Goal: Task Accomplishment & Management: Complete application form

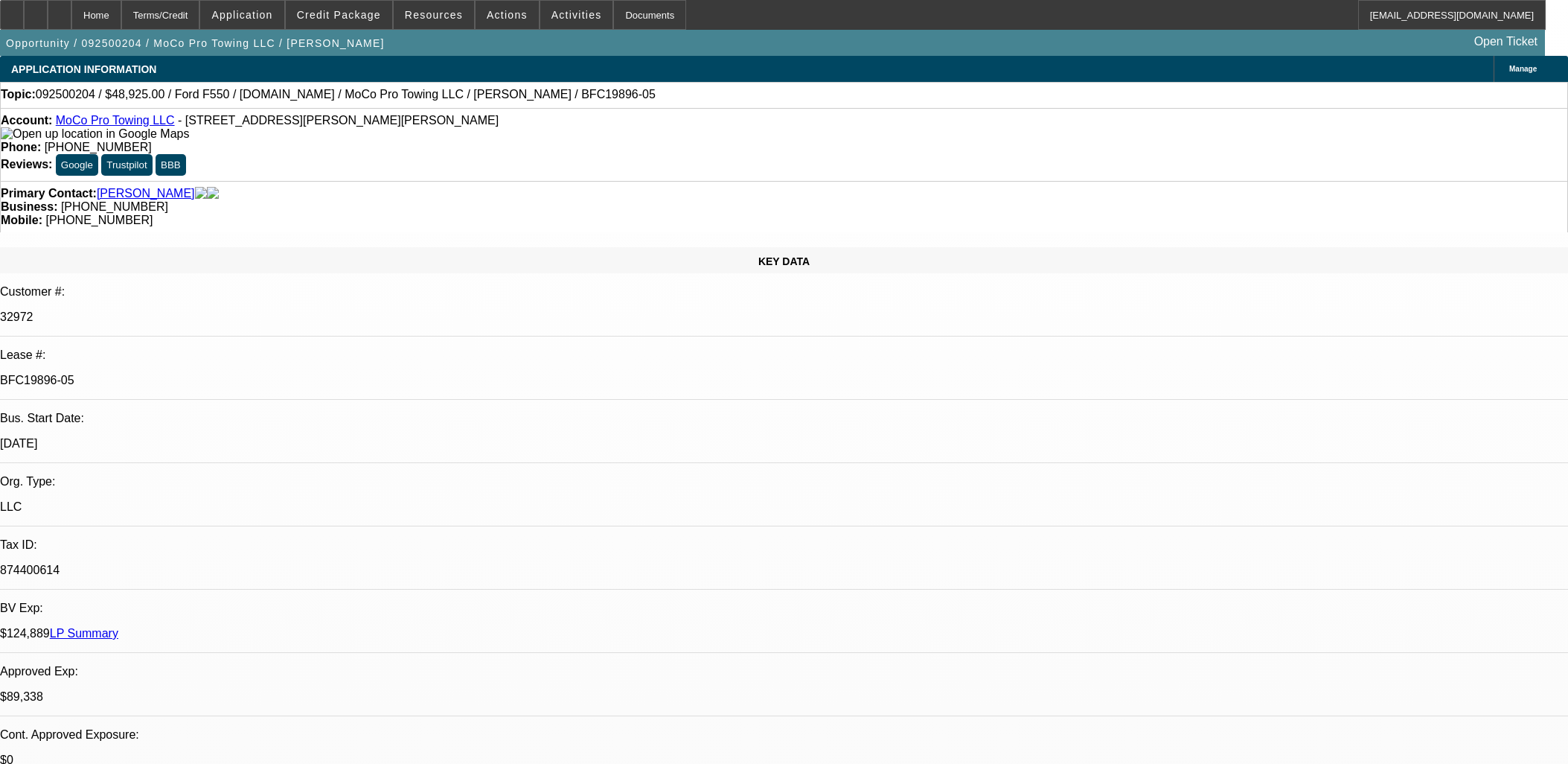
select select "0"
select select "2"
select select "0"
select select "6"
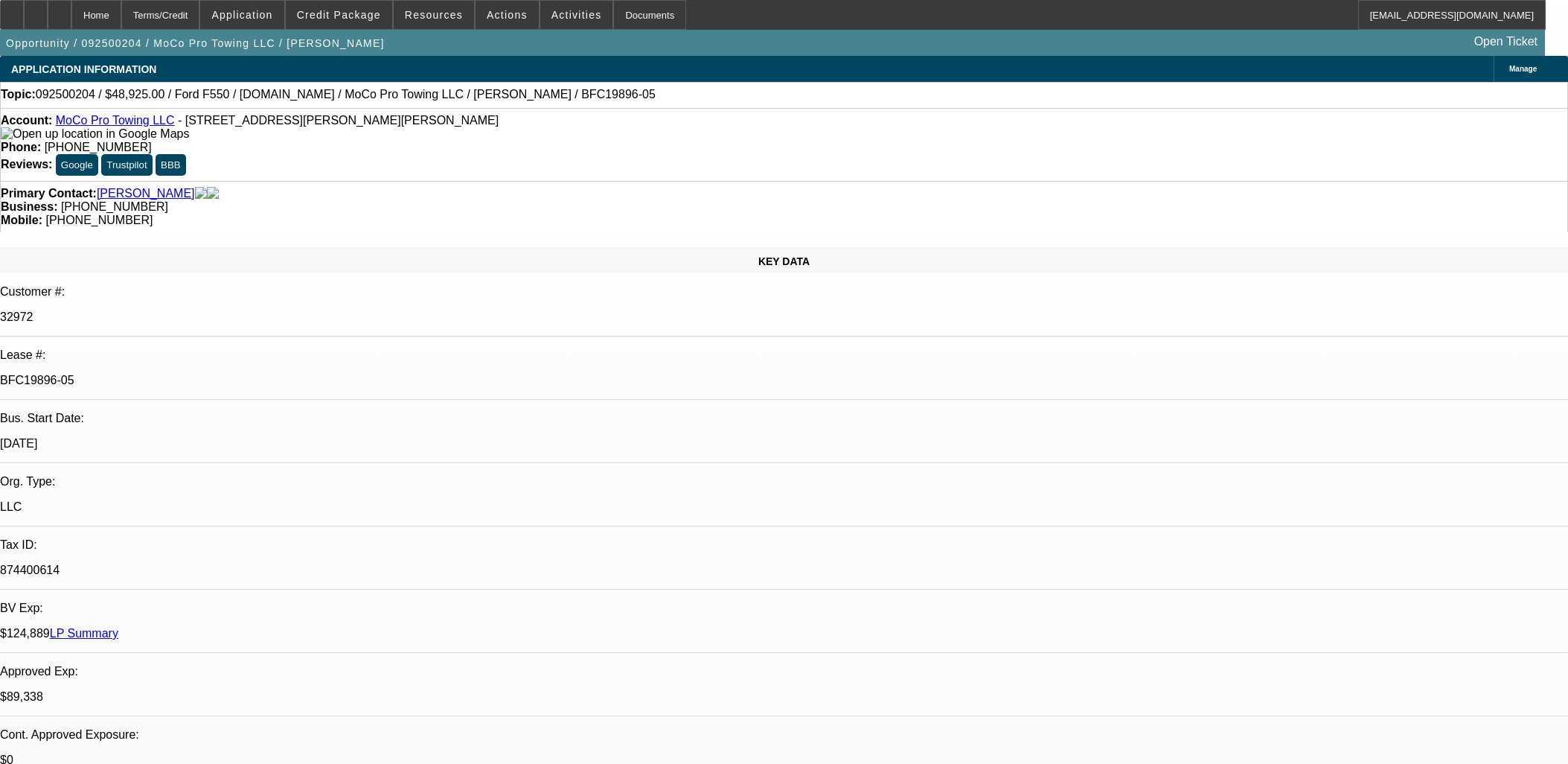
select select "0"
select select "2"
select select "0"
select select "6"
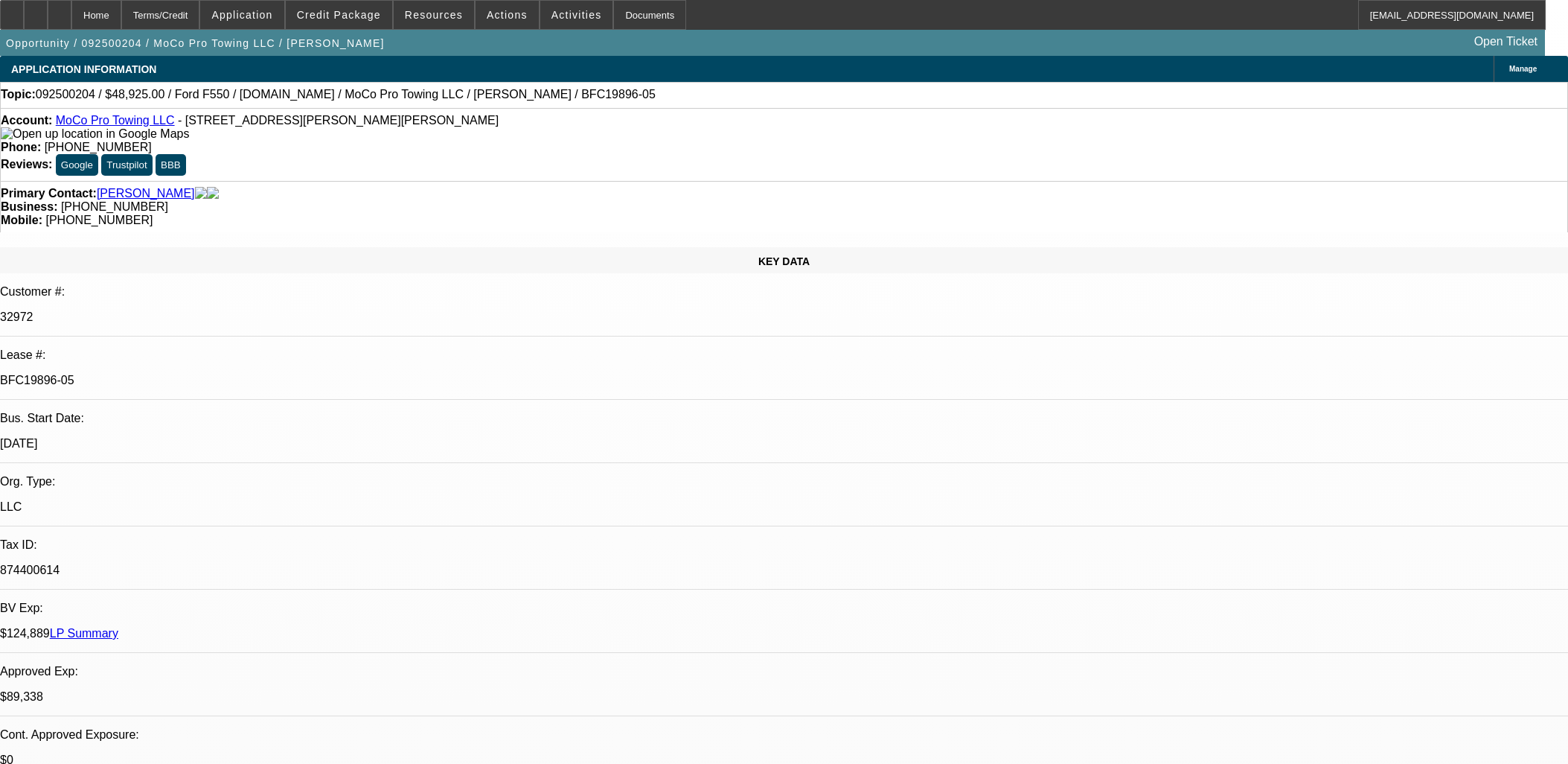
select select "0"
select select "2"
select select "0"
select select "6"
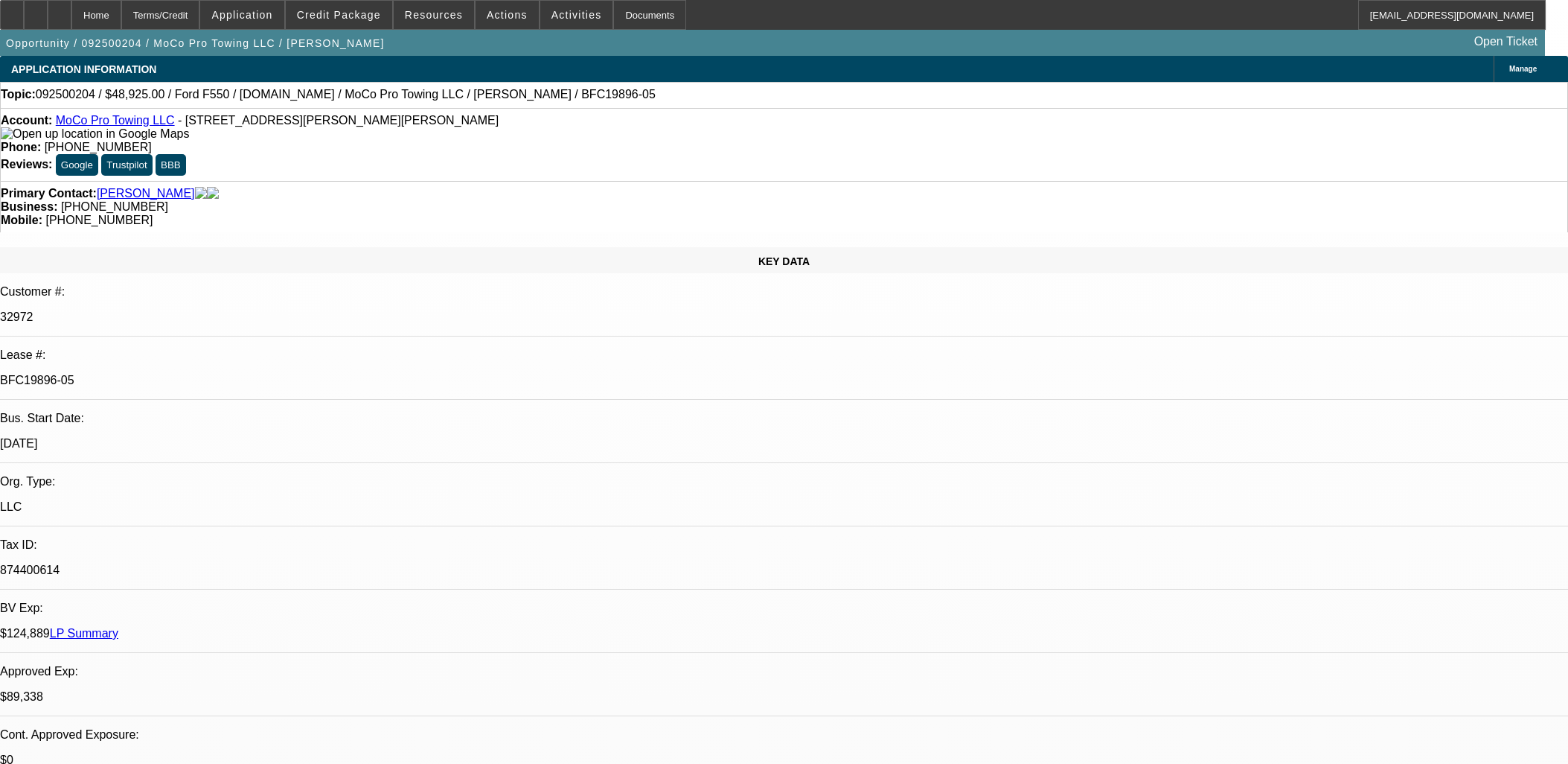
select select "0"
select select "2"
select select "0"
select select "6"
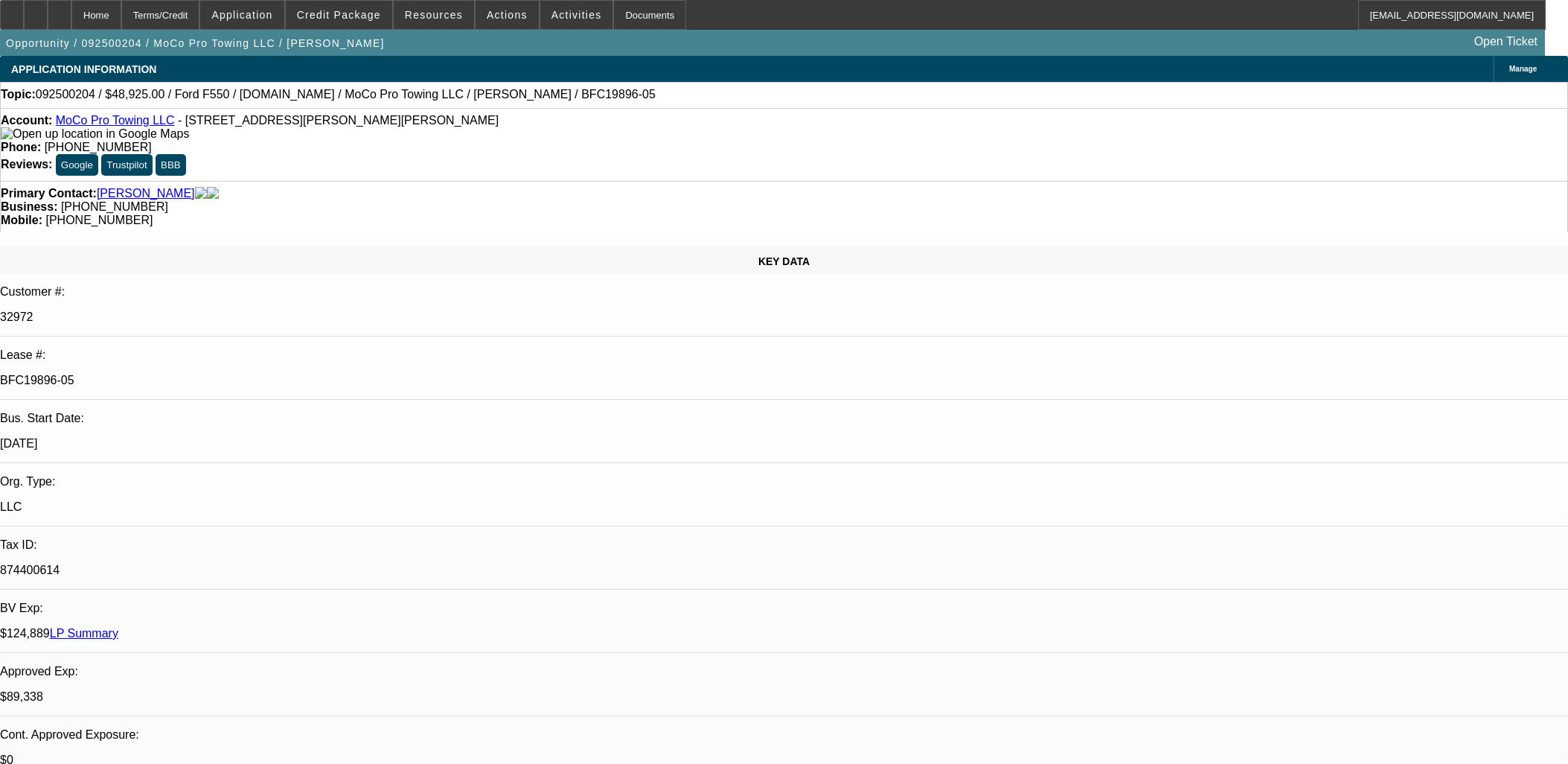
drag, startPoint x: 0, startPoint y: 0, endPoint x: 589, endPoint y: 352, distance: 686.2
drag, startPoint x: 596, startPoint y: 370, endPoint x: 363, endPoint y: 329, distance: 236.6
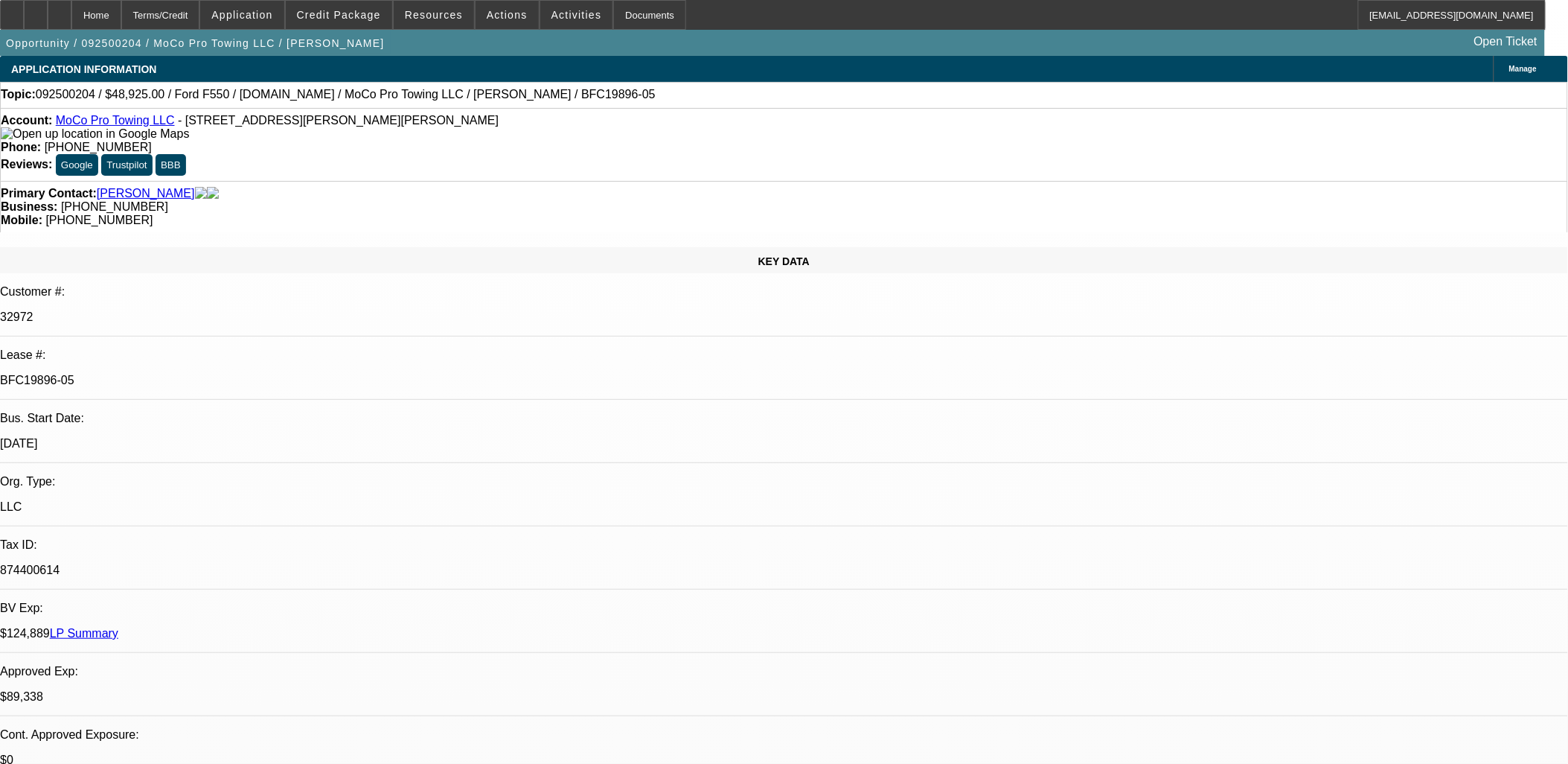
drag, startPoint x: 363, startPoint y: 329, endPoint x: 594, endPoint y: 368, distance: 234.3
select select "0"
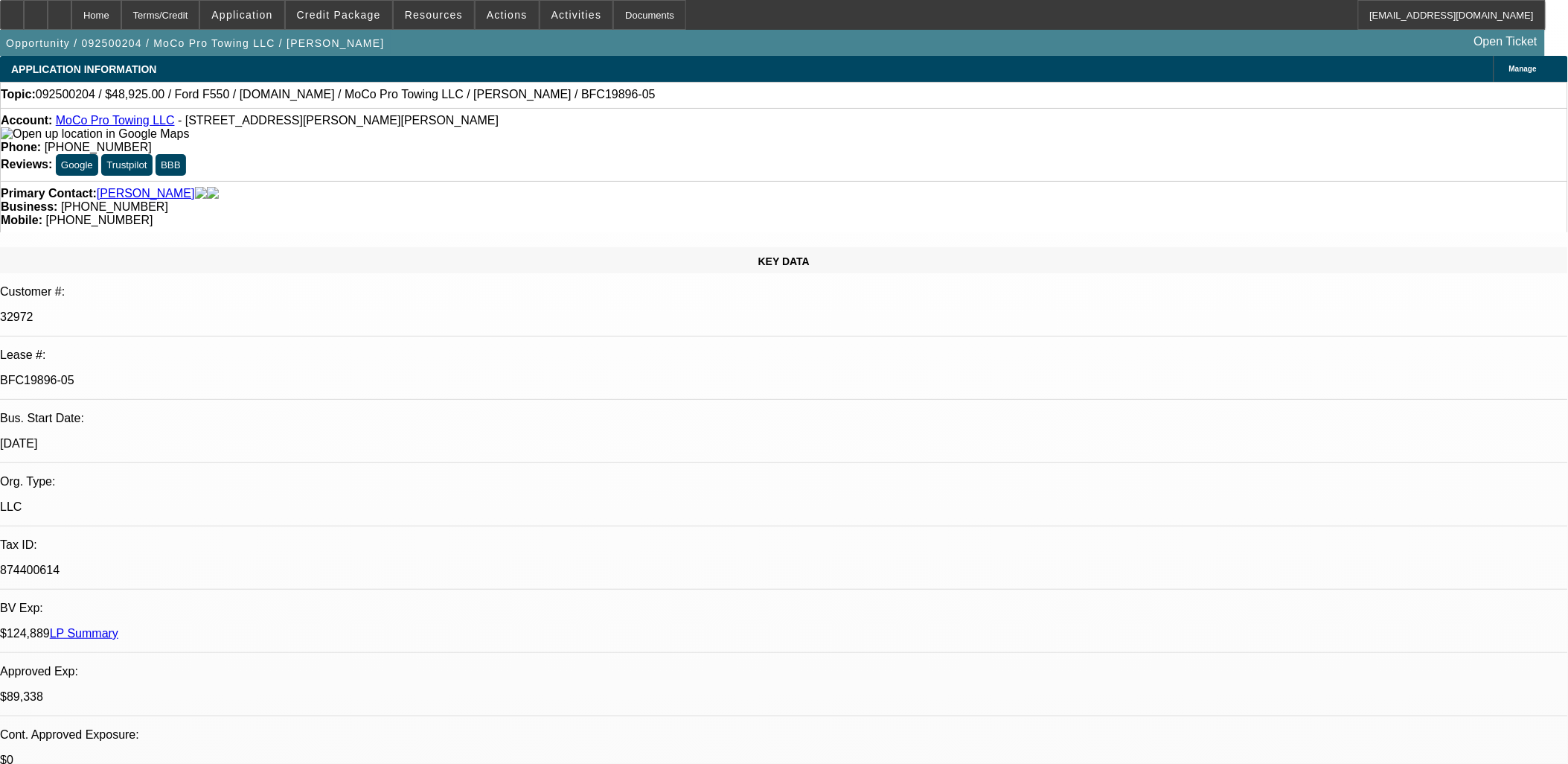
select select "0"
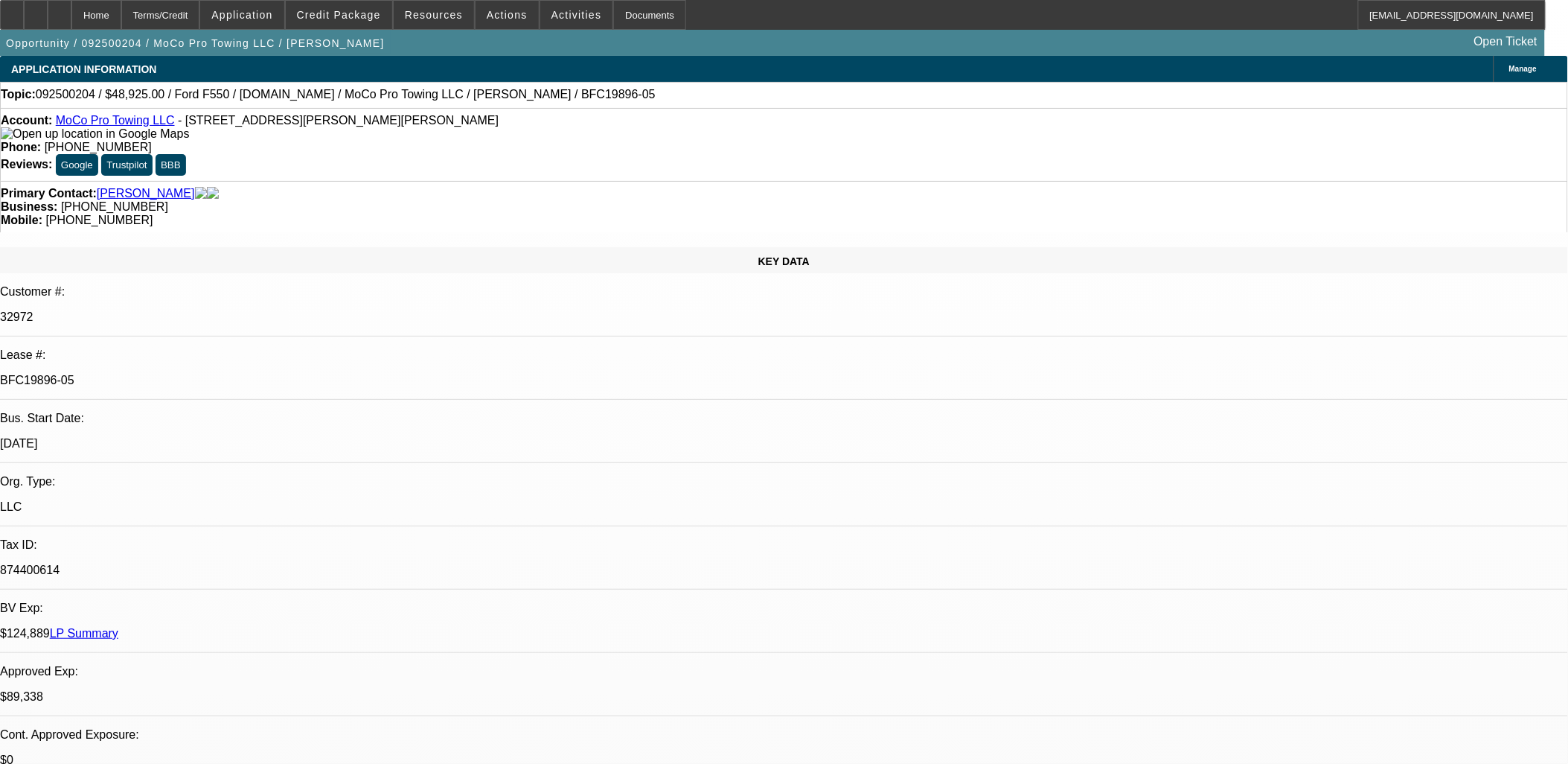
select select "0"
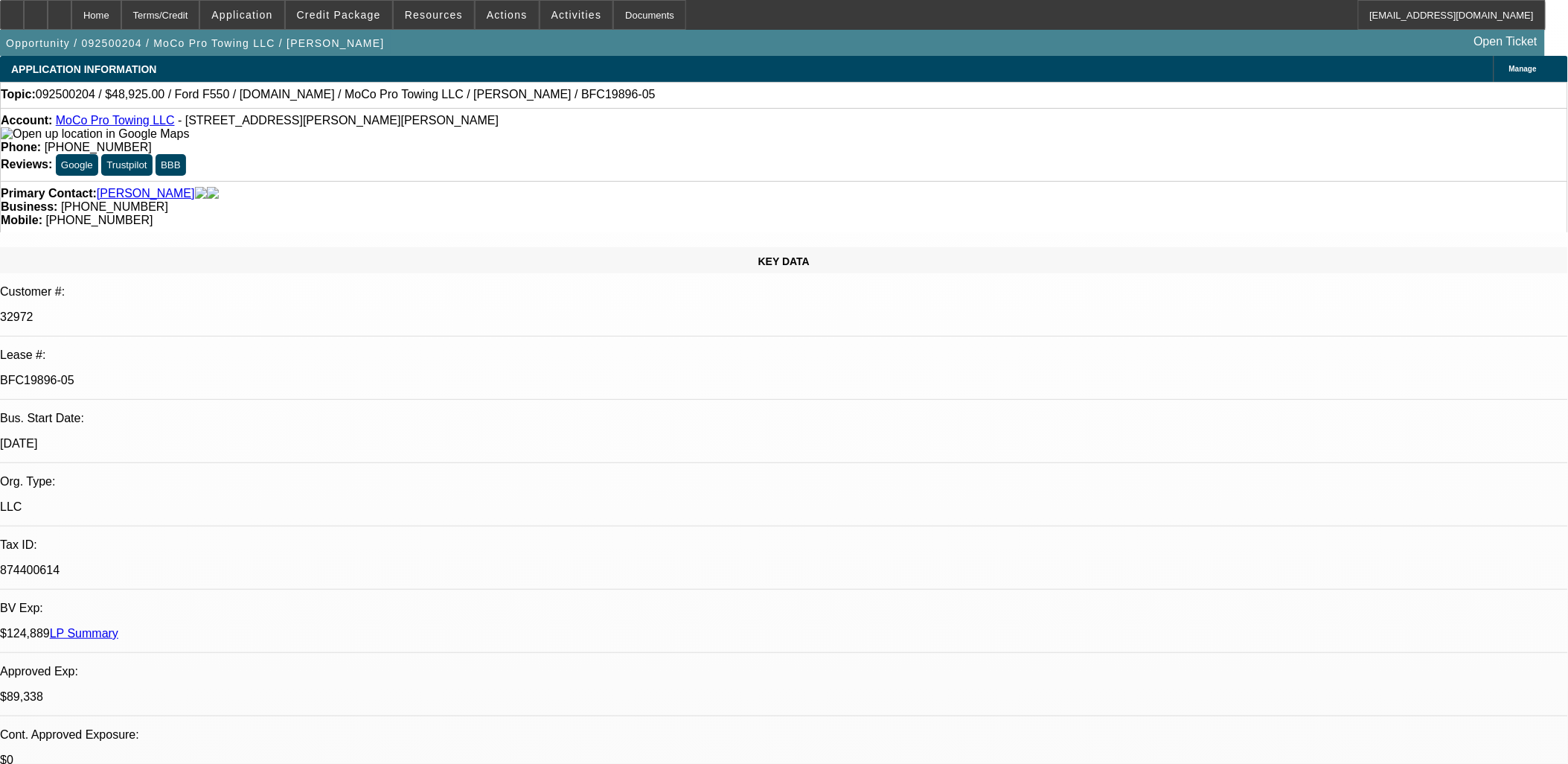
select select "0"
select select "1"
select select "2"
select select "6"
select select "1"
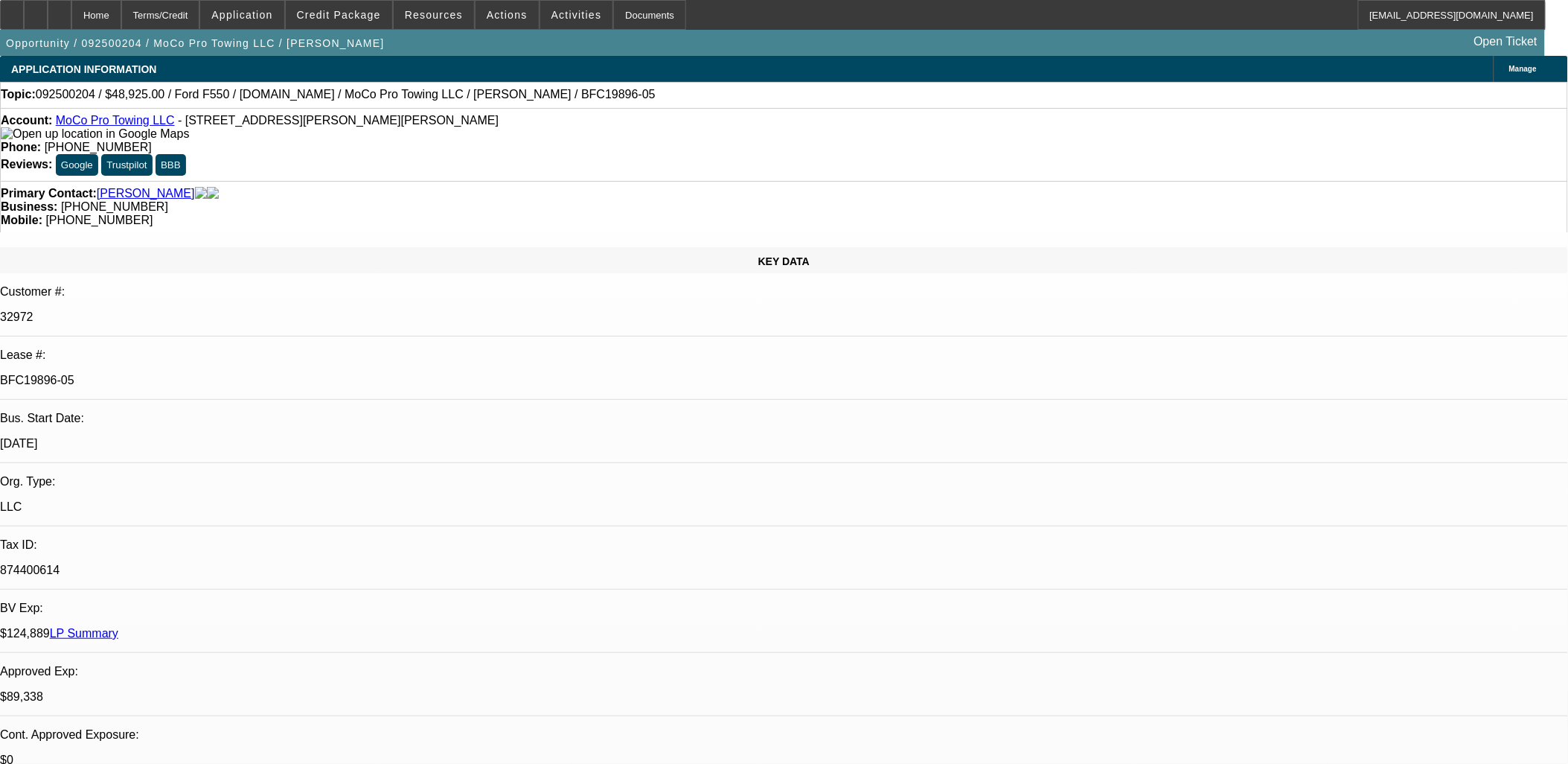
select select "2"
select select "6"
select select "1"
select select "2"
select select "6"
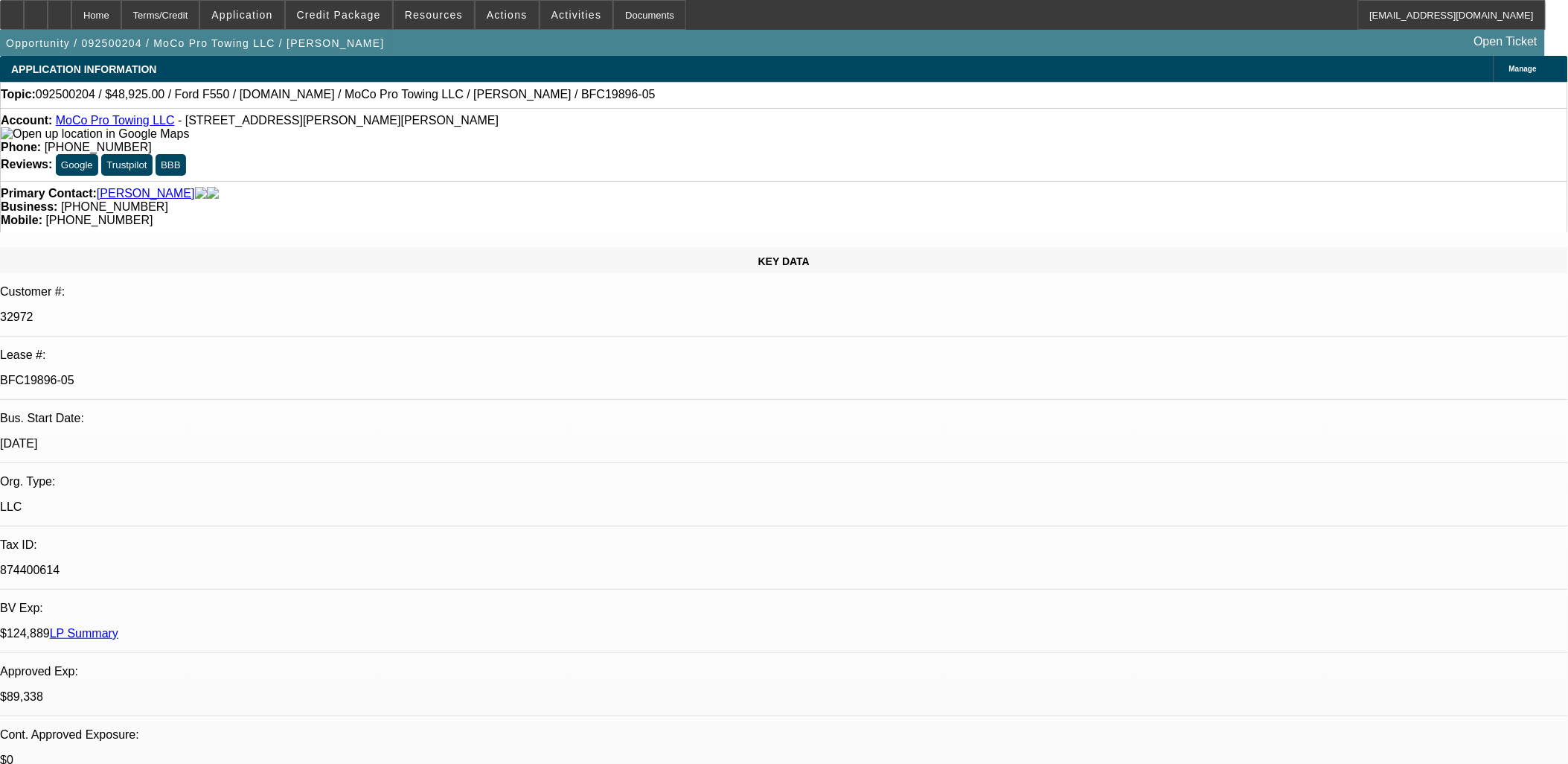
select select "1"
select select "2"
select select "6"
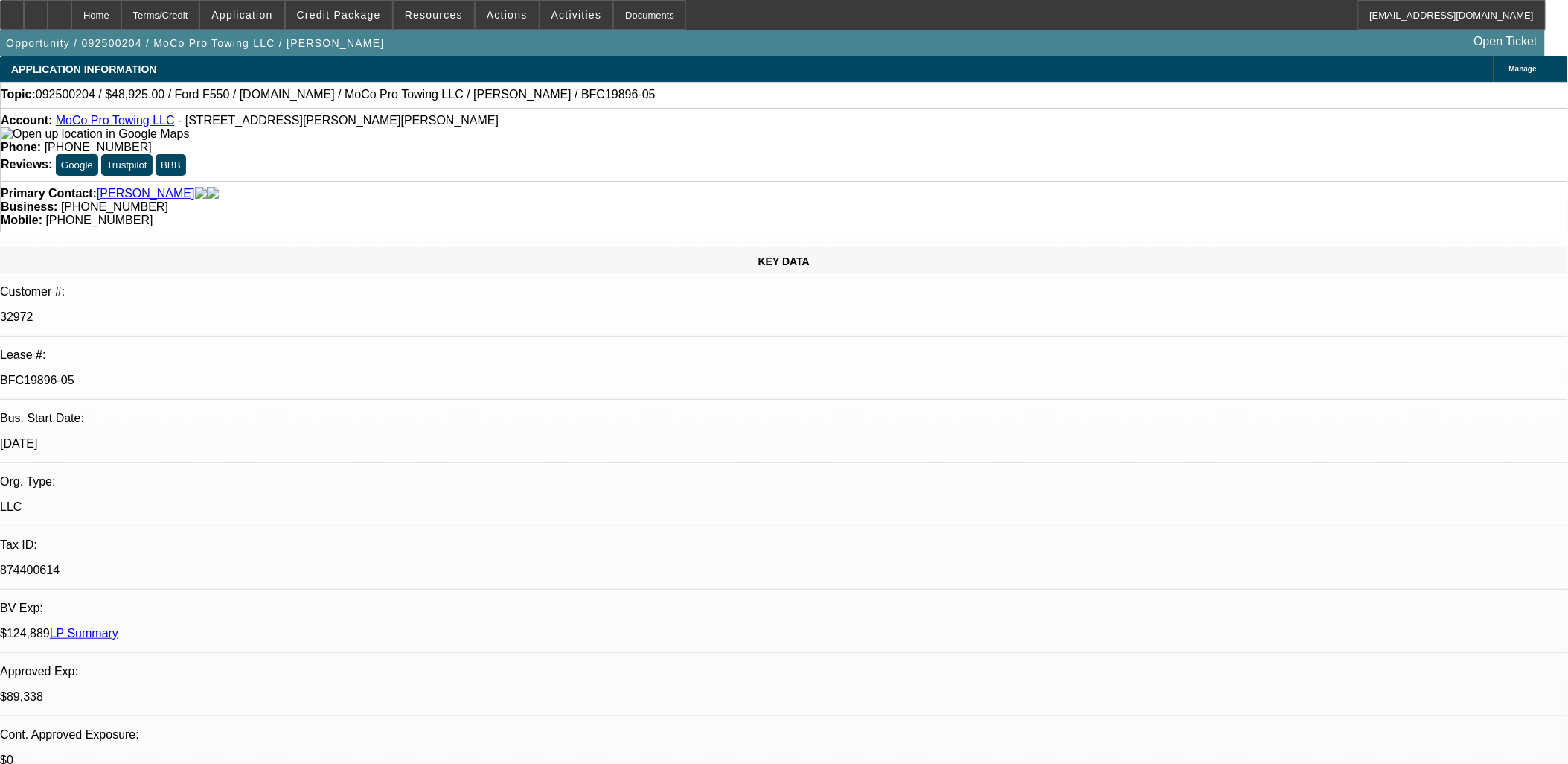
drag, startPoint x: 1158, startPoint y: 214, endPoint x: 1150, endPoint y: 277, distance: 63.5
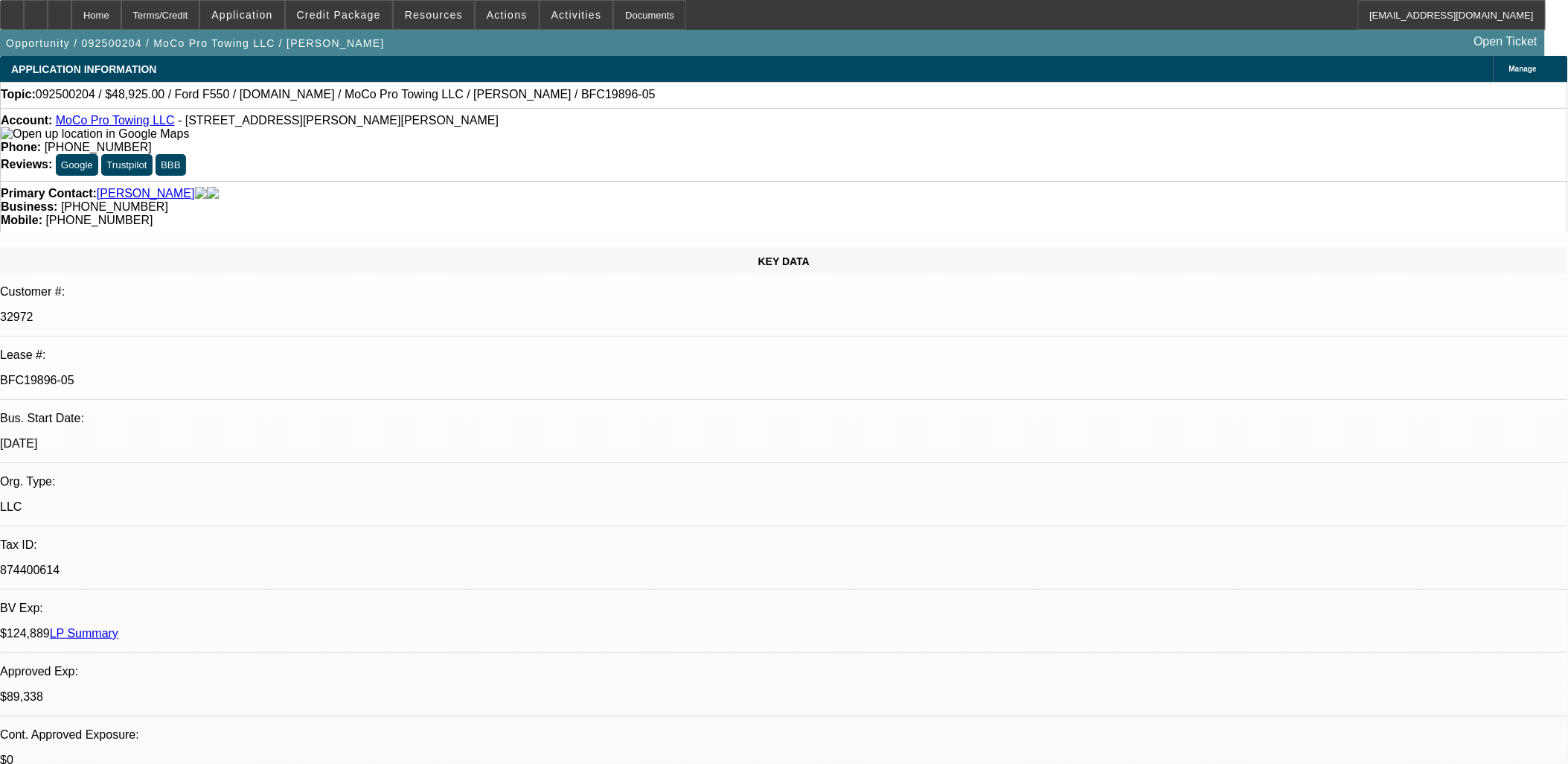
select select "0"
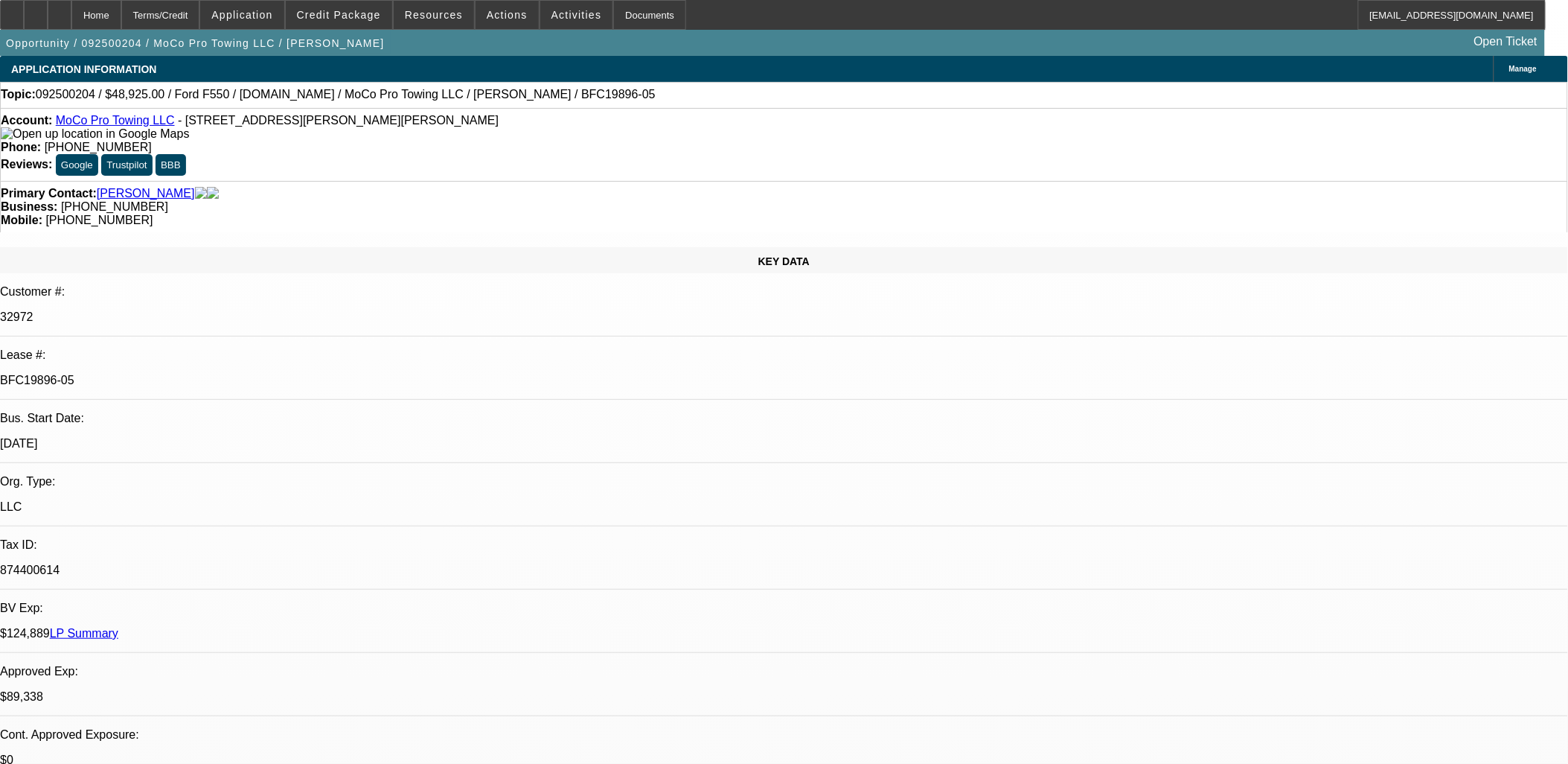
select select "0"
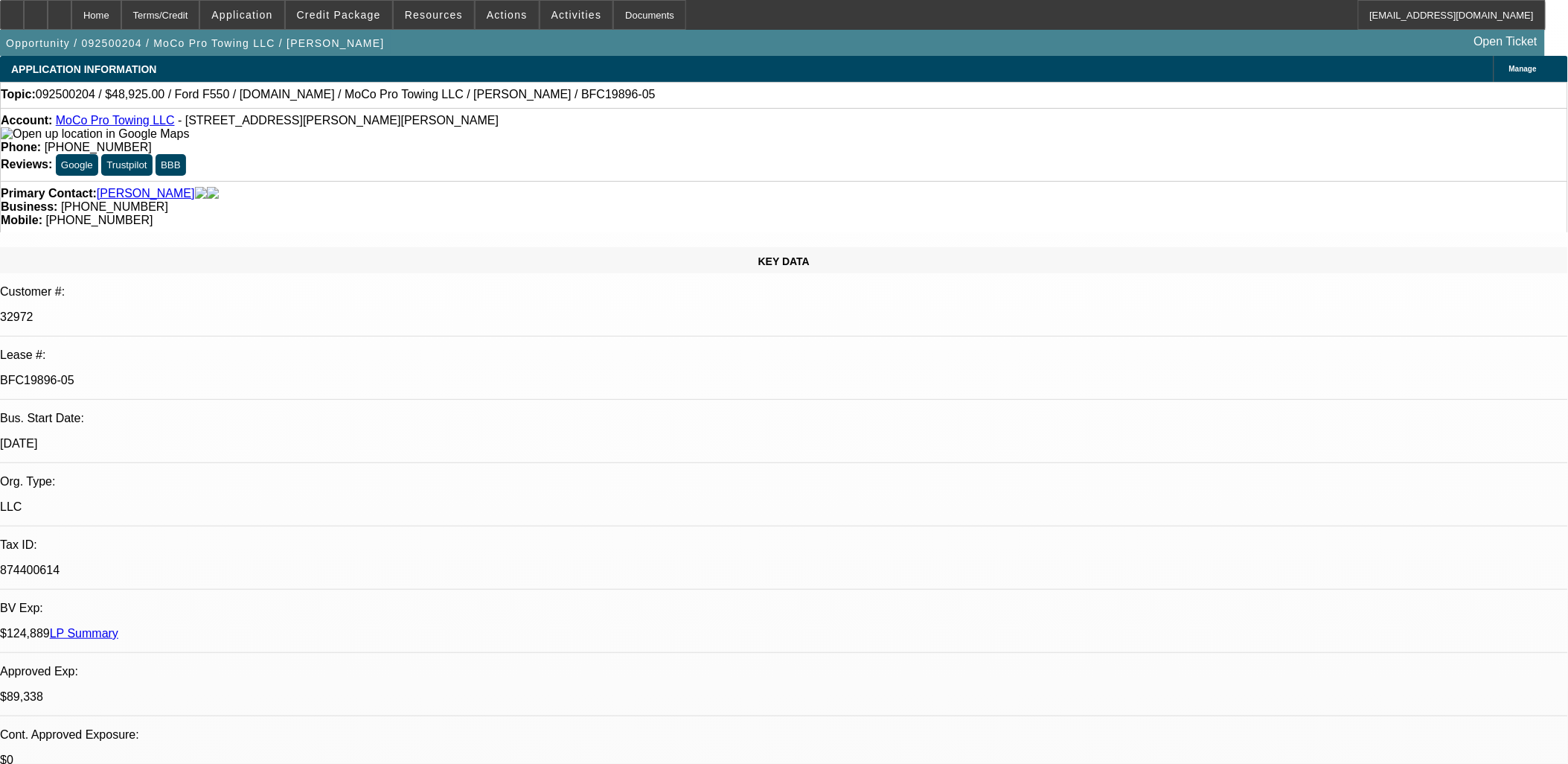
select select "0"
select select "1"
select select "2"
select select "6"
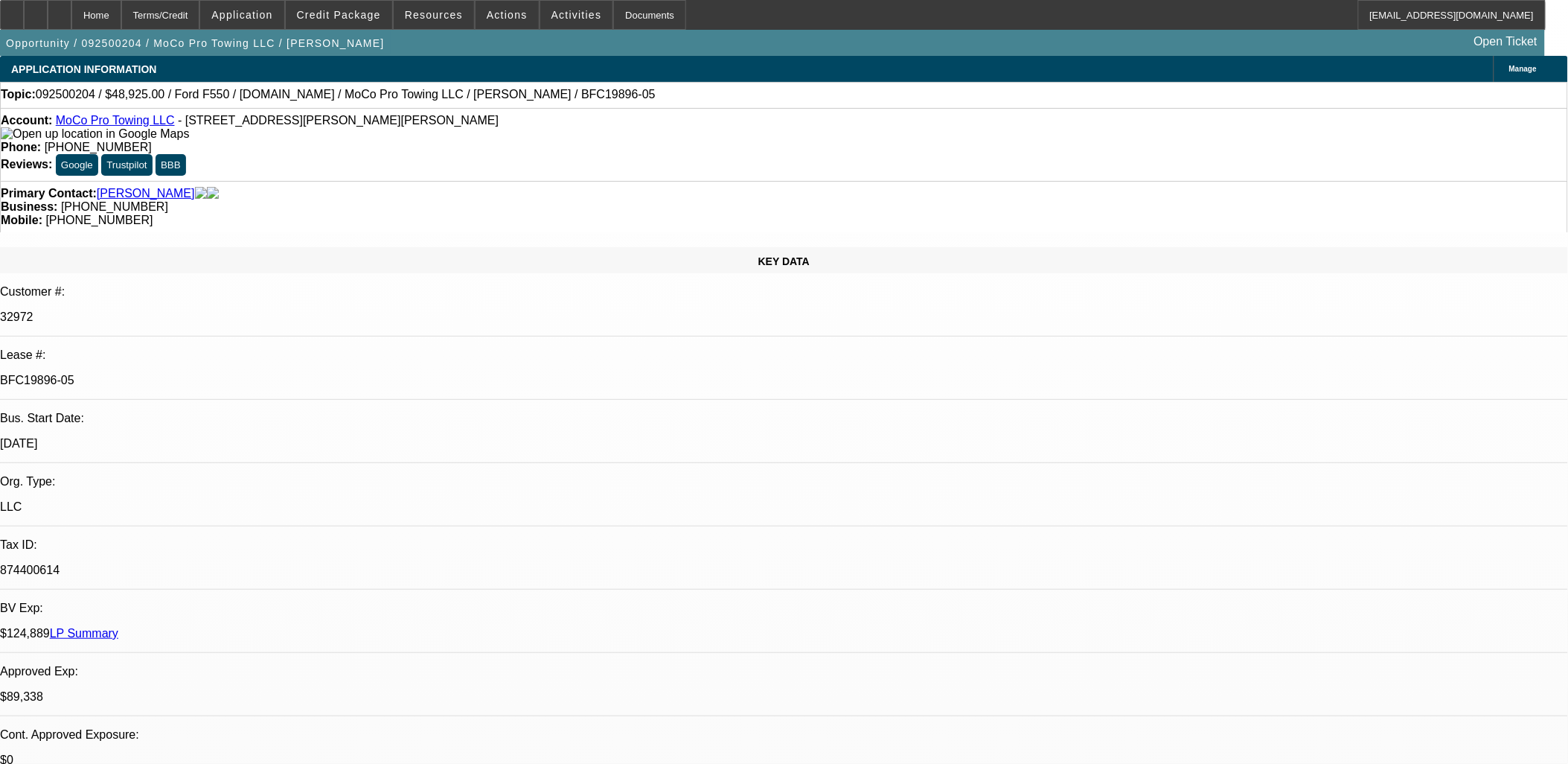
select select "1"
select select "2"
select select "6"
select select "1"
select select "2"
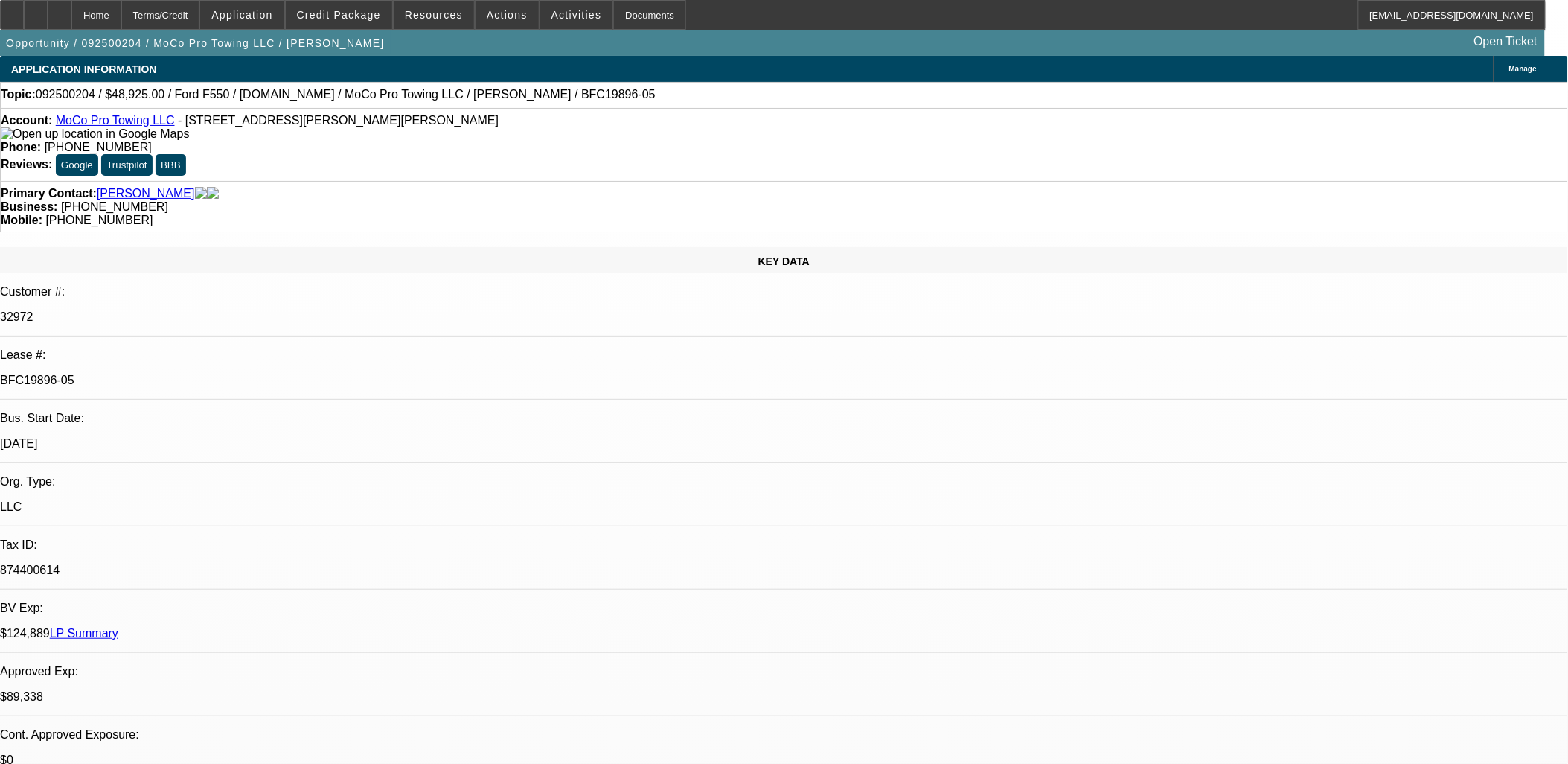
select select "6"
select select "1"
select select "2"
select select "6"
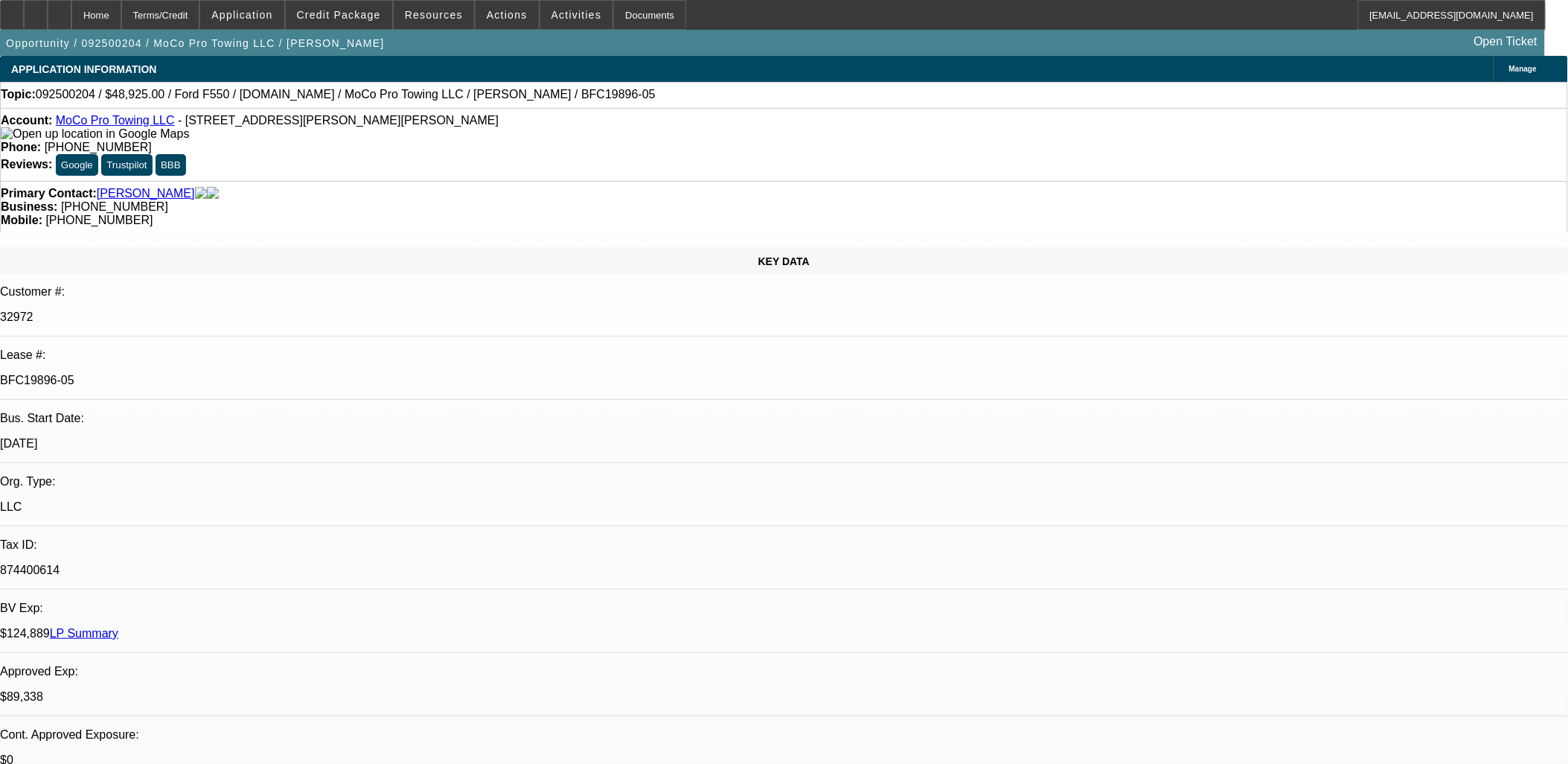
click at [1179, 203] on span "Reply All" at bounding box center [1199, 196] width 41 height 18
drag, startPoint x: 594, startPoint y: 370, endPoint x: 362, endPoint y: 322, distance: 236.9
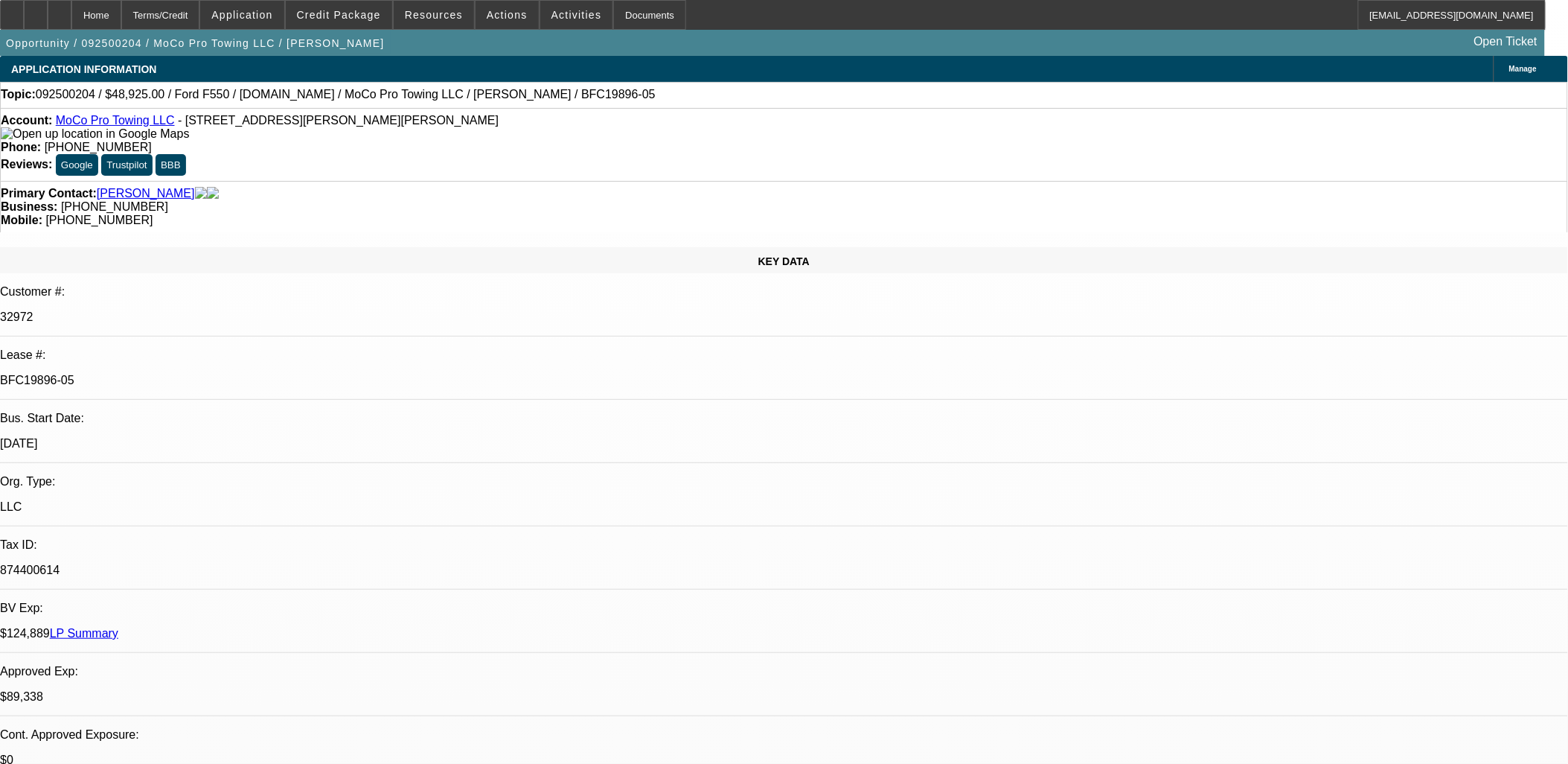
scroll to position [83, 0]
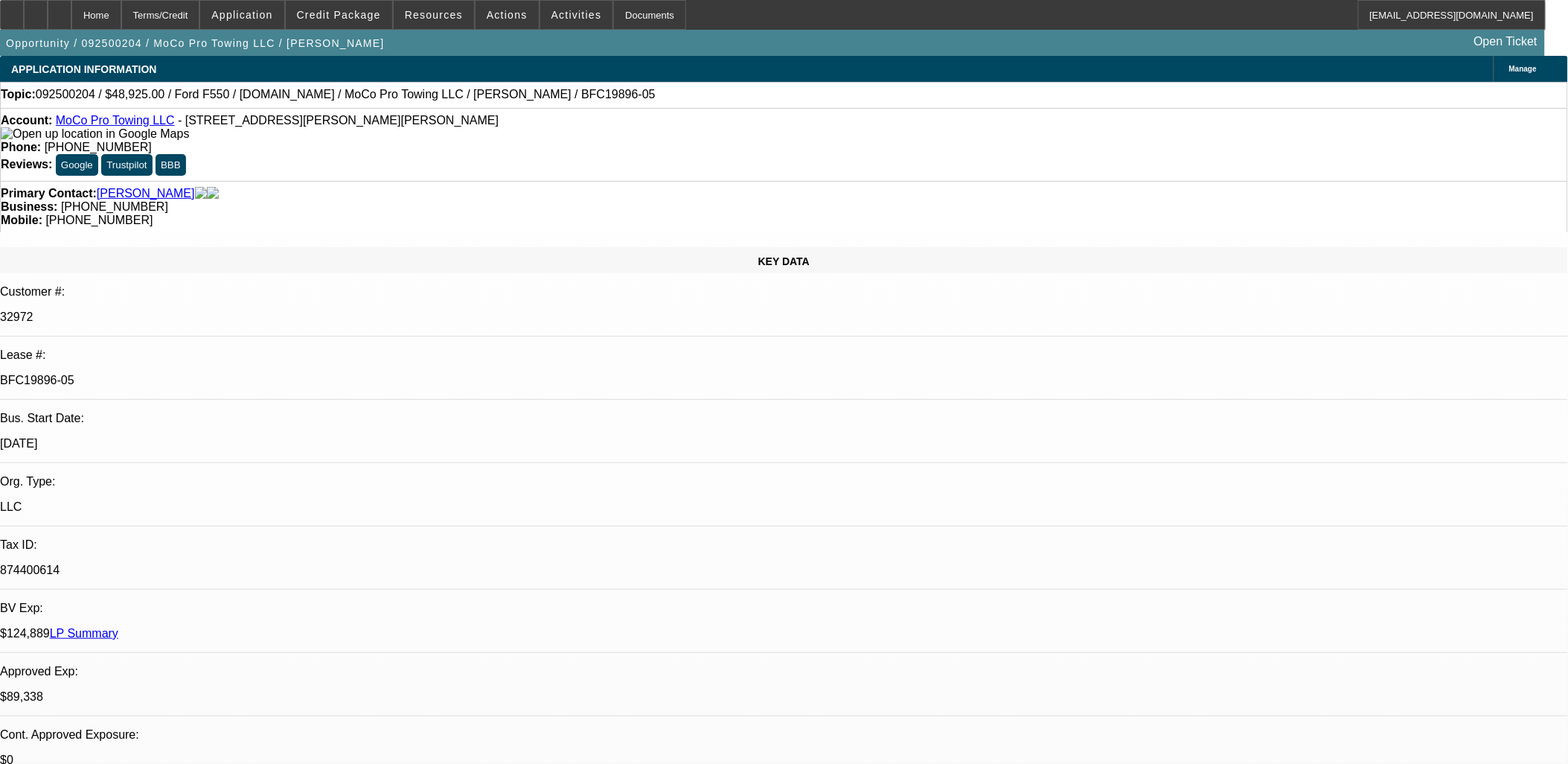
click at [301, 310] on p "32972" at bounding box center [784, 317] width 1568 height 13
click at [302, 310] on p "32972" at bounding box center [784, 317] width 1568 height 13
click at [304, 310] on div "32972" at bounding box center [784, 317] width 1568 height 13
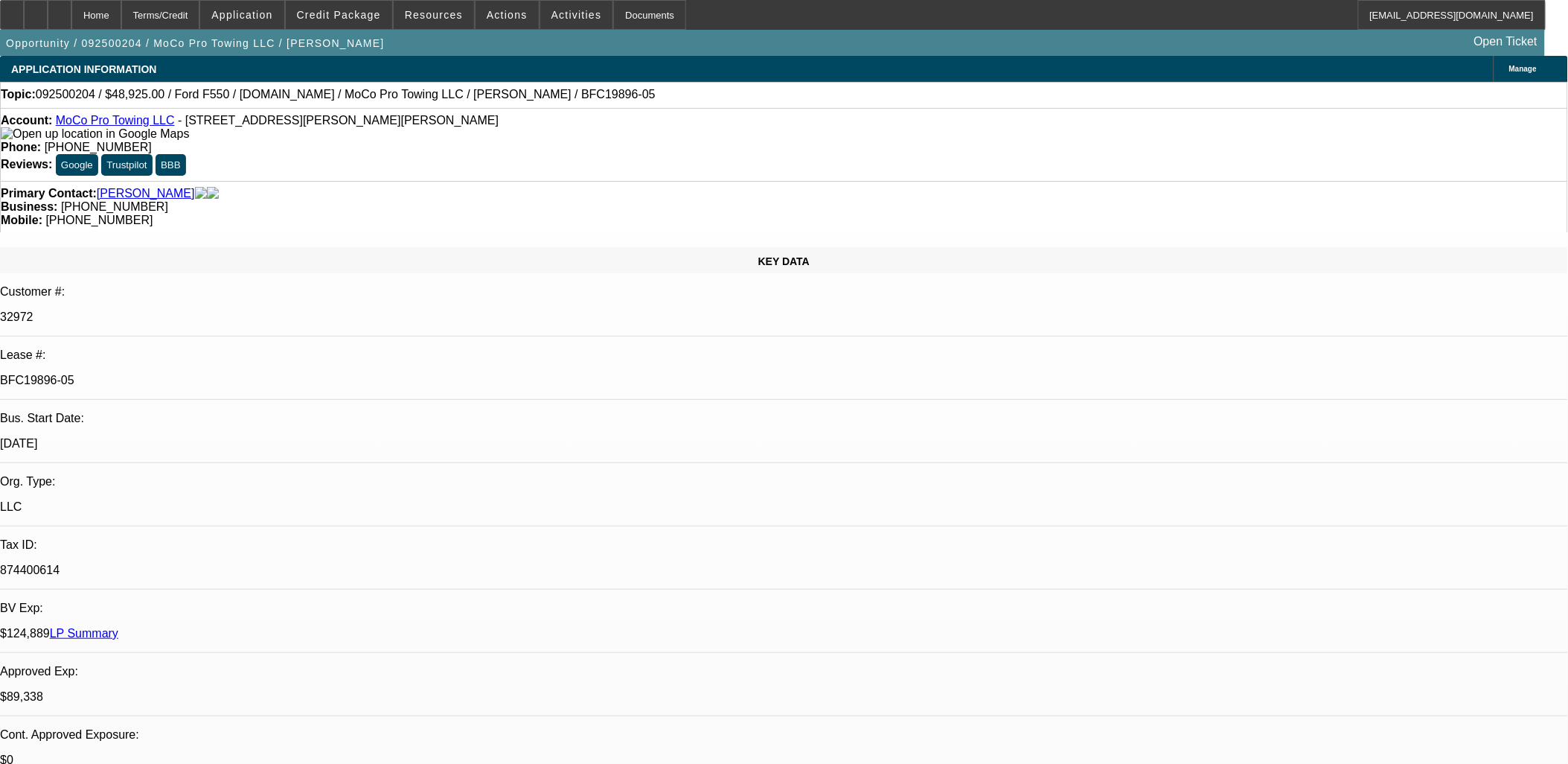
click at [307, 310] on div "32972" at bounding box center [784, 317] width 1568 height 13
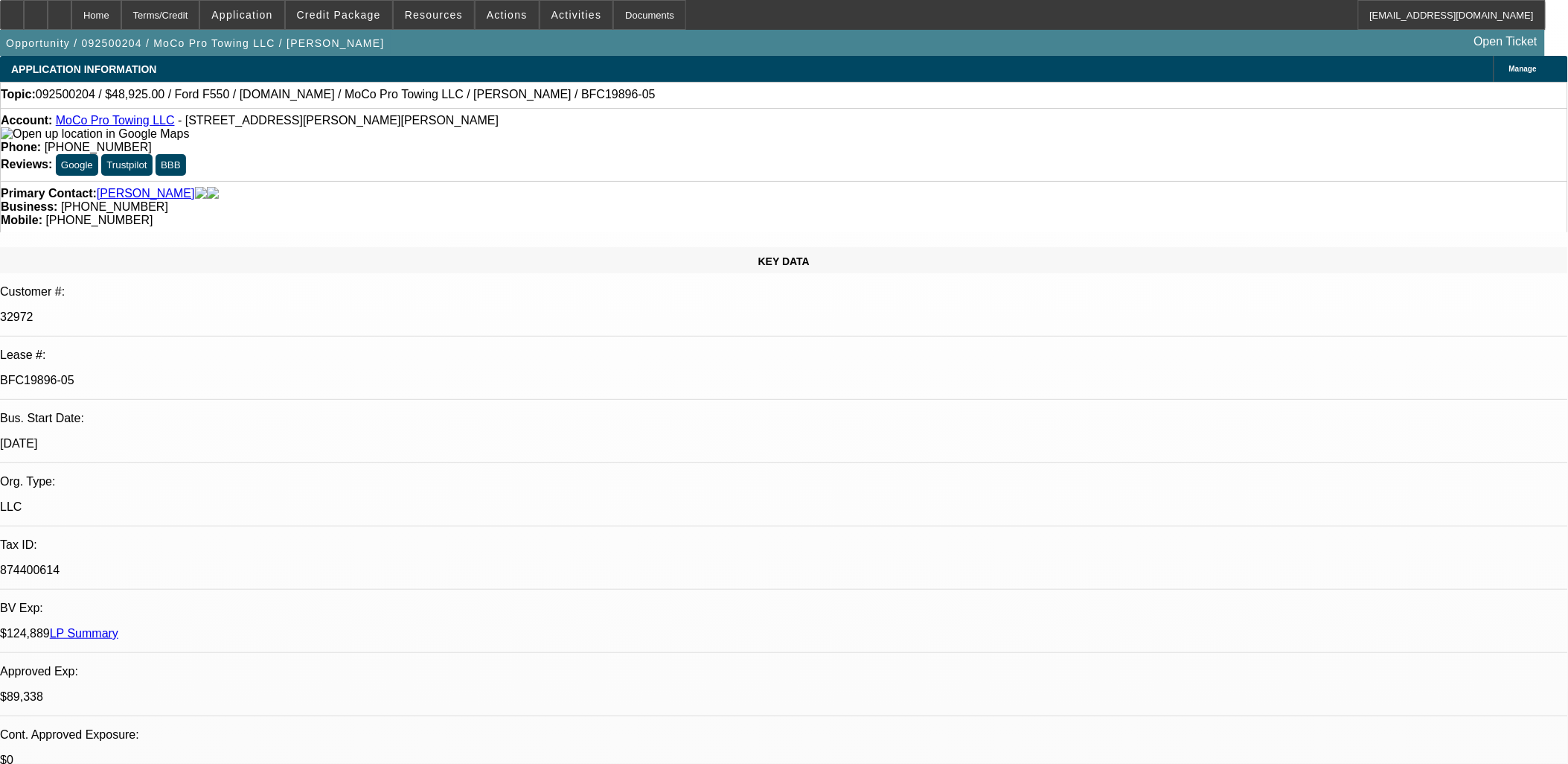
drag, startPoint x: 972, startPoint y: 373, endPoint x: 18, endPoint y: 79, distance: 998.3
click at [18, 78] on div "APPLICATION INFORMATION" at bounding box center [83, 69] width 168 height 27
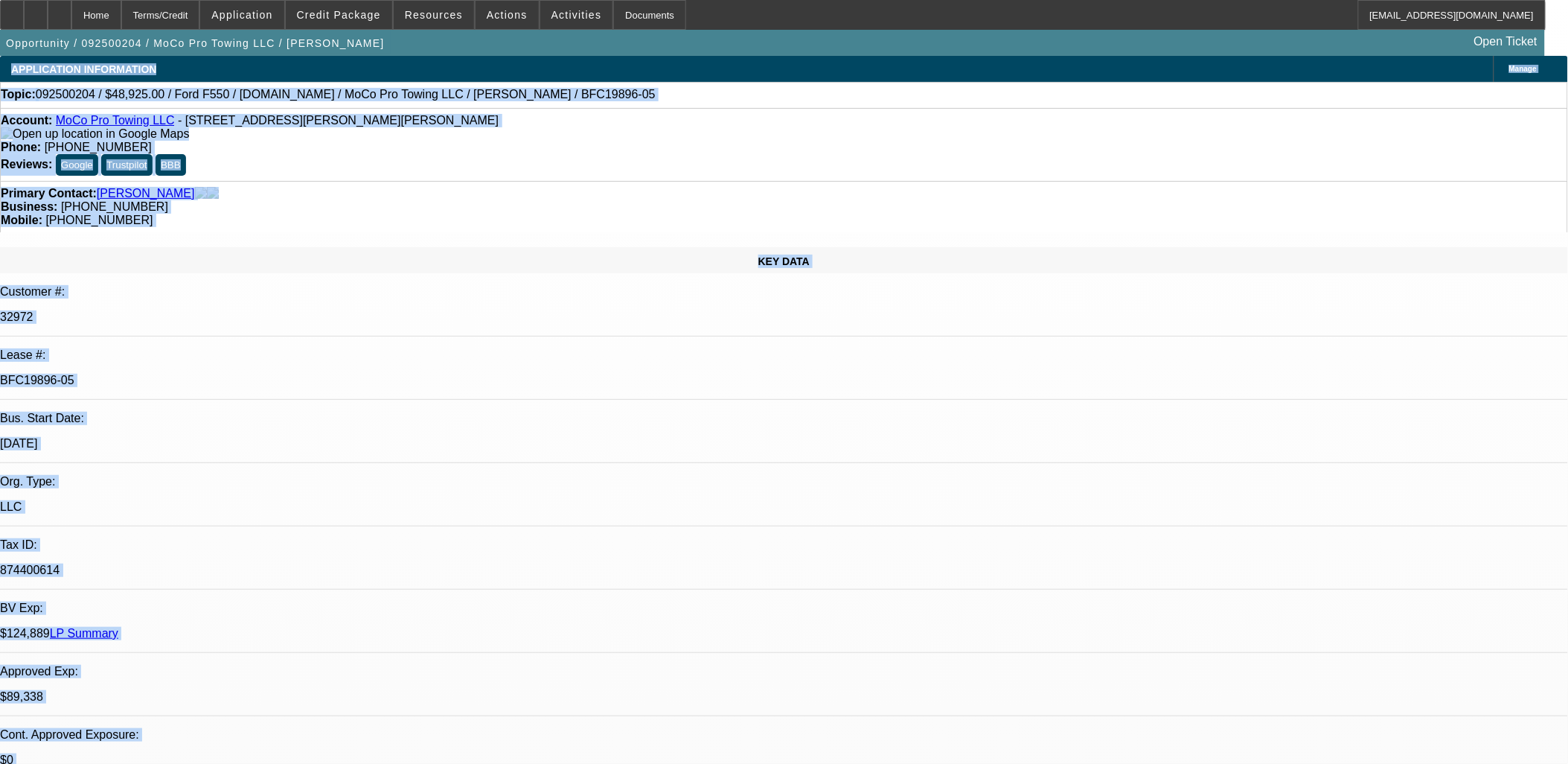
drag, startPoint x: 18, startPoint y: 78, endPoint x: 1029, endPoint y: 685, distance: 1179.2
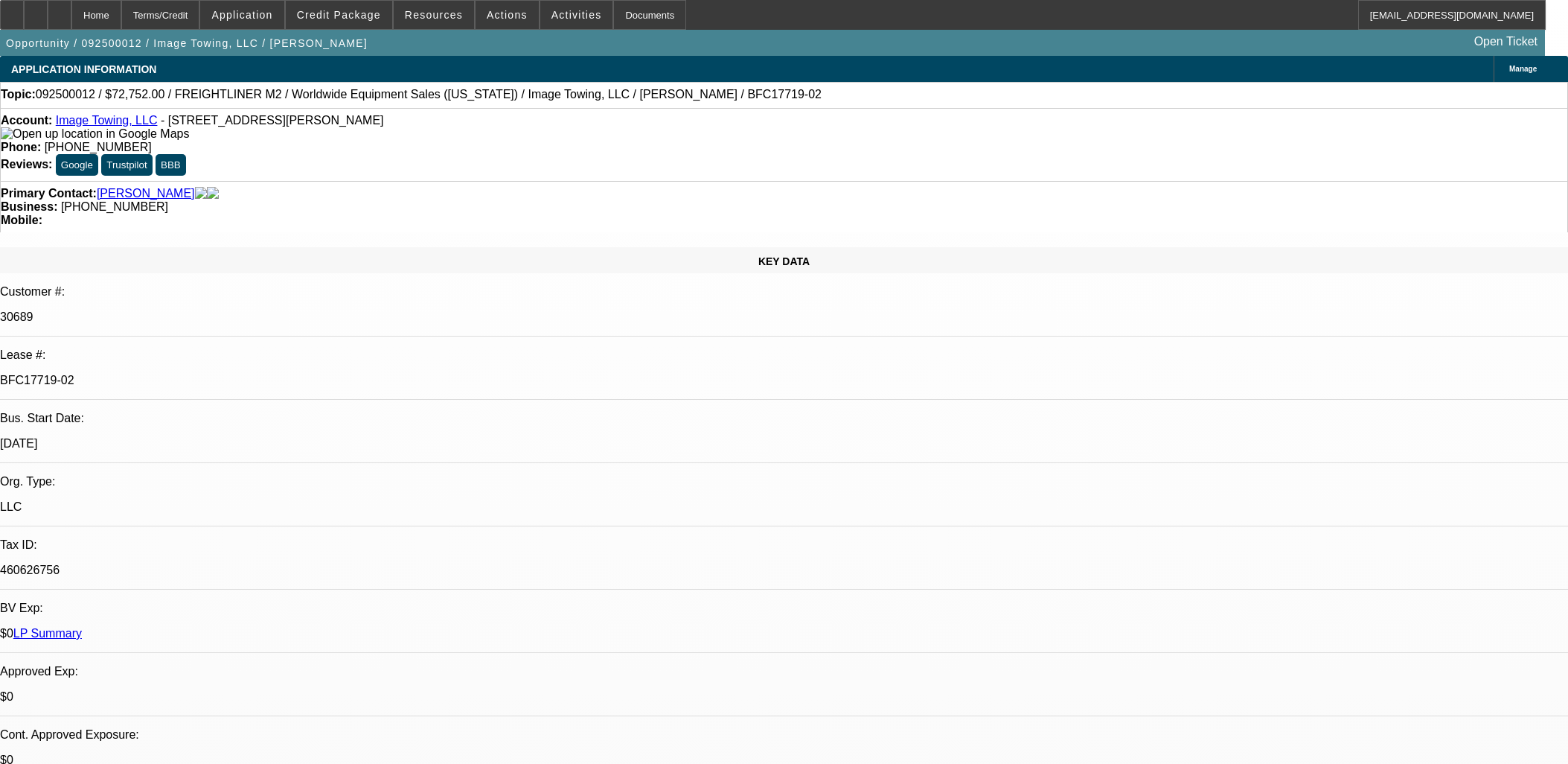
select select "0"
select select "6"
select select "0"
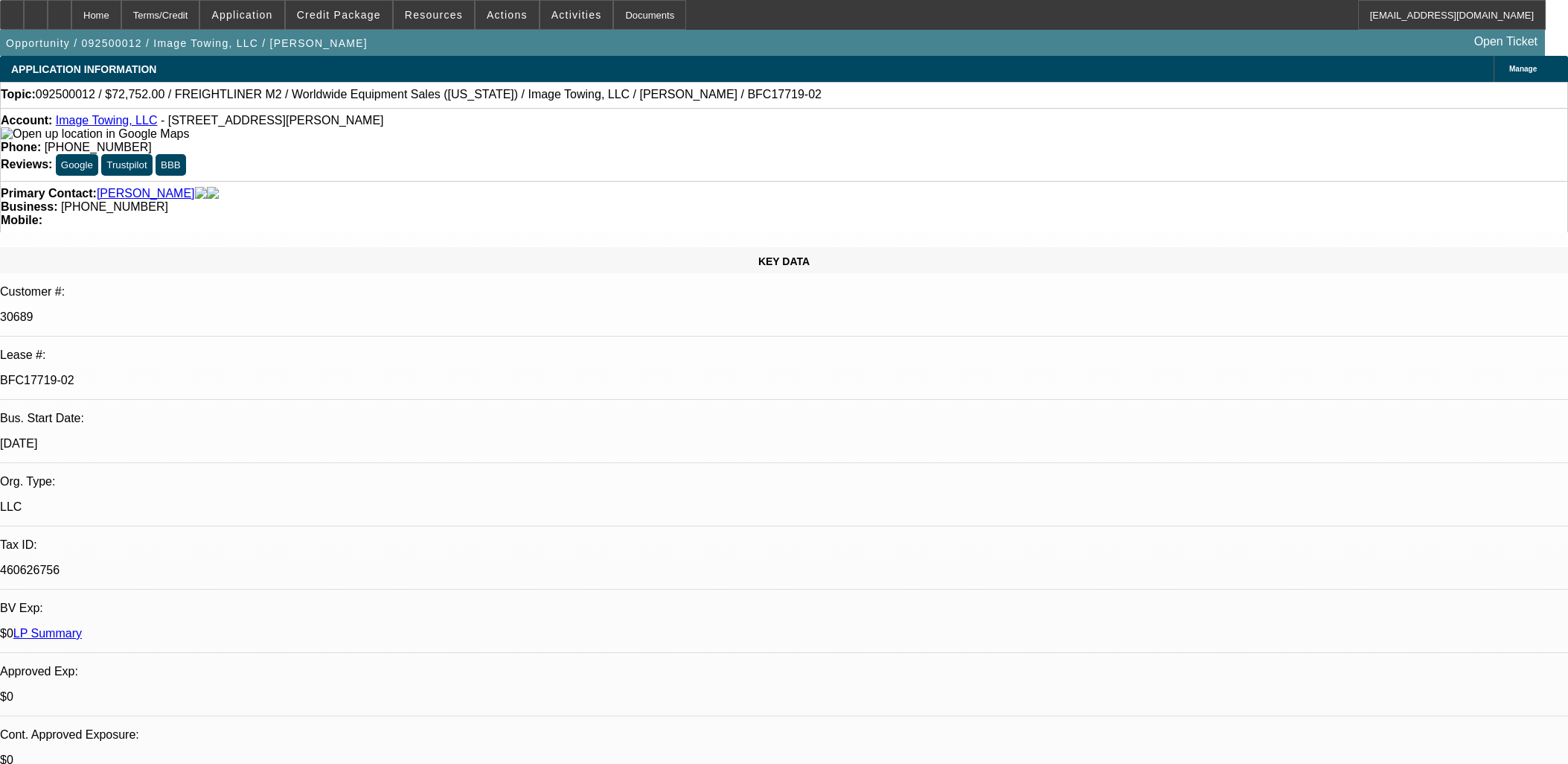
select select "0"
select select "6"
select select "0"
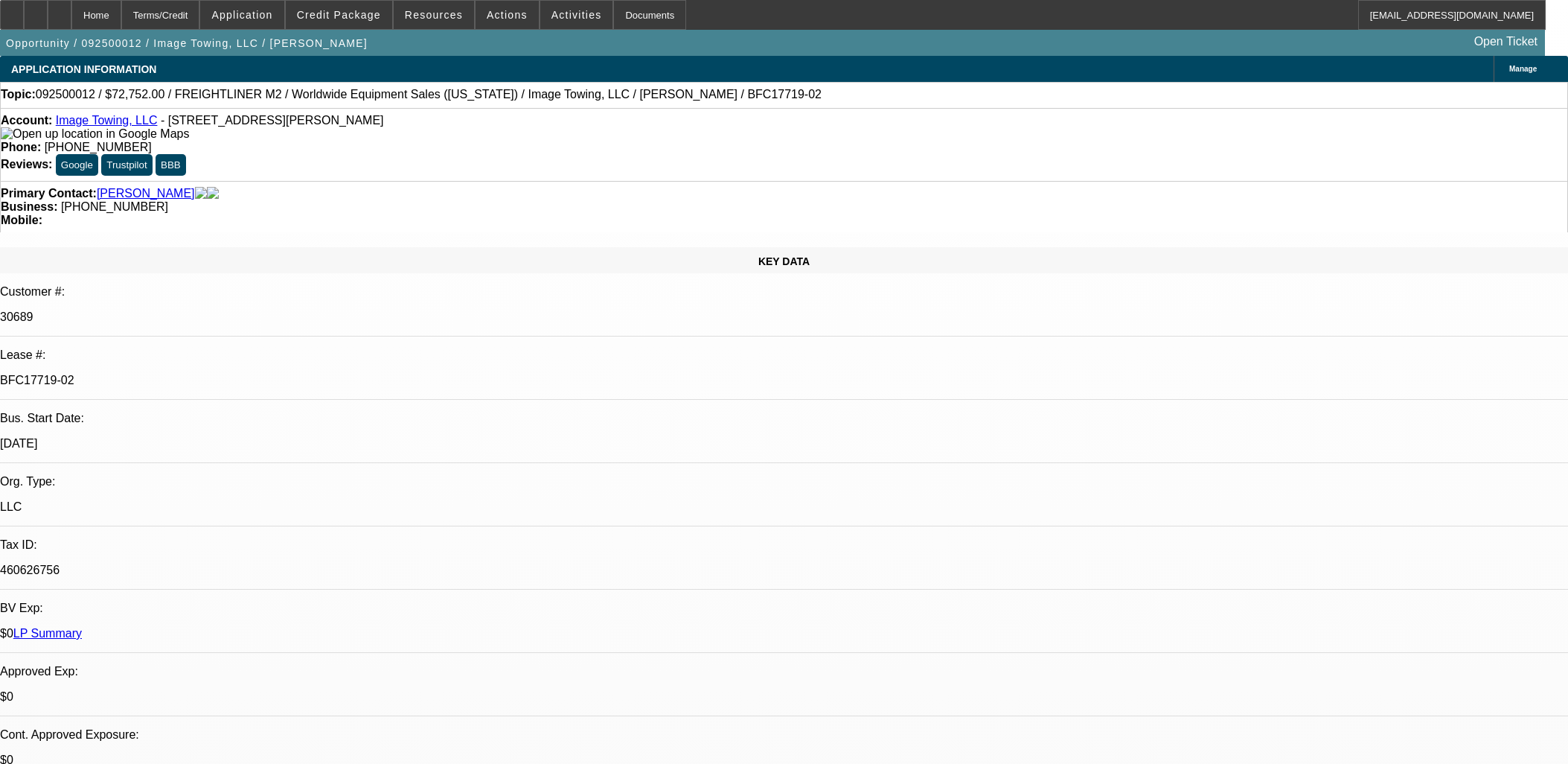
select select "0"
select select "6"
select select "0"
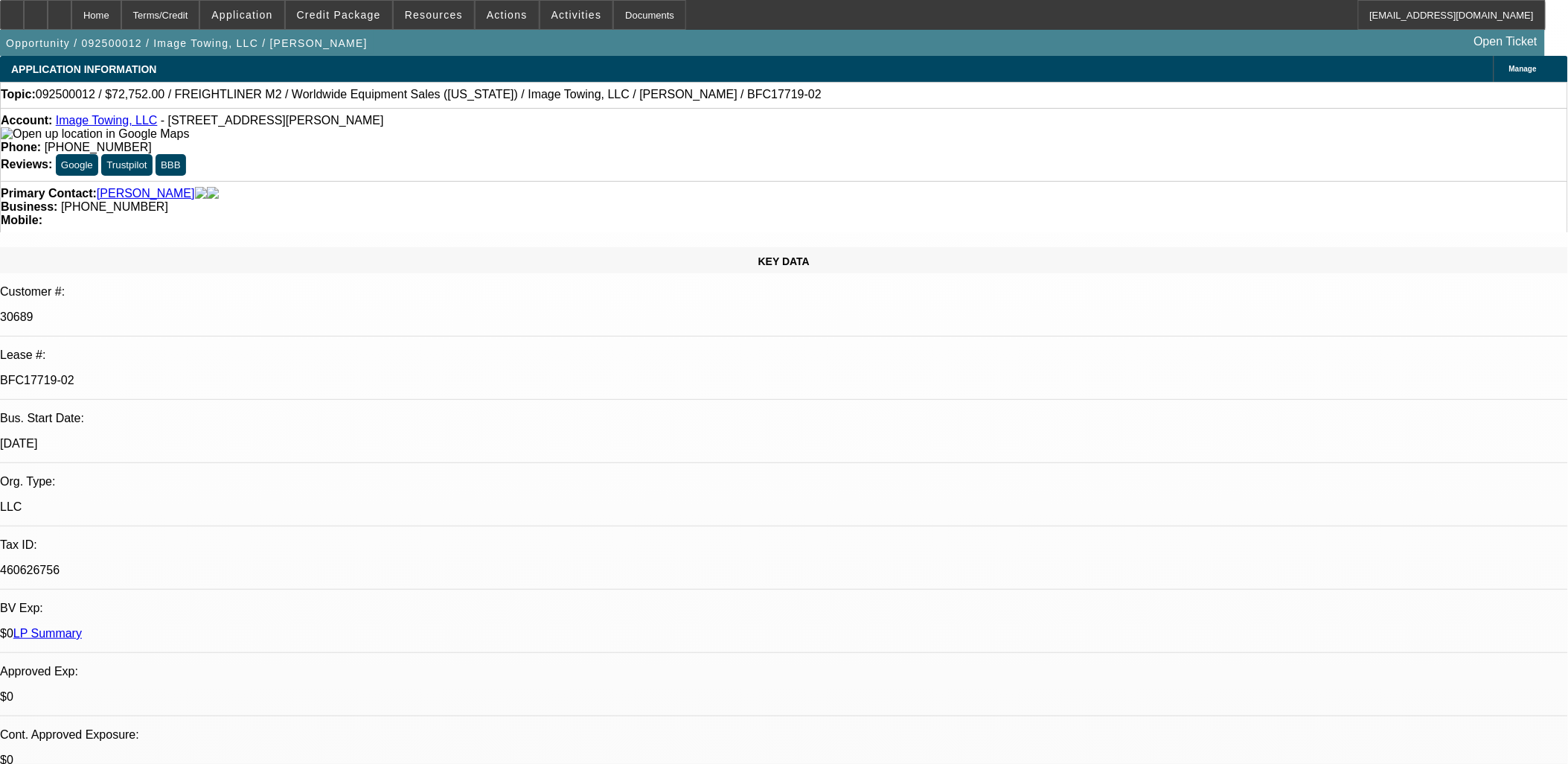
select select "0"
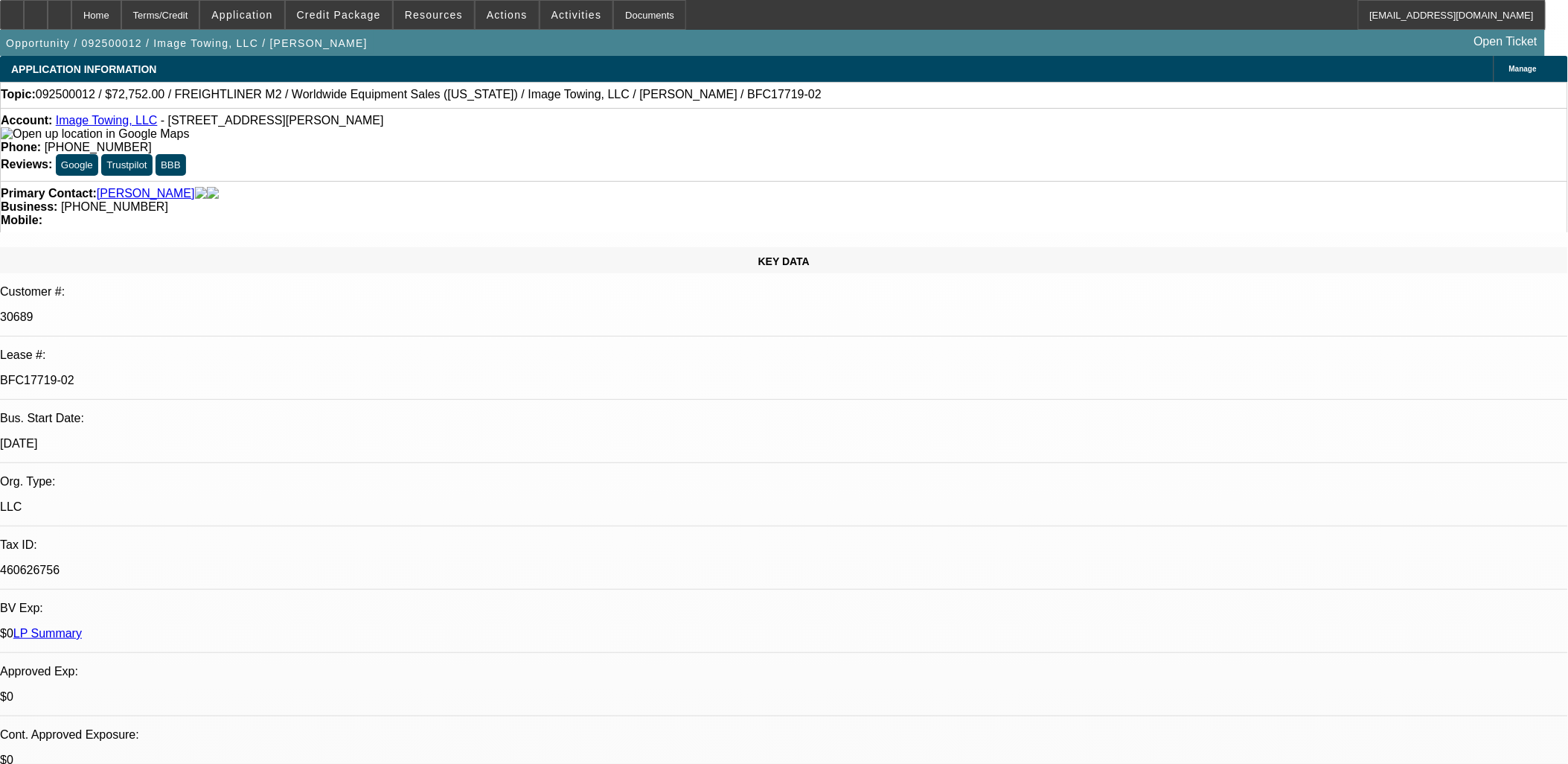
select select "0"
select select "1"
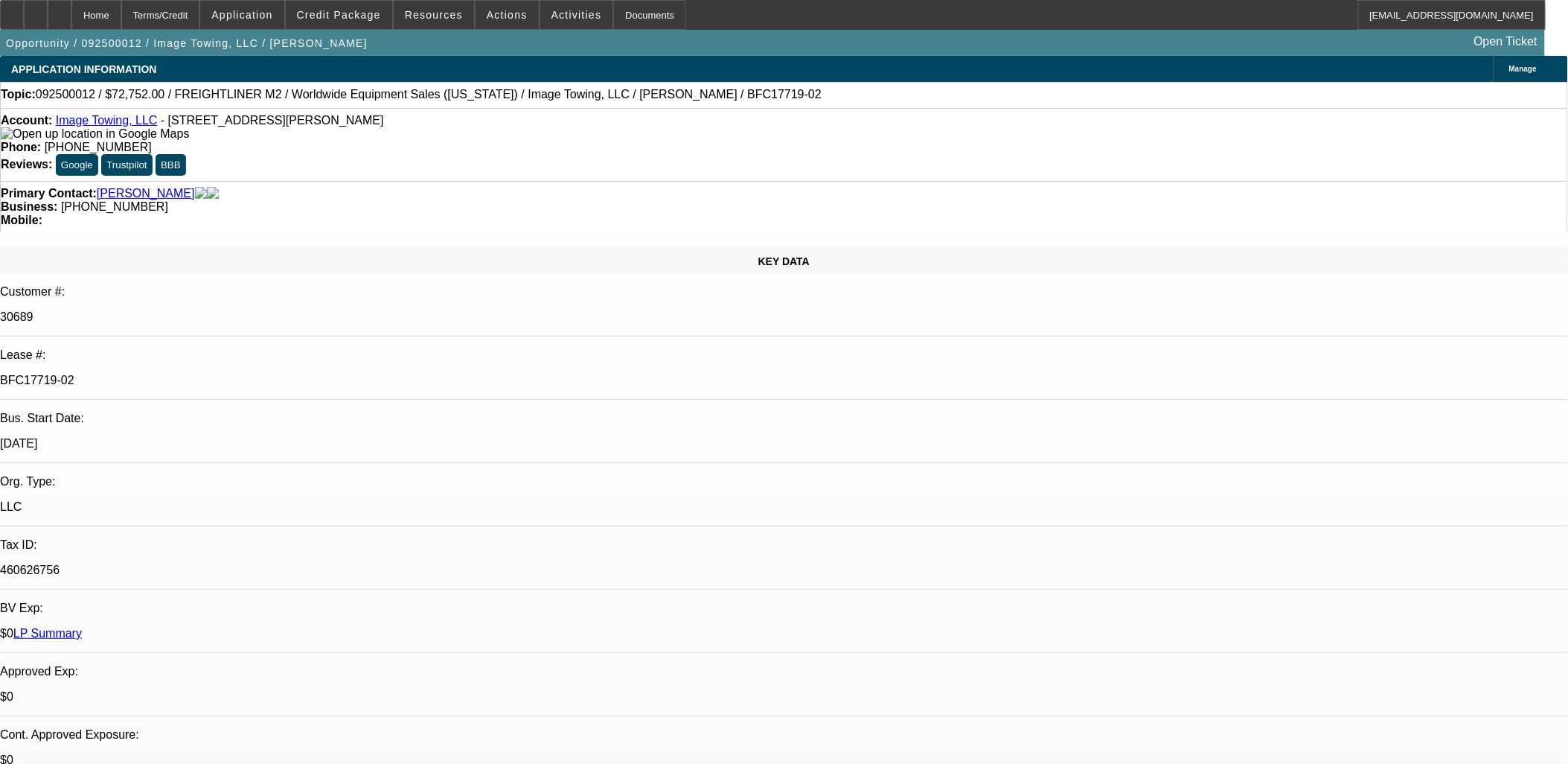
select select "1"
select select "6"
select select "1"
select select "6"
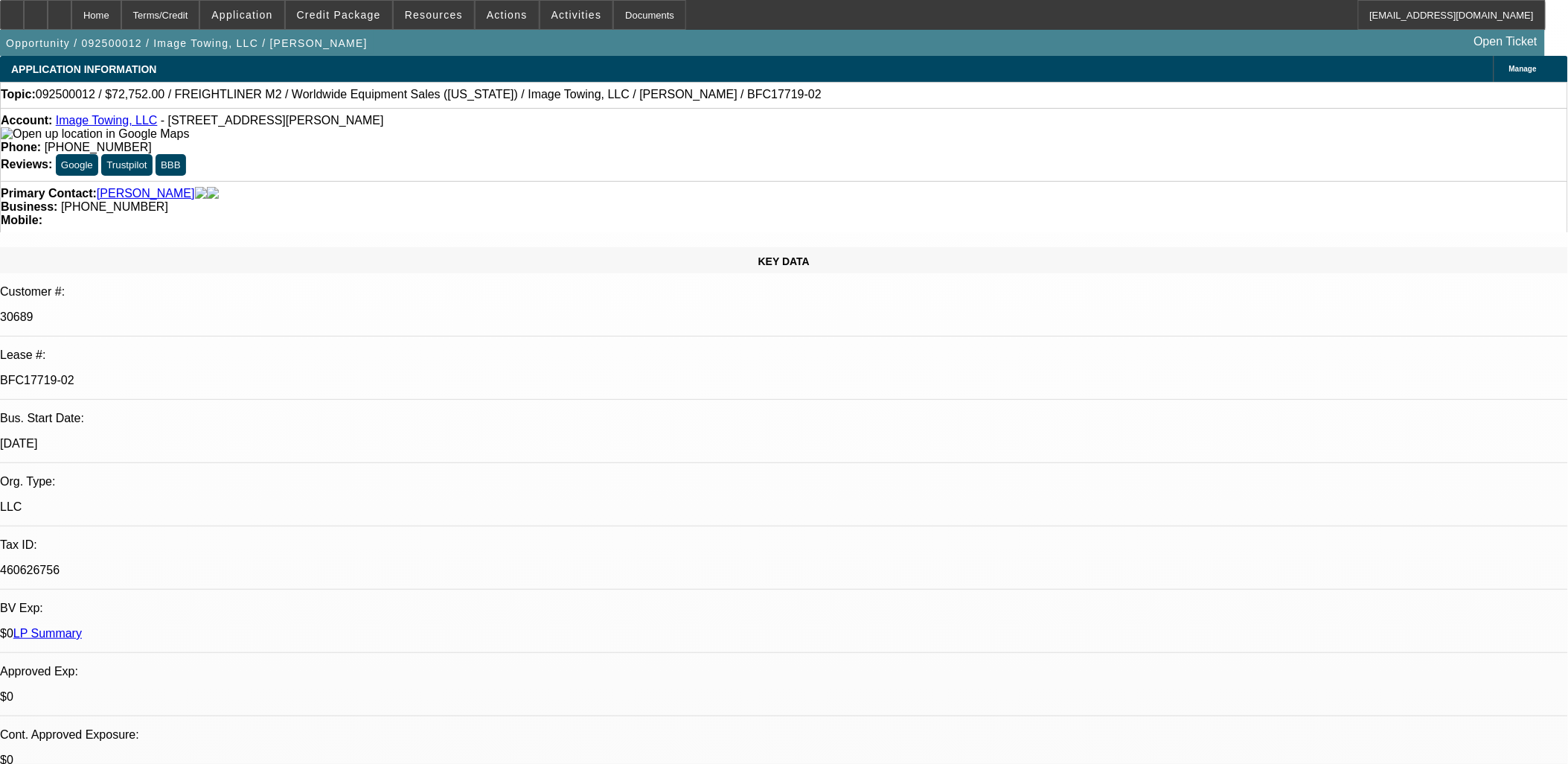
select select "1"
select select "6"
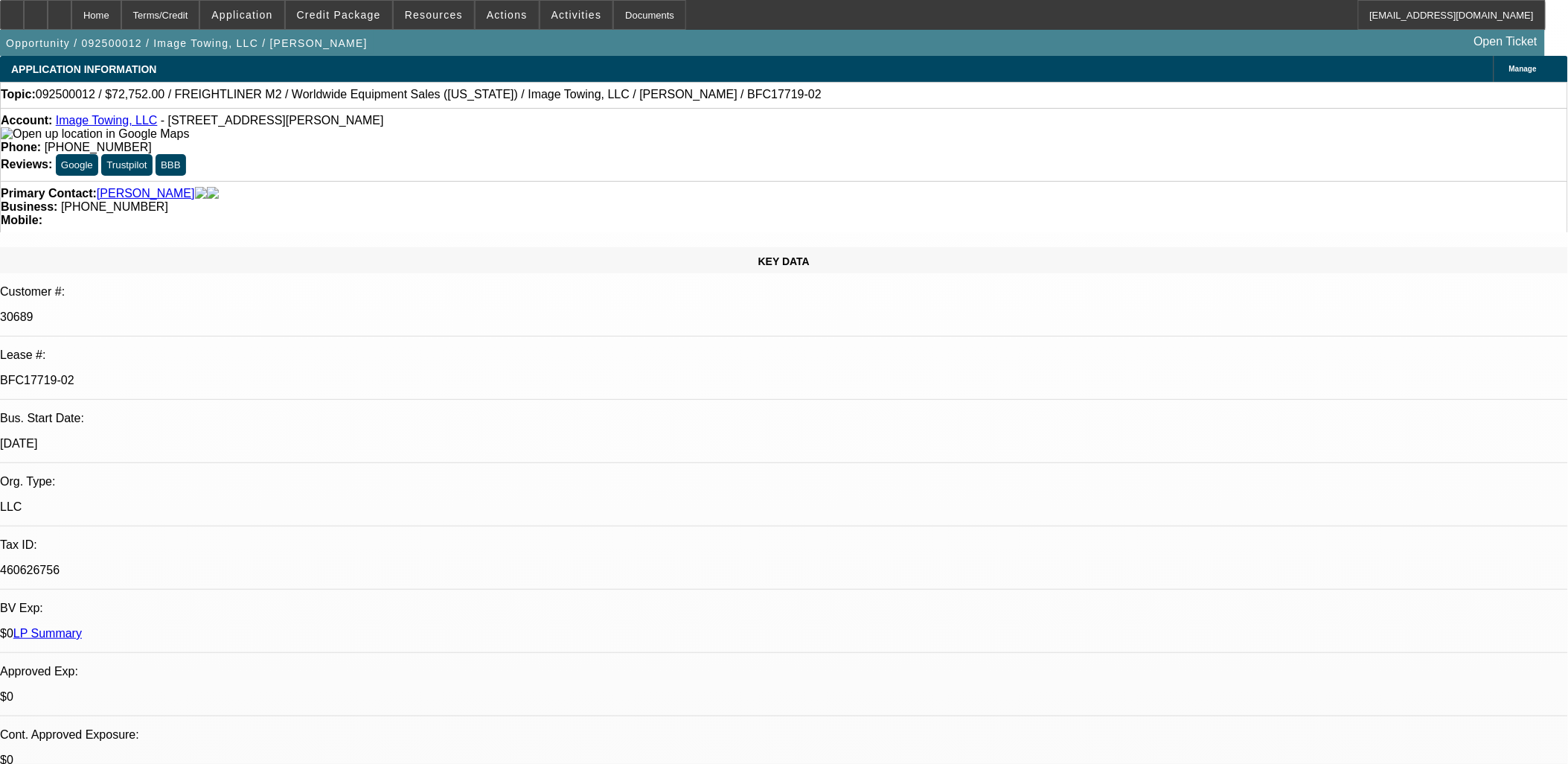
scroll to position [496, 0]
drag, startPoint x: 1198, startPoint y: 204, endPoint x: 736, endPoint y: 276, distance: 467.6
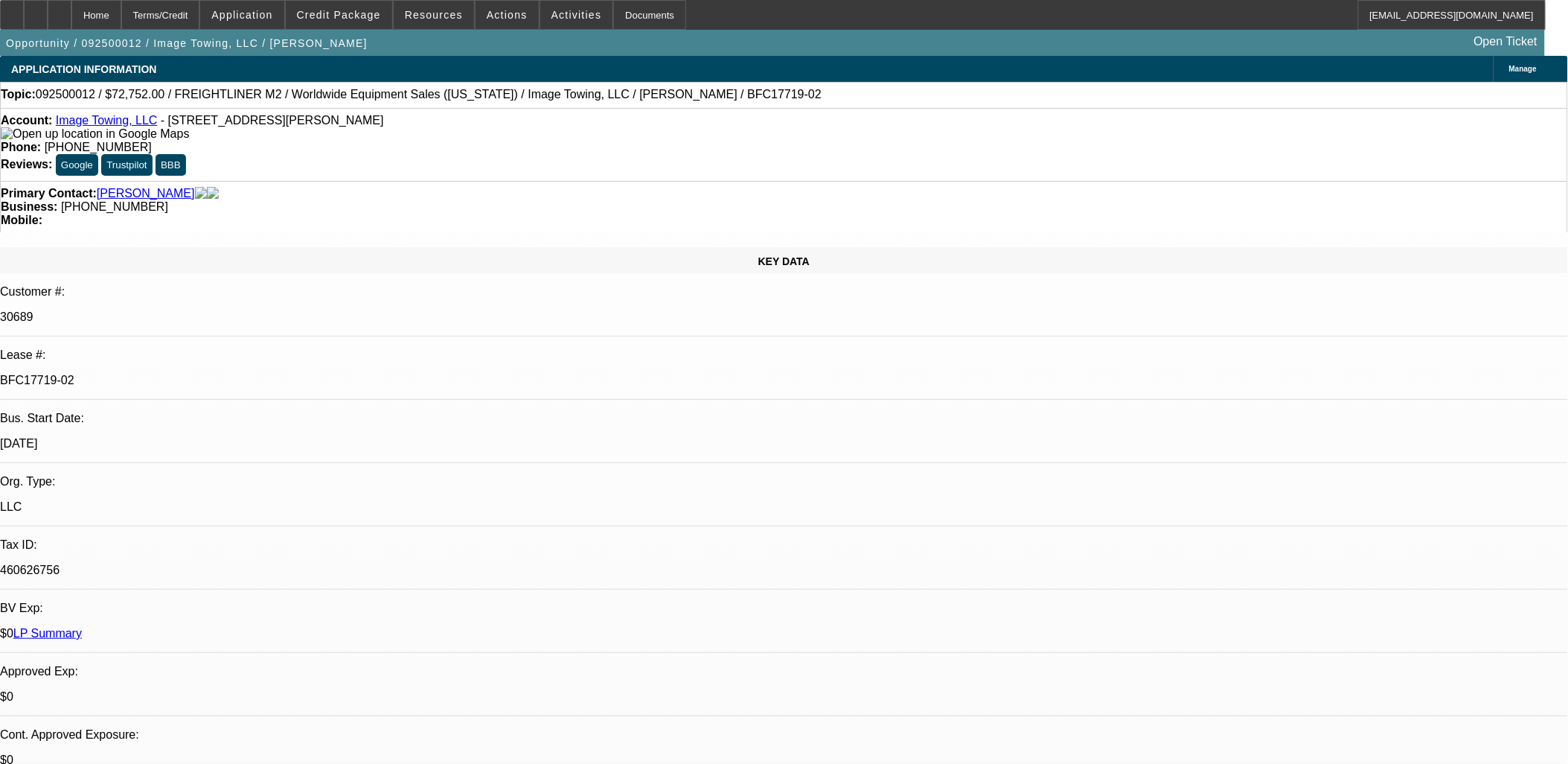
drag, startPoint x: 736, startPoint y: 275, endPoint x: 677, endPoint y: 272, distance: 59.1
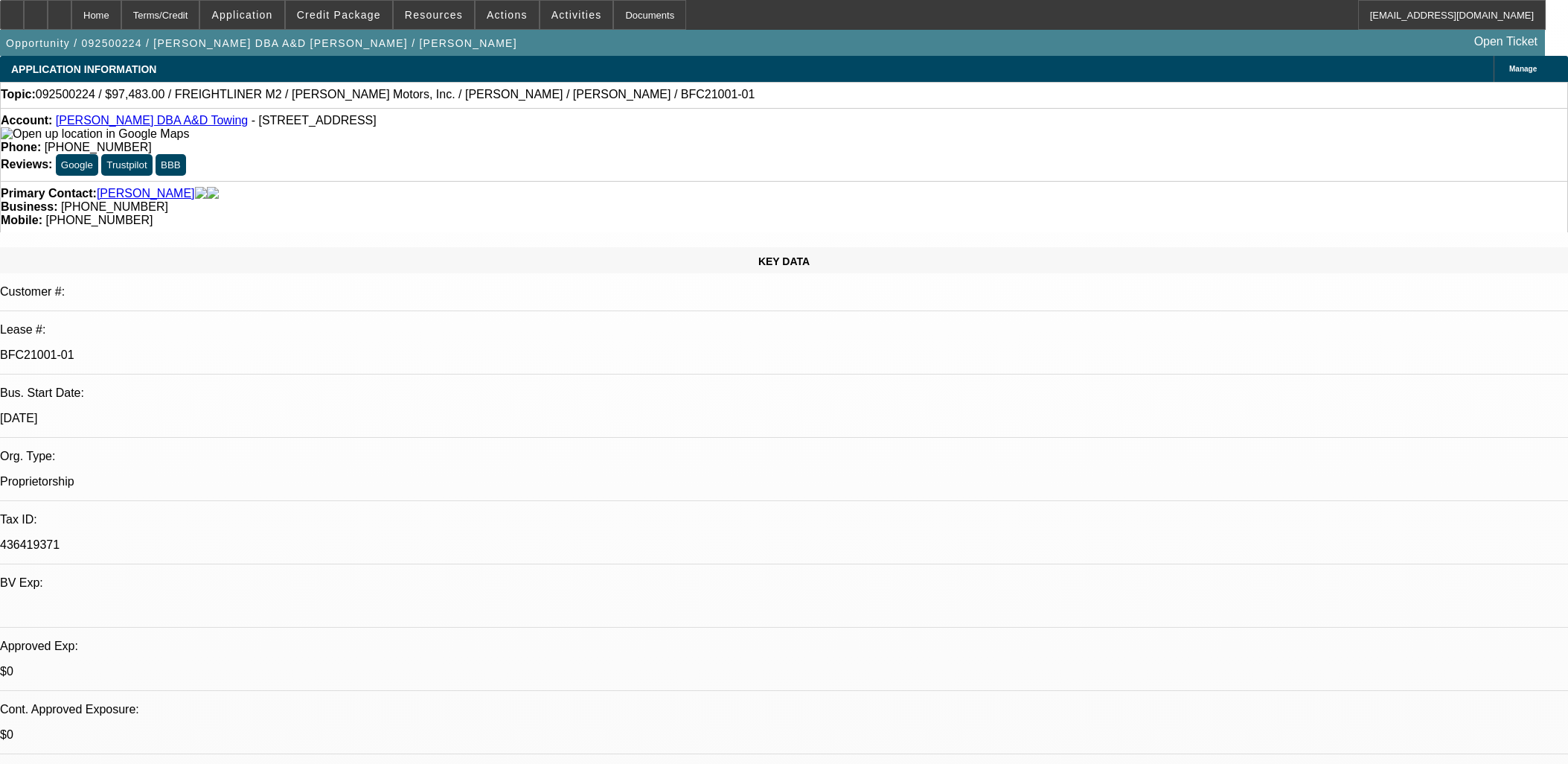
select select "0"
select select "6"
select select "0"
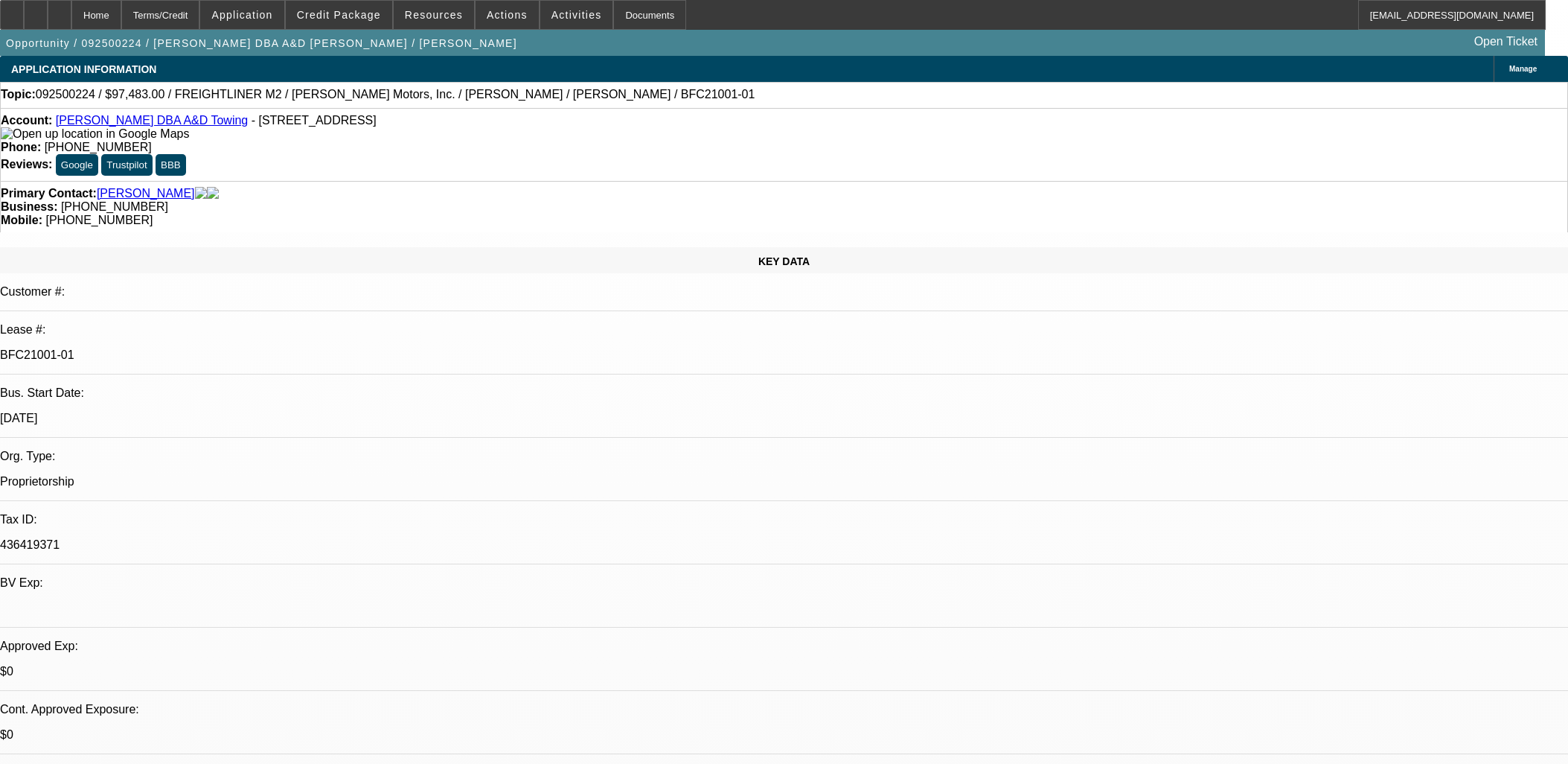
select select "0"
select select "6"
select select "0"
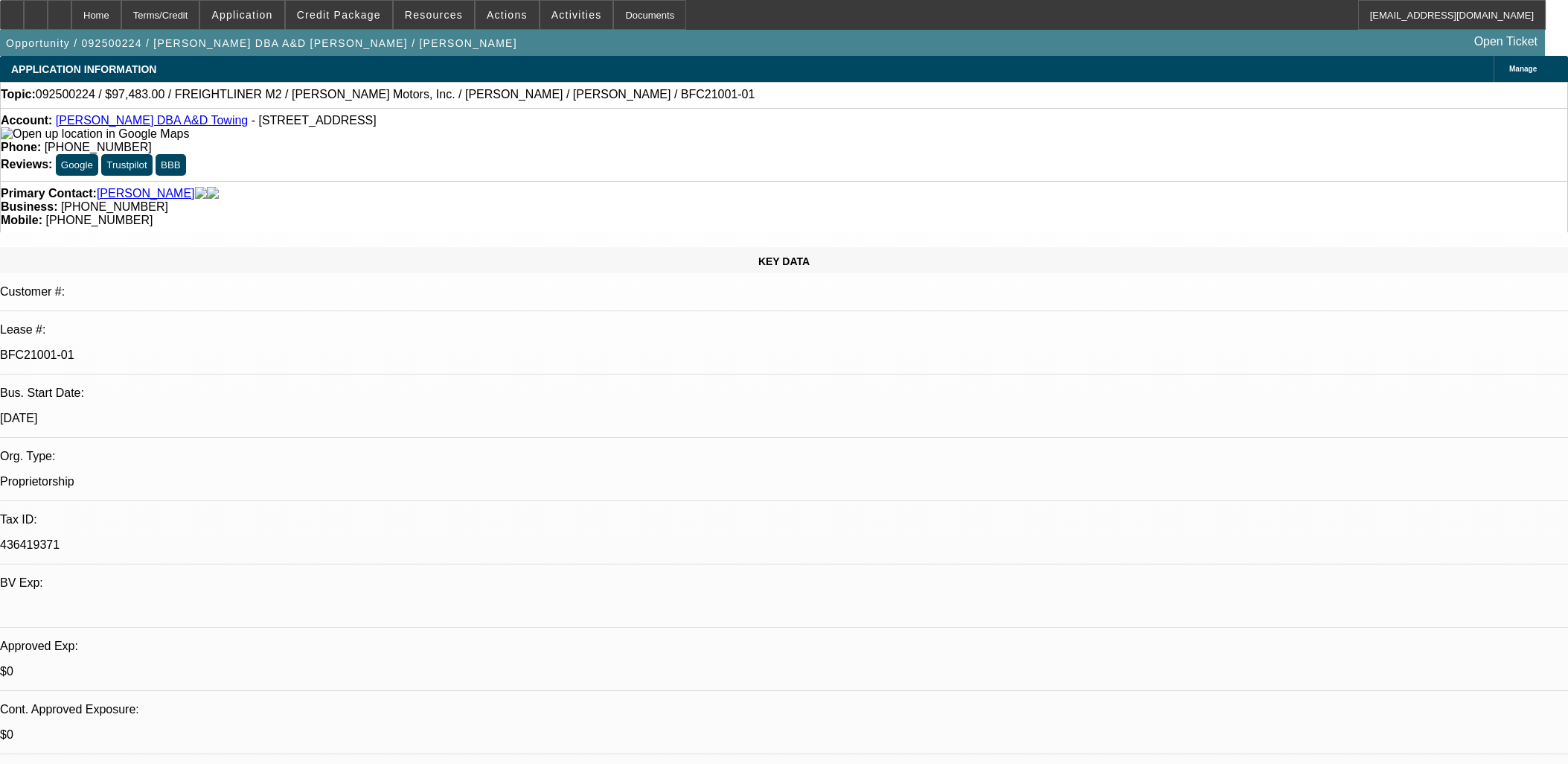
select select "0"
select select "6"
select select "0"
select select "2"
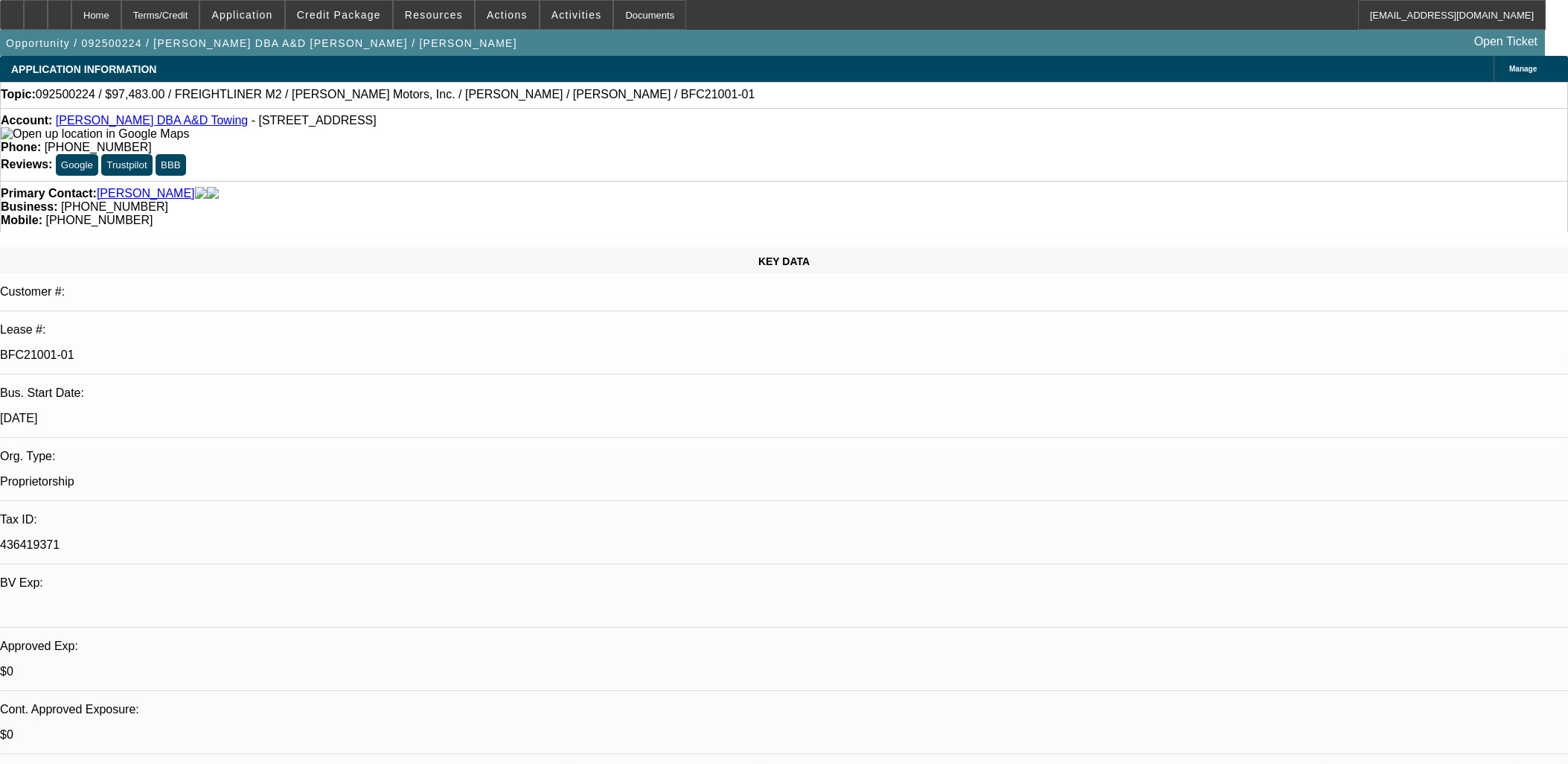
select select "0"
select select "6"
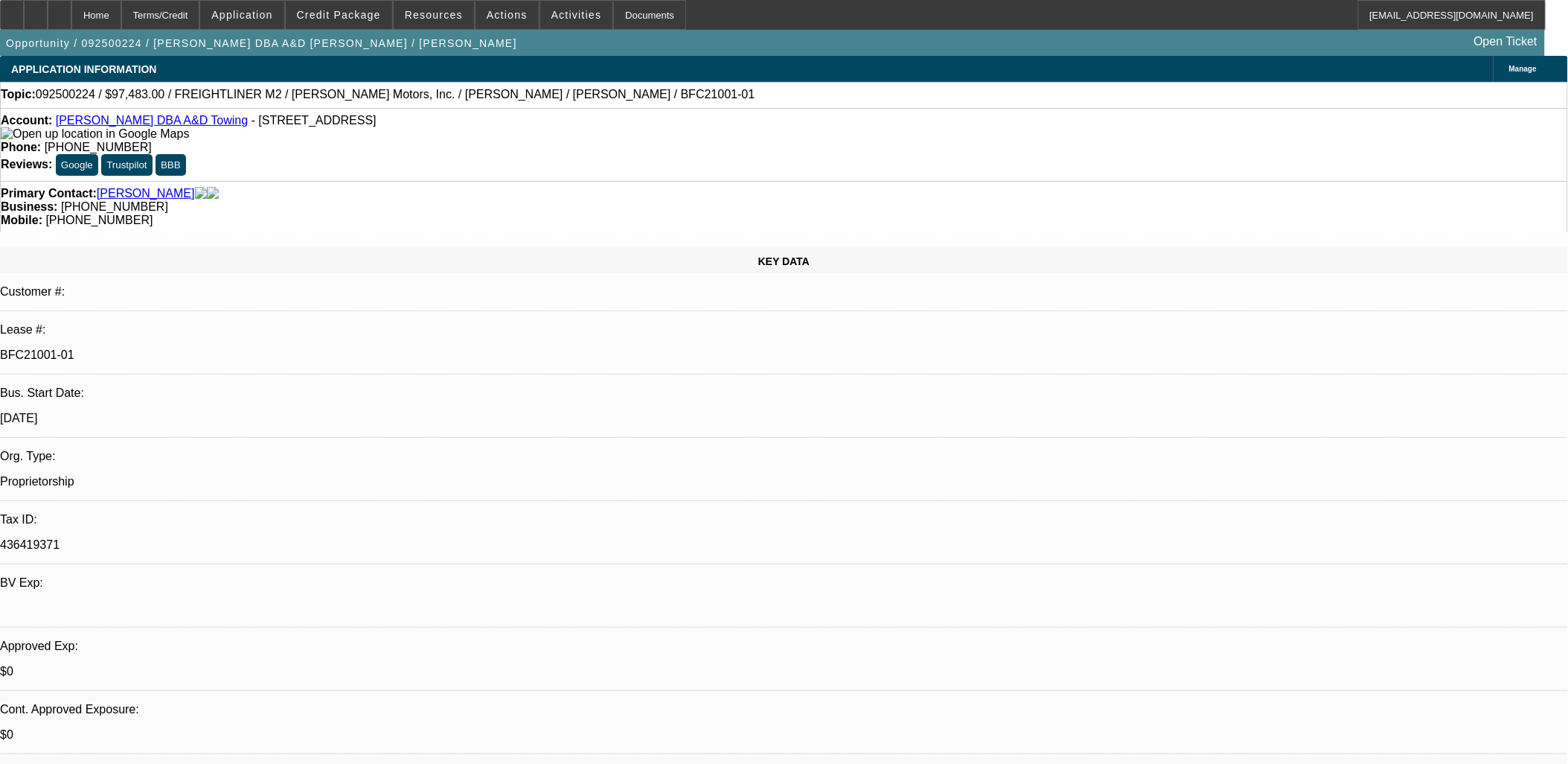
drag, startPoint x: 486, startPoint y: 521, endPoint x: 444, endPoint y: 558, distance: 56.0
drag, startPoint x: 1171, startPoint y: 370, endPoint x: 1135, endPoint y: 361, distance: 37.1
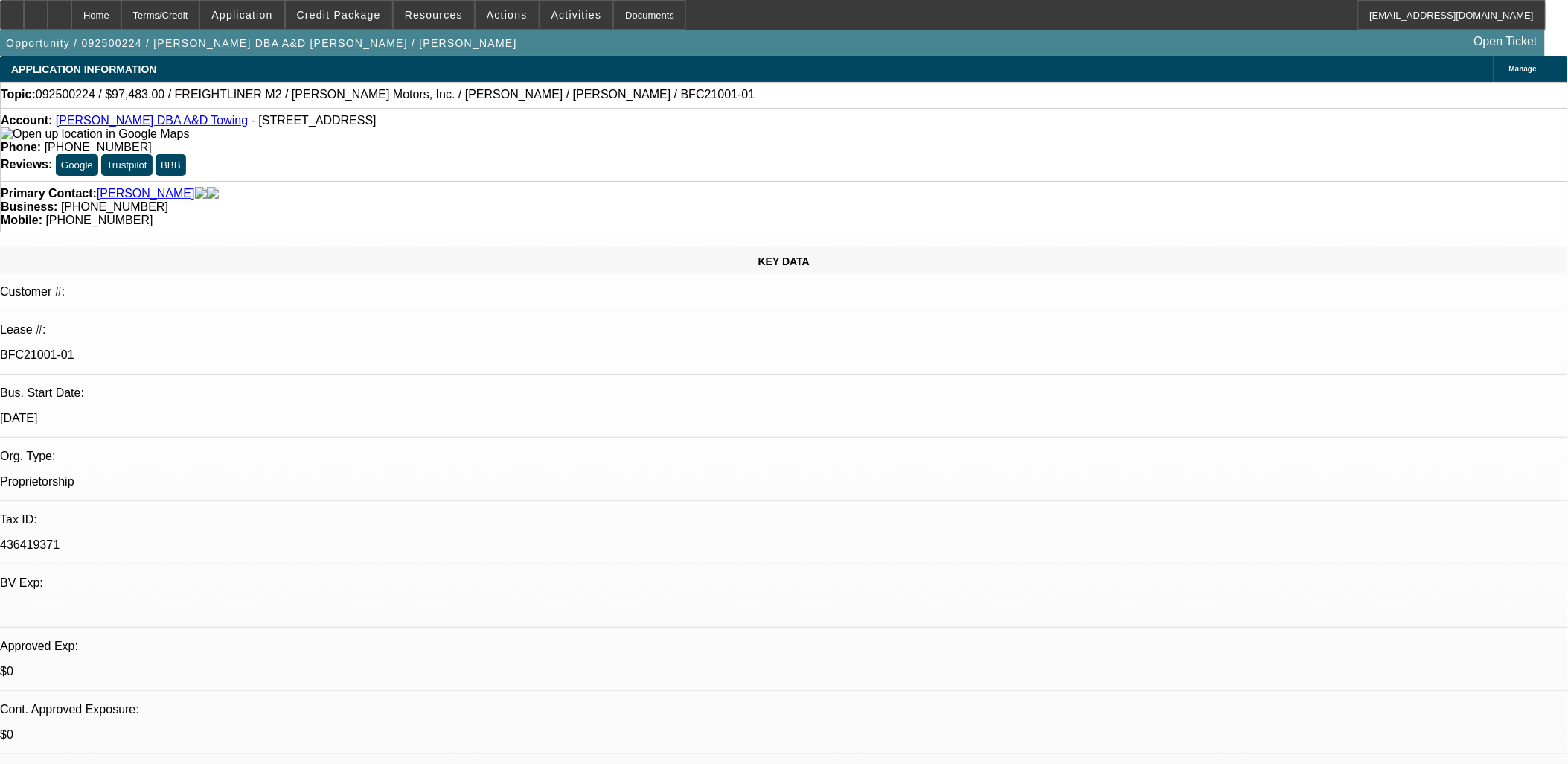
drag, startPoint x: 620, startPoint y: 397, endPoint x: 636, endPoint y: 394, distance: 16.3
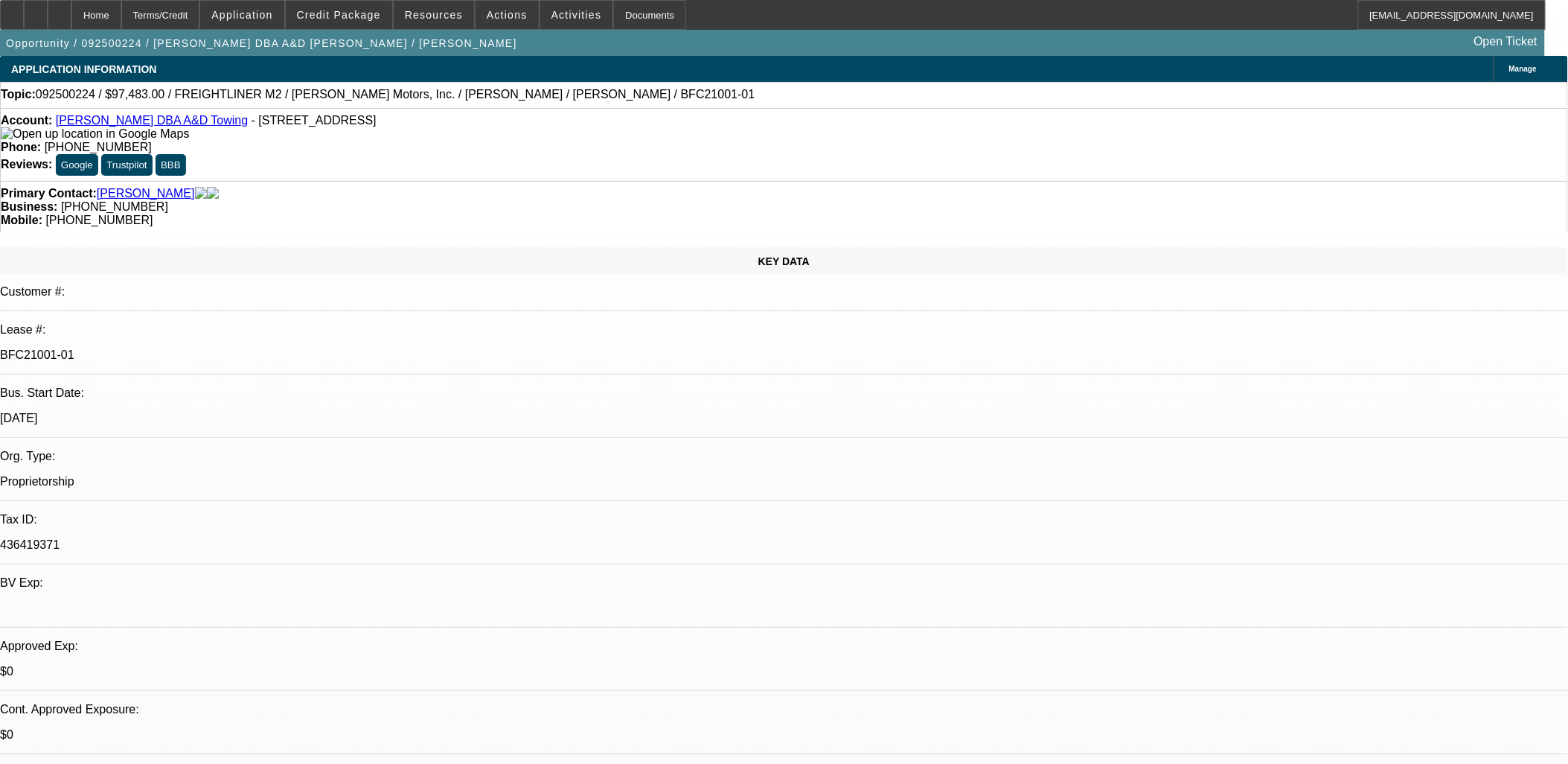
scroll to position [0, 0]
drag, startPoint x: 708, startPoint y: 342, endPoint x: 656, endPoint y: 348, distance: 52.3
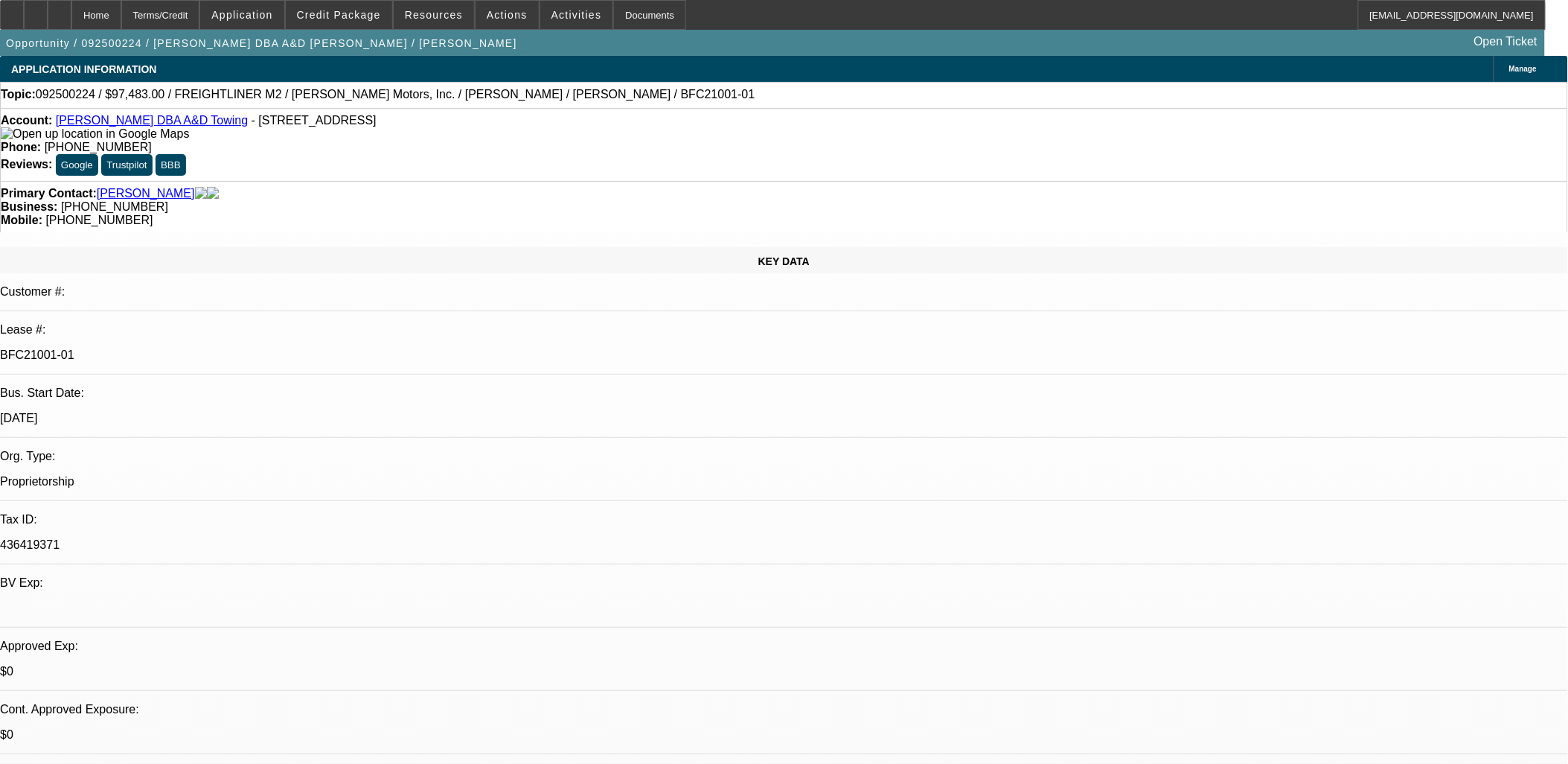
drag, startPoint x: 1247, startPoint y: 522, endPoint x: 1357, endPoint y: 544, distance: 112.2
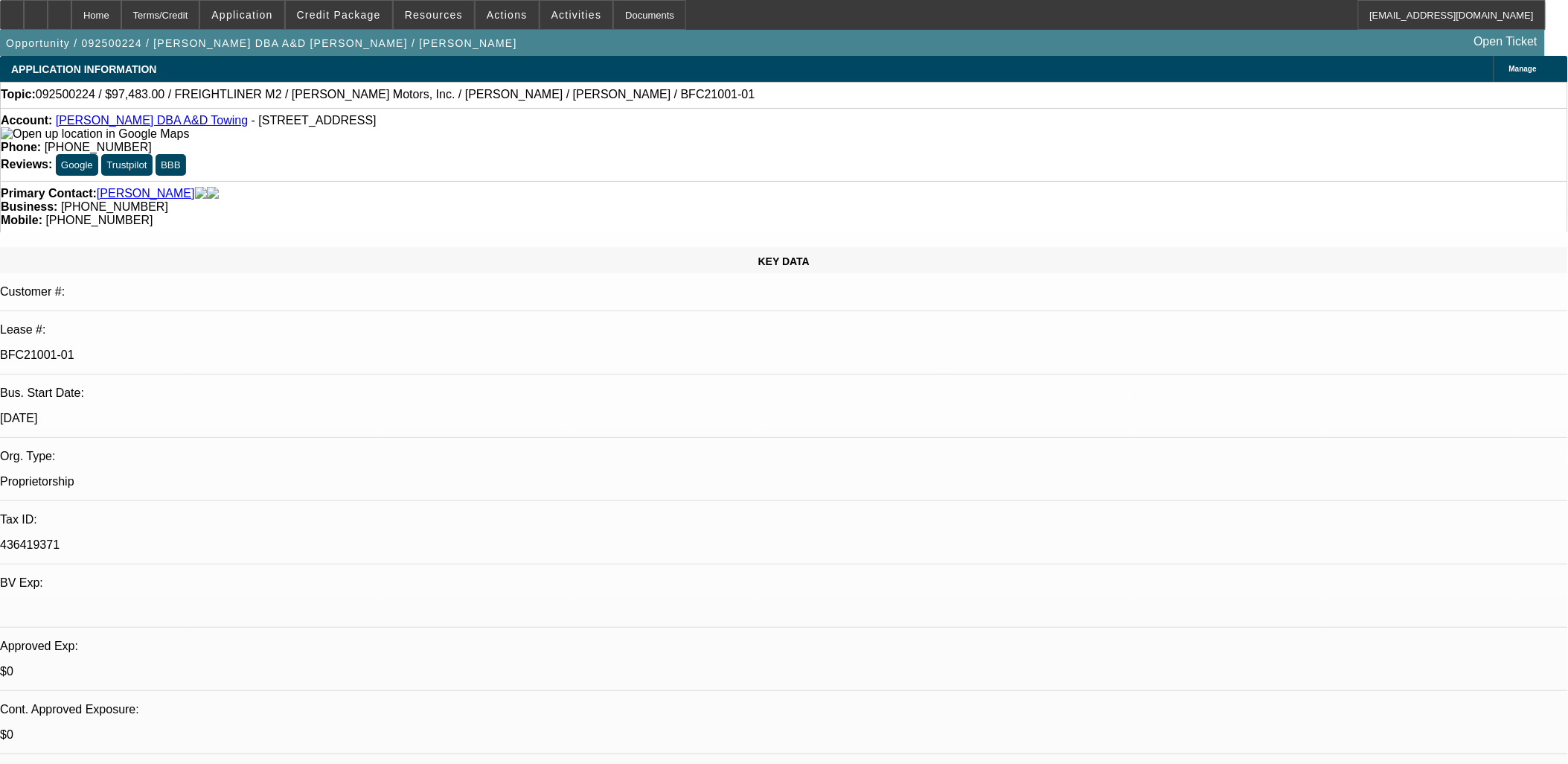
drag, startPoint x: 1330, startPoint y: 551, endPoint x: 1198, endPoint y: 519, distance: 135.8
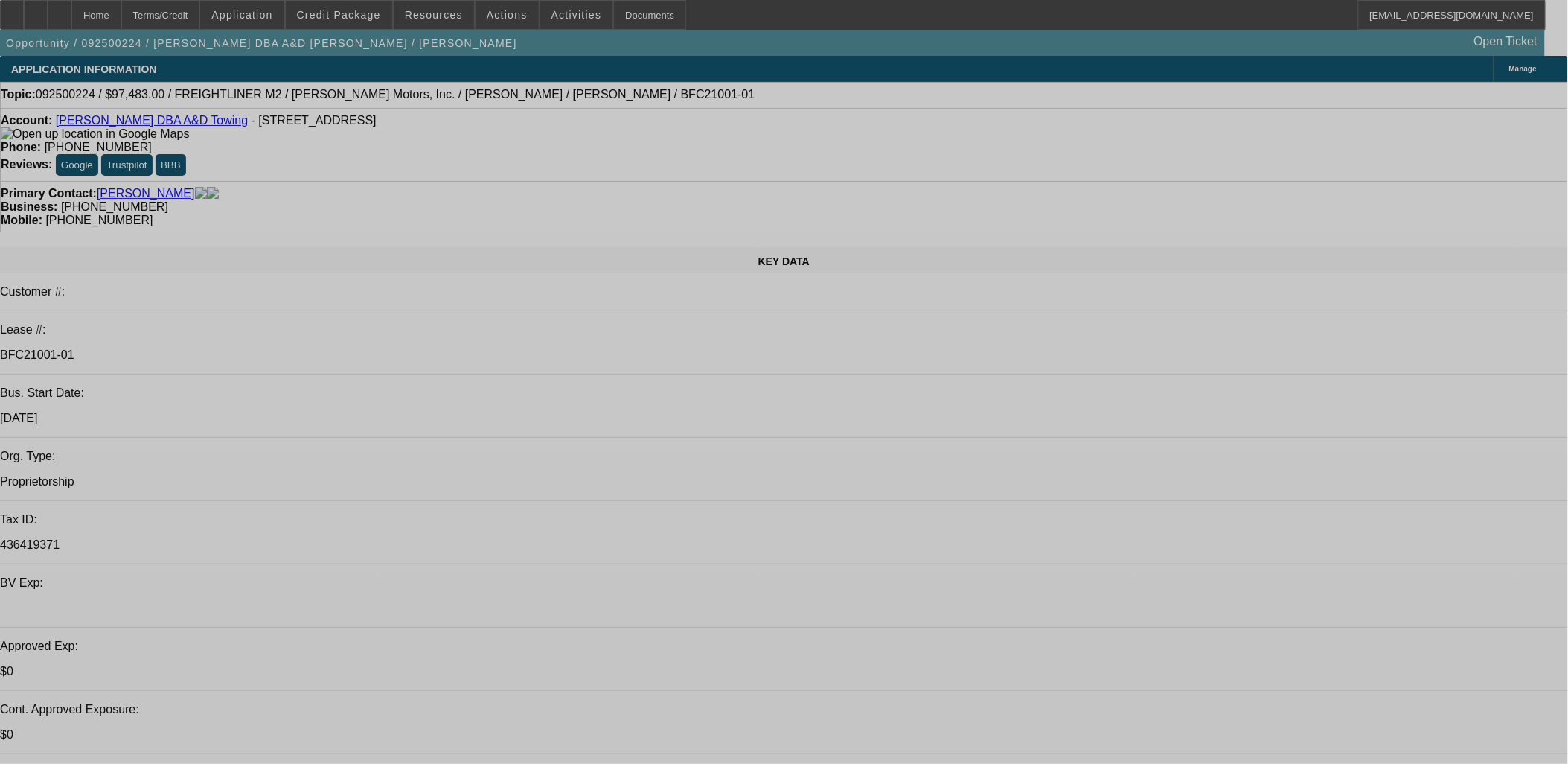
select select "0"
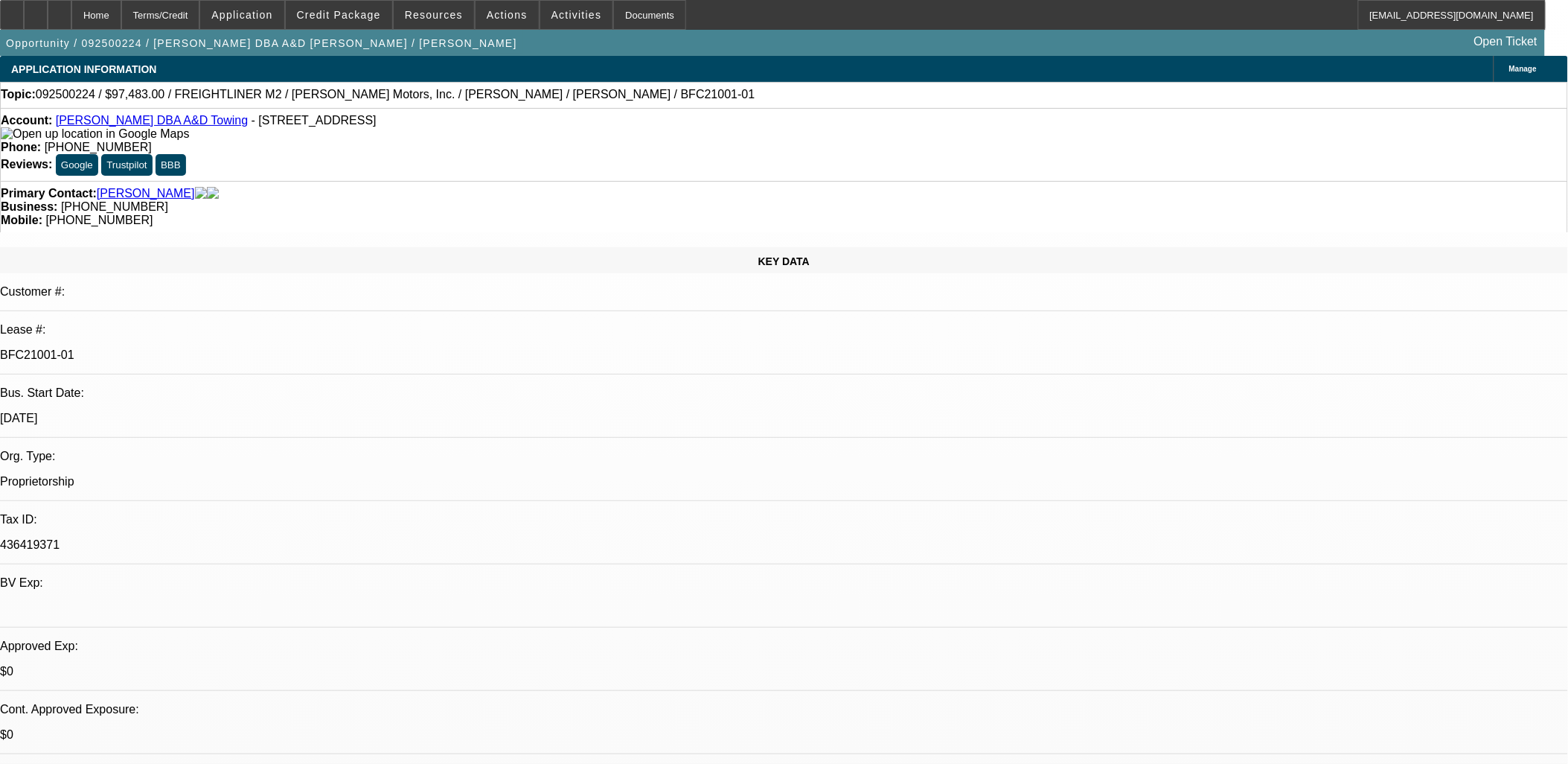
select select "0"
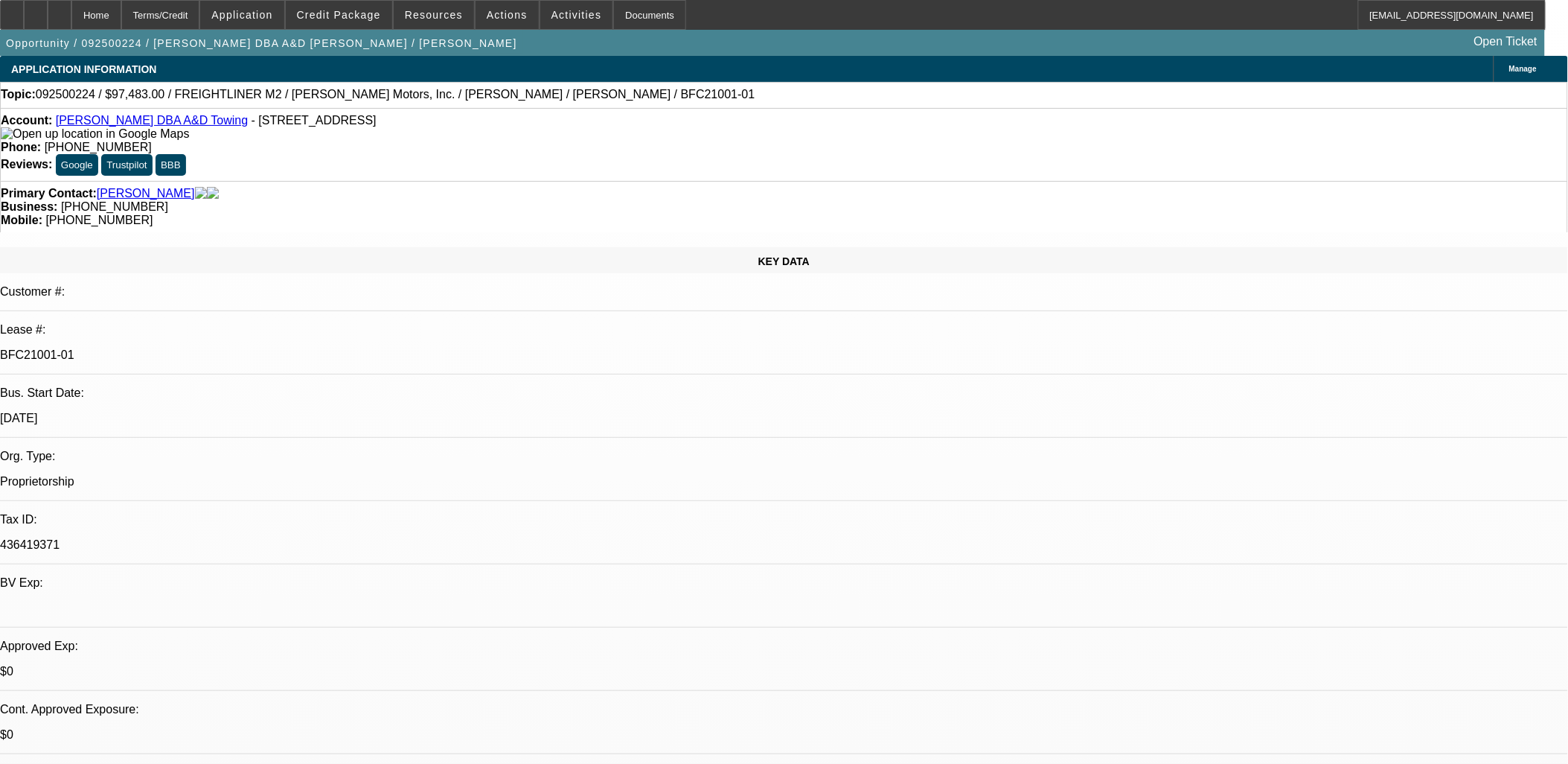
select select "0"
select select "2"
select select "0"
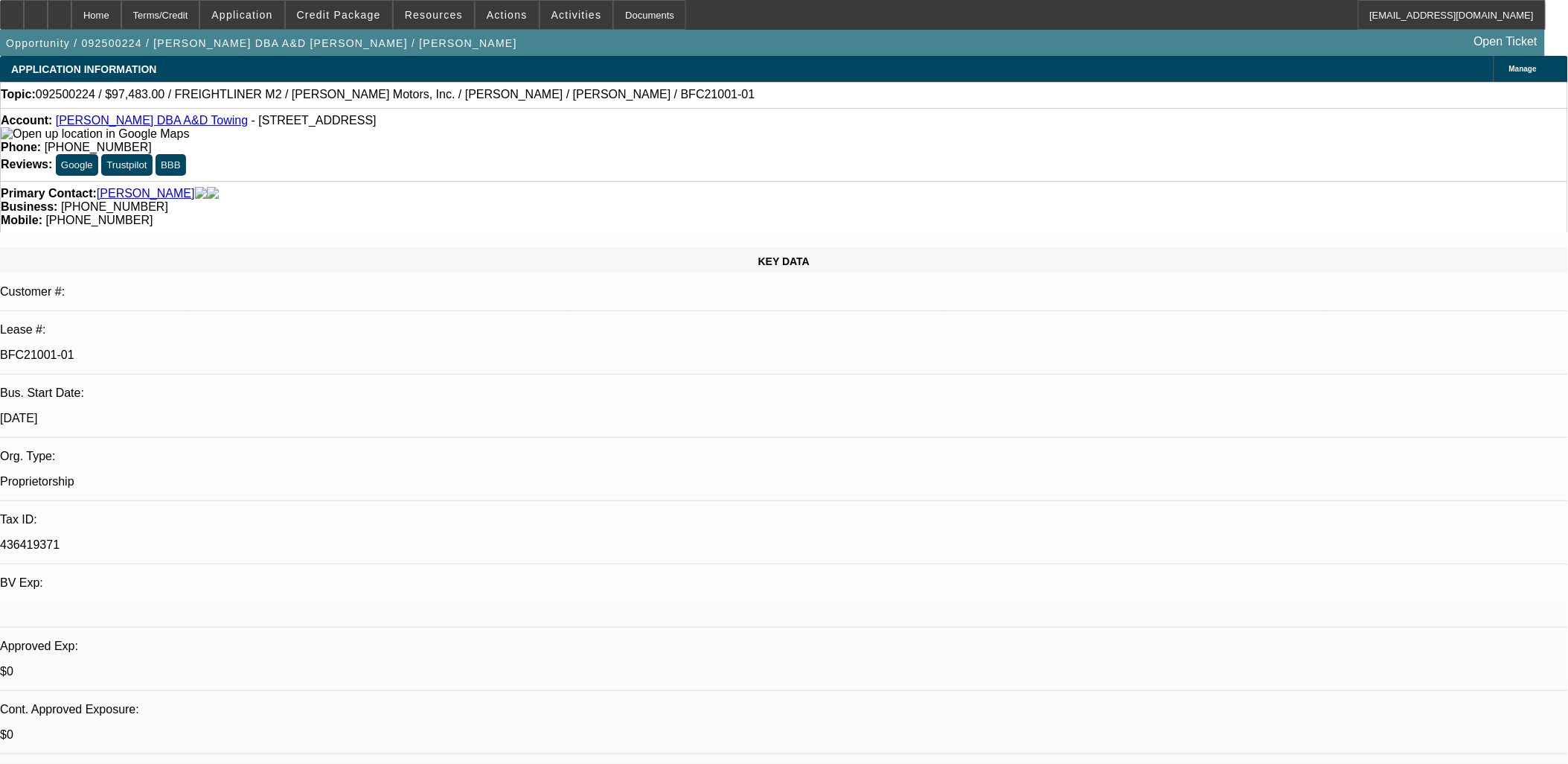
select select "1"
select select "6"
select select "1"
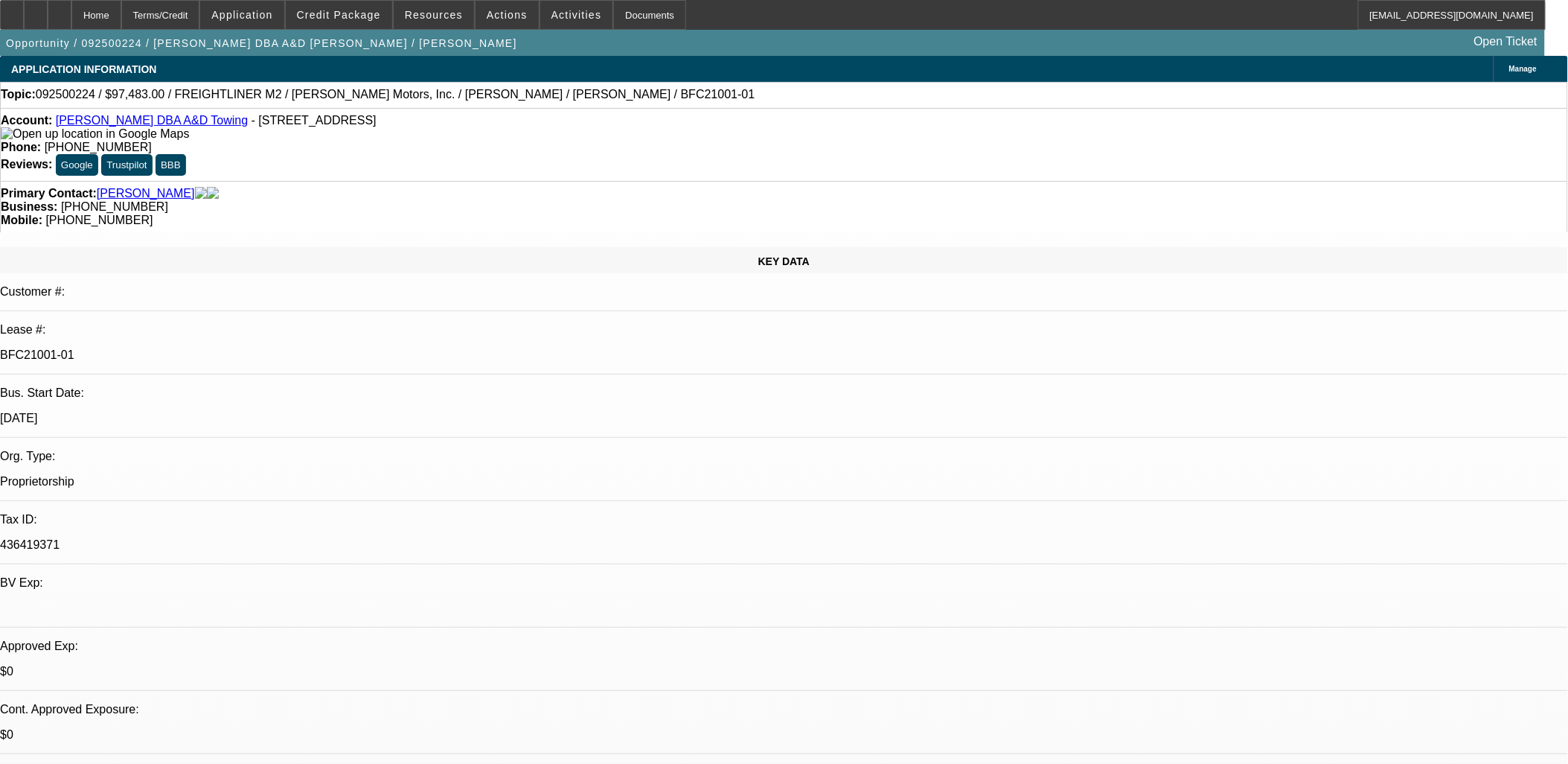
select select "6"
select select "1"
select select "6"
select select "1"
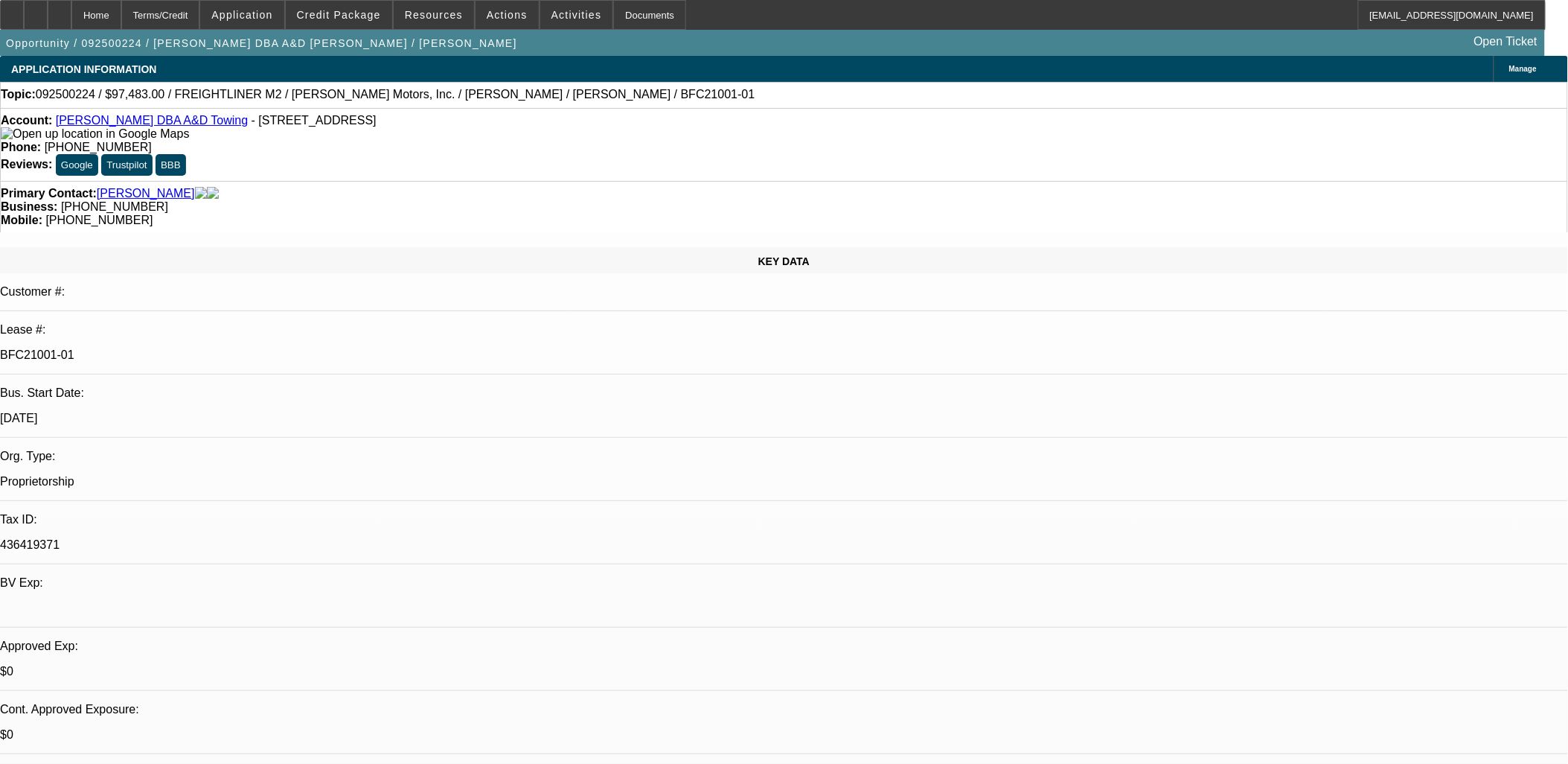
select select "2"
select select "6"
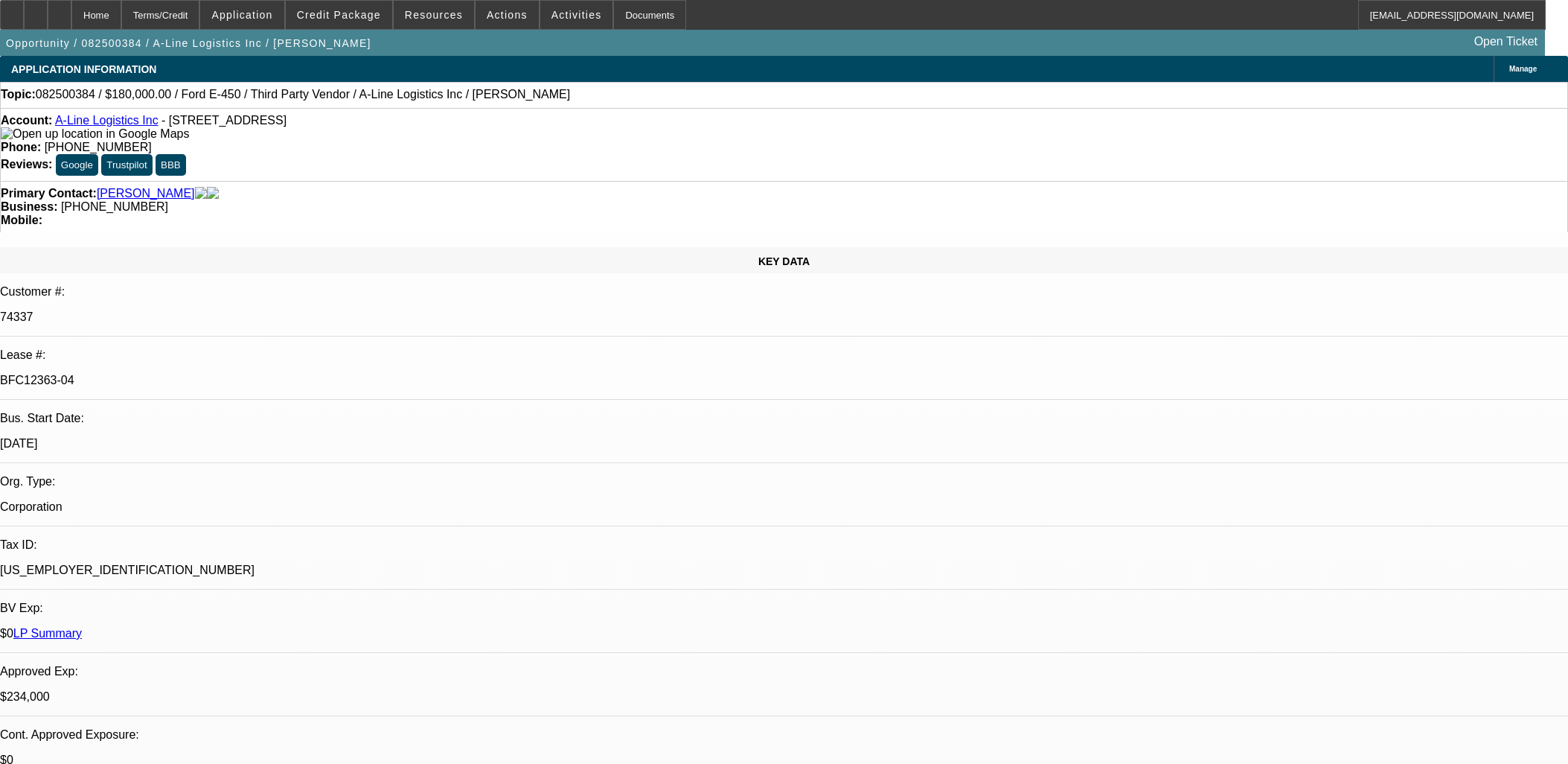
select select "0"
select select "6"
select select "0"
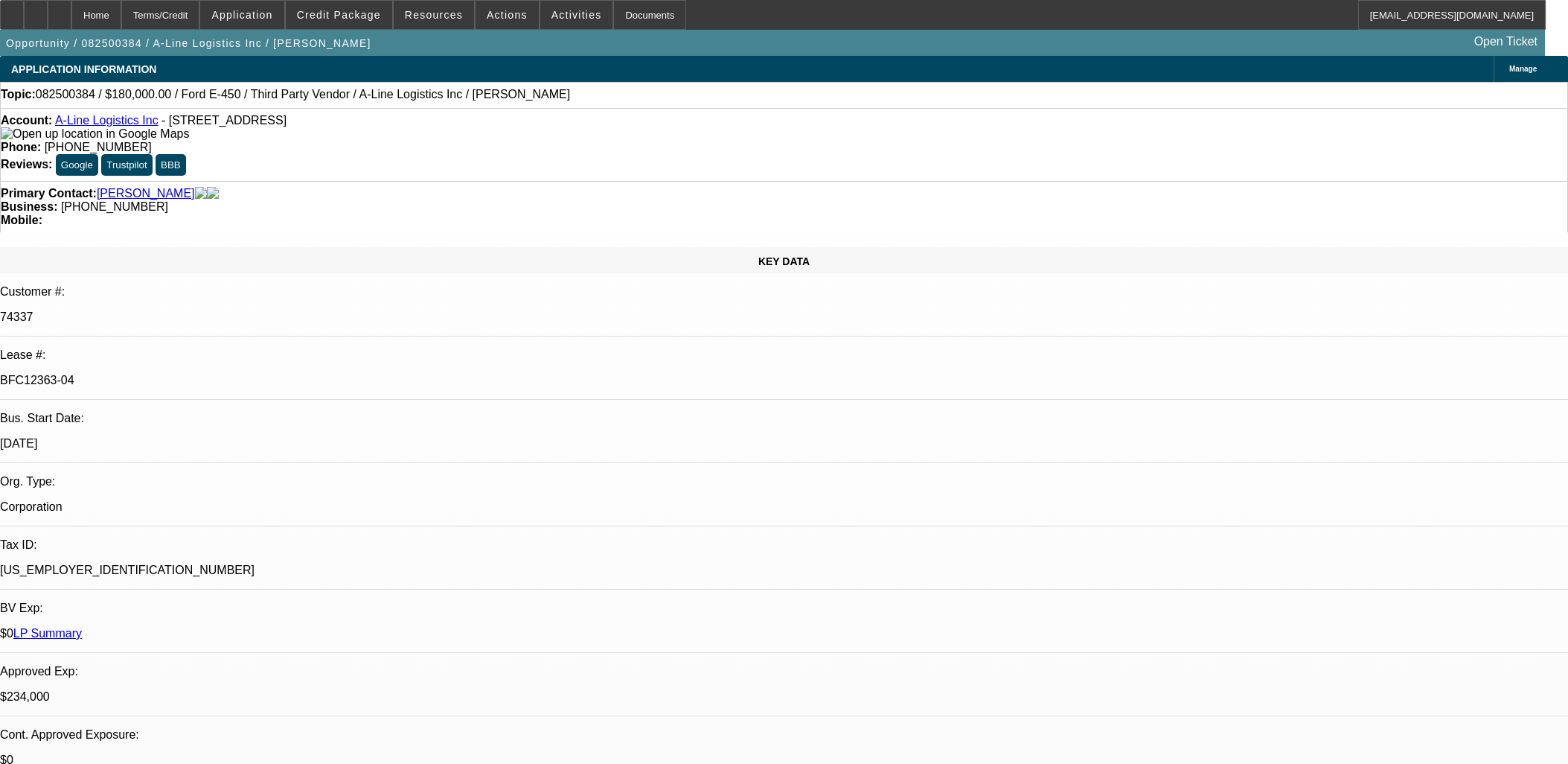
select select "0"
select select "0.1"
select select "4"
select select "0"
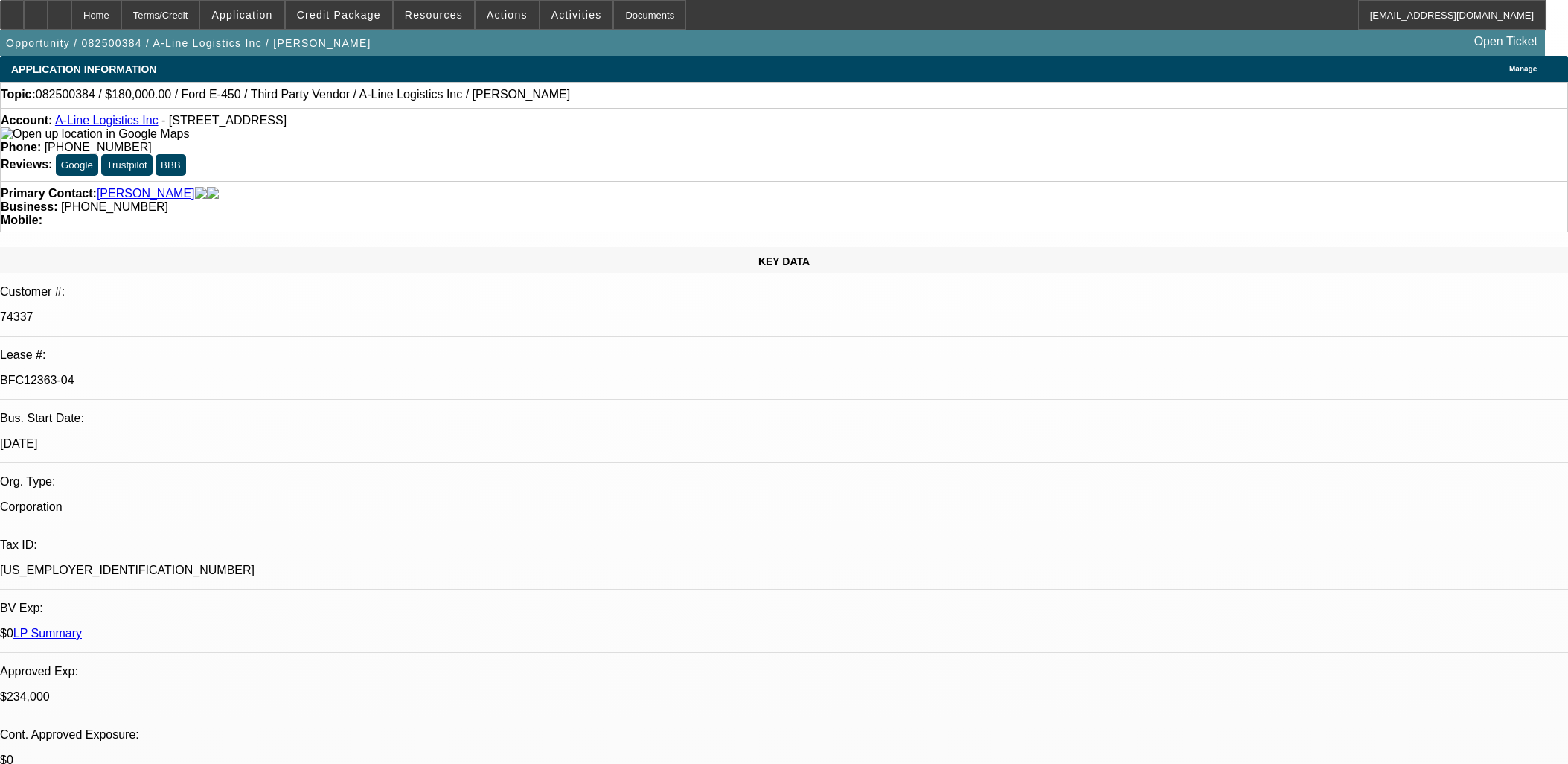
select select "0.1"
select select "4"
select select "0"
select select "0.1"
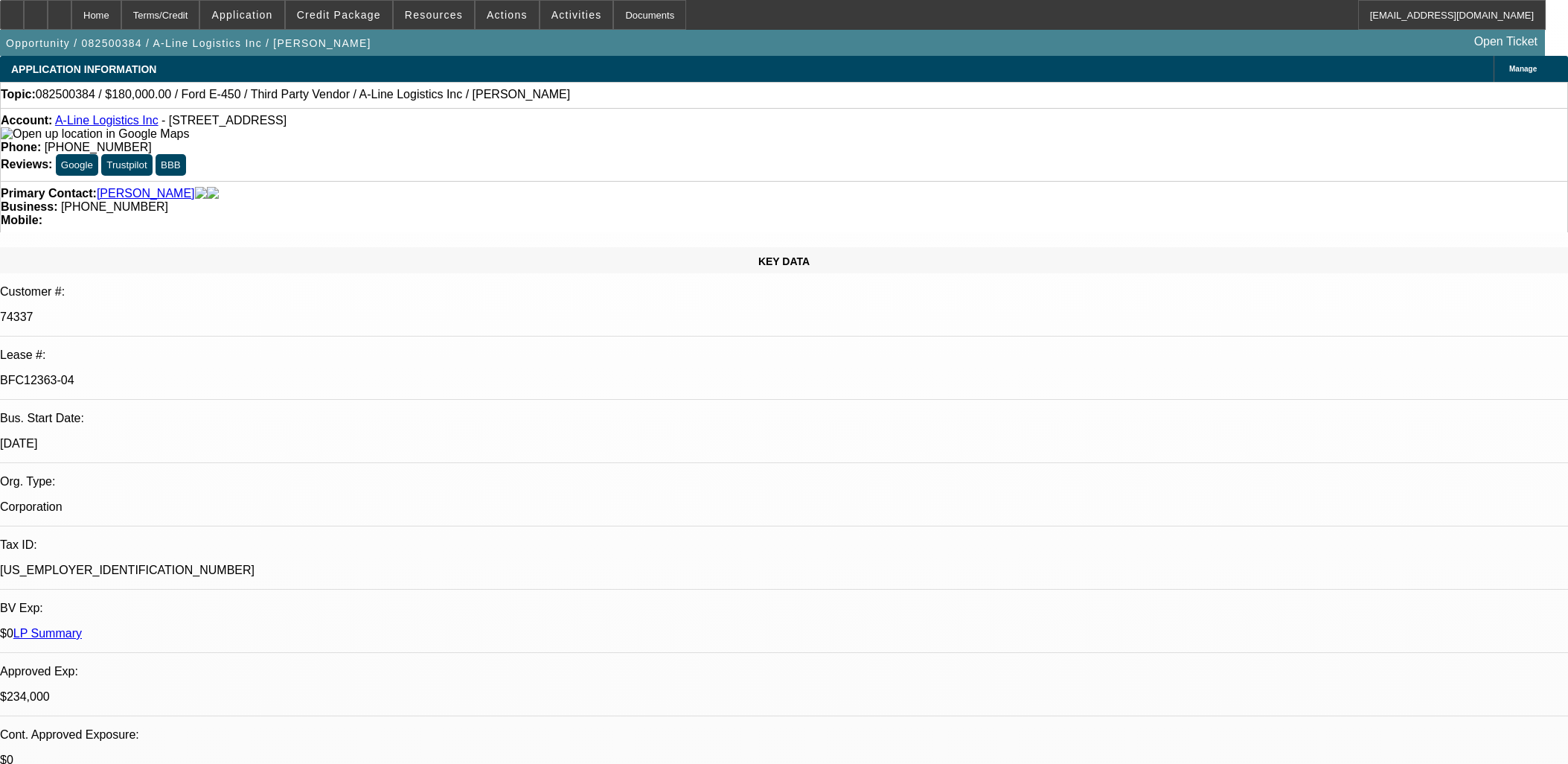
select select "4"
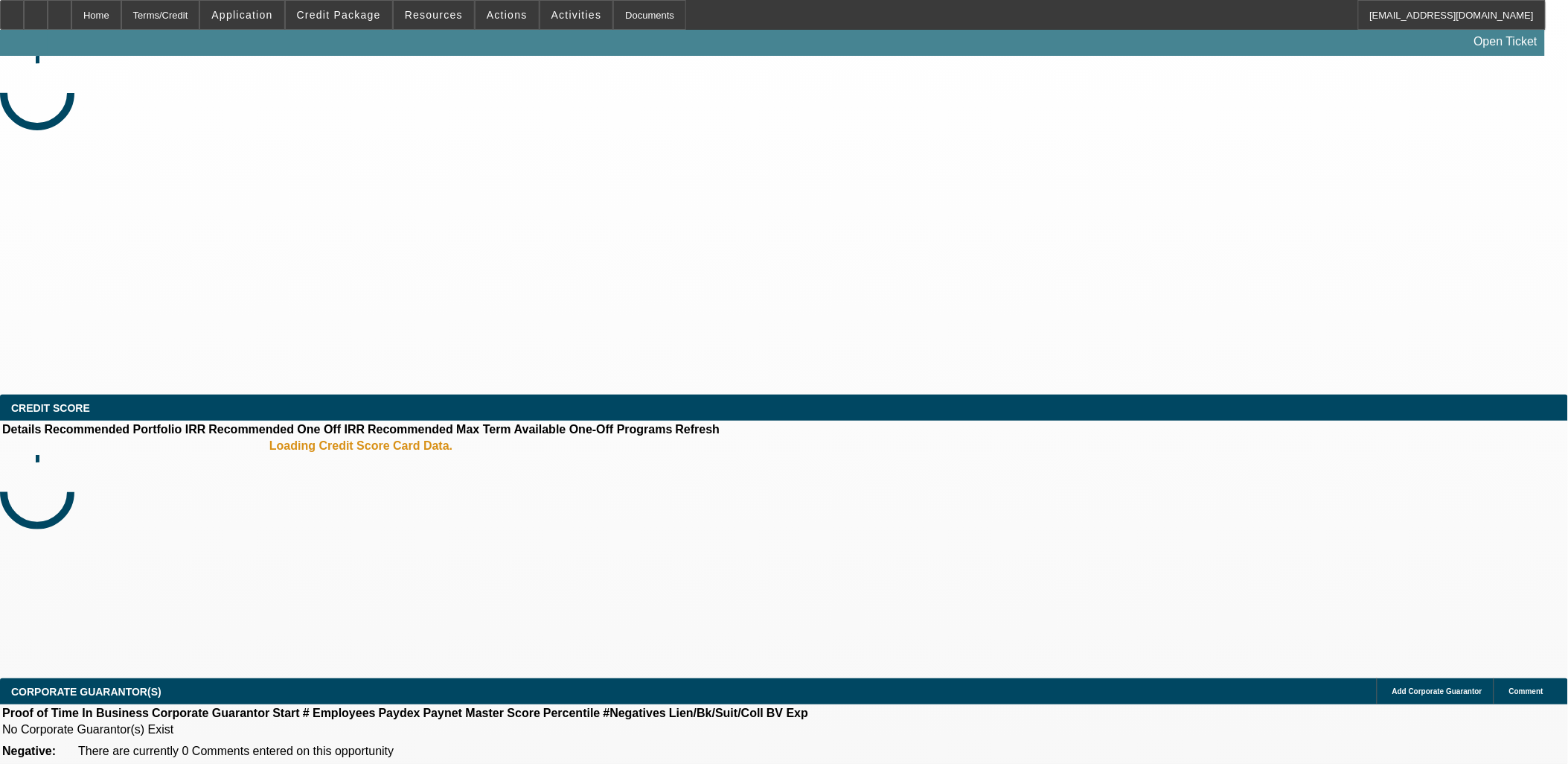
select select "0"
select select "2"
select select "0.1"
select select "4"
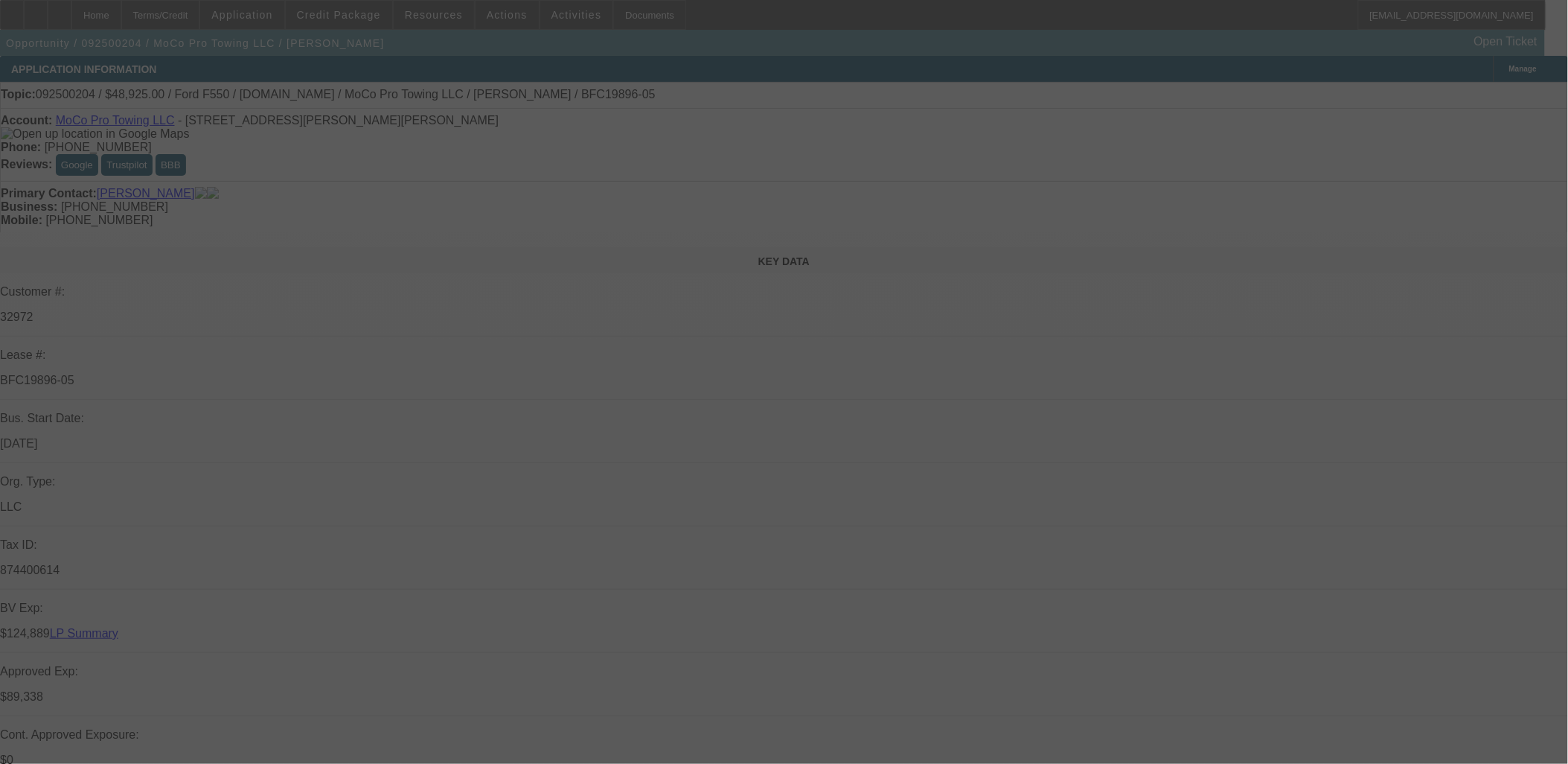
select select "0"
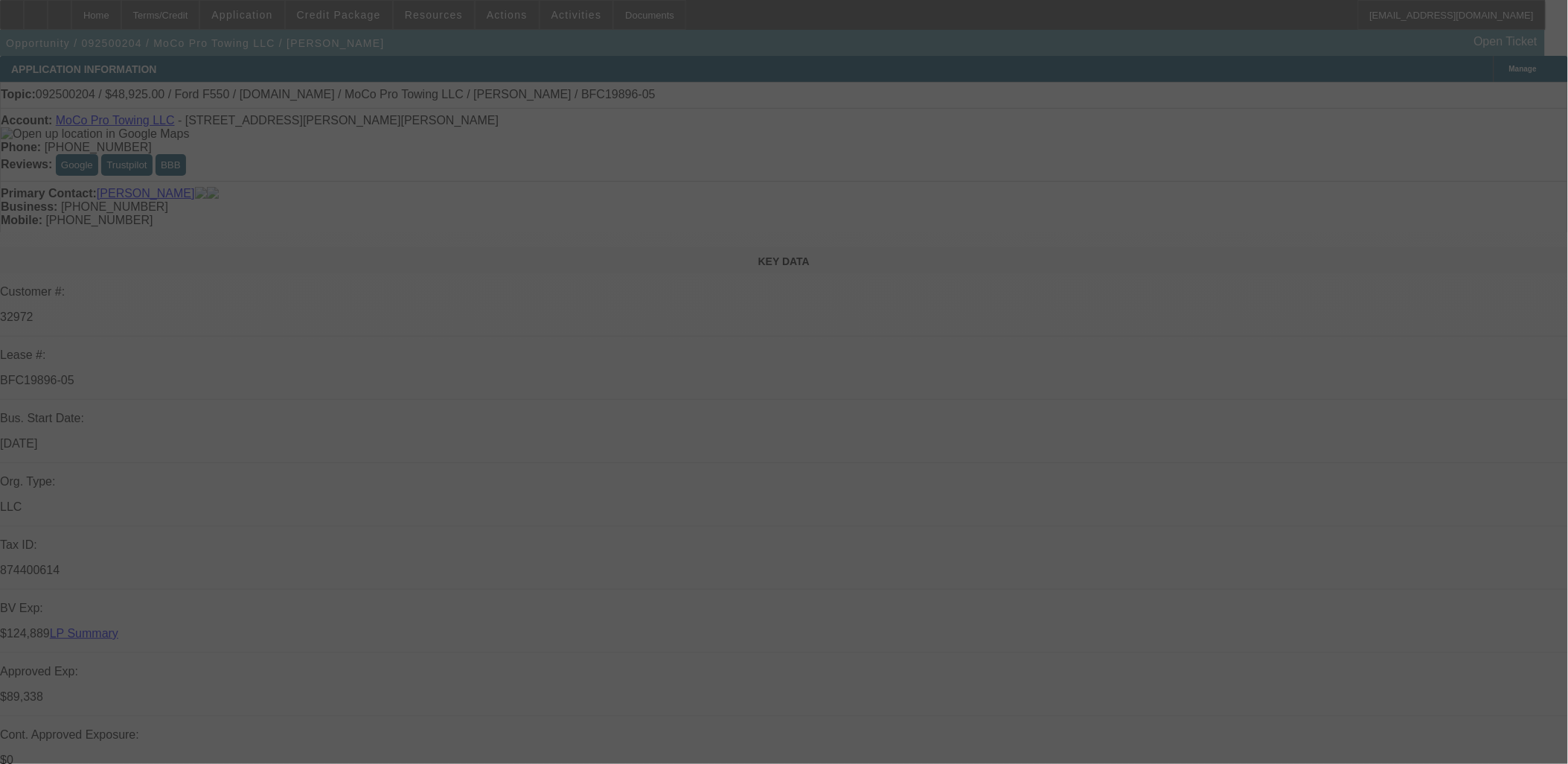
select select "0"
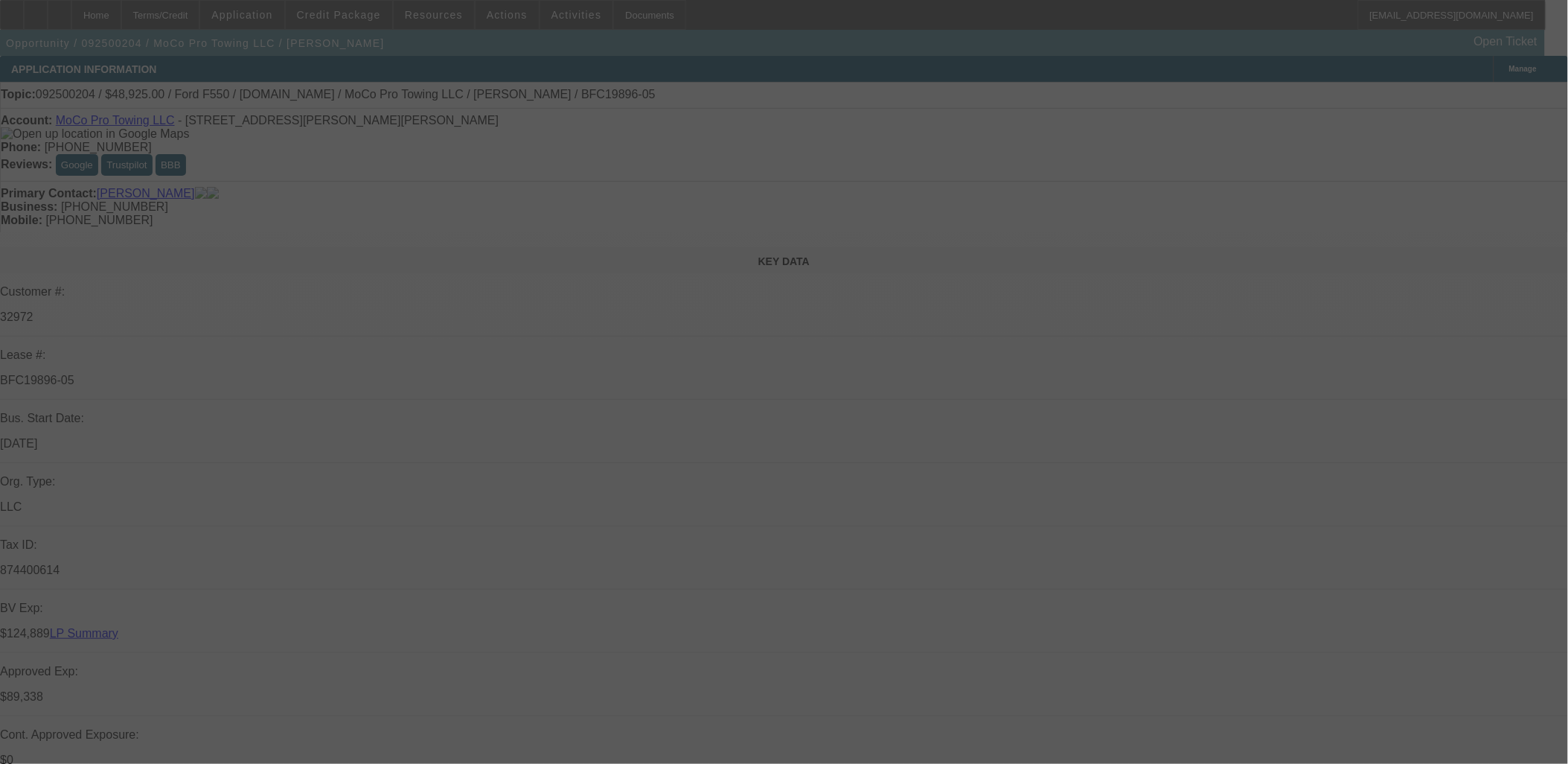
select select "0"
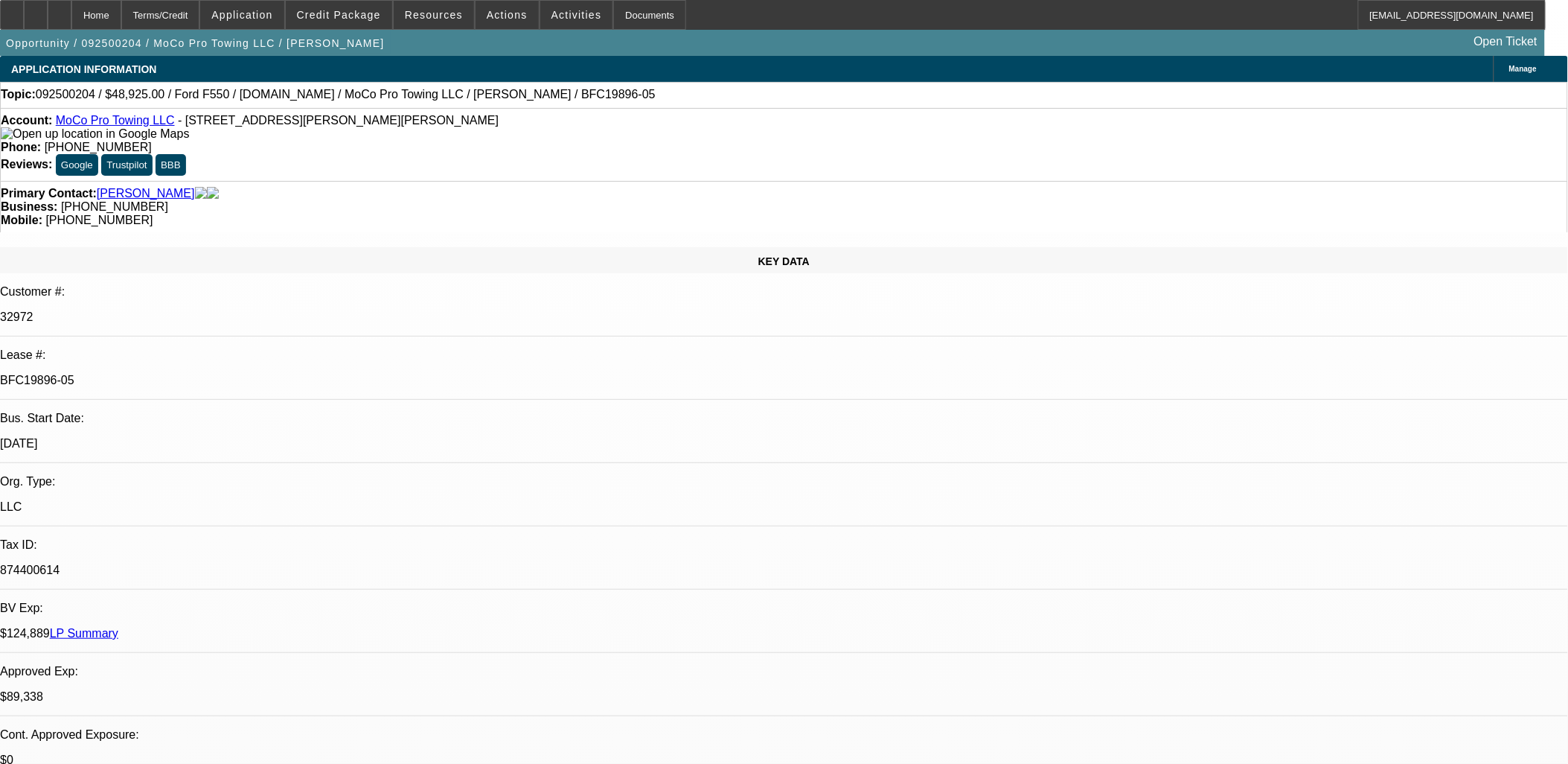
select select "1"
select select "2"
select select "6"
select select "1"
select select "2"
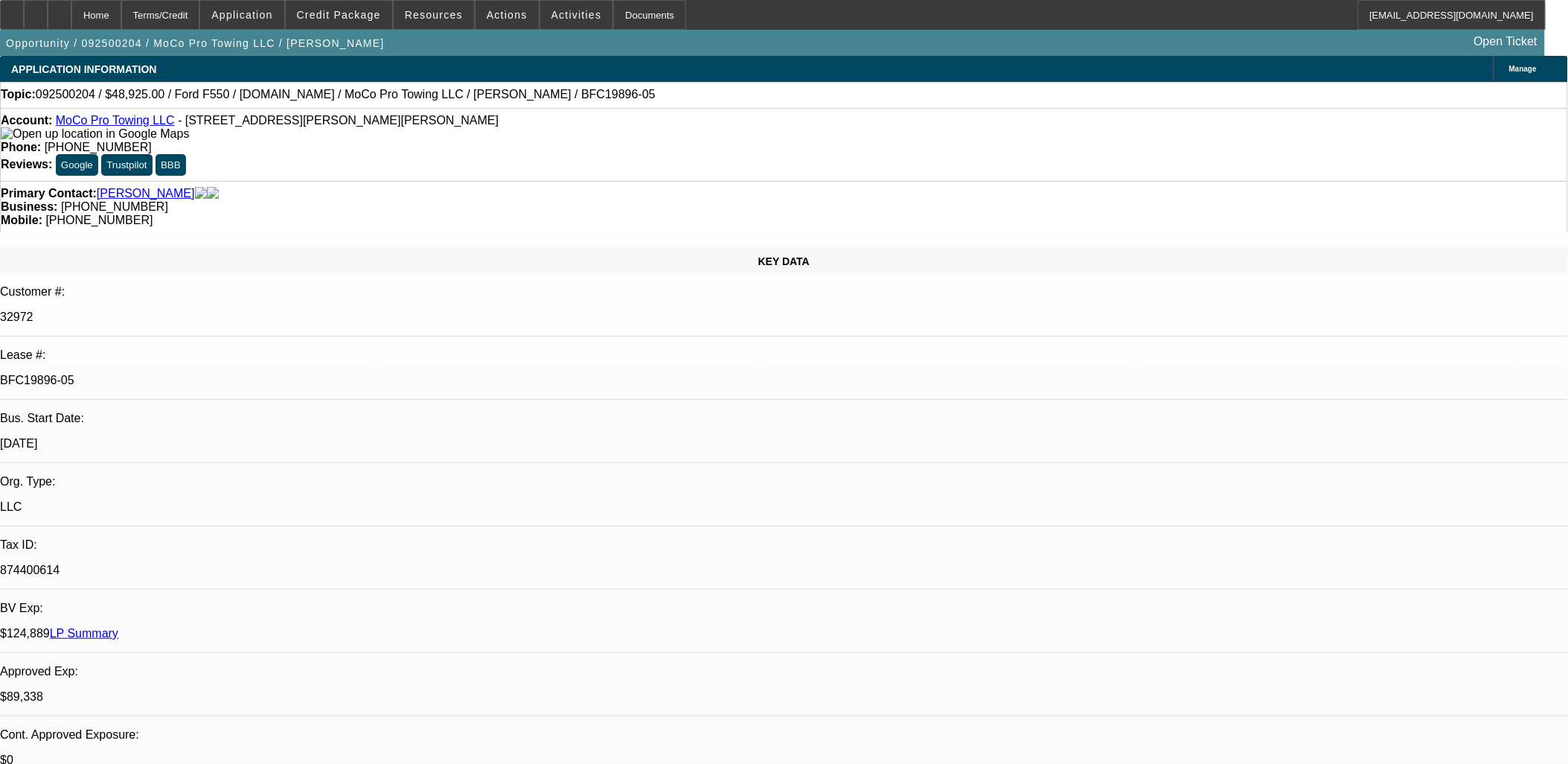
select select "6"
select select "1"
select select "2"
select select "6"
select select "1"
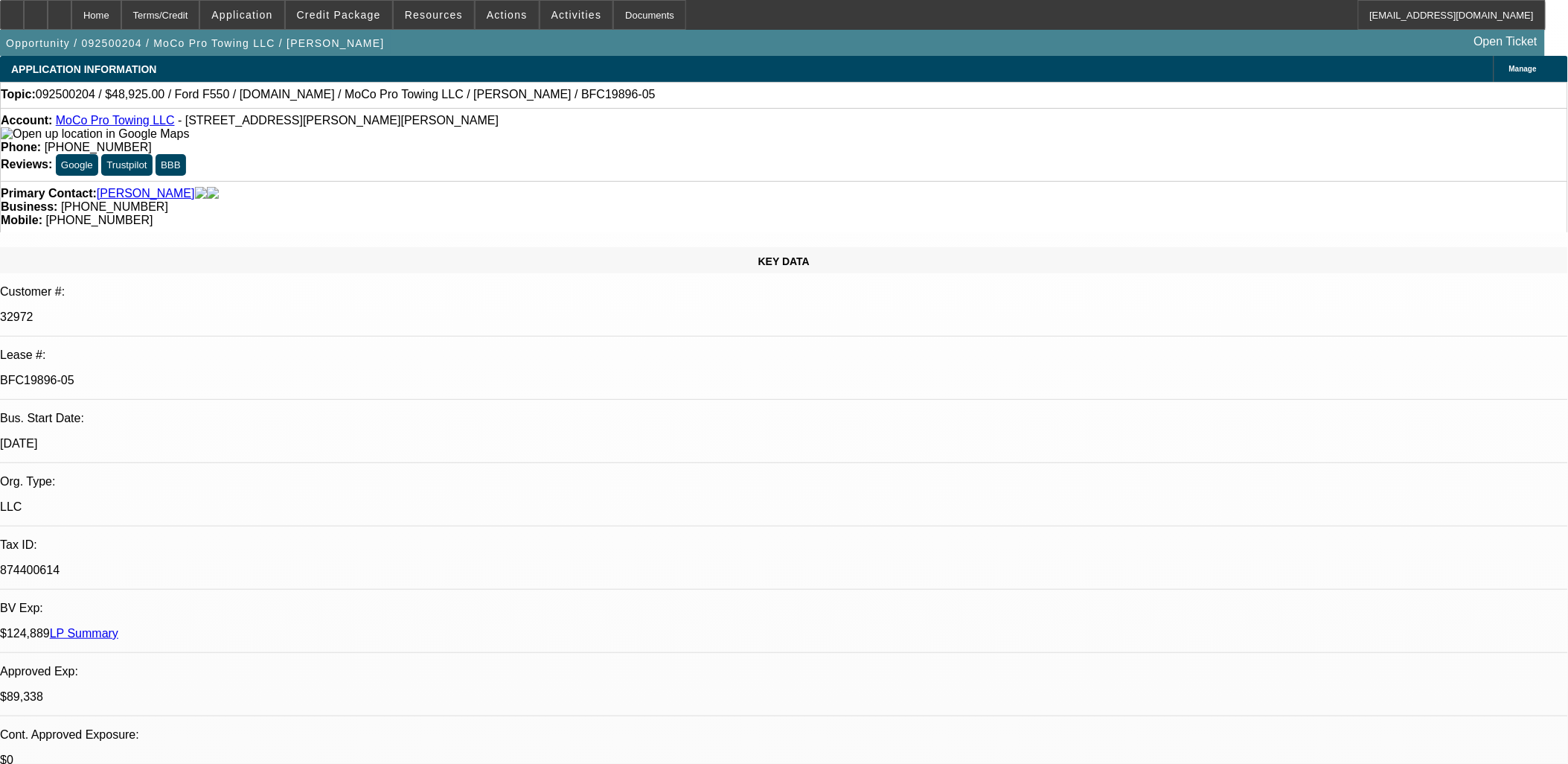
select select "2"
select select "6"
drag, startPoint x: 984, startPoint y: 373, endPoint x: 69, endPoint y: 205, distance: 930.3
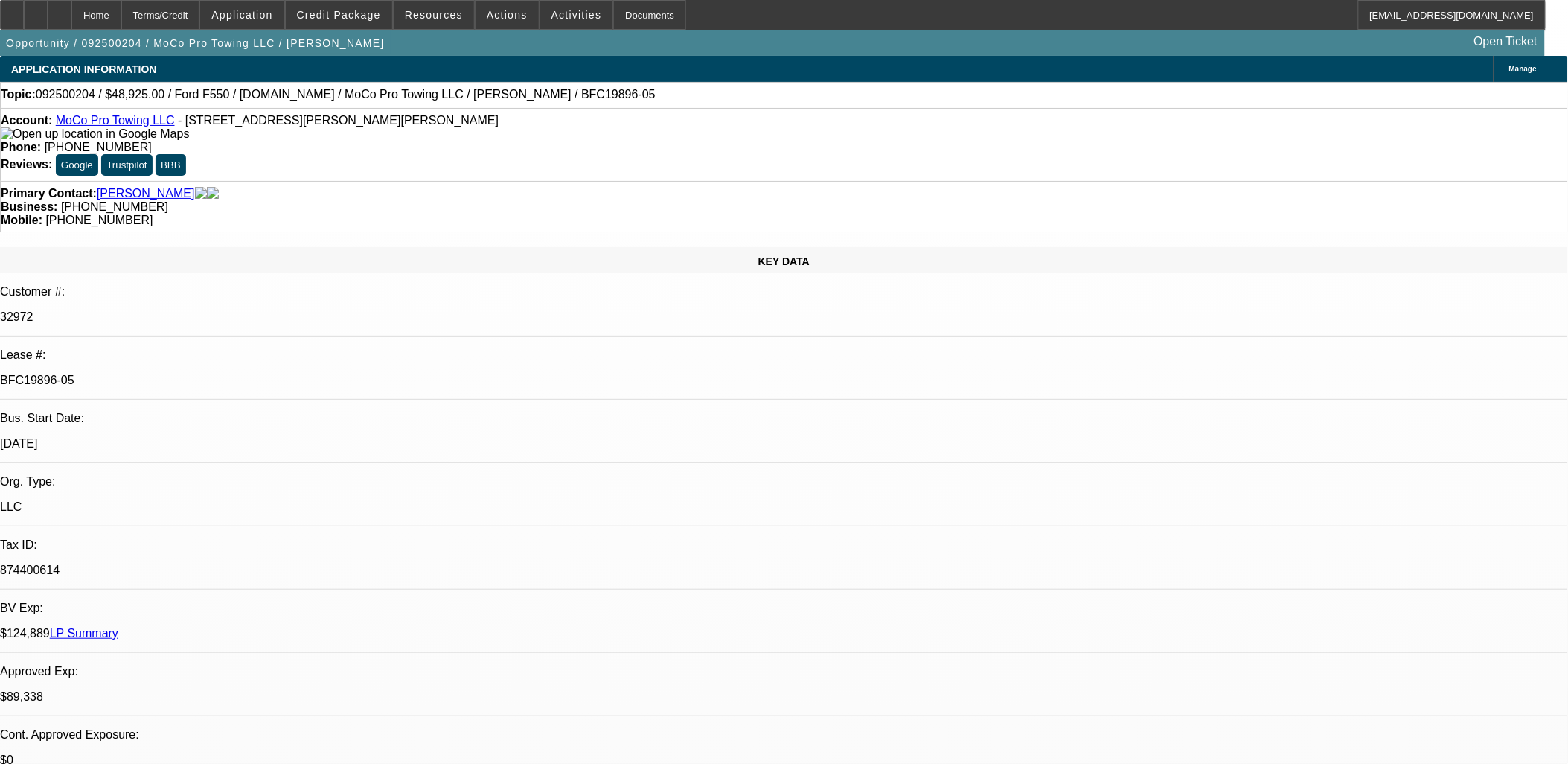
click at [69, 247] on div "KEY DATA" at bounding box center [784, 260] width 1568 height 26
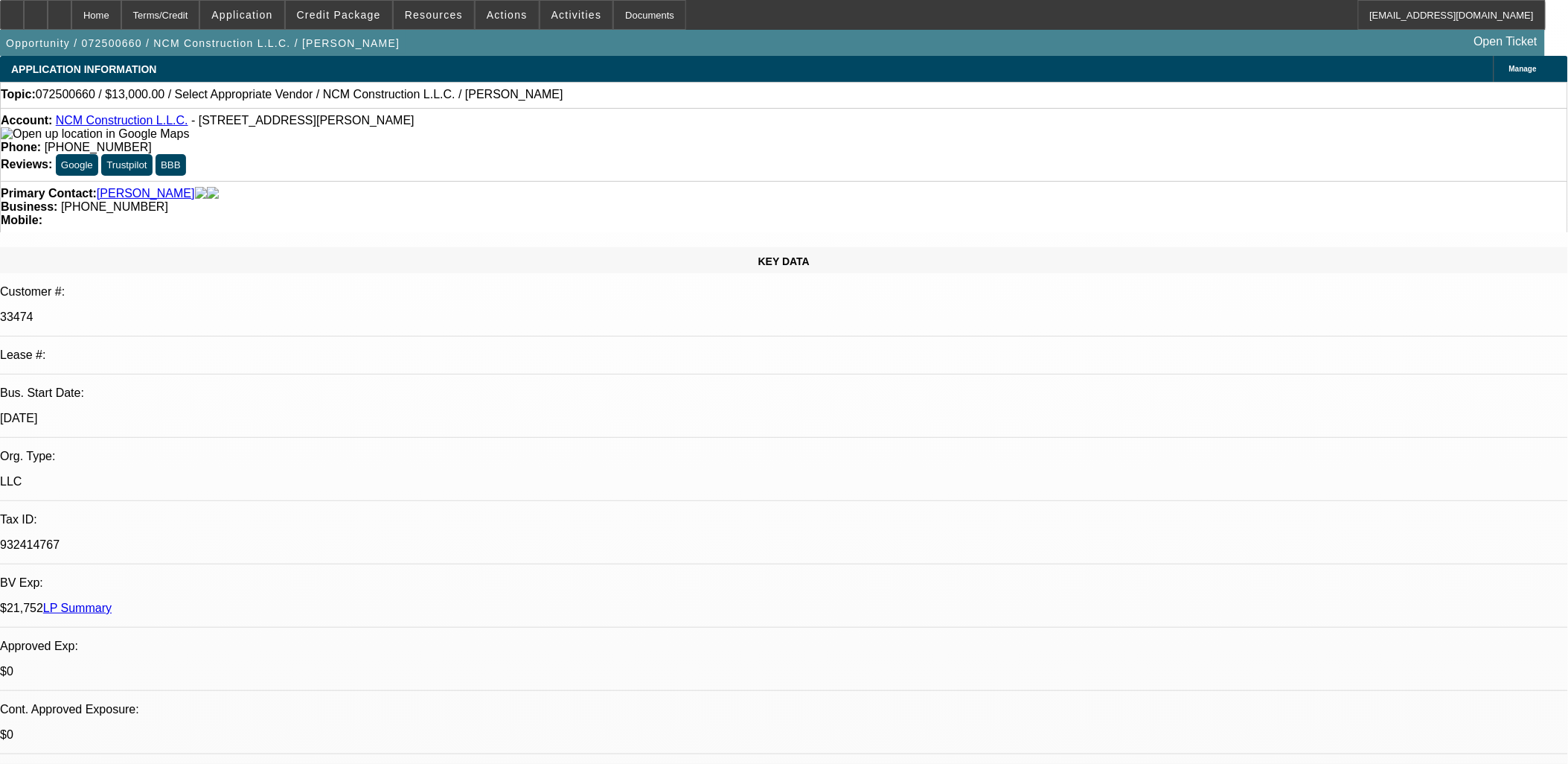
select select "0"
select select "2"
select select "0.1"
select select "4"
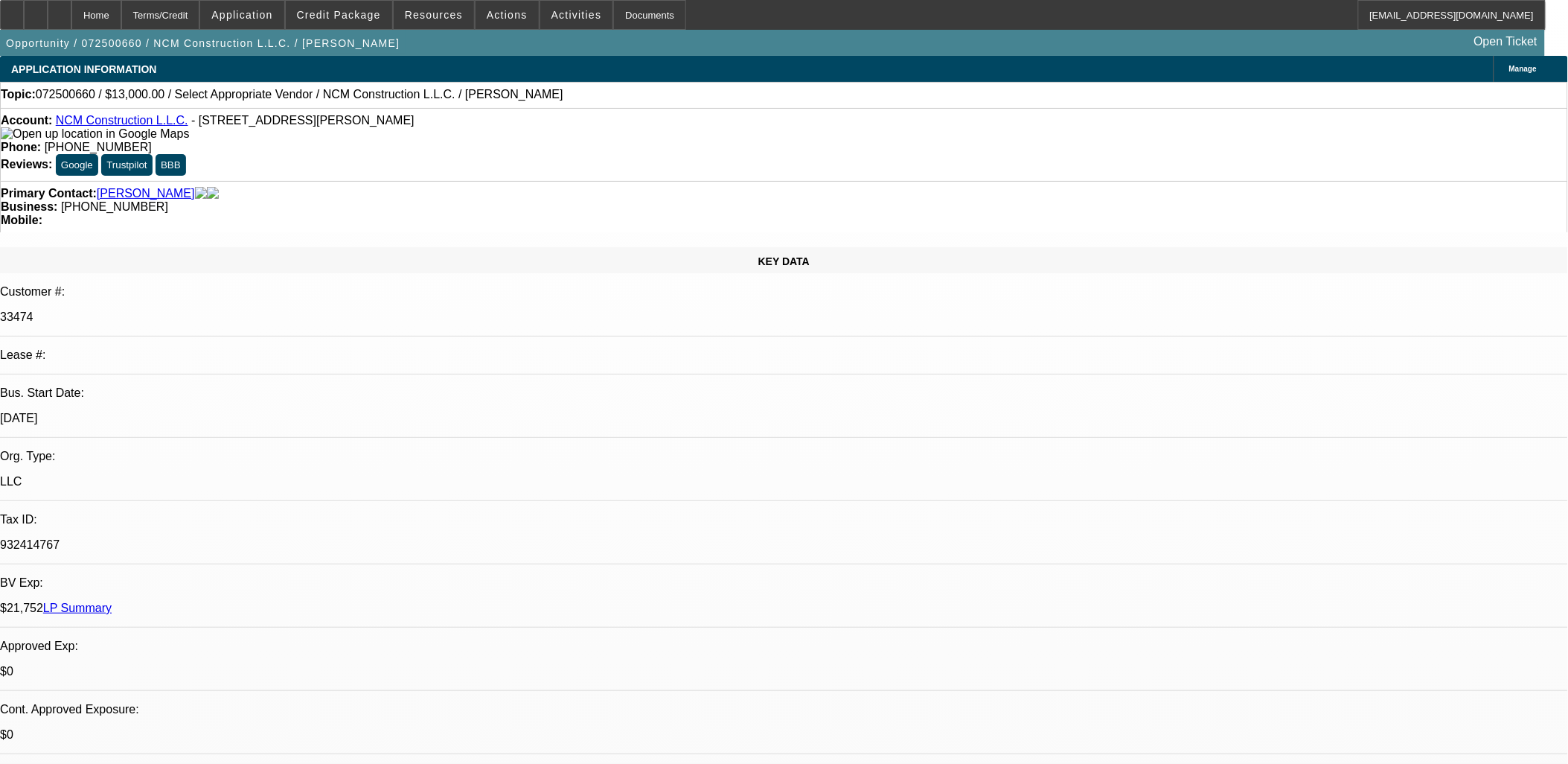
drag, startPoint x: 1121, startPoint y: 288, endPoint x: 1111, endPoint y: 300, distance: 15.6
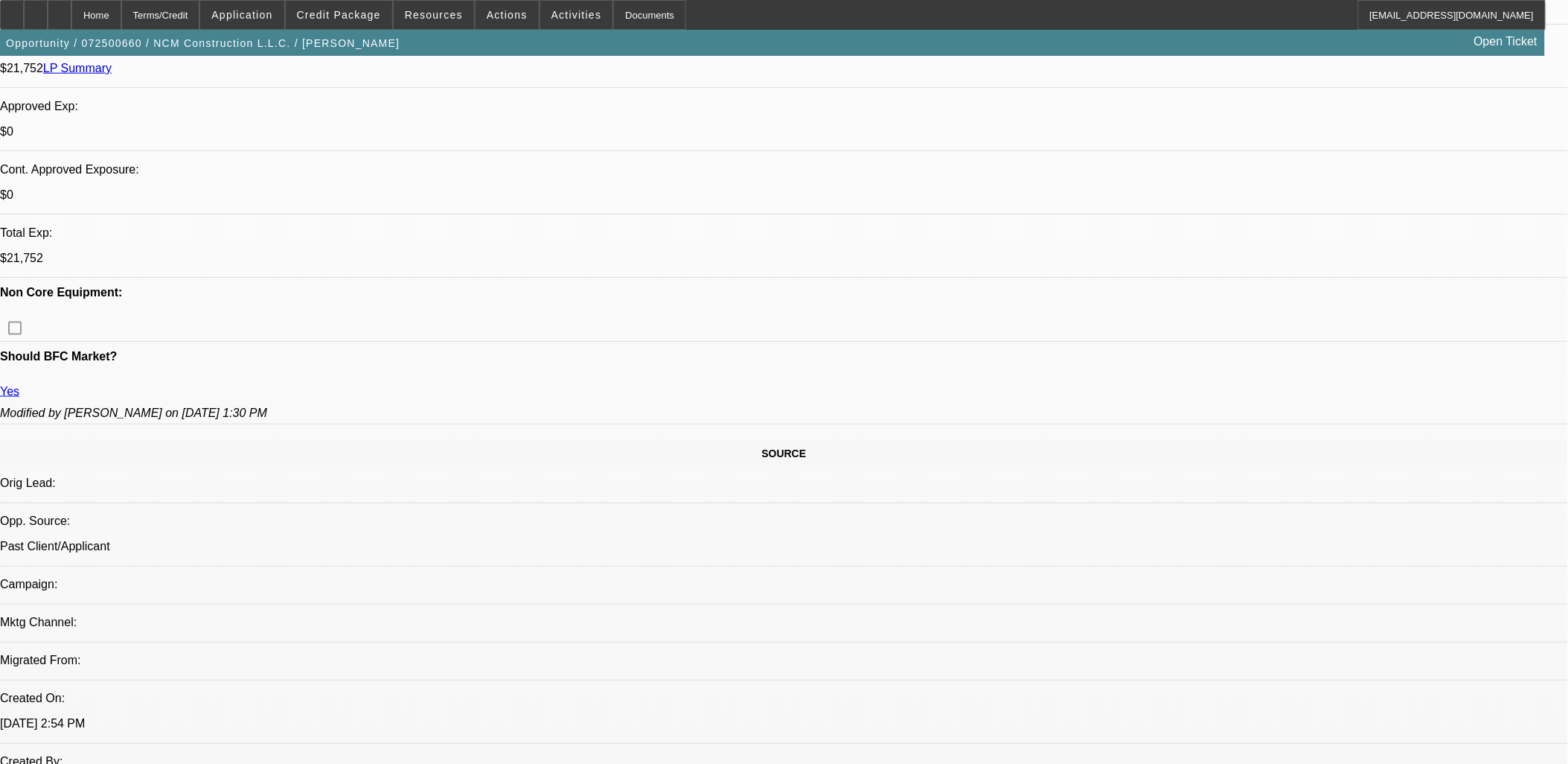
scroll to position [413, 0]
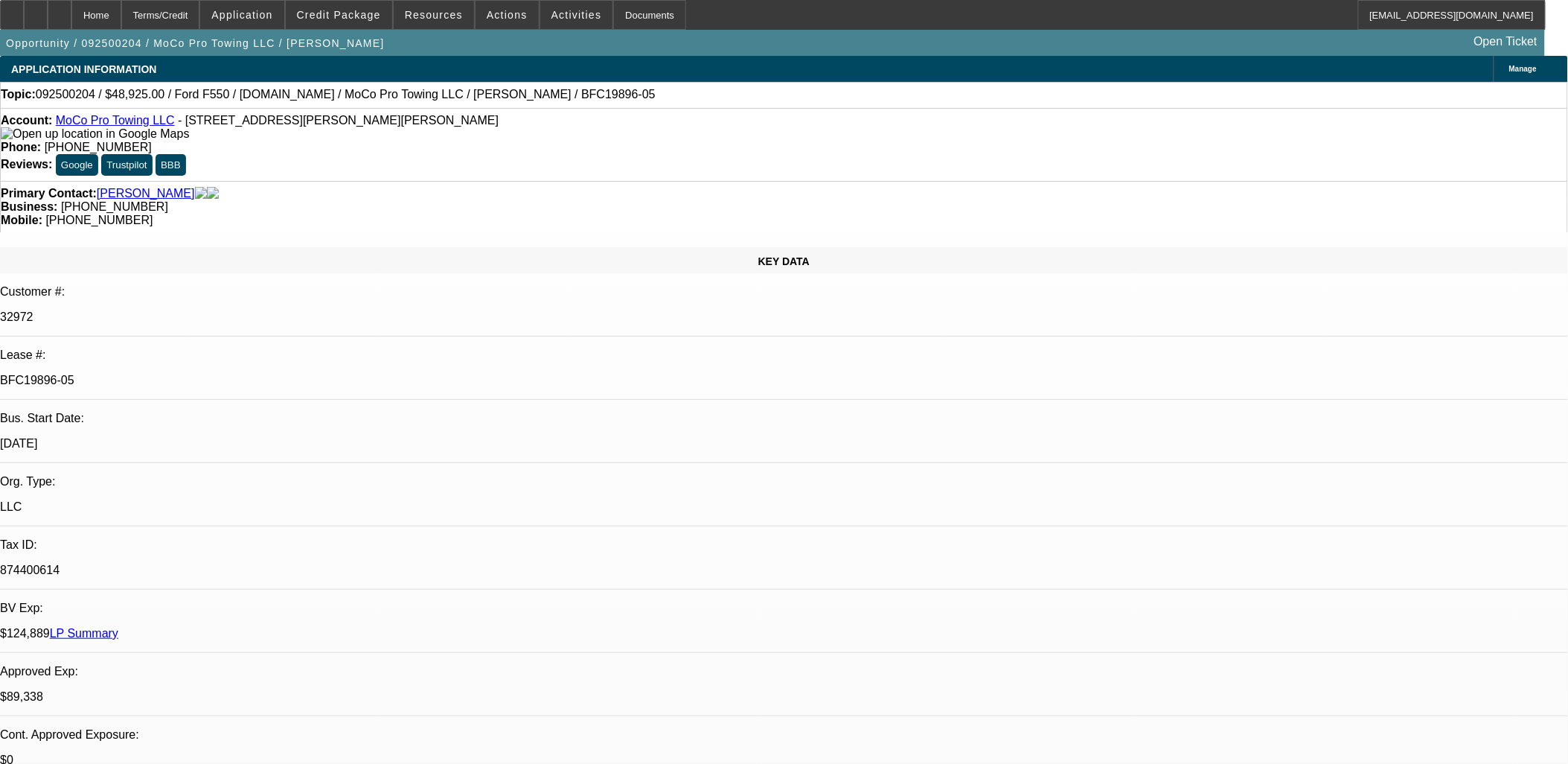
select select "0"
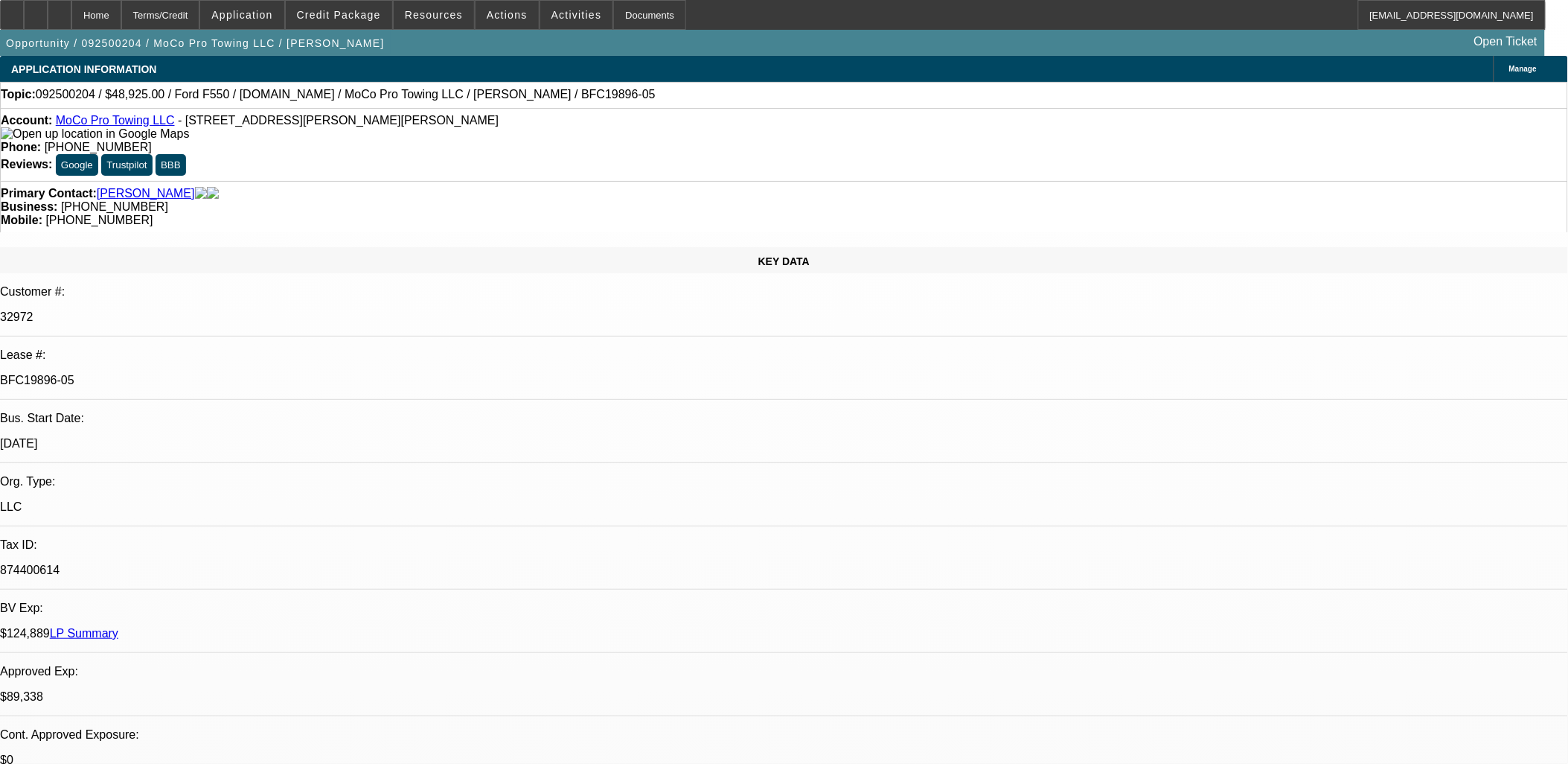
select select "0"
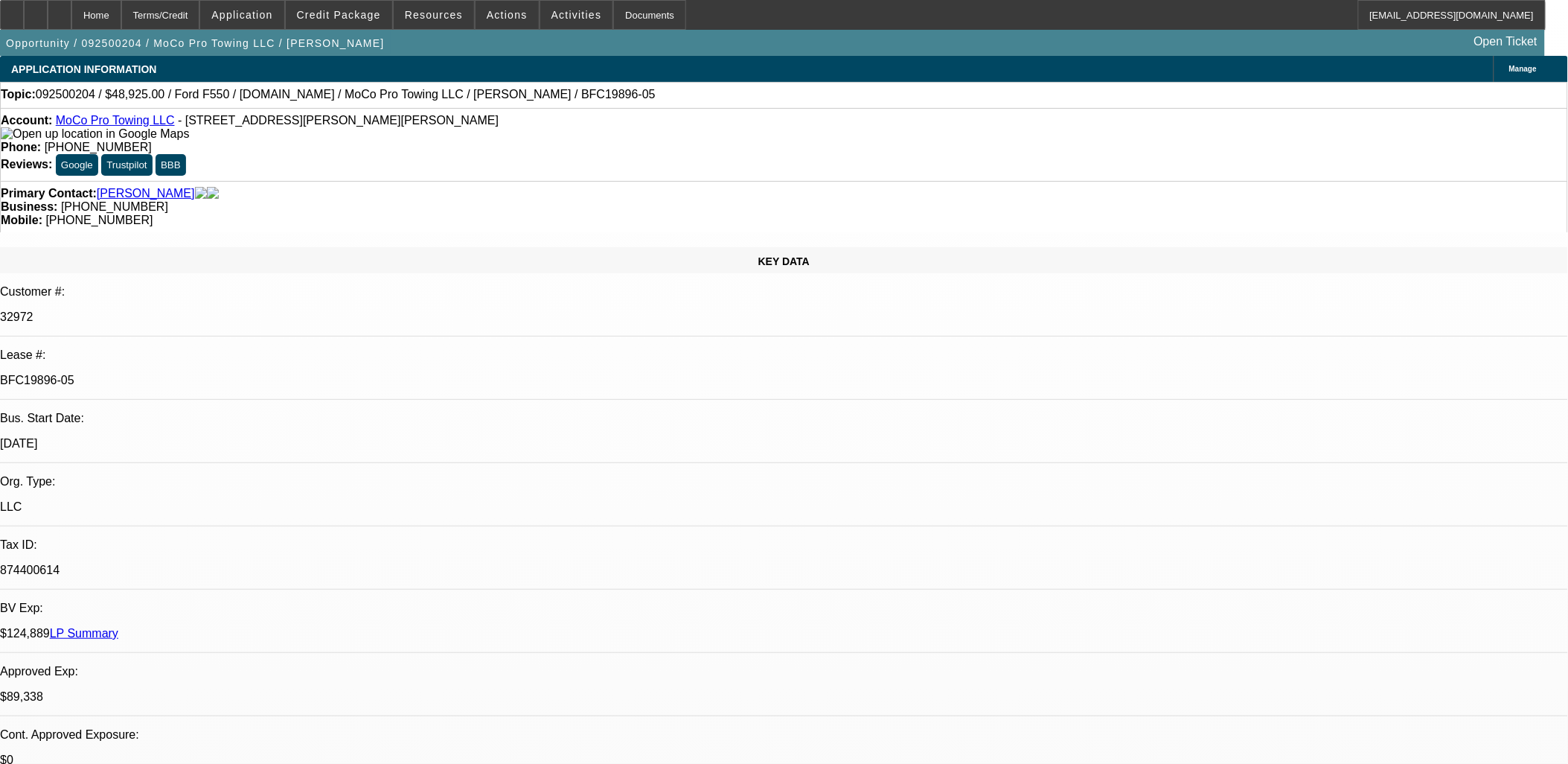
select select "0"
select select "1"
select select "2"
select select "6"
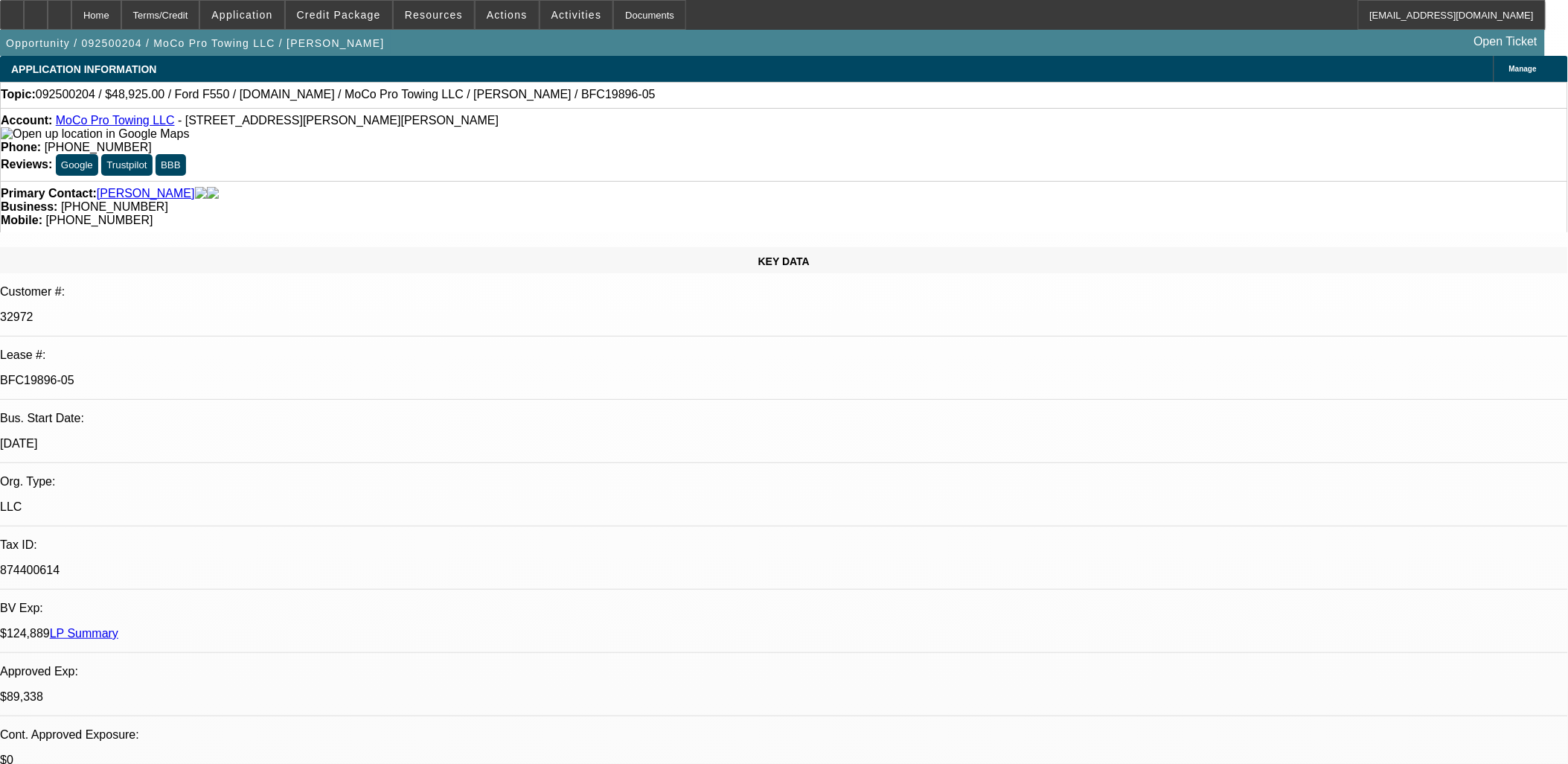
select select "1"
select select "2"
select select "6"
select select "1"
select select "2"
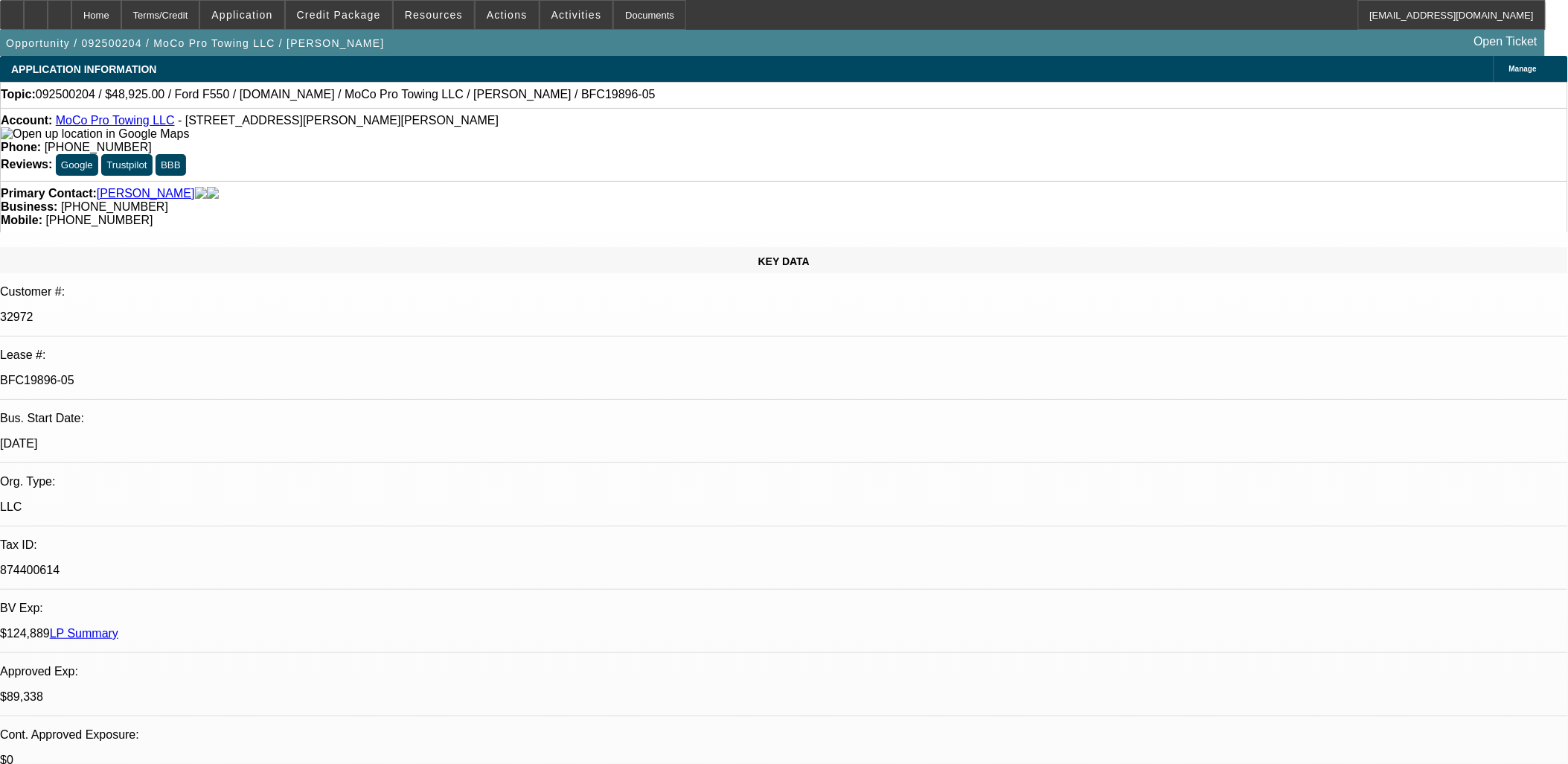
select select "6"
select select "1"
select select "2"
select select "6"
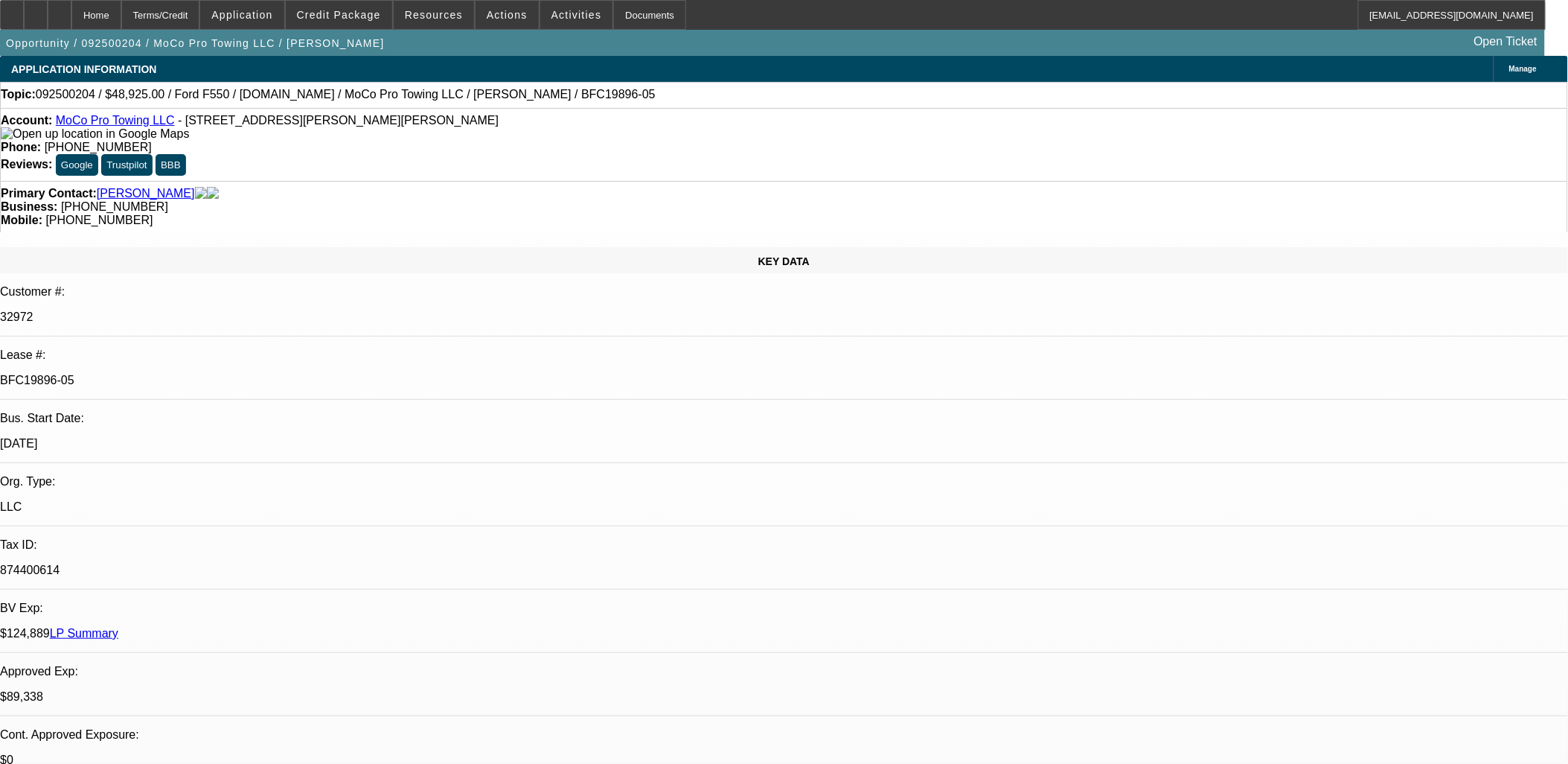
drag, startPoint x: 1236, startPoint y: 511, endPoint x: 1231, endPoint y: 523, distance: 13.0
drag, startPoint x: 1228, startPoint y: 536, endPoint x: 1220, endPoint y: 531, distance: 9.4
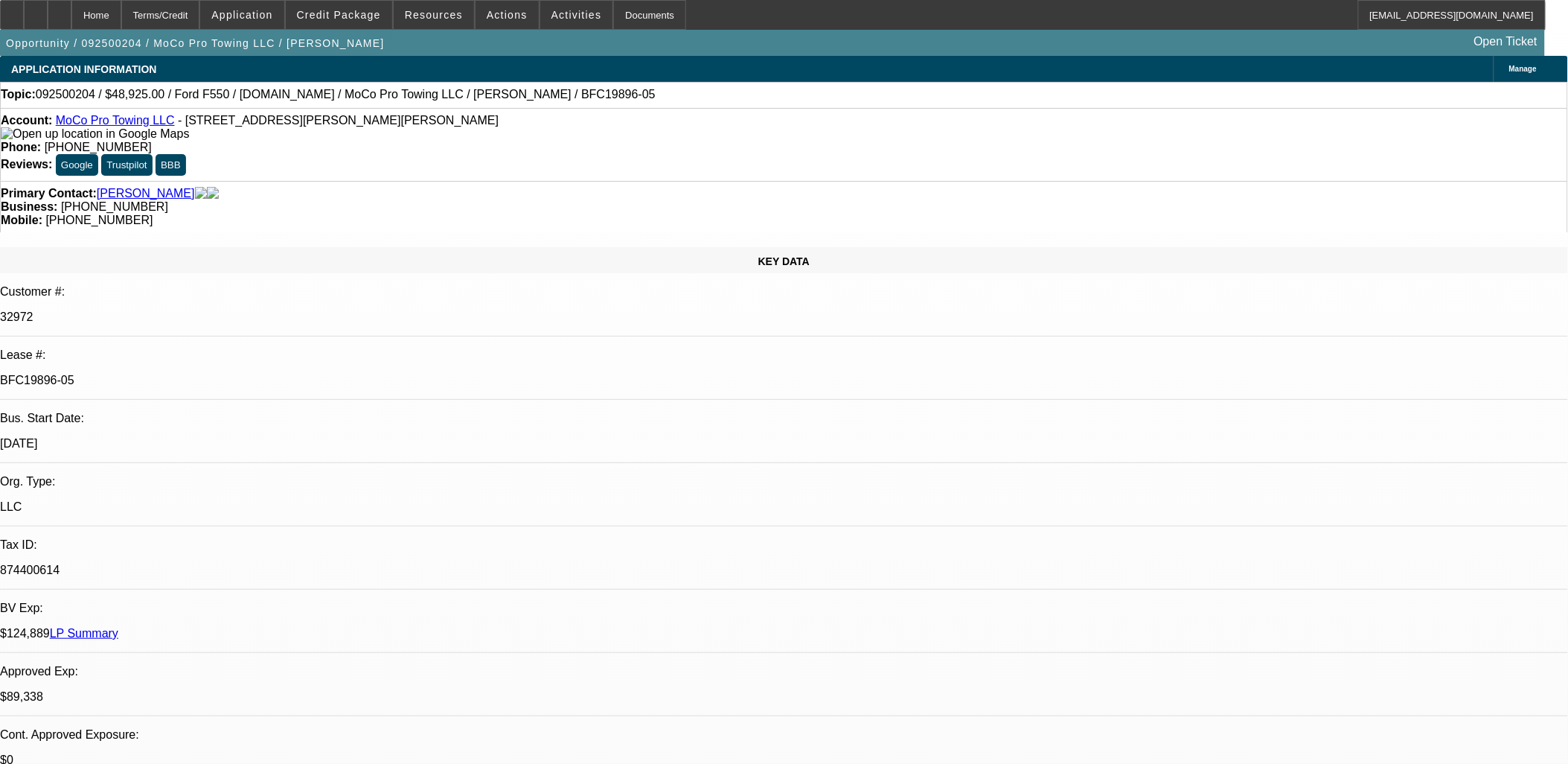
drag, startPoint x: 1347, startPoint y: 510, endPoint x: 0, endPoint y: 519, distance: 1347.0
drag, startPoint x: 348, startPoint y: 288, endPoint x: 129, endPoint y: 190, distance: 239.9
click at [348, 500] on div "LLC" at bounding box center [784, 507] width 1568 height 13
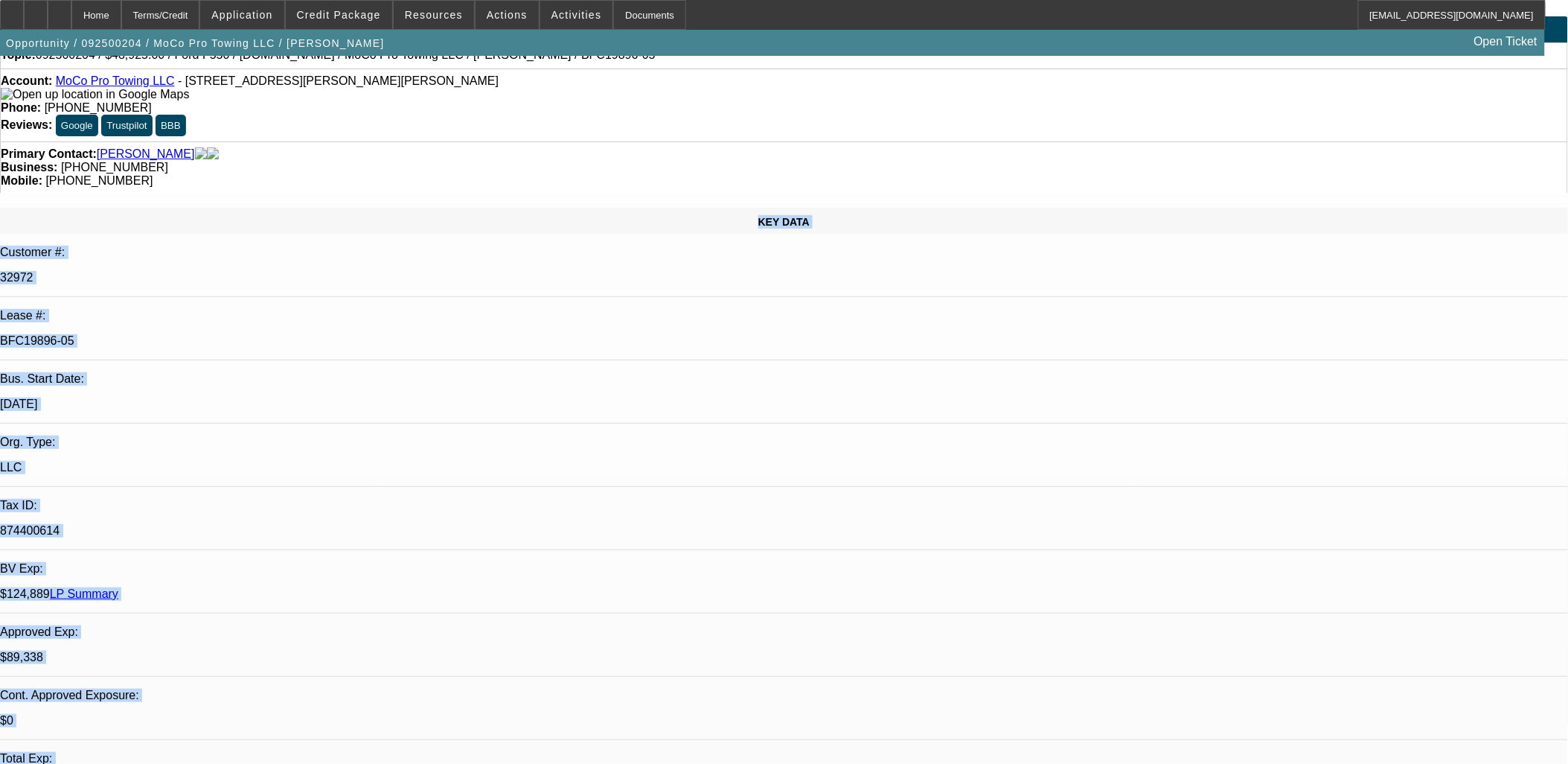
scroll to position [82, 0]
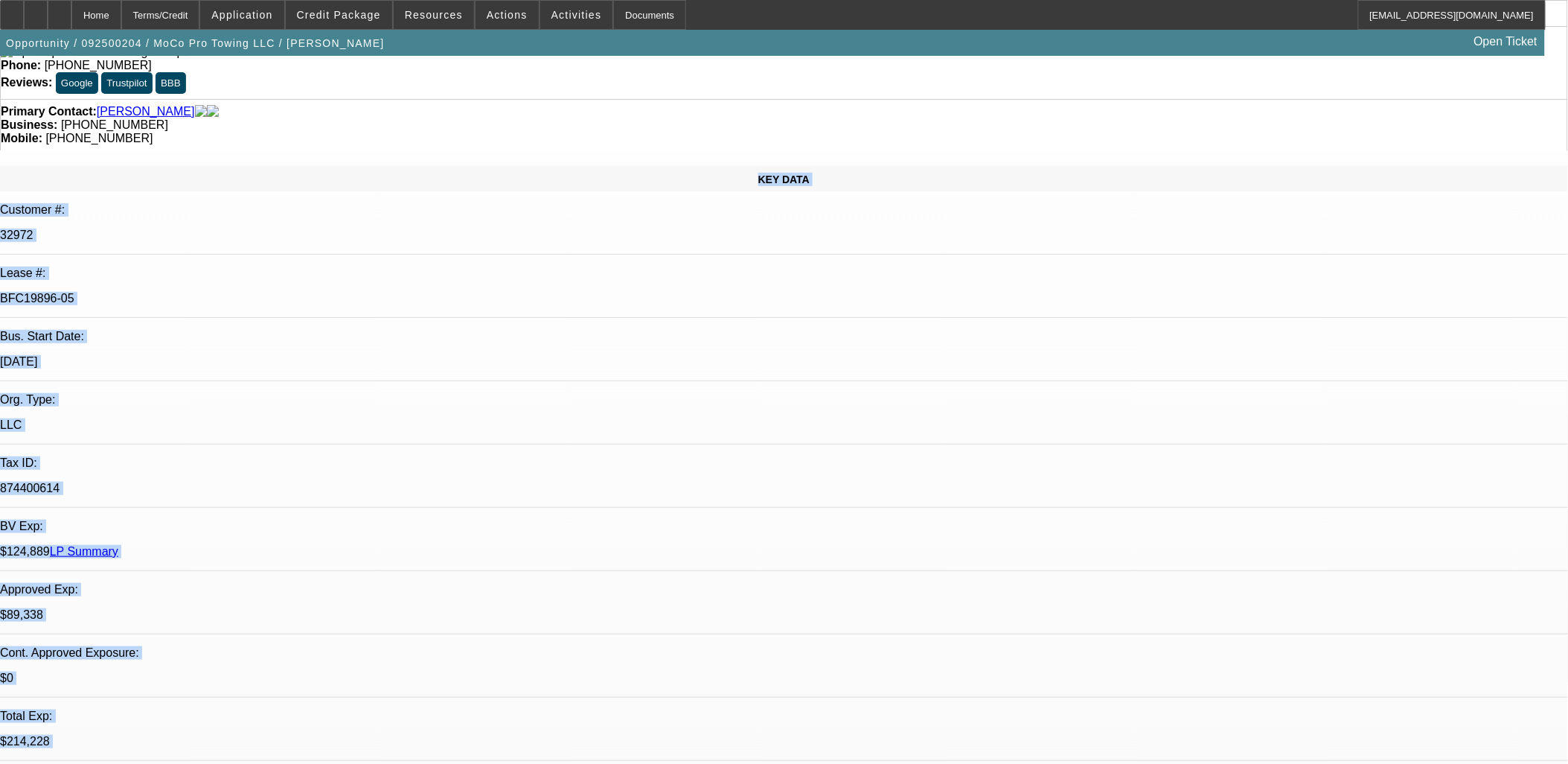
drag, startPoint x: 123, startPoint y: 192, endPoint x: 1047, endPoint y: 703, distance: 1055.9
drag, startPoint x: 1044, startPoint y: 708, endPoint x: 33, endPoint y: 103, distance: 1178.2
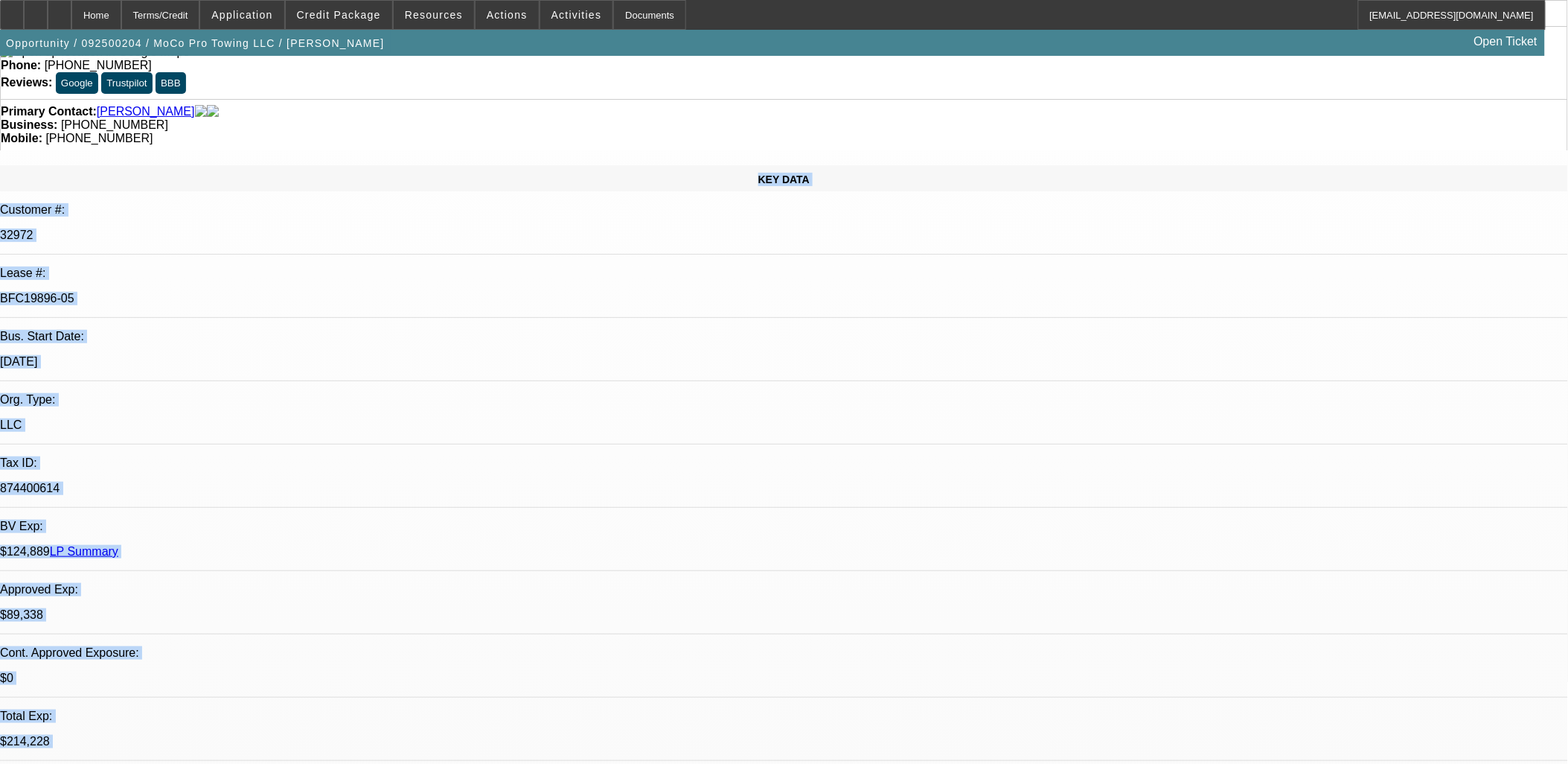
drag, startPoint x: 31, startPoint y: 103, endPoint x: 23, endPoint y: 106, distance: 8.5
click at [23, 165] on div "KEY DATA Customer #: 32972 Lease #: BFC19896-05 Bus. Start Date: 1/13/22 Org. T…" at bounding box center [784, 536] width 1568 height 742
drag, startPoint x: 23, startPoint y: 106, endPoint x: 532, endPoint y: 725, distance: 801.4
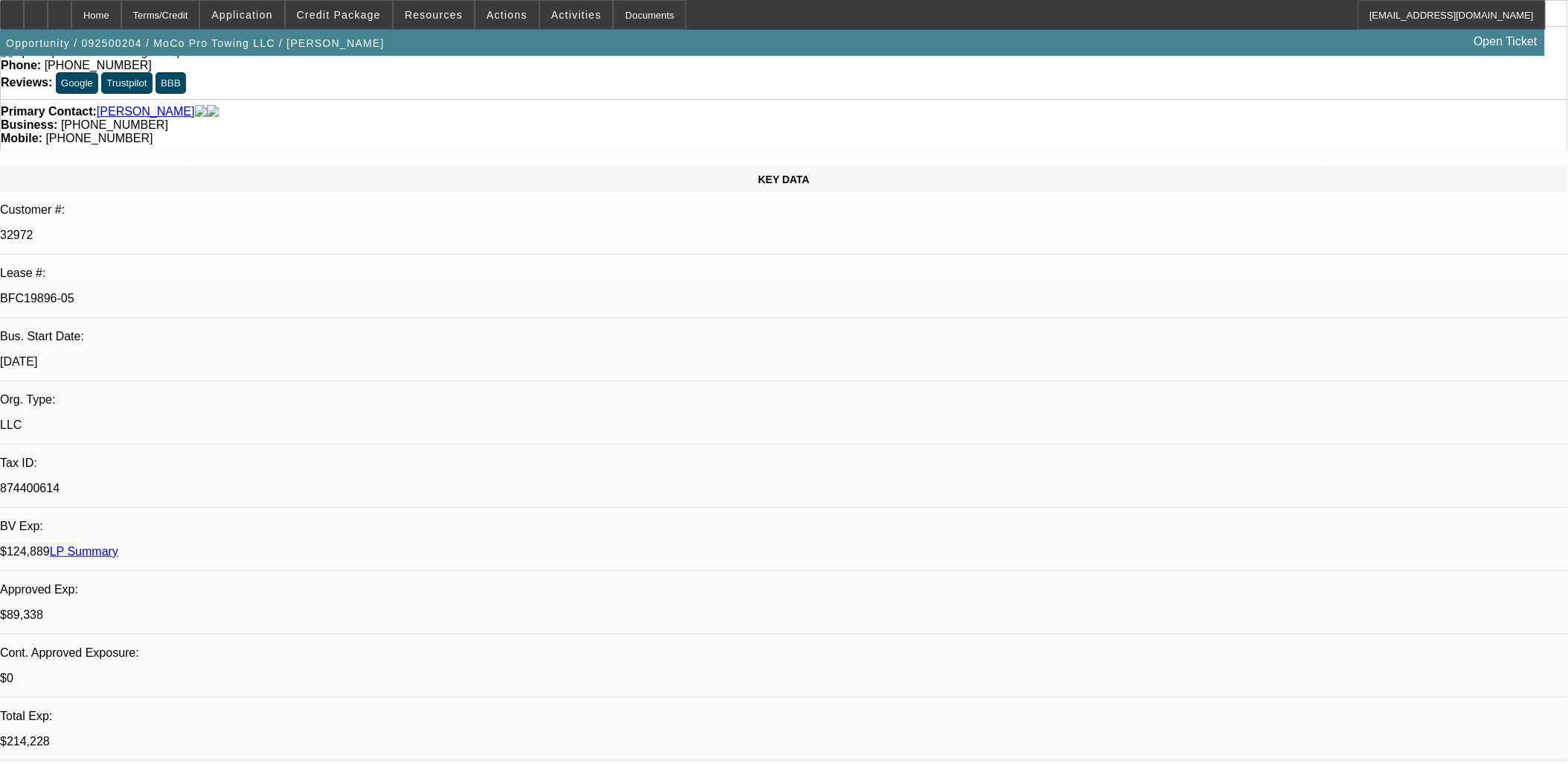
scroll to position [0, 0]
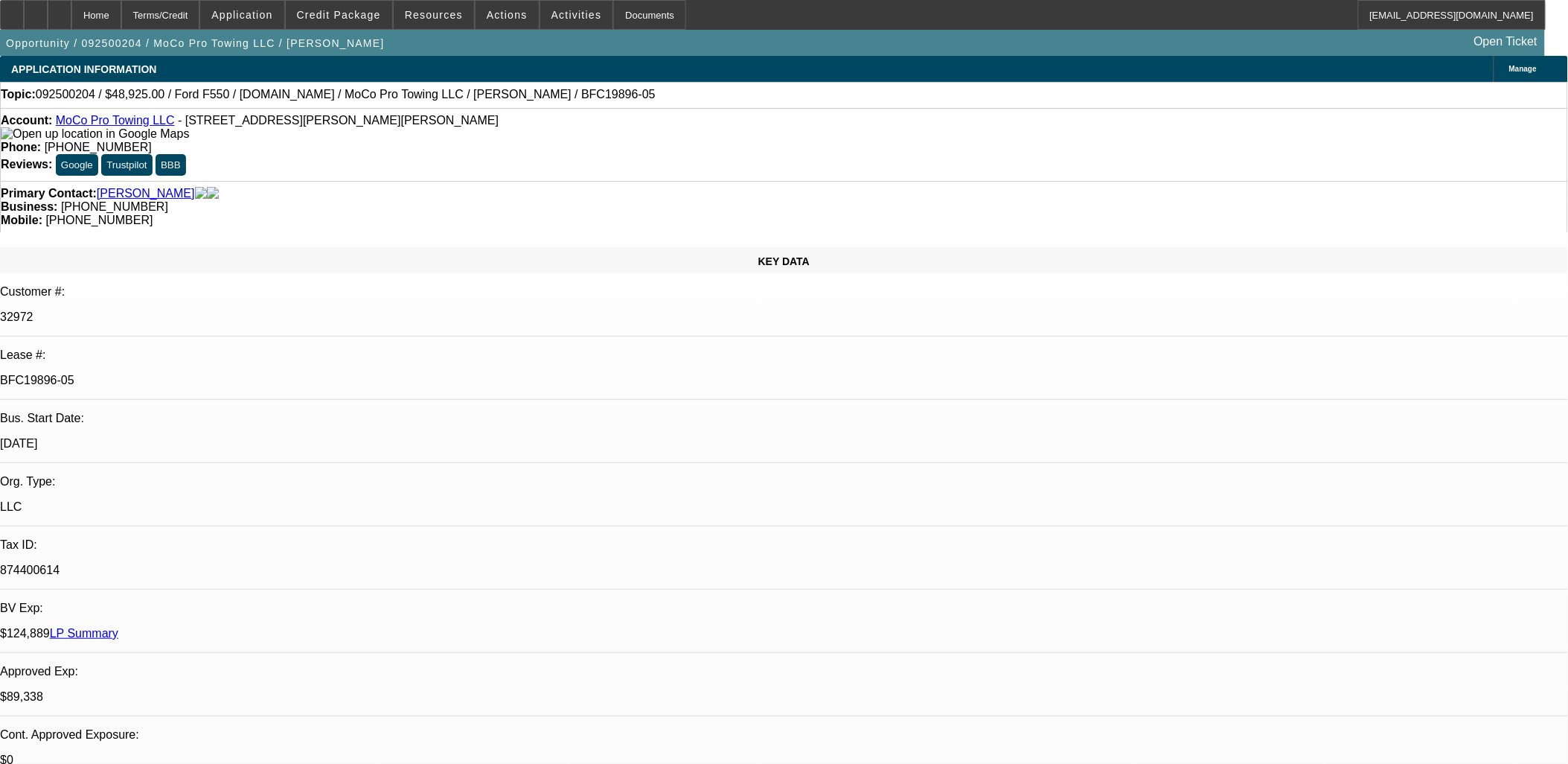
drag, startPoint x: 1164, startPoint y: 268, endPoint x: 1166, endPoint y: 283, distance: 15.1
drag, startPoint x: 1166, startPoint y: 283, endPoint x: 1167, endPoint y: 357, distance: 74.0
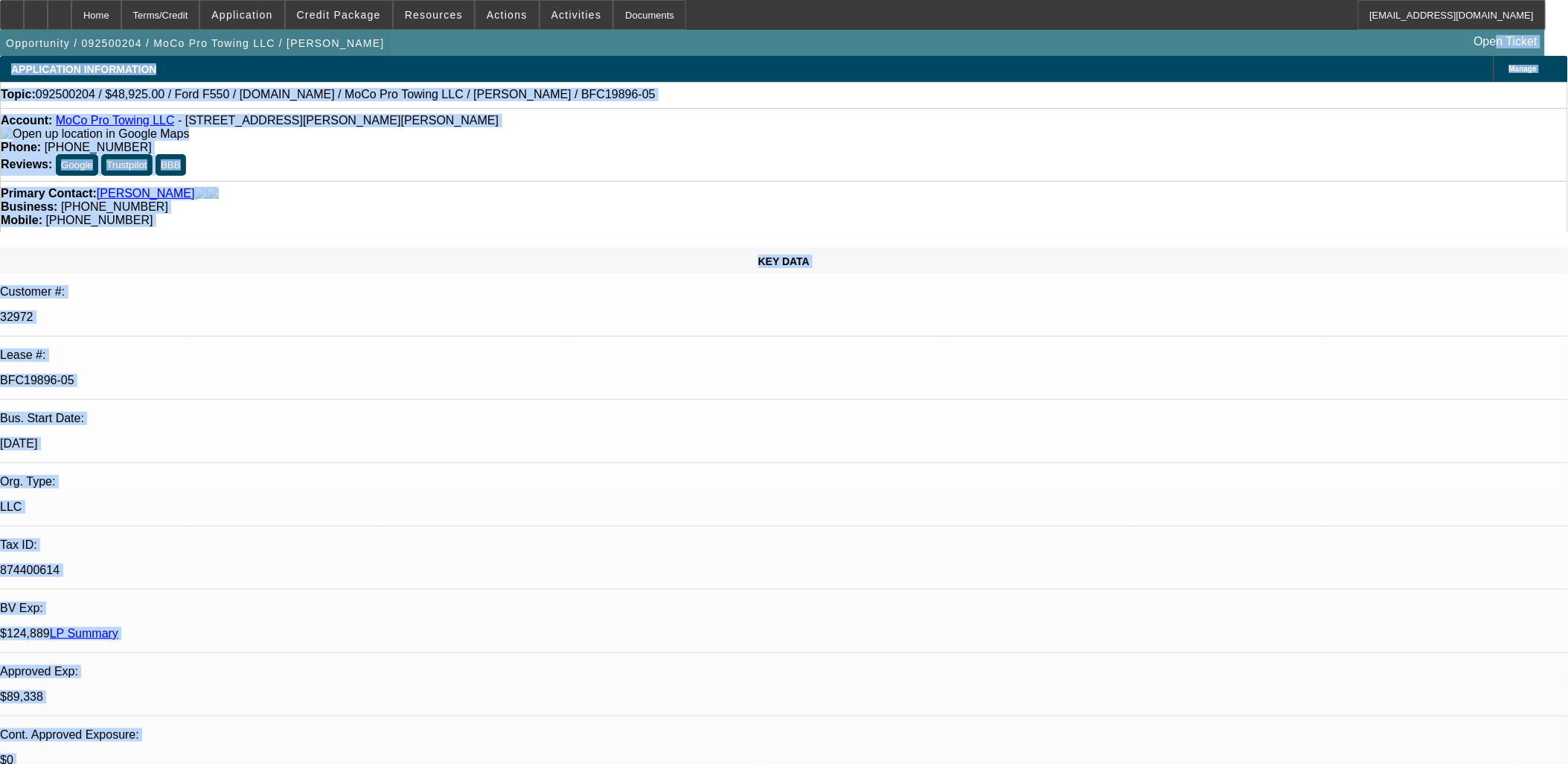
drag, startPoint x: 1298, startPoint y: 506, endPoint x: 18, endPoint y: 63, distance: 1354.5
click at [18, 61] on span "button" at bounding box center [195, 43] width 390 height 36
click at [11, 71] on div "APPLICATION INFORMATION" at bounding box center [83, 69] width 168 height 27
drag, startPoint x: 64, startPoint y: 90, endPoint x: 1327, endPoint y: 538, distance: 1340.1
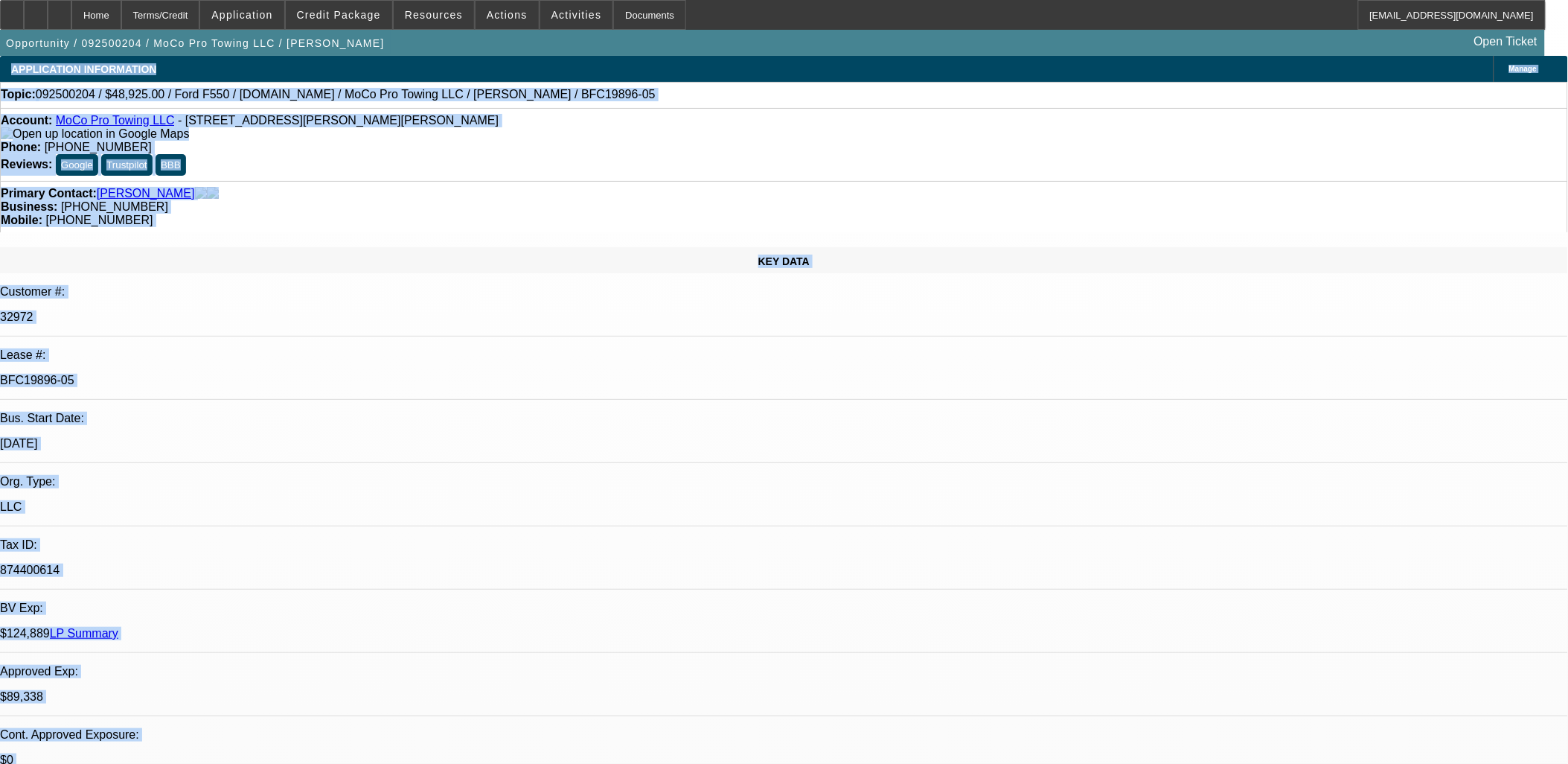
drag, startPoint x: 1326, startPoint y: 538, endPoint x: 605, endPoint y: 315, distance: 754.7
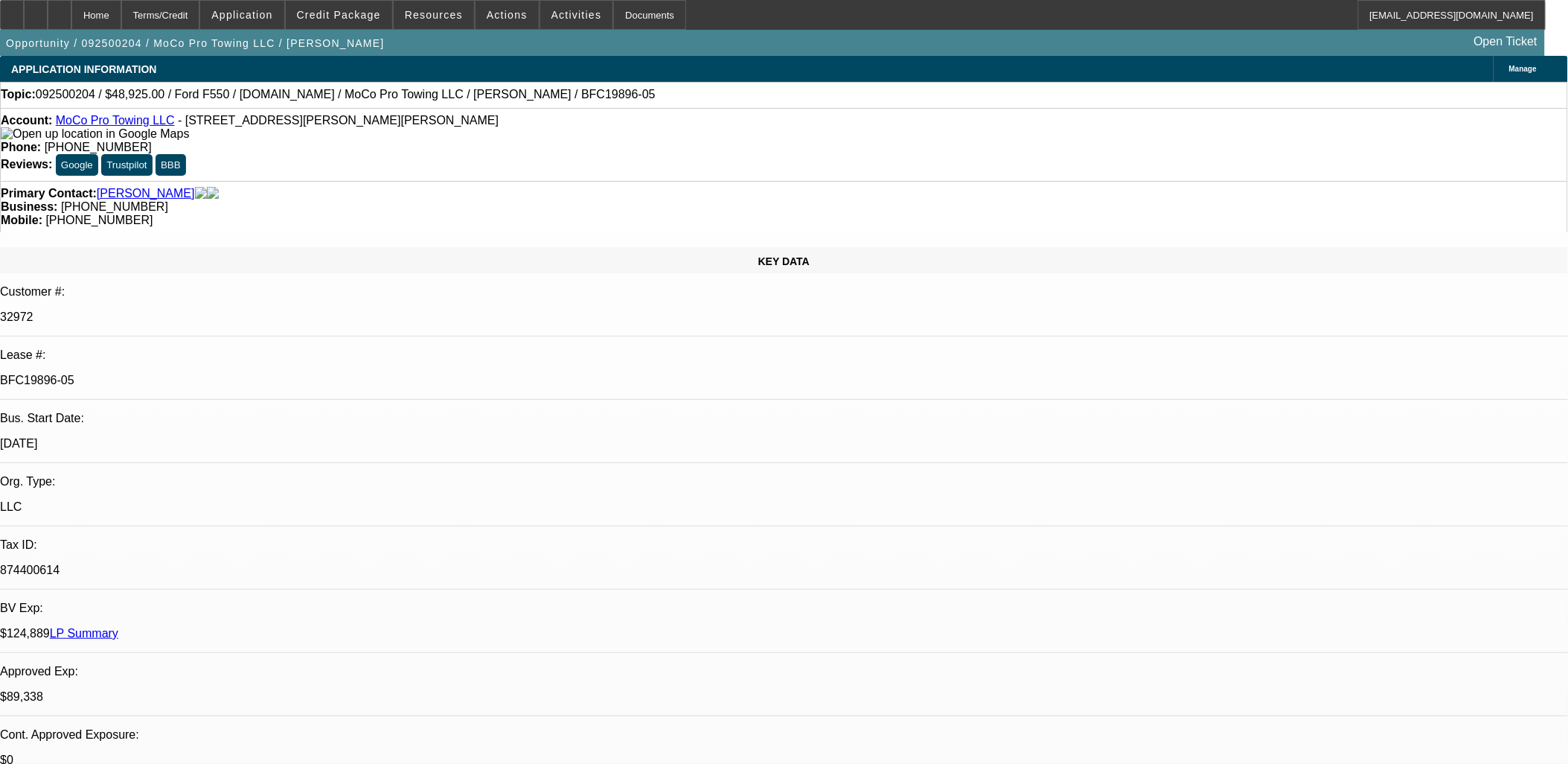
drag, startPoint x: 605, startPoint y: 315, endPoint x: 584, endPoint y: 337, distance: 30.4
drag, startPoint x: 600, startPoint y: 360, endPoint x: 358, endPoint y: 323, distance: 244.8
drag, startPoint x: 358, startPoint y: 323, endPoint x: 362, endPoint y: 331, distance: 8.9
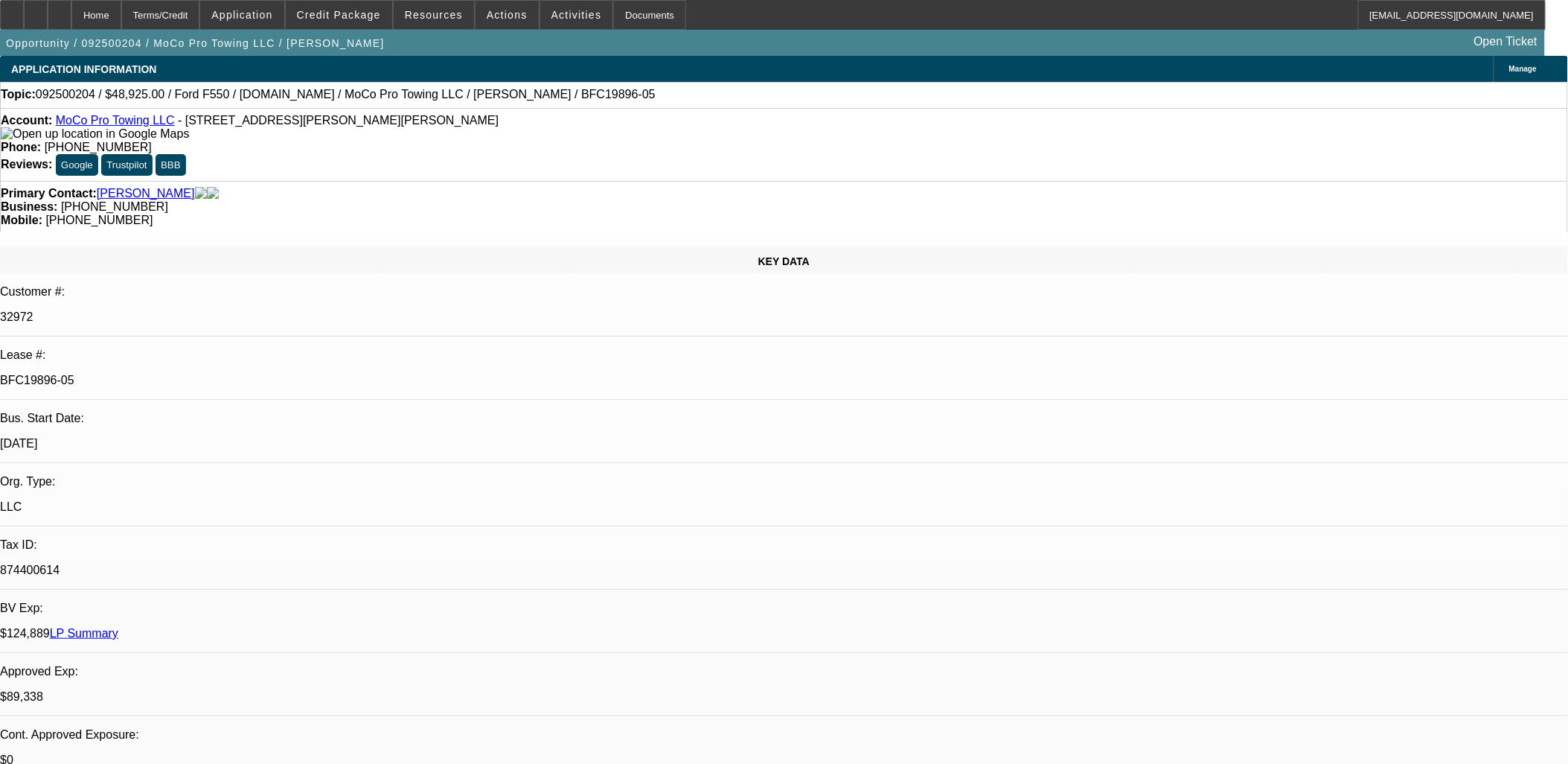
drag, startPoint x: 362, startPoint y: 331, endPoint x: 601, endPoint y: 363, distance: 241.1
drag, startPoint x: 601, startPoint y: 366, endPoint x: 358, endPoint y: 332, distance: 245.4
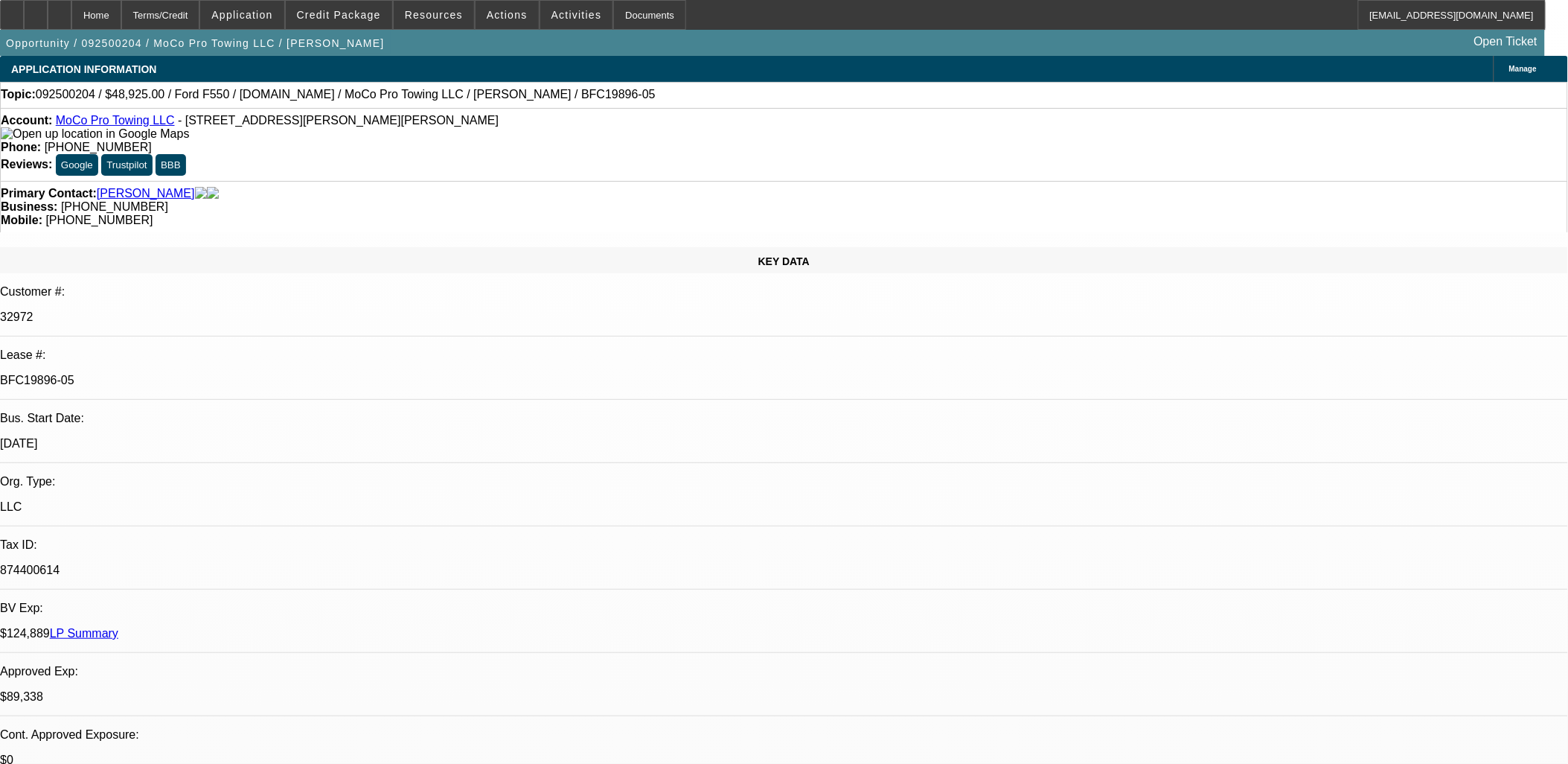
drag, startPoint x: 358, startPoint y: 328, endPoint x: 615, endPoint y: 360, distance: 259.0
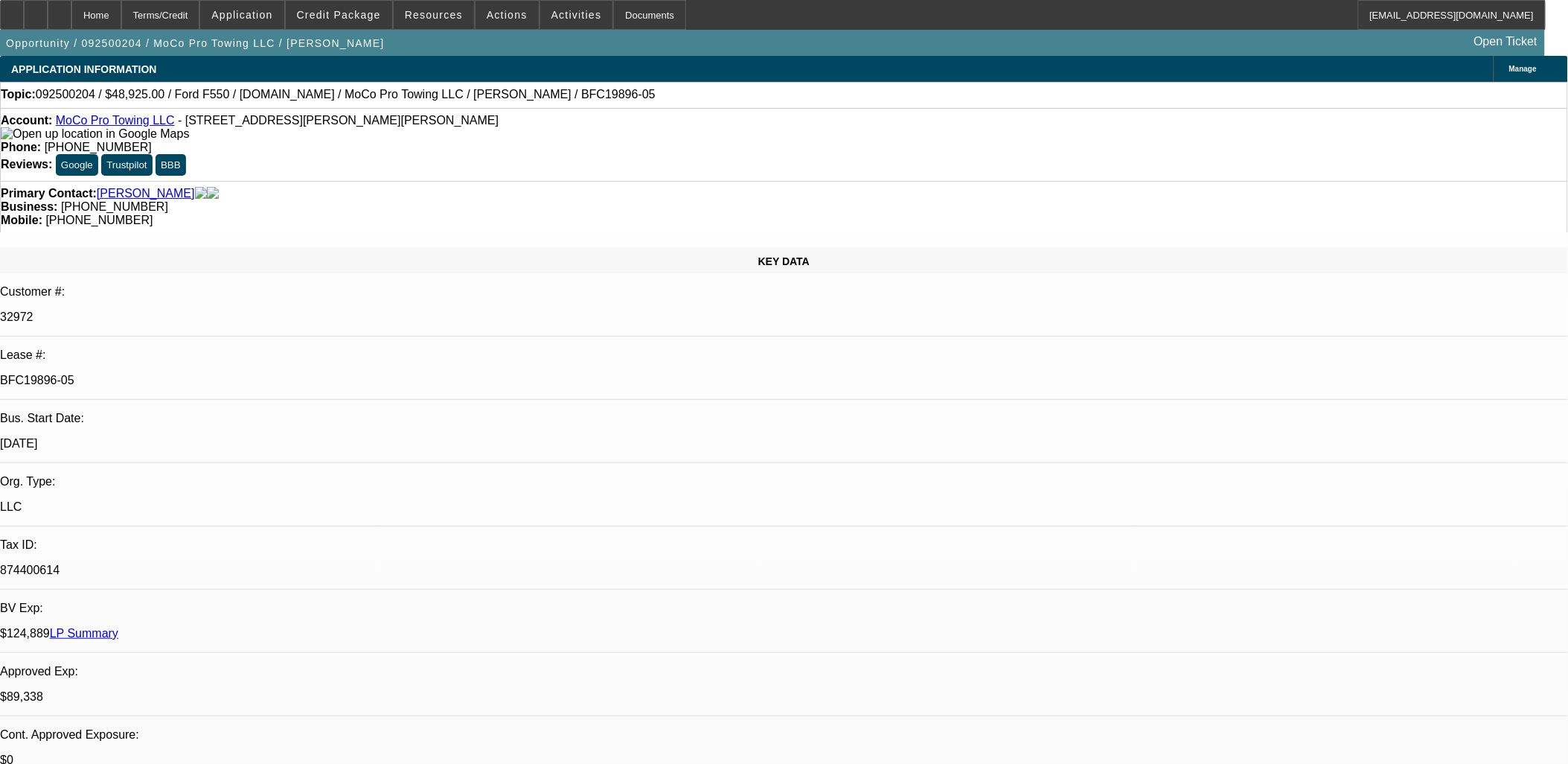
drag, startPoint x: 614, startPoint y: 368, endPoint x: 355, endPoint y: 327, distance: 262.2
drag, startPoint x: 358, startPoint y: 325, endPoint x: 616, endPoint y: 368, distance: 261.6
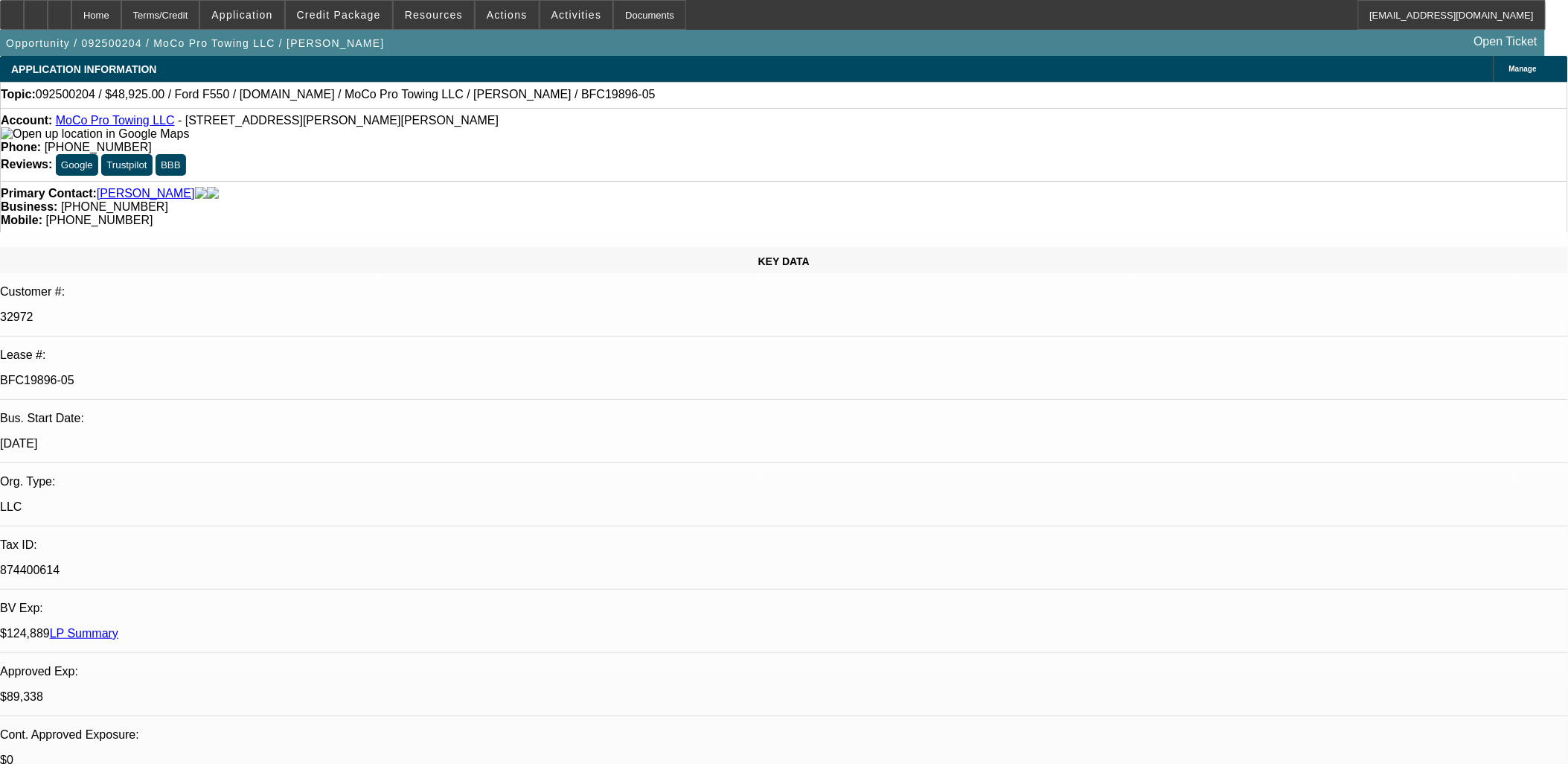
click at [627, 9] on div "Documents" at bounding box center [650, 15] width 73 height 30
drag, startPoint x: 1149, startPoint y: 192, endPoint x: 1113, endPoint y: 196, distance: 36.2
click at [1148, 192] on button "reply_all Reply All" at bounding box center [1160, 190] width 94 height 36
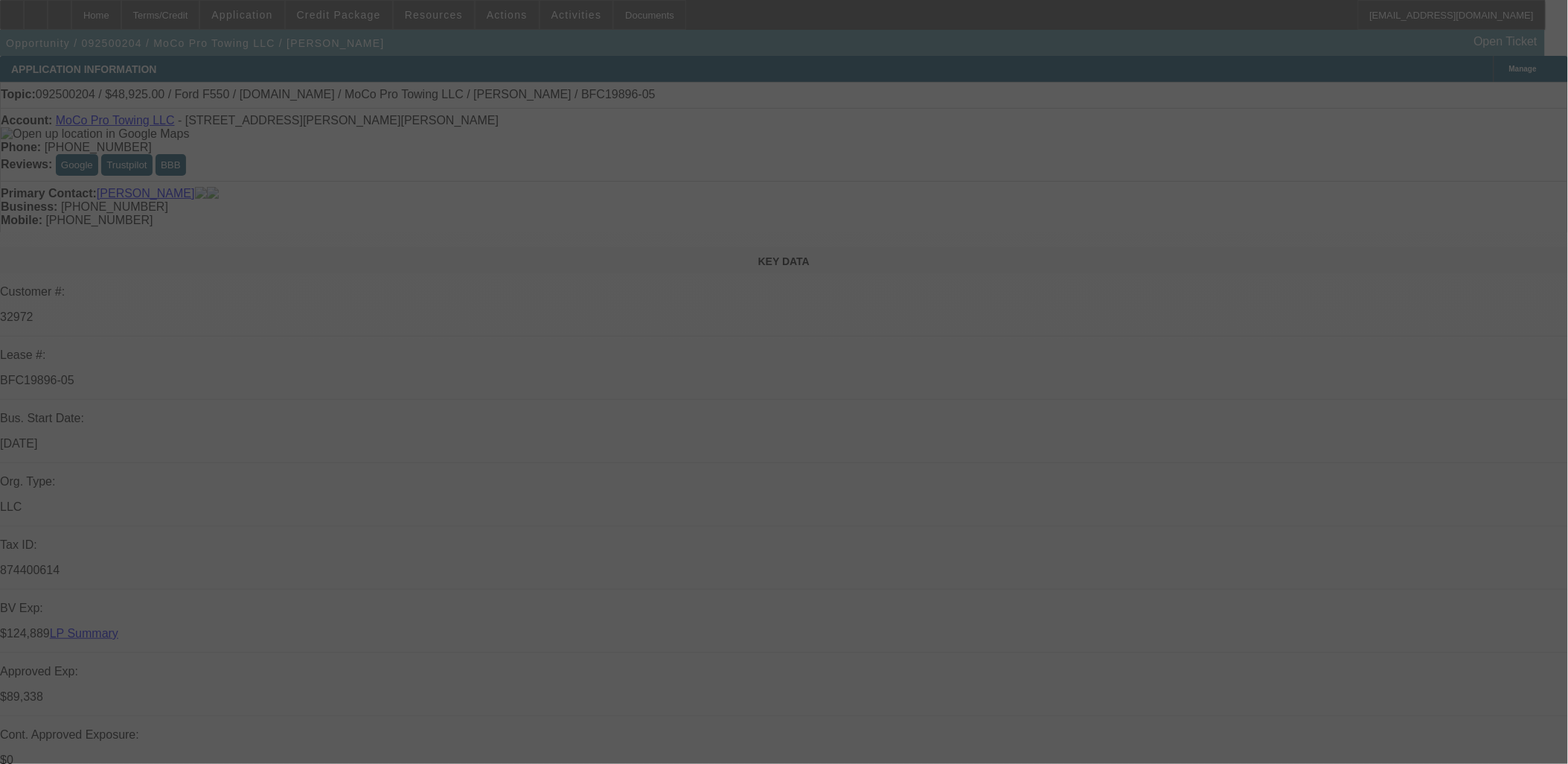
select select "0"
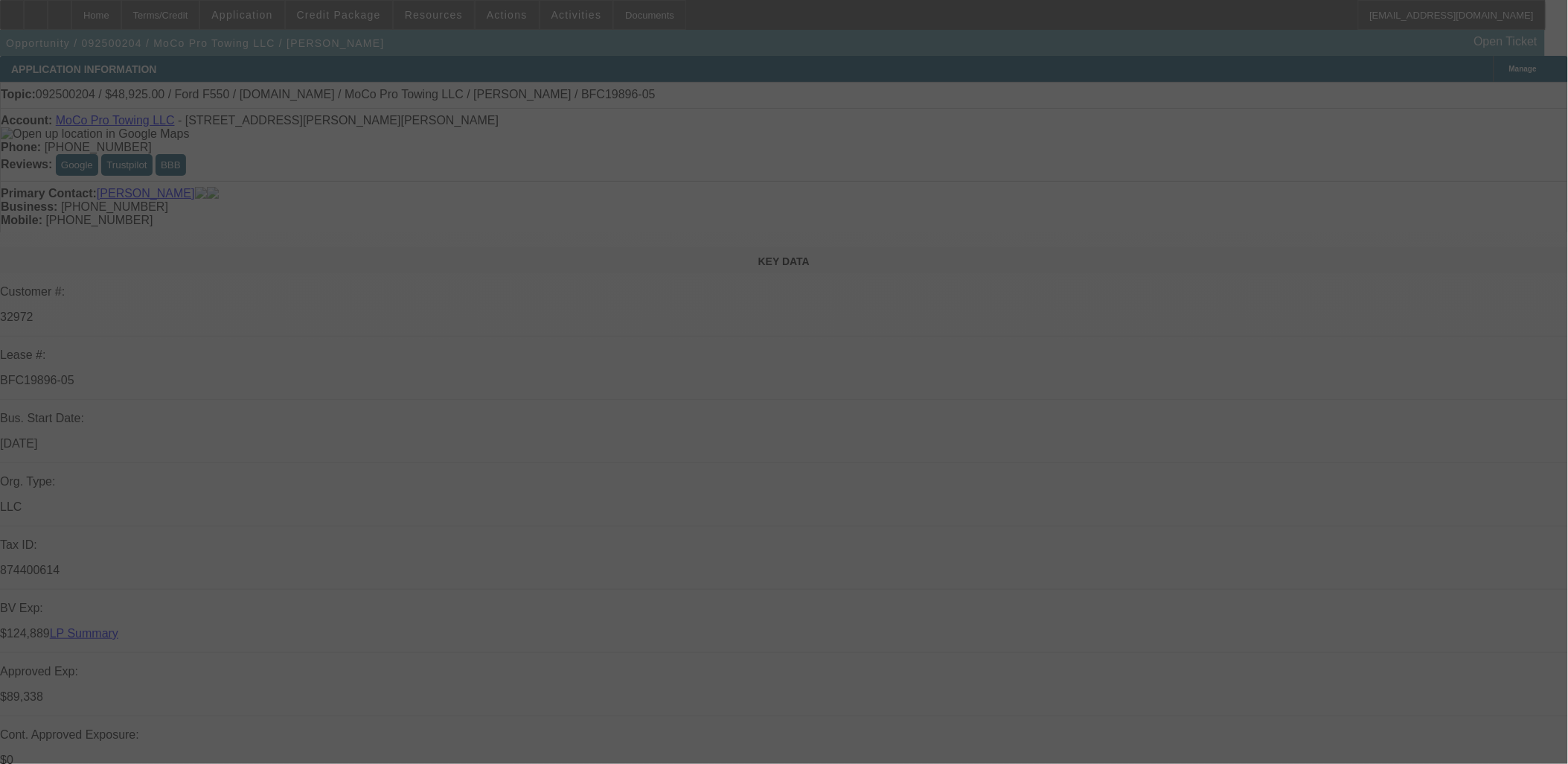
select select "0"
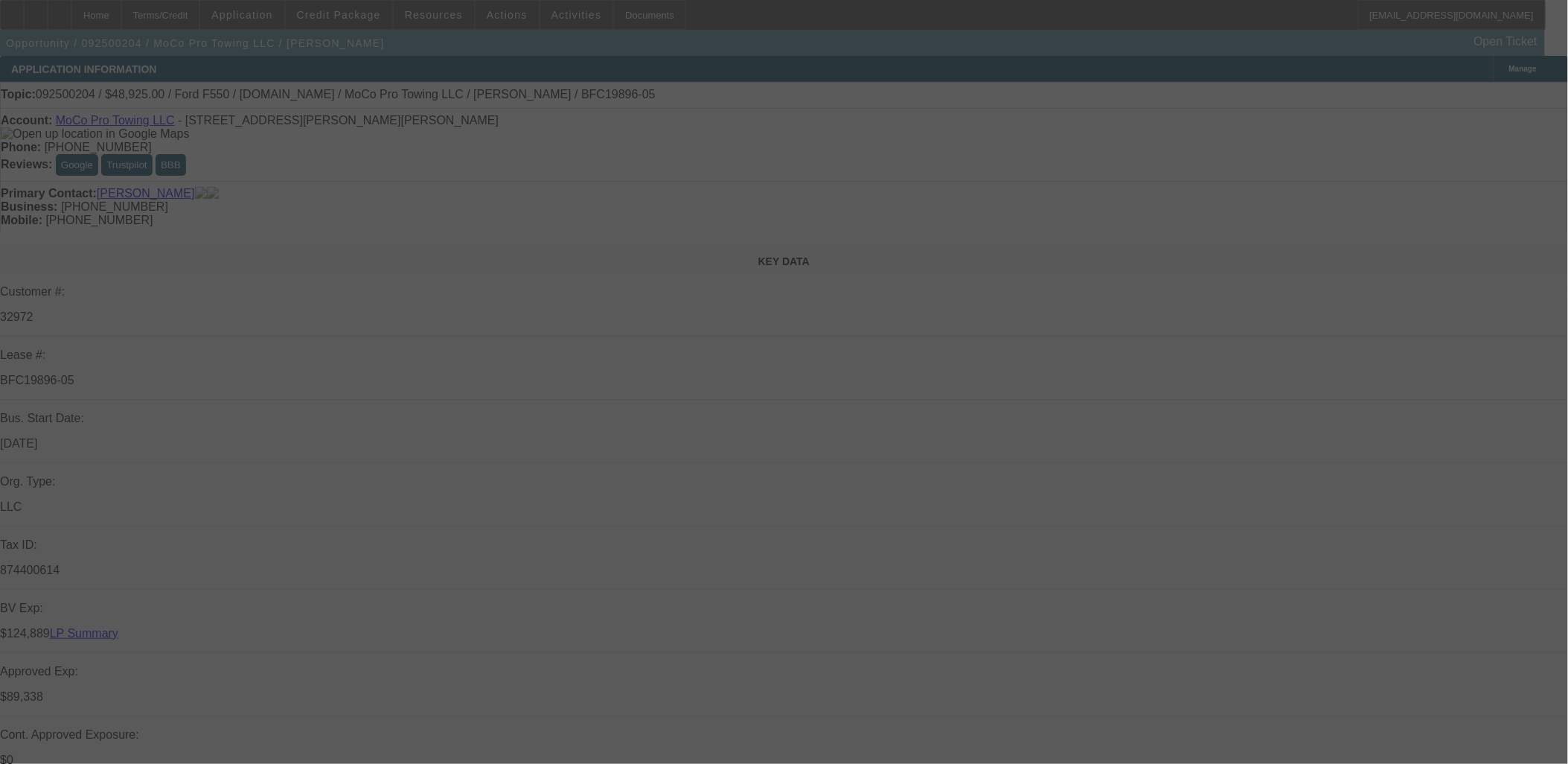
select select "0"
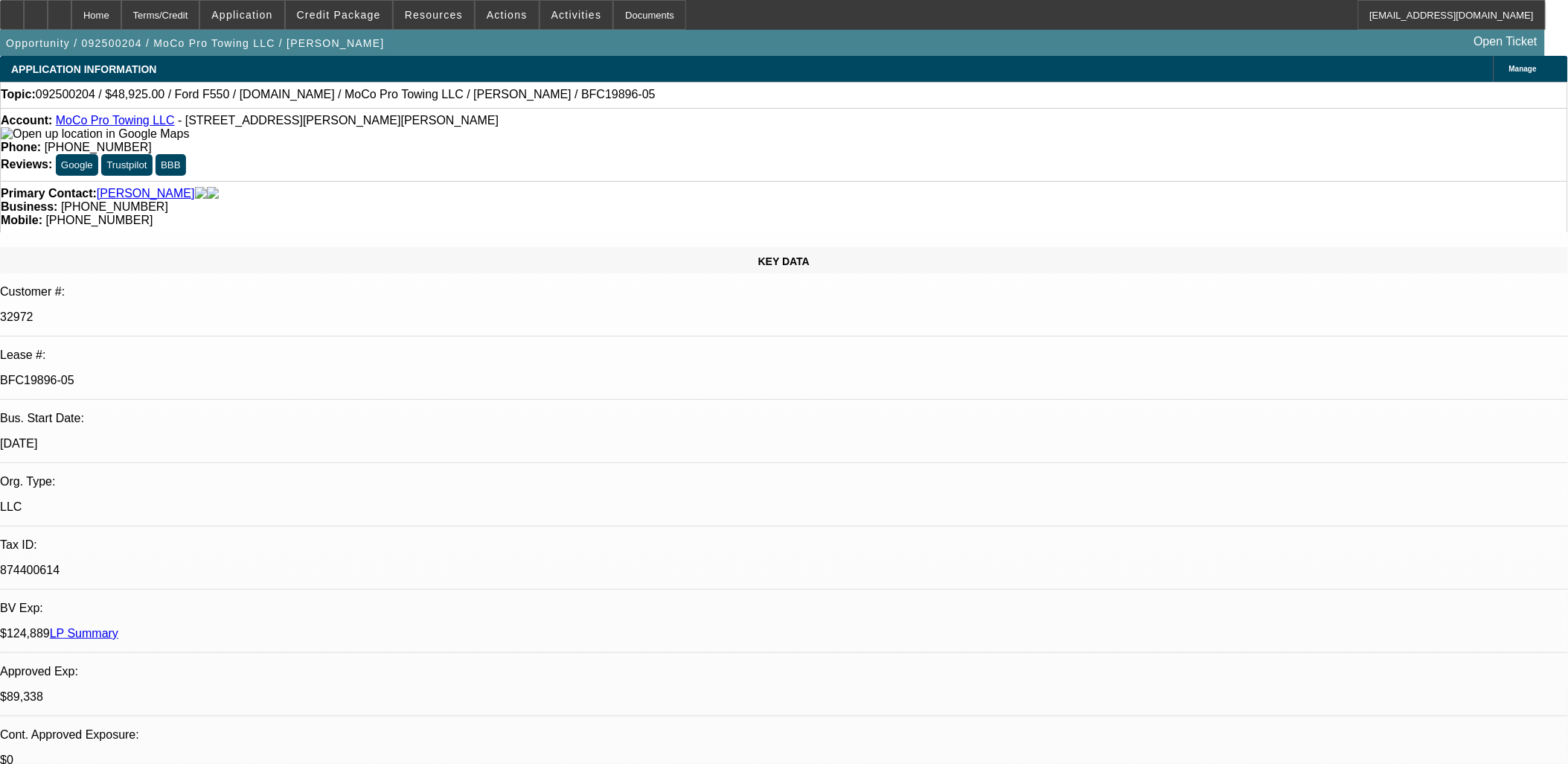
select select "1"
select select "2"
select select "6"
select select "1"
select select "2"
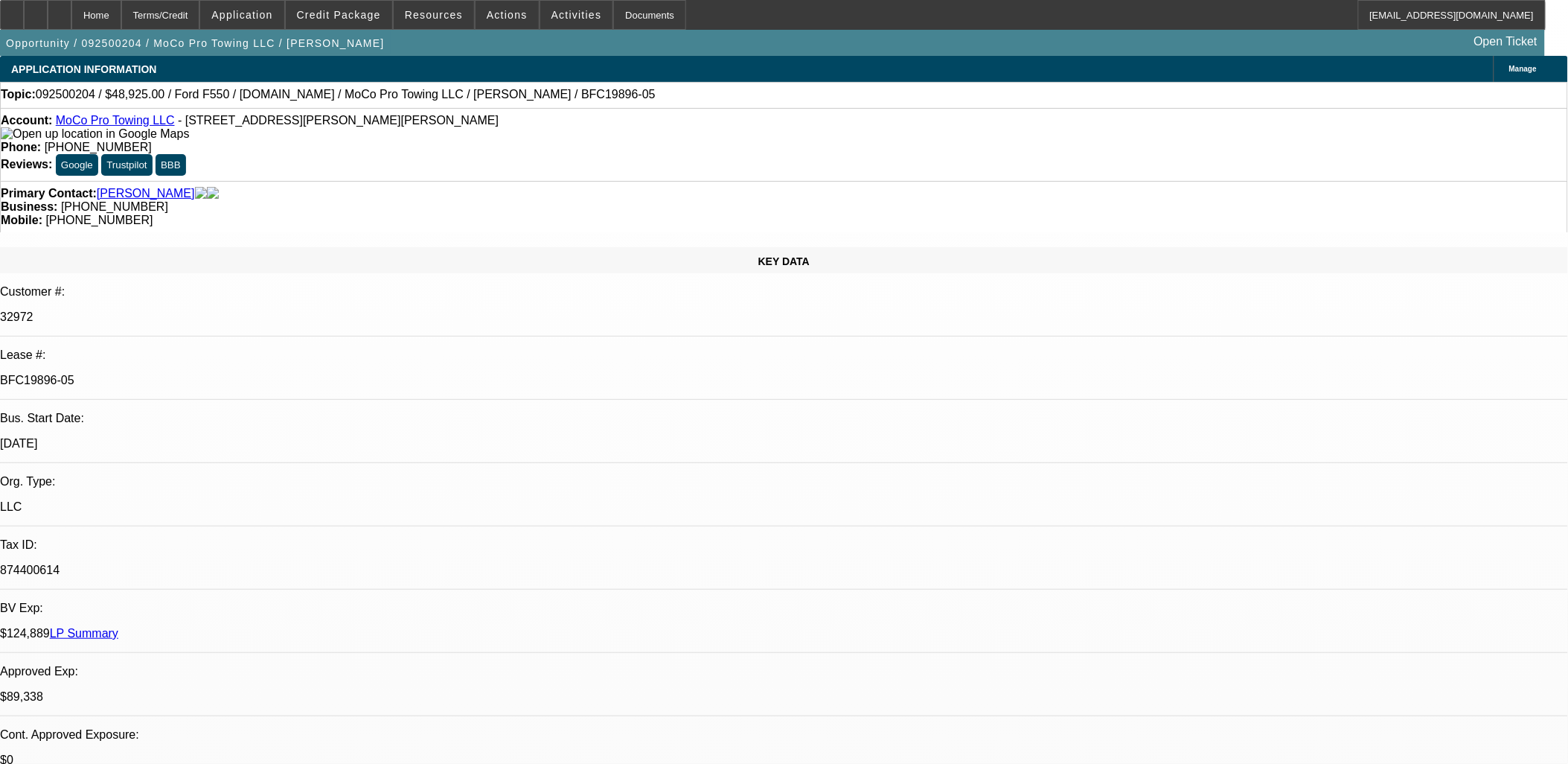
select select "6"
select select "1"
select select "2"
select select "6"
select select "1"
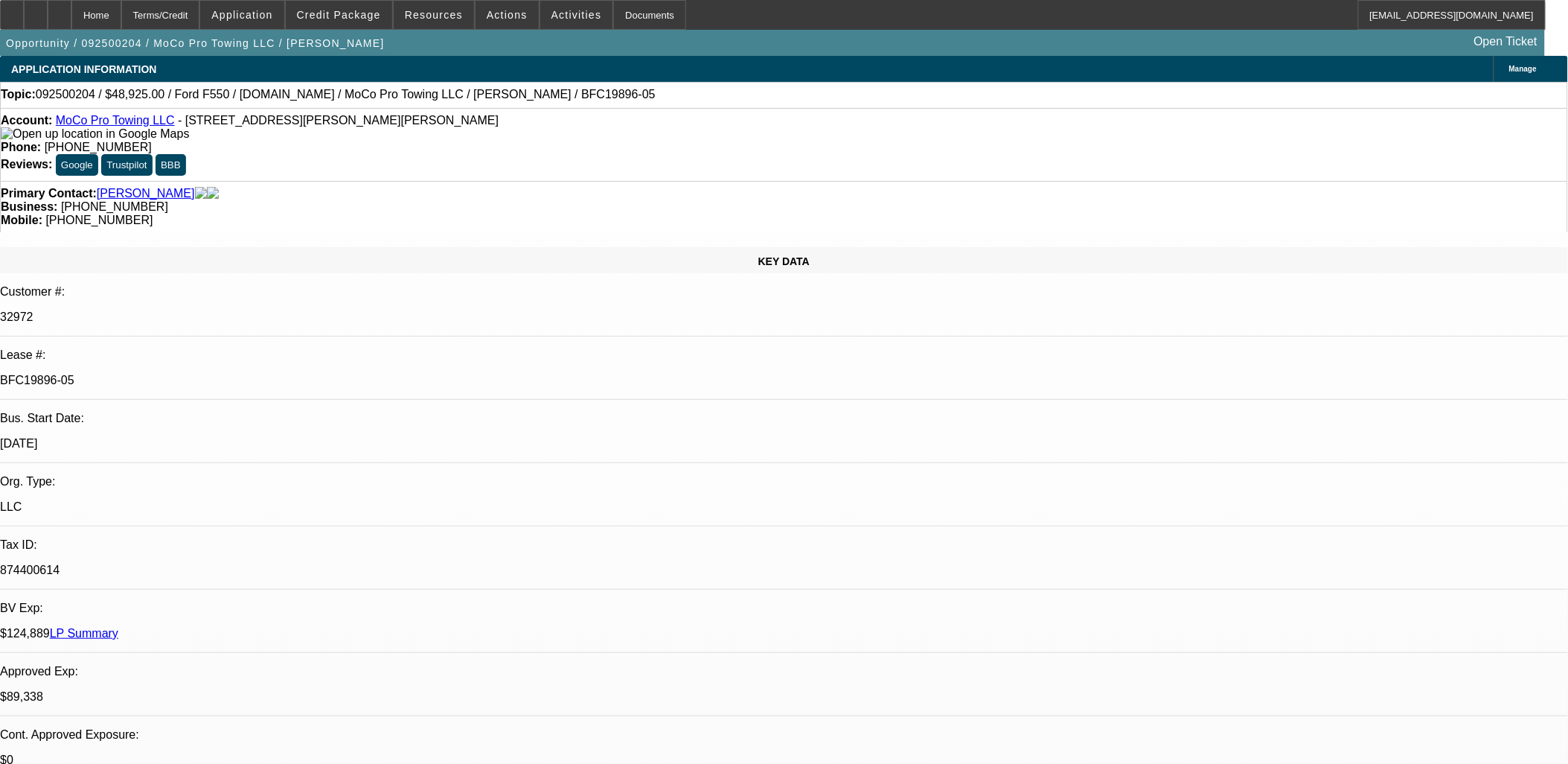
select select "2"
select select "6"
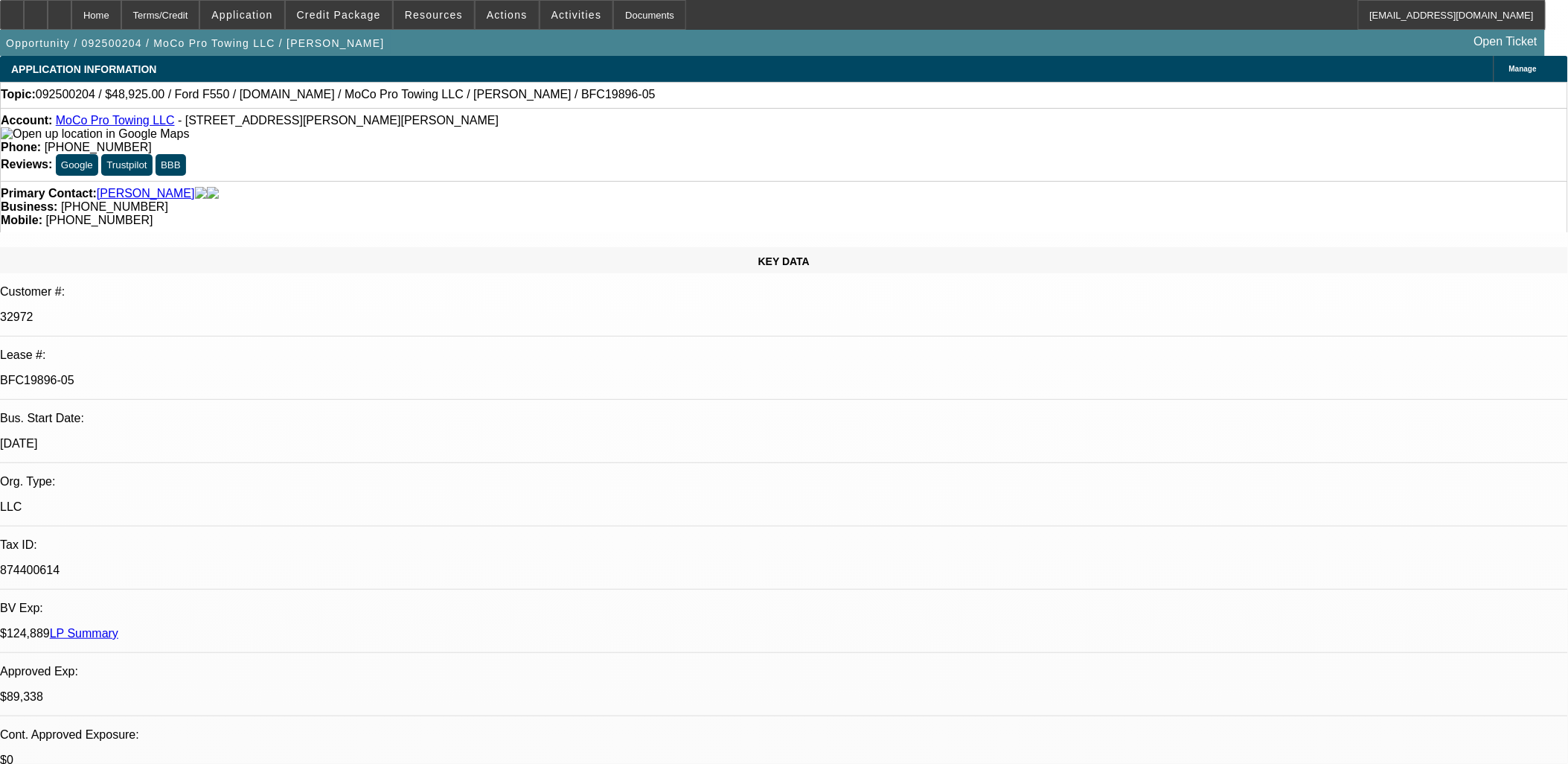
drag, startPoint x: 437, startPoint y: 317, endPoint x: 471, endPoint y: 363, distance: 57.2
drag, startPoint x: 653, startPoint y: 375, endPoint x: 555, endPoint y: 355, distance: 100.0
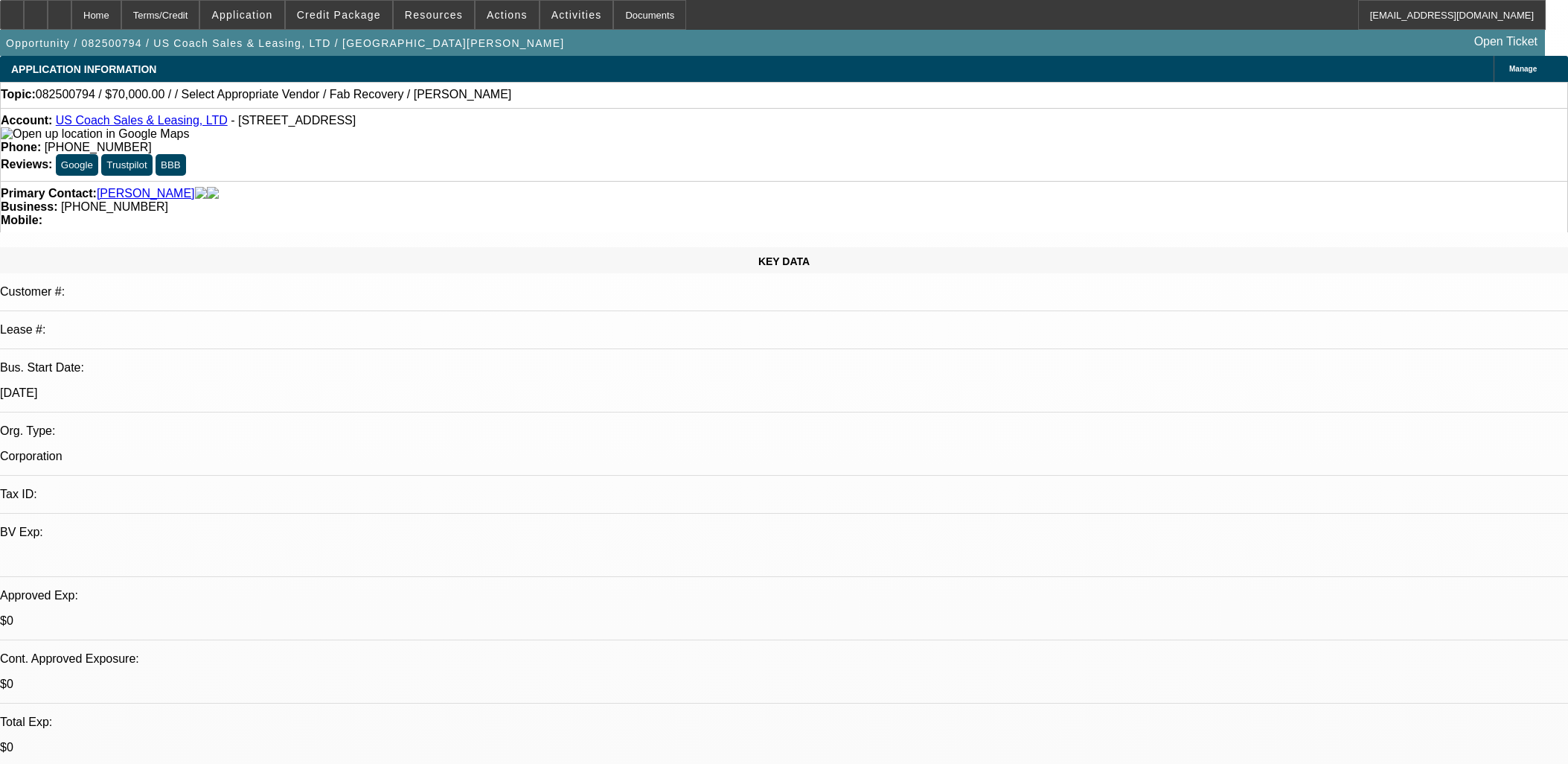
select select "0"
select select "2"
select select "0.1"
select select "4"
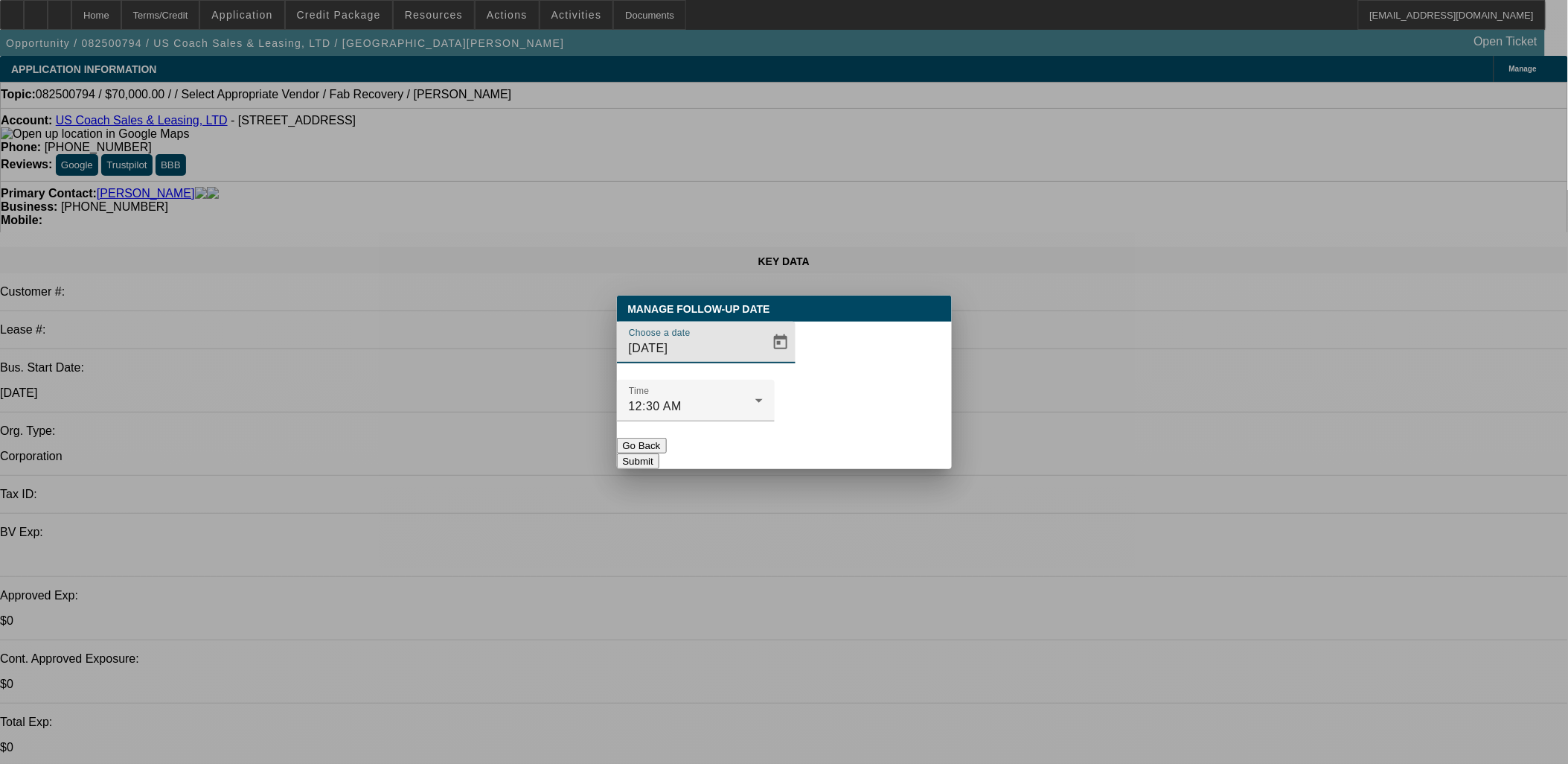
click at [763, 360] on span "Open calendar" at bounding box center [781, 342] width 36 height 36
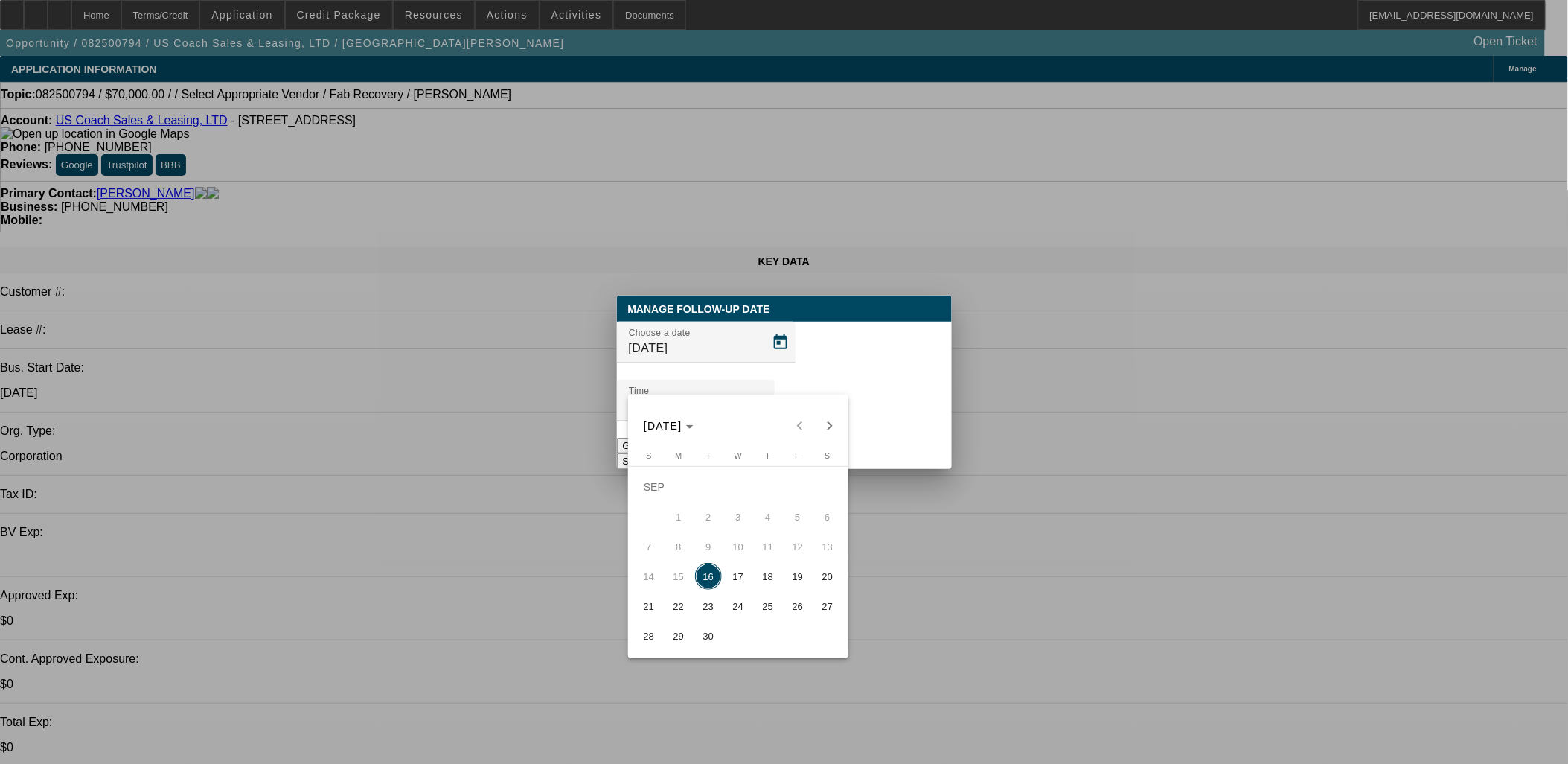
click at [754, 570] on button "18" at bounding box center [768, 576] width 30 height 30
type input "9/18/2025"
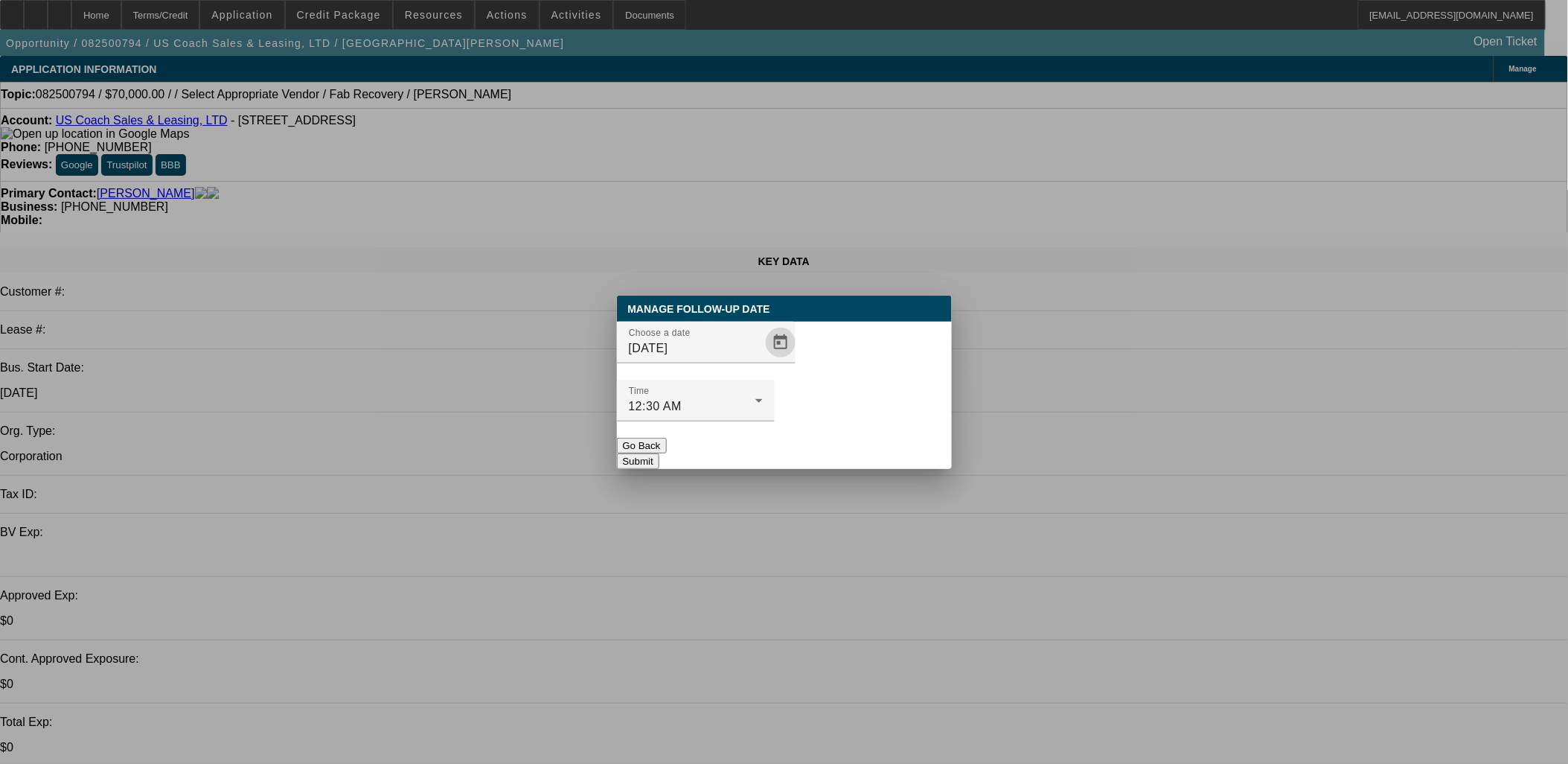
click at [659, 454] on button "Submit" at bounding box center [638, 462] width 42 height 16
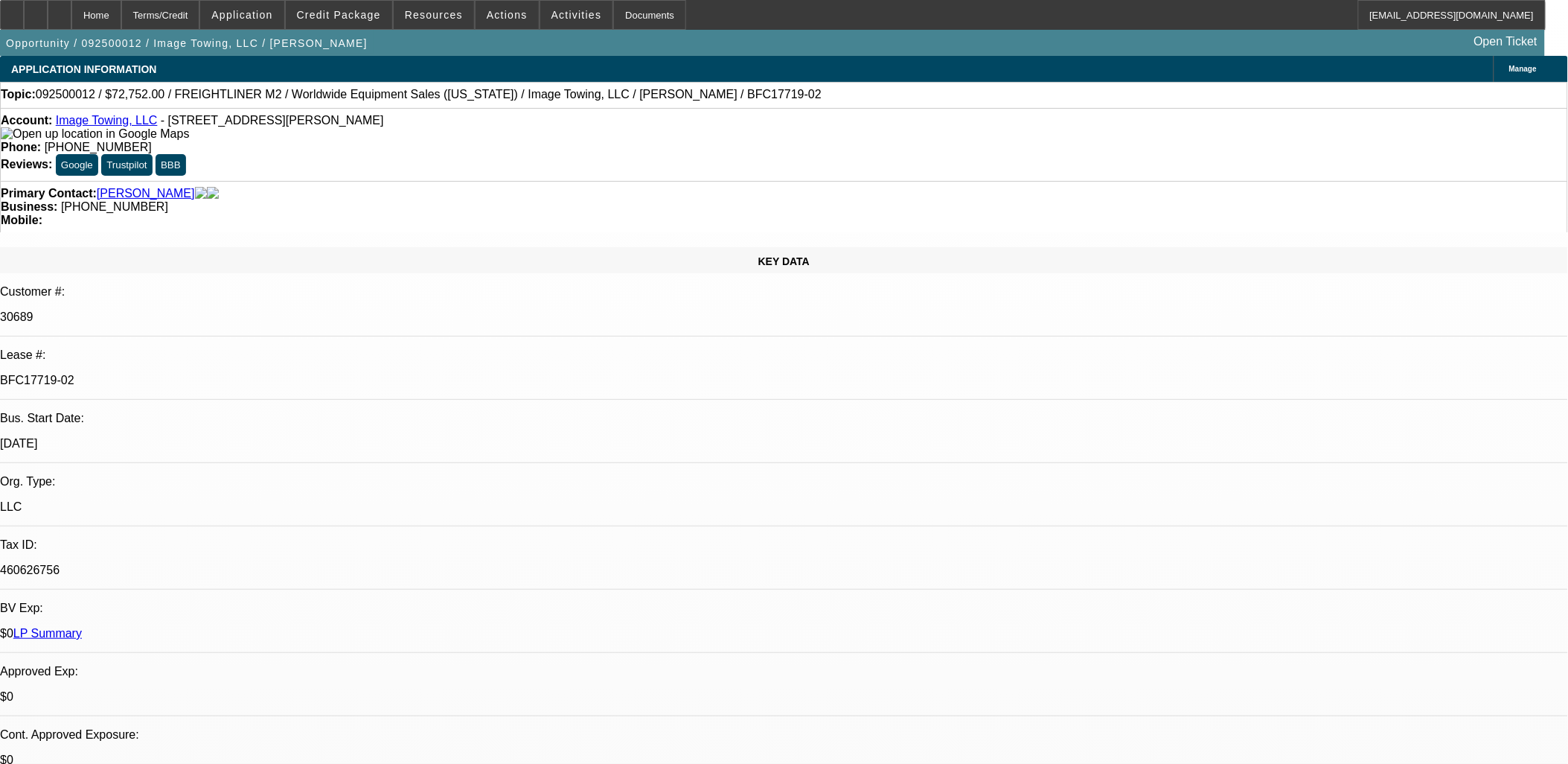
select select "0"
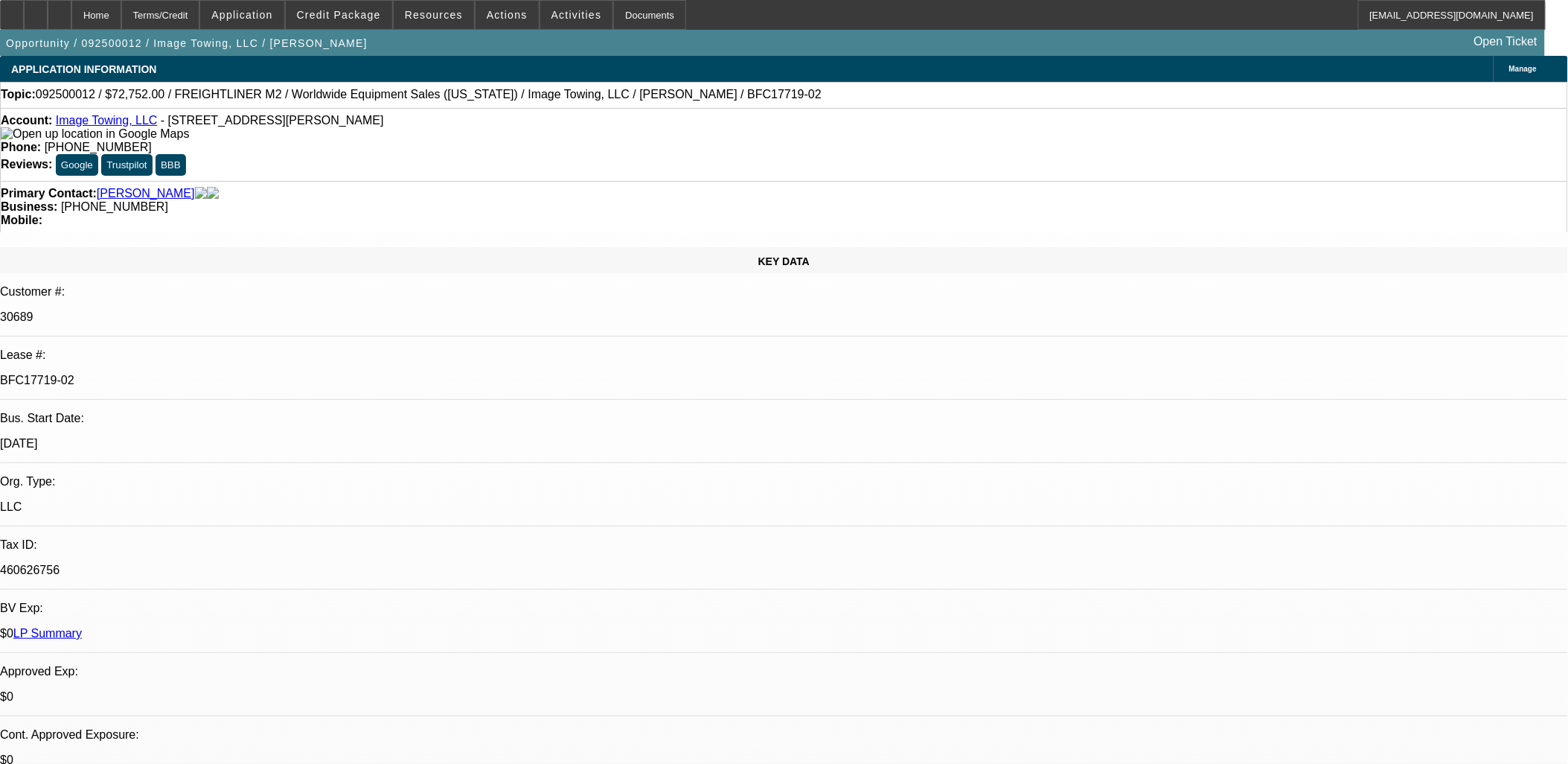
select select "0"
select select "1"
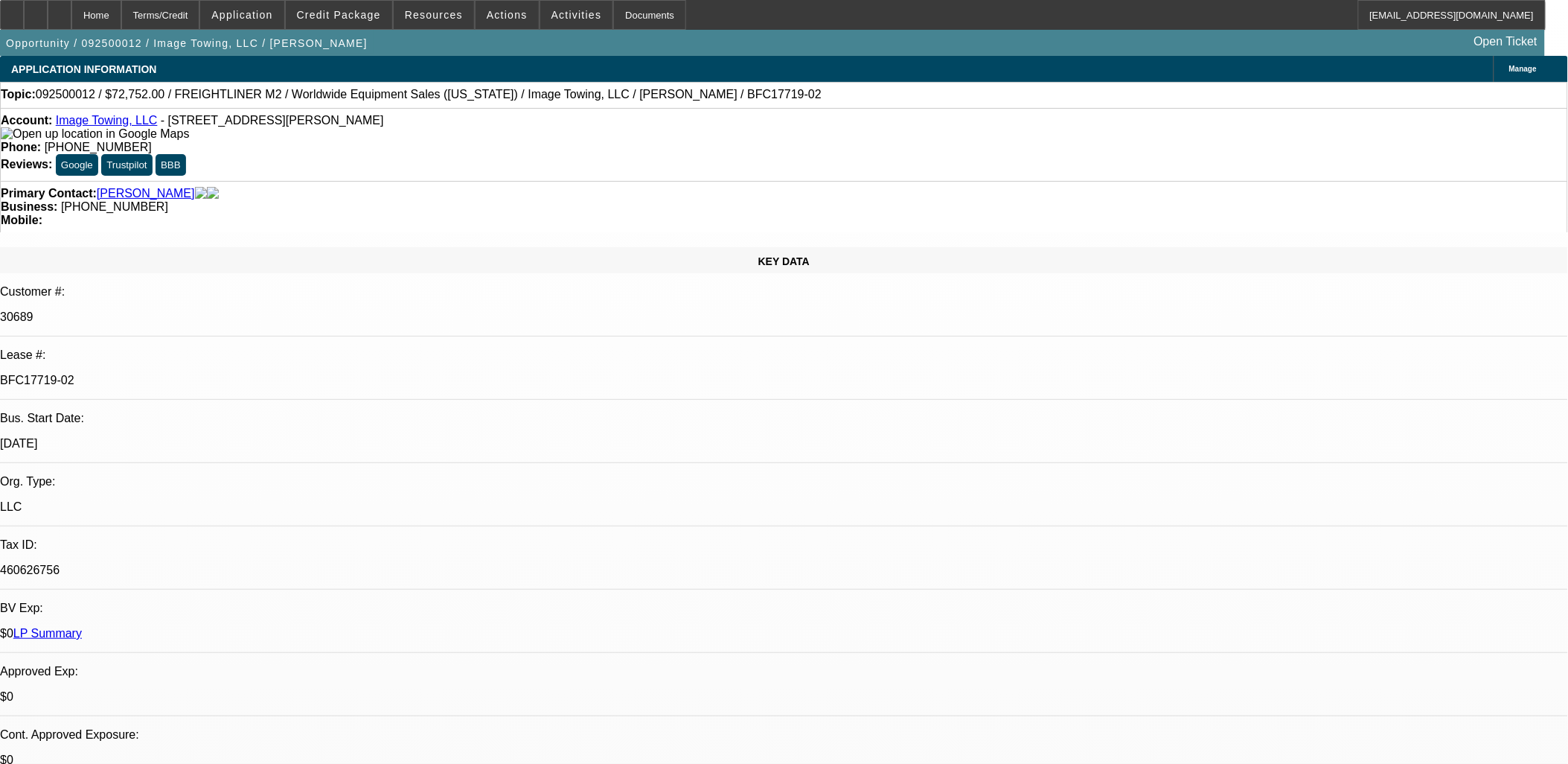
select select "1"
select select "6"
select select "1"
select select "6"
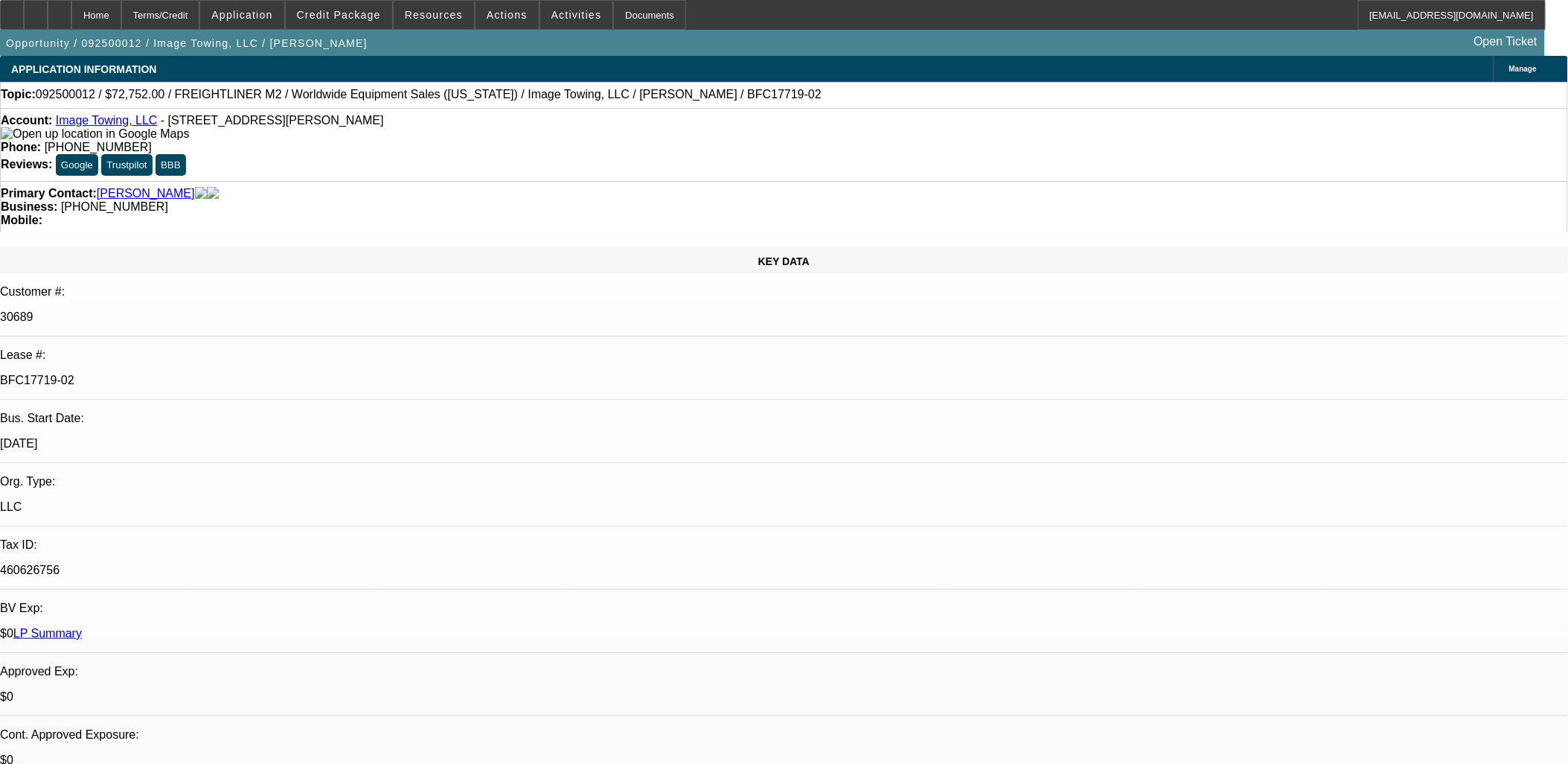
select select "1"
select select "6"
drag, startPoint x: 1270, startPoint y: 575, endPoint x: 1057, endPoint y: 522, distance: 219.5
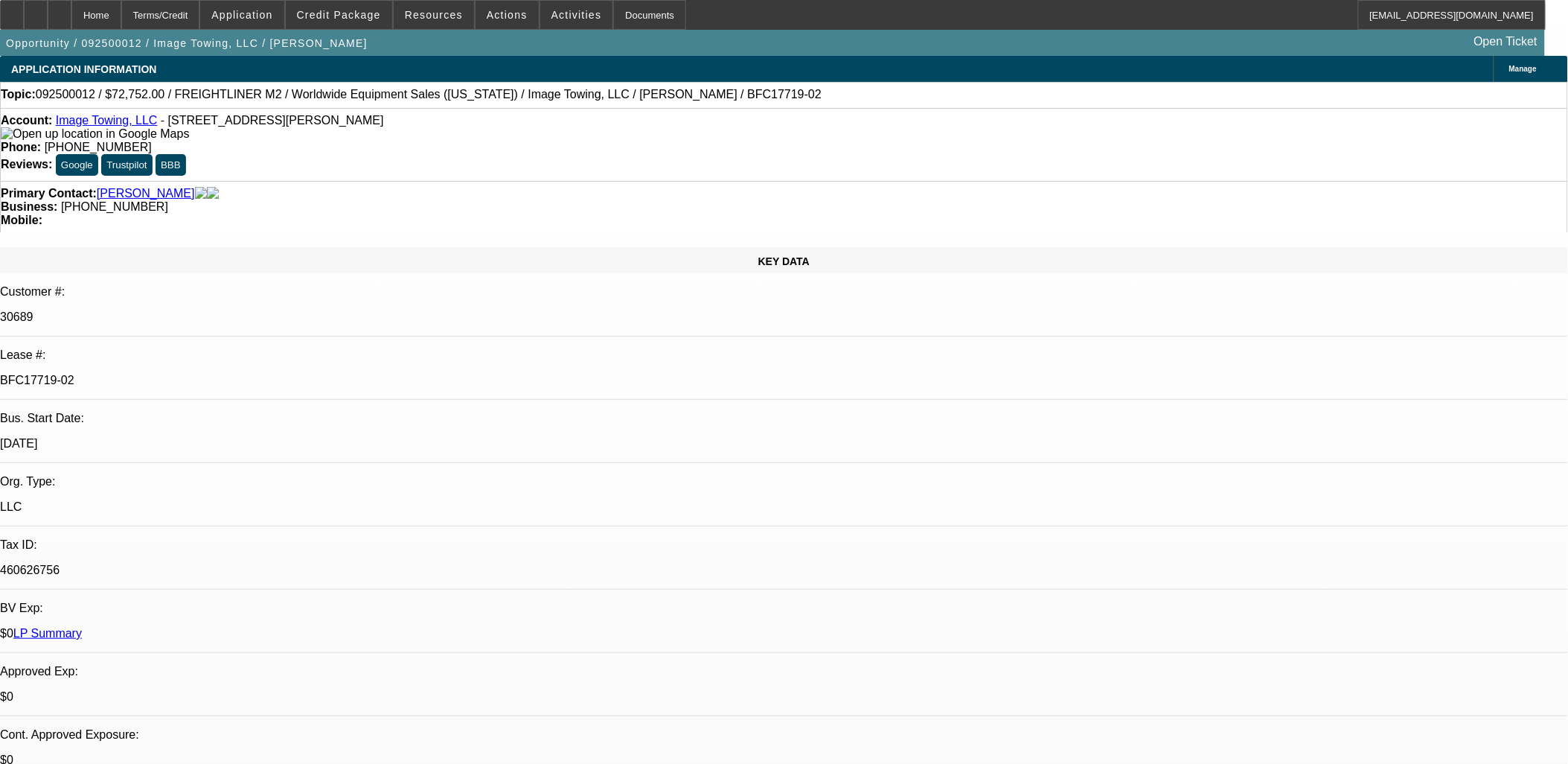
drag, startPoint x: 1057, startPoint y: 519, endPoint x: 1238, endPoint y: 562, distance: 186.0
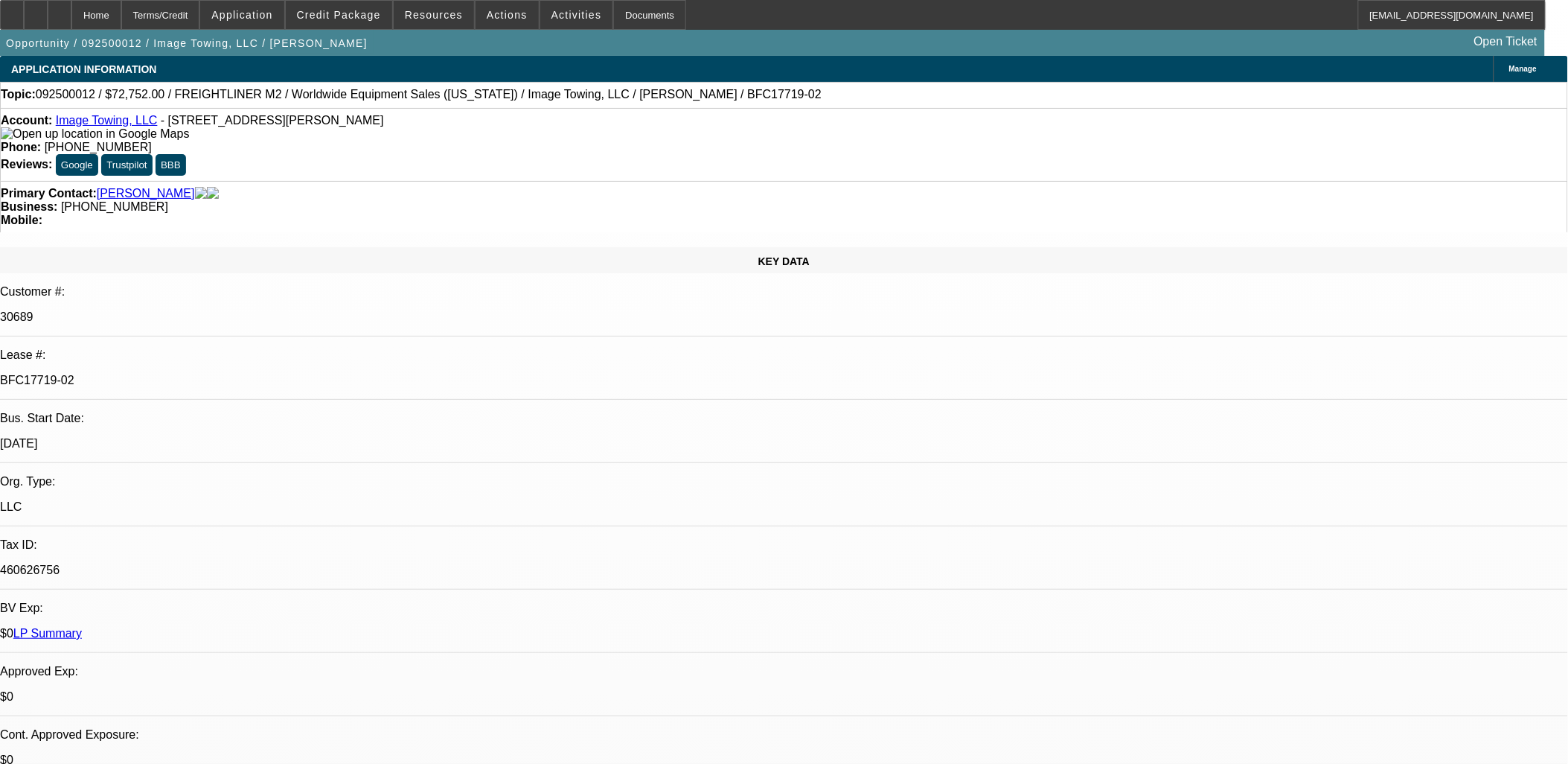
drag, startPoint x: 1244, startPoint y: 557, endPoint x: 1051, endPoint y: 508, distance: 199.1
drag, startPoint x: 1051, startPoint y: 508, endPoint x: 1111, endPoint y: 523, distance: 61.8
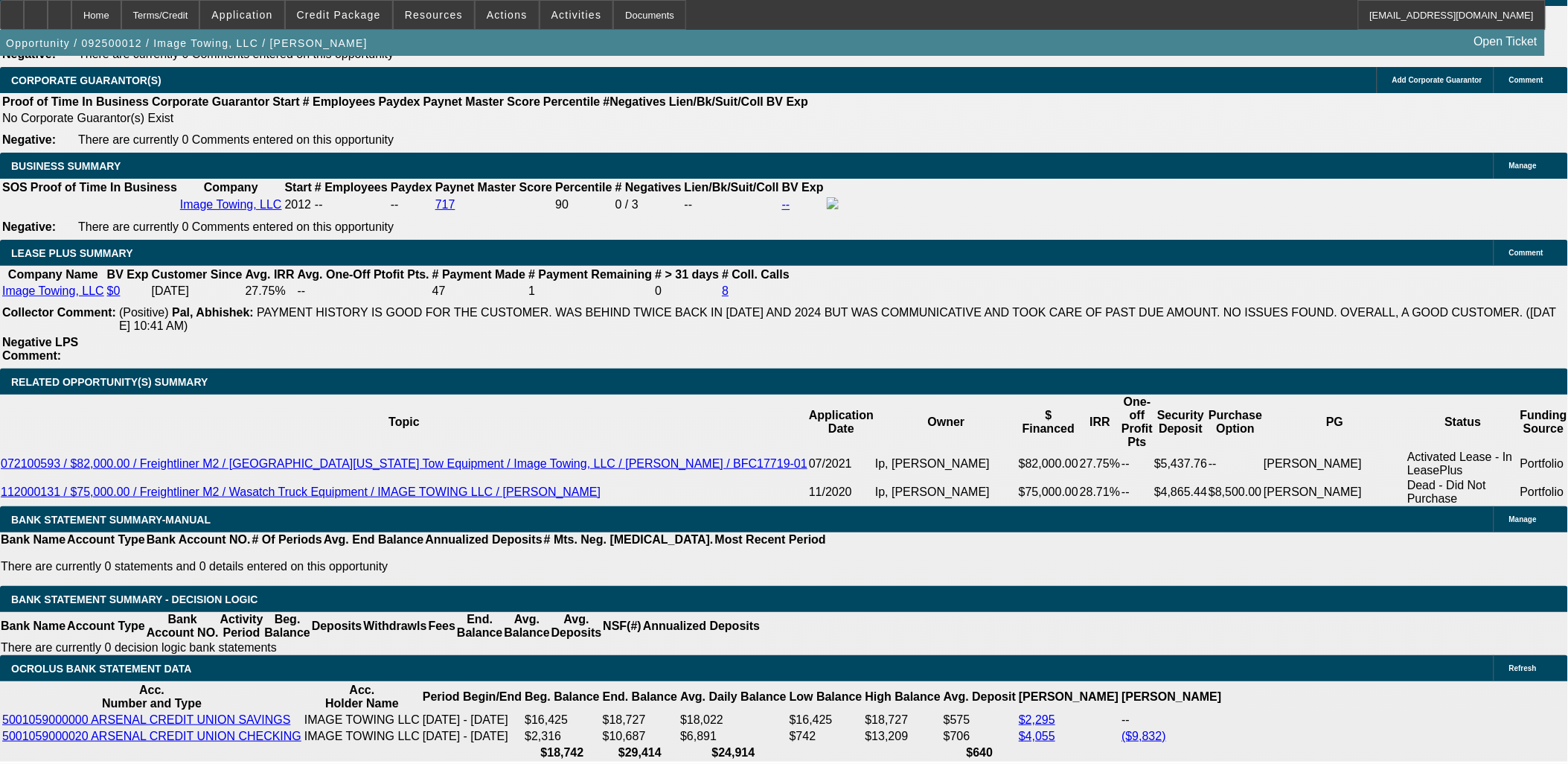
scroll to position [2399, 0]
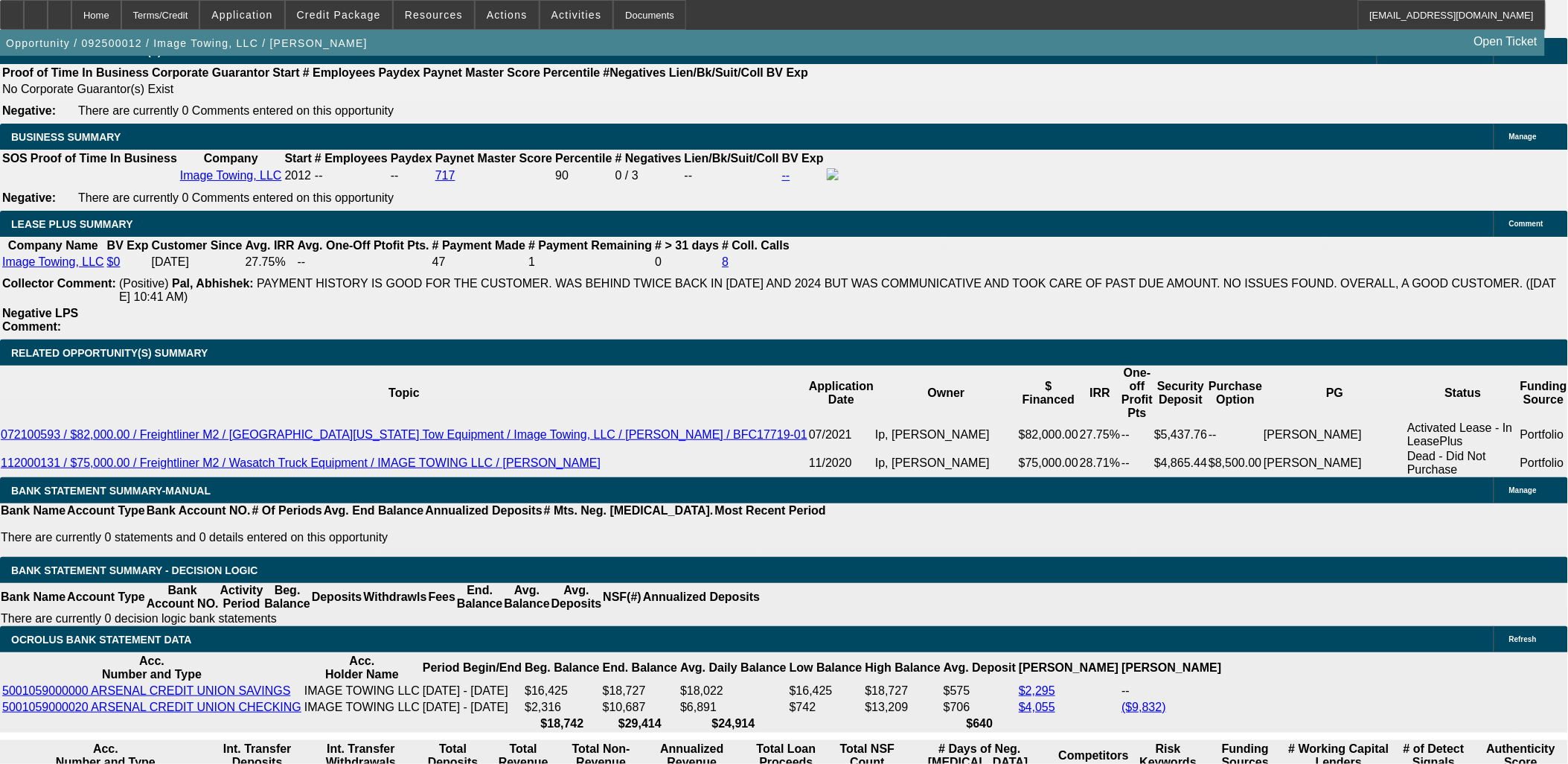
drag, startPoint x: 1128, startPoint y: 157, endPoint x: 1064, endPoint y: 133, distance: 68.4
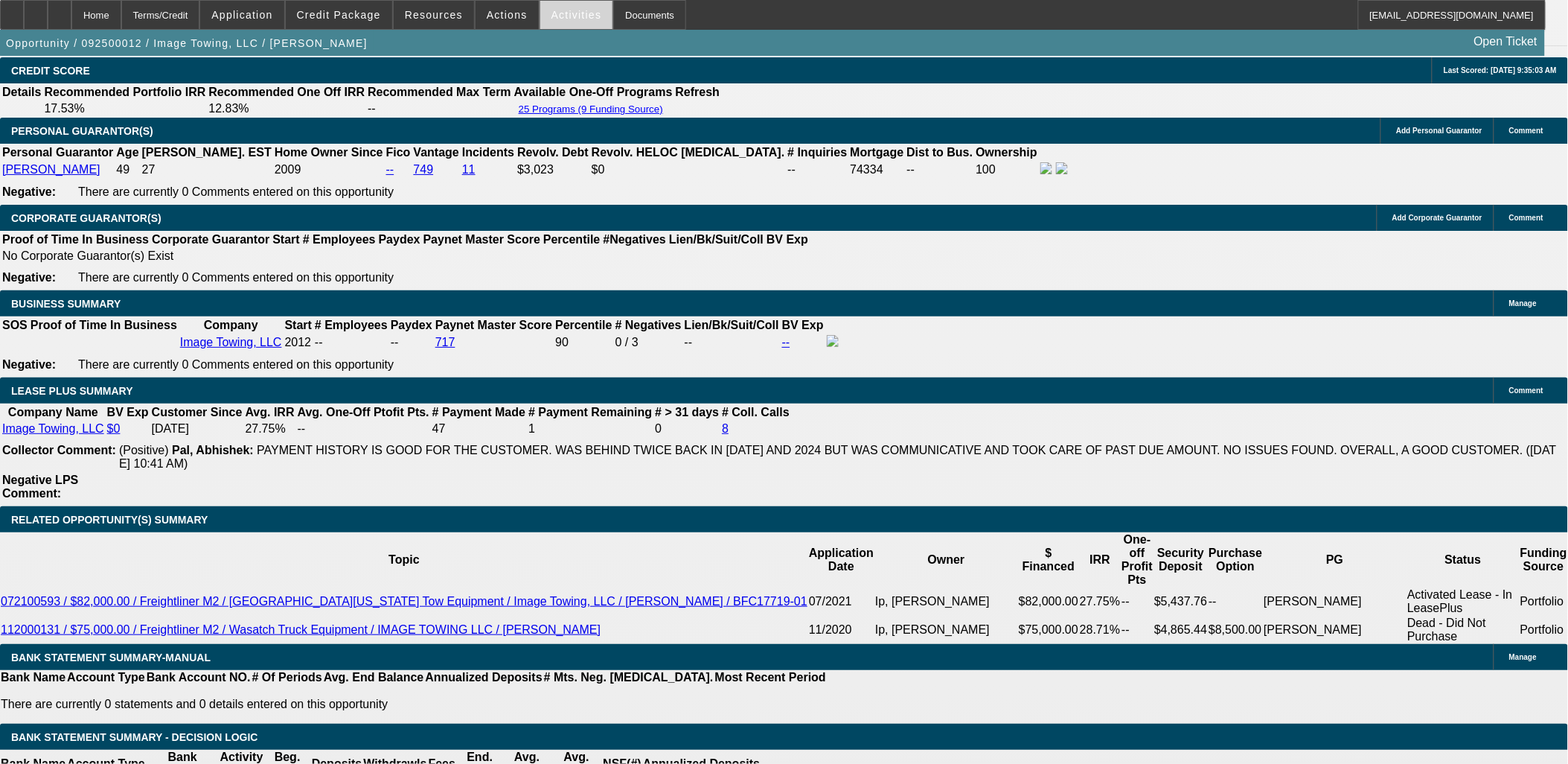
scroll to position [2316, 0]
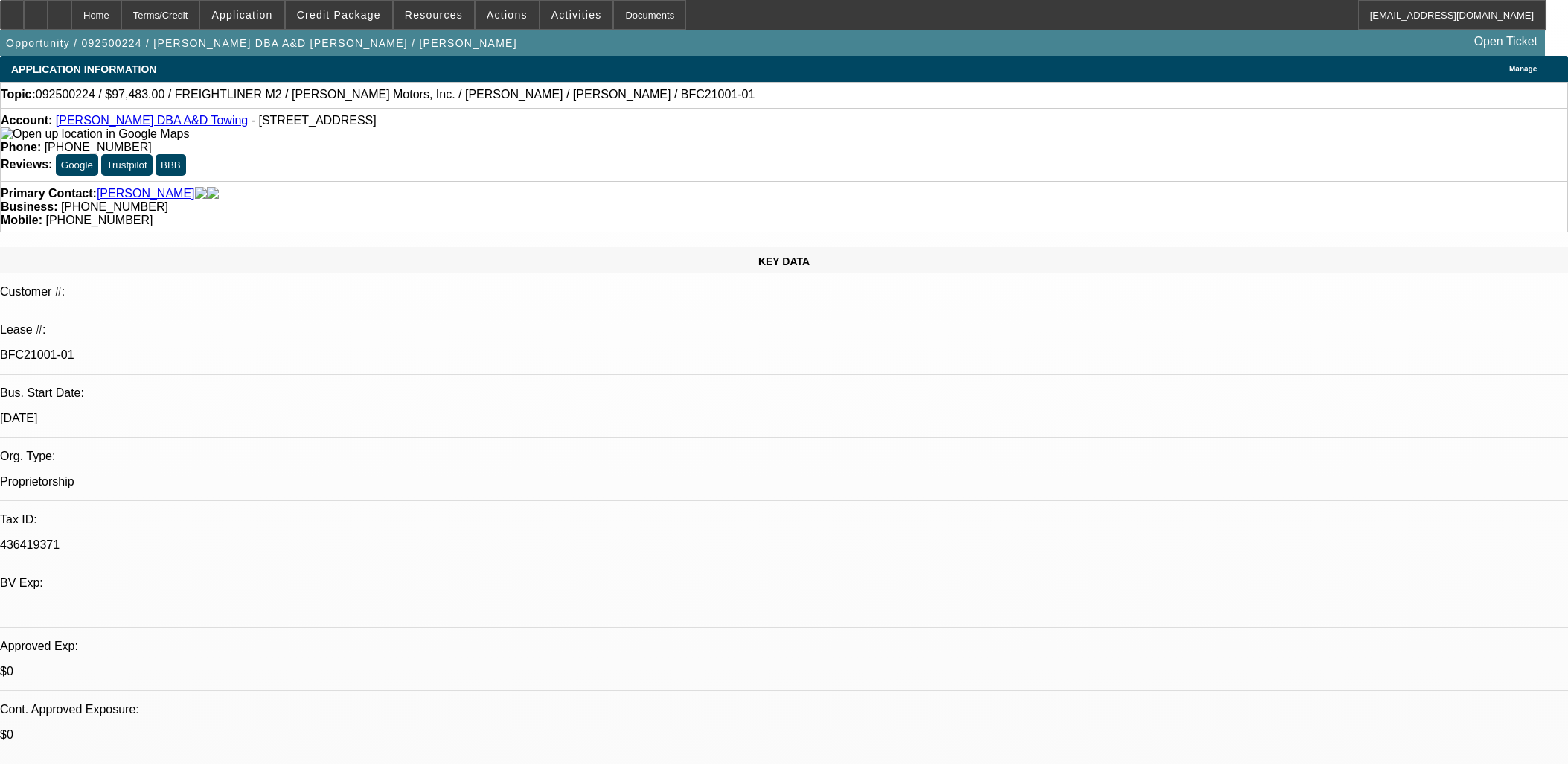
select select "0"
select select "6"
select select "0"
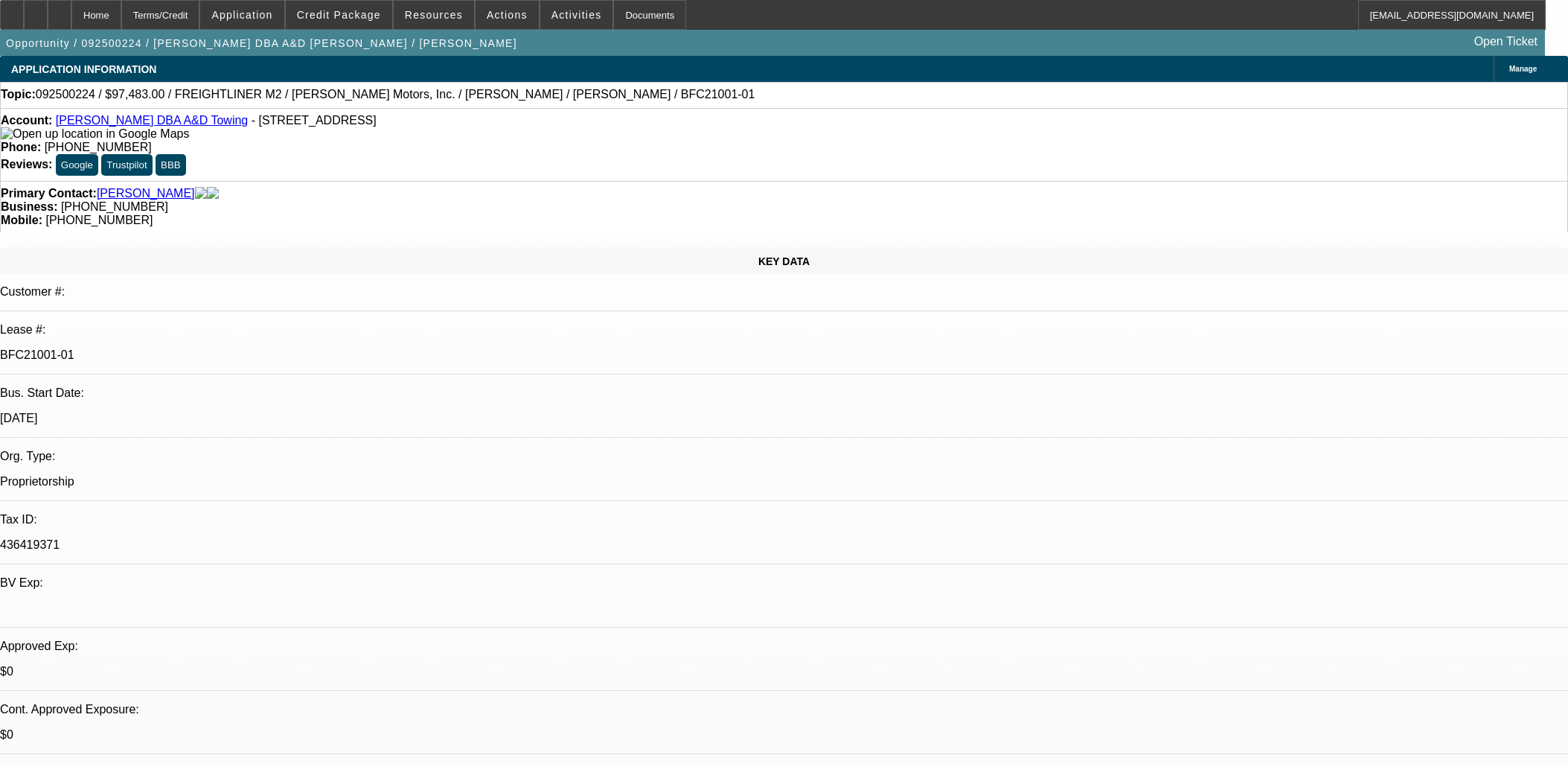
select select "0"
select select "6"
select select "0"
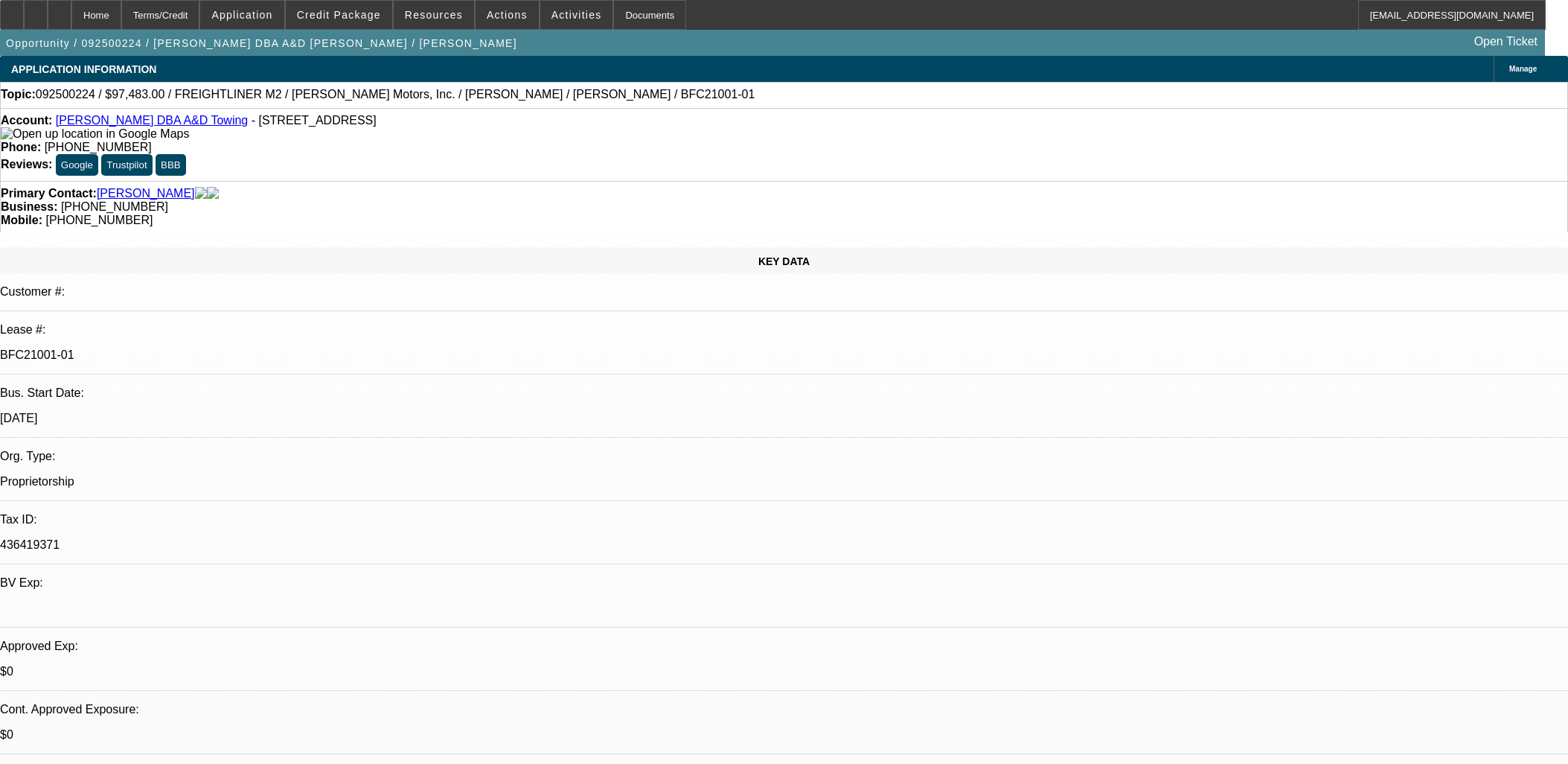
select select "0"
select select "6"
select select "0"
select select "2"
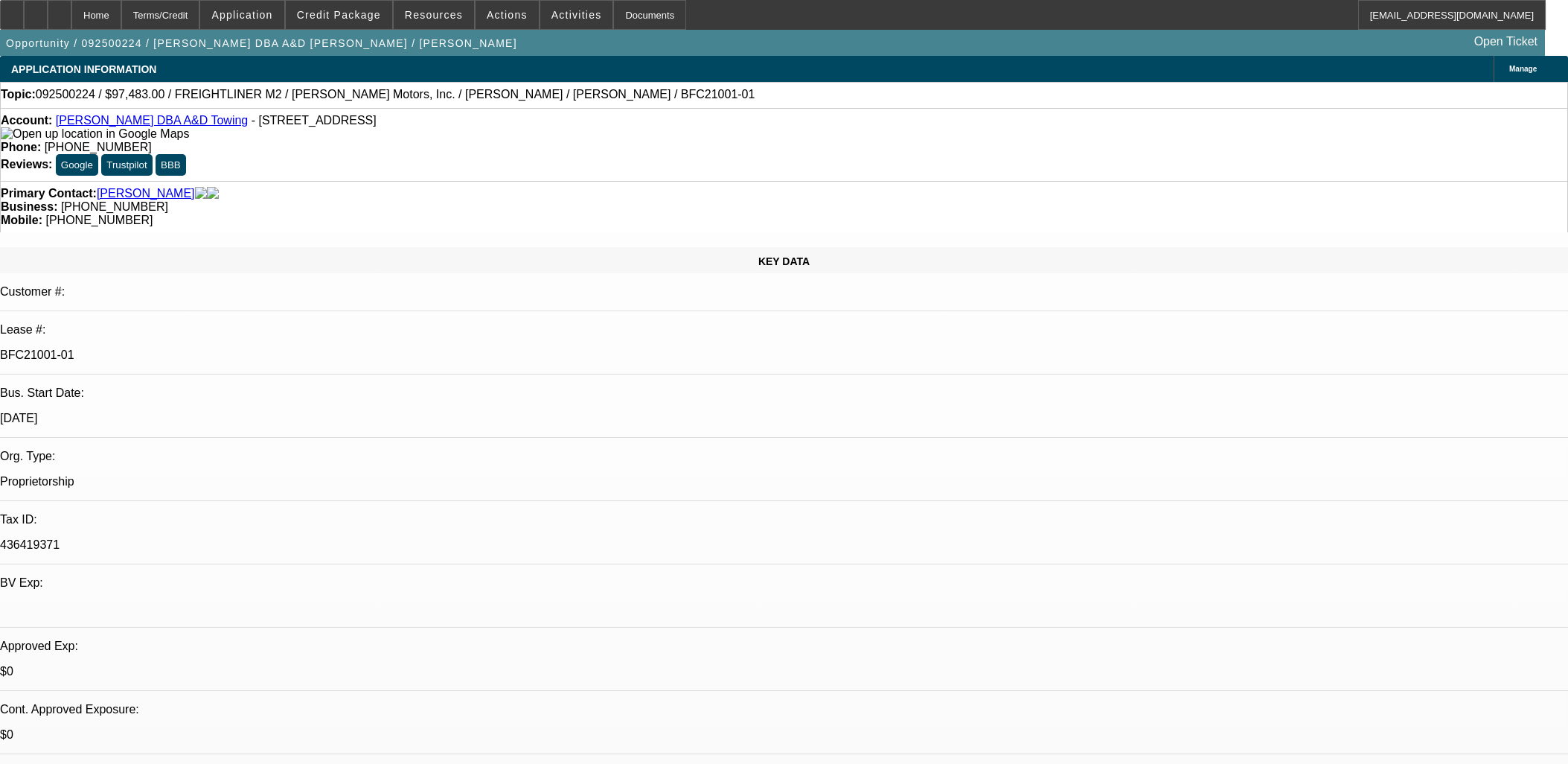
select select "0"
select select "6"
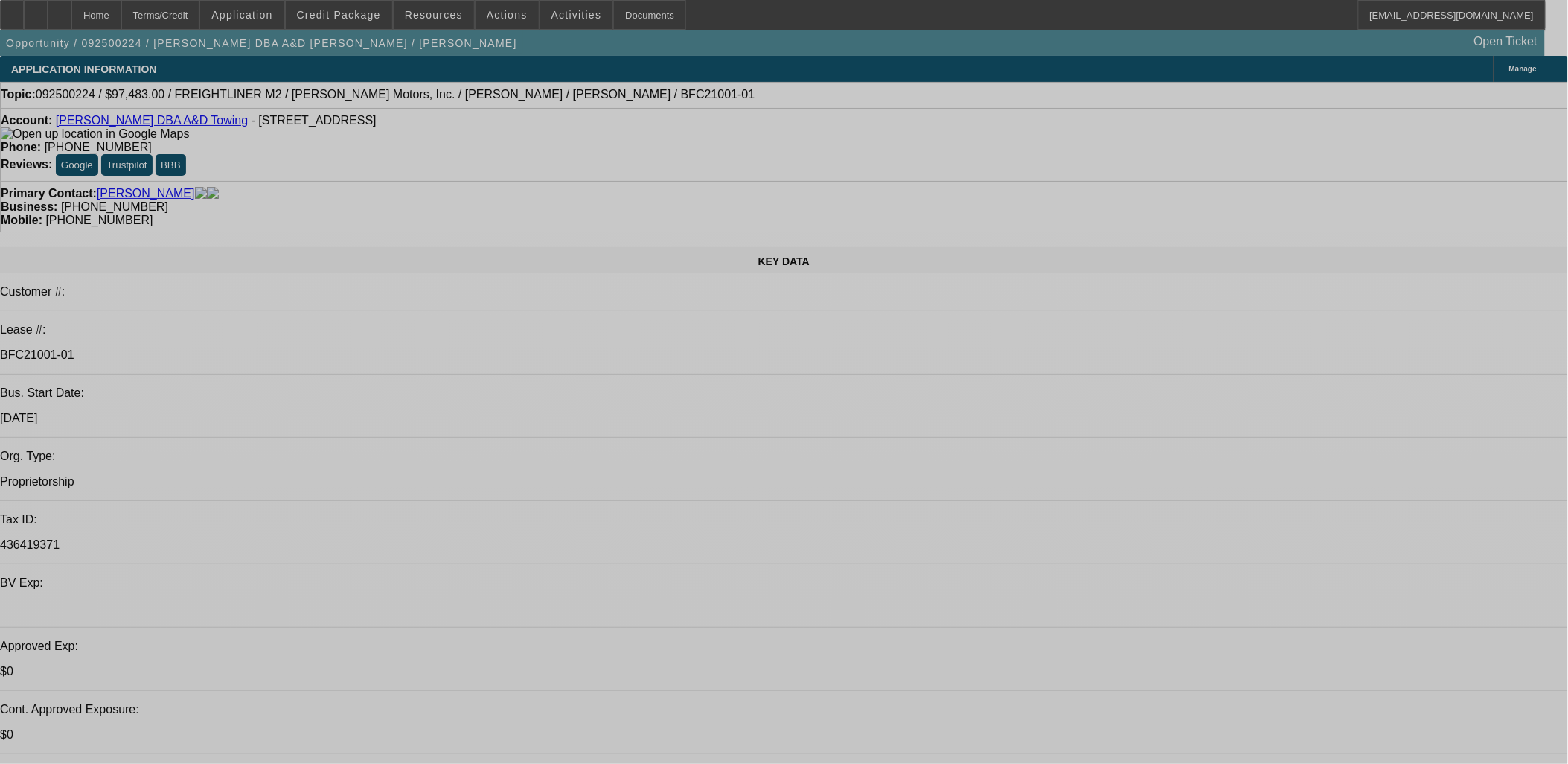
select select "0"
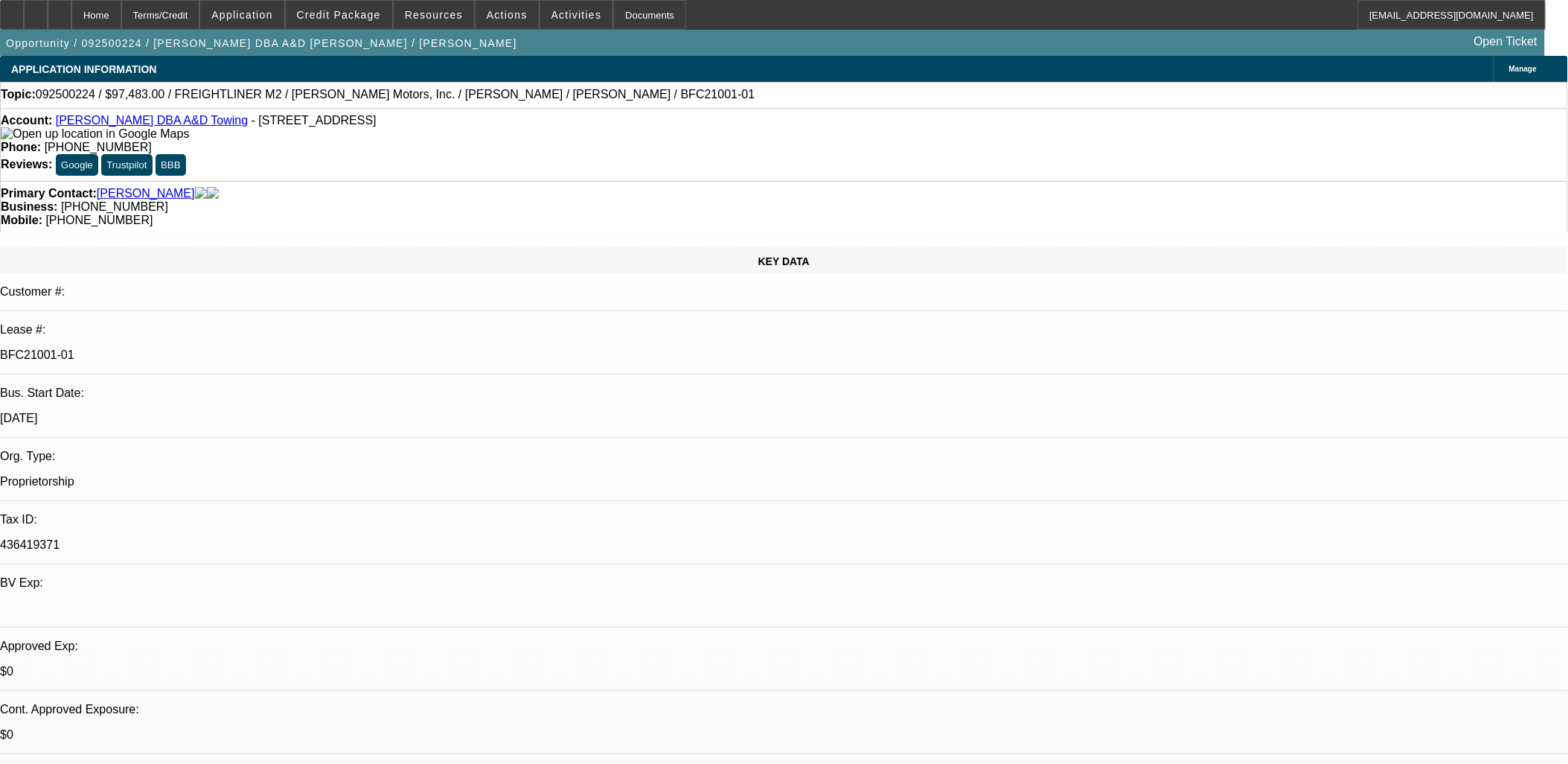
select select "0"
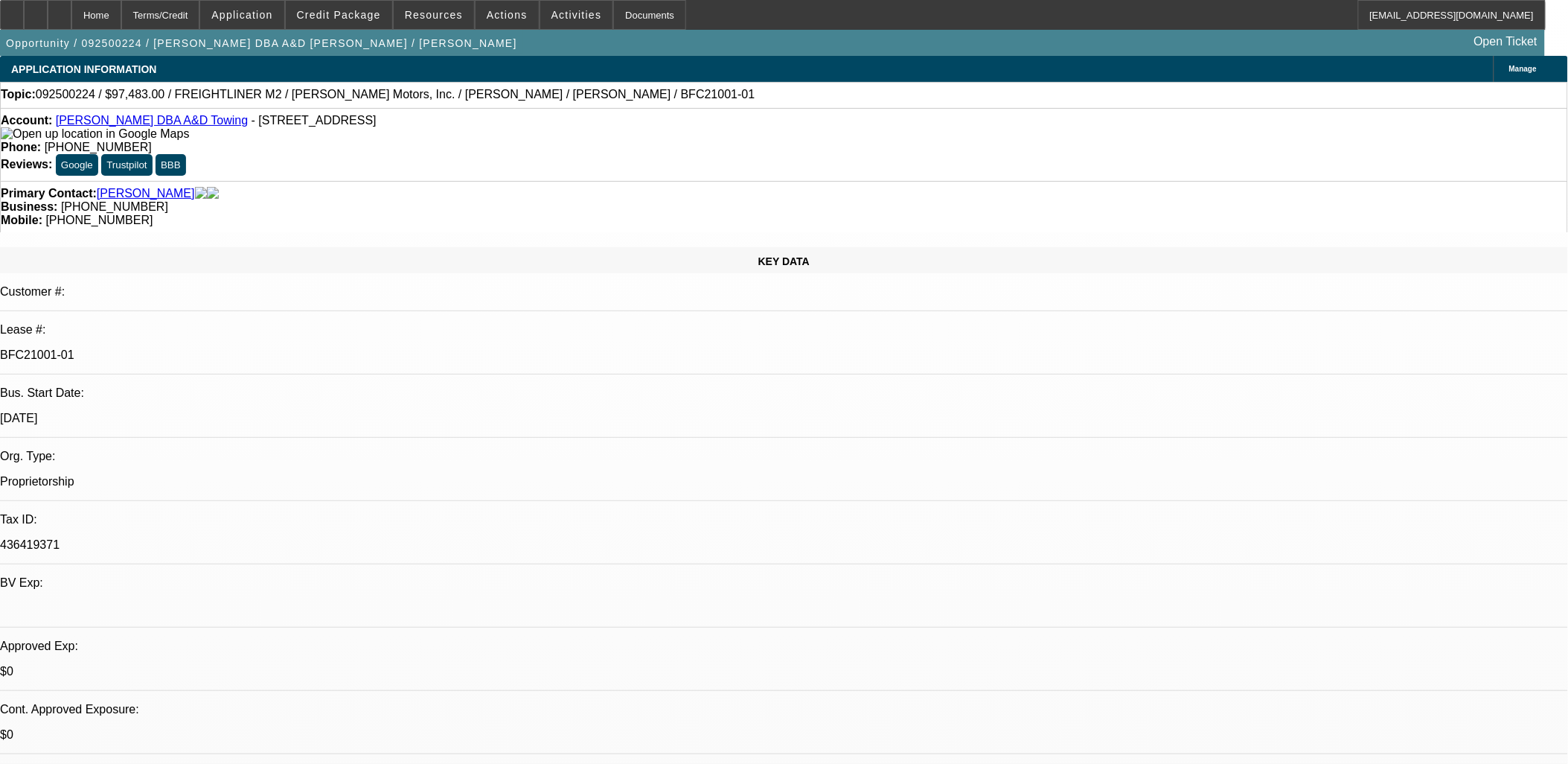
select select "0"
select select "2"
select select "0"
select select "1"
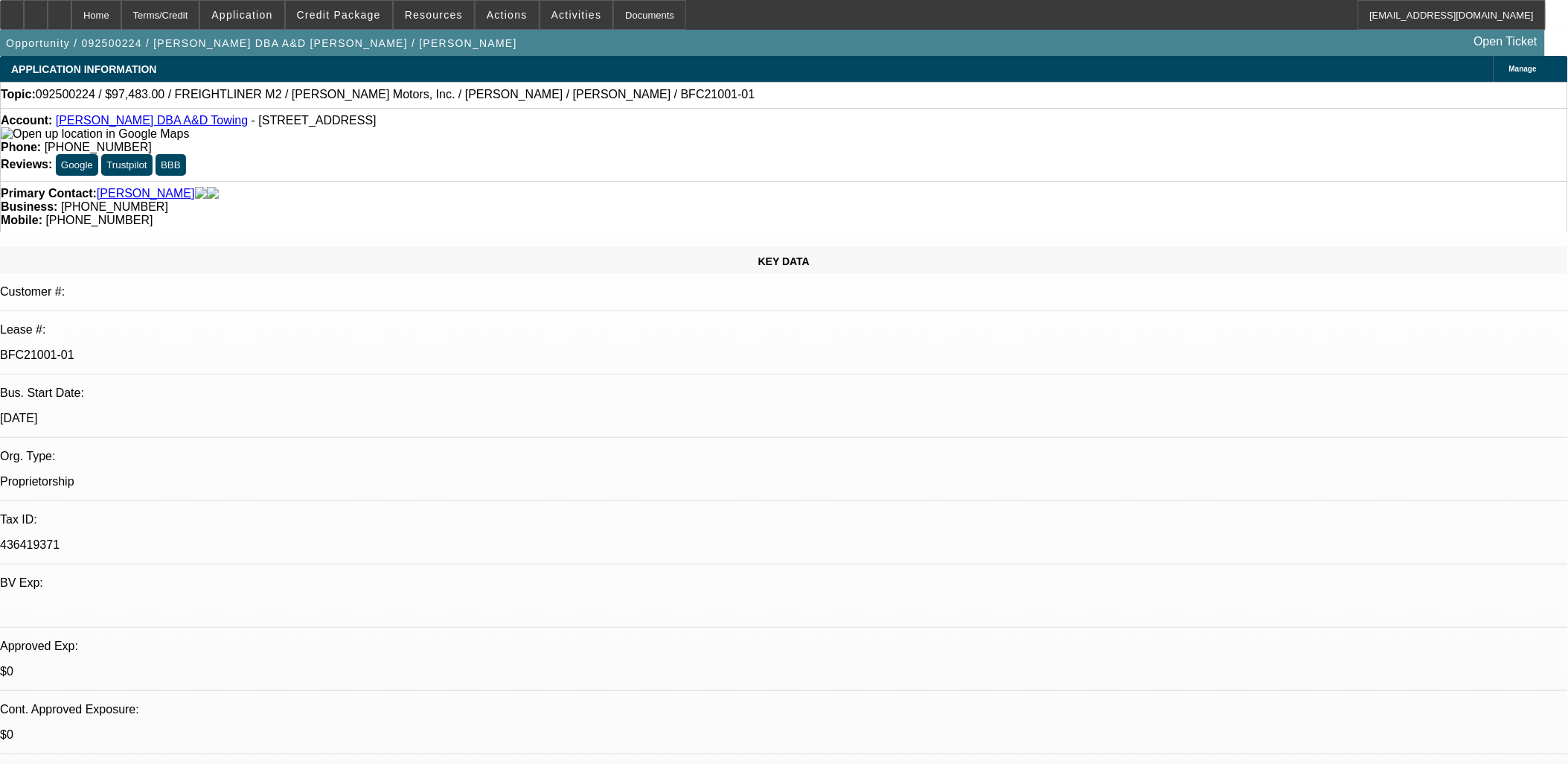
select select "1"
select select "6"
select select "1"
select select "6"
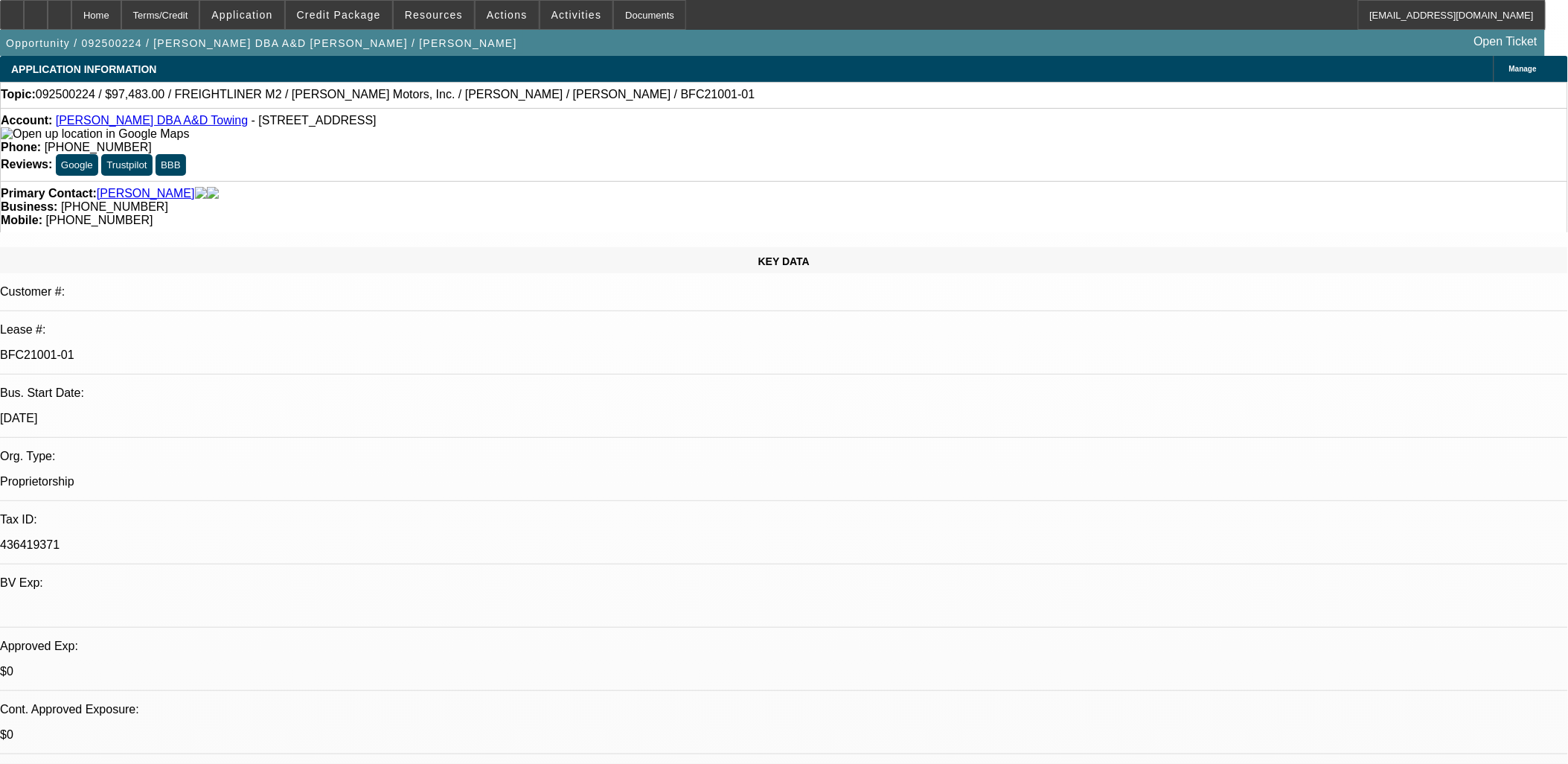
select select "1"
select select "6"
select select "1"
select select "2"
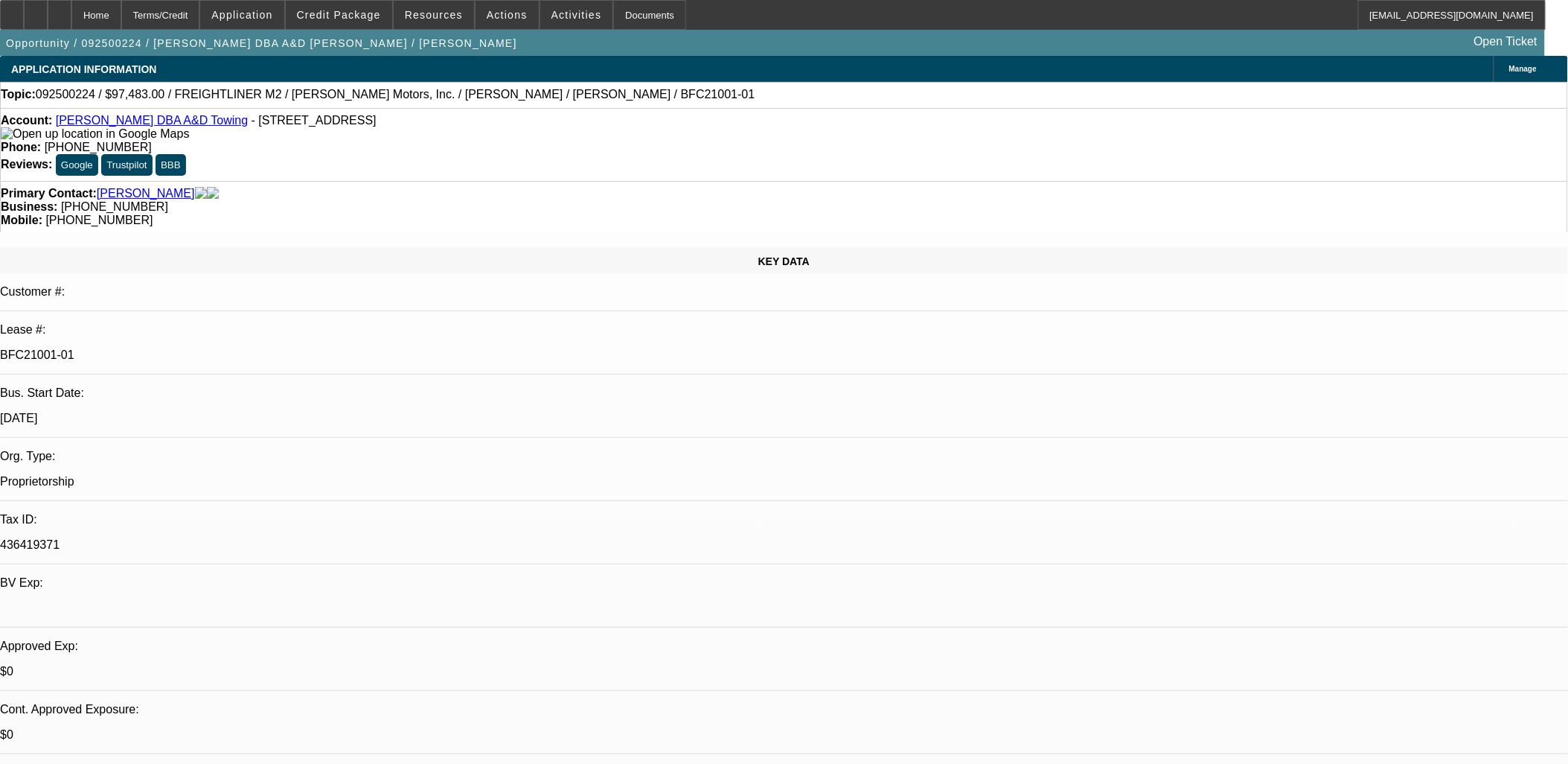
select select "6"
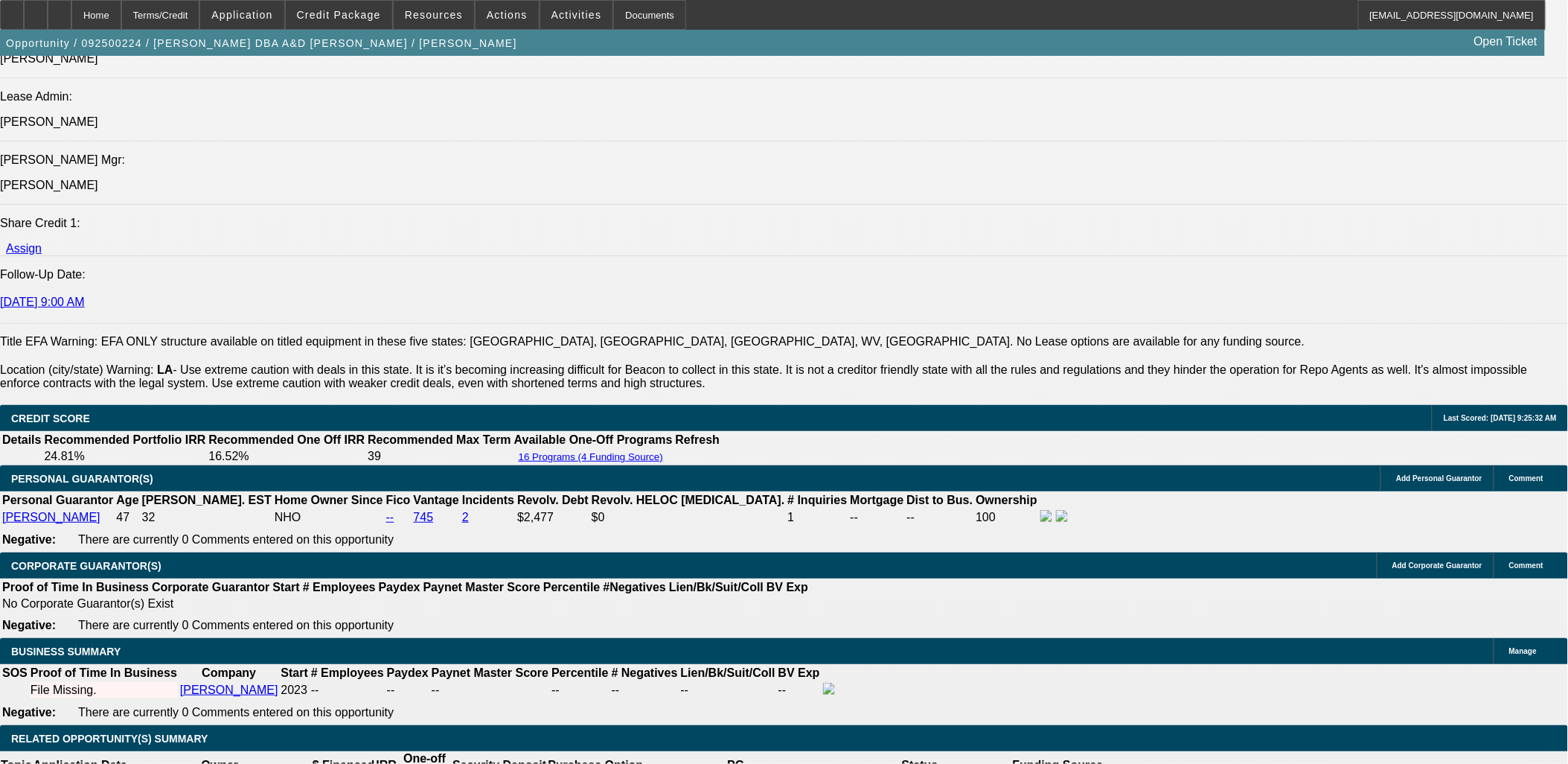
scroll to position [1902, 0]
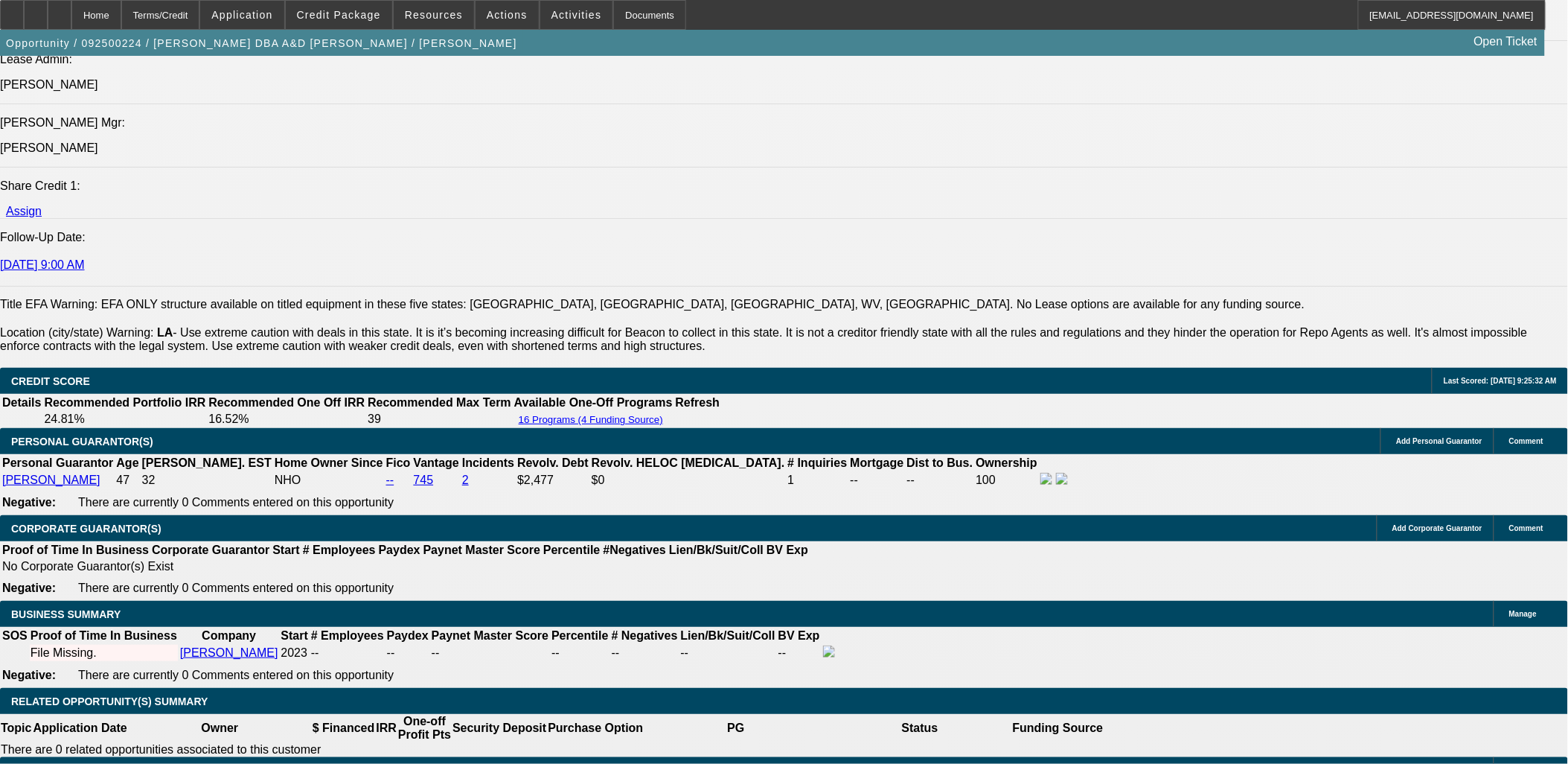
drag, startPoint x: 1410, startPoint y: 493, endPoint x: 828, endPoint y: 397, distance: 589.9
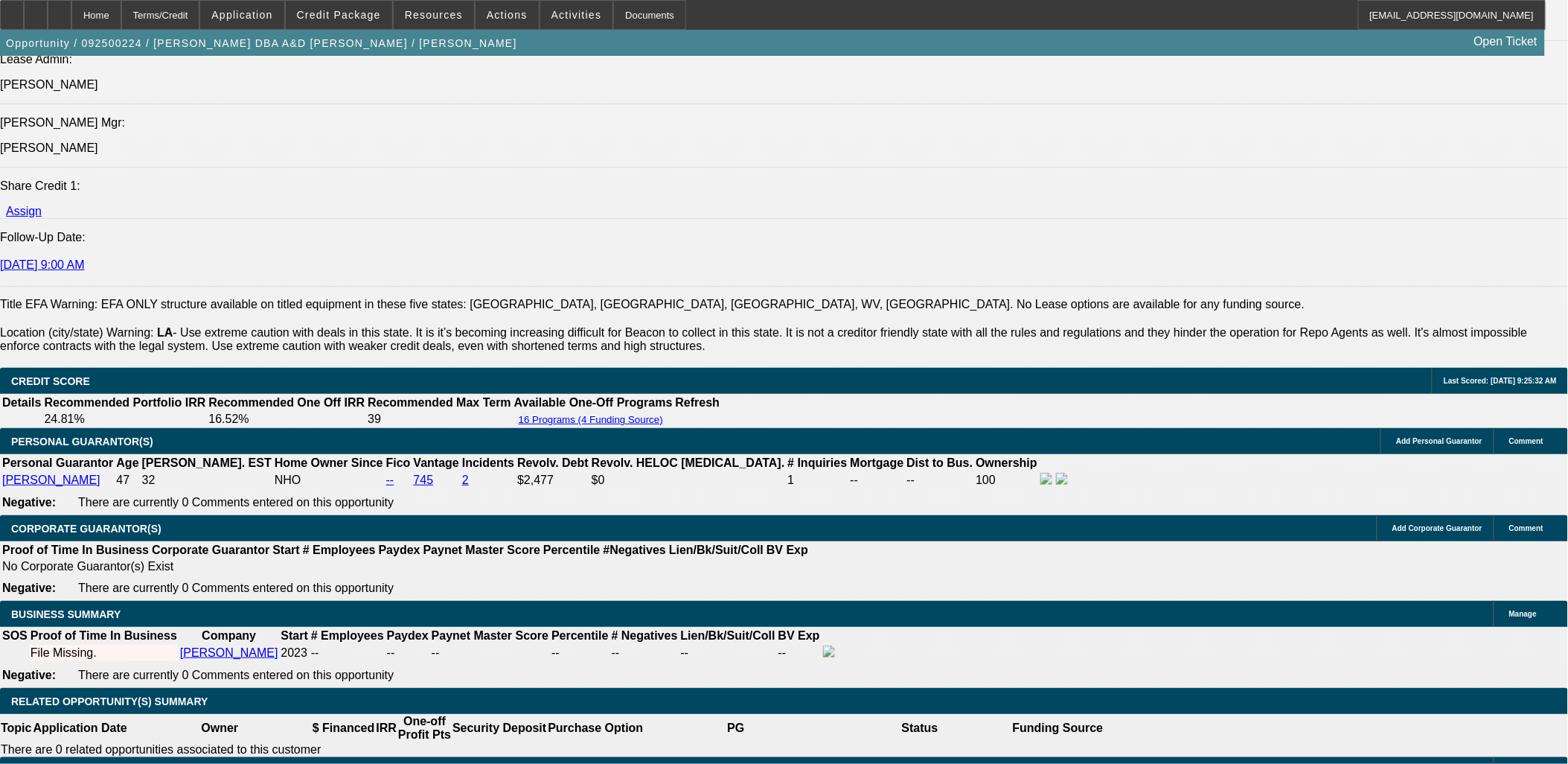
drag, startPoint x: 1245, startPoint y: 546, endPoint x: 1157, endPoint y: 551, distance: 88.1
drag, startPoint x: 1157, startPoint y: 551, endPoint x: 1266, endPoint y: 564, distance: 109.8
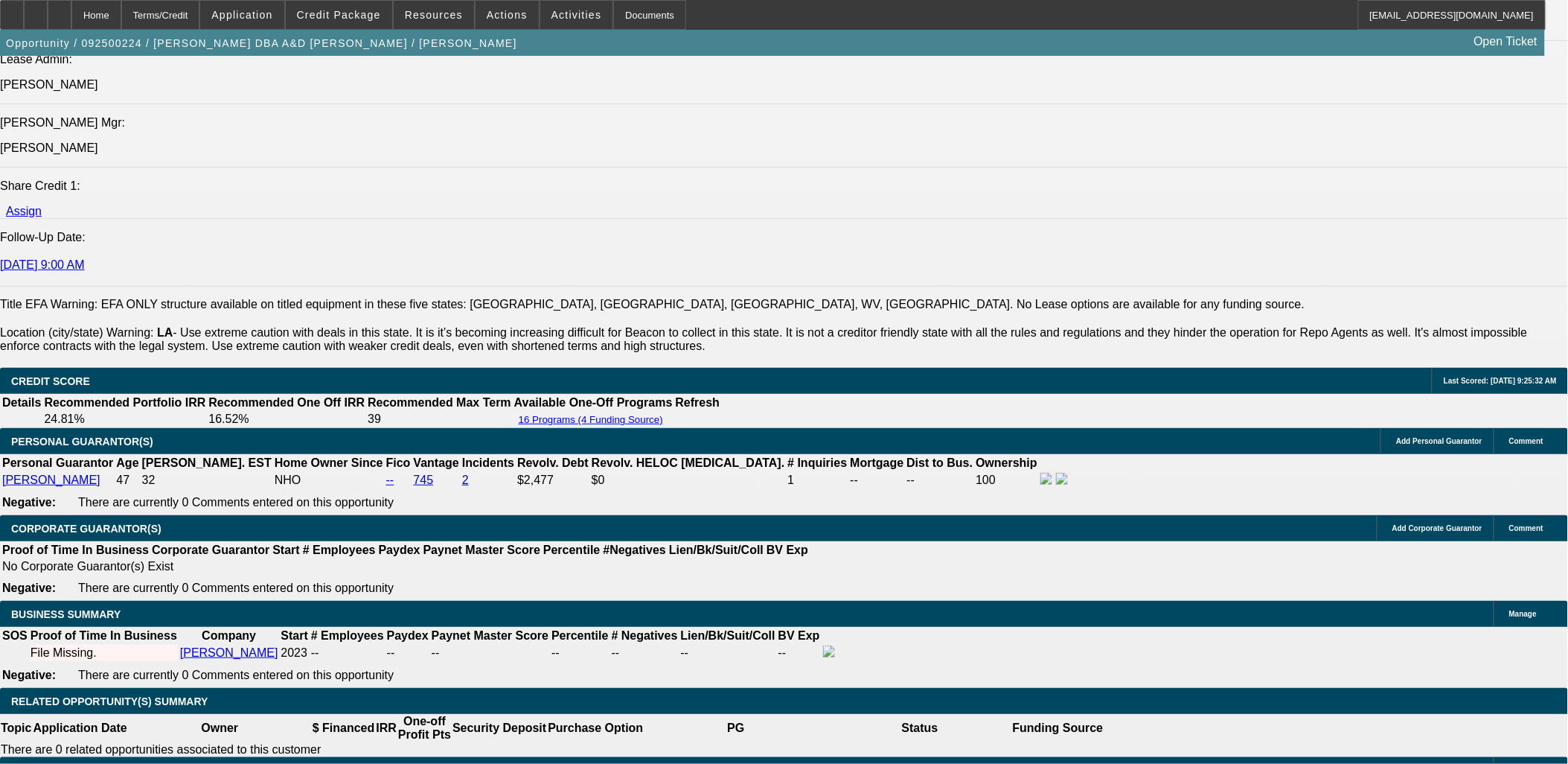
drag, startPoint x: 1269, startPoint y: 561, endPoint x: 1158, endPoint y: 561, distance: 111.0
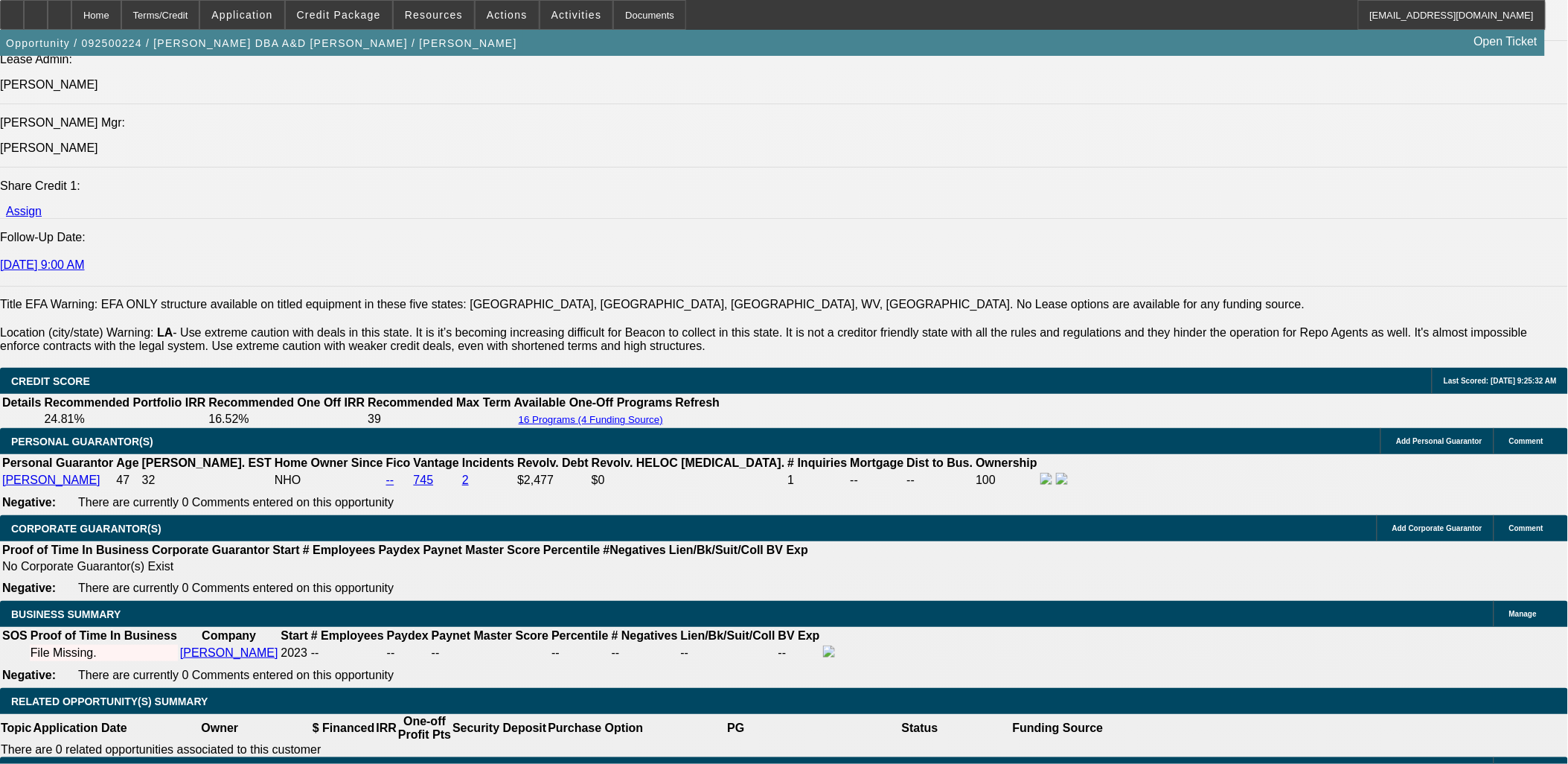
click at [1280, 193] on span "Reply All" at bounding box center [1291, 200] width 41 height 18
drag, startPoint x: 259, startPoint y: 440, endPoint x: 387, endPoint y: 488, distance: 136.7
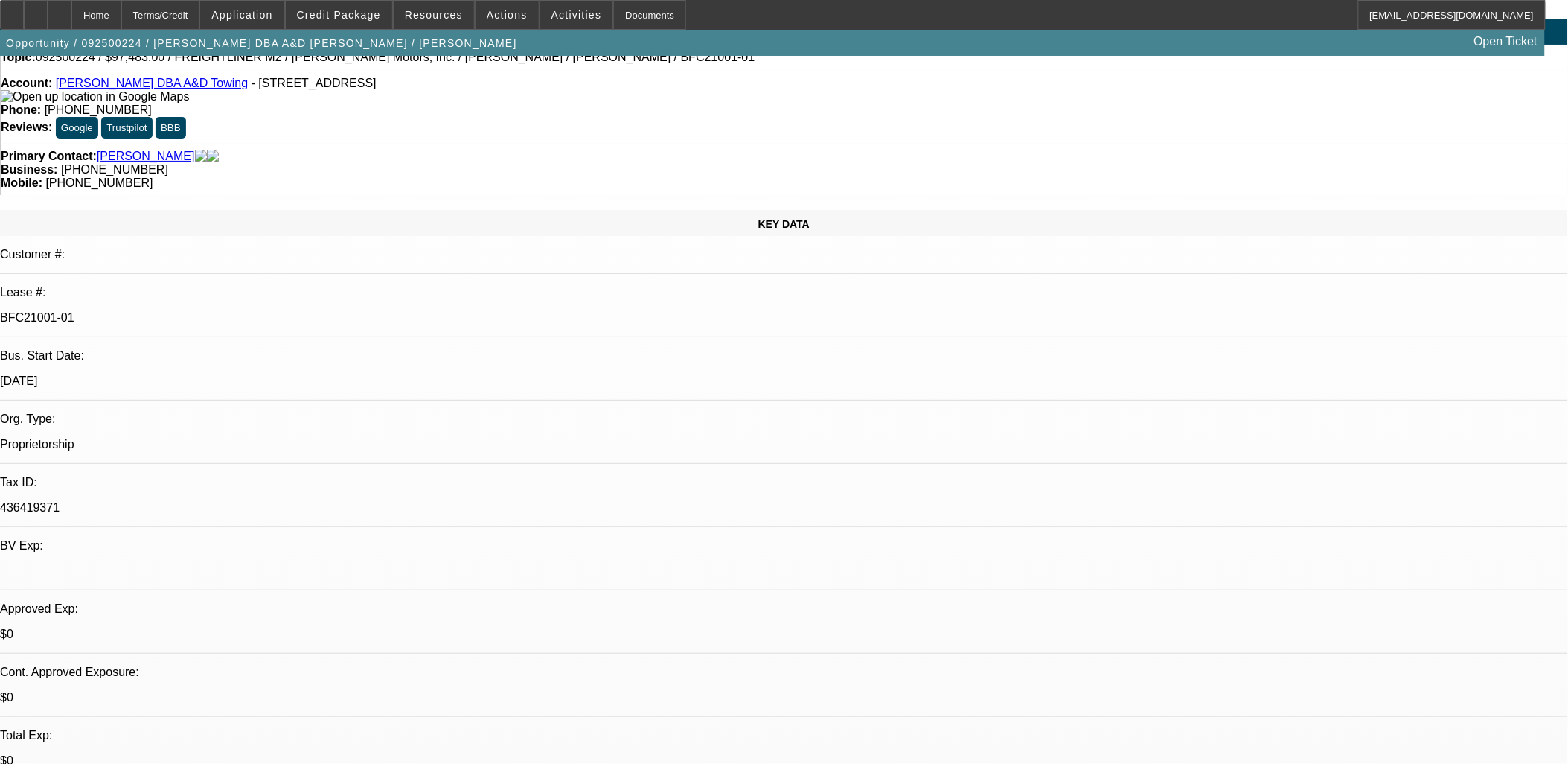
scroll to position [0, 0]
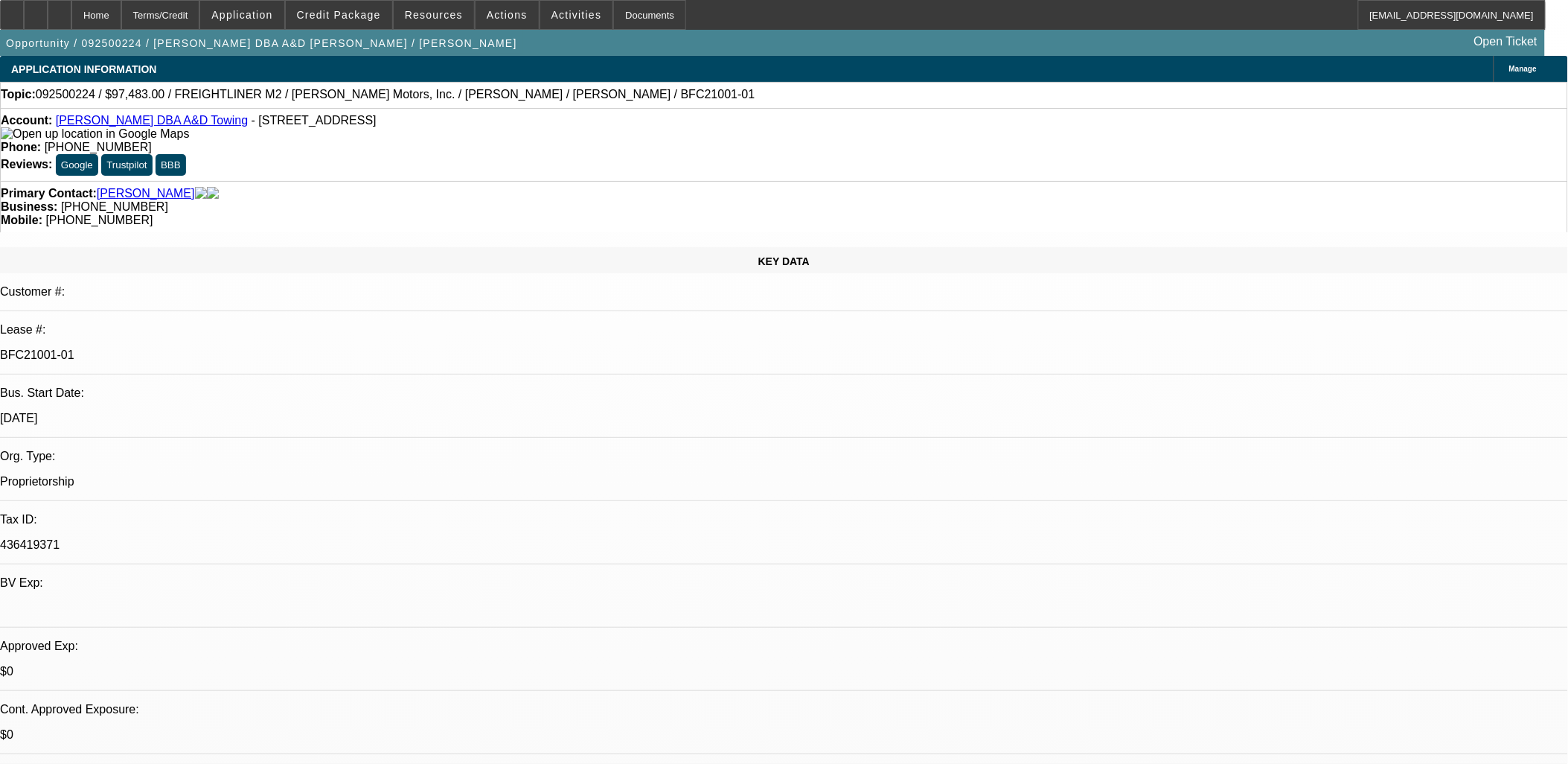
select select "0"
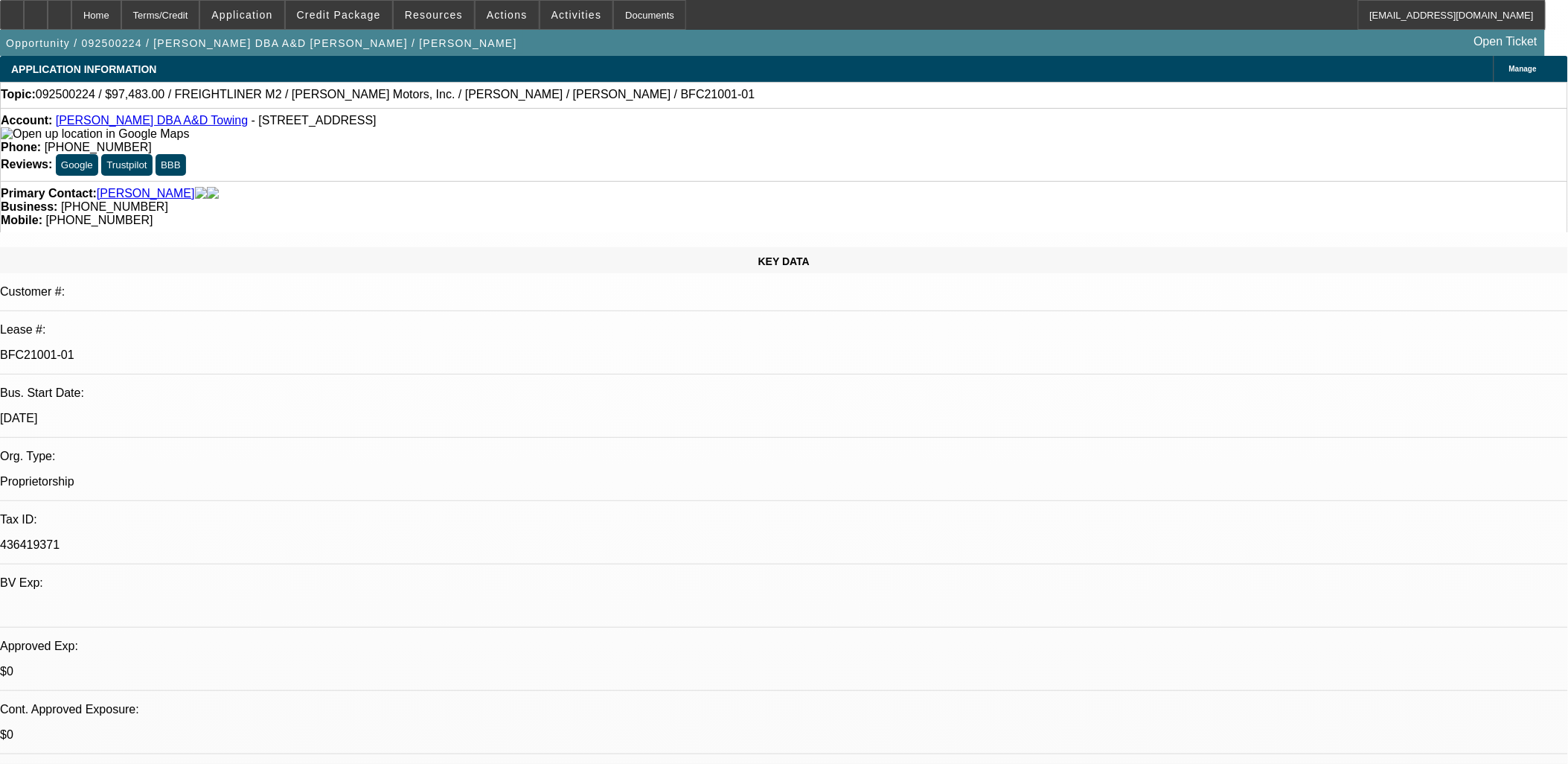
select select "0"
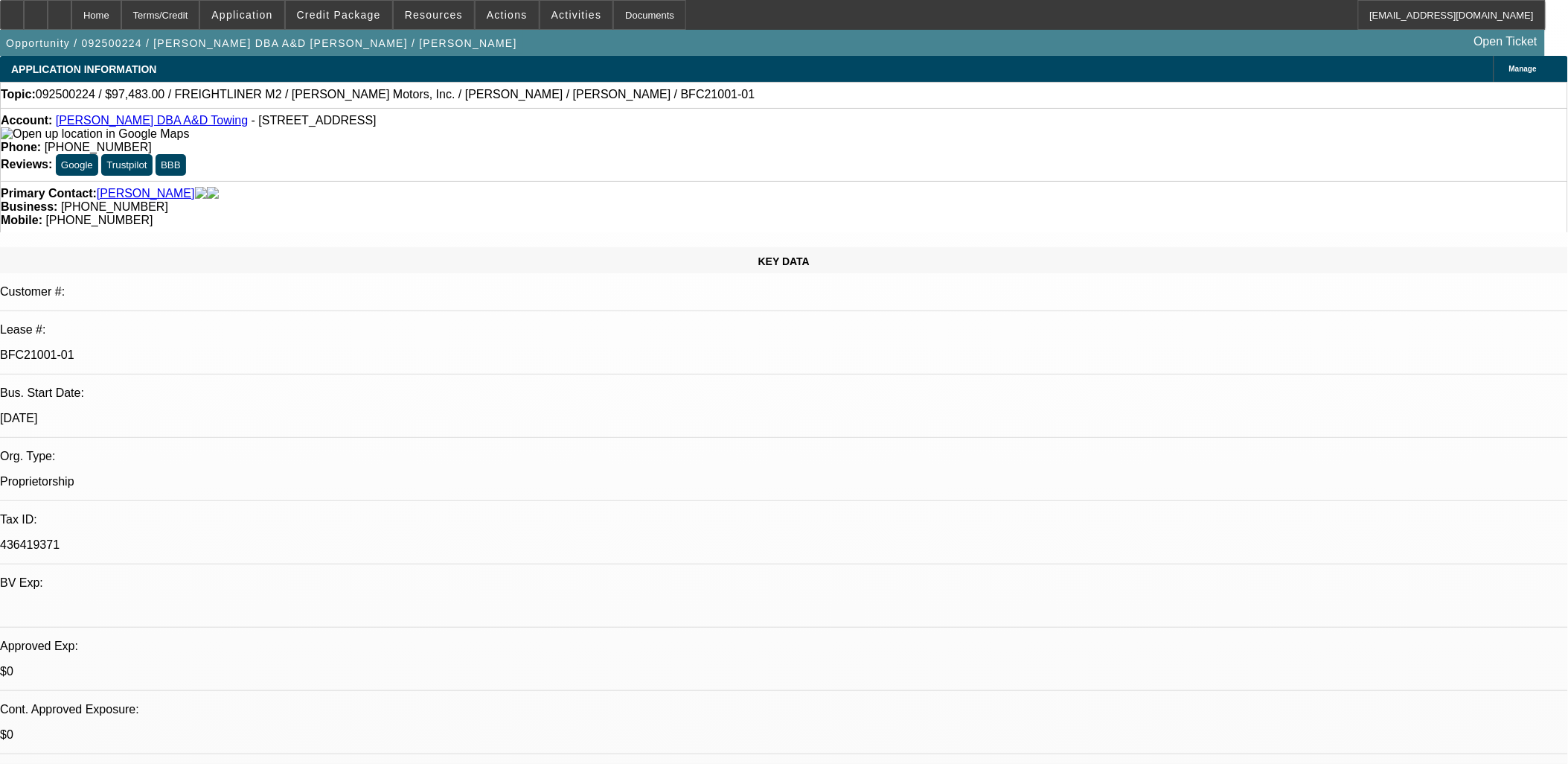
select select "0"
select select "2"
select select "0"
select select "1"
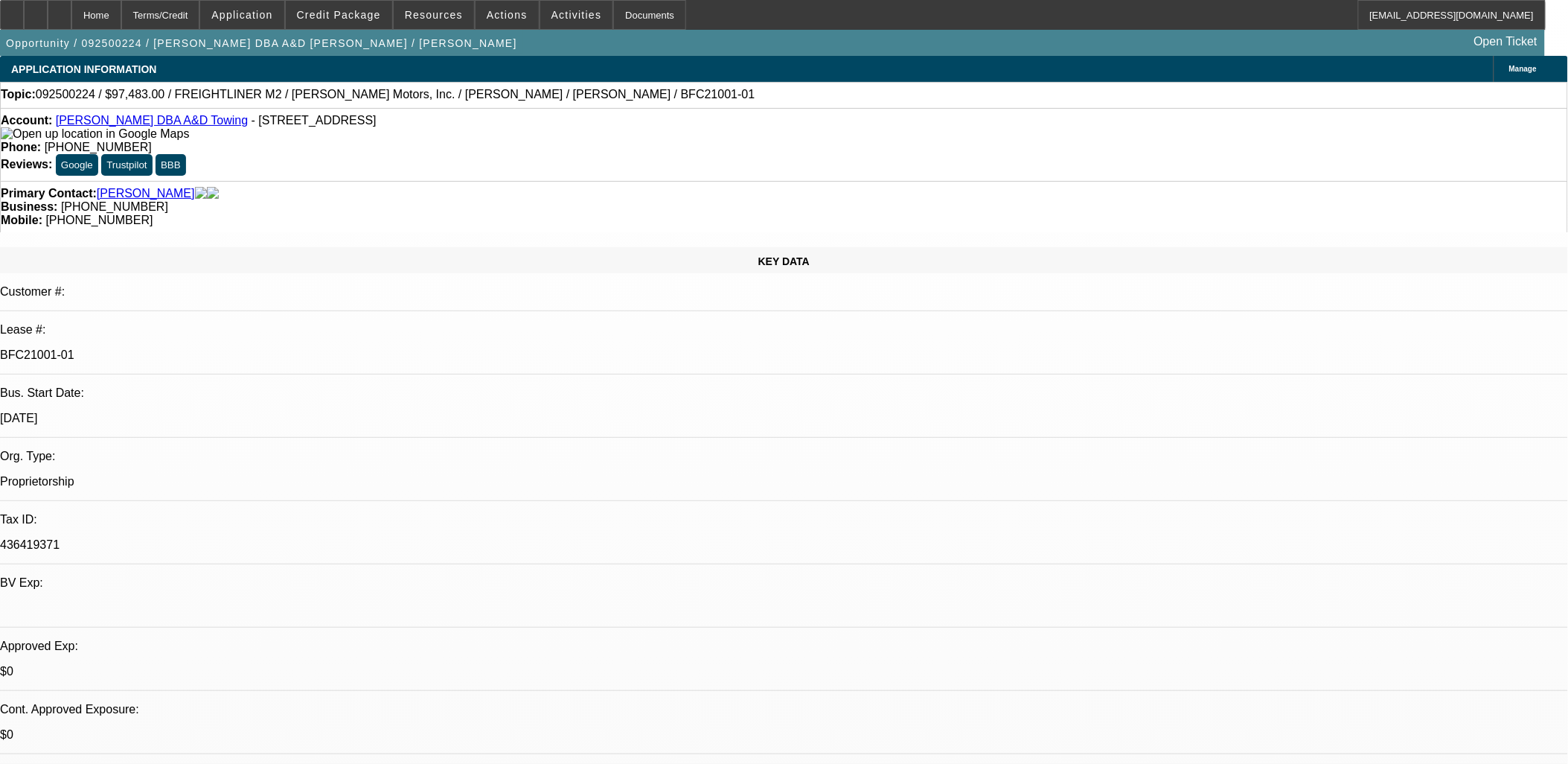
select select "6"
select select "1"
select select "6"
select select "1"
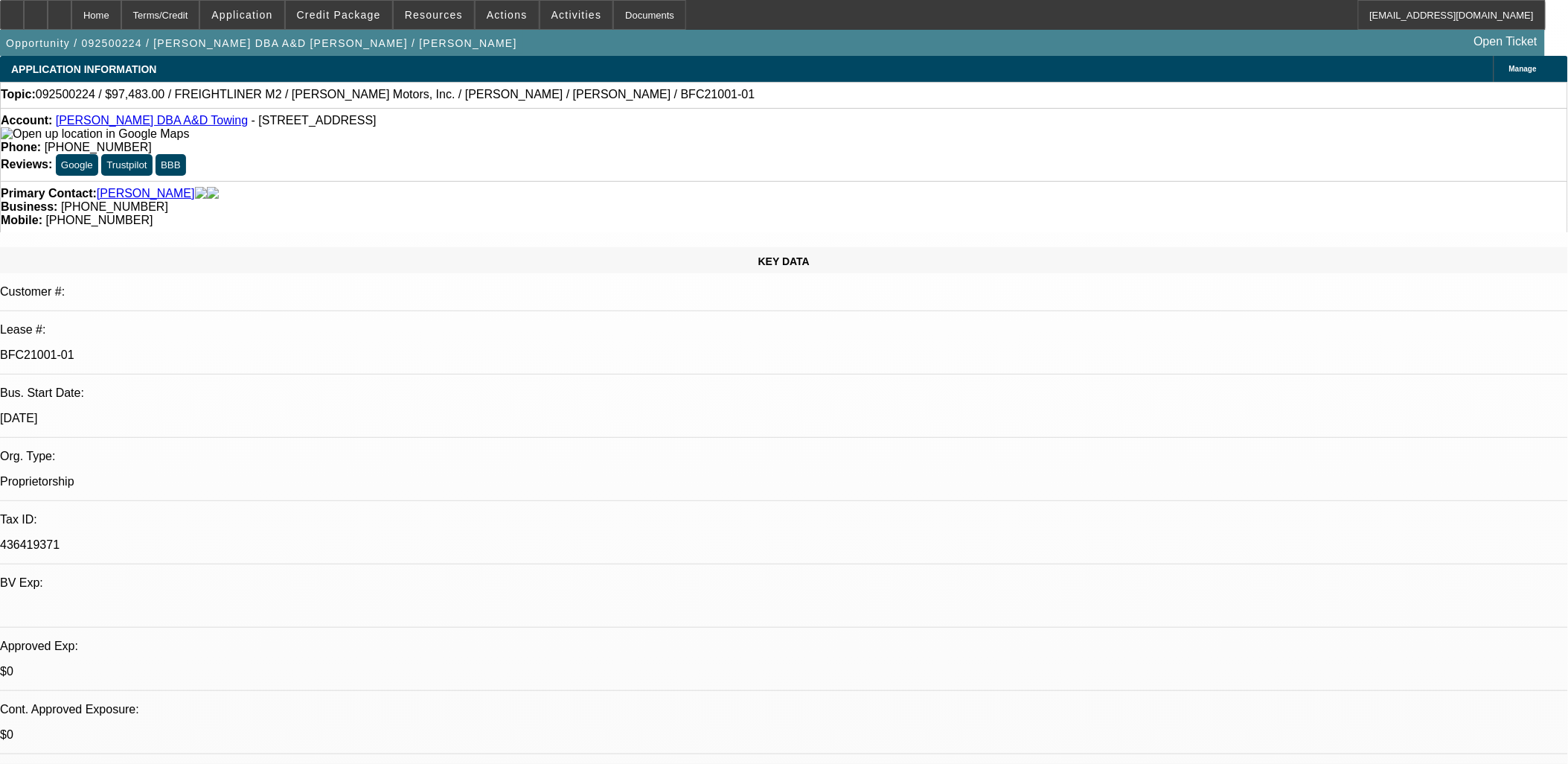
select select "1"
select select "6"
select select "1"
select select "2"
select select "6"
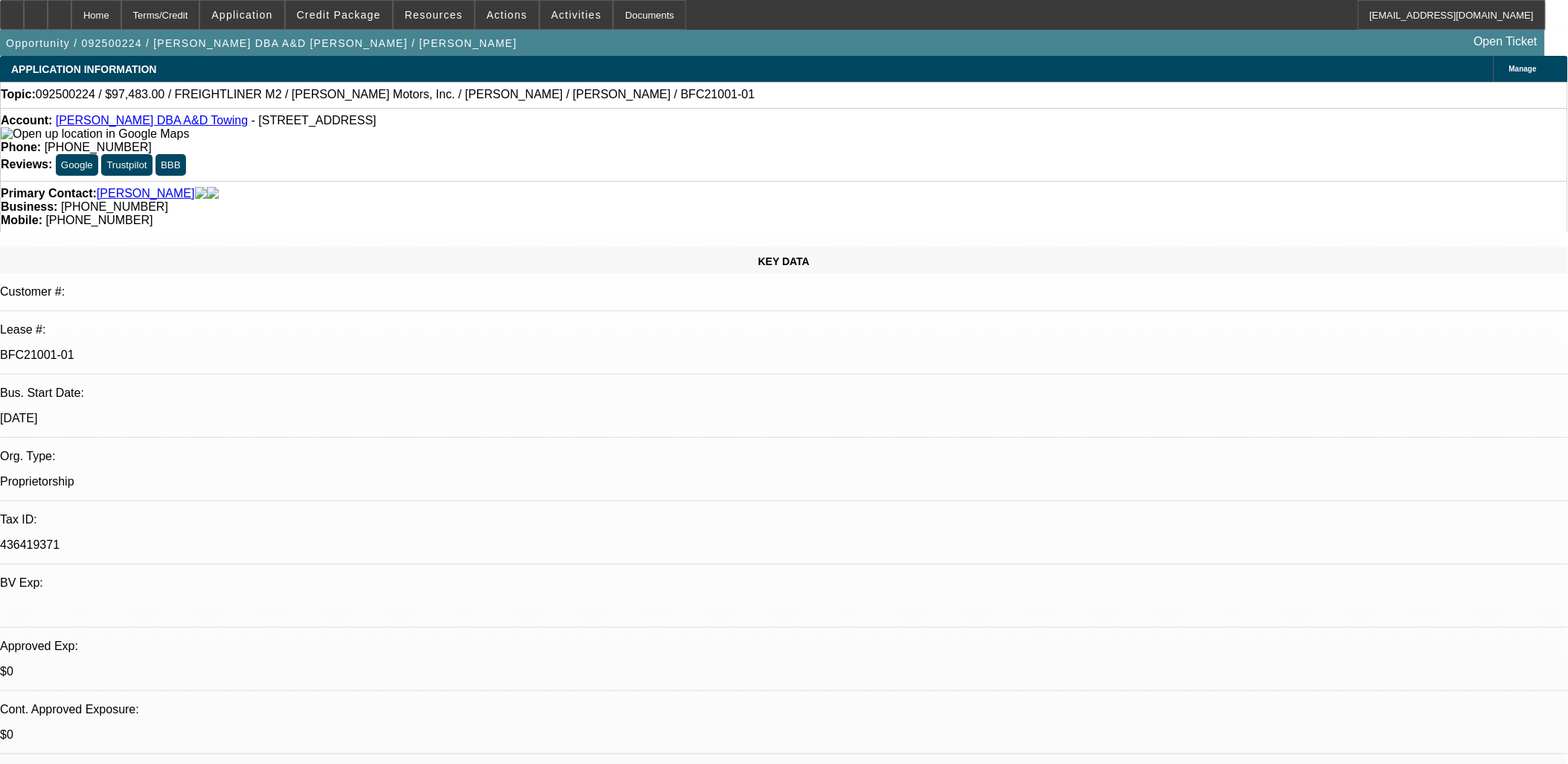
drag, startPoint x: 1476, startPoint y: 609, endPoint x: 1052, endPoint y: 487, distance: 441.2
drag, startPoint x: 996, startPoint y: 367, endPoint x: 705, endPoint y: 298, distance: 299.1
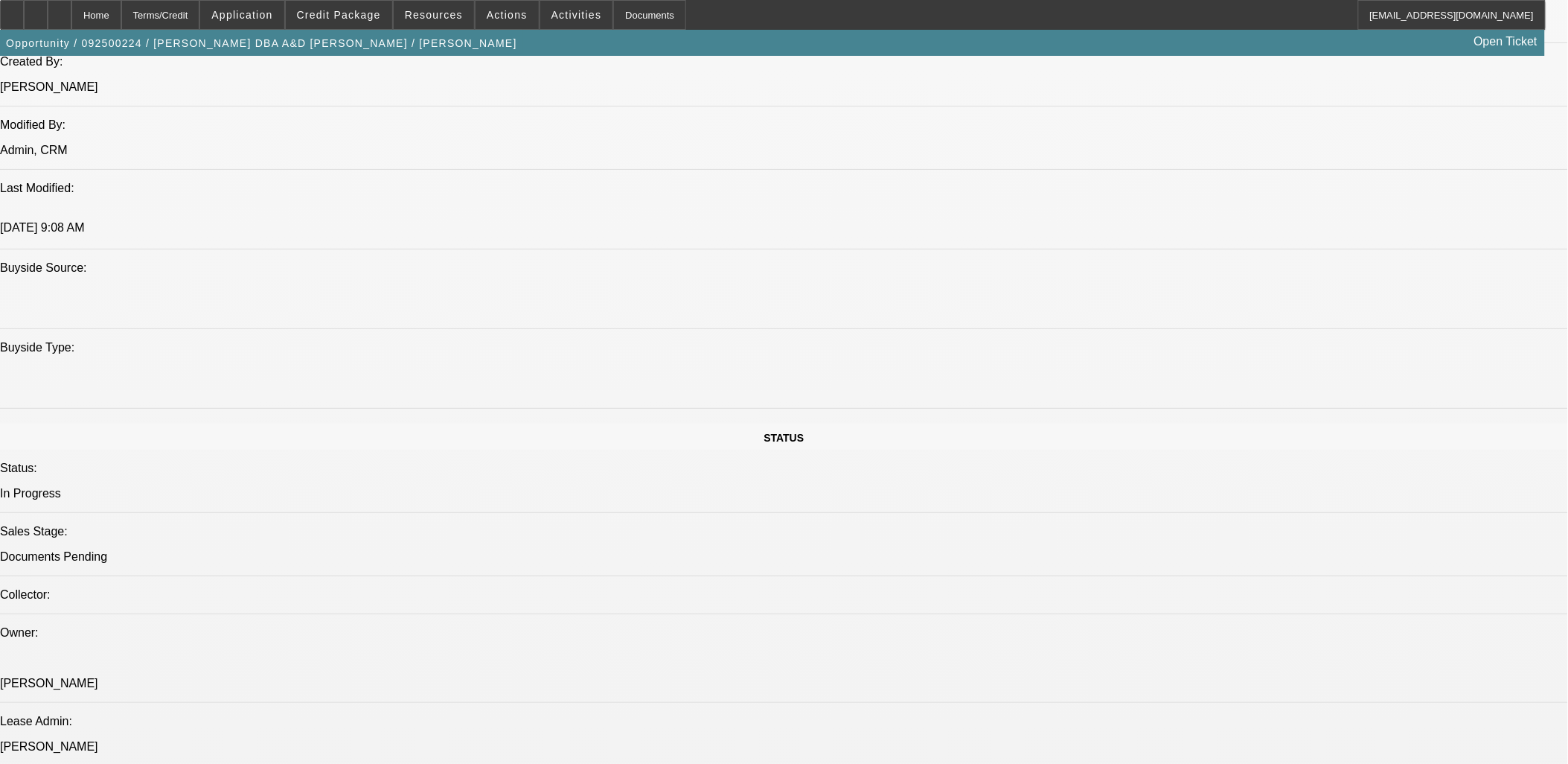
scroll to position [248, 0]
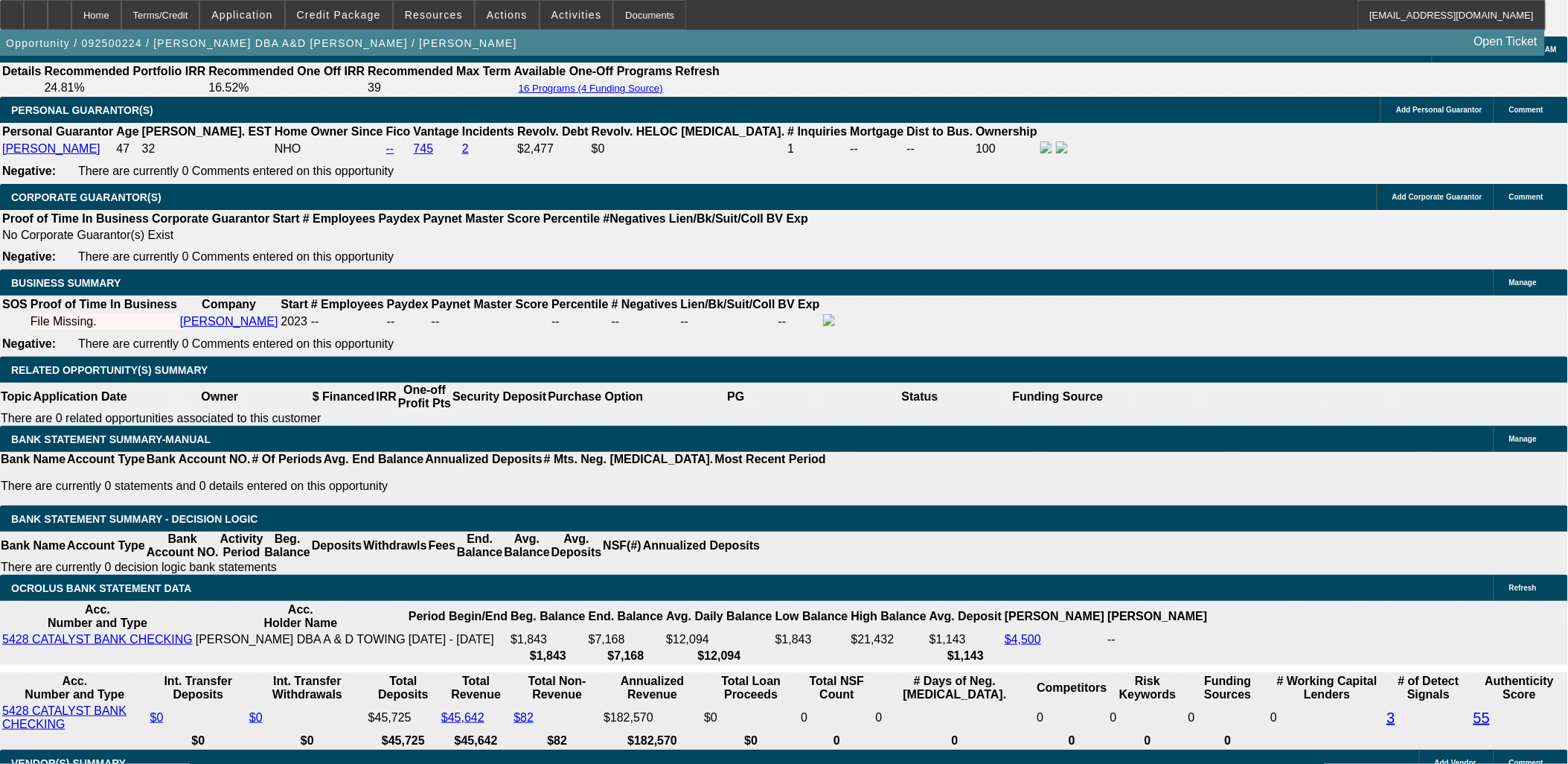
scroll to position [0, 0]
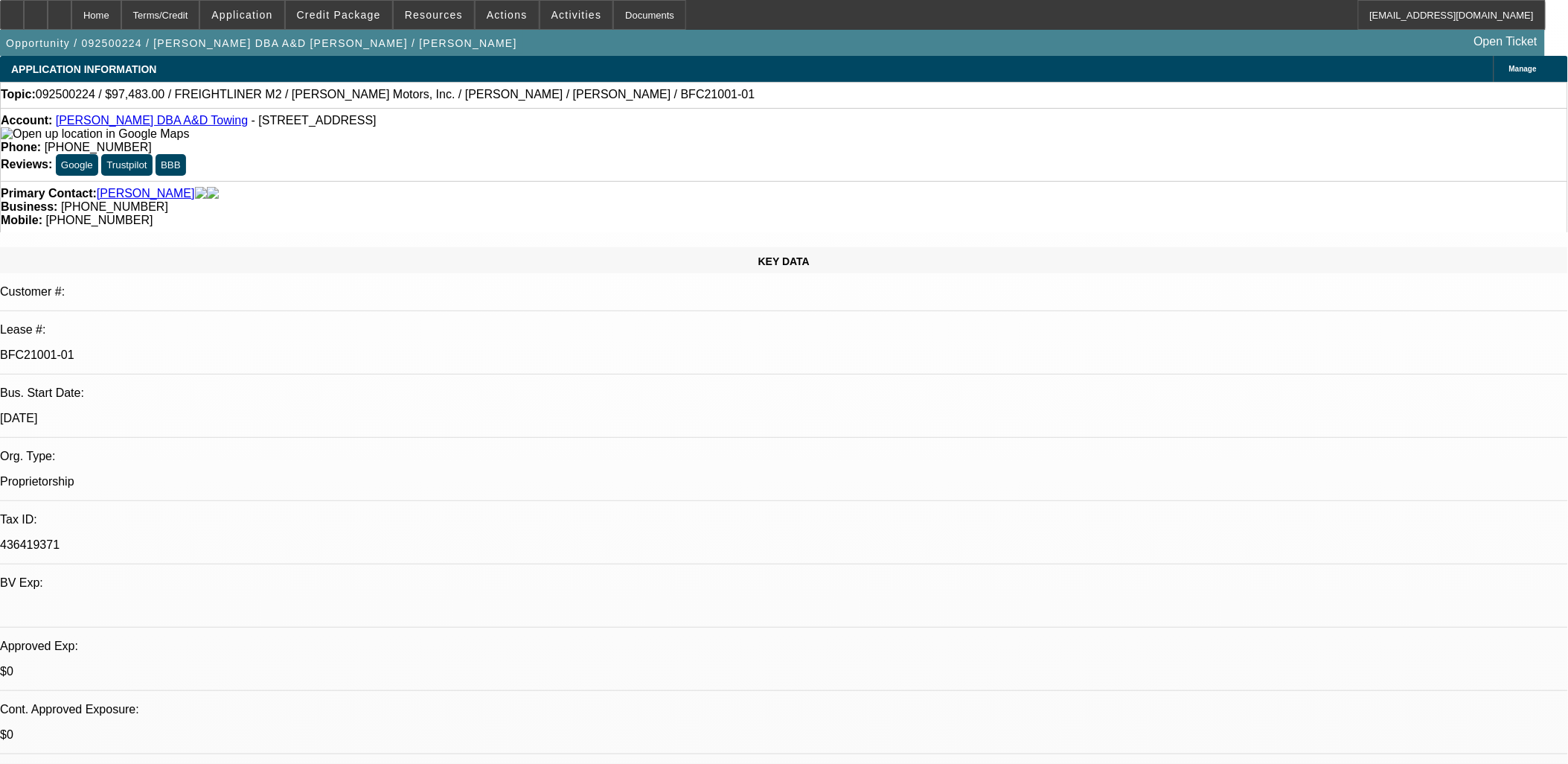
select select "0"
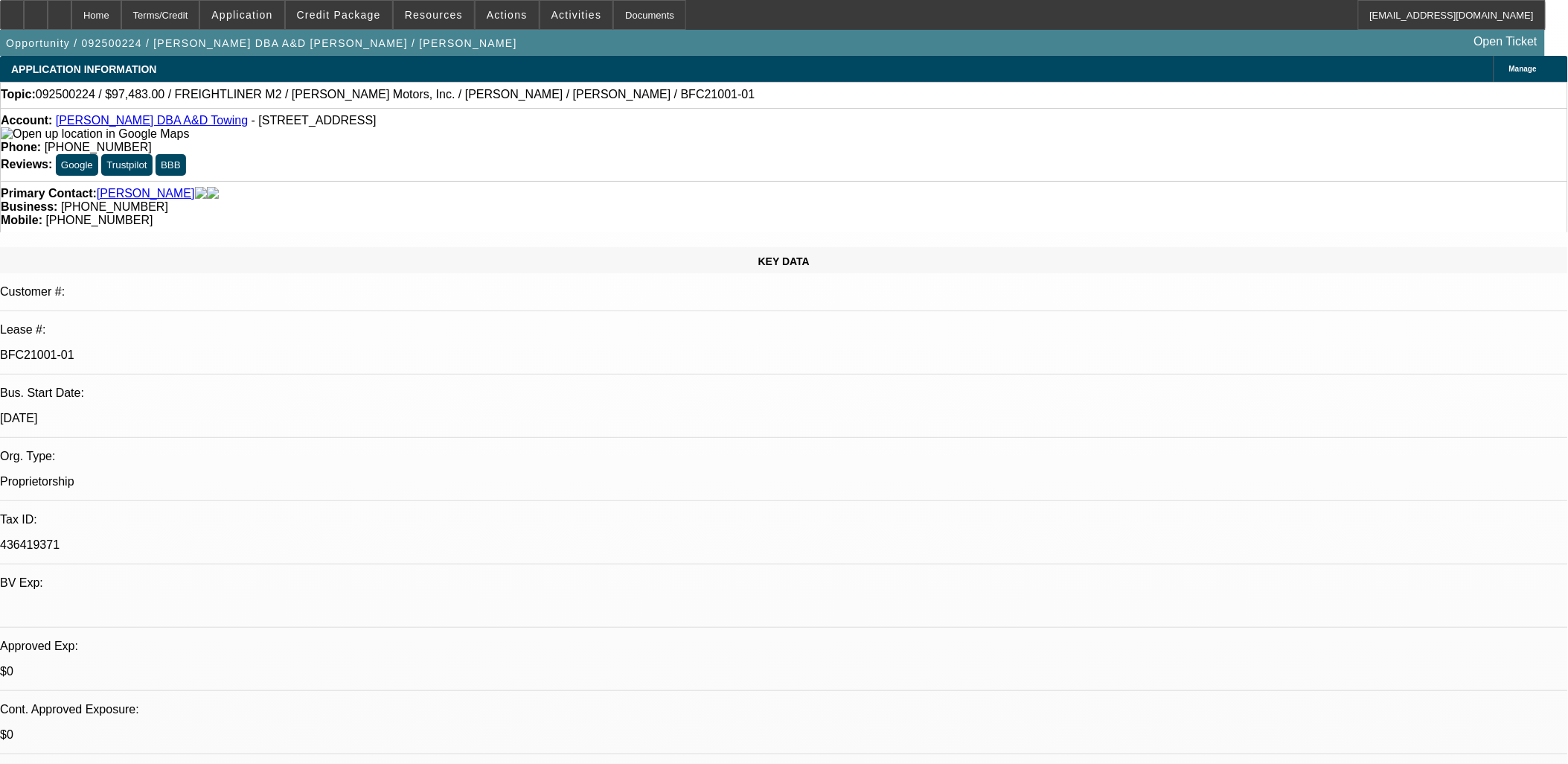
select select "0"
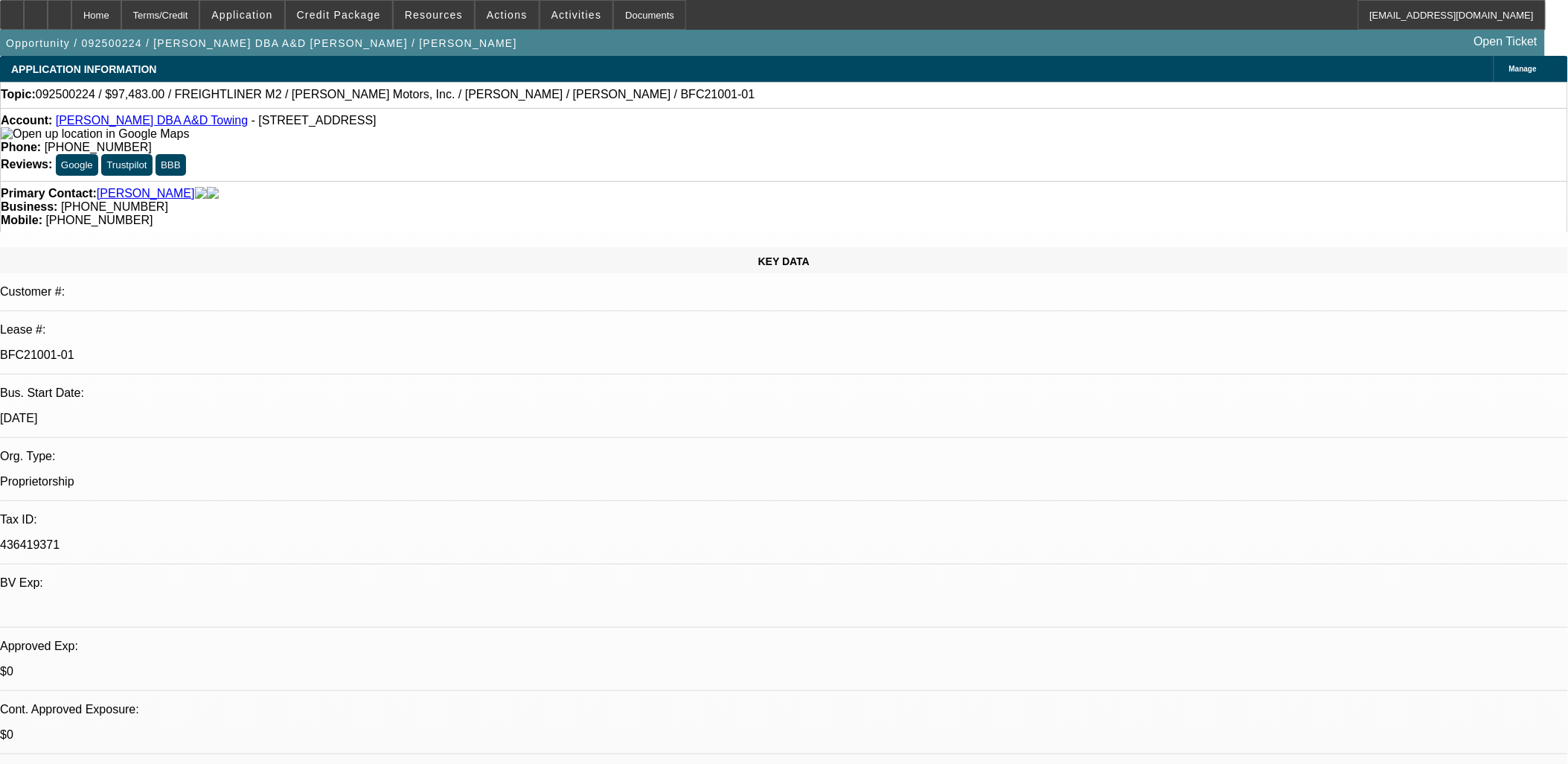
select select "2"
select select "0"
select select "1"
select select "6"
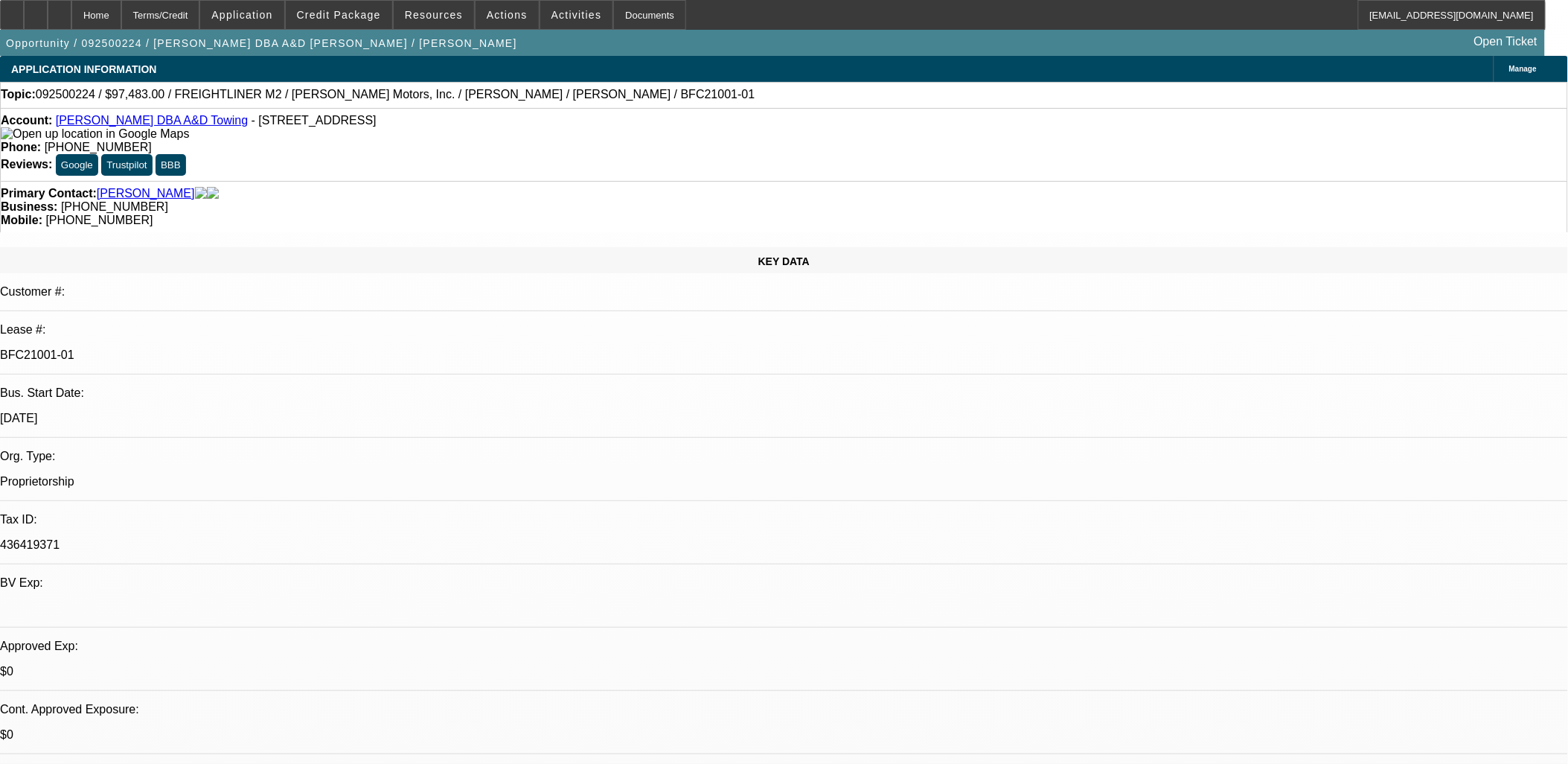
select select "1"
select select "6"
select select "1"
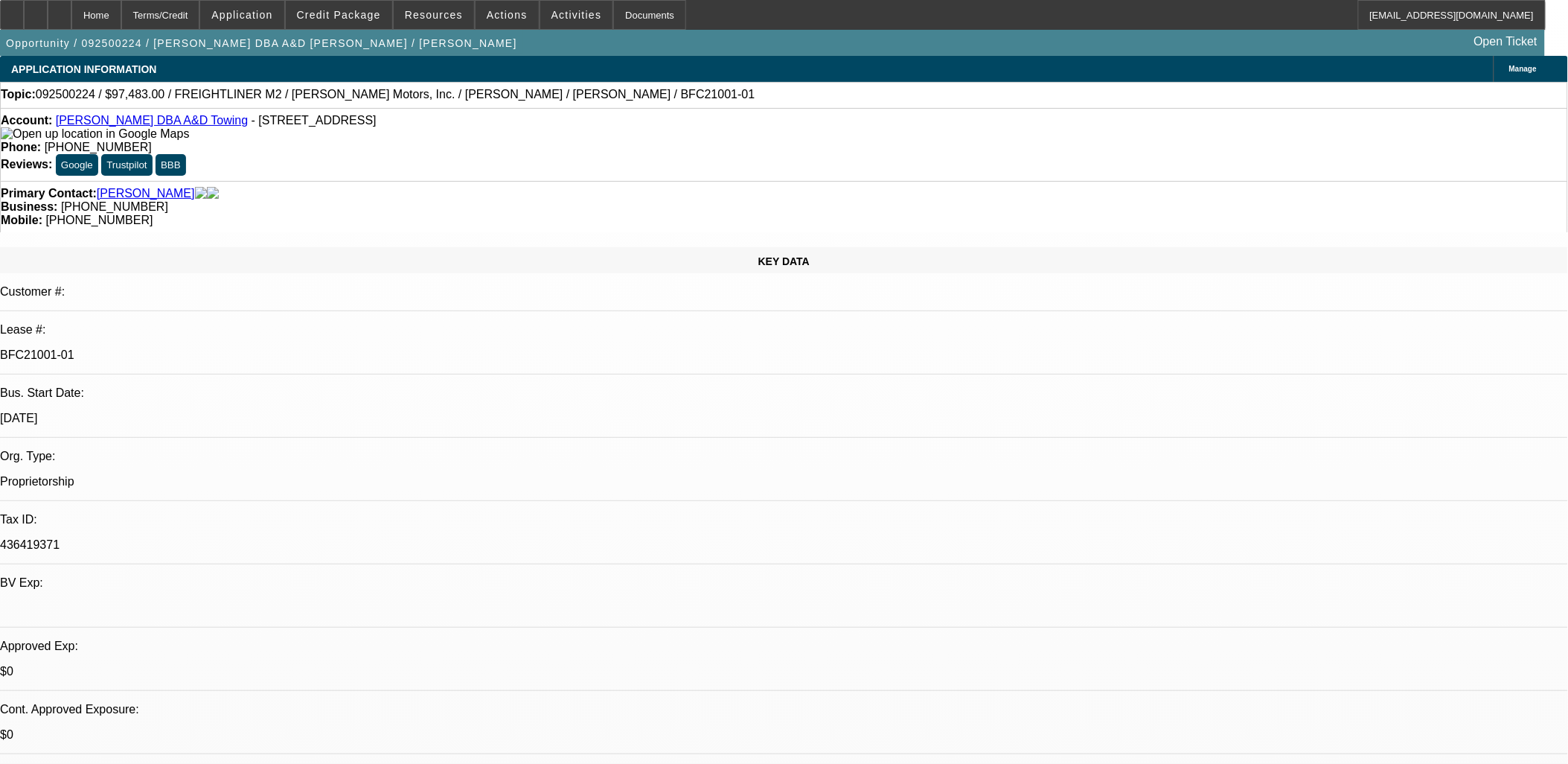
select select "6"
select select "1"
select select "2"
select select "6"
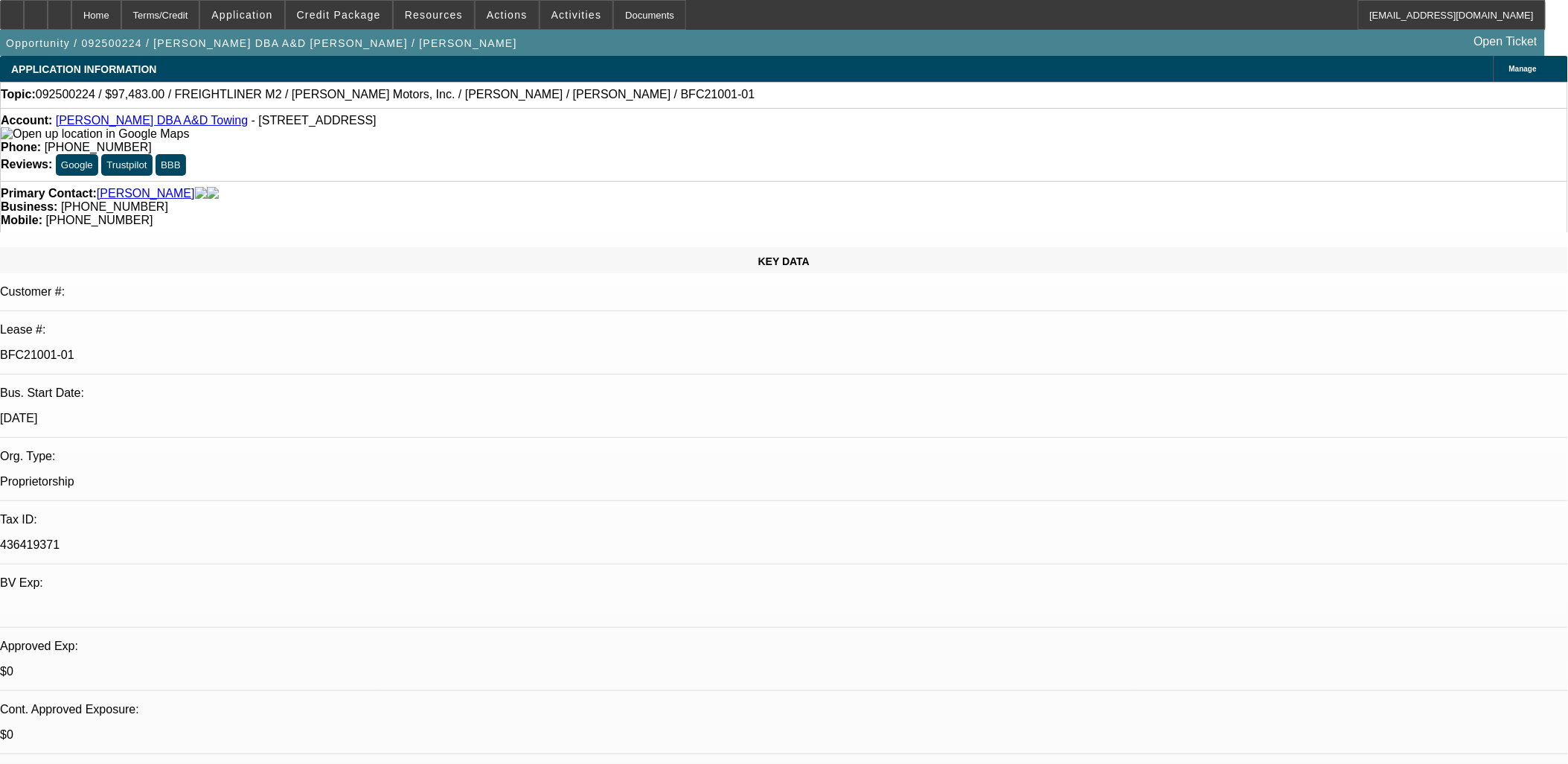
drag, startPoint x: 1198, startPoint y: 173, endPoint x: 1275, endPoint y: 547, distance: 381.8
drag, startPoint x: 1059, startPoint y: 493, endPoint x: 1178, endPoint y: 502, distance: 119.3
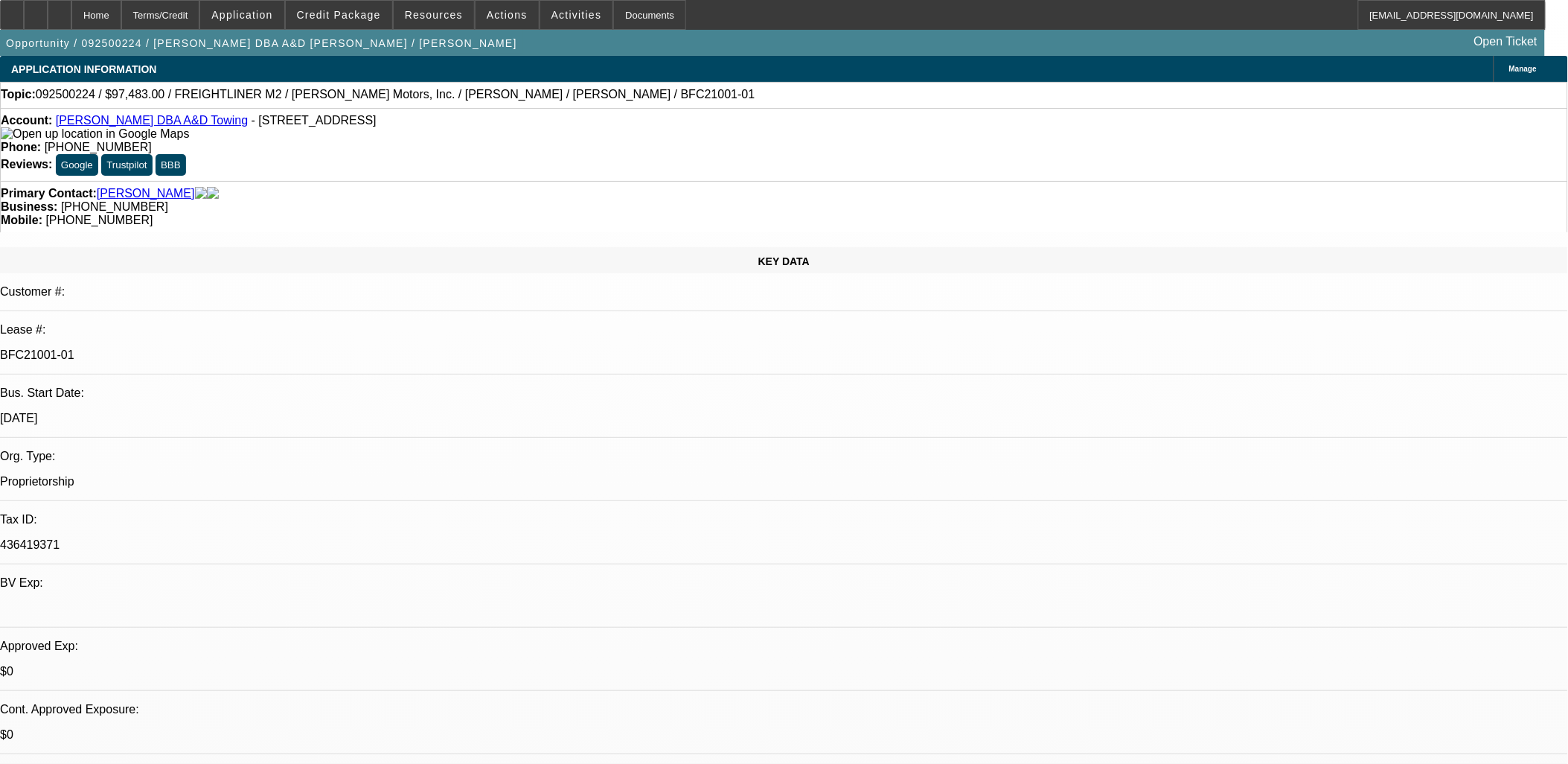
drag, startPoint x: 1179, startPoint y: 503, endPoint x: 1060, endPoint y: 489, distance: 119.8
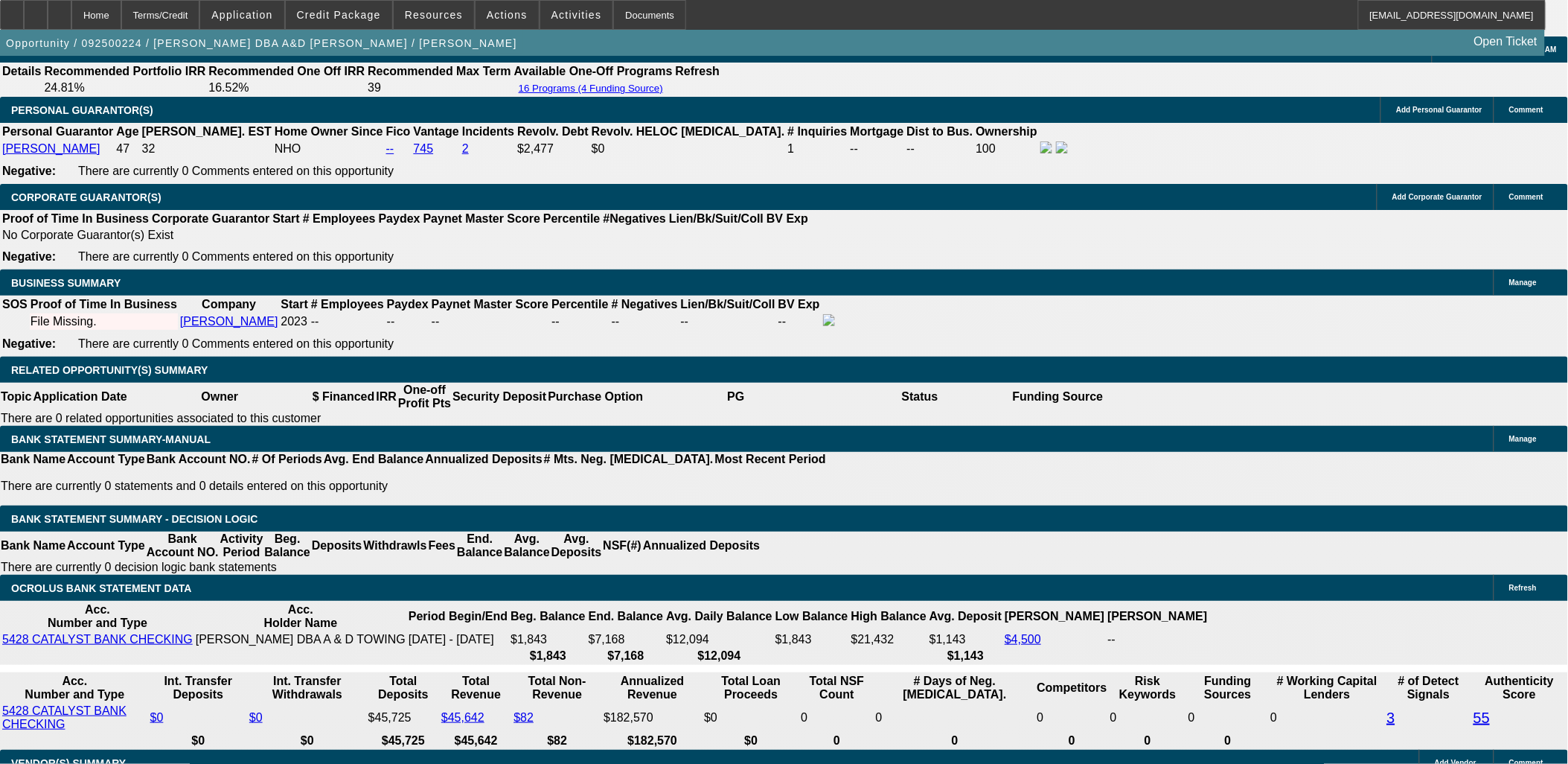
scroll to position [2150, 0]
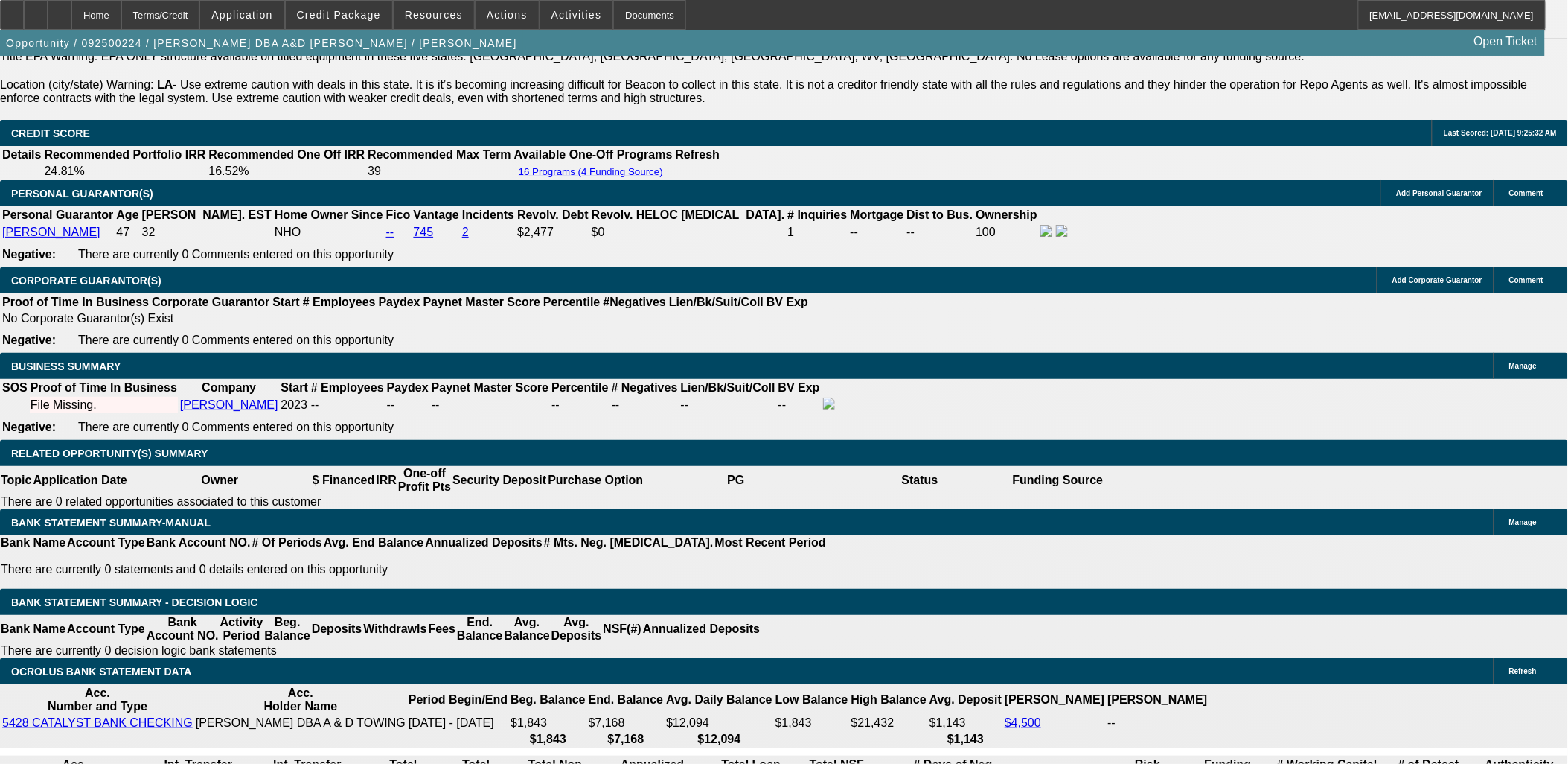
drag, startPoint x: 165, startPoint y: 325, endPoint x: 88, endPoint y: 363, distance: 85.9
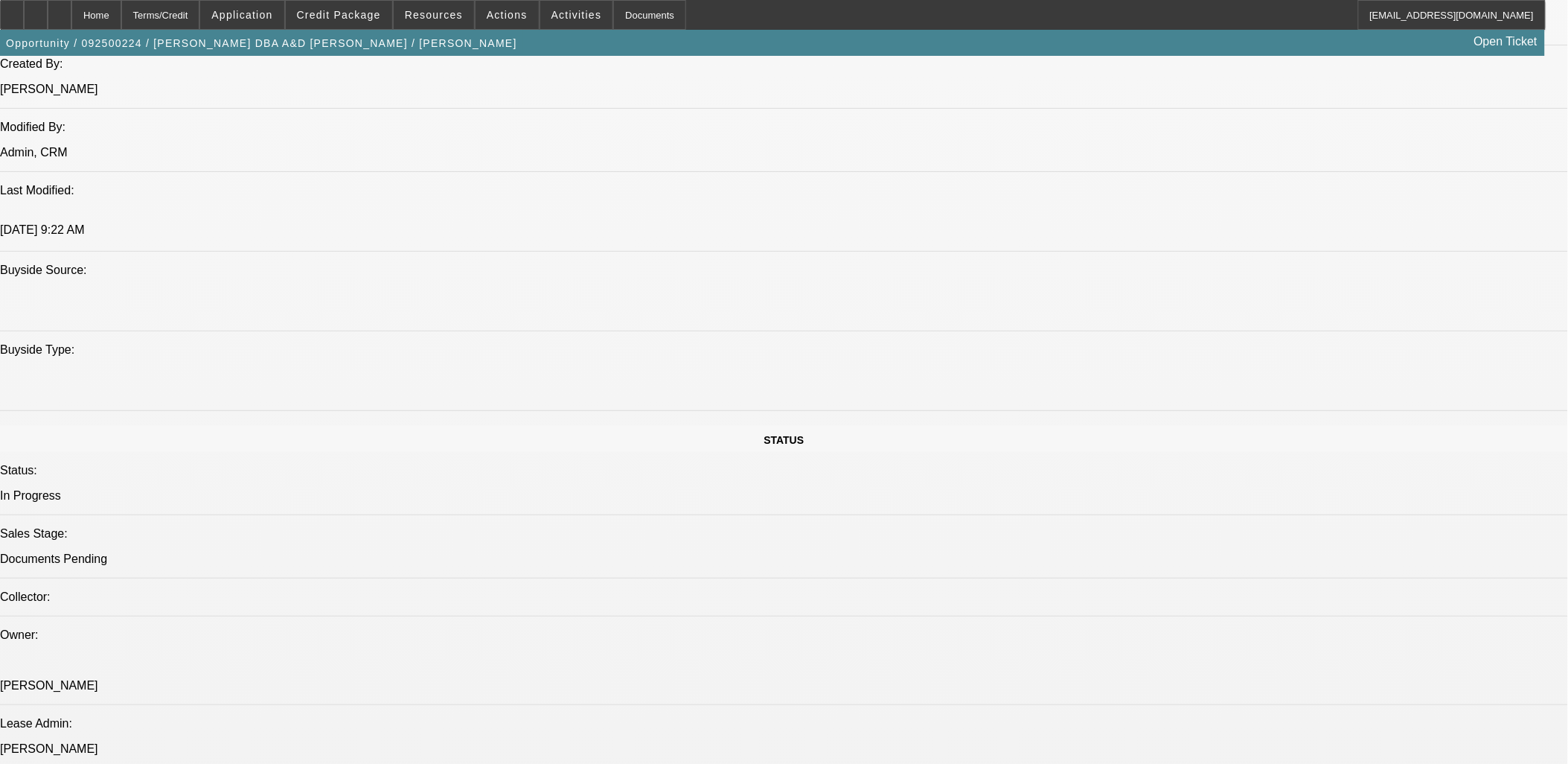
scroll to position [1240, 0]
drag, startPoint x: 433, startPoint y: 519, endPoint x: 6, endPoint y: 105, distance: 594.7
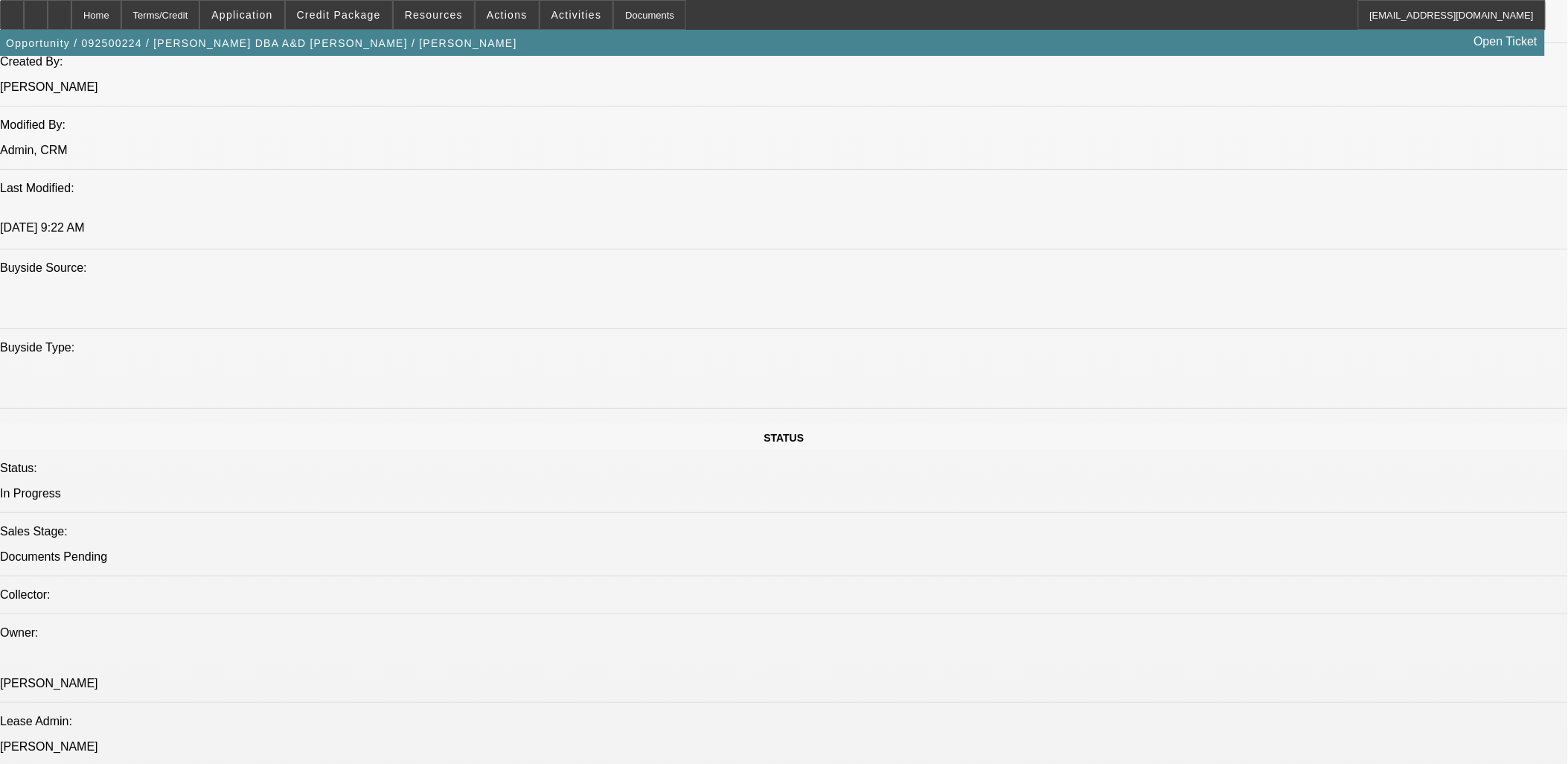
scroll to position [1158, 0]
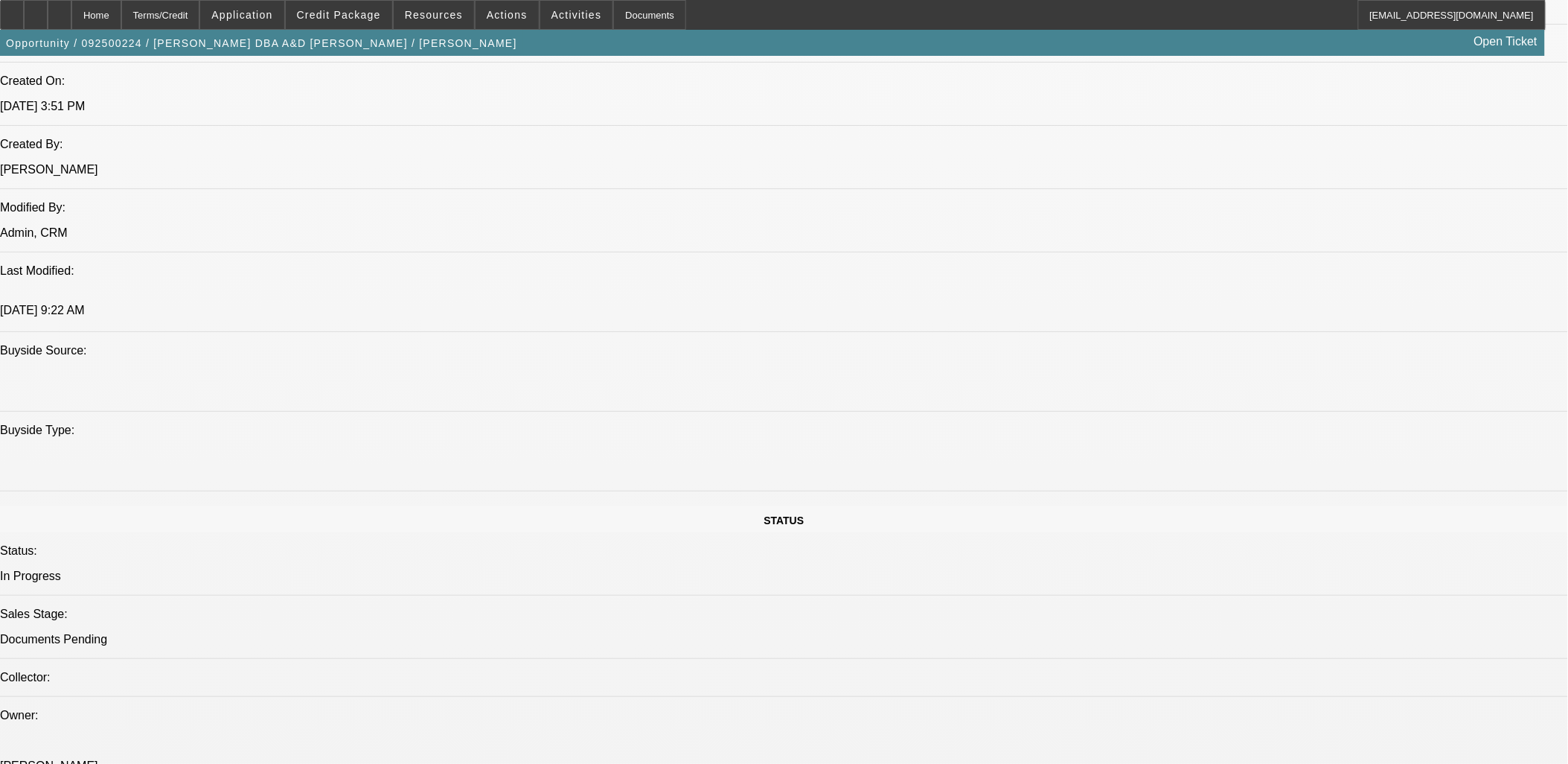
drag, startPoint x: 19, startPoint y: 92, endPoint x: 424, endPoint y: 602, distance: 651.2
drag, startPoint x: 424, startPoint y: 602, endPoint x: 30, endPoint y: 87, distance: 648.4
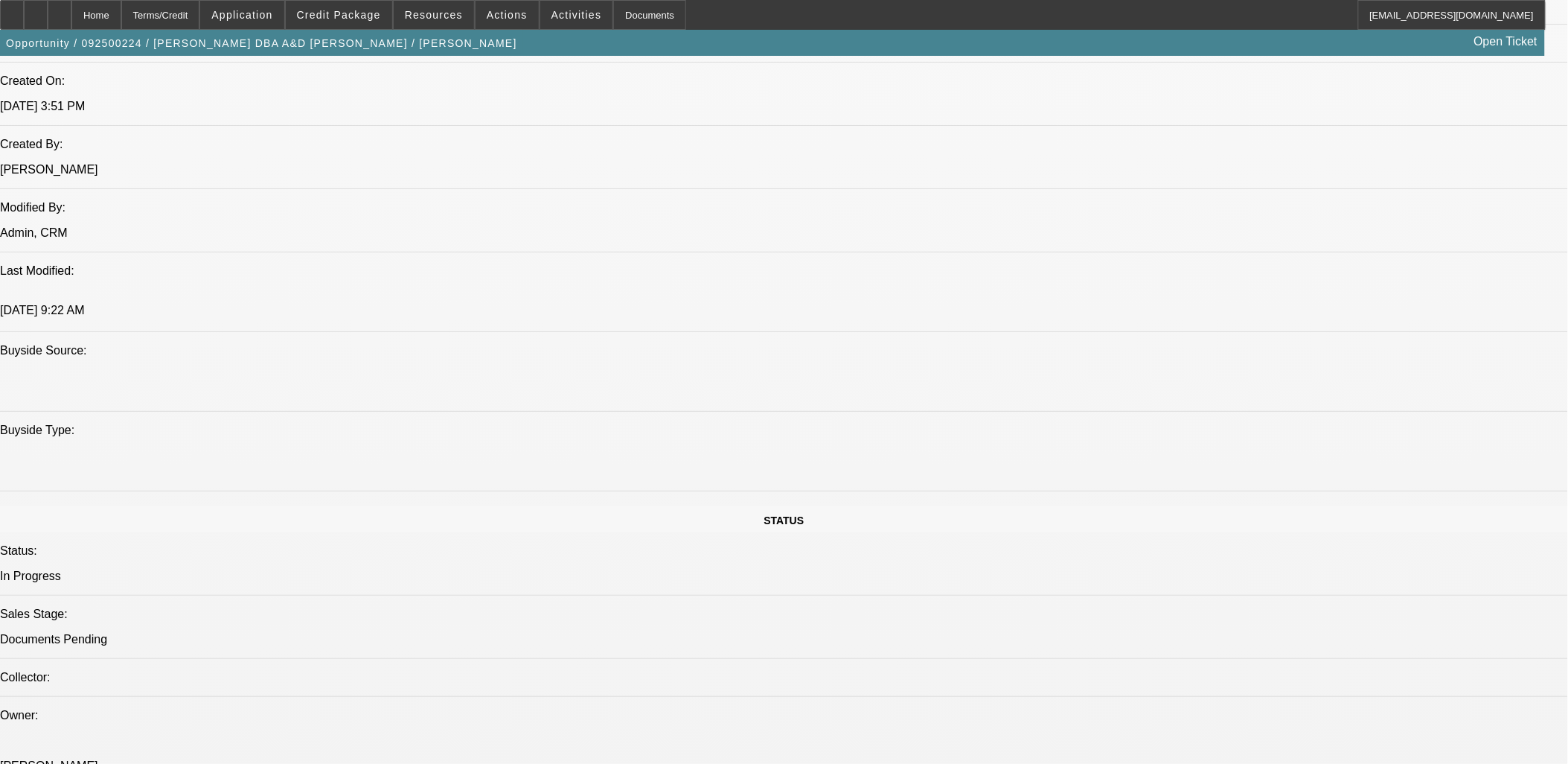
drag, startPoint x: 33, startPoint y: 111, endPoint x: 471, endPoint y: 599, distance: 655.7
drag, startPoint x: 471, startPoint y: 599, endPoint x: 472, endPoint y: 611, distance: 12.0
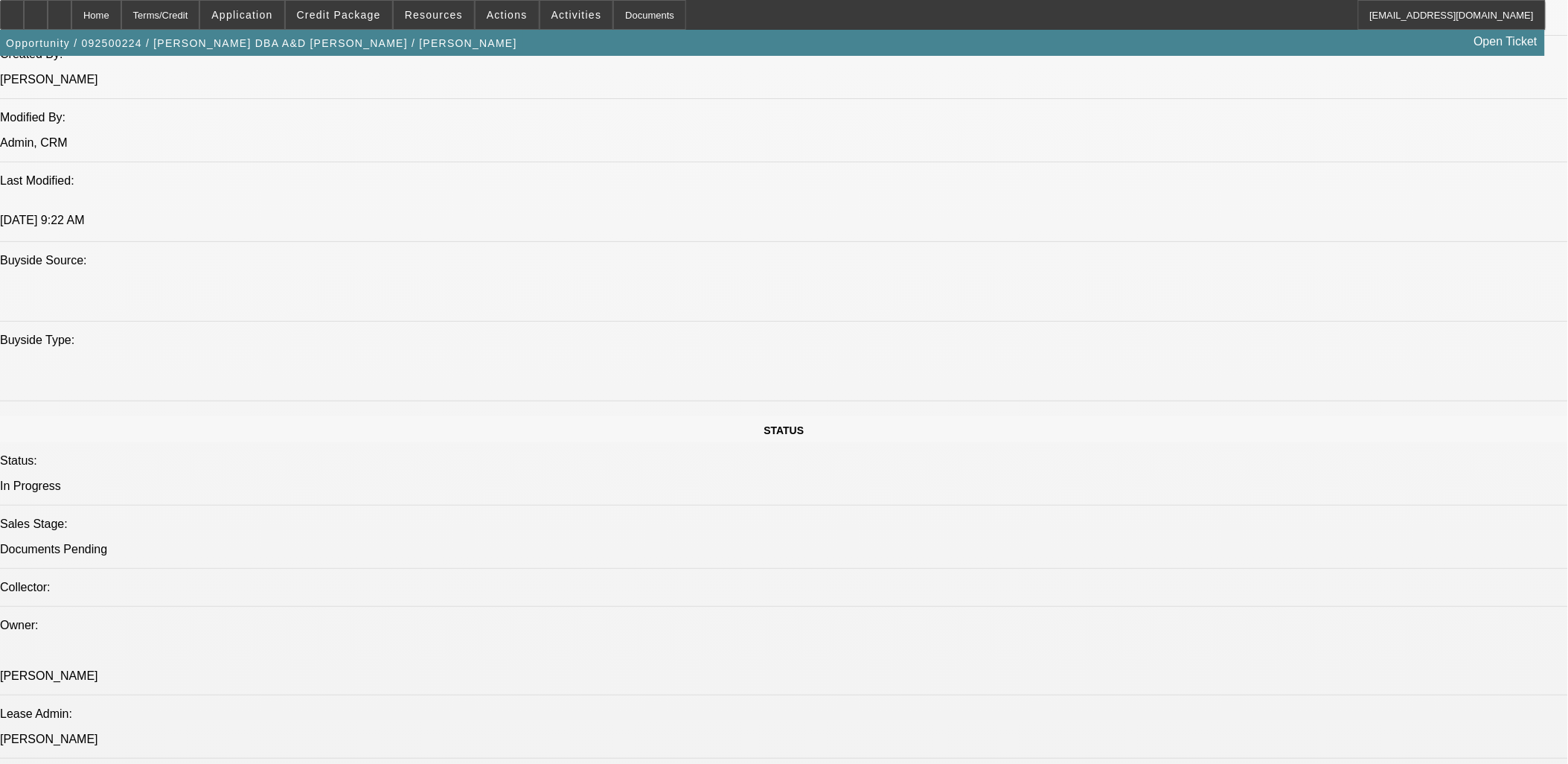
scroll to position [1240, 0]
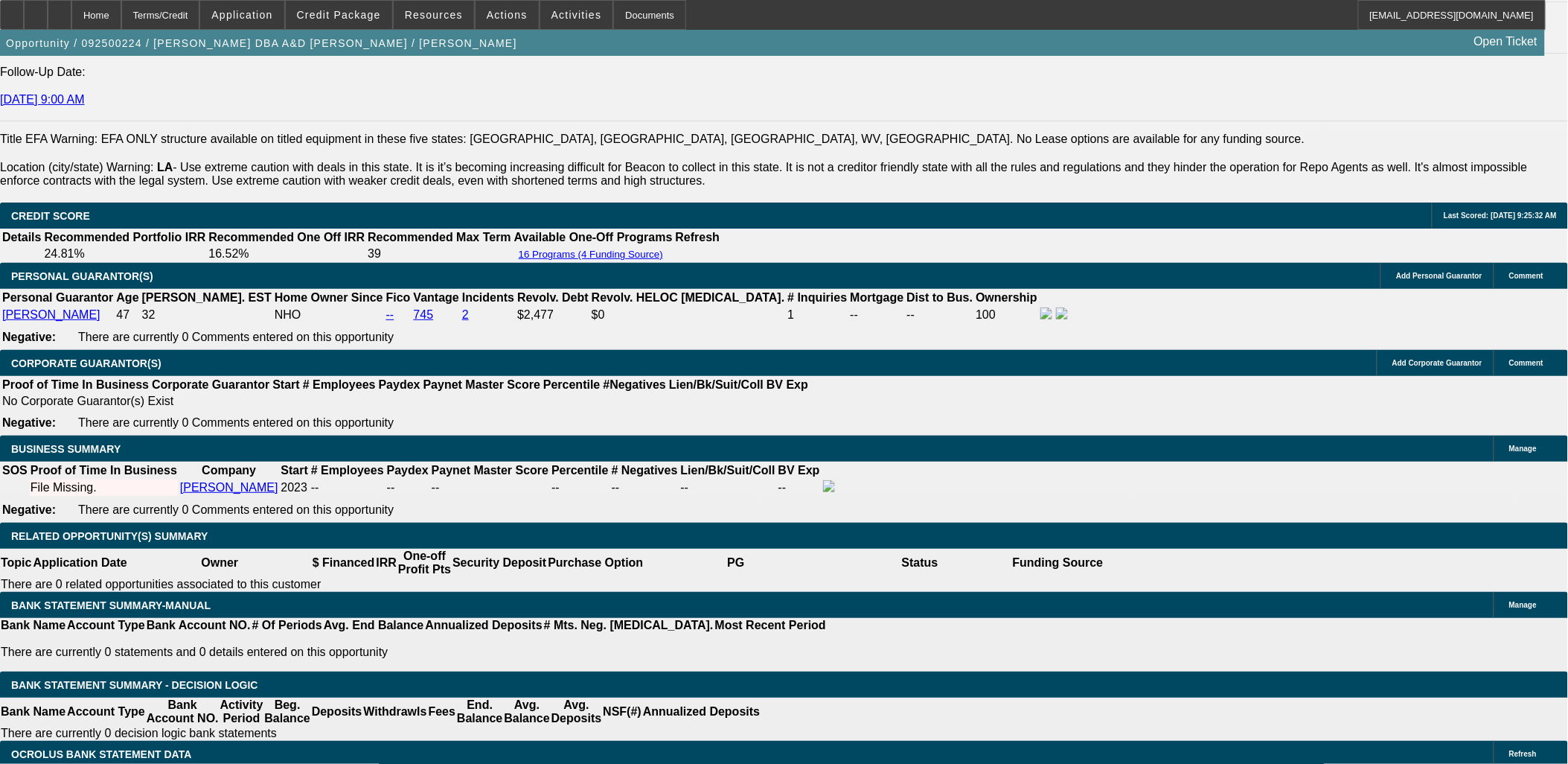
scroll to position [2150, 0]
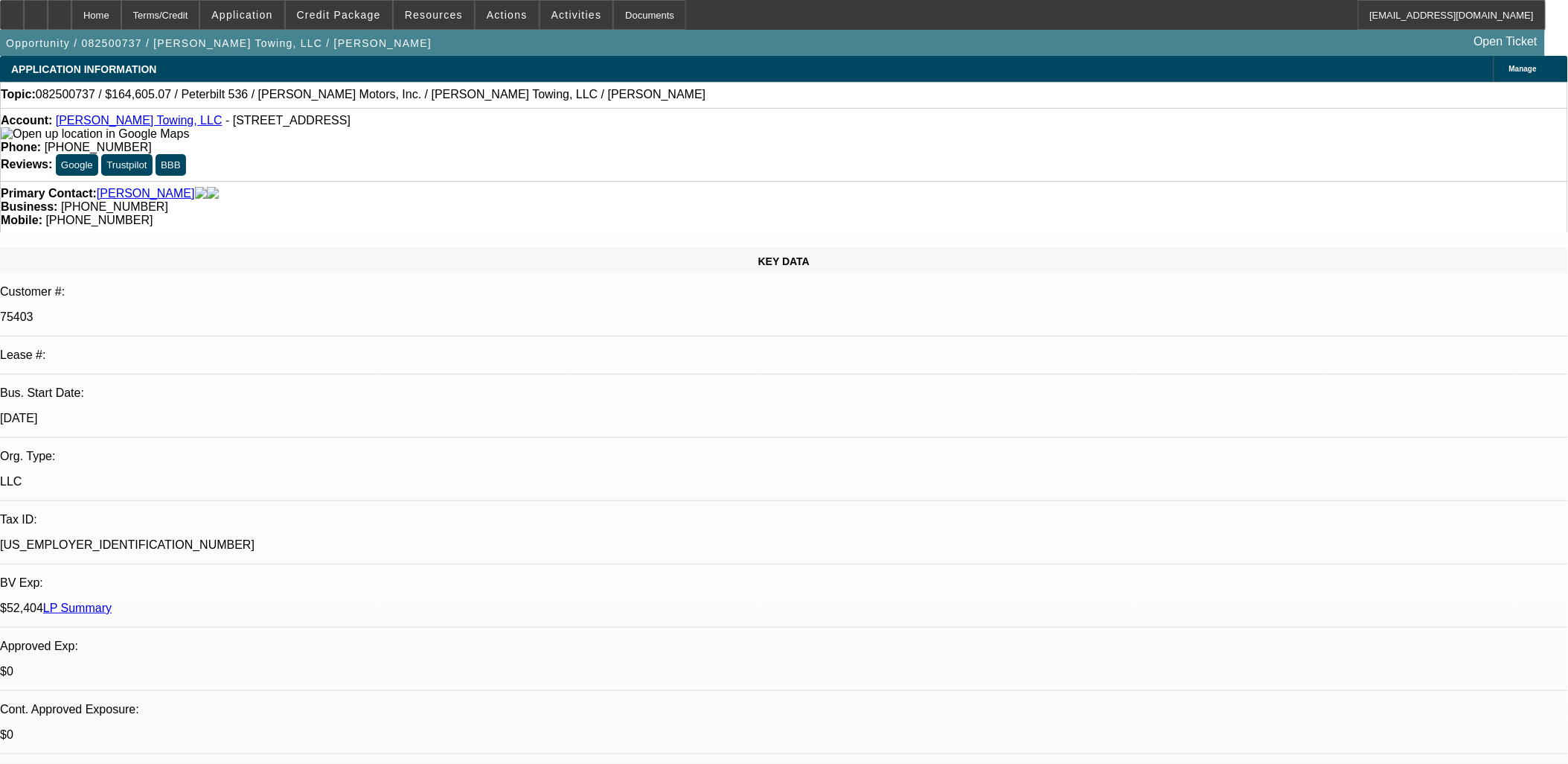
select select "0"
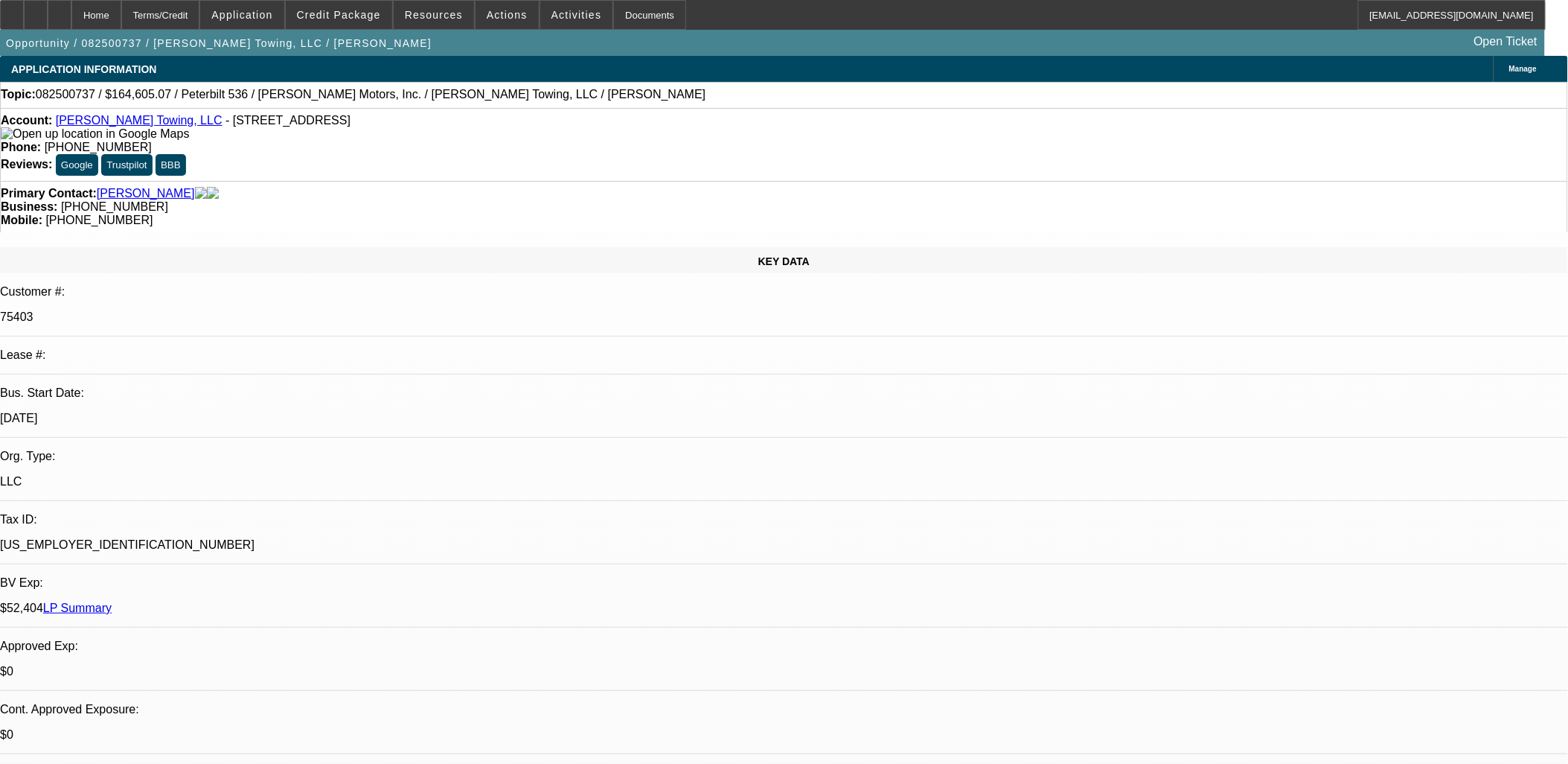
select select "0"
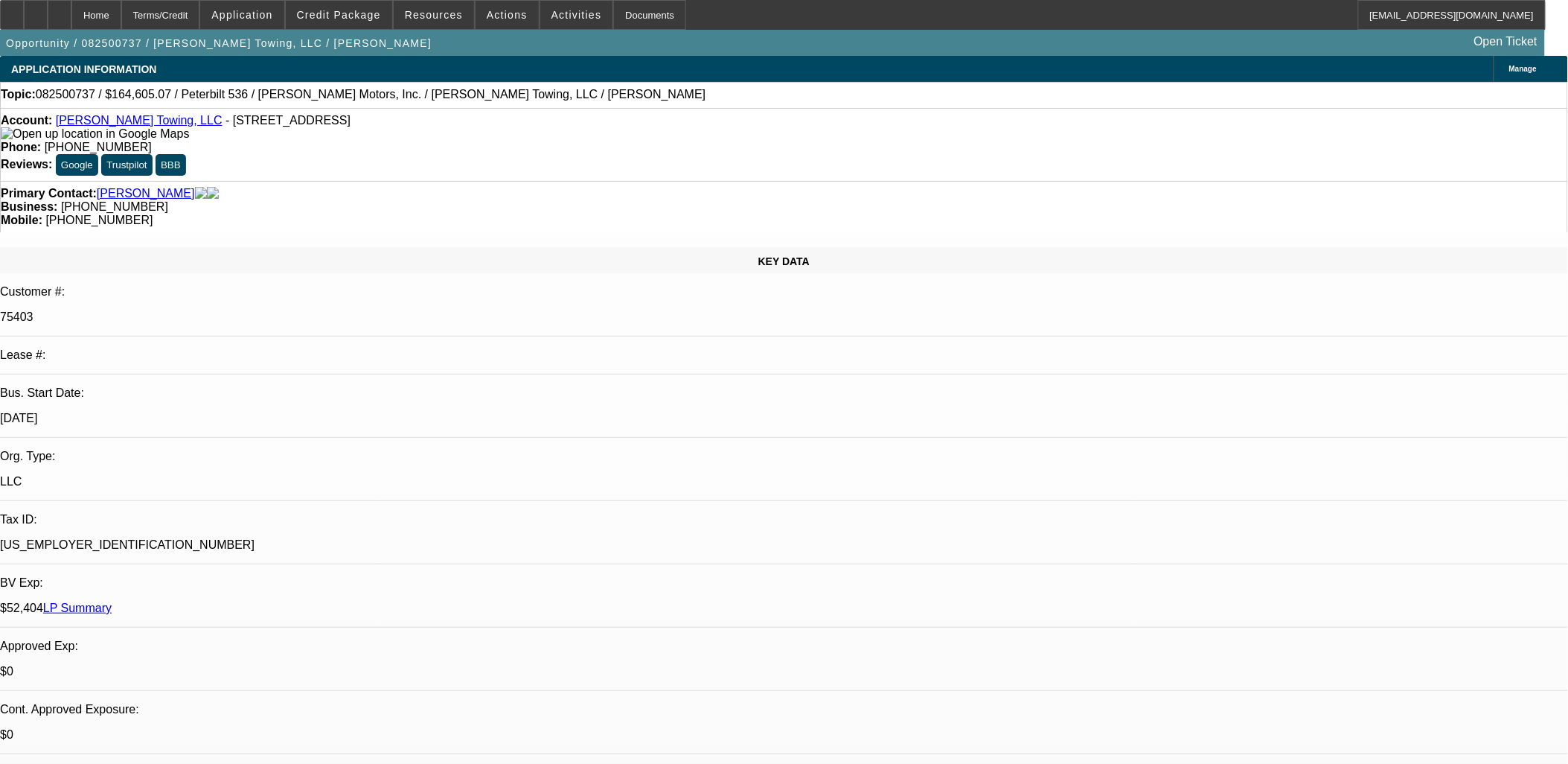
select select "0"
select select "1"
select select "2"
select select "6"
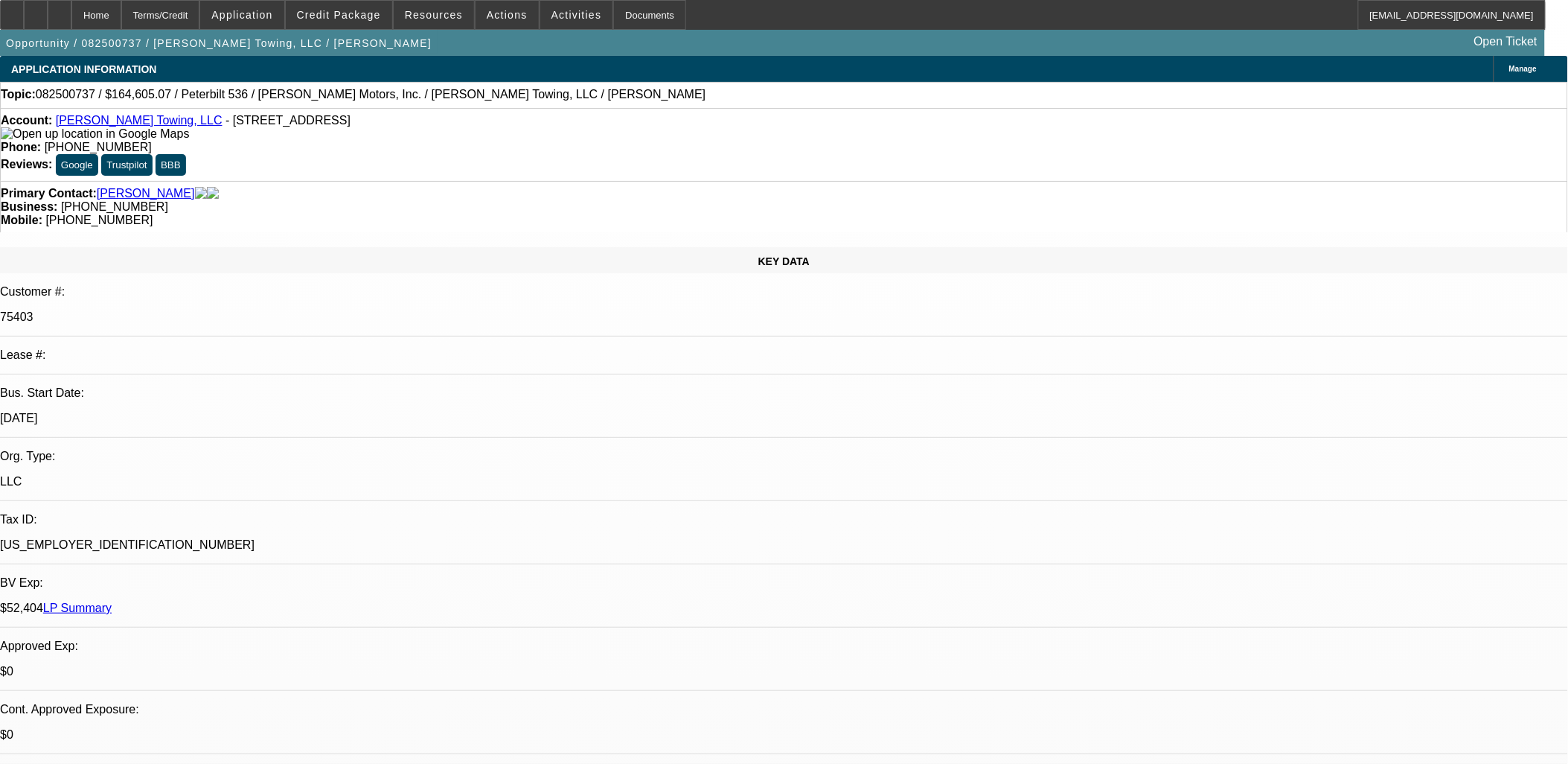
select select "1"
select select "2"
select select "6"
select select "1"
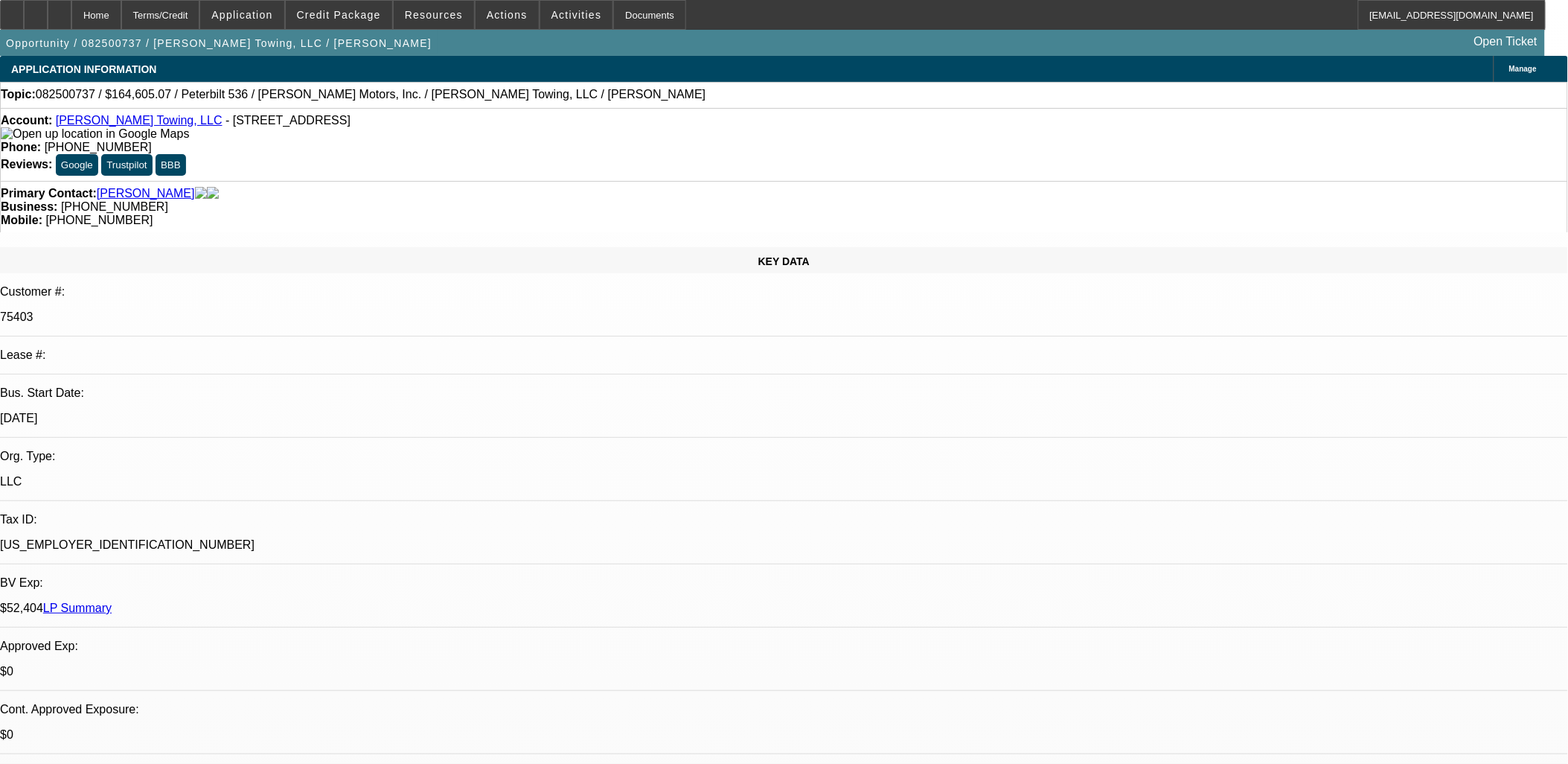
select select "6"
select select "1"
select select "2"
select select "6"
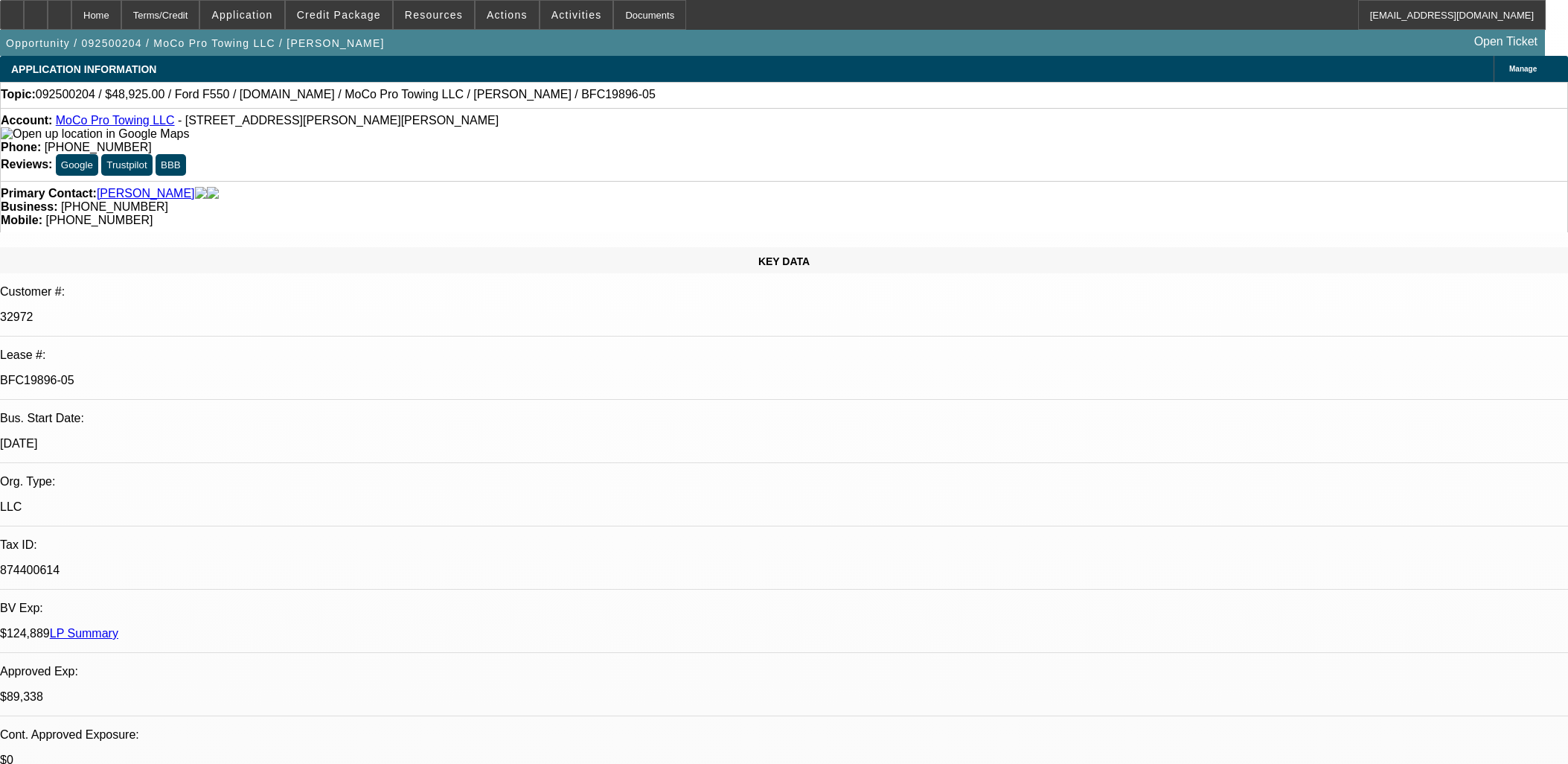
select select "0"
select select "2"
select select "0"
select select "6"
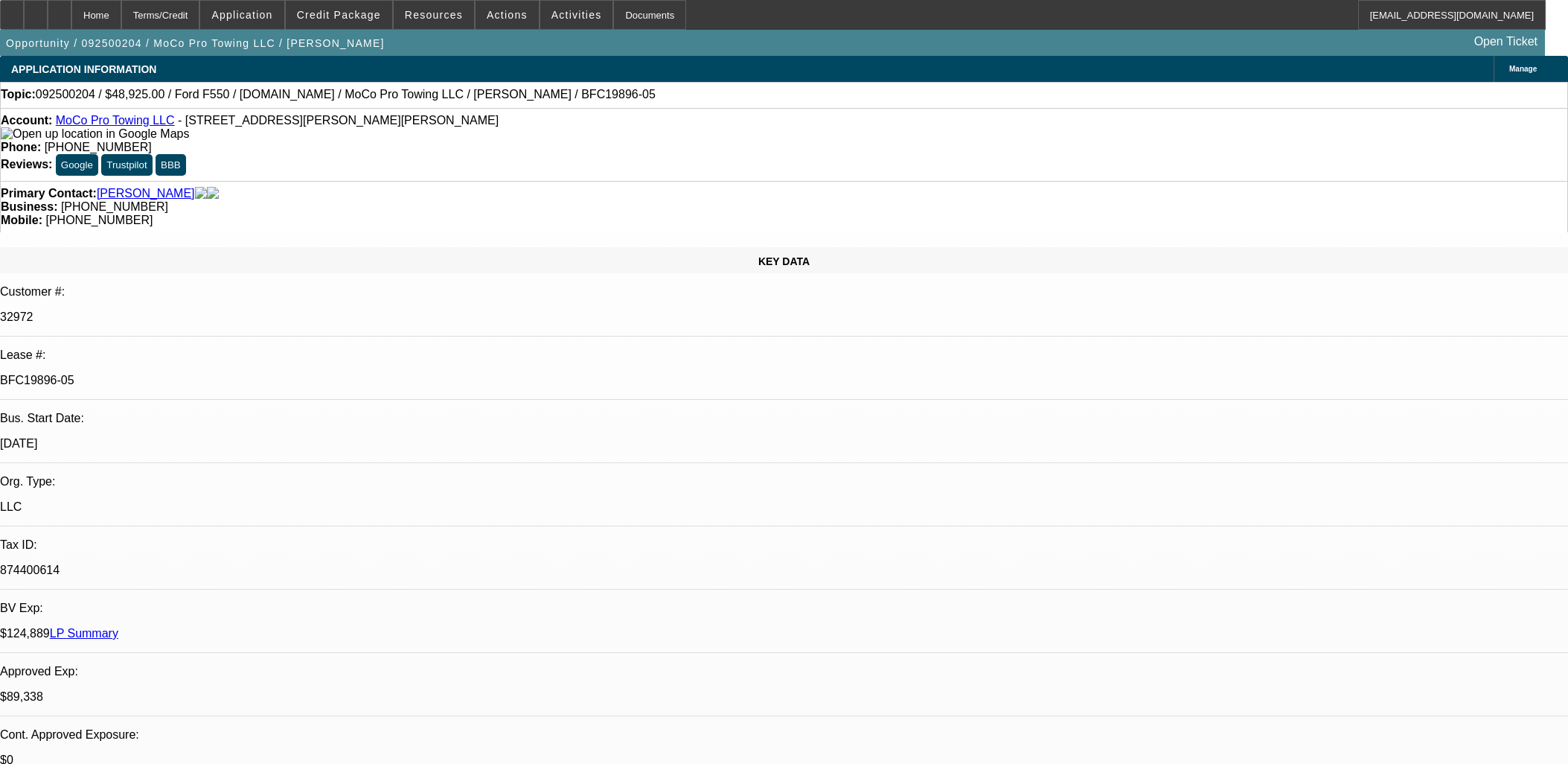
select select "0"
select select "2"
select select "0"
select select "6"
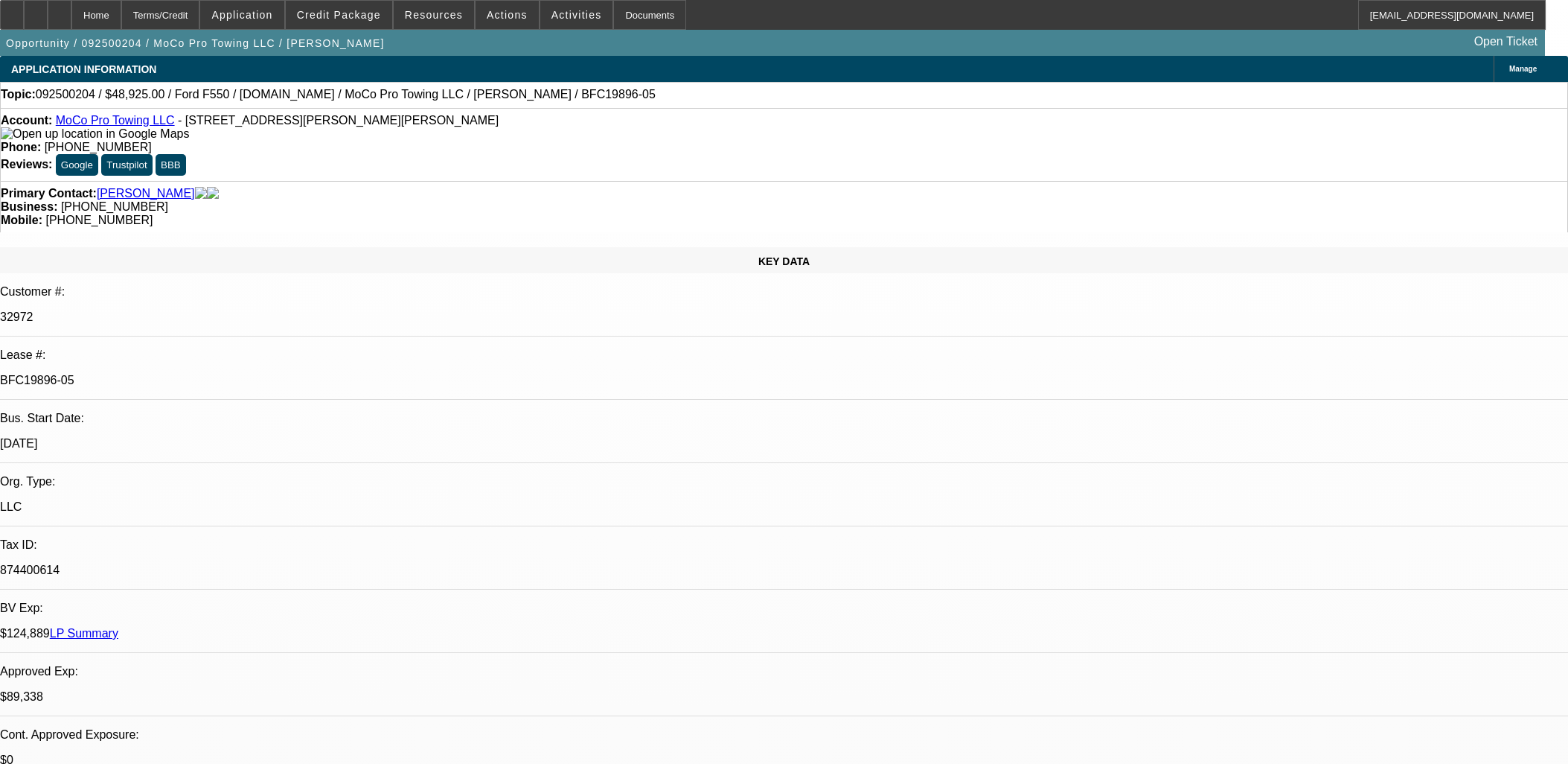
select select "0"
select select "2"
select select "0"
select select "6"
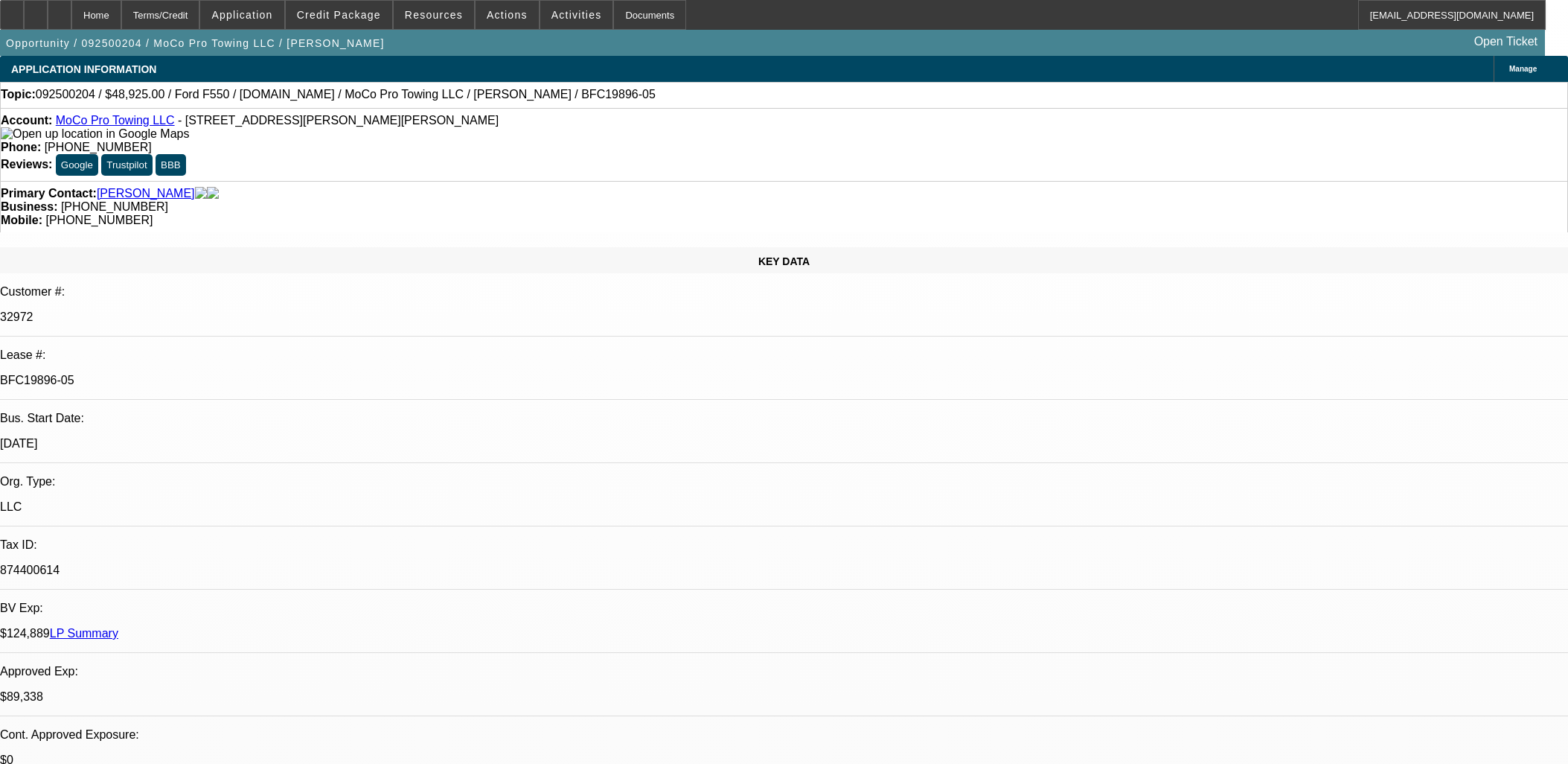
select select "0"
select select "2"
select select "0"
select select "6"
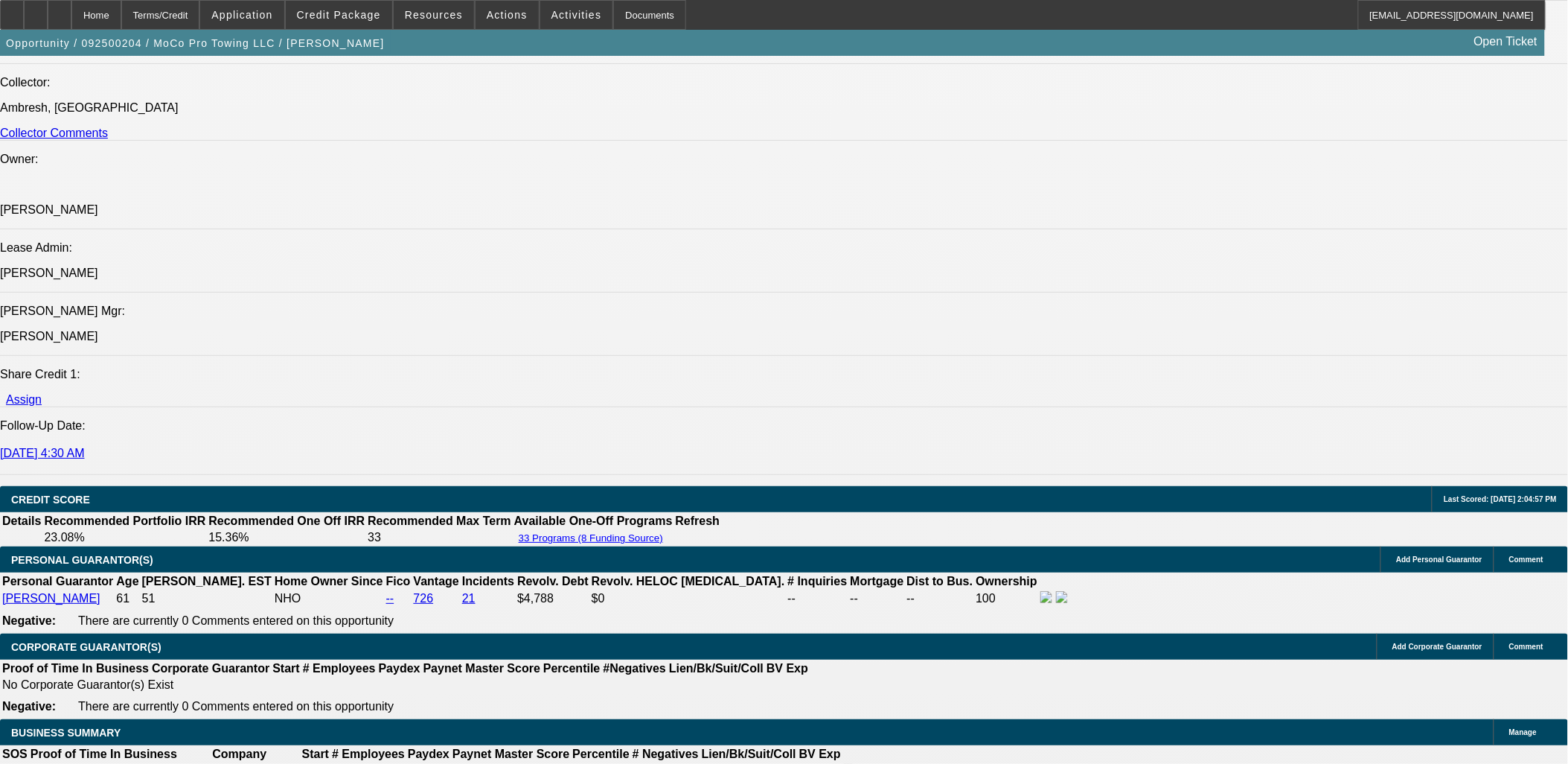
scroll to position [2150, 0]
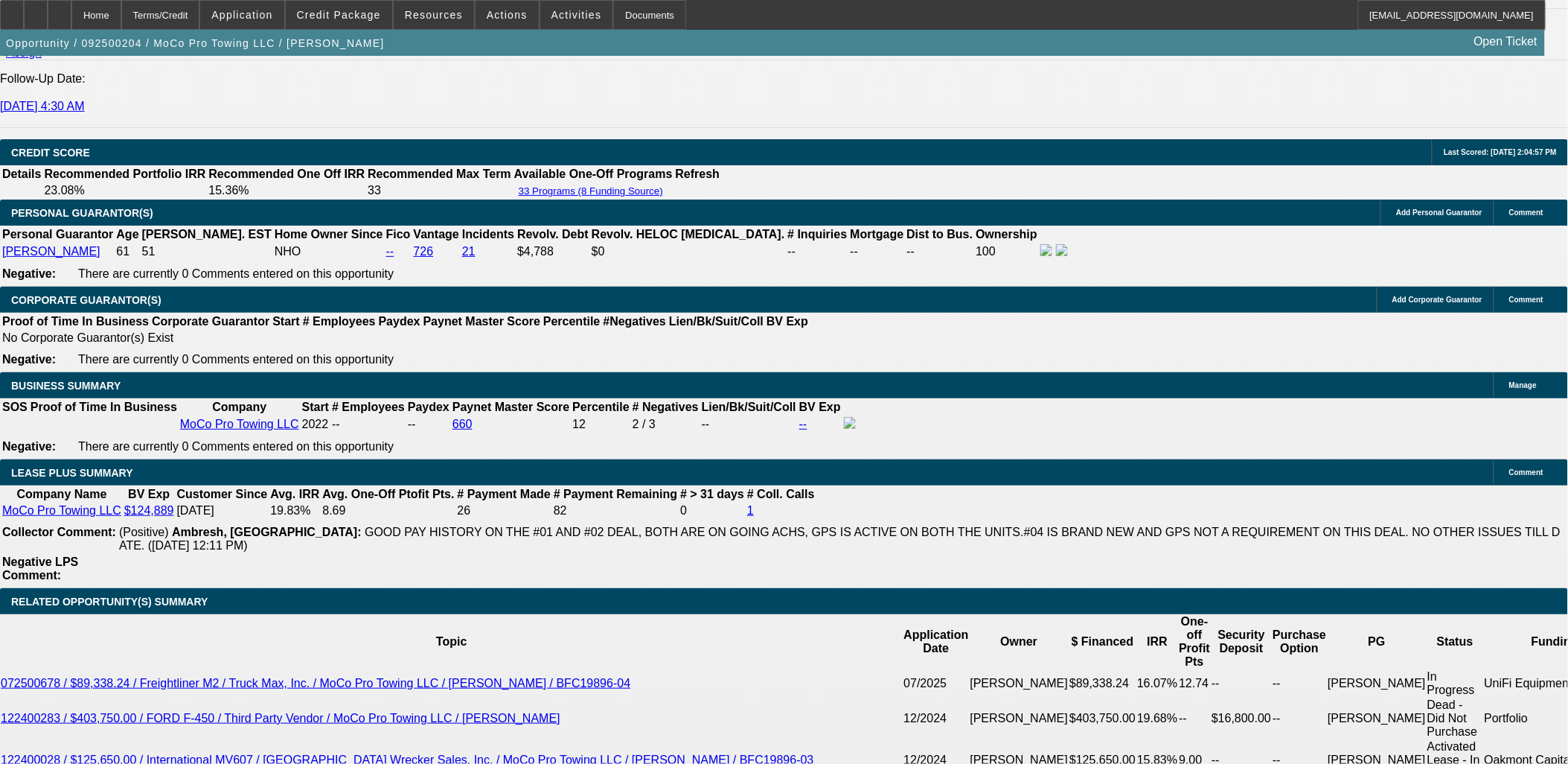
drag, startPoint x: 373, startPoint y: 168, endPoint x: 352, endPoint y: 51, distance: 118.9
drag, startPoint x: 352, startPoint y: 51, endPoint x: 317, endPoint y: 38, distance: 37.3
click at [317, 38] on div "Opportunity / 092500204 / MoCo Pro Towing LLC / [PERSON_NAME] Open Ticket" at bounding box center [772, 42] width 1545 height 26
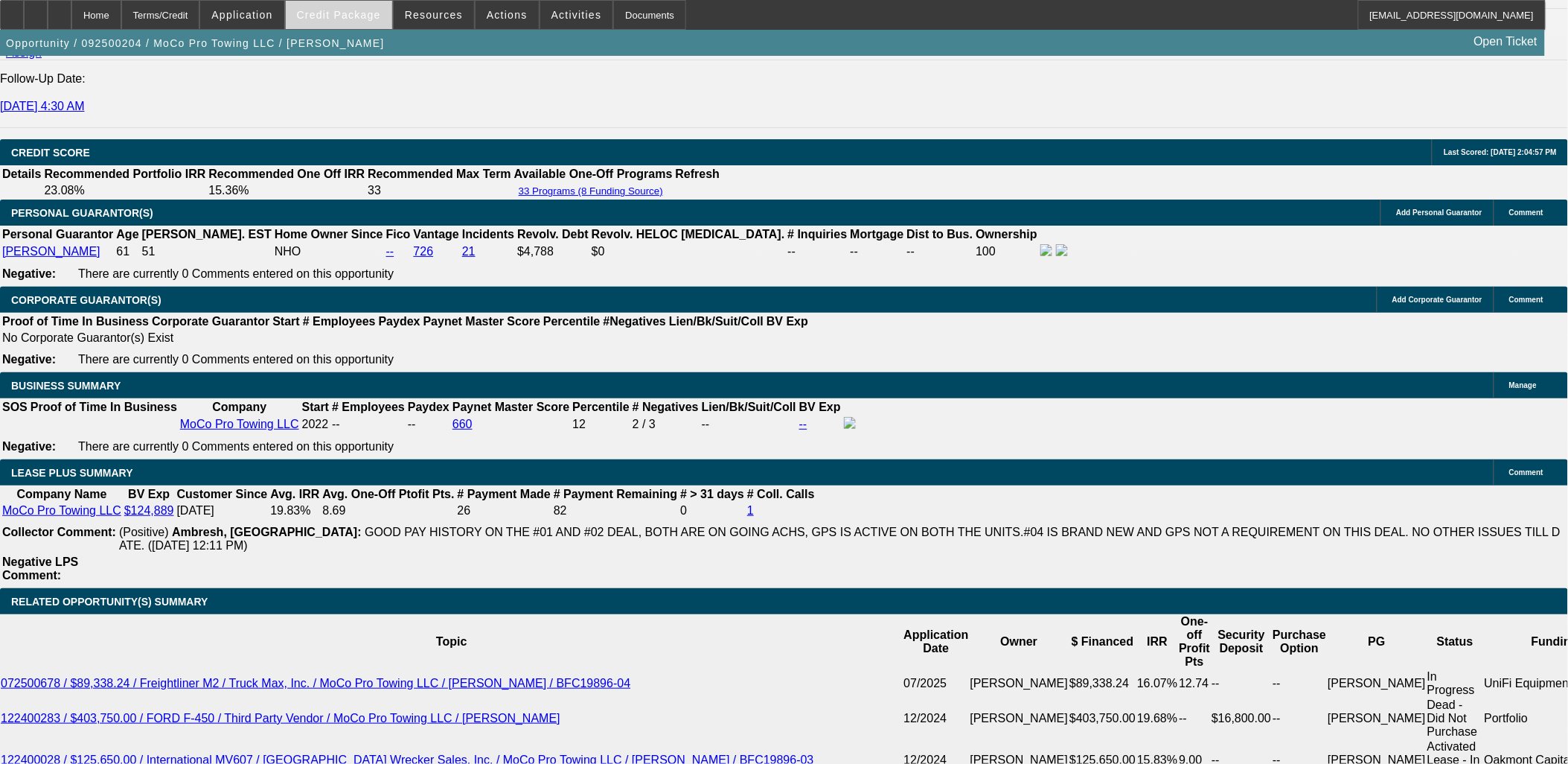
click at [340, 23] on span at bounding box center [339, 15] width 107 height 36
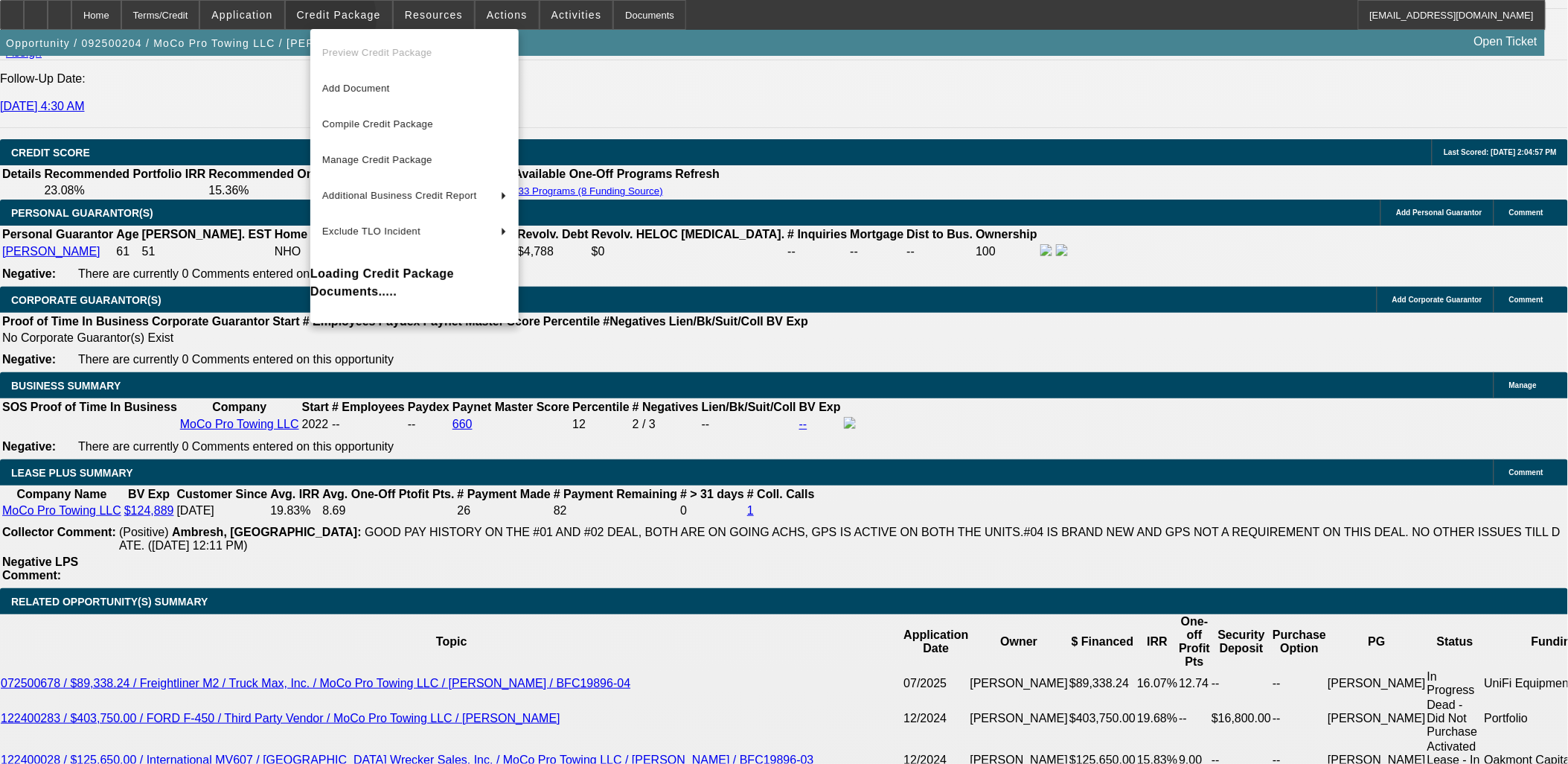
click at [344, 19] on div at bounding box center [784, 382] width 1568 height 764
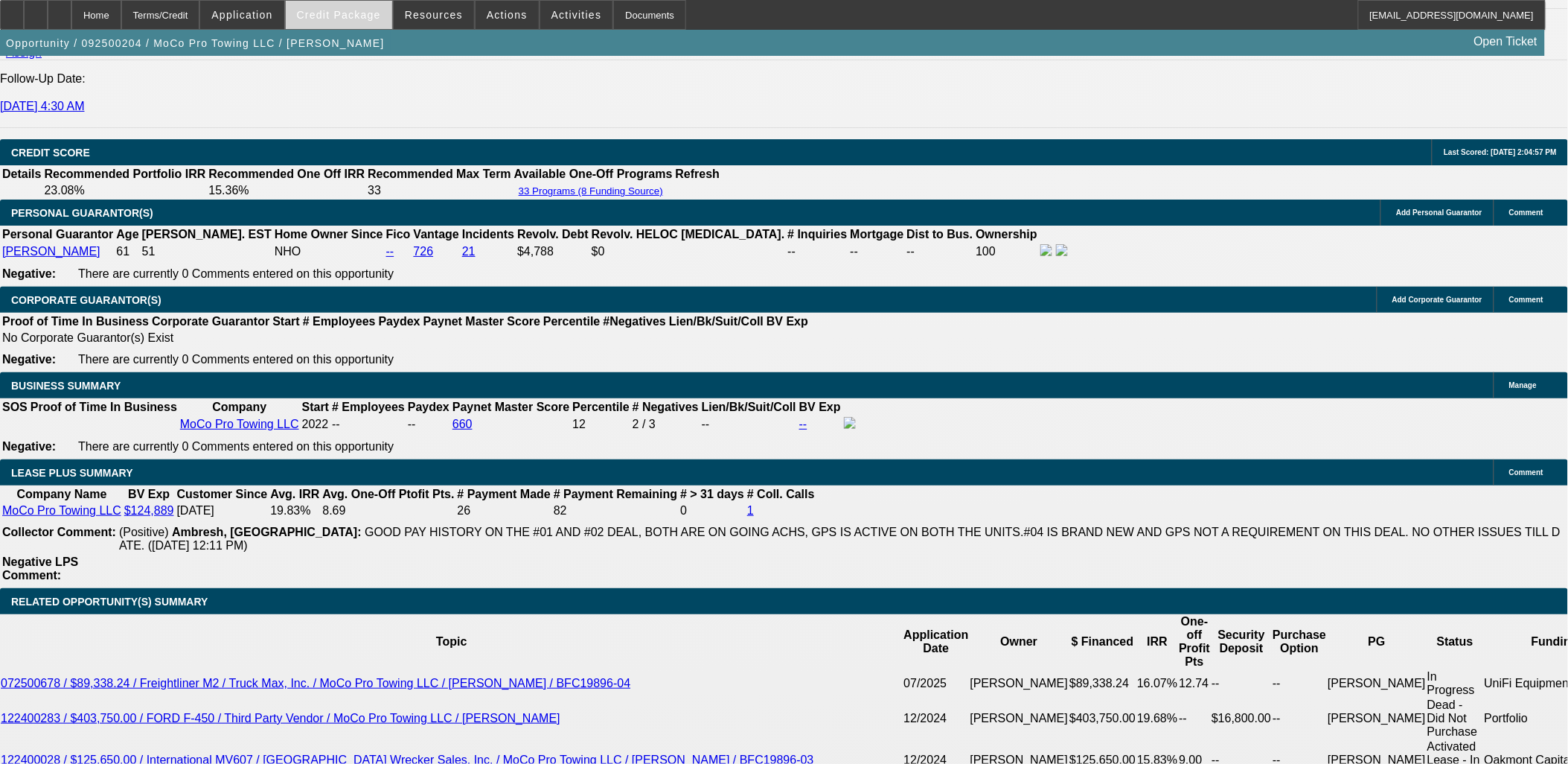
click at [344, 19] on span "Credit Package" at bounding box center [339, 14] width 84 height 12
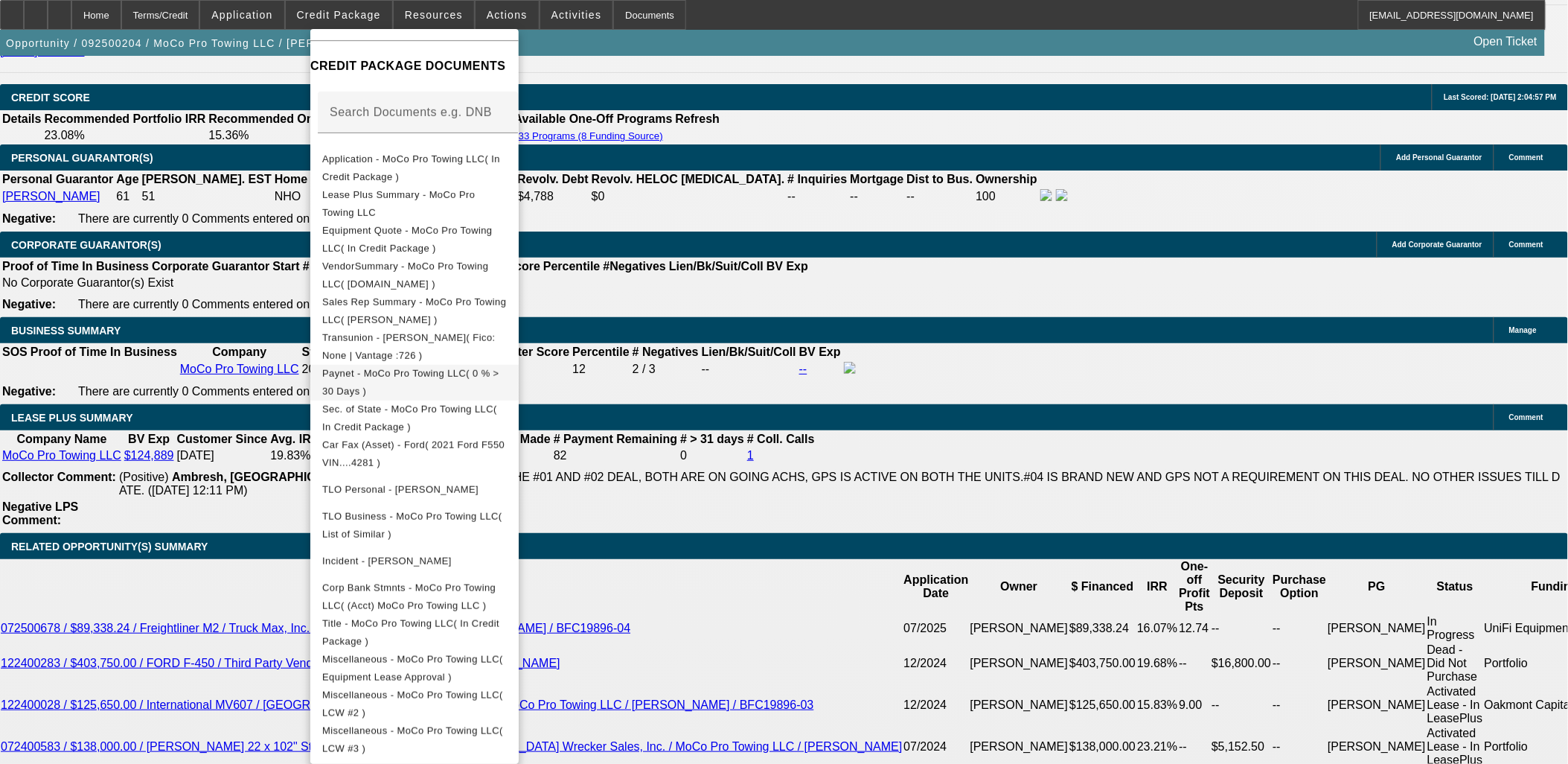
scroll to position [2234, 0]
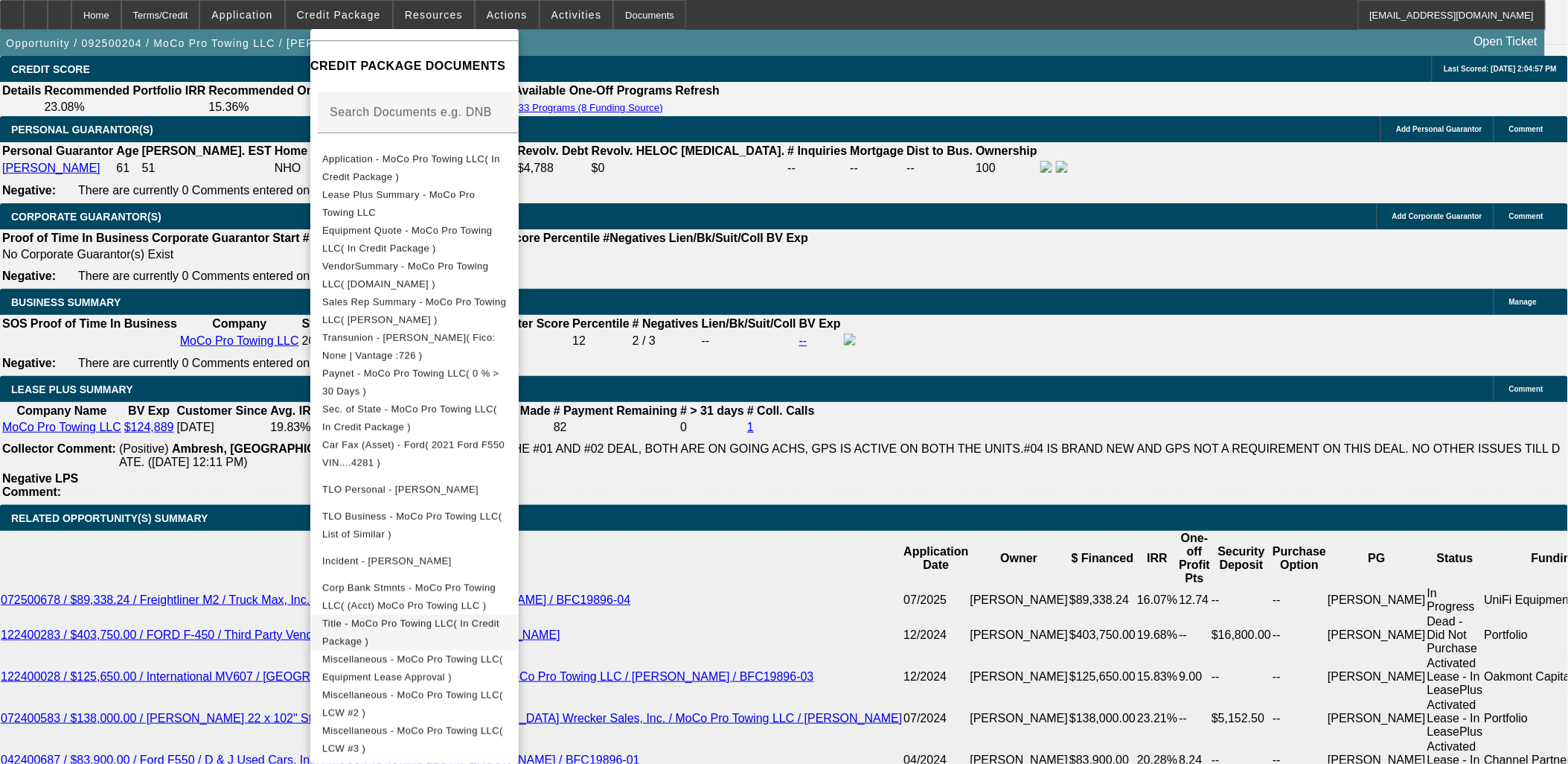
click at [470, 634] on button "Title - MoCo Pro Towing LLC( In Credit Package )" at bounding box center [414, 632] width 208 height 36
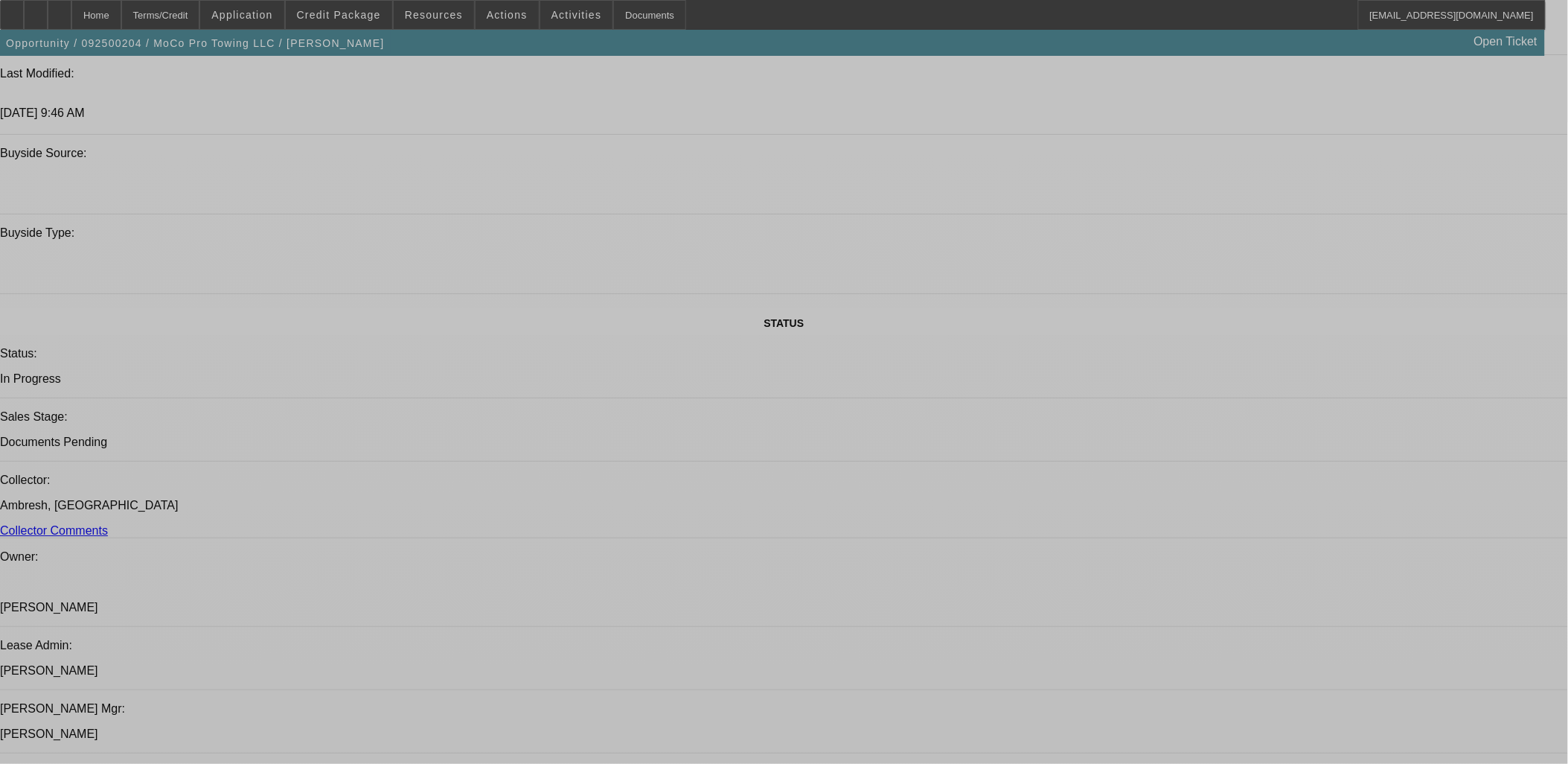
select select "0"
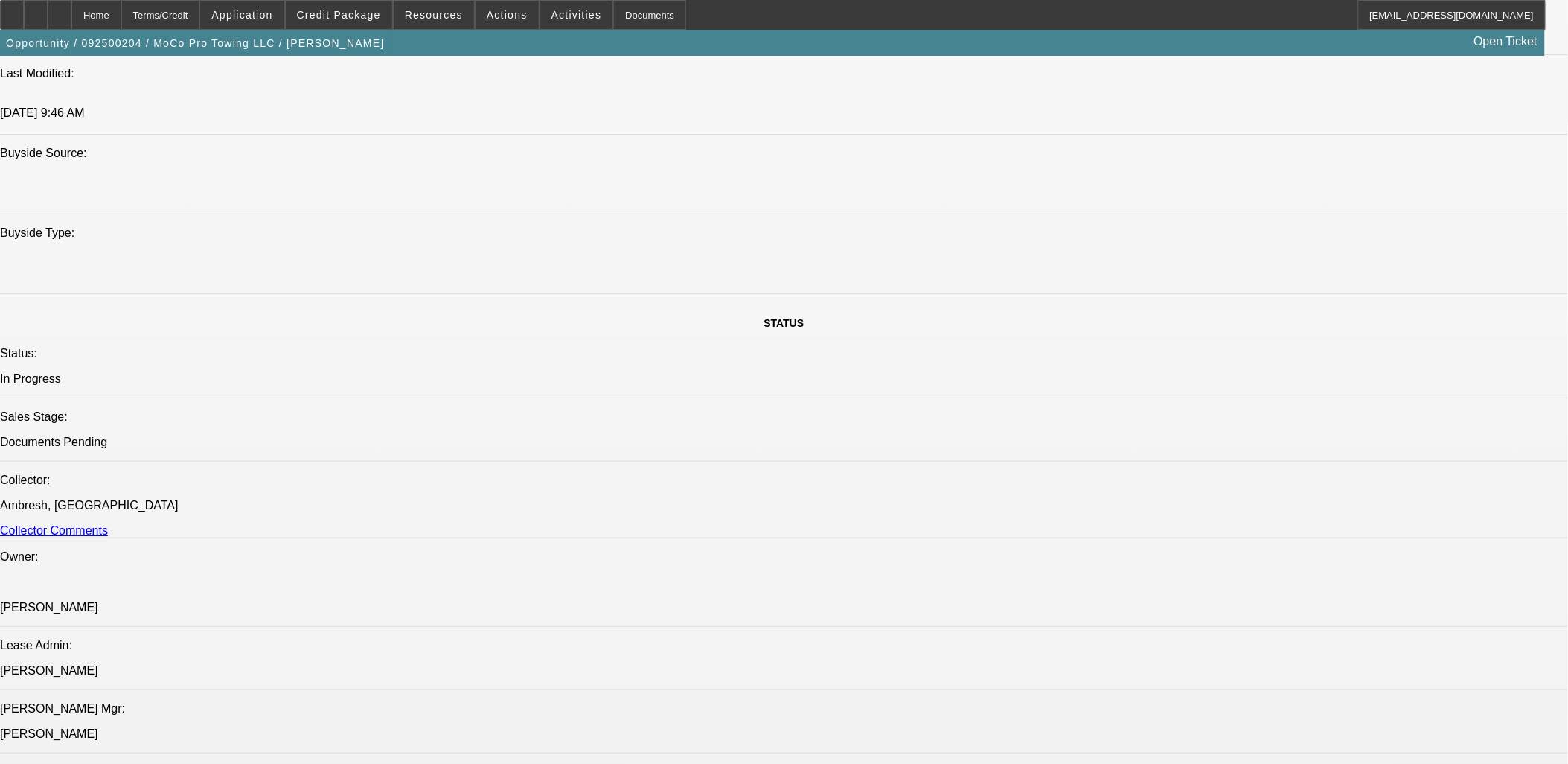
select select "0"
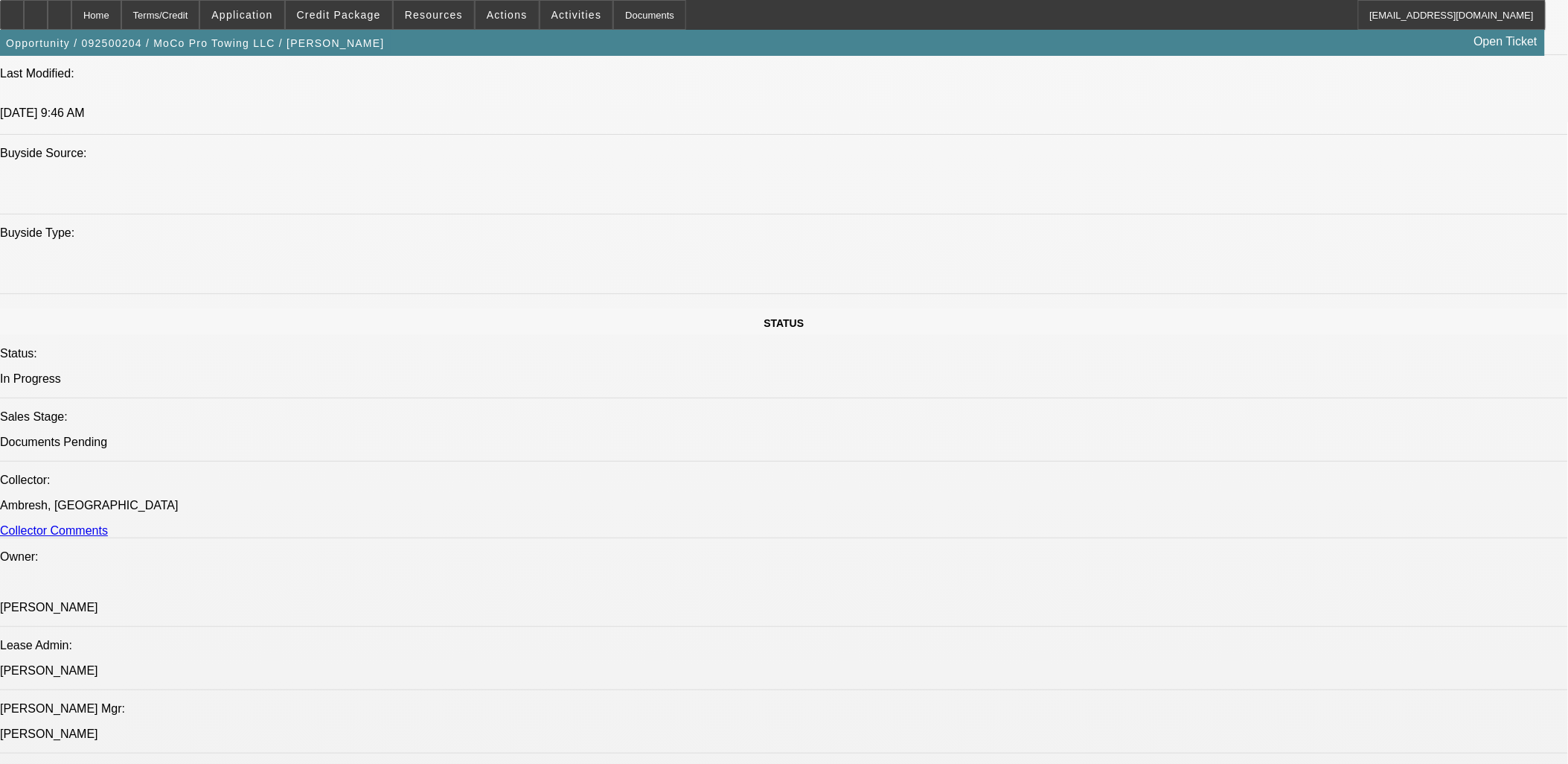
select select "0"
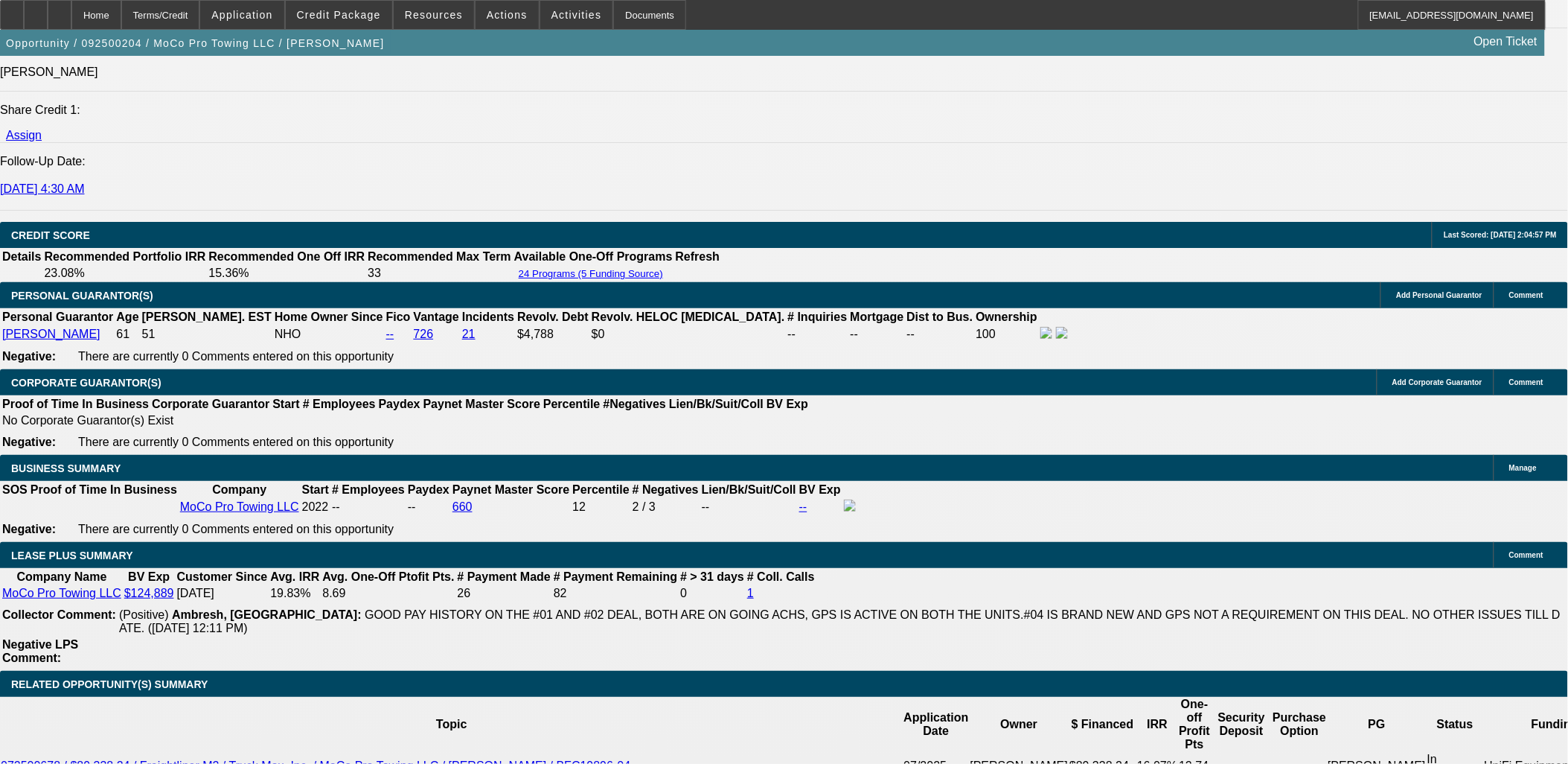
select select "1"
select select "2"
select select "6"
select select "1"
select select "2"
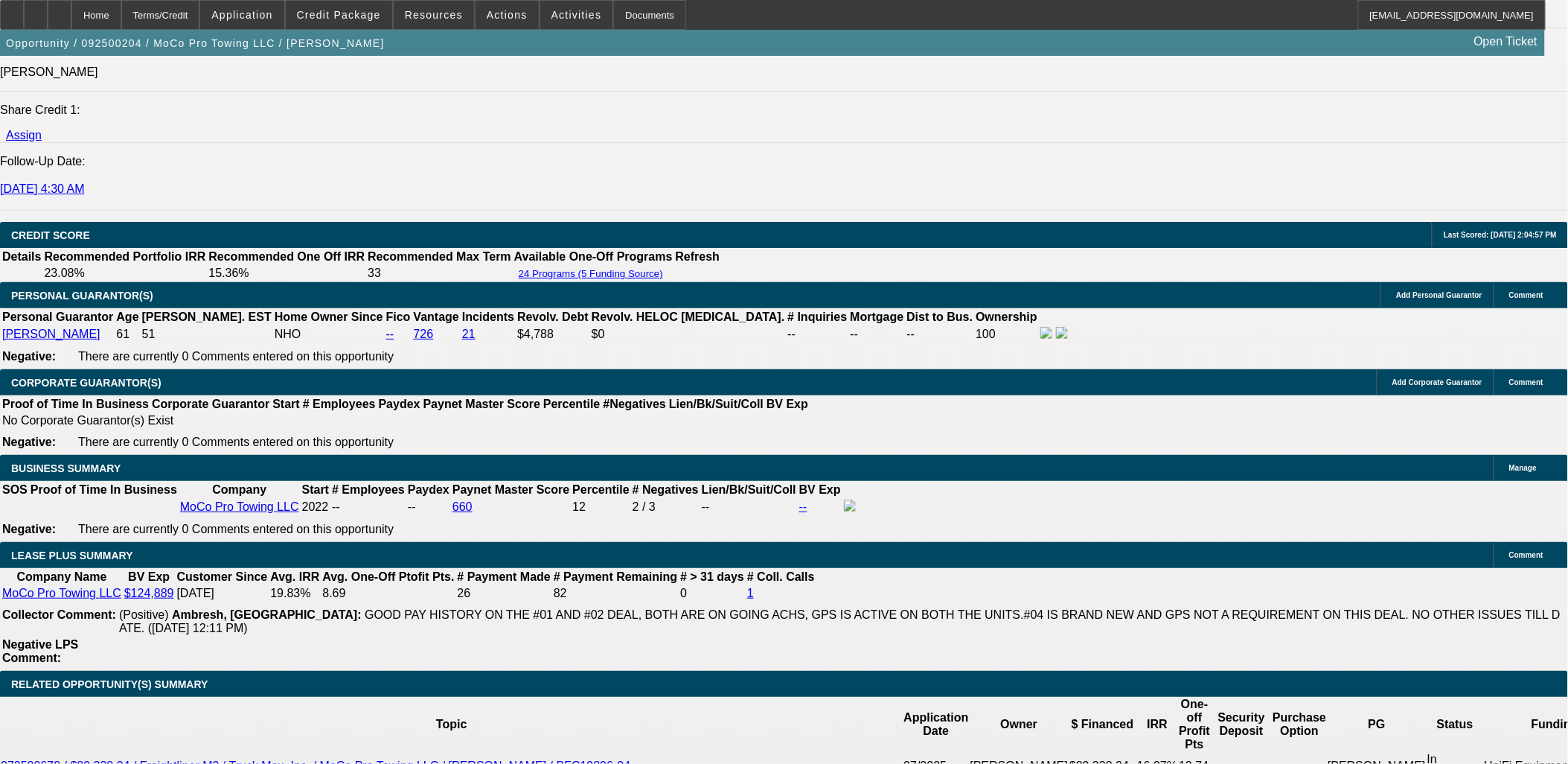
select select "6"
select select "1"
select select "2"
select select "6"
select select "1"
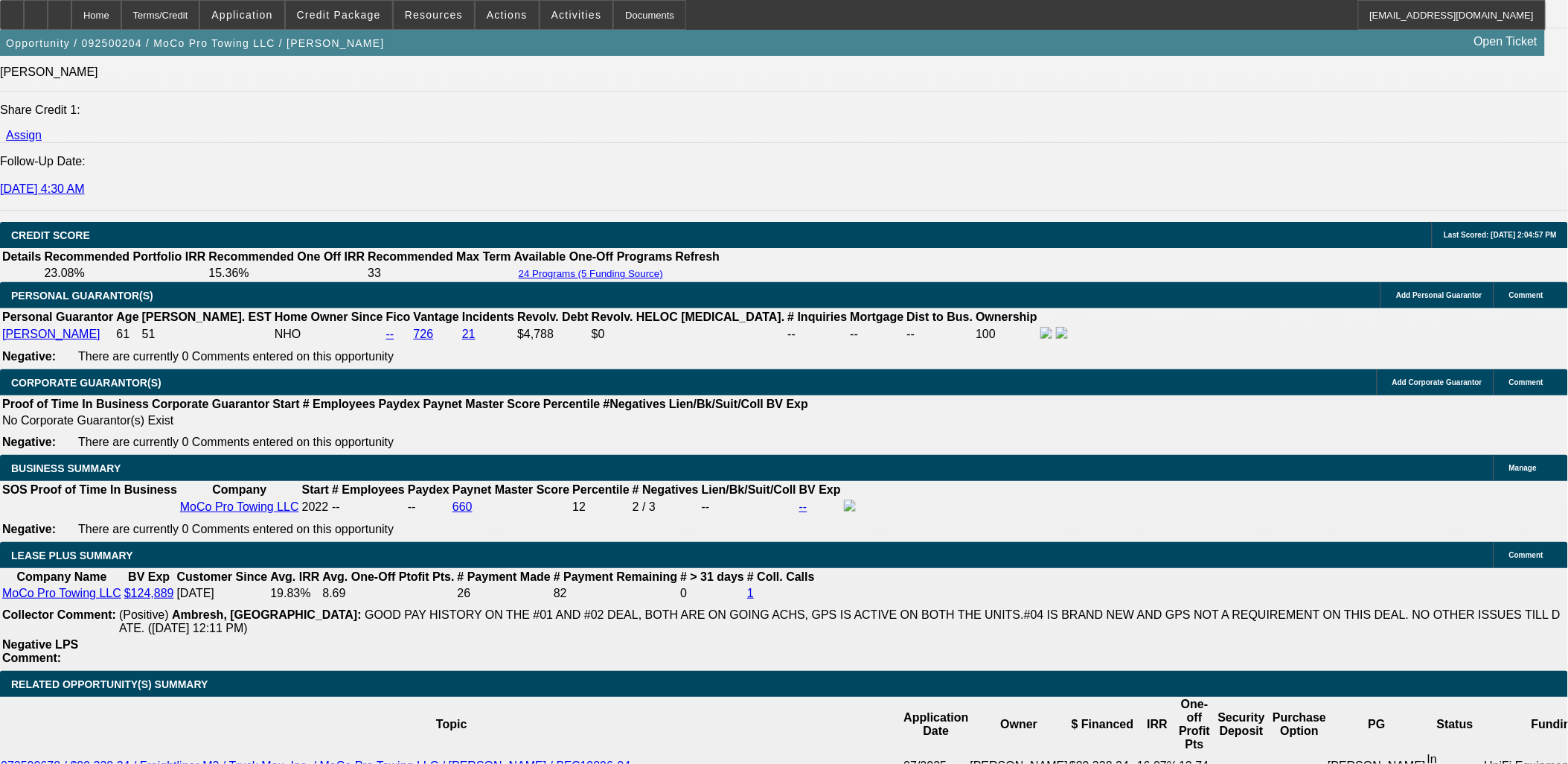
select select "2"
select select "6"
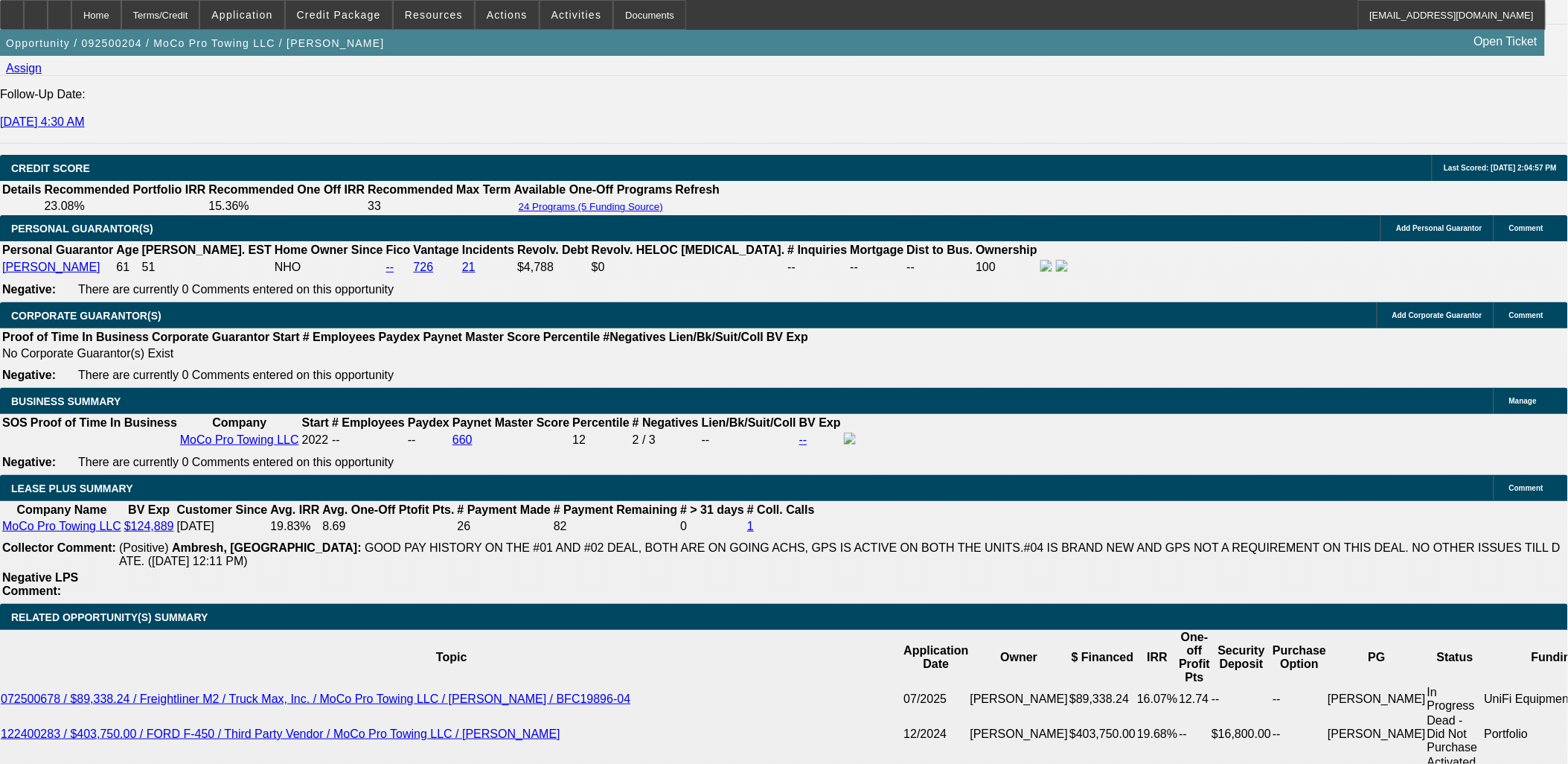
scroll to position [2150, 0]
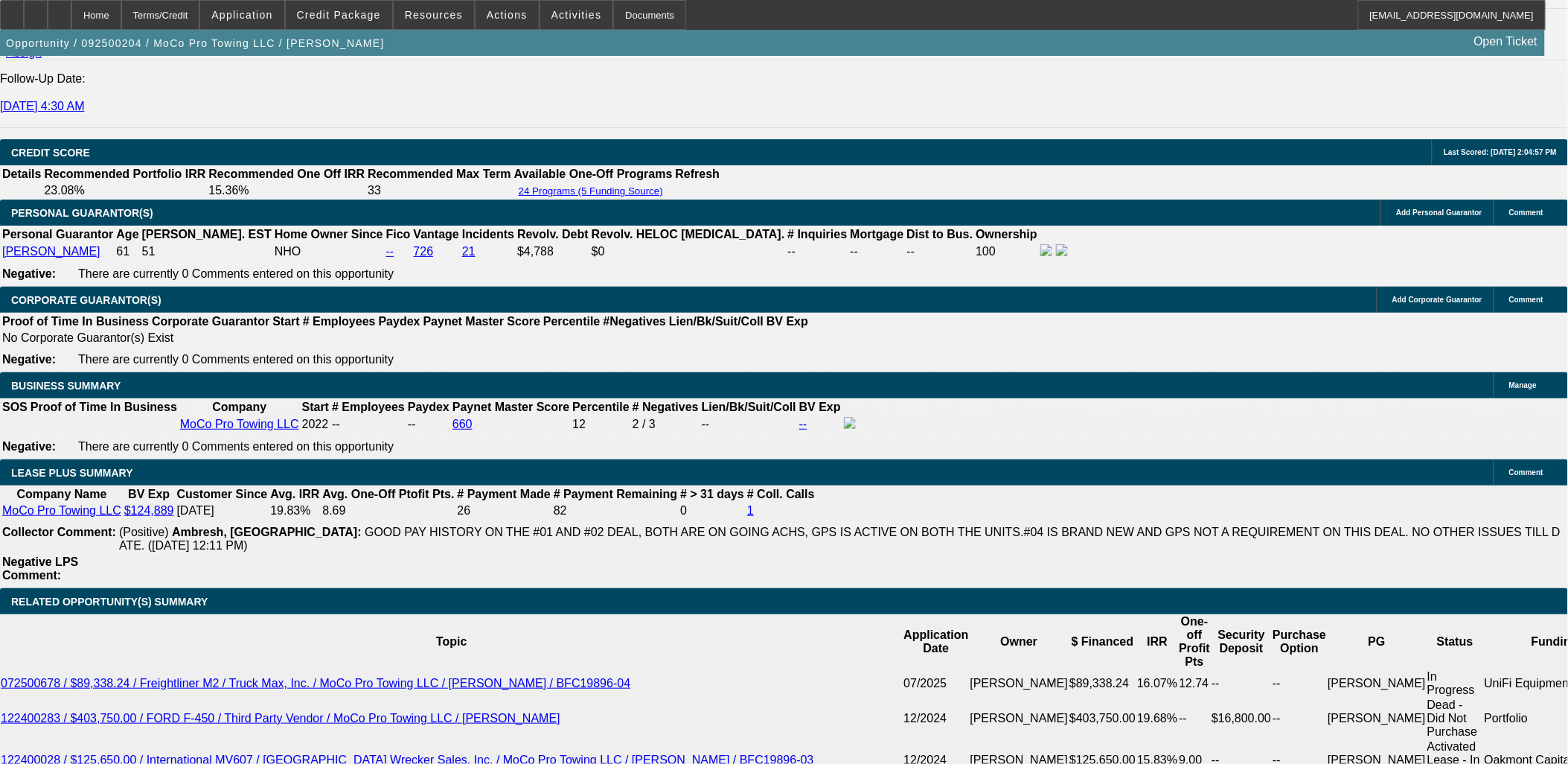
drag, startPoint x: 343, startPoint y: 440, endPoint x: 374, endPoint y: 440, distance: 31.0
drag, startPoint x: 374, startPoint y: 440, endPoint x: 322, endPoint y: 442, distance: 52.0
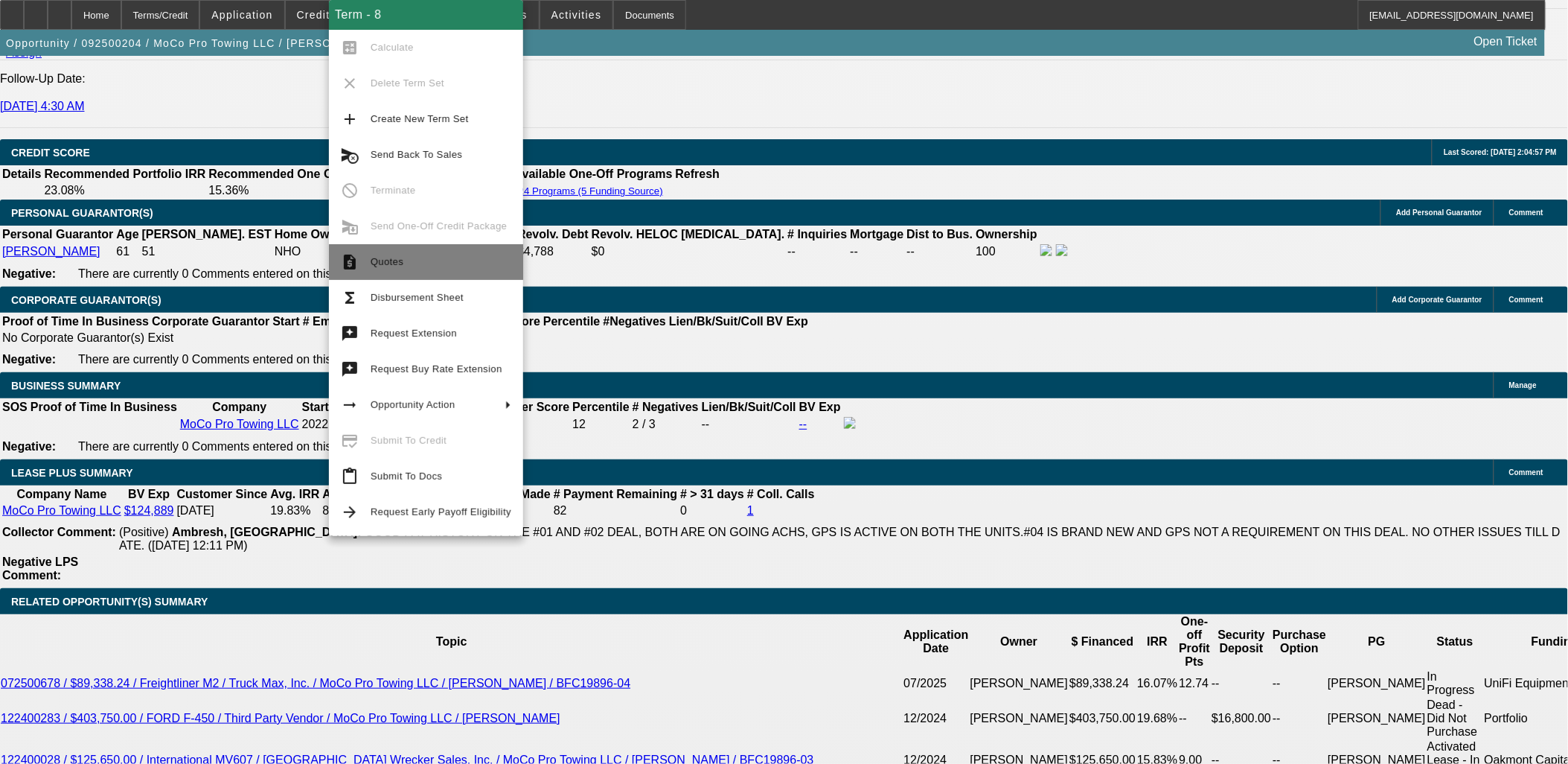
click at [426, 262] on span "Quotes" at bounding box center [441, 262] width 140 height 18
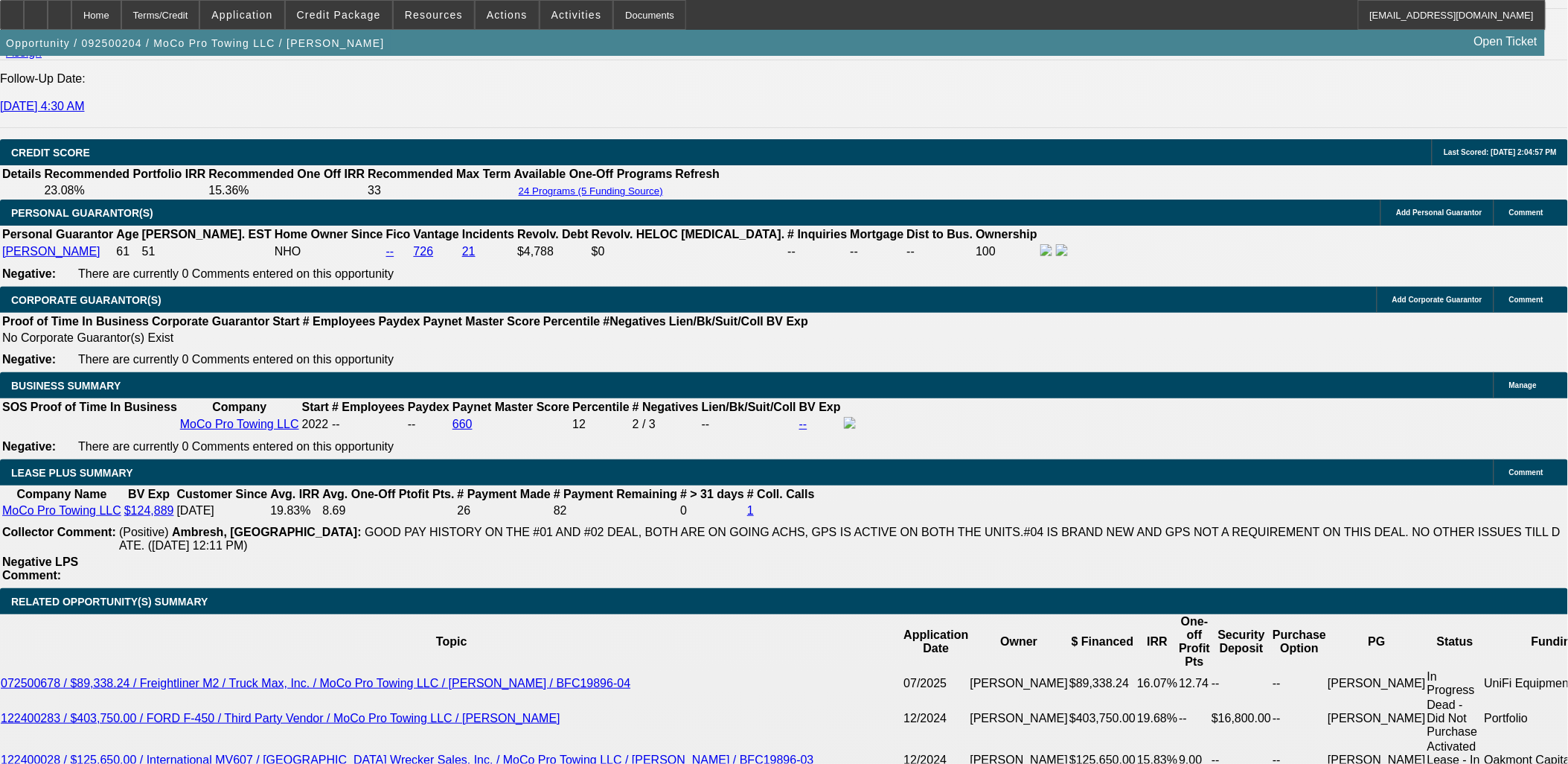
click at [413, 46] on div "Opportunity / 092500204 / MoCo Pro Towing LLC / Johnson, Donald Open Ticket" at bounding box center [772, 42] width 1545 height 26
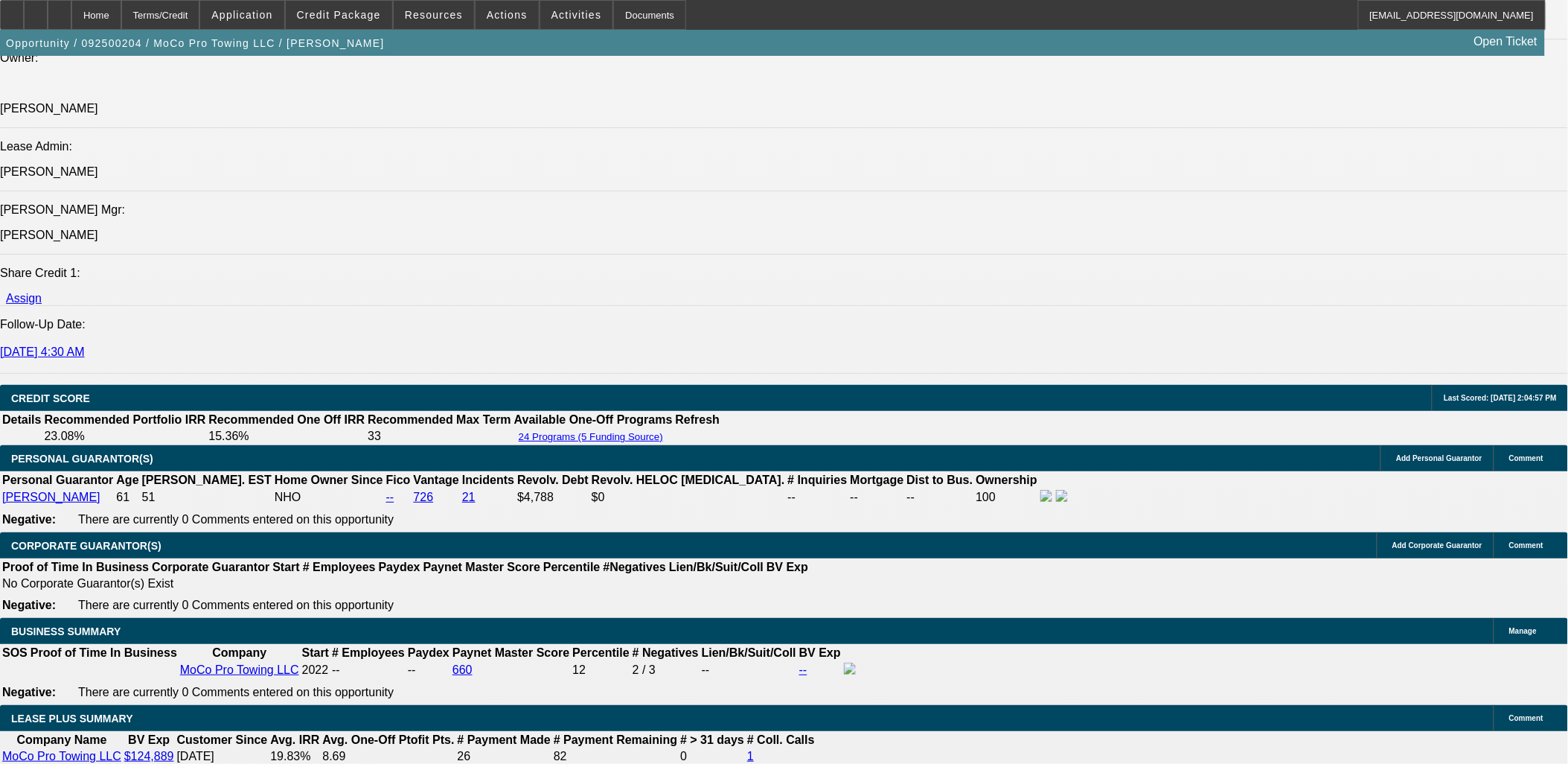
scroll to position [1737, 0]
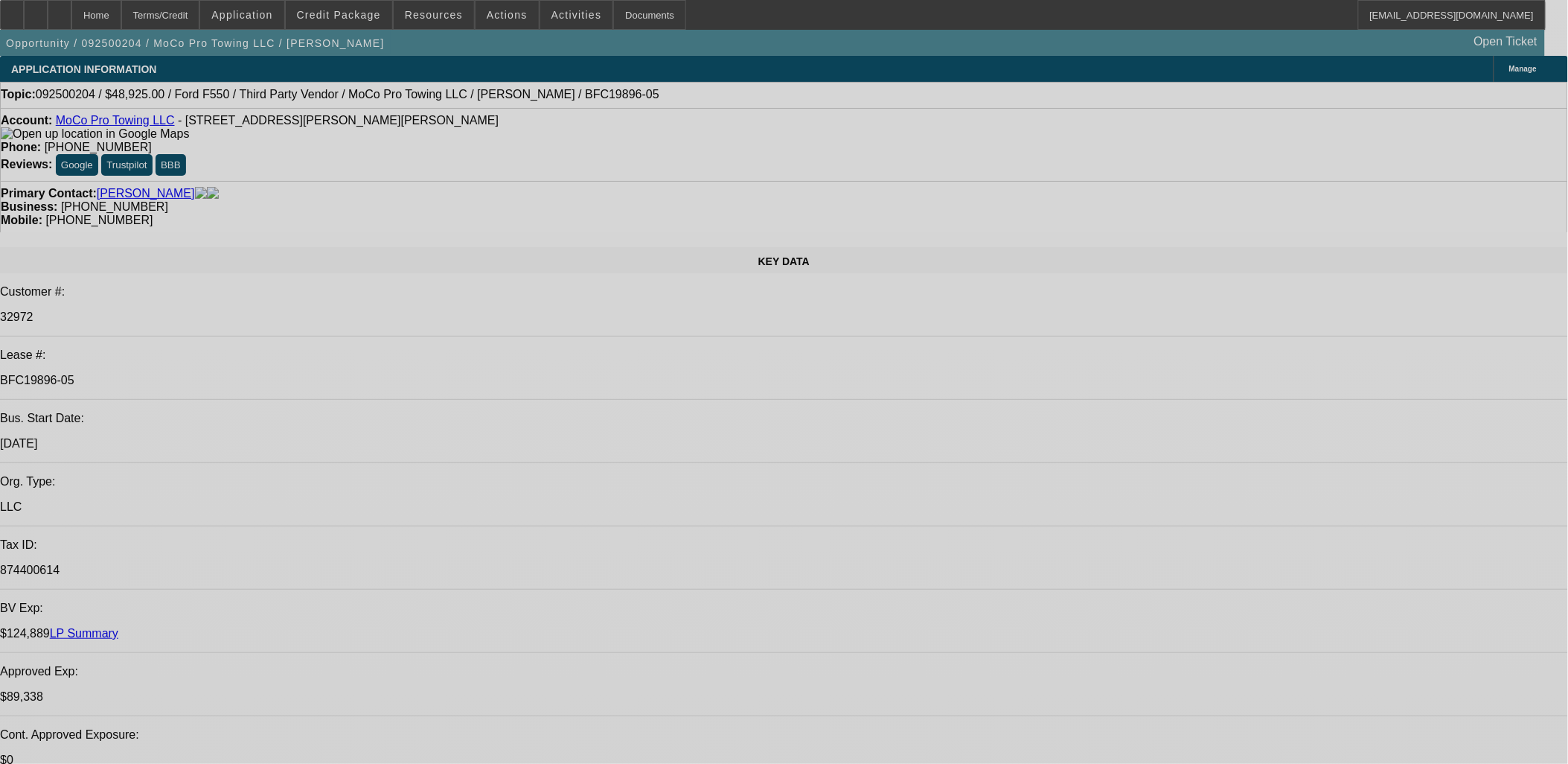
select select "0"
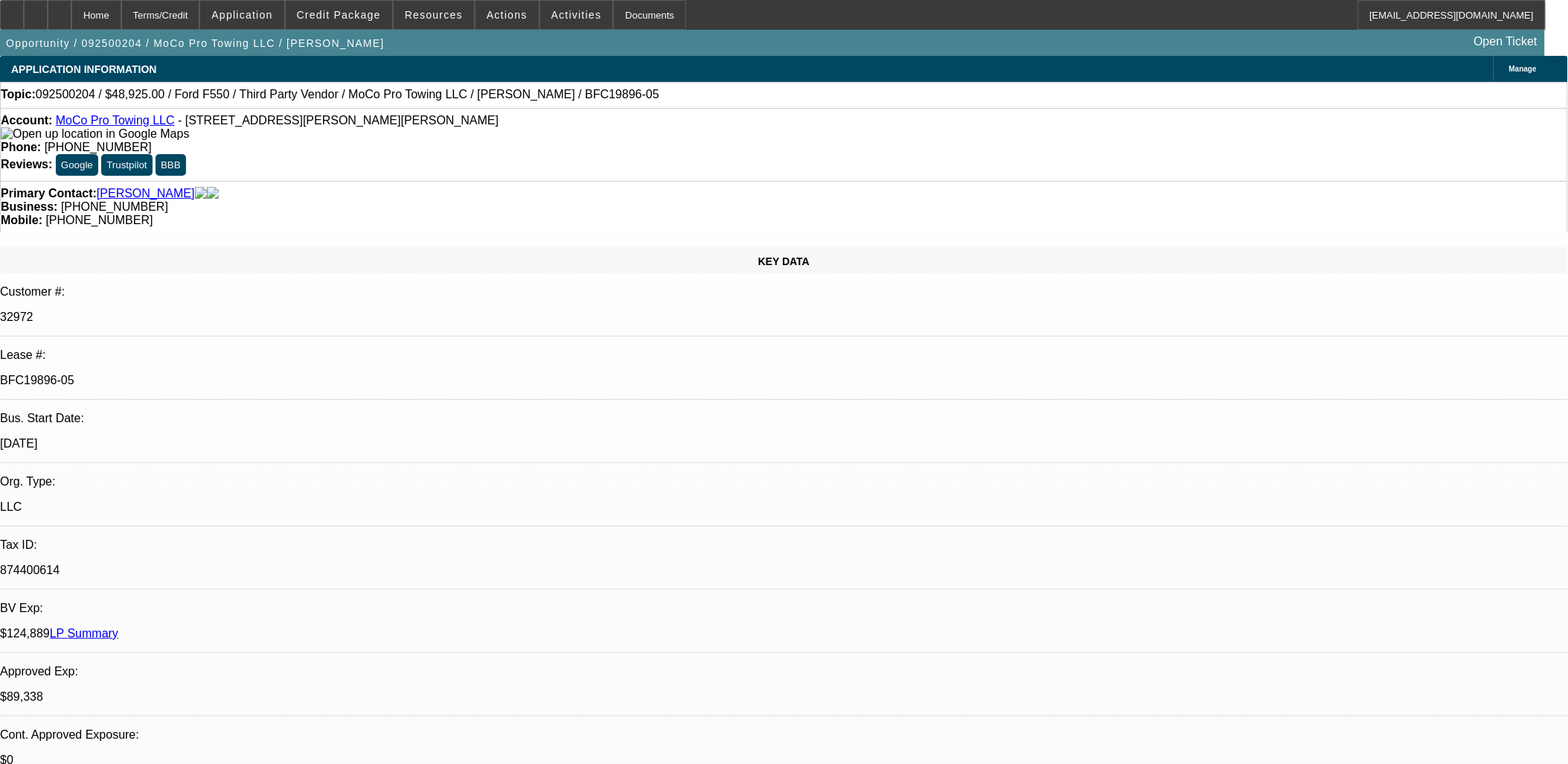
select select "0"
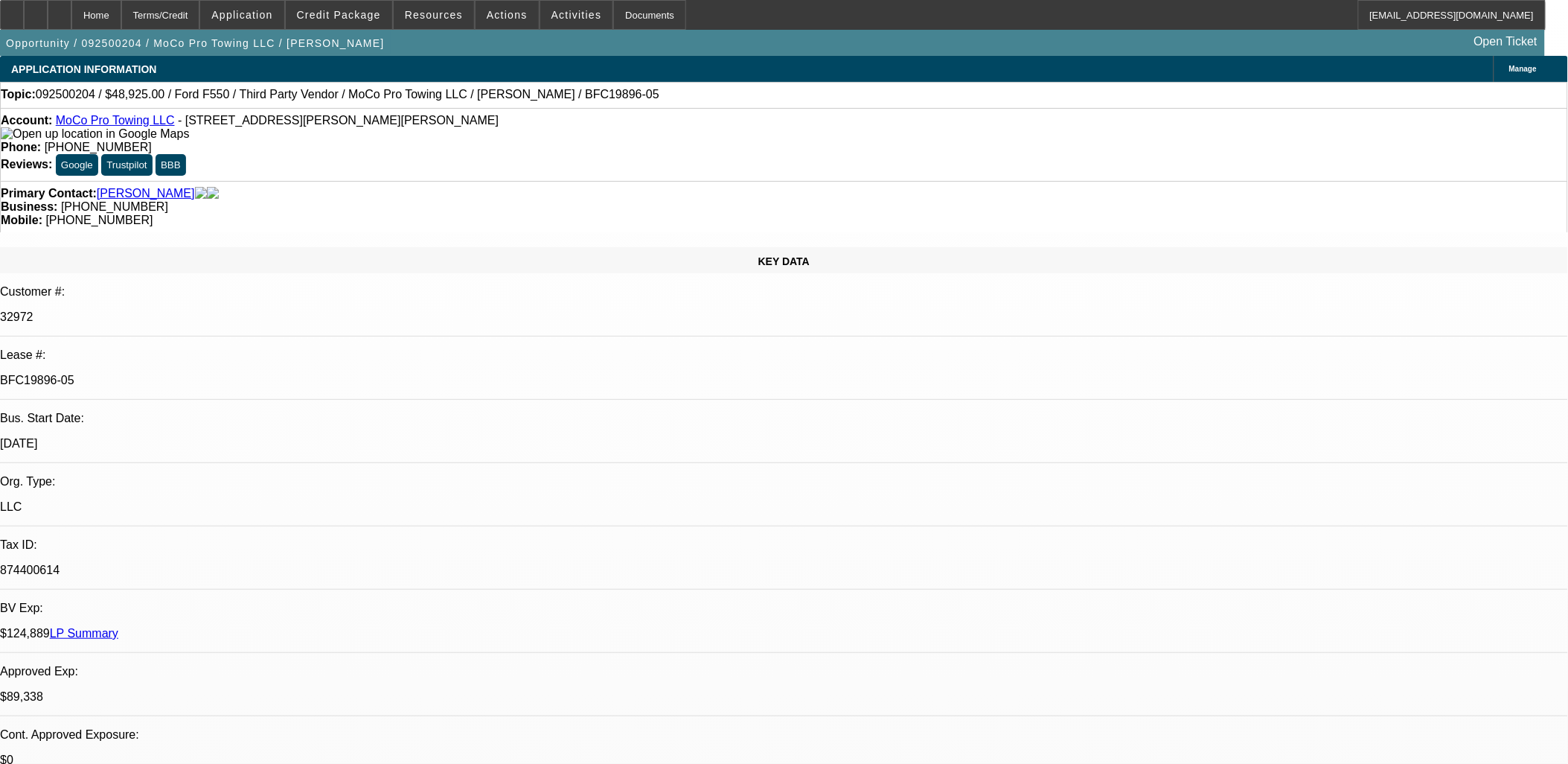
select select "0"
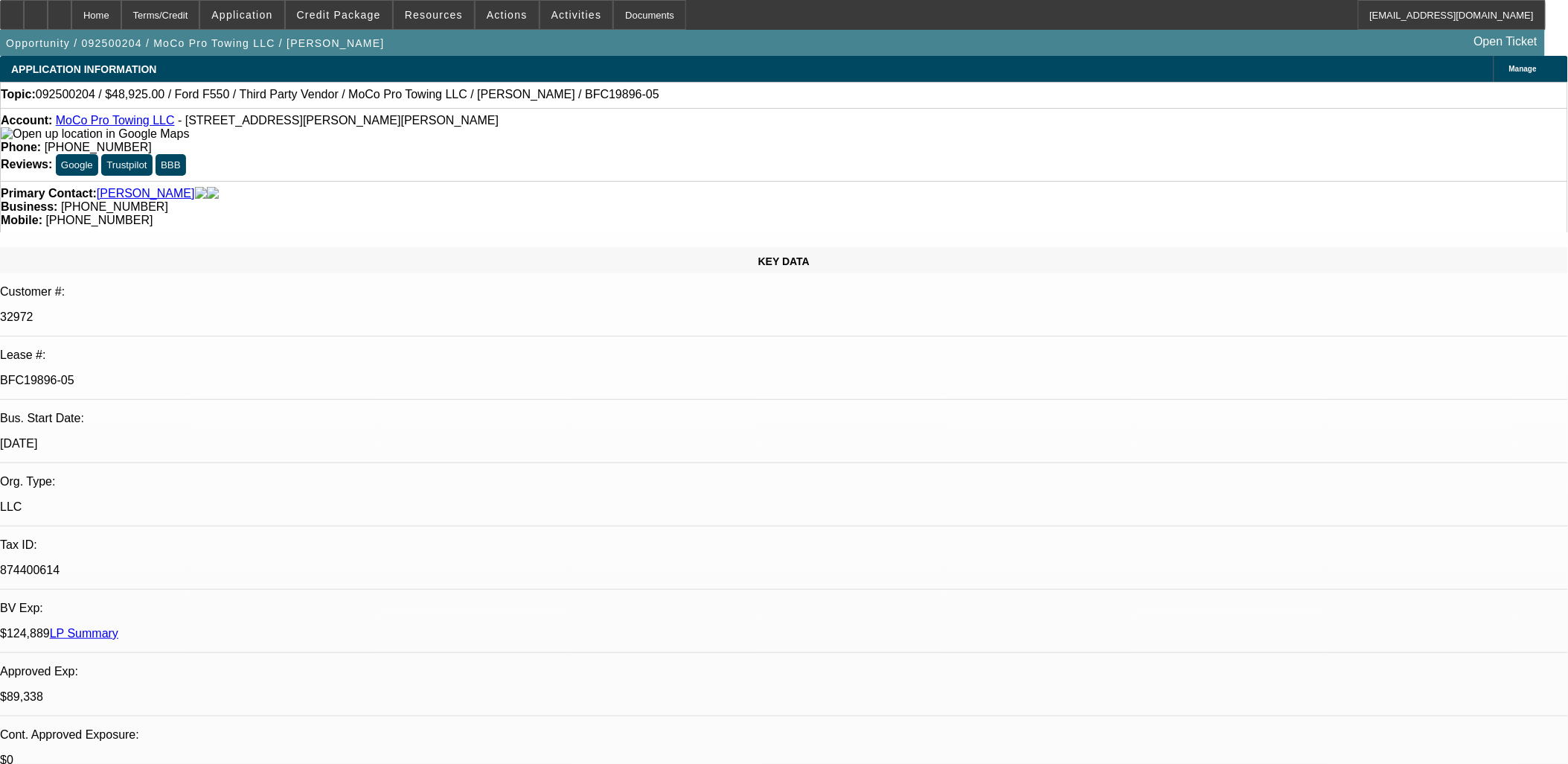
select select "0"
select select "1"
select select "2"
select select "6"
select select "1"
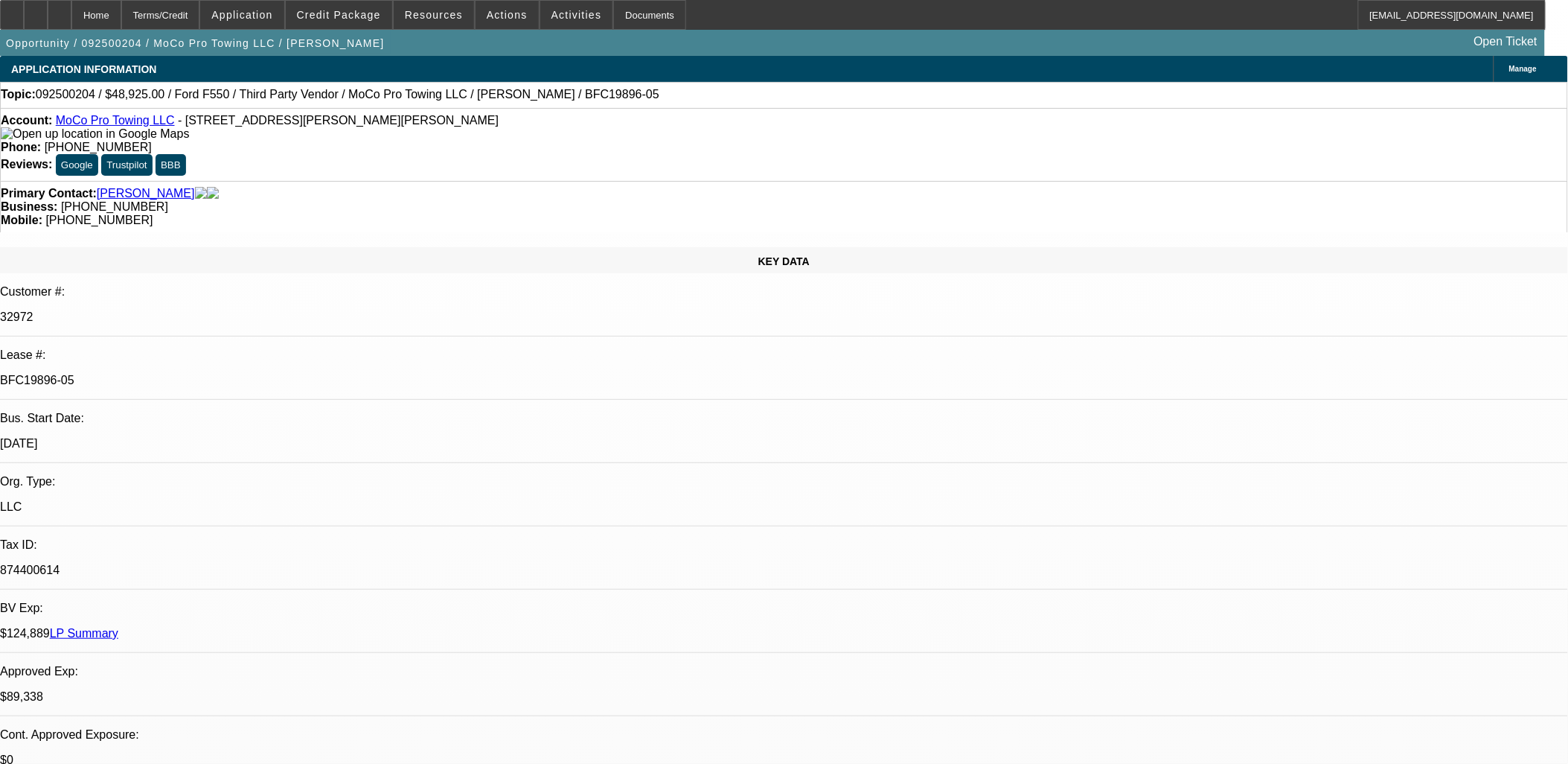
select select "2"
select select "6"
select select "1"
select select "2"
select select "6"
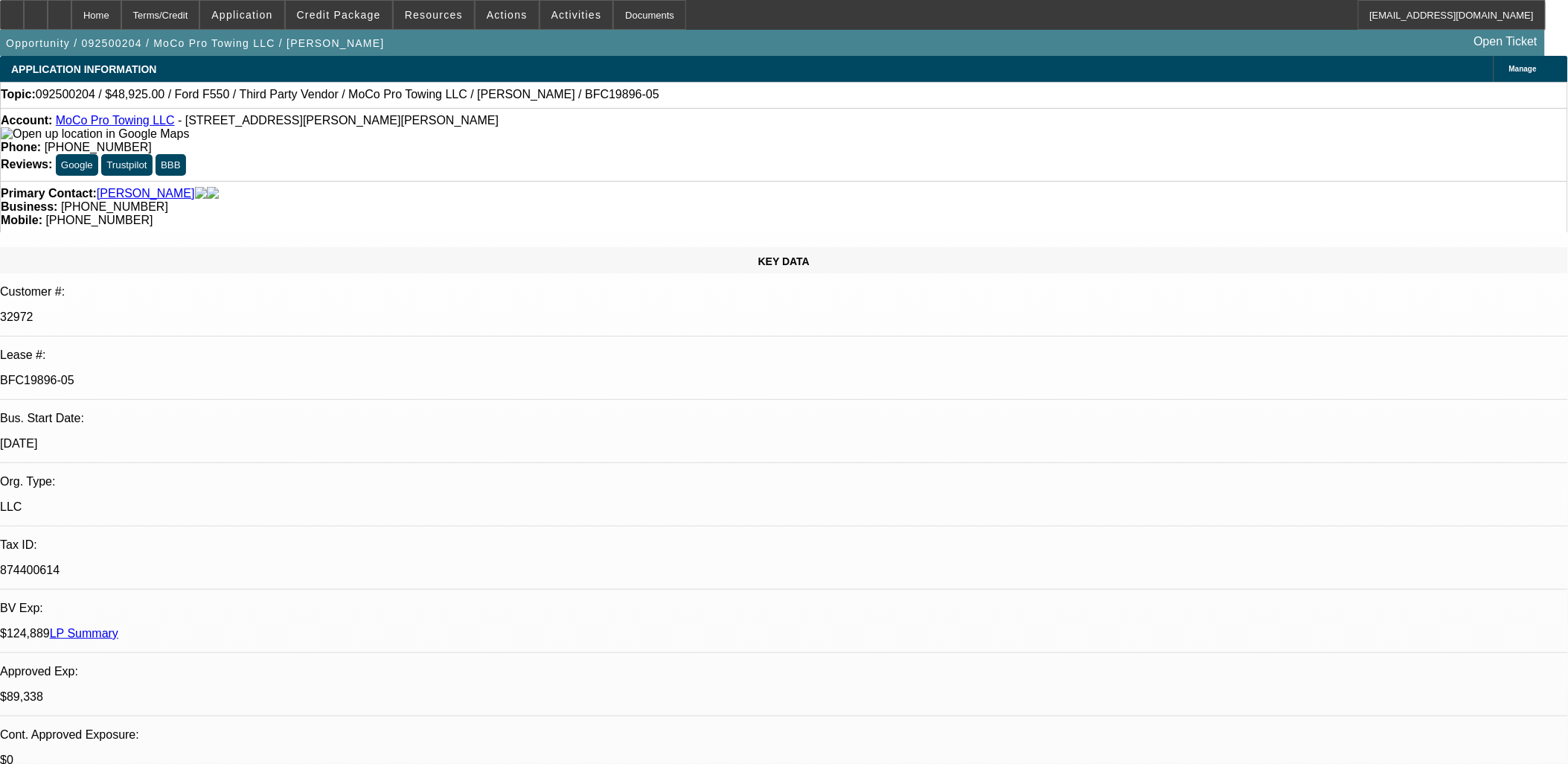
select select "1"
select select "2"
select select "6"
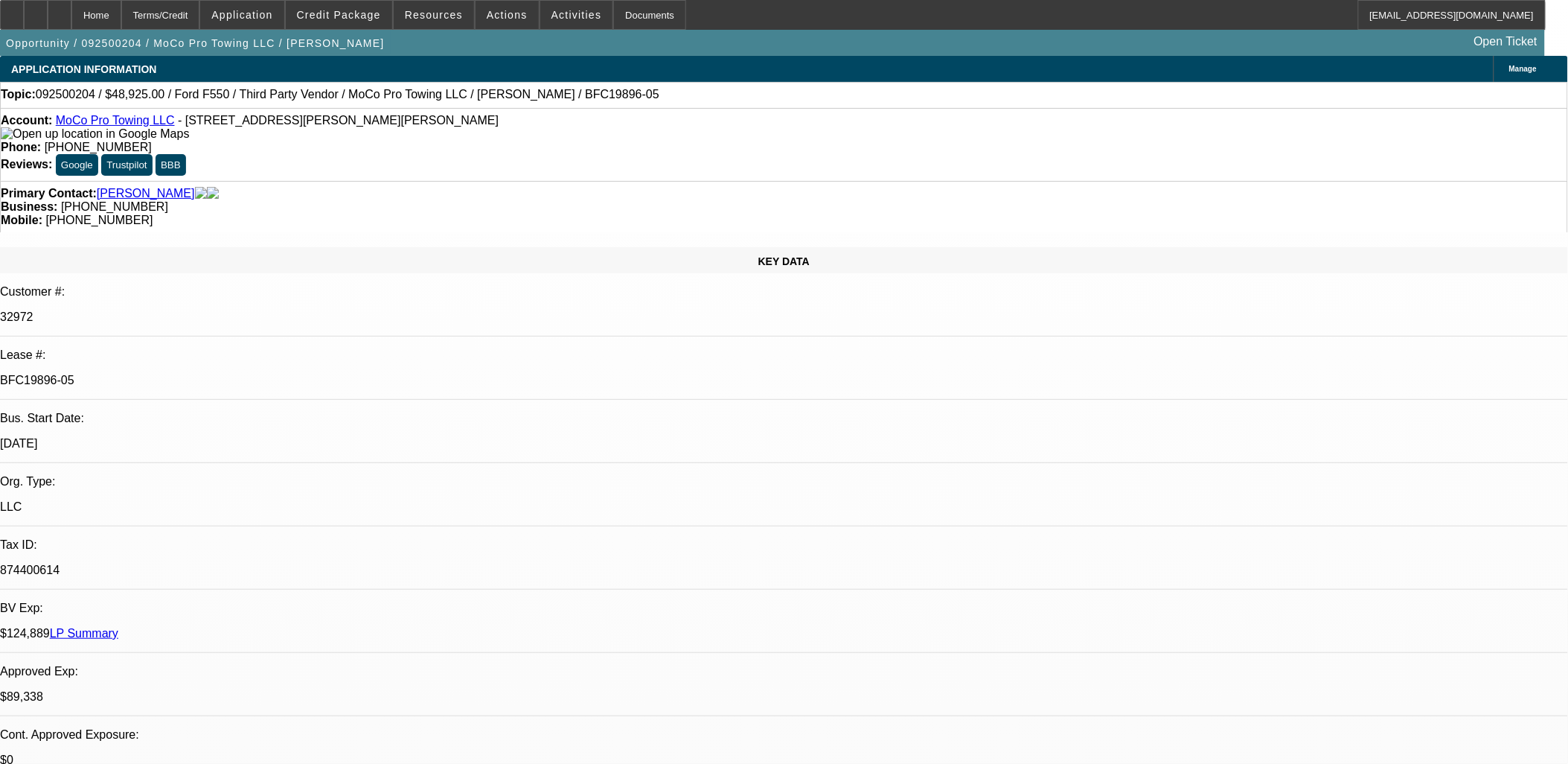
scroll to position [413, 0]
drag, startPoint x: 1263, startPoint y: 324, endPoint x: 1277, endPoint y: 278, distance: 48.1
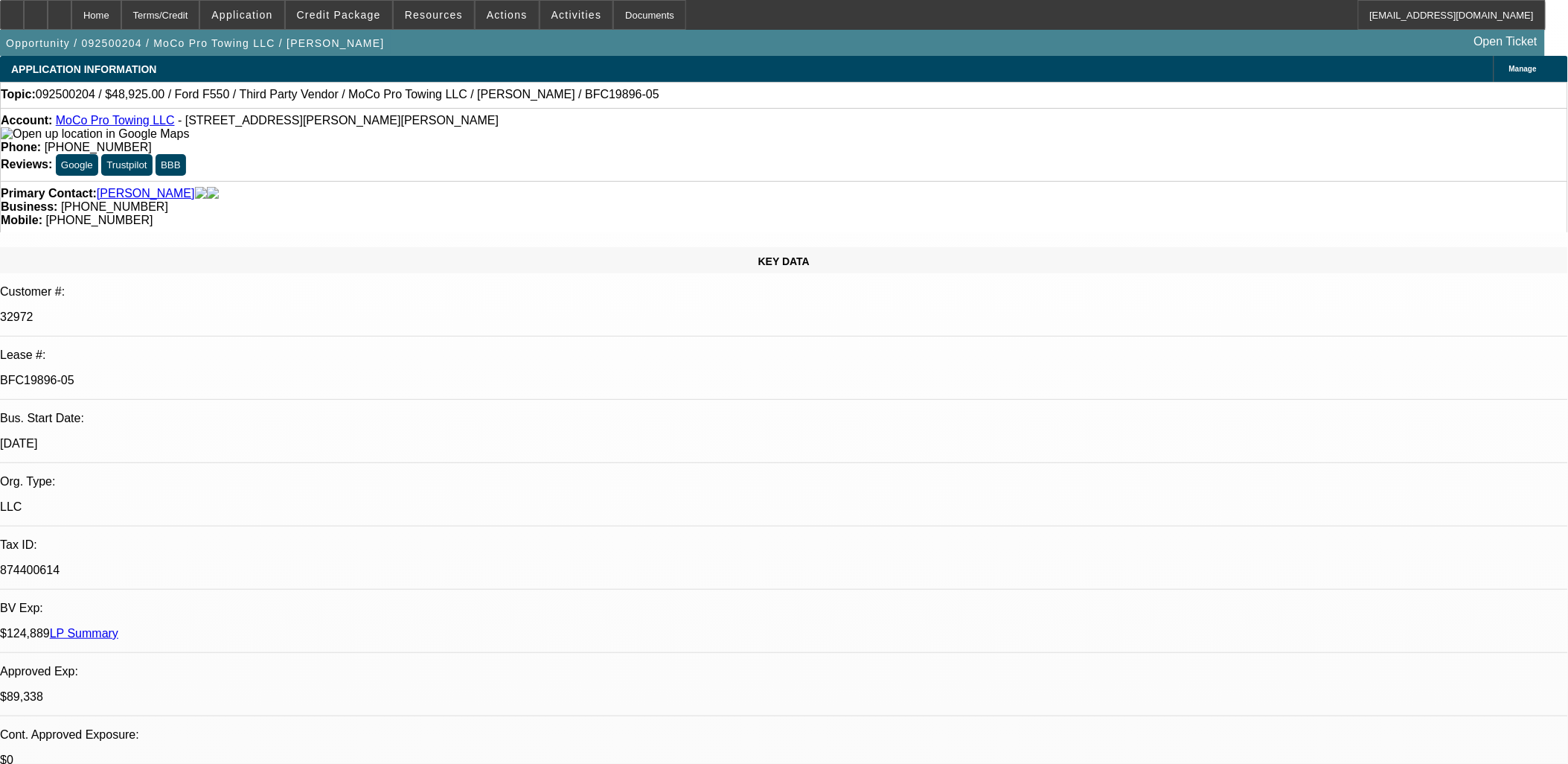
scroll to position [0, 0]
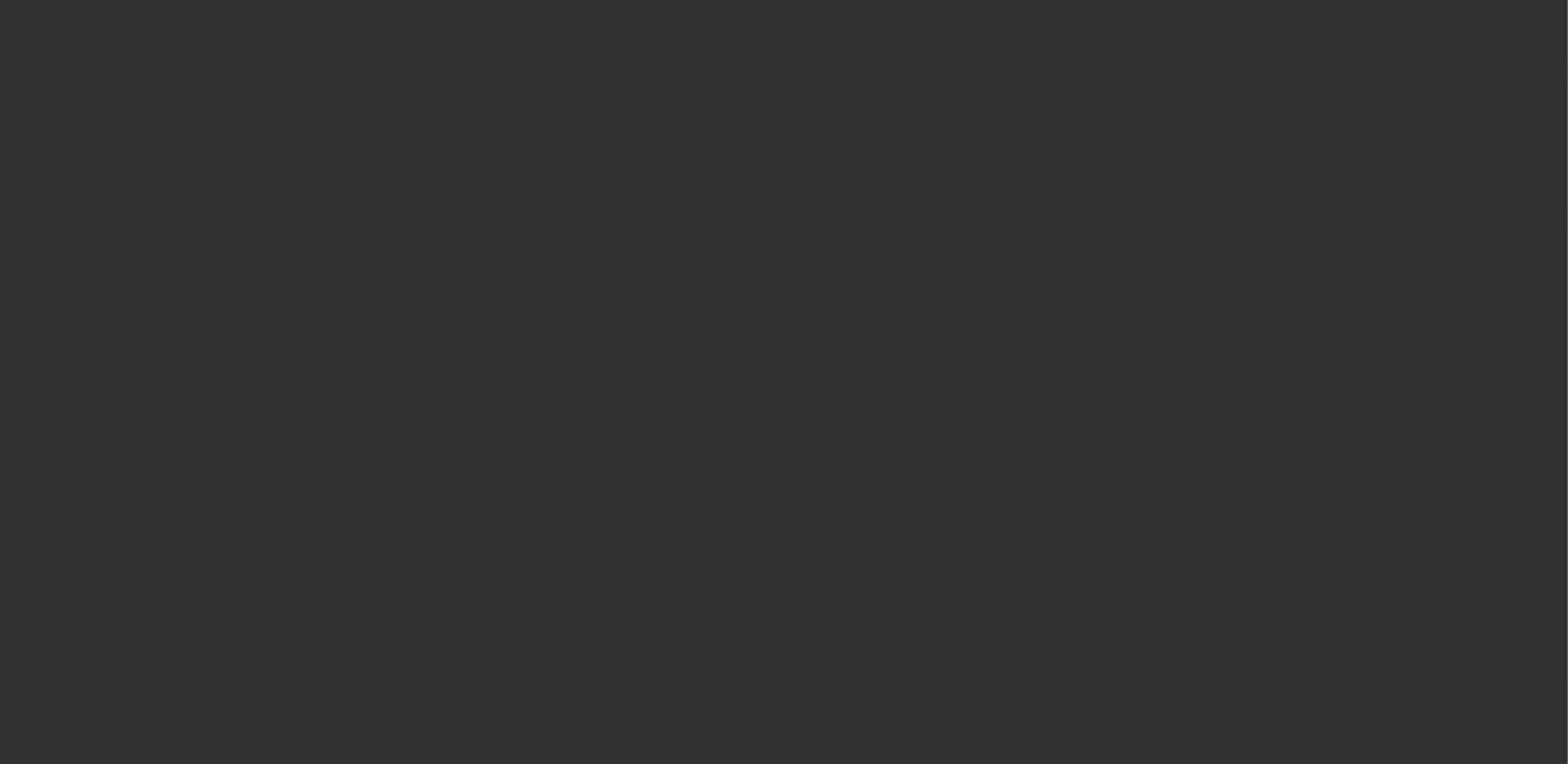
select select "0"
select select "6"
select select "0"
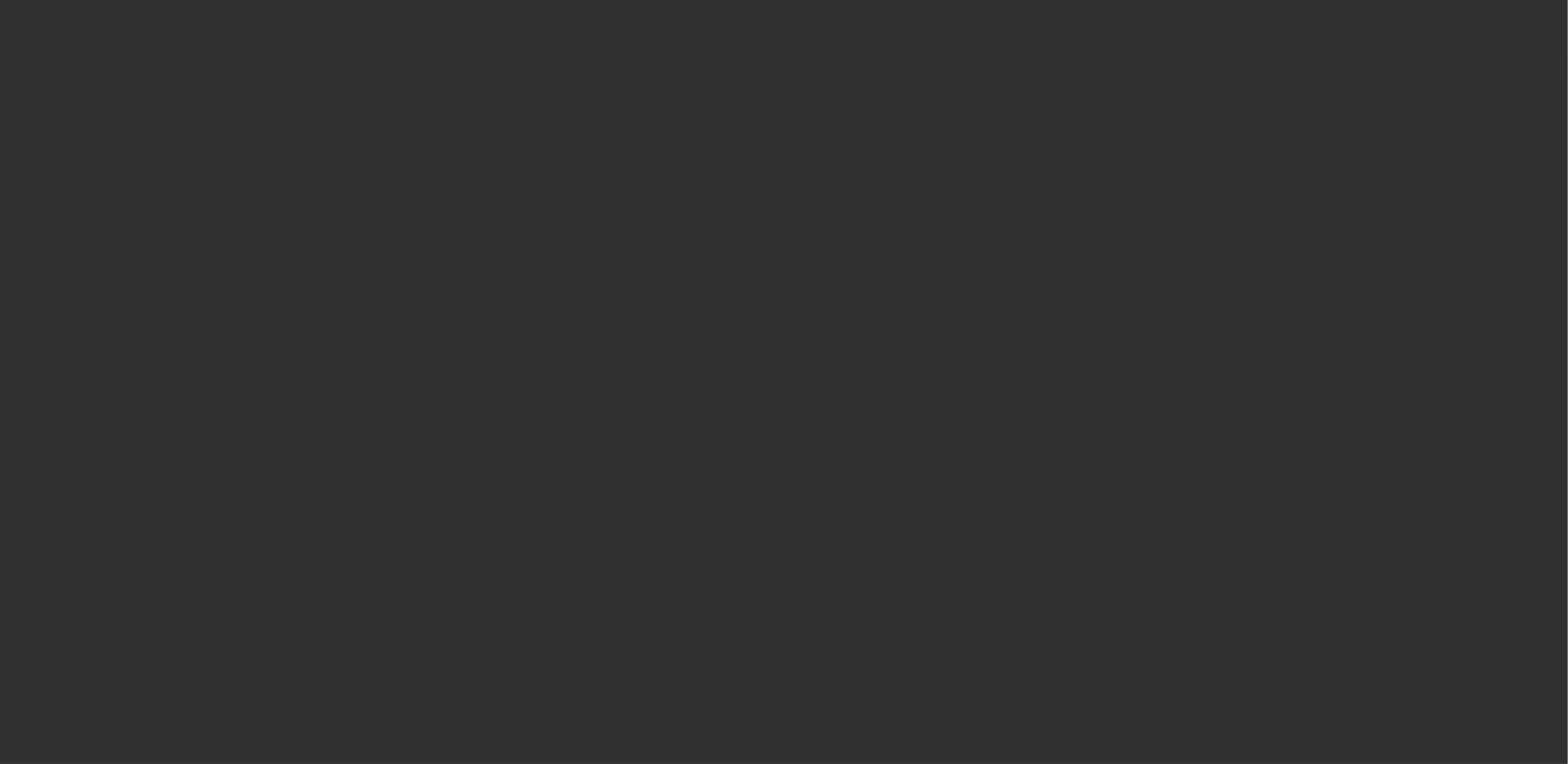
select select "0"
select select "6"
select select "0"
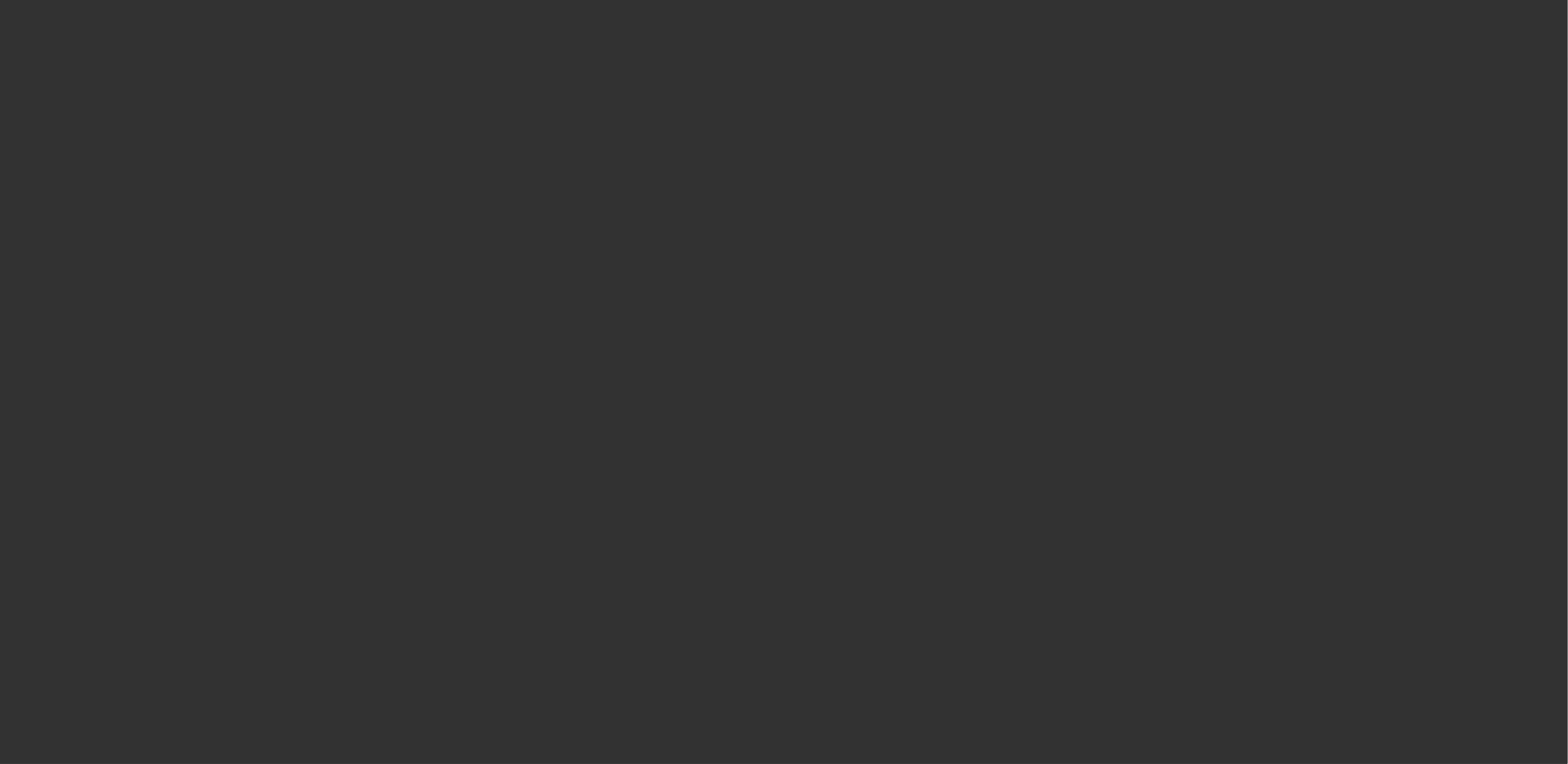
select select "0"
select select "6"
select select "0"
select select "2"
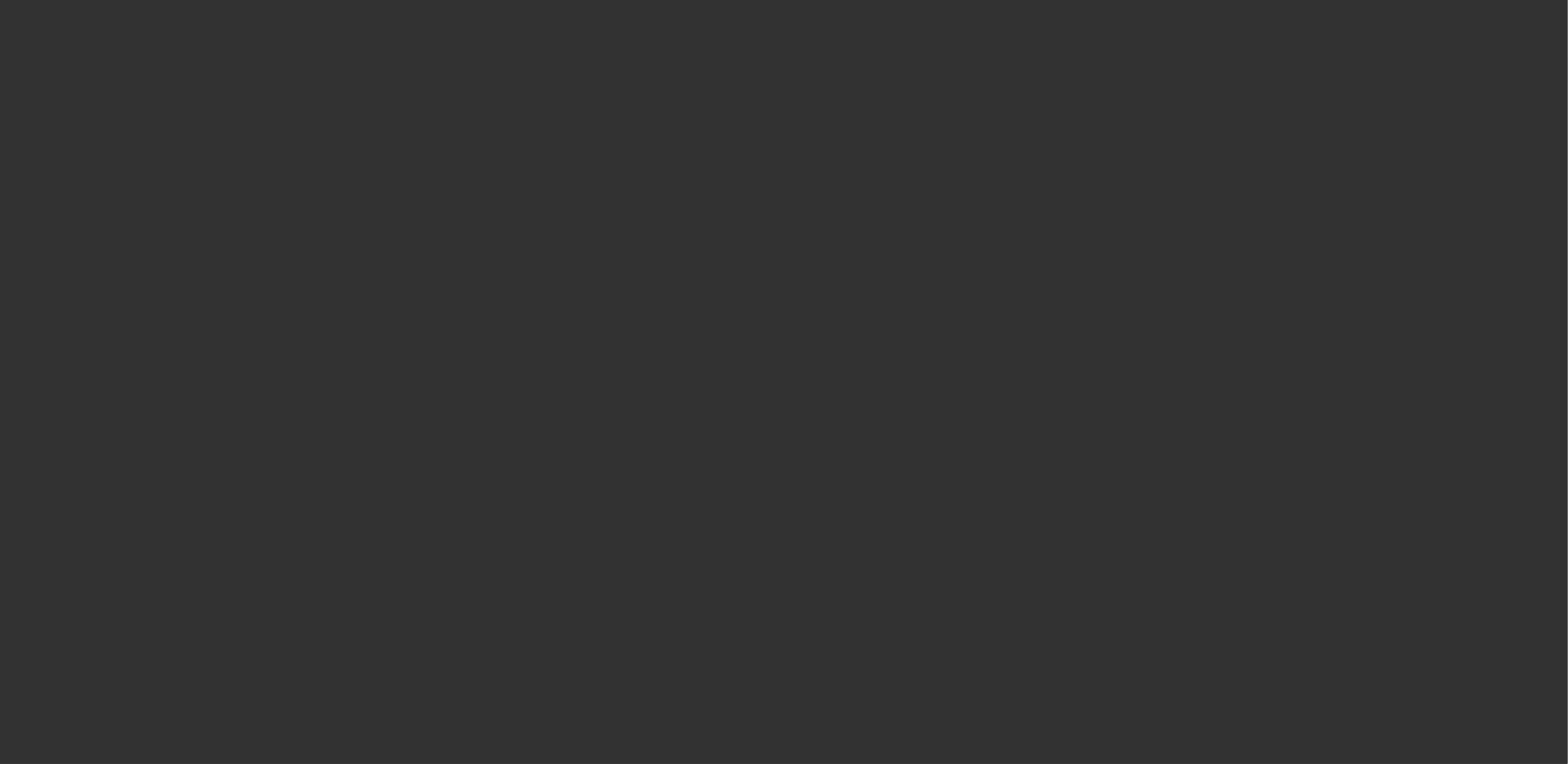
select select "0"
select select "6"
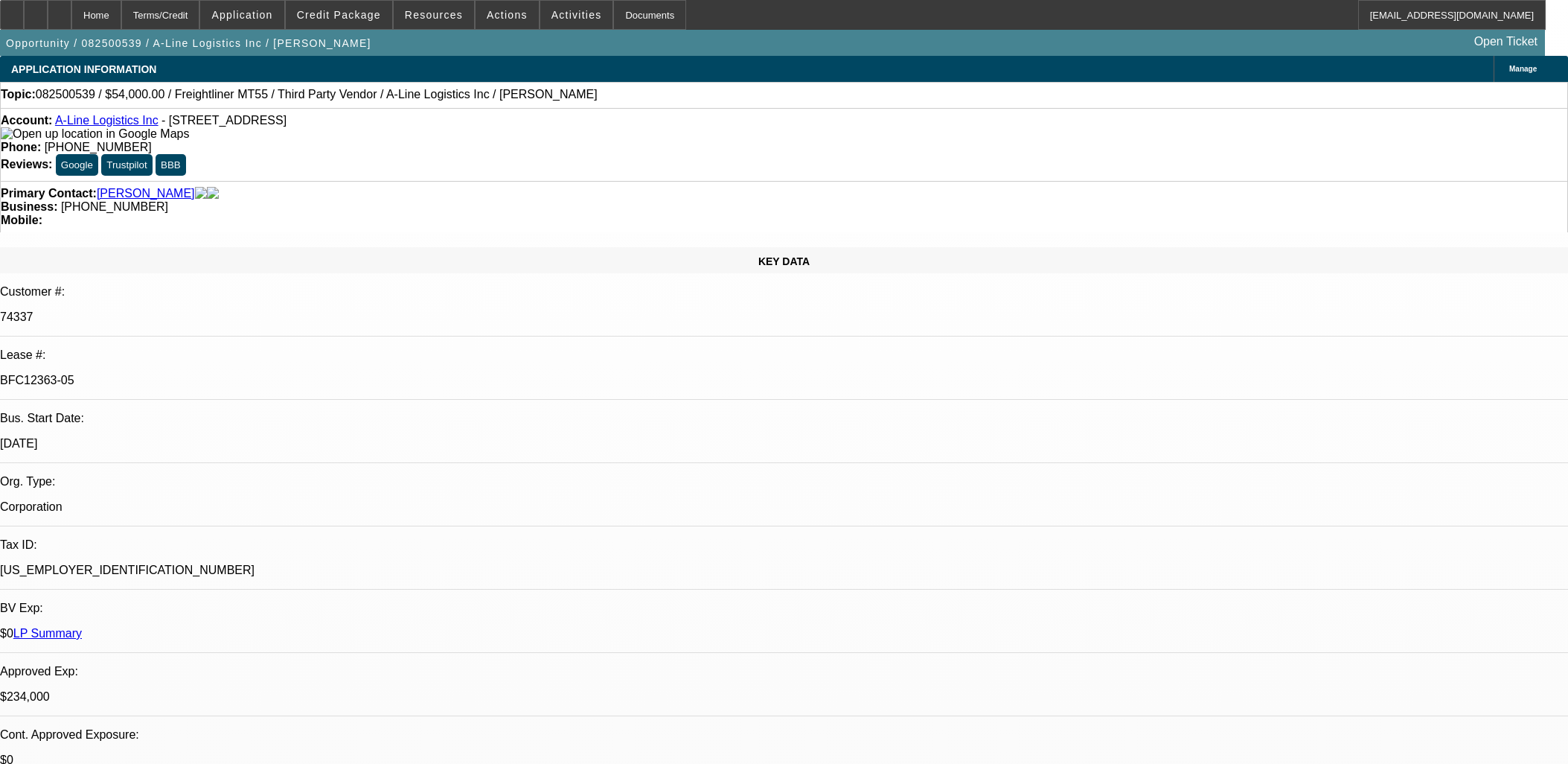
select select "0"
select select "6"
select select "0"
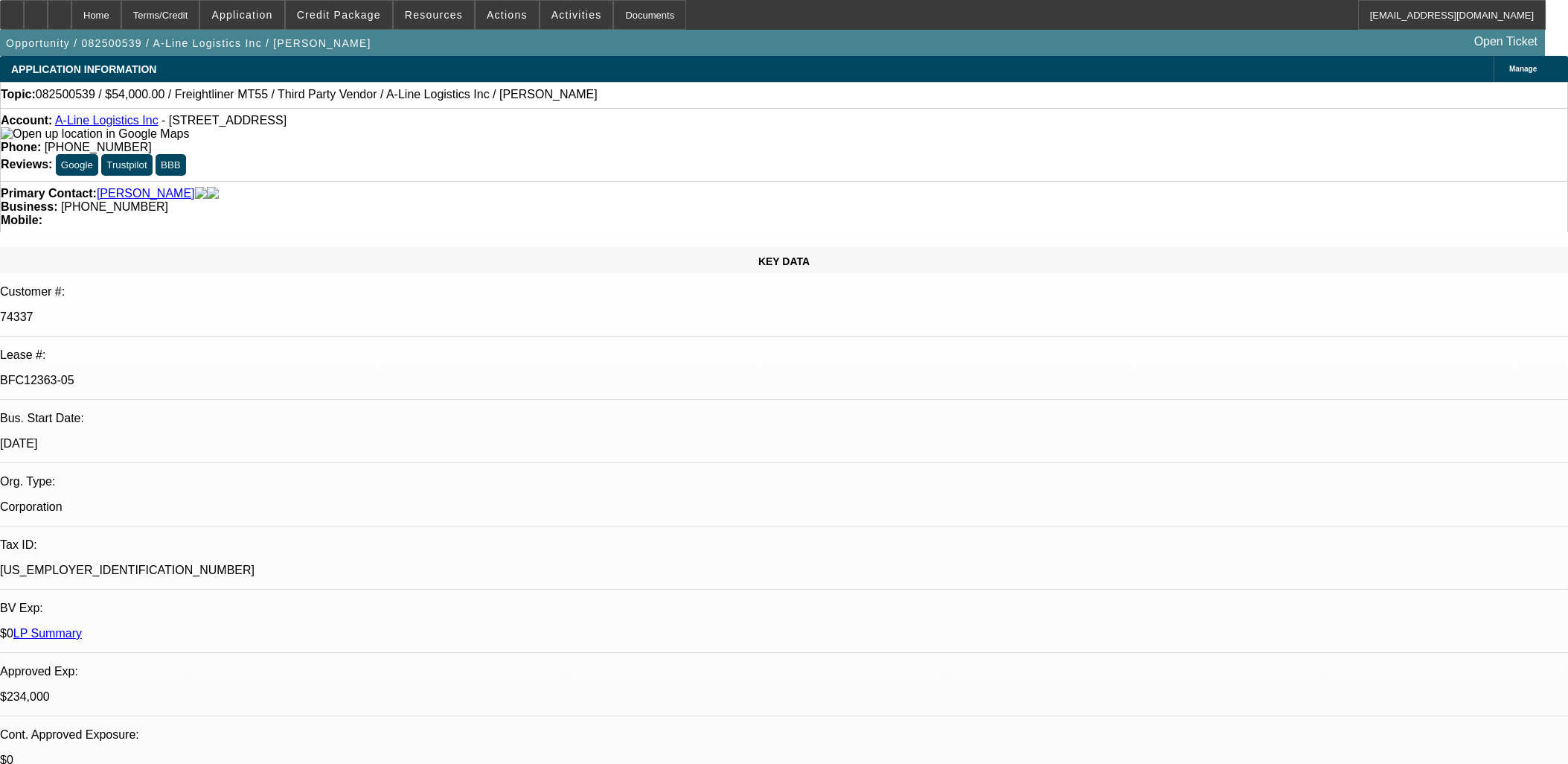
select select "0"
select select "0.1"
select select "4"
select select "0"
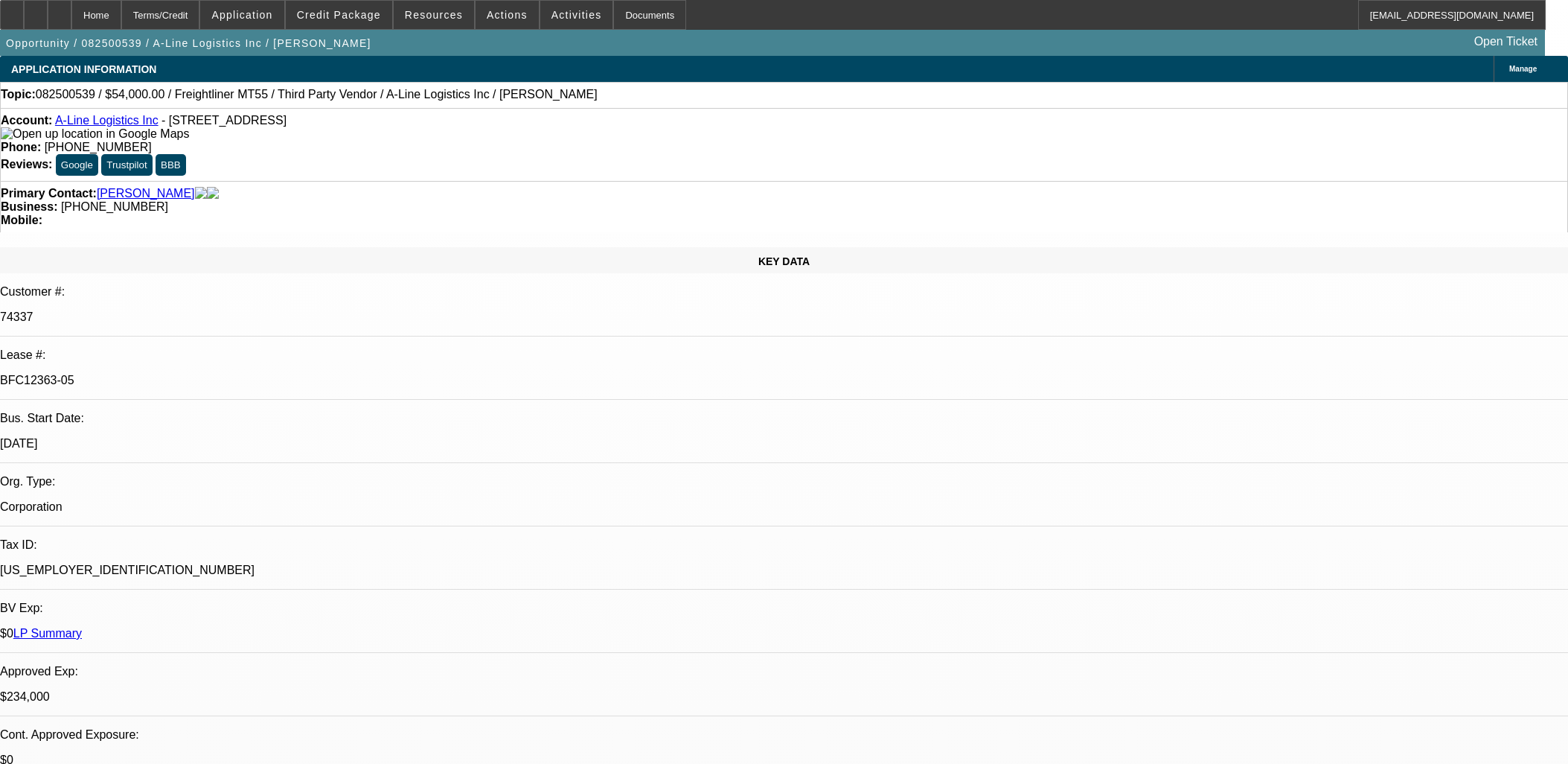
select select "0.1"
select select "4"
select select "0"
select select "0.1"
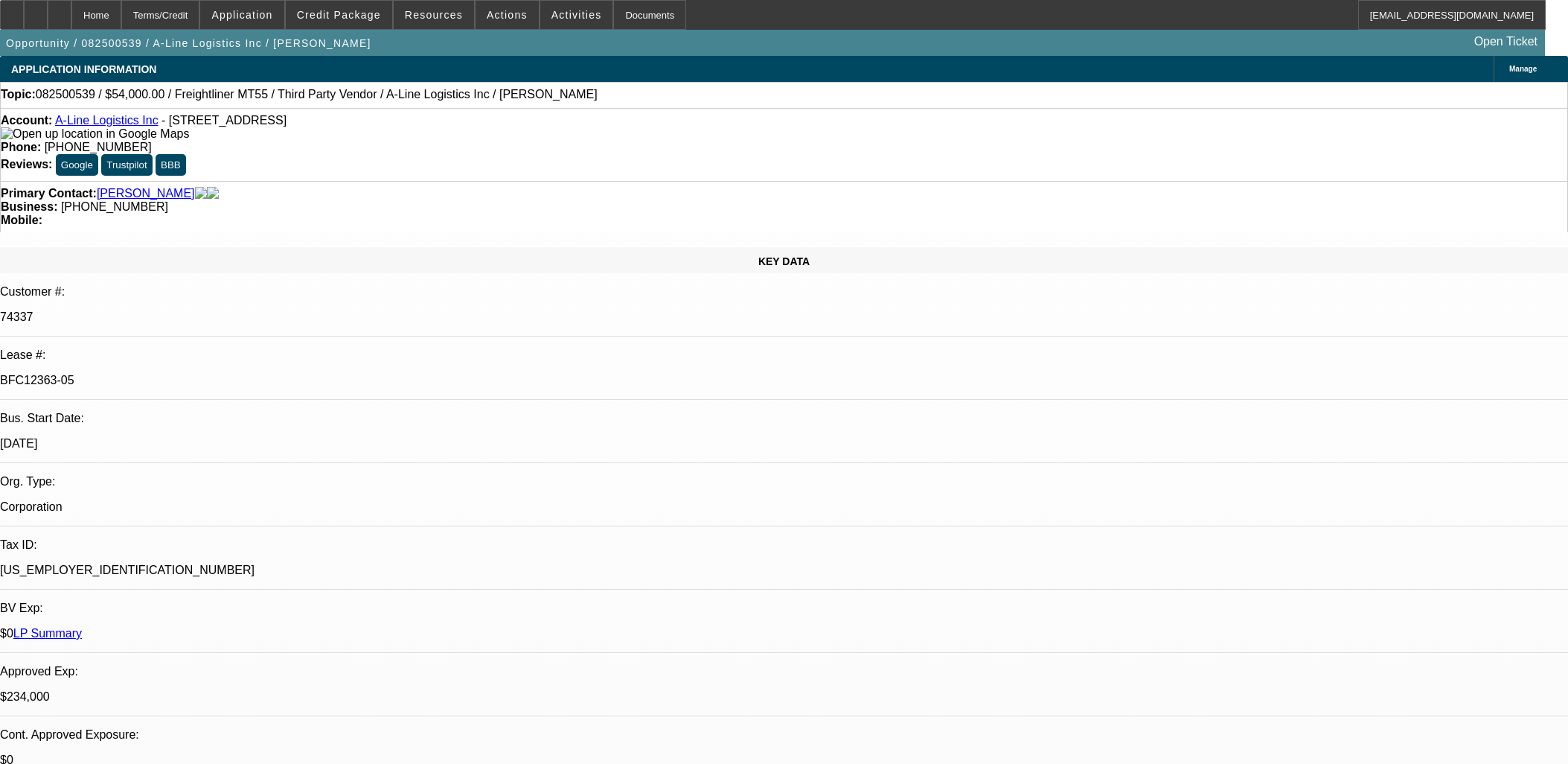
select select "4"
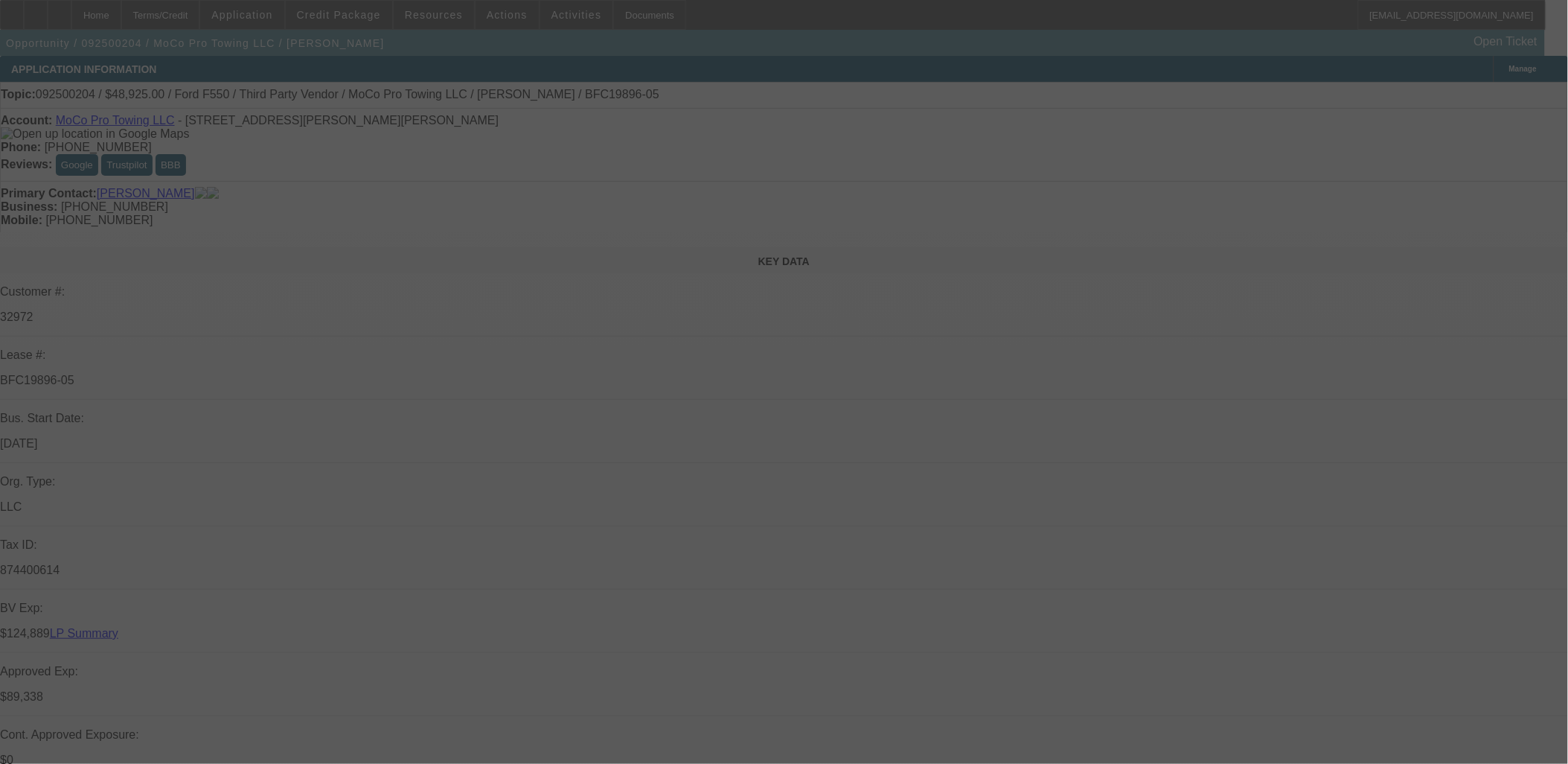
click at [1227, 170] on div at bounding box center [784, 382] width 1568 height 764
click at [1223, 209] on div at bounding box center [784, 382] width 1568 height 764
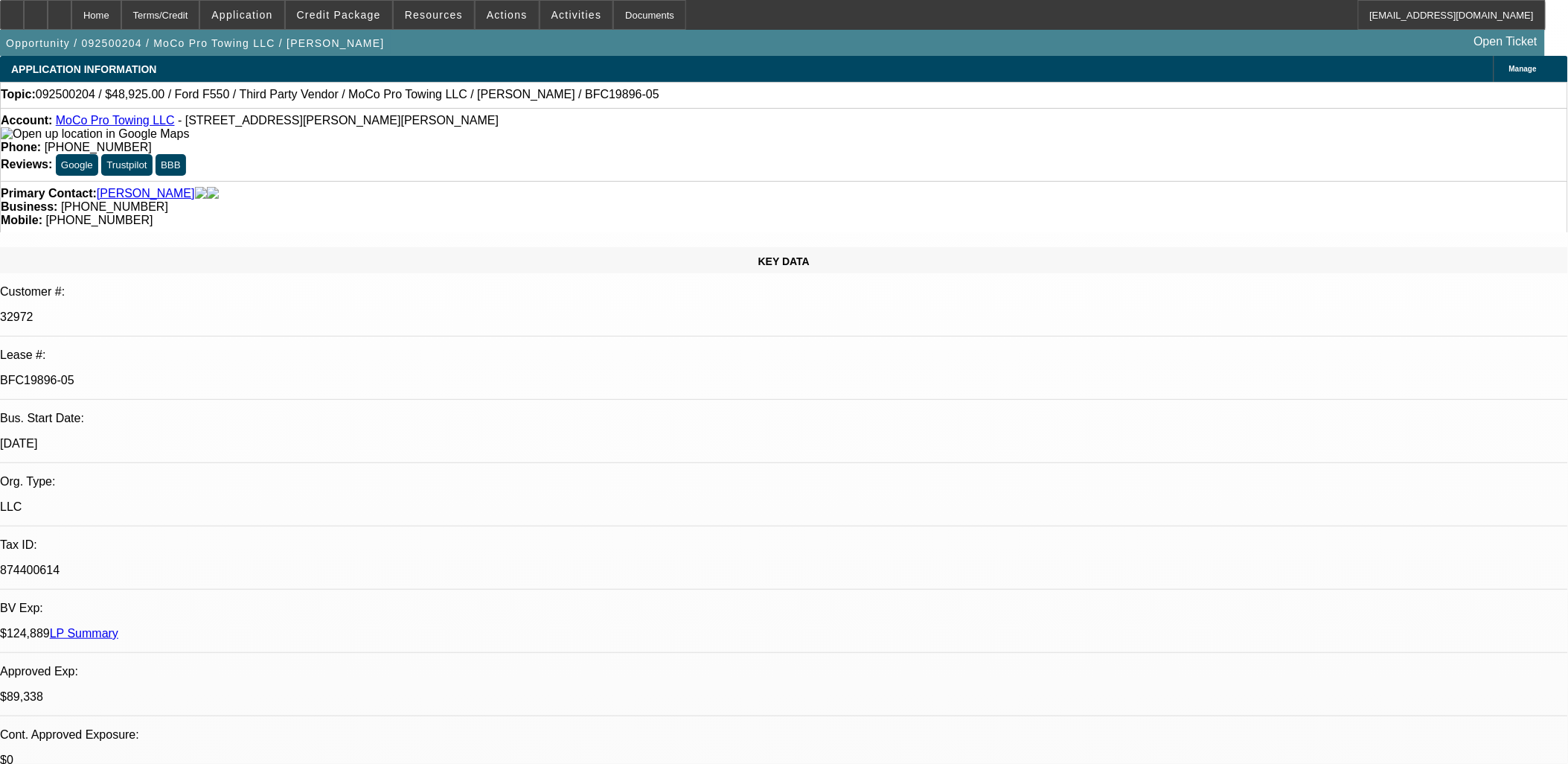
select select "0"
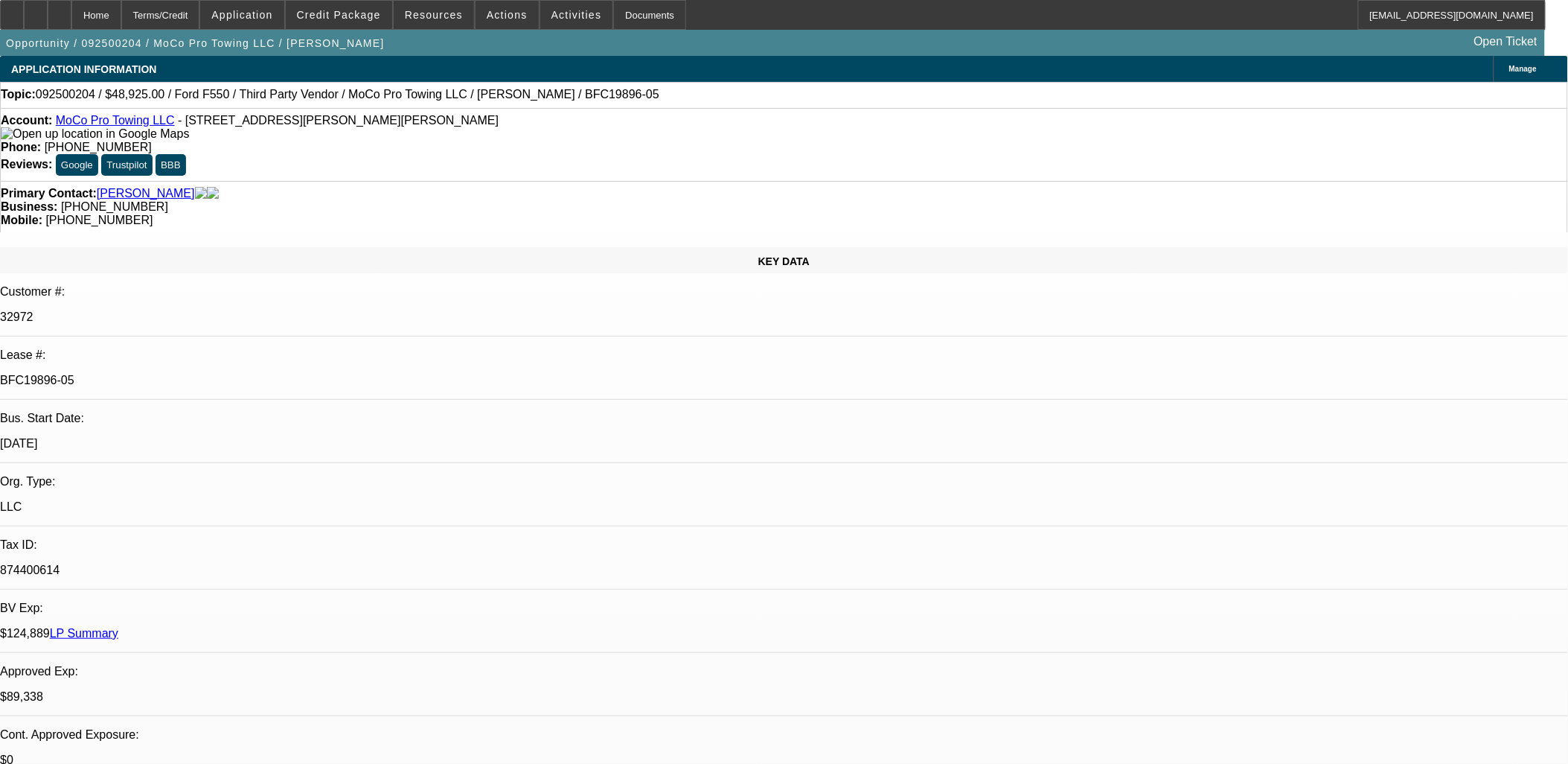
select select "0"
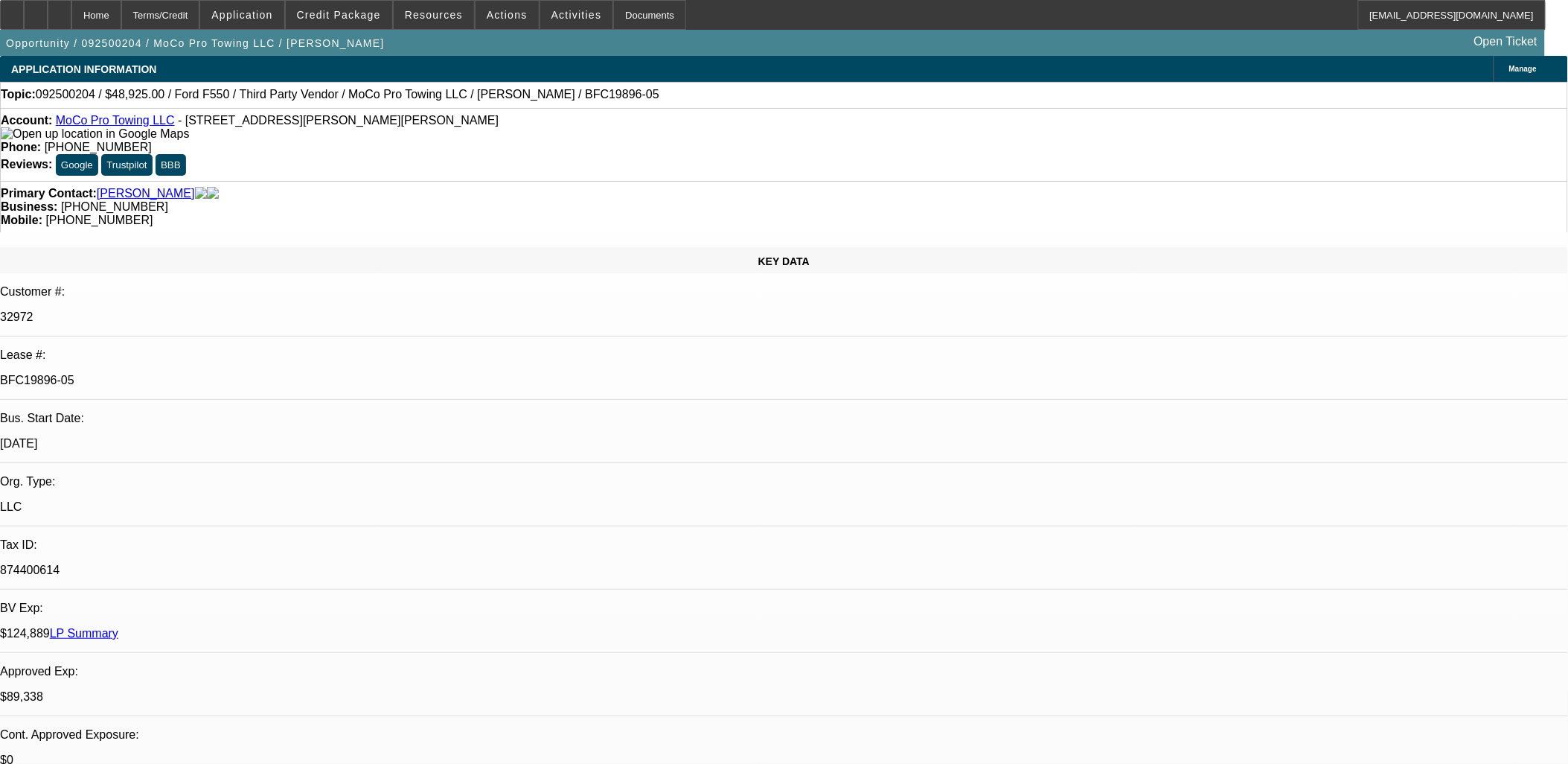
select select "0"
select select "1"
select select "2"
select select "6"
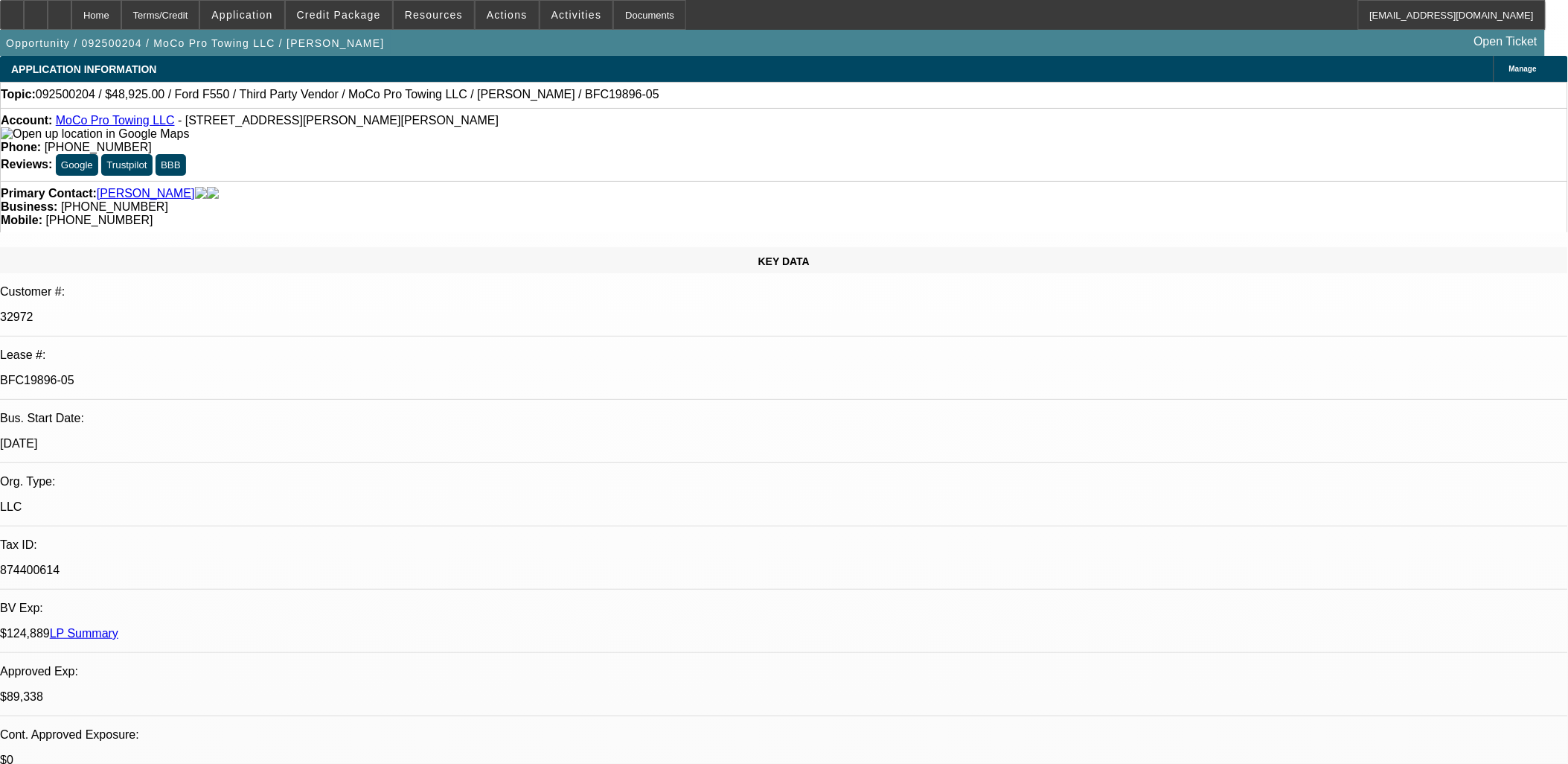
select select "1"
select select "2"
select select "6"
select select "1"
select select "2"
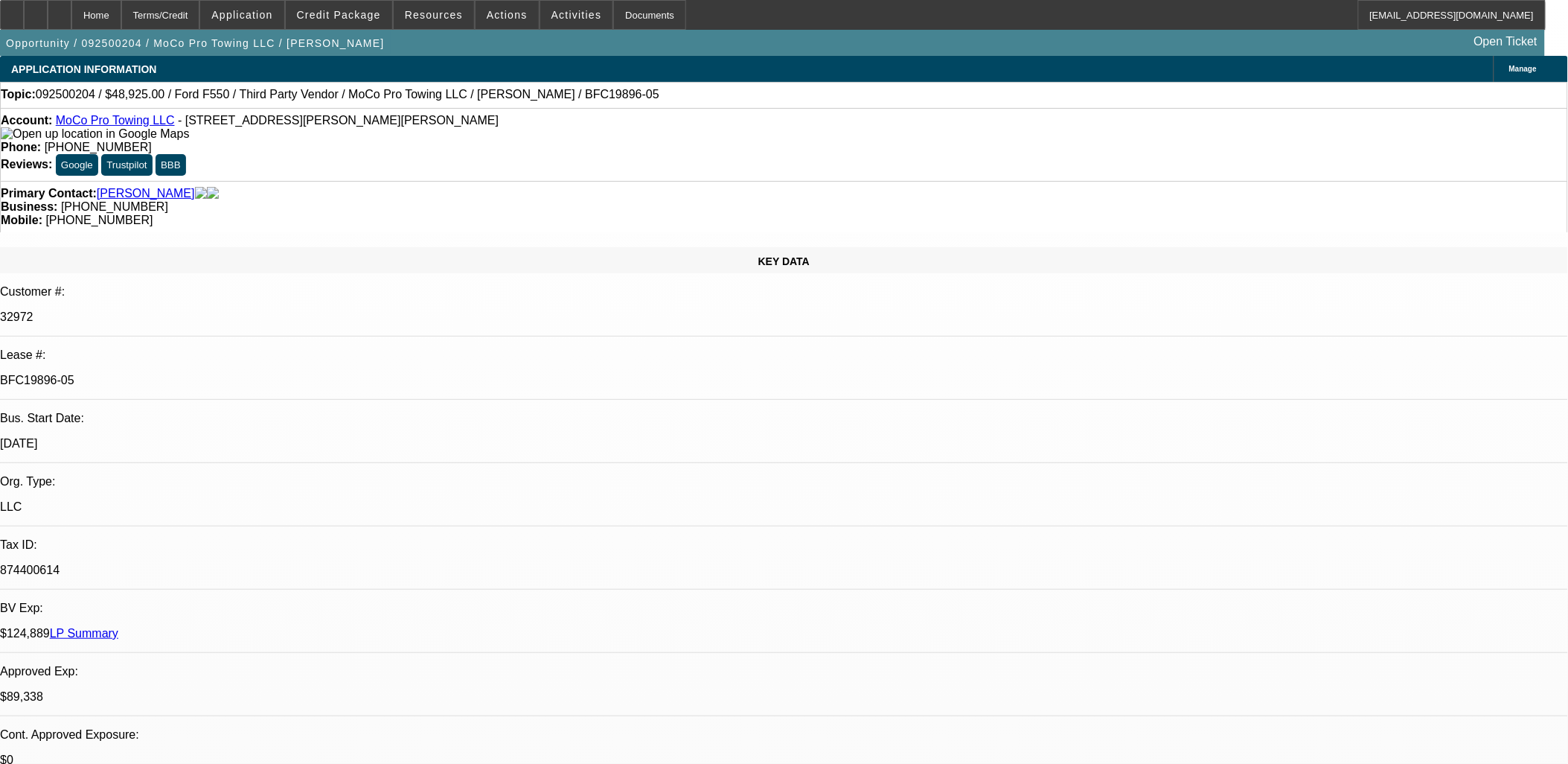
select select "6"
select select "1"
select select "2"
select select "6"
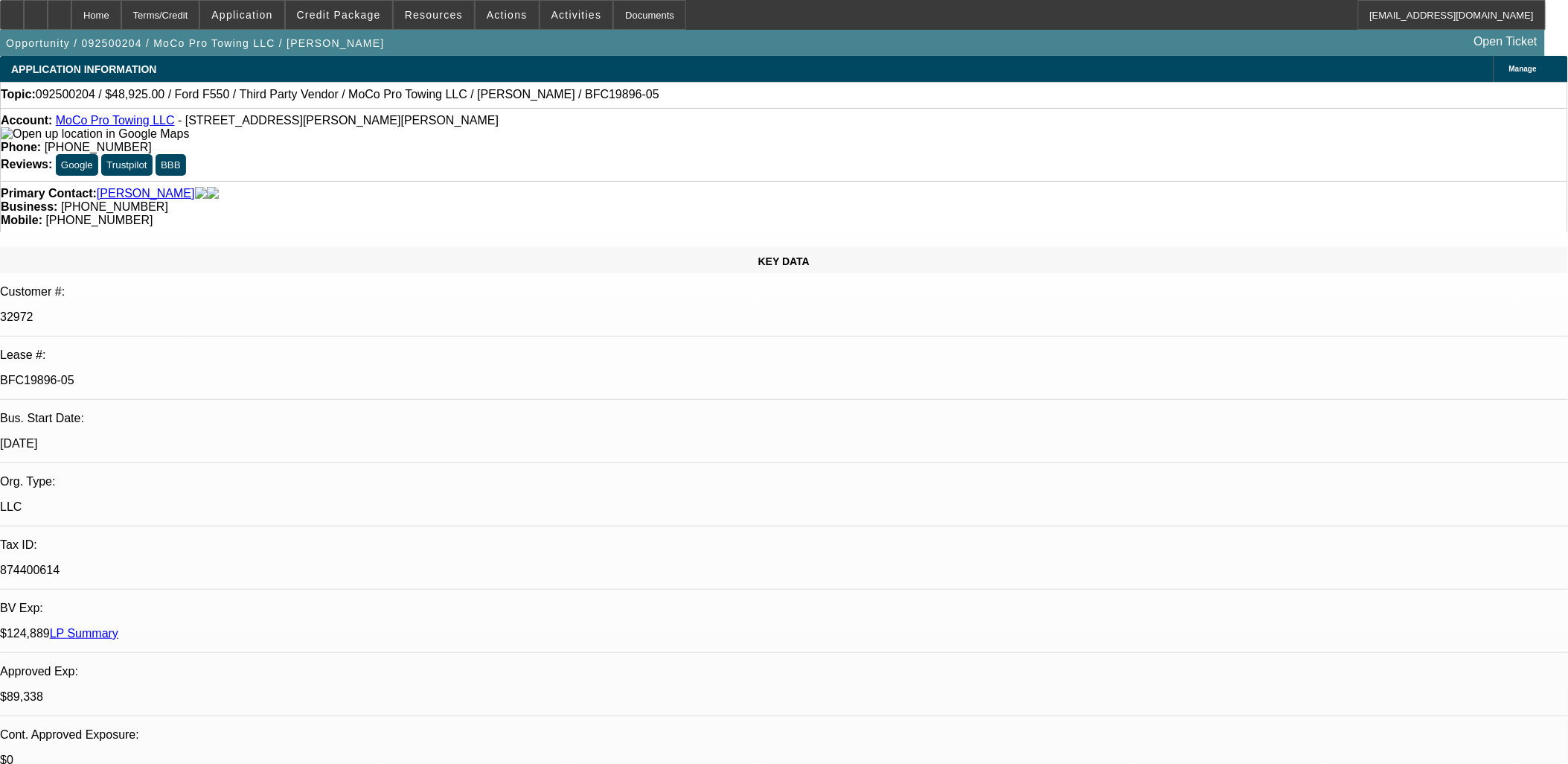
scroll to position [413, 0]
drag, startPoint x: 940, startPoint y: 398, endPoint x: 973, endPoint y: 409, distance: 34.8
drag, startPoint x: 973, startPoint y: 409, endPoint x: 1178, endPoint y: 486, distance: 219.0
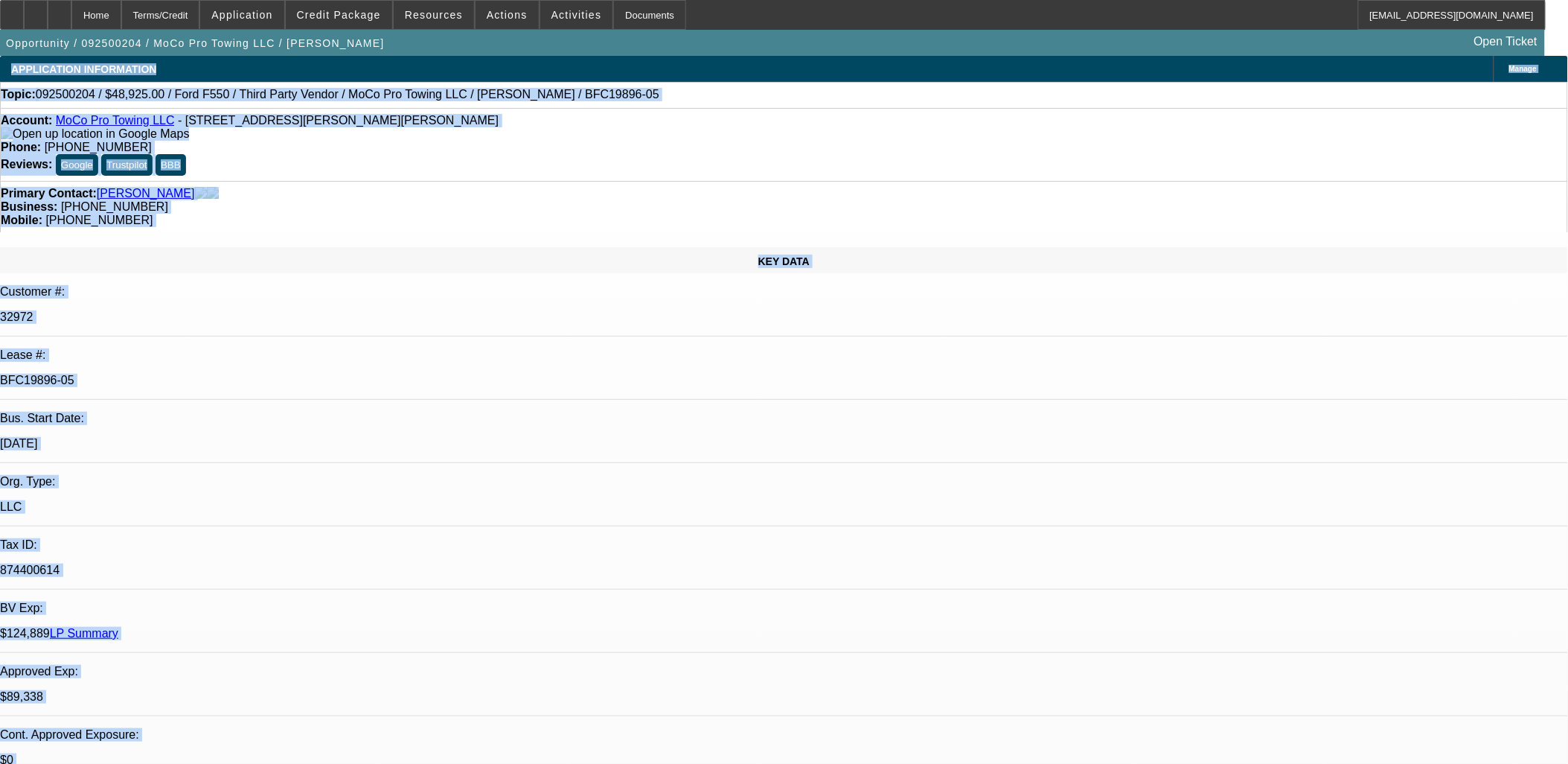
drag, startPoint x: 1280, startPoint y: 506, endPoint x: 1, endPoint y: 33, distance: 1363.7
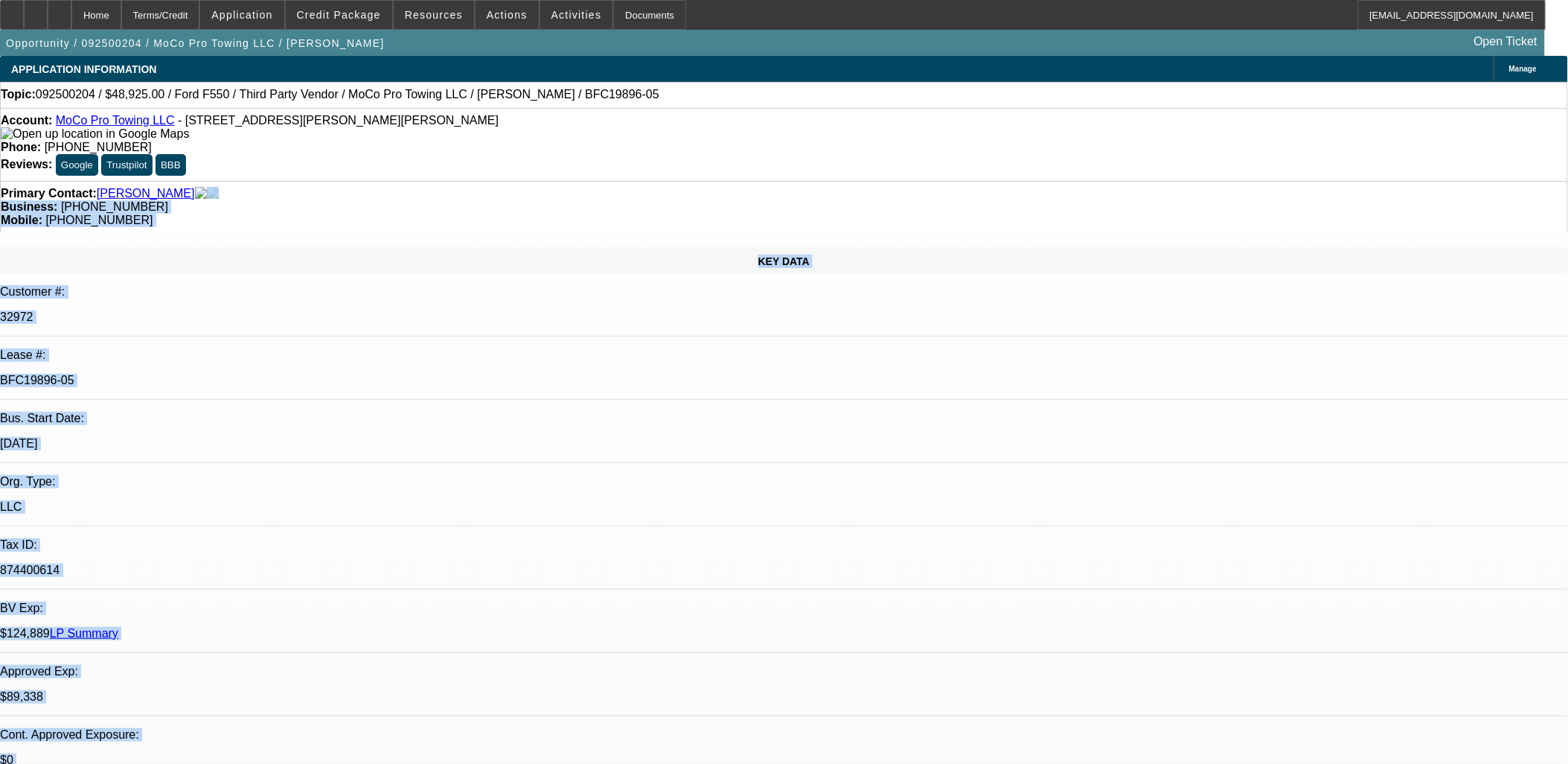
drag, startPoint x: 342, startPoint y: 179, endPoint x: 324, endPoint y: 170, distance: 20.1
drag, startPoint x: 1301, startPoint y: 549, endPoint x: 1284, endPoint y: 555, distance: 18.0
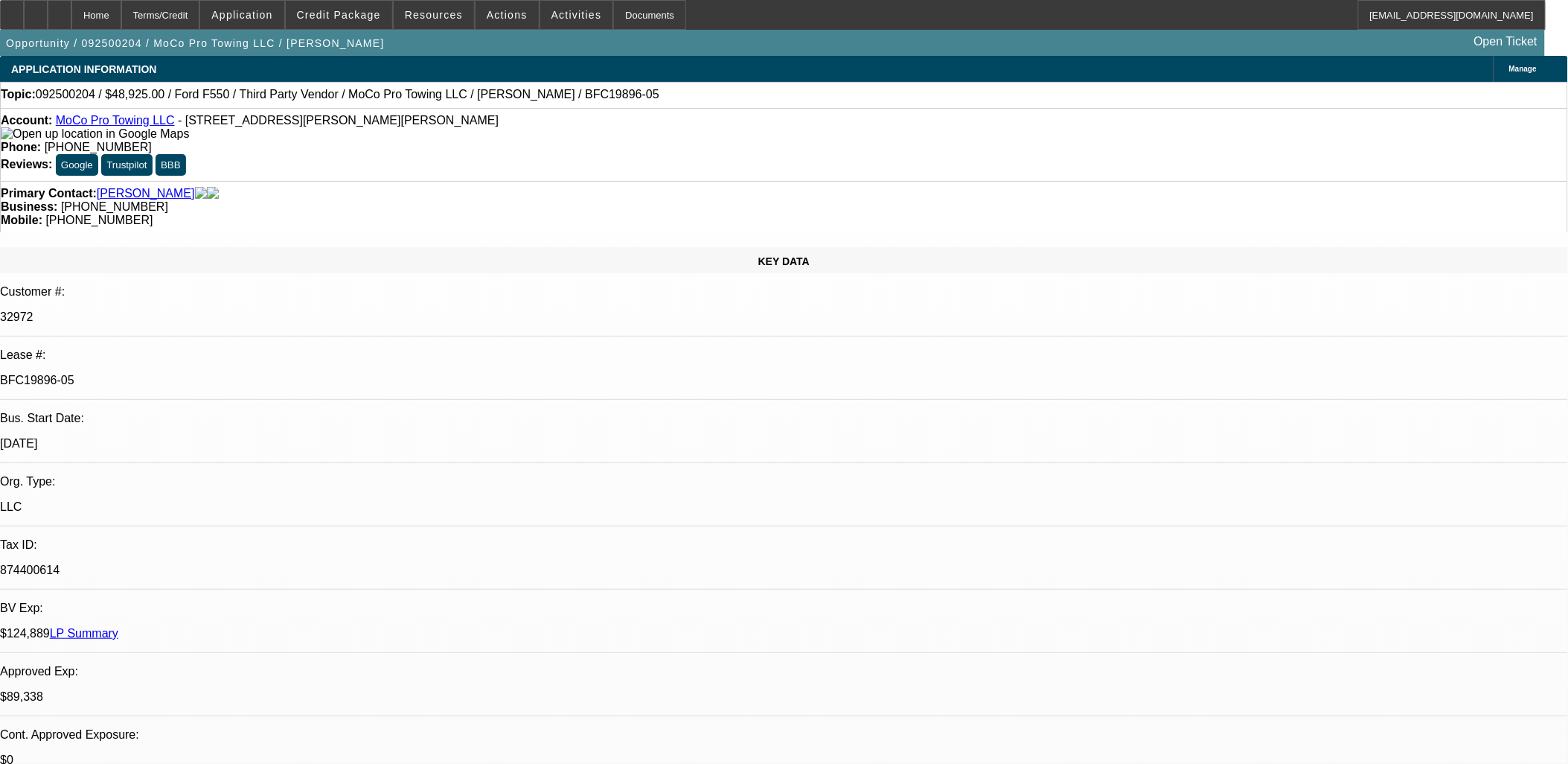
drag, startPoint x: 1319, startPoint y: 523, endPoint x: 897, endPoint y: 355, distance: 454.2
drag, startPoint x: 897, startPoint y: 355, endPoint x: 1203, endPoint y: 488, distance: 333.7
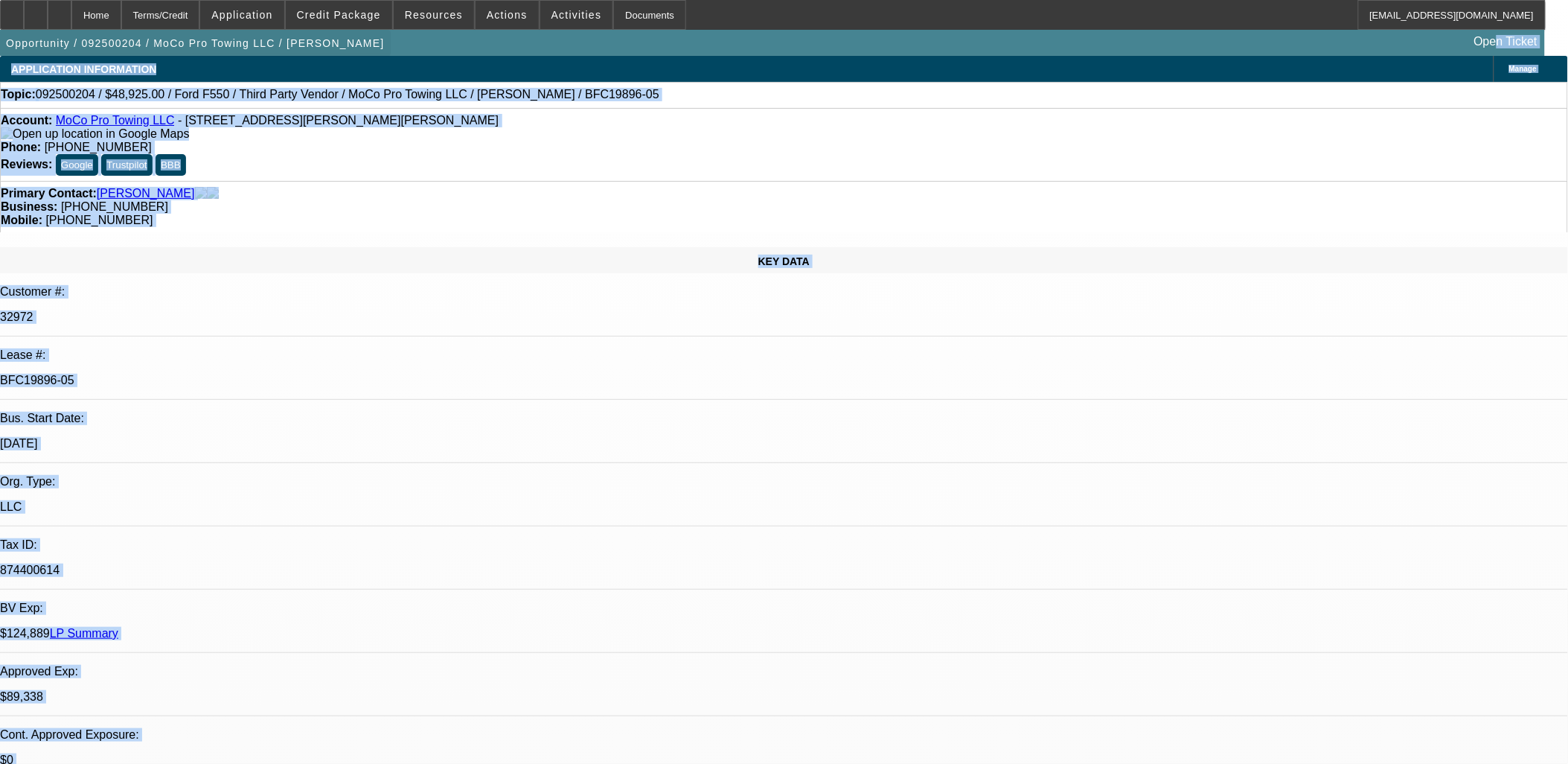
drag, startPoint x: 1342, startPoint y: 531, endPoint x: 21, endPoint y: 34, distance: 1411.4
drag, startPoint x: 730, startPoint y: 398, endPoint x: 738, endPoint y: 400, distance: 8.2
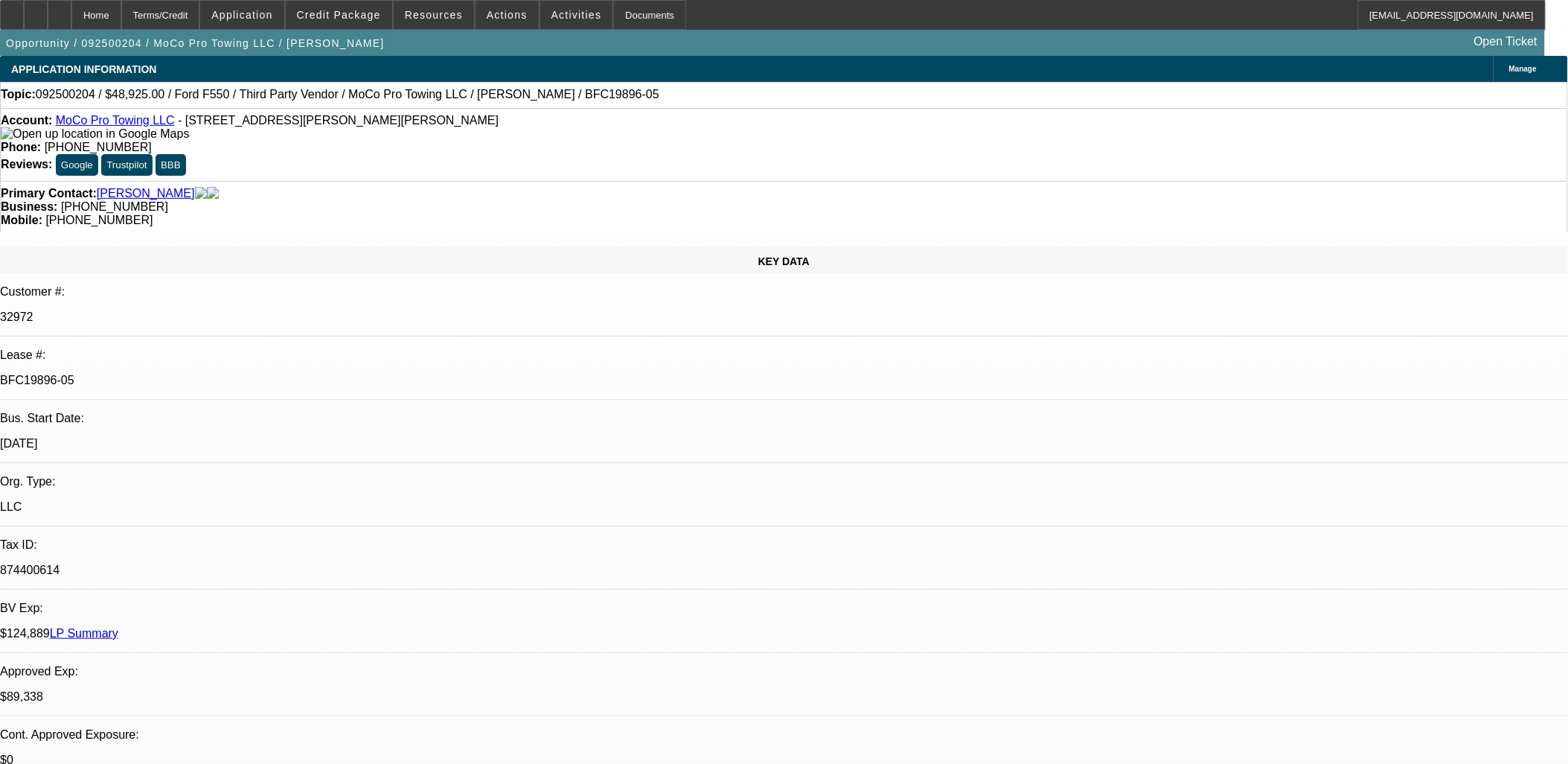
drag, startPoint x: 1358, startPoint y: 192, endPoint x: 1351, endPoint y: 203, distance: 13.0
drag, startPoint x: 1124, startPoint y: 507, endPoint x: 1066, endPoint y: 492, distance: 59.9
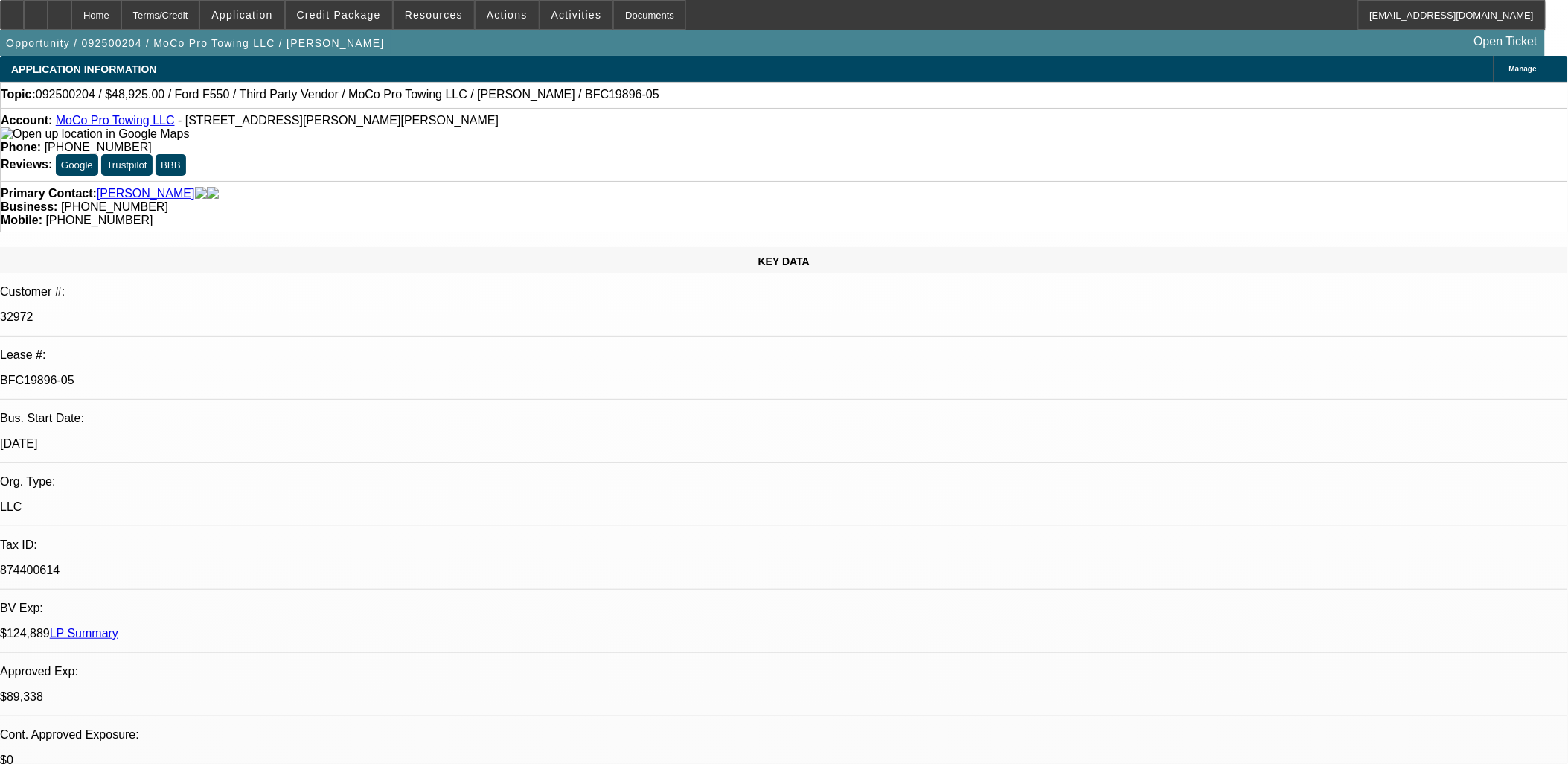
drag, startPoint x: 1066, startPoint y: 492, endPoint x: 1193, endPoint y: 546, distance: 138.0
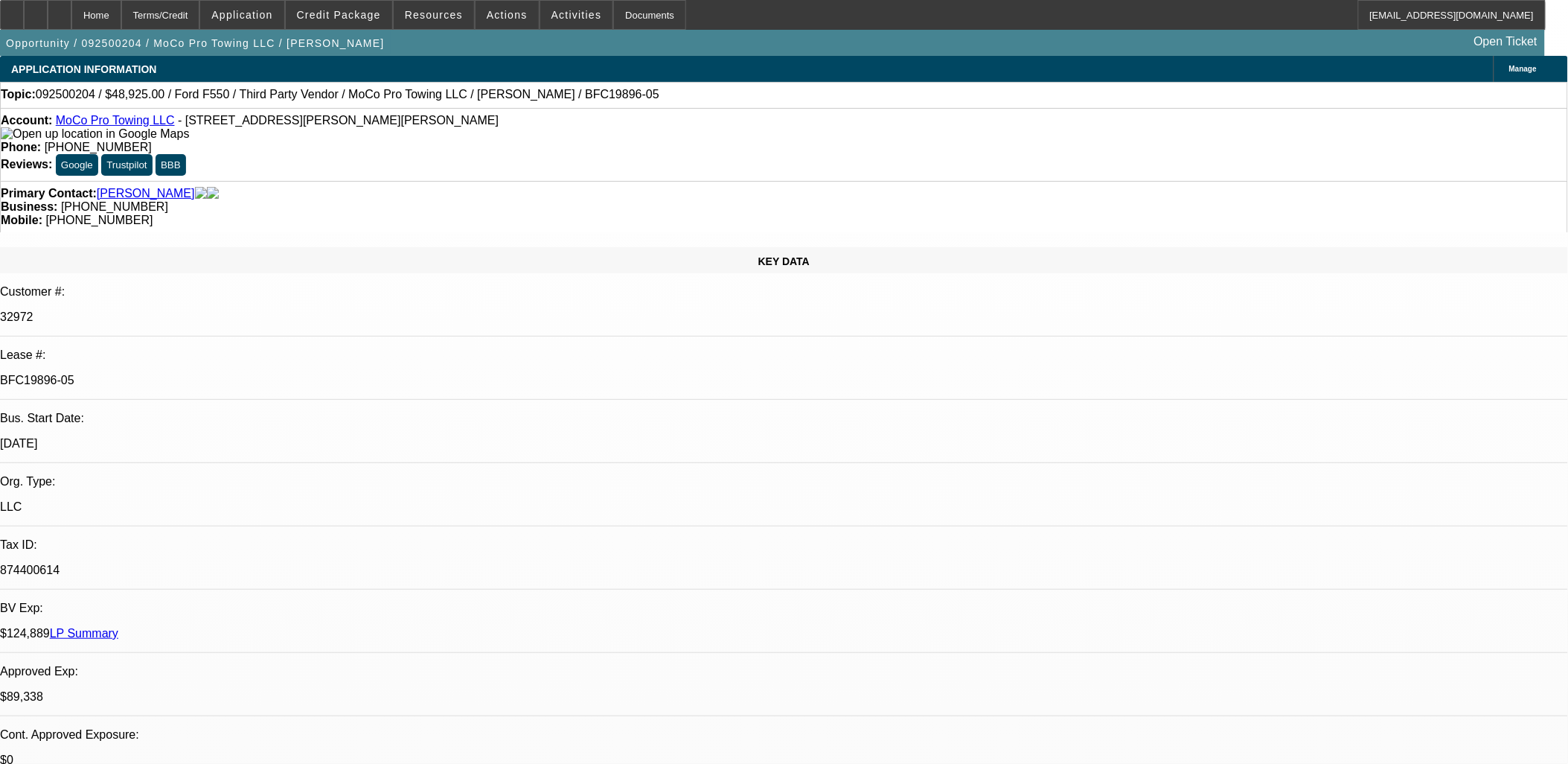
drag, startPoint x: 1158, startPoint y: 540, endPoint x: 978, endPoint y: 472, distance: 192.4
drag, startPoint x: 978, startPoint y: 472, endPoint x: 1266, endPoint y: 643, distance: 334.9
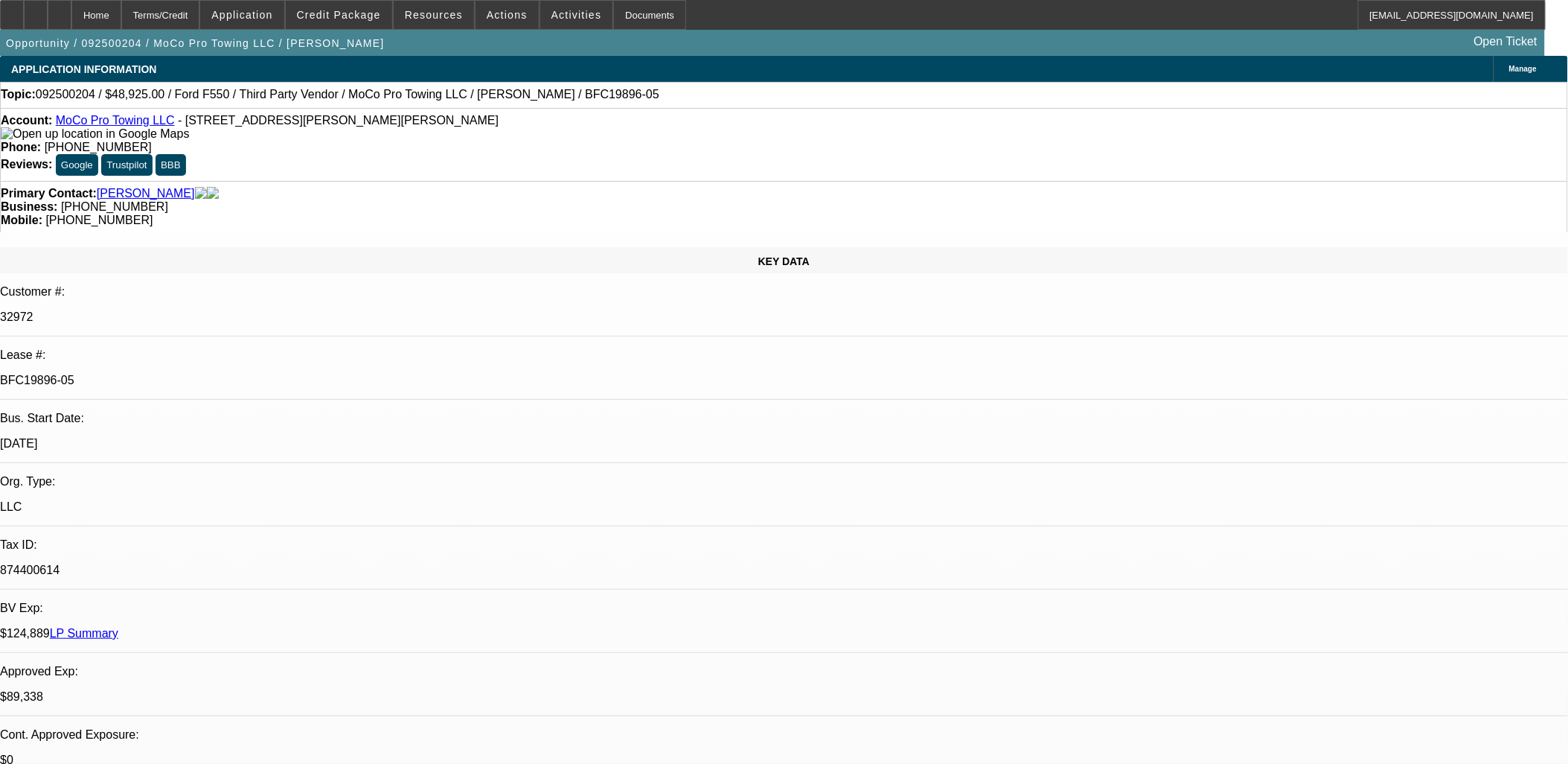
drag, startPoint x: 1260, startPoint y: 641, endPoint x: 1113, endPoint y: 511, distance: 196.2
drag, startPoint x: 1113, startPoint y: 511, endPoint x: 1318, endPoint y: 596, distance: 221.9
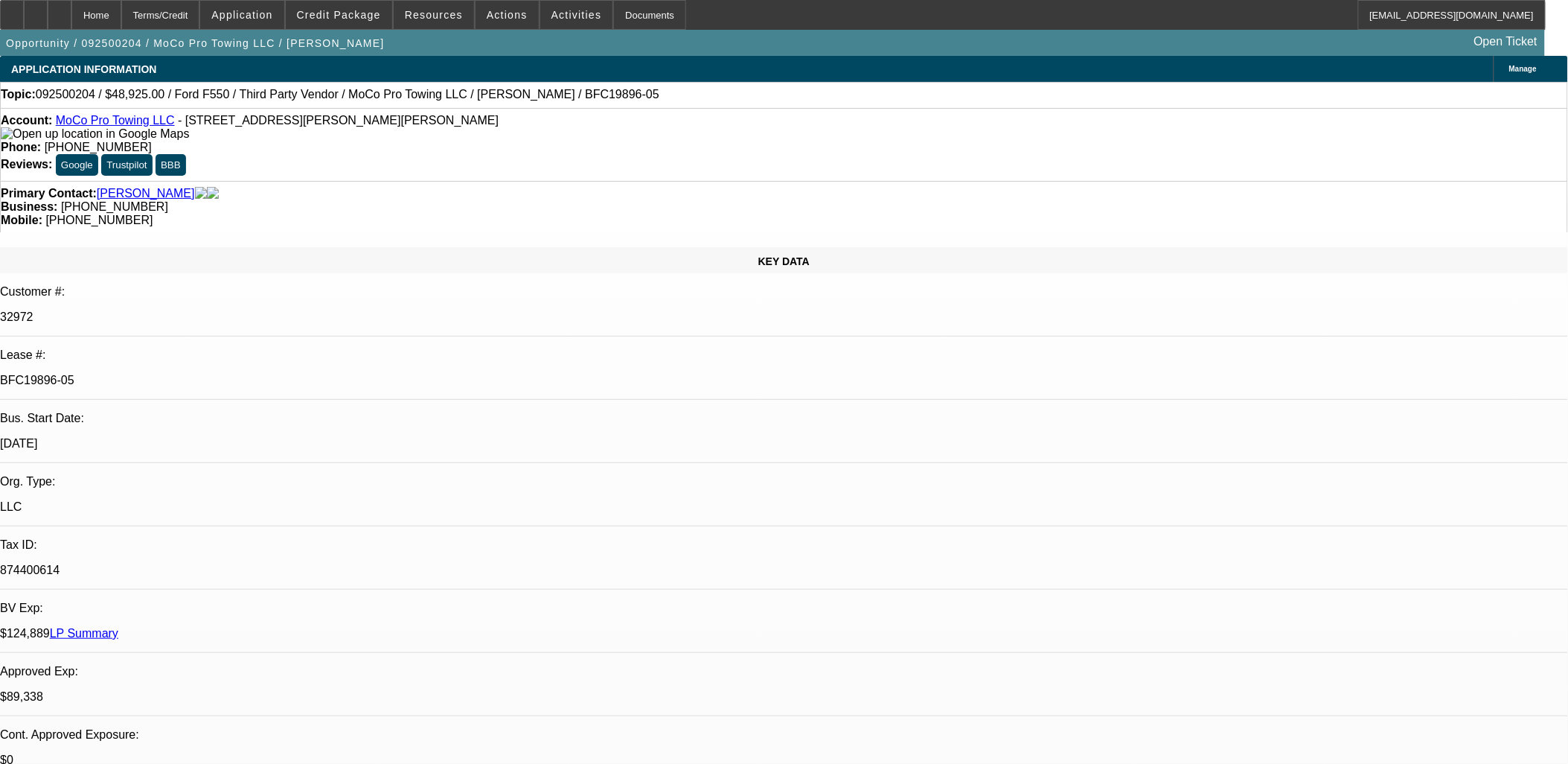
drag, startPoint x: 1318, startPoint y: 596, endPoint x: 1296, endPoint y: 582, distance: 26.1
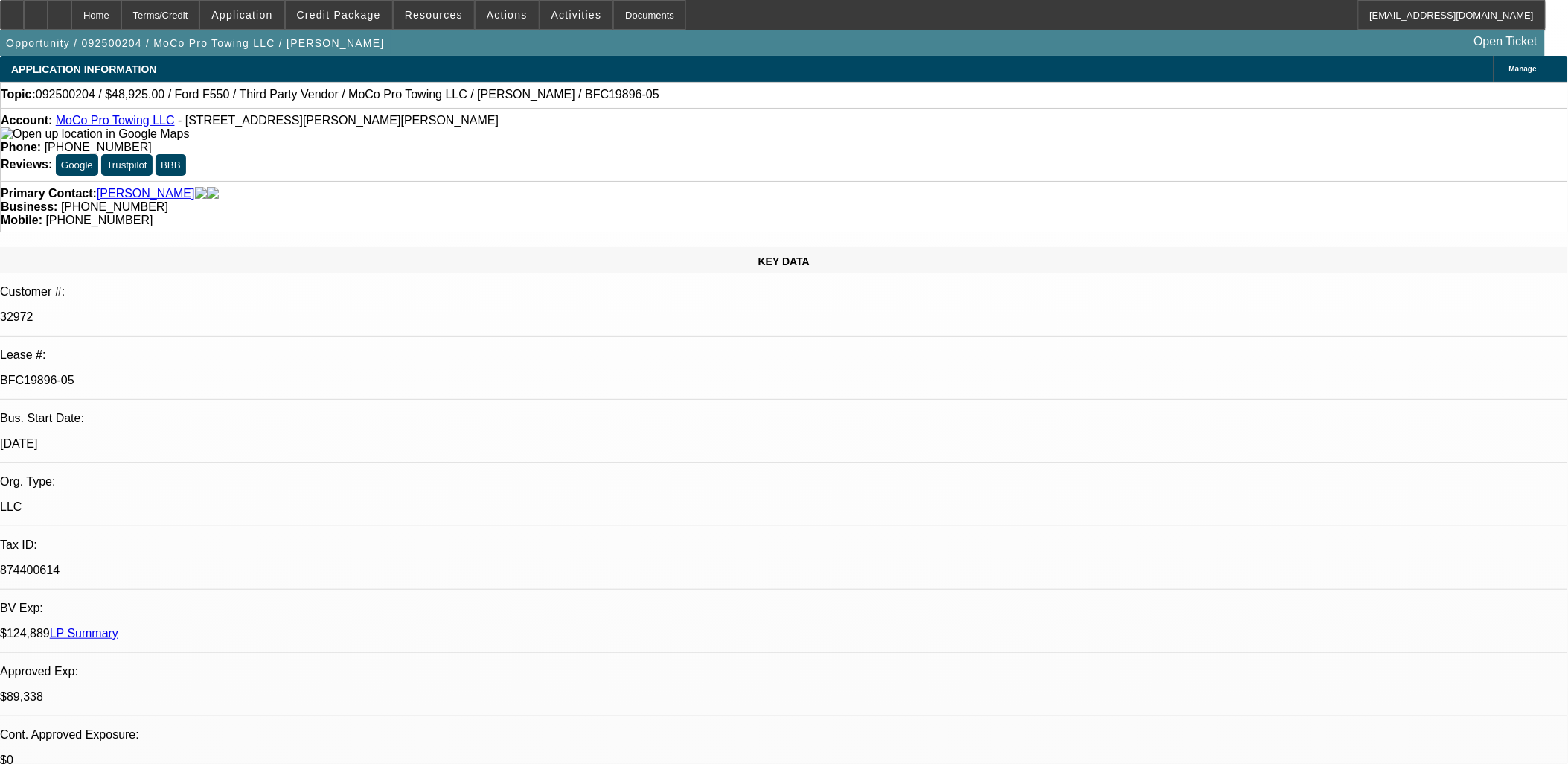
drag, startPoint x: 740, startPoint y: 305, endPoint x: 367, endPoint y: 170, distance: 396.7
drag, startPoint x: 367, startPoint y: 170, endPoint x: 194, endPoint y: 179, distance: 173.2
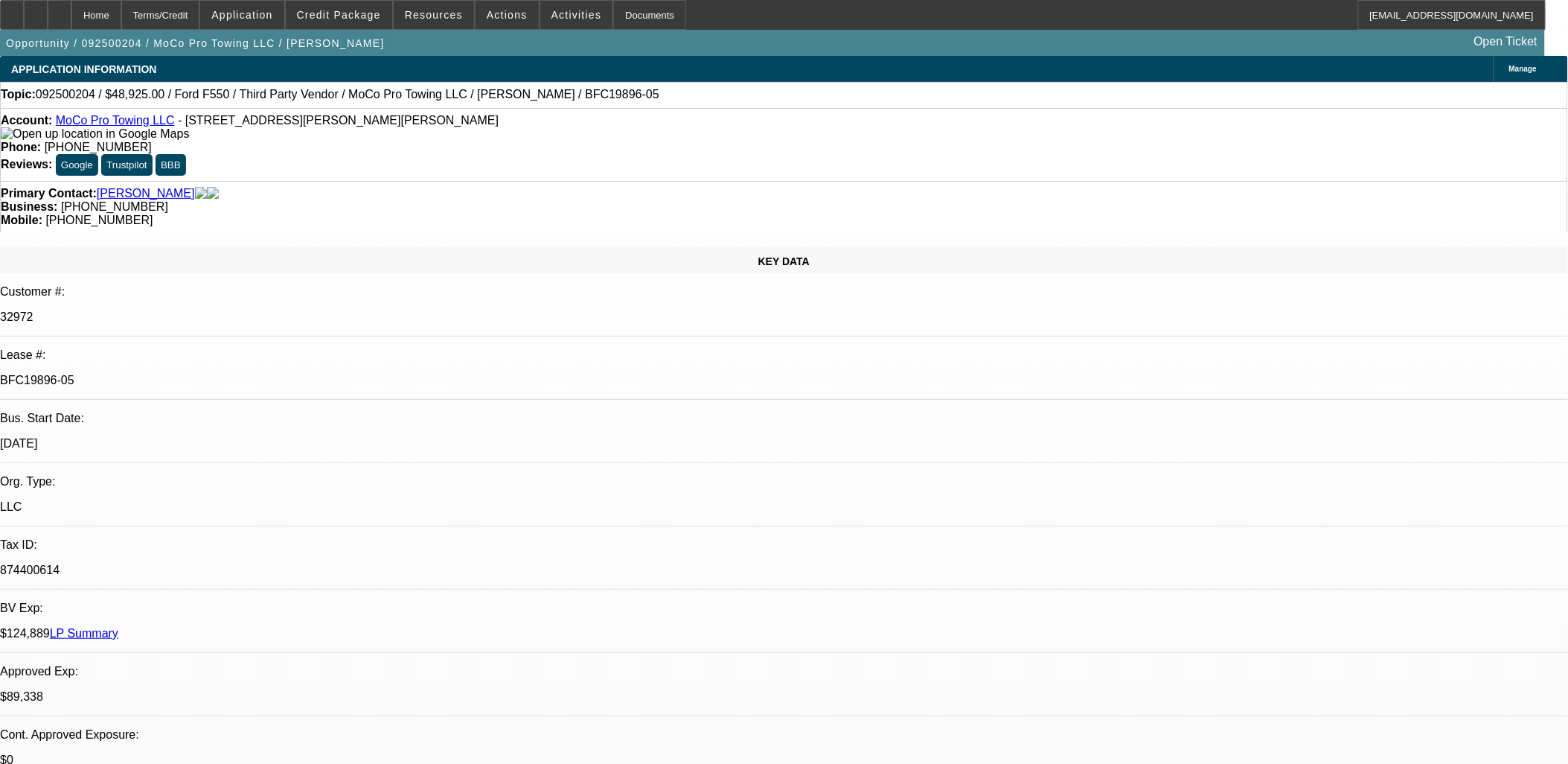
click at [195, 181] on div "Primary Contact: Johnson, Donald Business: (919) 292-0349 Mobile: (910) 690-2254" at bounding box center [784, 207] width 1568 height 51
drag, startPoint x: 780, startPoint y: 405, endPoint x: 1320, endPoint y: 608, distance: 576.9
drag, startPoint x: 1320, startPoint y: 608, endPoint x: 1330, endPoint y: 611, distance: 10.4
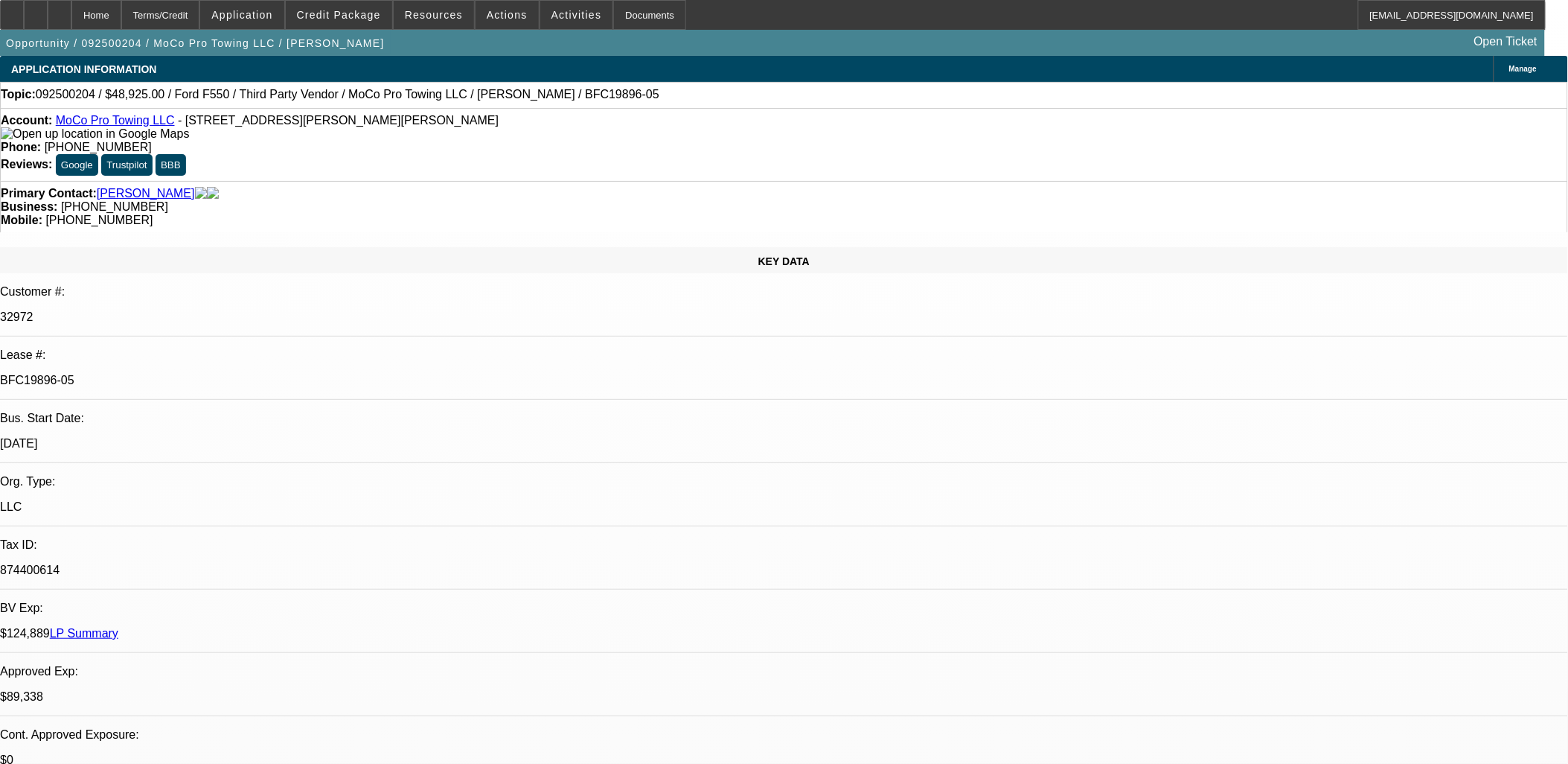
drag, startPoint x: 1258, startPoint y: 571, endPoint x: 9, endPoint y: 76, distance: 1343.5
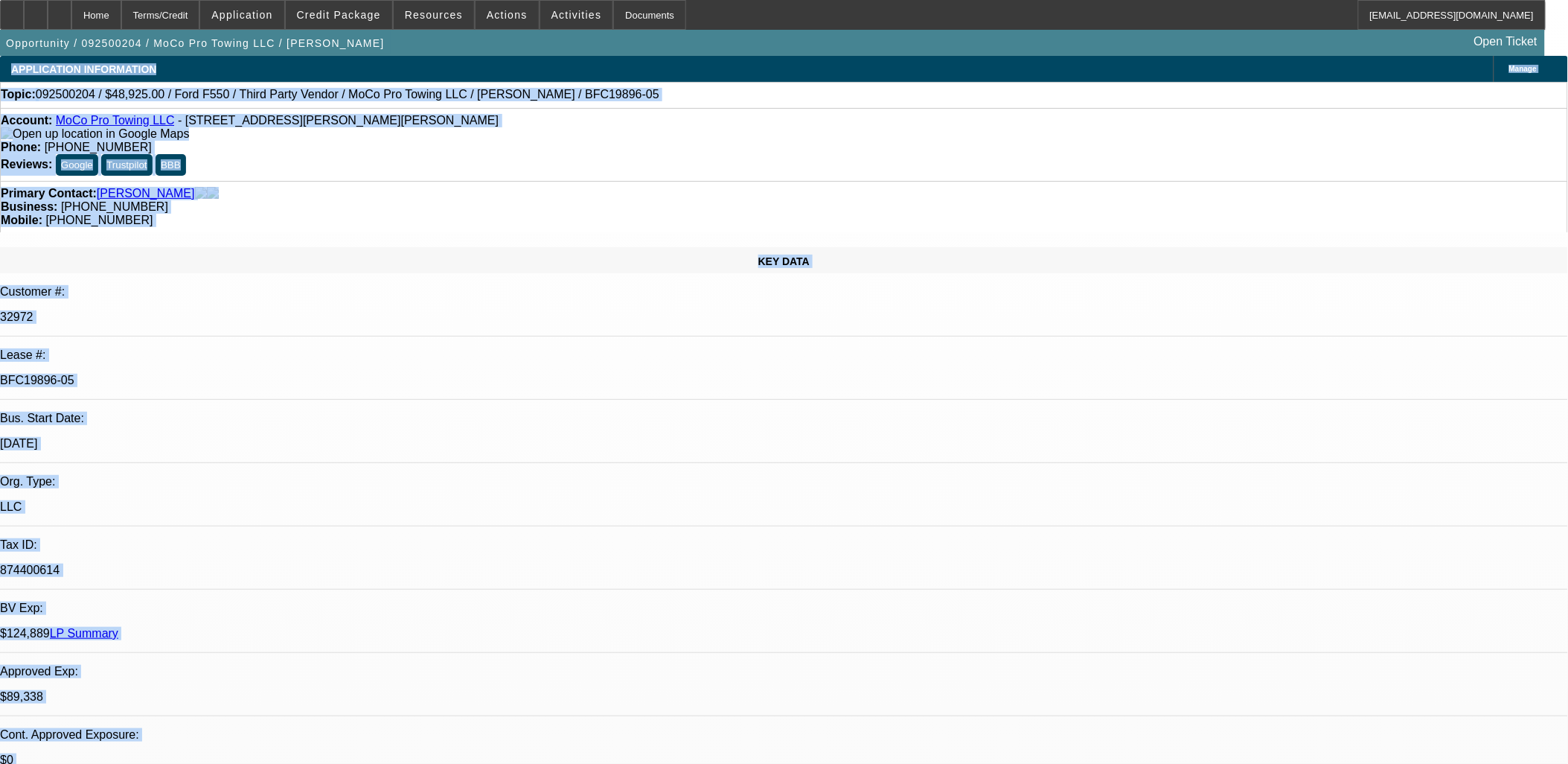
drag, startPoint x: 9, startPoint y: 76, endPoint x: 1021, endPoint y: 569, distance: 1125.7
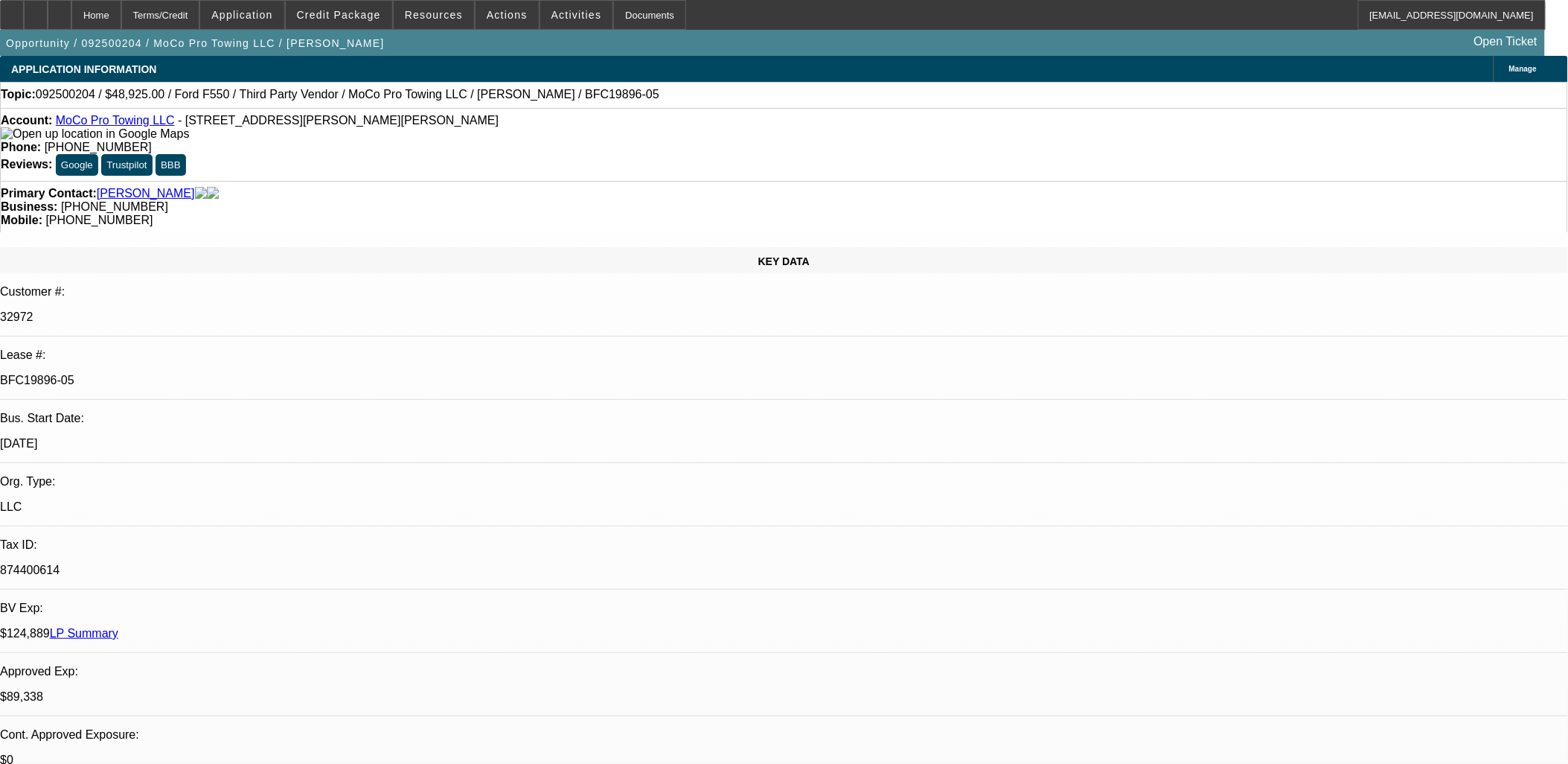
click at [1154, 180] on button "reply_all Reply All" at bounding box center [1171, 182] width 94 height 36
drag, startPoint x: 1485, startPoint y: 533, endPoint x: 1060, endPoint y: 517, distance: 425.3
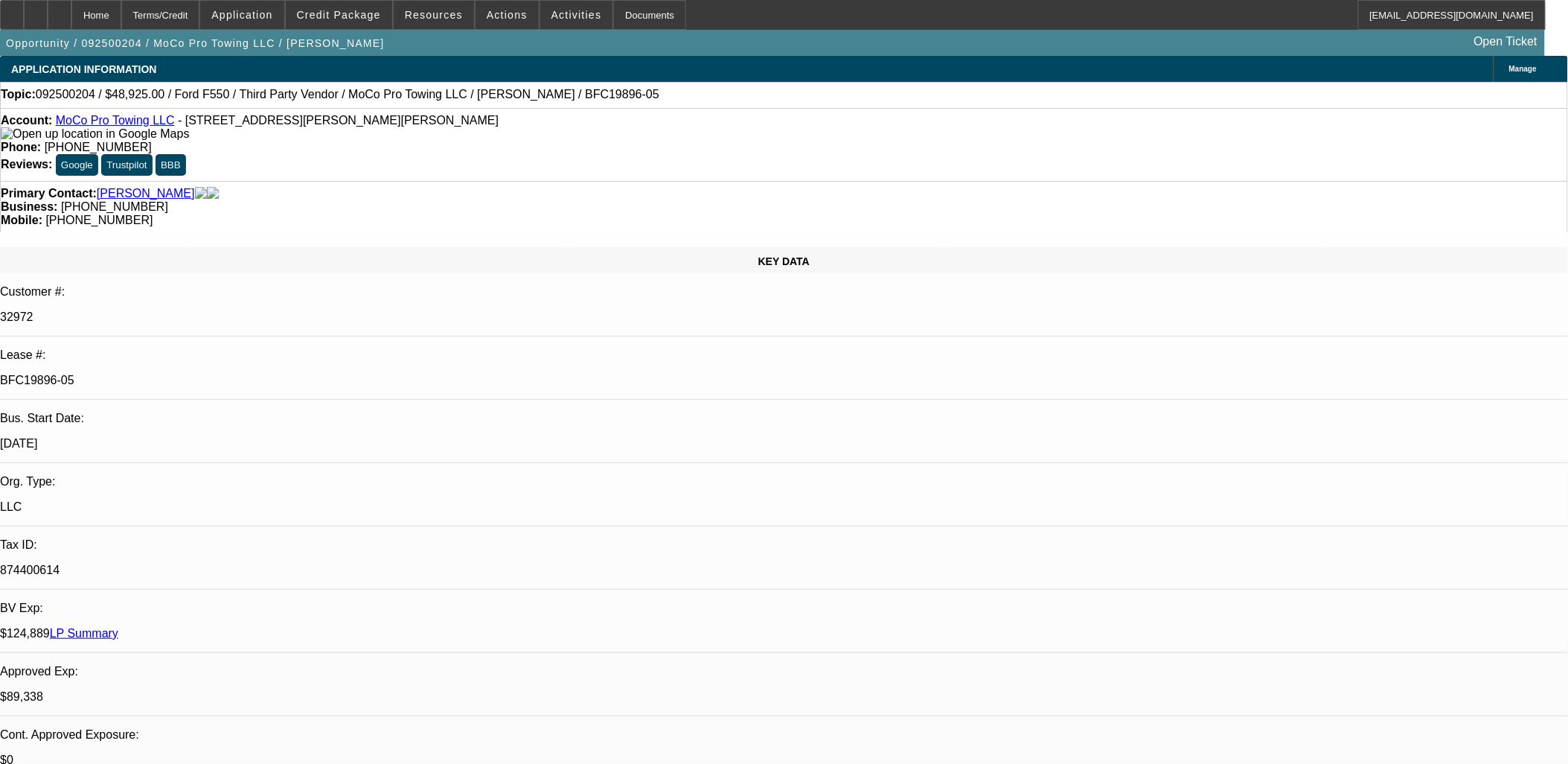
drag, startPoint x: 1075, startPoint y: 522, endPoint x: 1491, endPoint y: 564, distance: 418.1
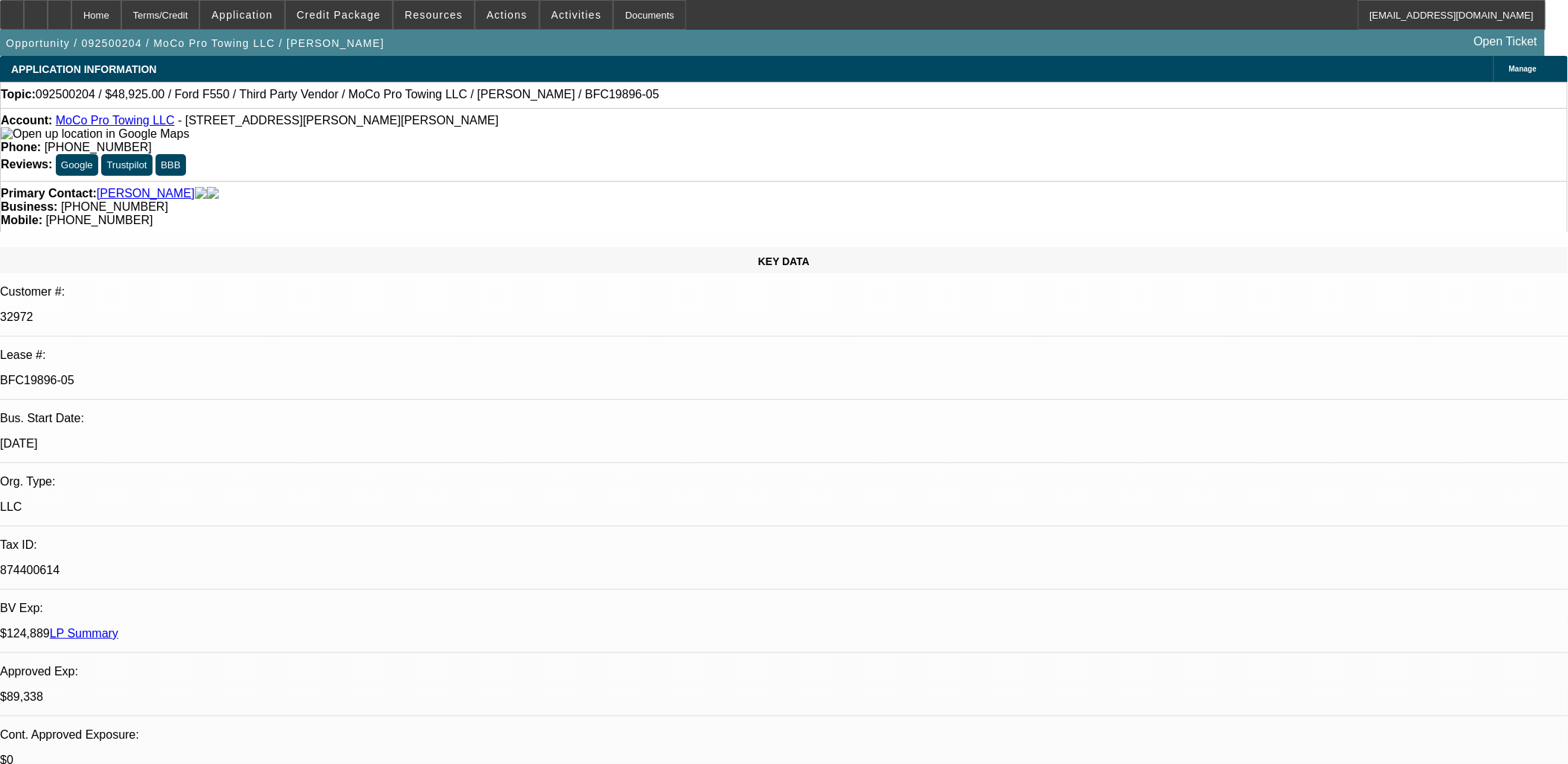
click at [1210, 199] on button "reply_all Reply All" at bounding box center [1218, 192] width 94 height 36
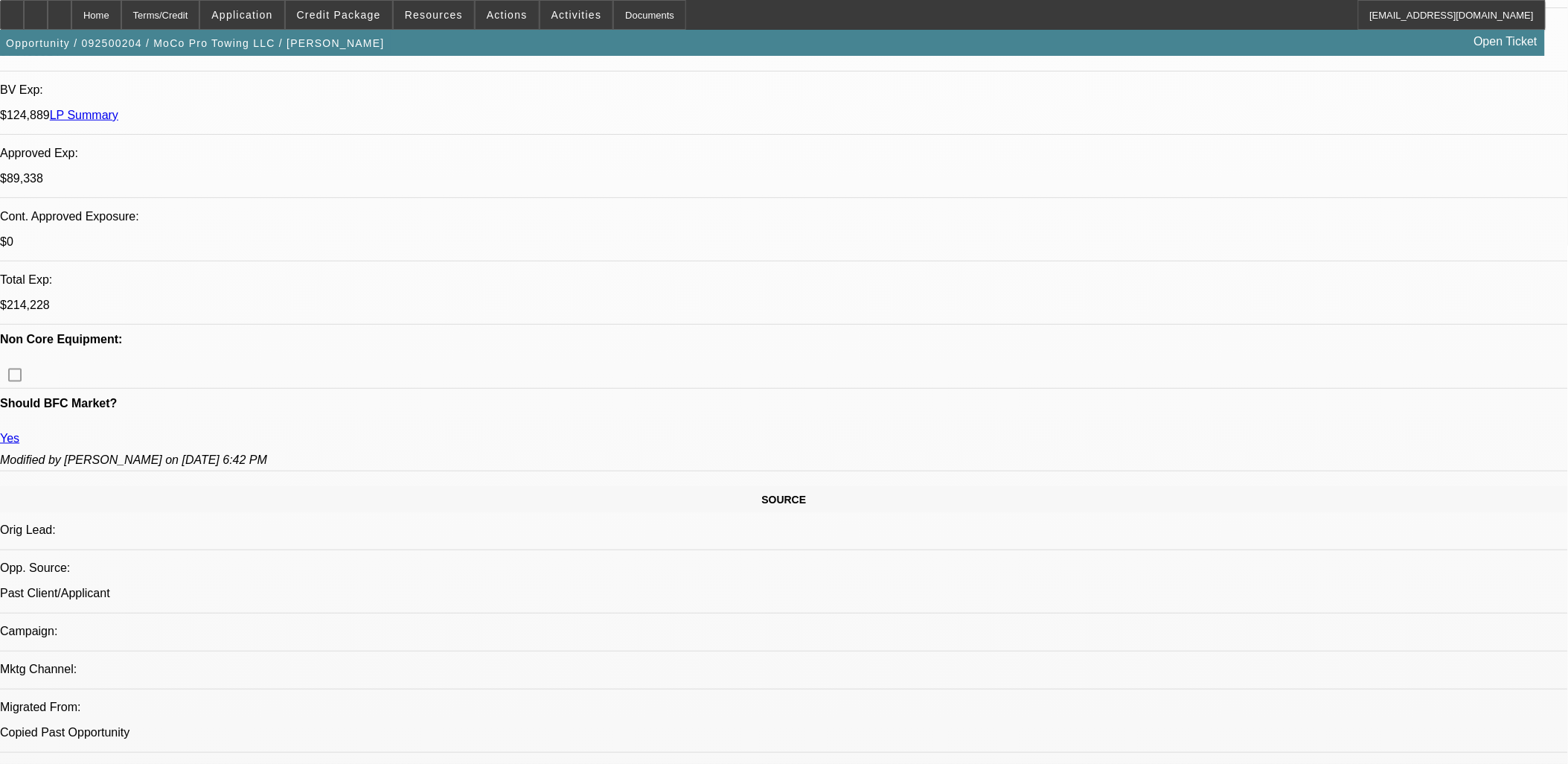
scroll to position [578, 0]
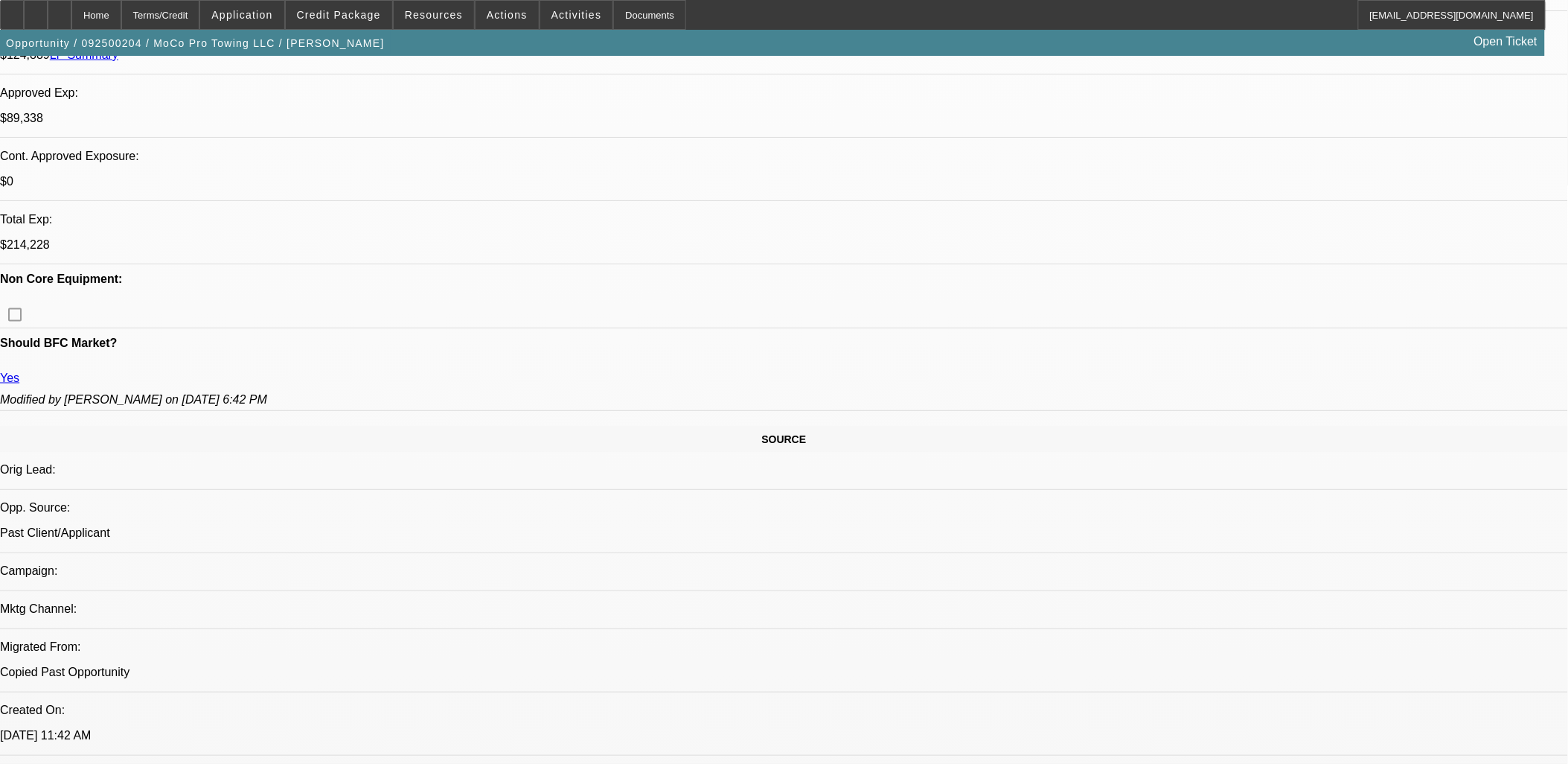
drag, startPoint x: 784, startPoint y: 470, endPoint x: -158, endPoint y: 165, distance: 990.1
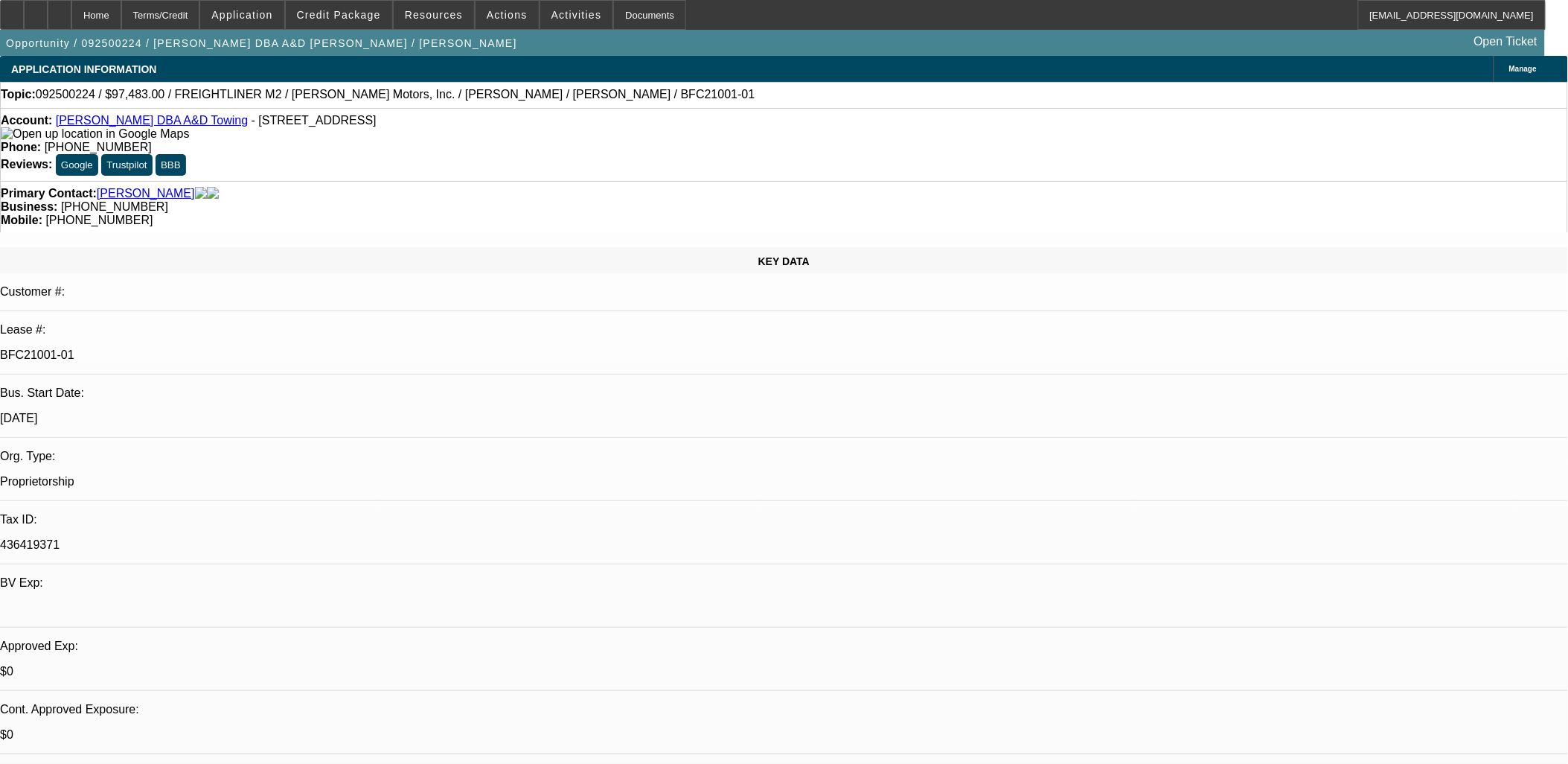
select select "0"
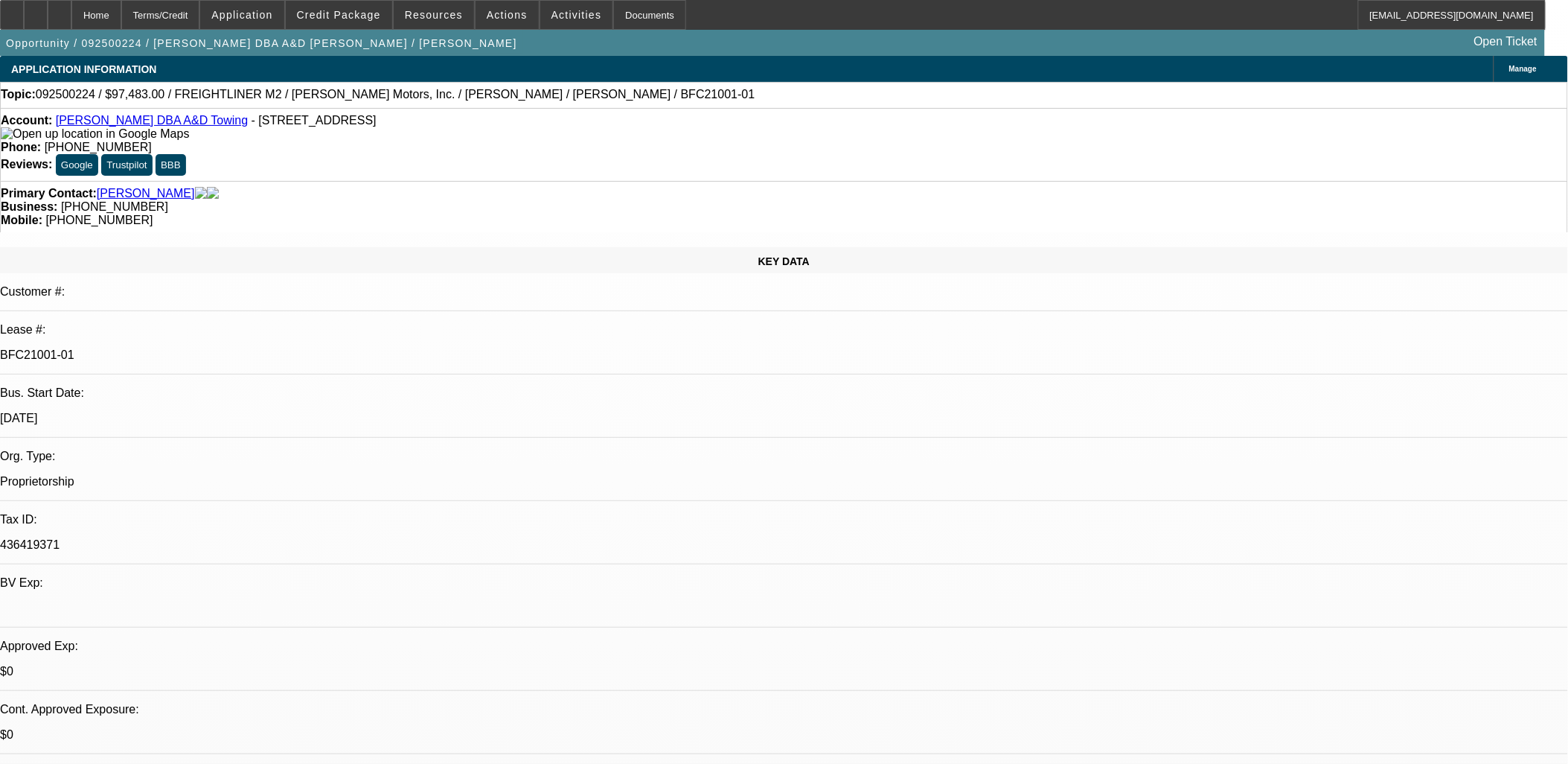
select select "0"
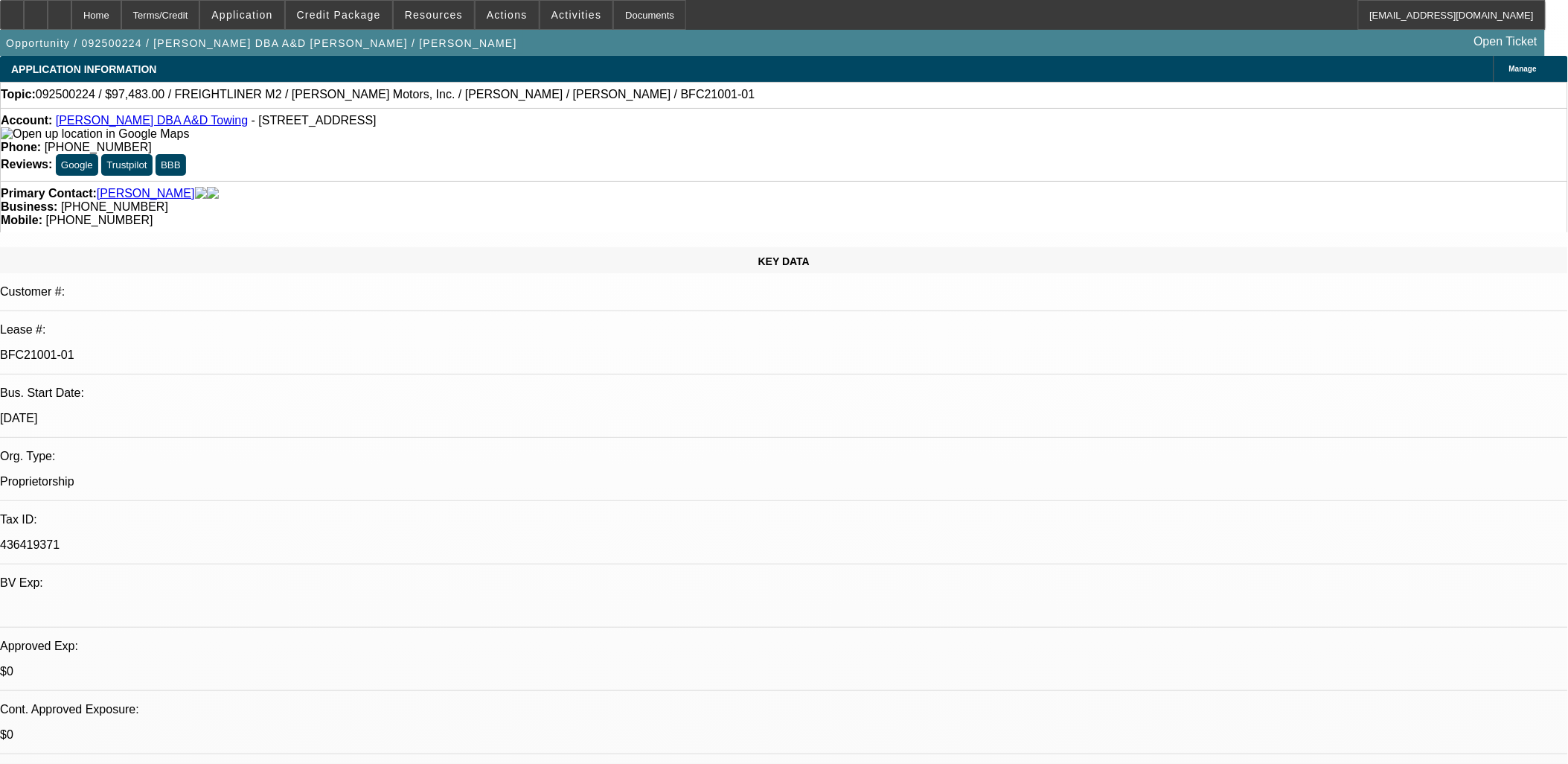
select select "2"
select select "0"
select select "1"
select select "6"
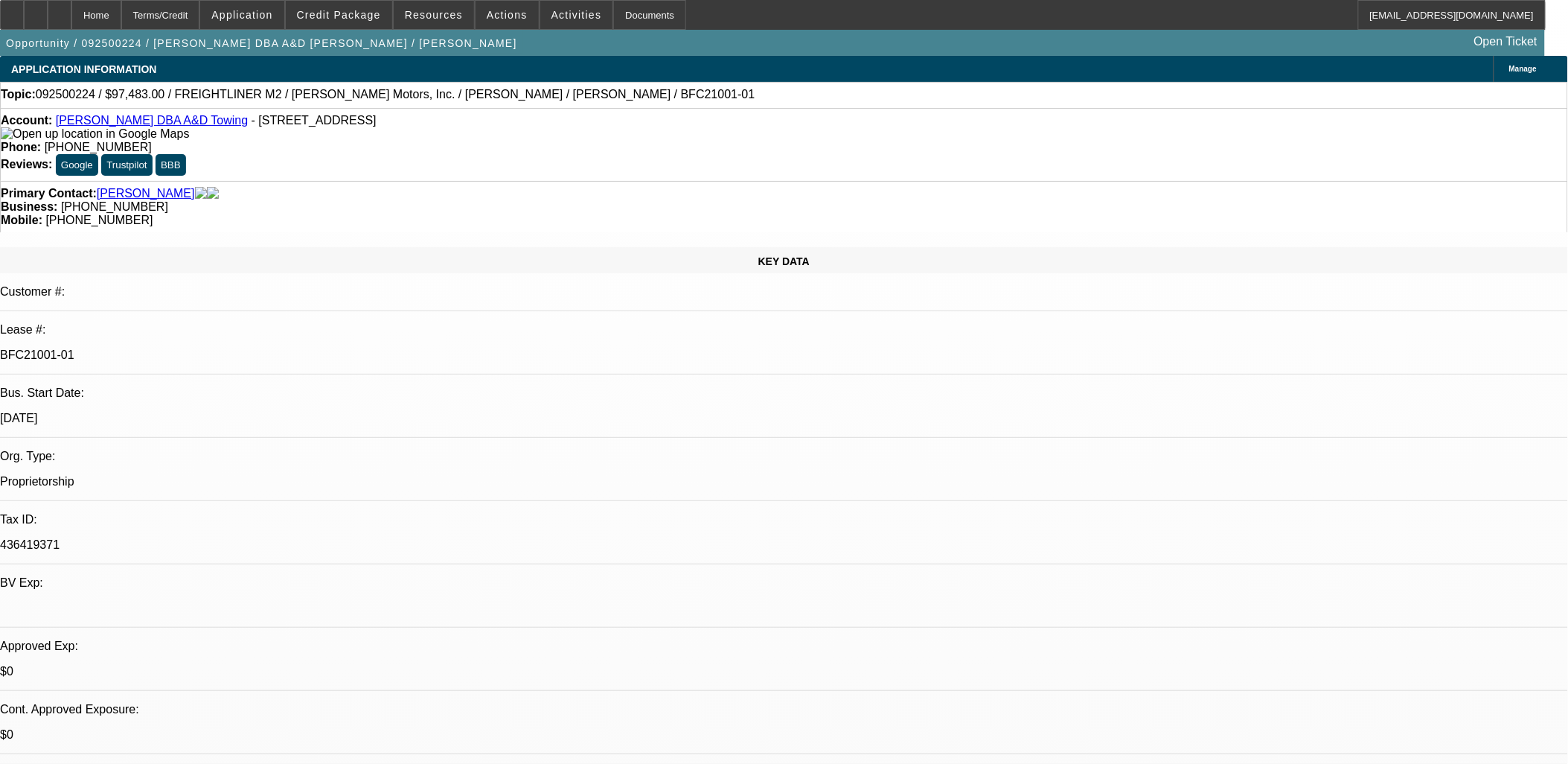
select select "1"
select select "6"
select select "1"
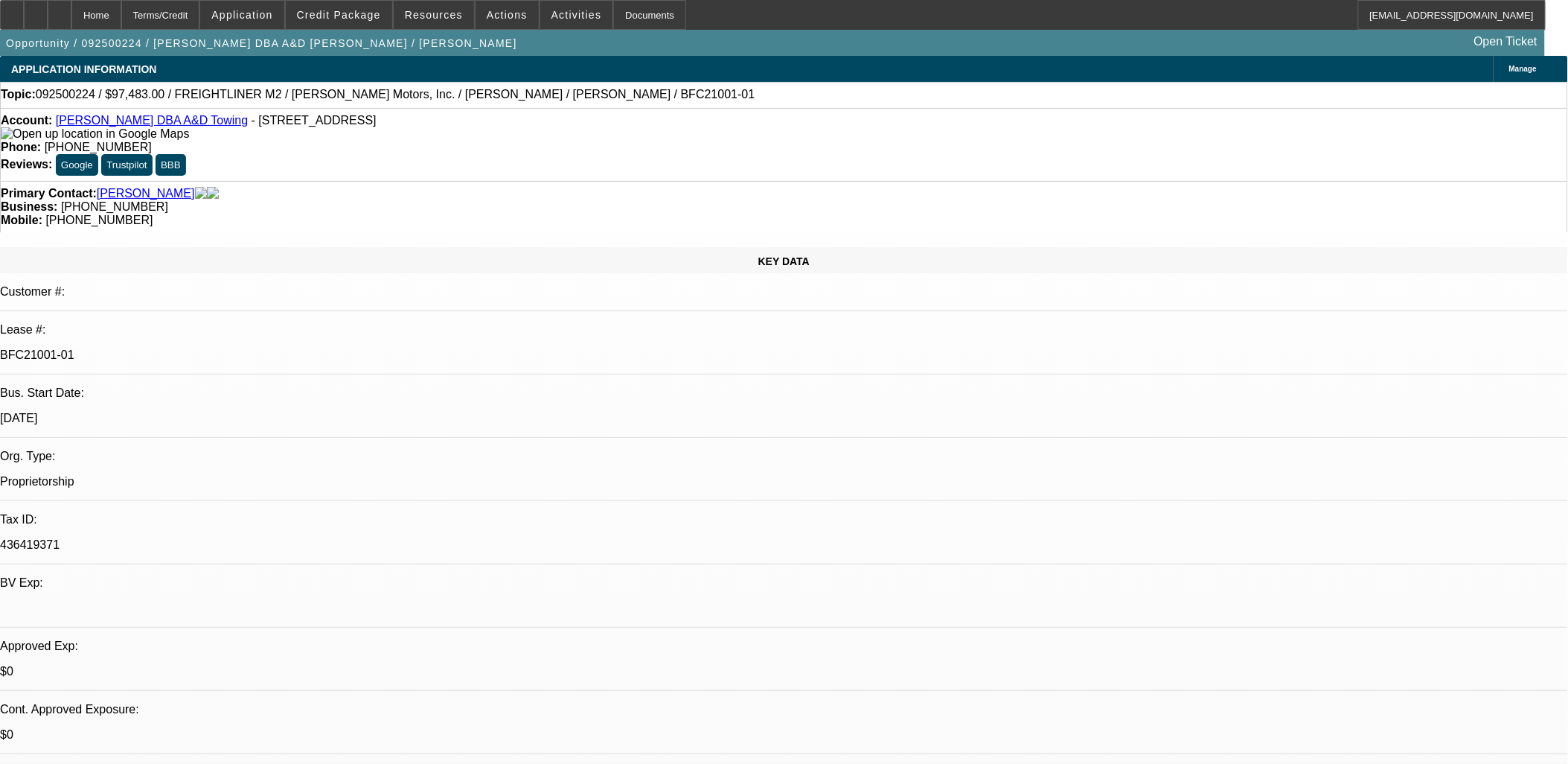
select select "6"
select select "1"
select select "2"
select select "6"
drag, startPoint x: 1125, startPoint y: 217, endPoint x: 1140, endPoint y: 172, distance: 47.4
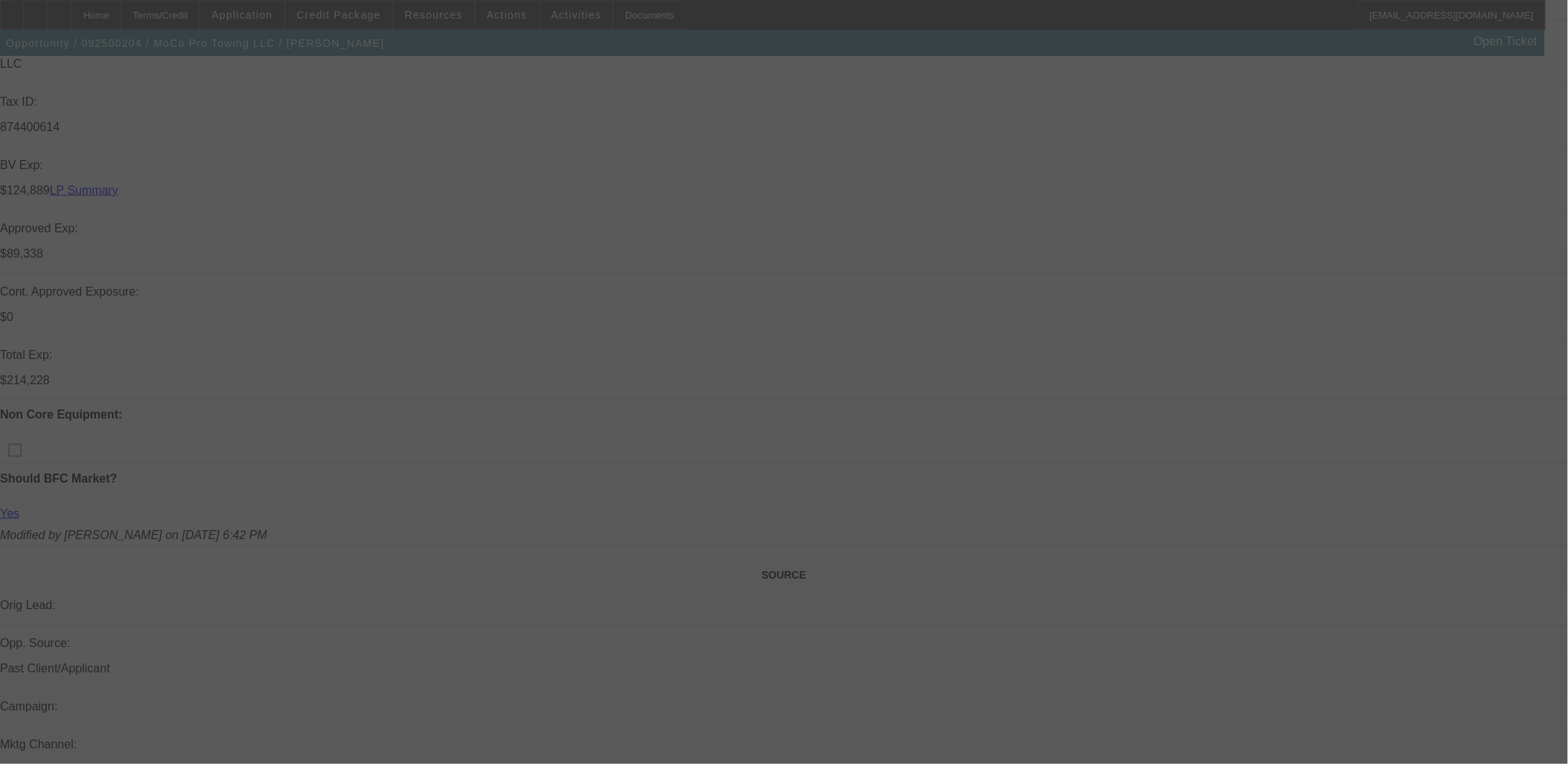
scroll to position [578, 0]
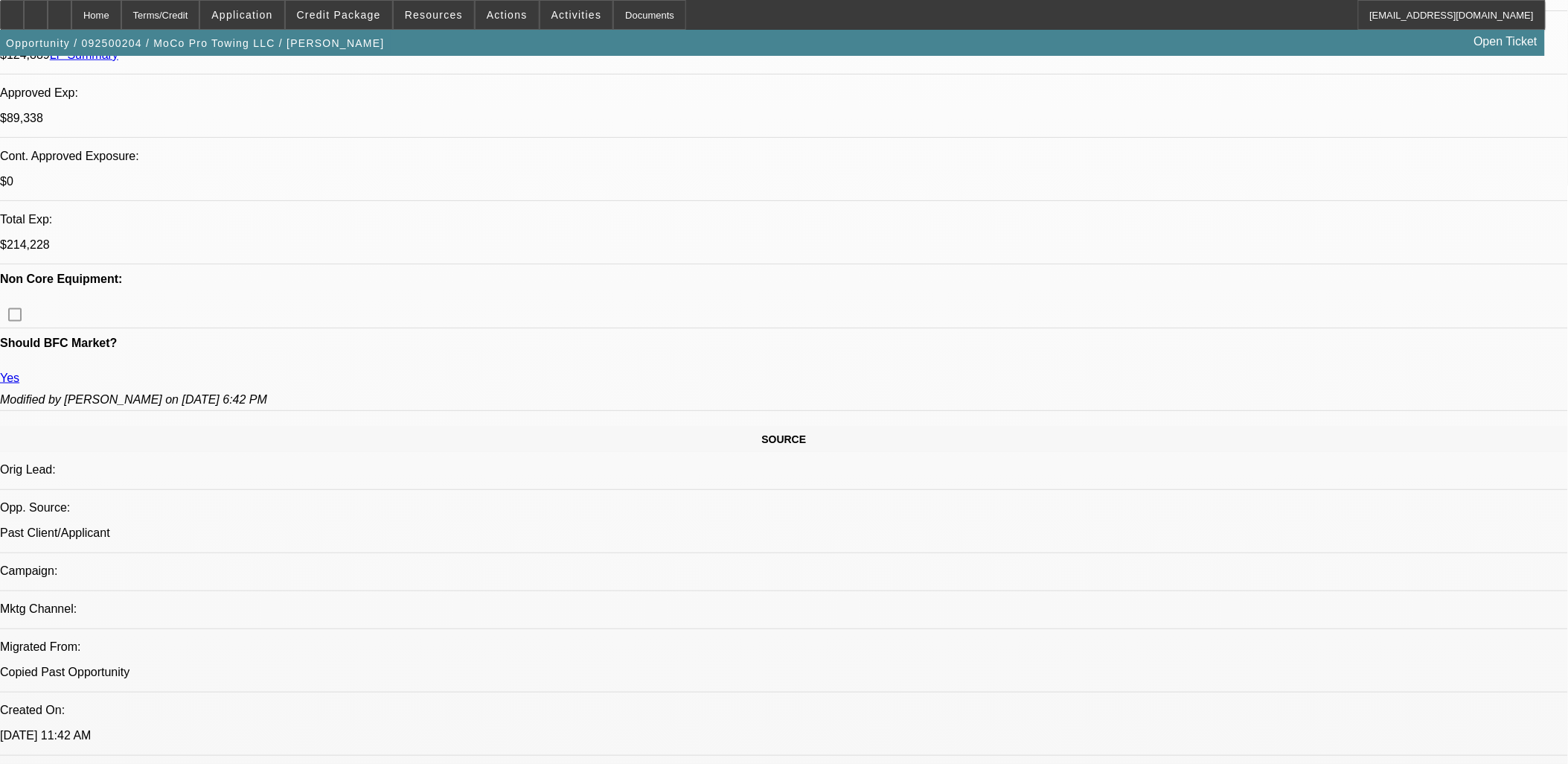
select select "0"
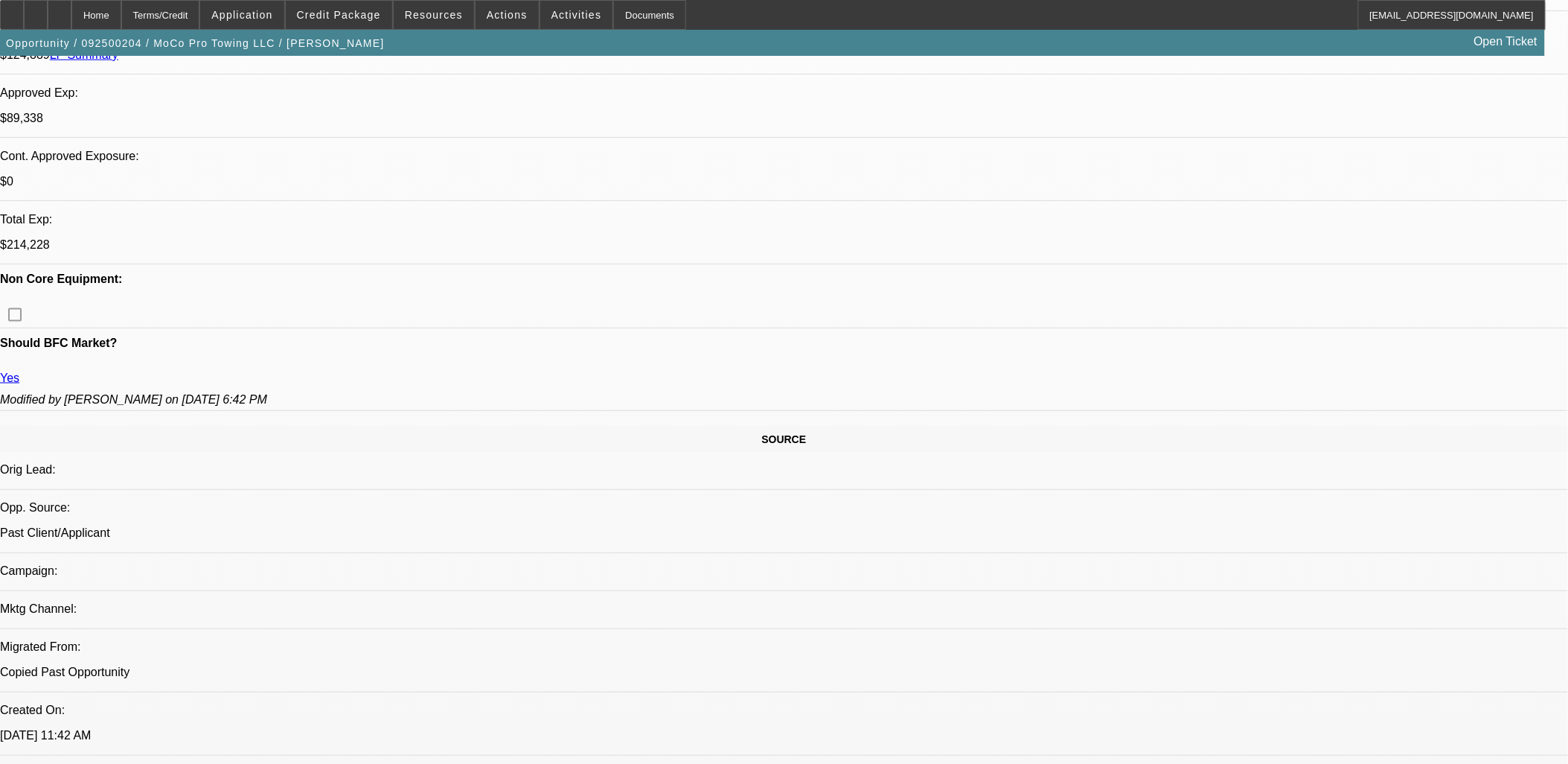
select select "0"
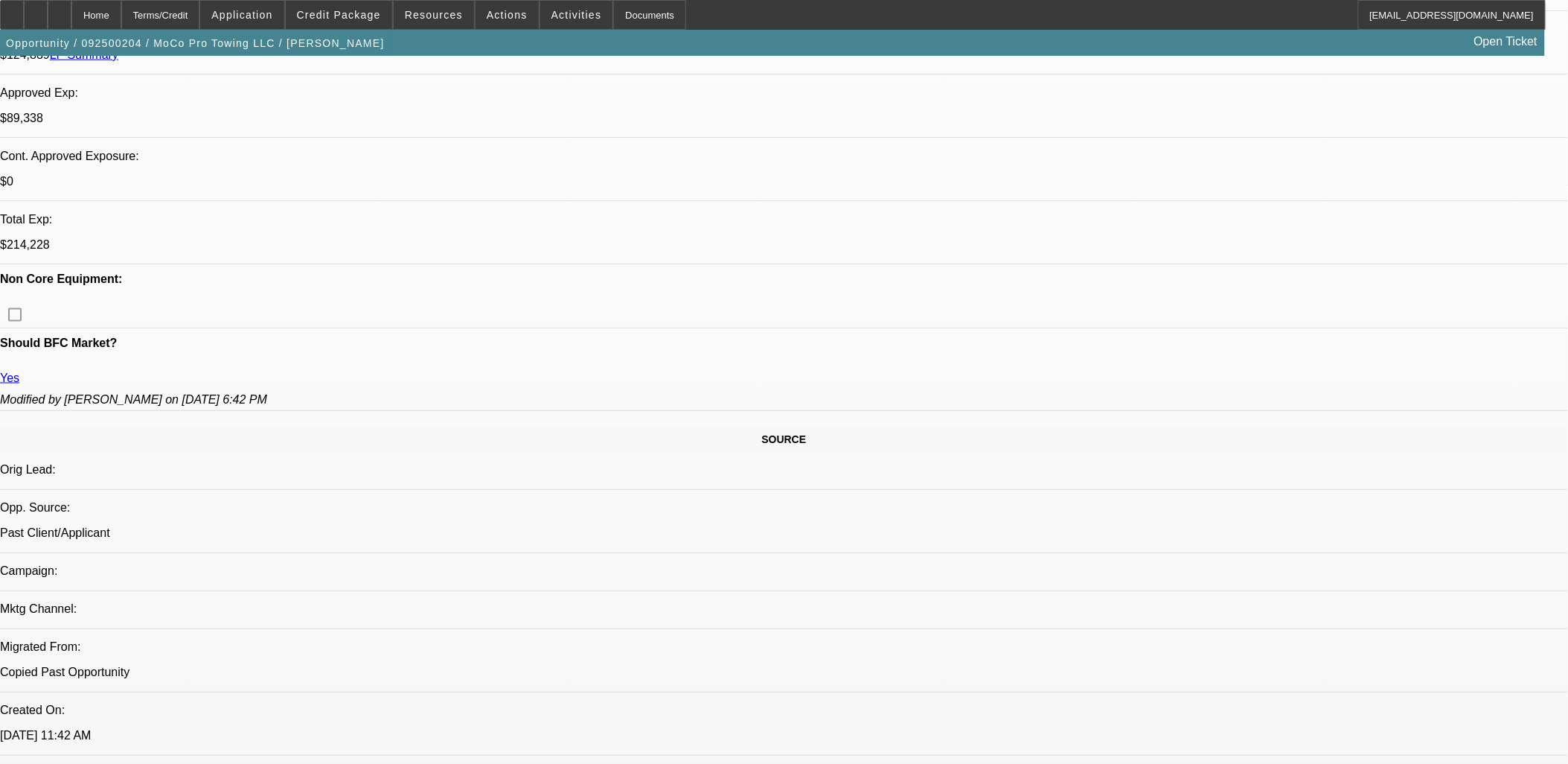
select select "0"
select select "1"
select select "2"
select select "6"
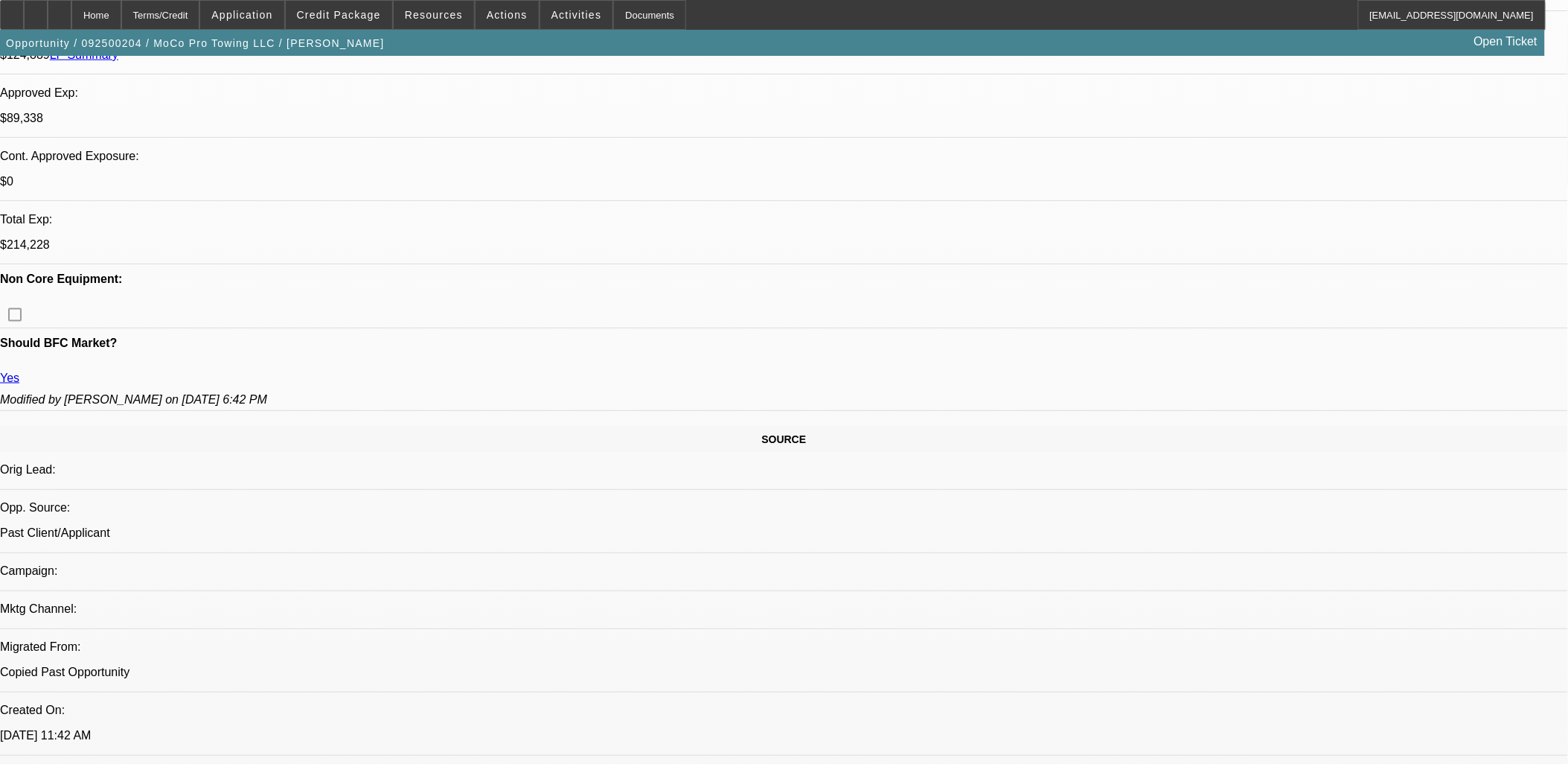
select select "1"
select select "2"
select select "6"
select select "1"
select select "2"
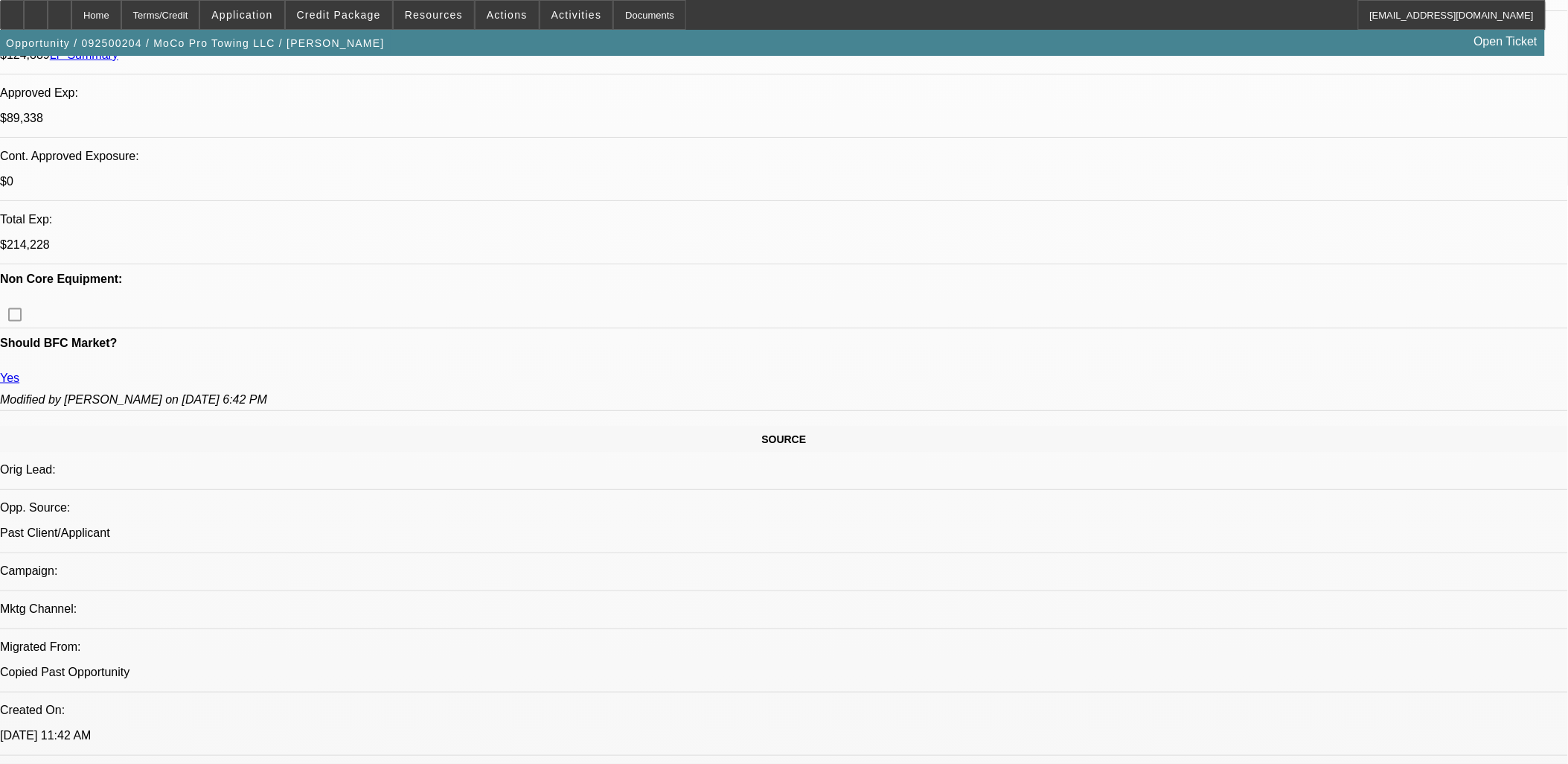
select select "6"
select select "1"
select select "2"
select select "6"
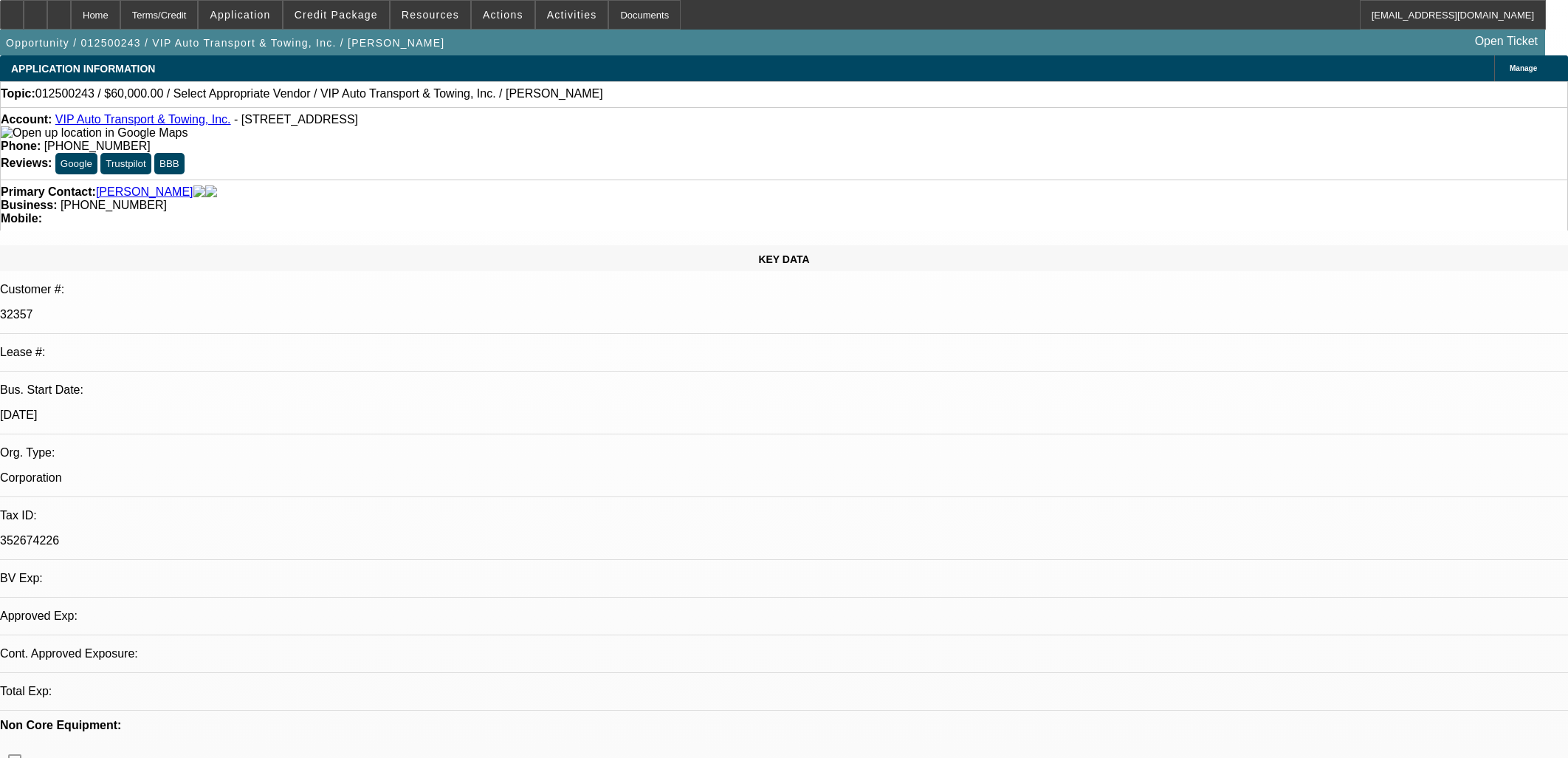
select select "0"
select select "2"
select select "0.1"
select select "2"
select select "4"
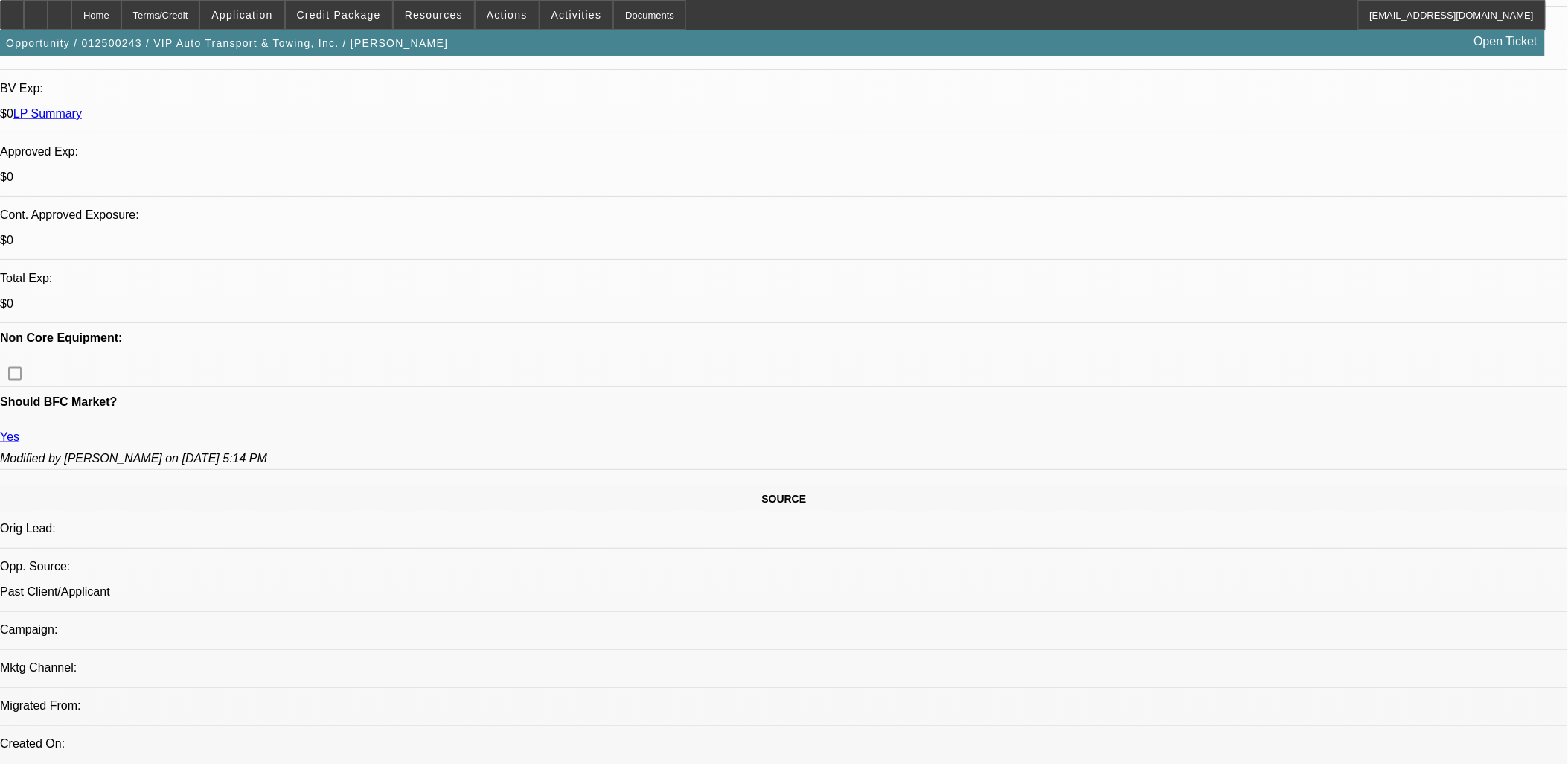
scroll to position [496, 0]
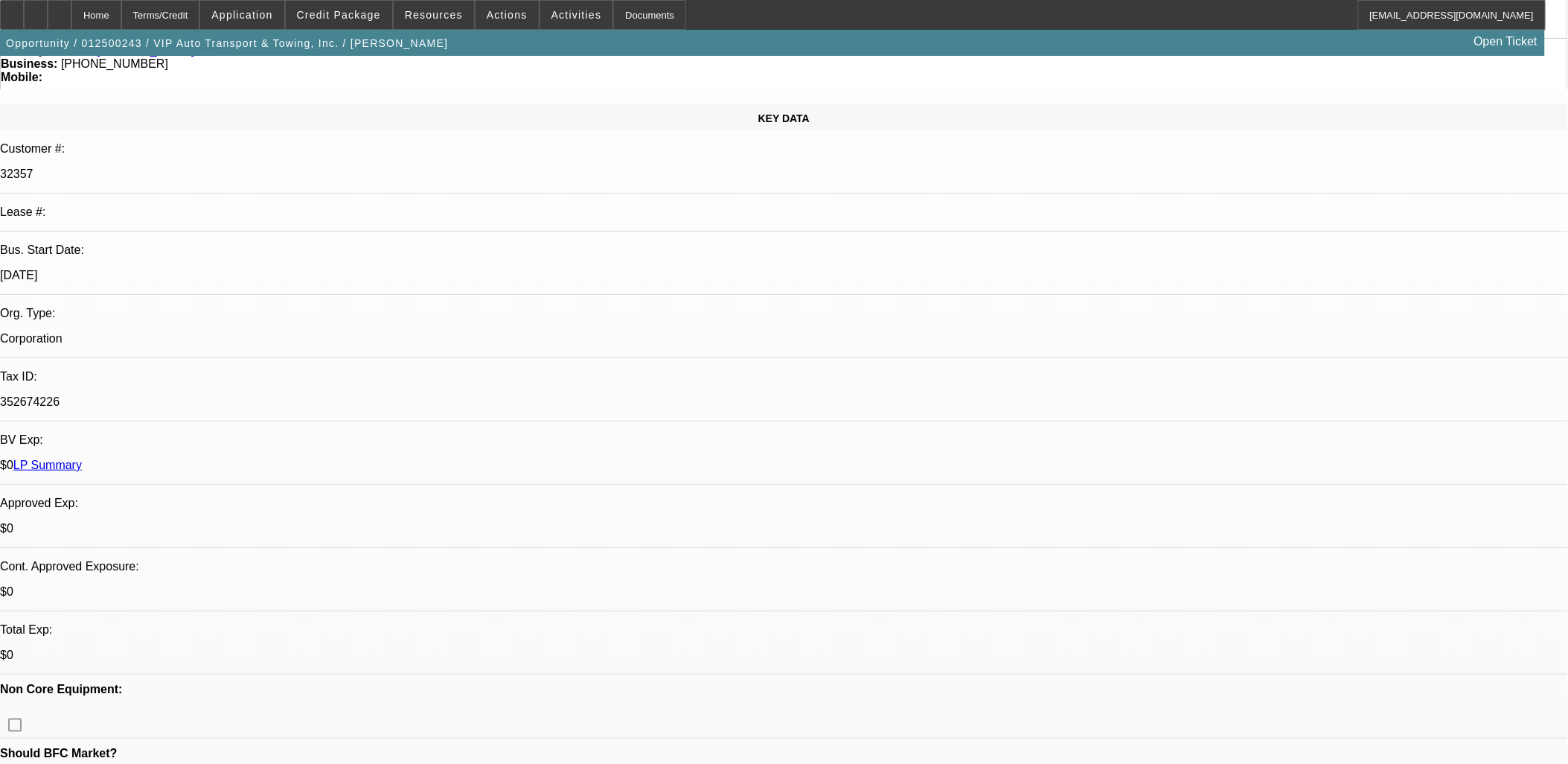
scroll to position [0, 0]
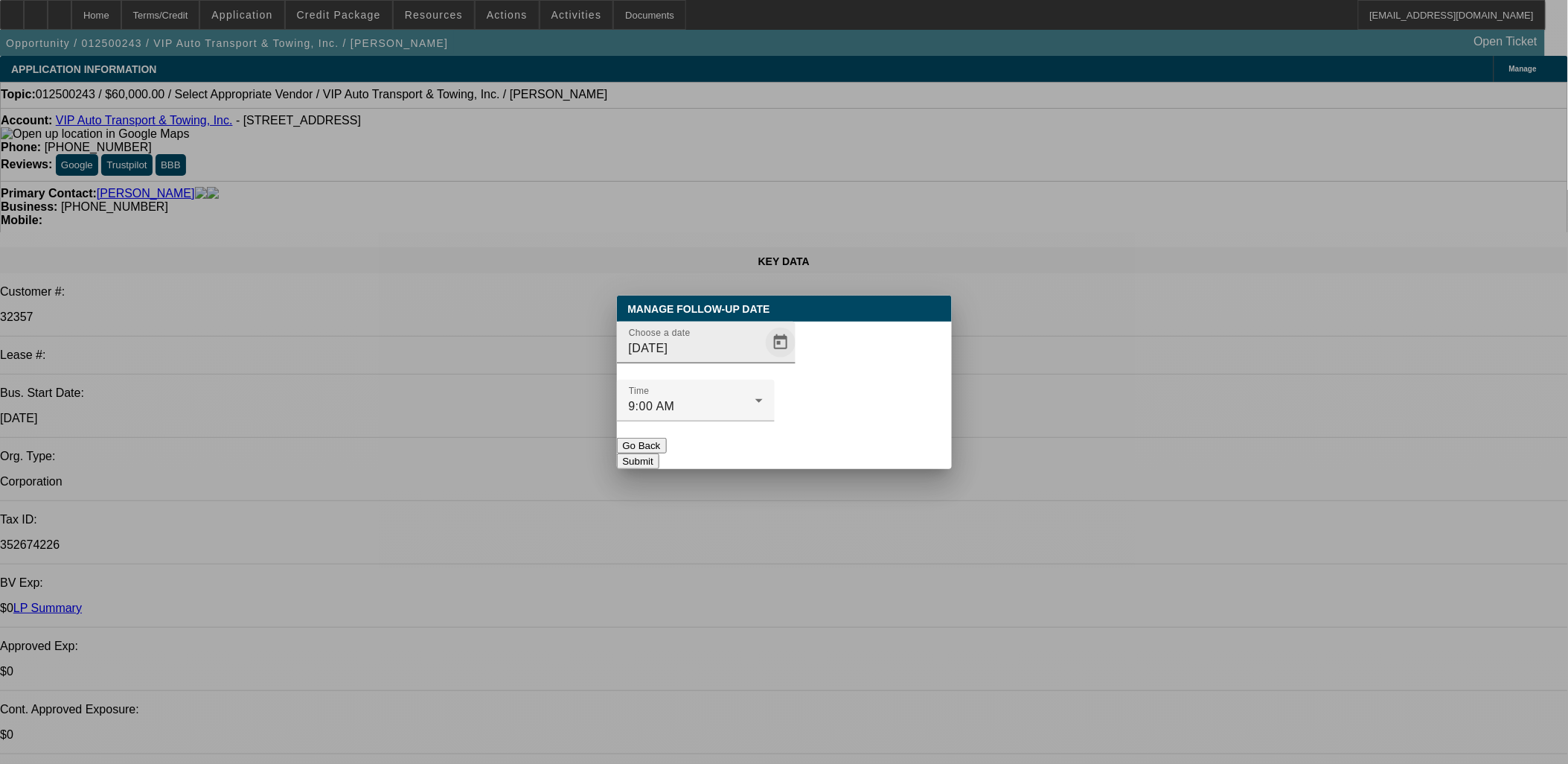
drag, startPoint x: 775, startPoint y: 372, endPoint x: 762, endPoint y: 357, distance: 19.8
click at [770, 377] on div "Choose a date [DATE]" at bounding box center [785, 351] width 335 height 58
click at [765, 360] on span "Open calendar" at bounding box center [781, 342] width 36 height 36
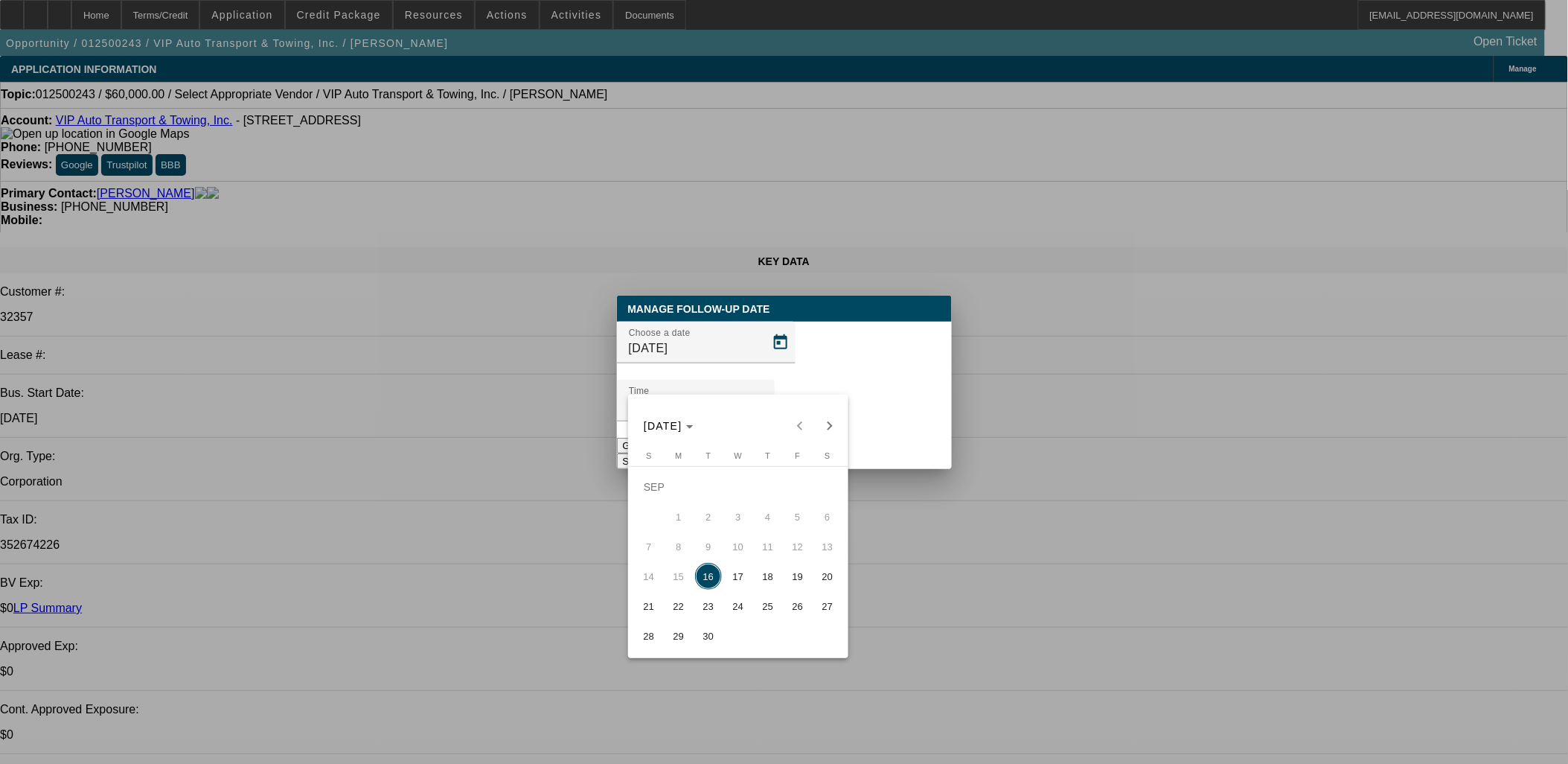
click at [754, 606] on span "25" at bounding box center [768, 606] width 26 height 27
type input "[DATE]"
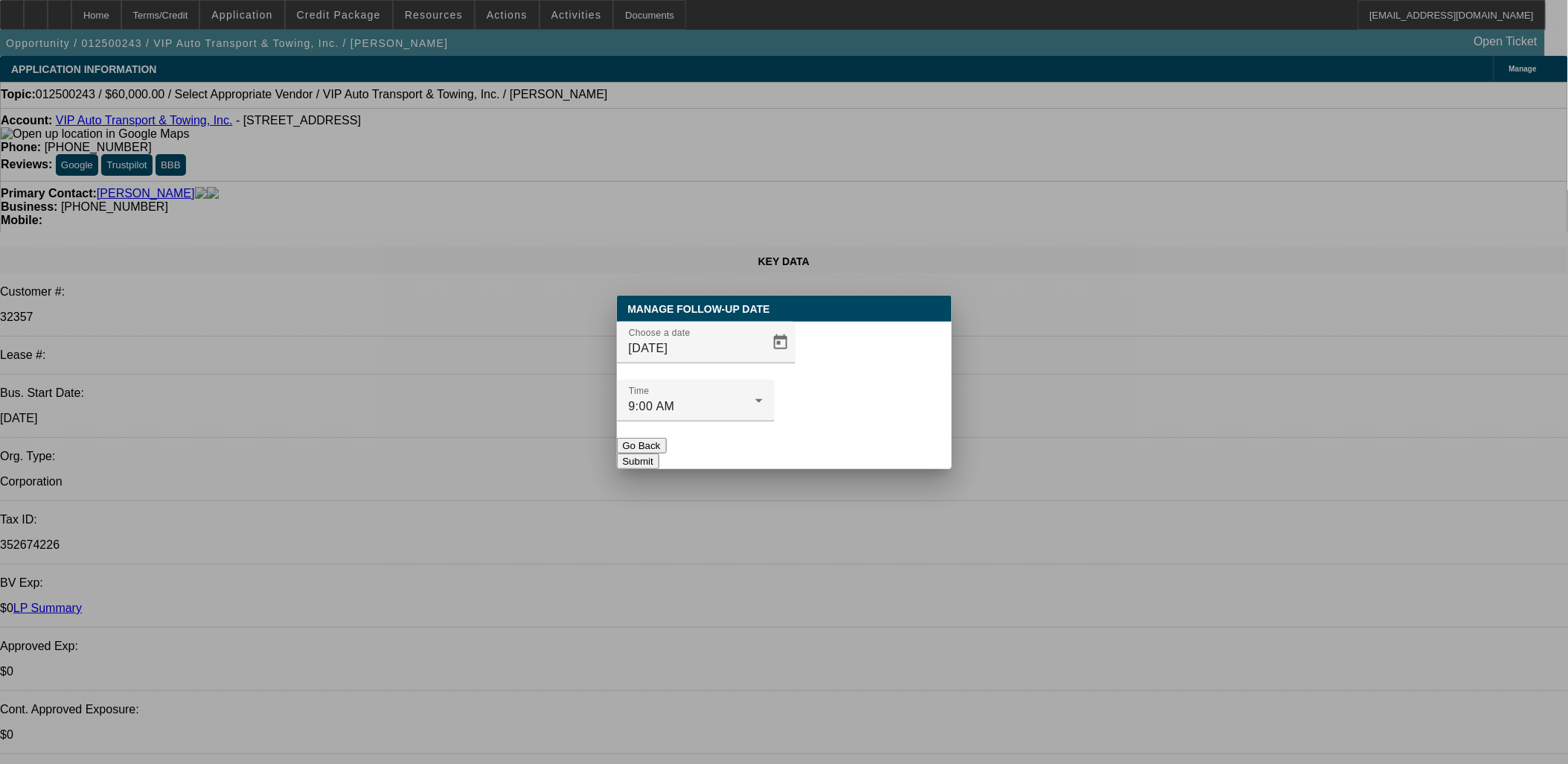
click at [659, 454] on button "Submit" at bounding box center [638, 462] width 42 height 16
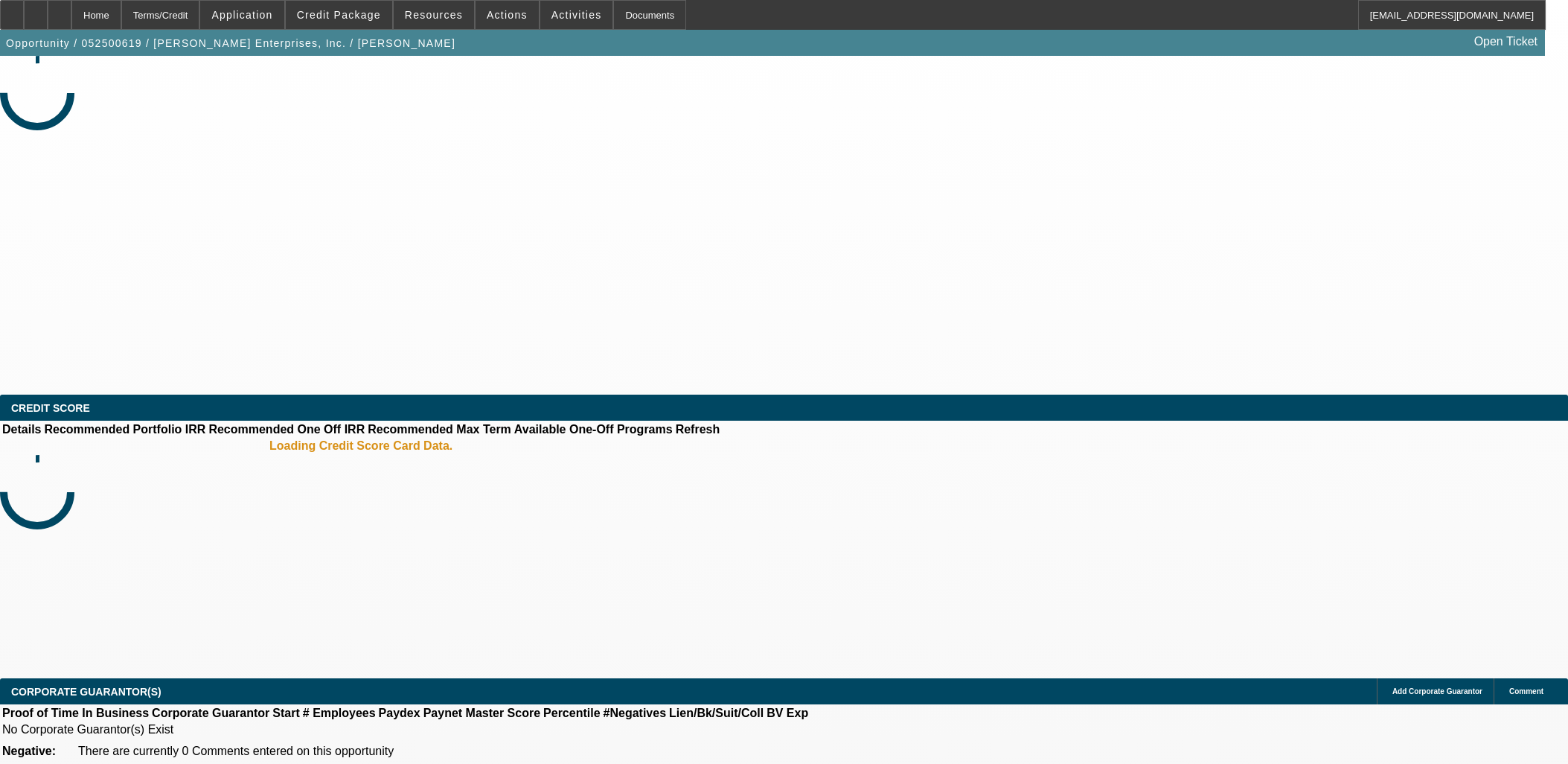
select select "0"
select select "2"
select select "0.1"
select select "4"
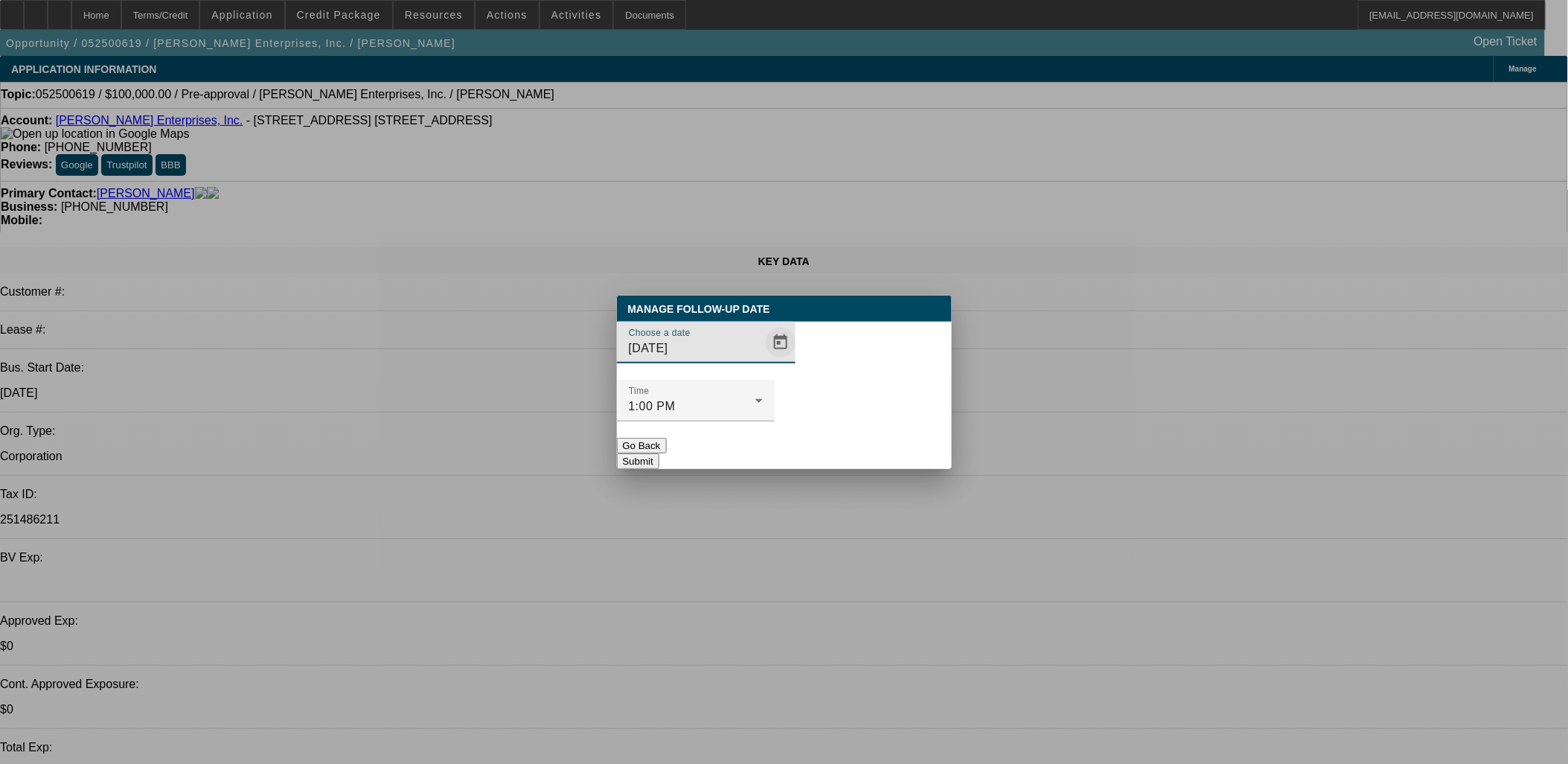
click at [763, 360] on span "Open calendar" at bounding box center [781, 342] width 36 height 36
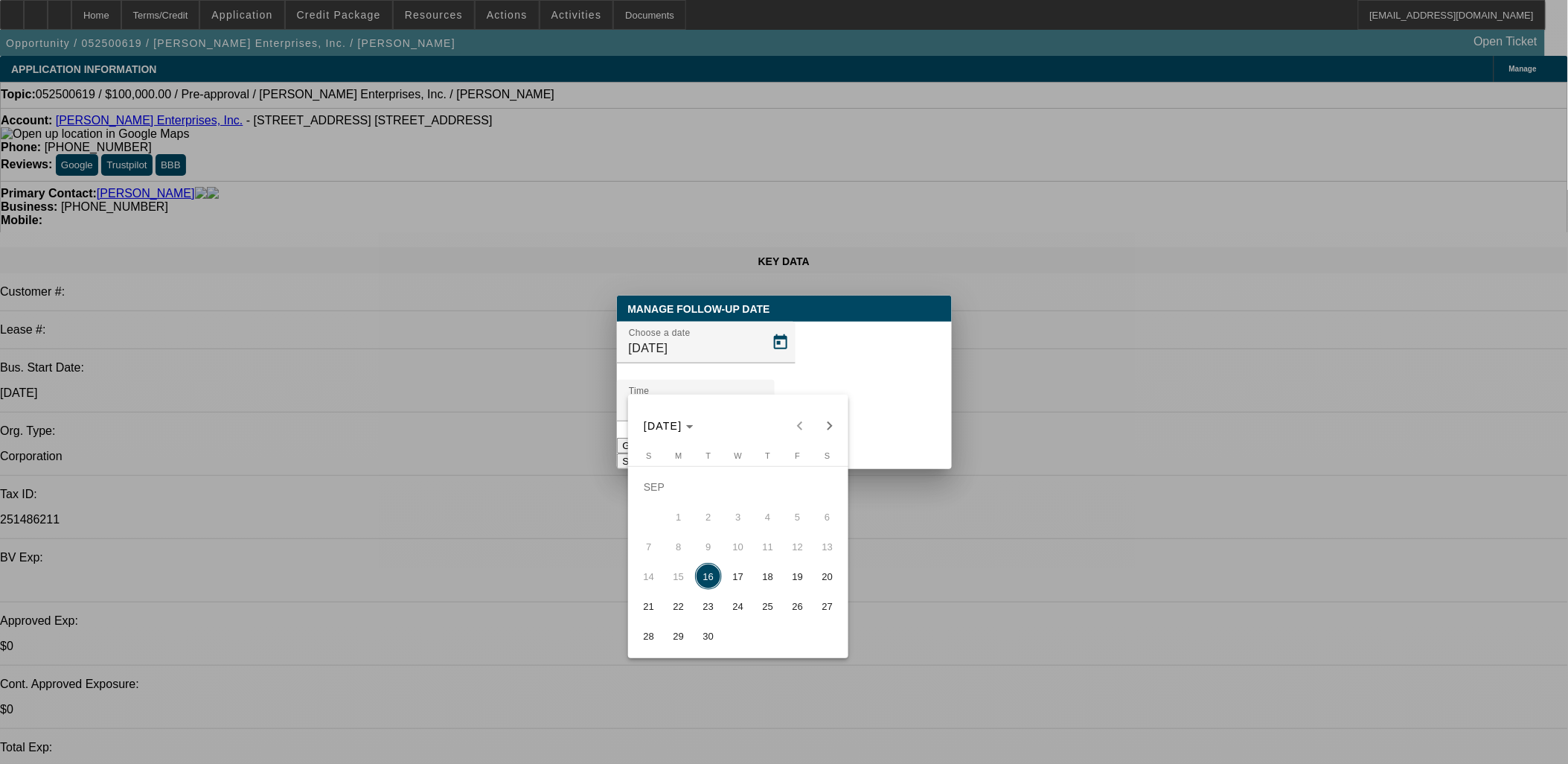
drag, startPoint x: 697, startPoint y: 628, endPoint x: 722, endPoint y: 605, distance: 34.0
click at [697, 628] on button "30" at bounding box center [708, 635] width 30 height 30
type input "9/30/2025"
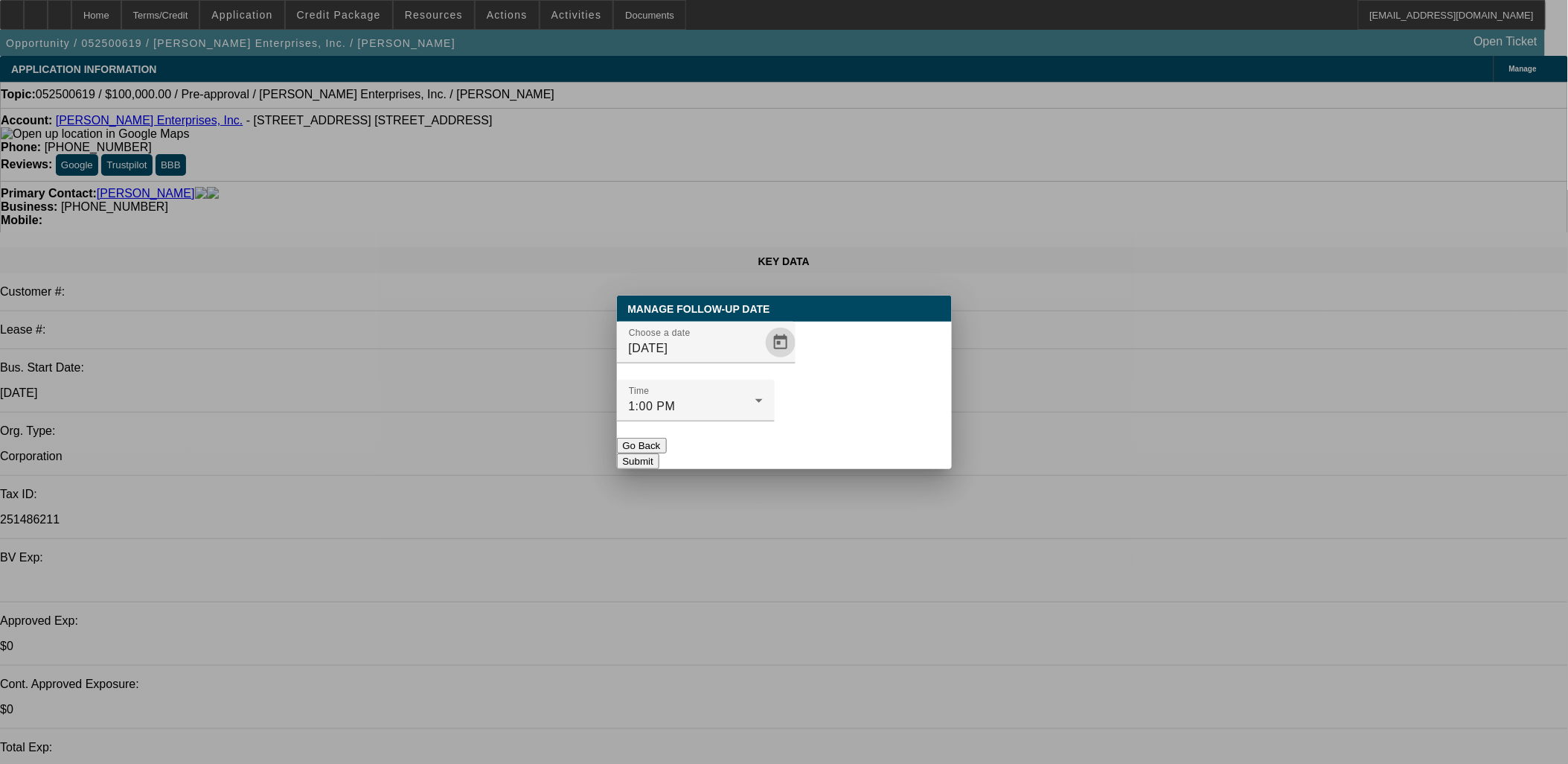
drag, startPoint x: 872, startPoint y: 392, endPoint x: 873, endPoint y: 416, distance: 24.0
click at [775, 400] on mat-form-field "Time 1:00 PM" at bounding box center [696, 409] width 157 height 58
click at [659, 454] on button "Submit" at bounding box center [638, 462] width 42 height 16
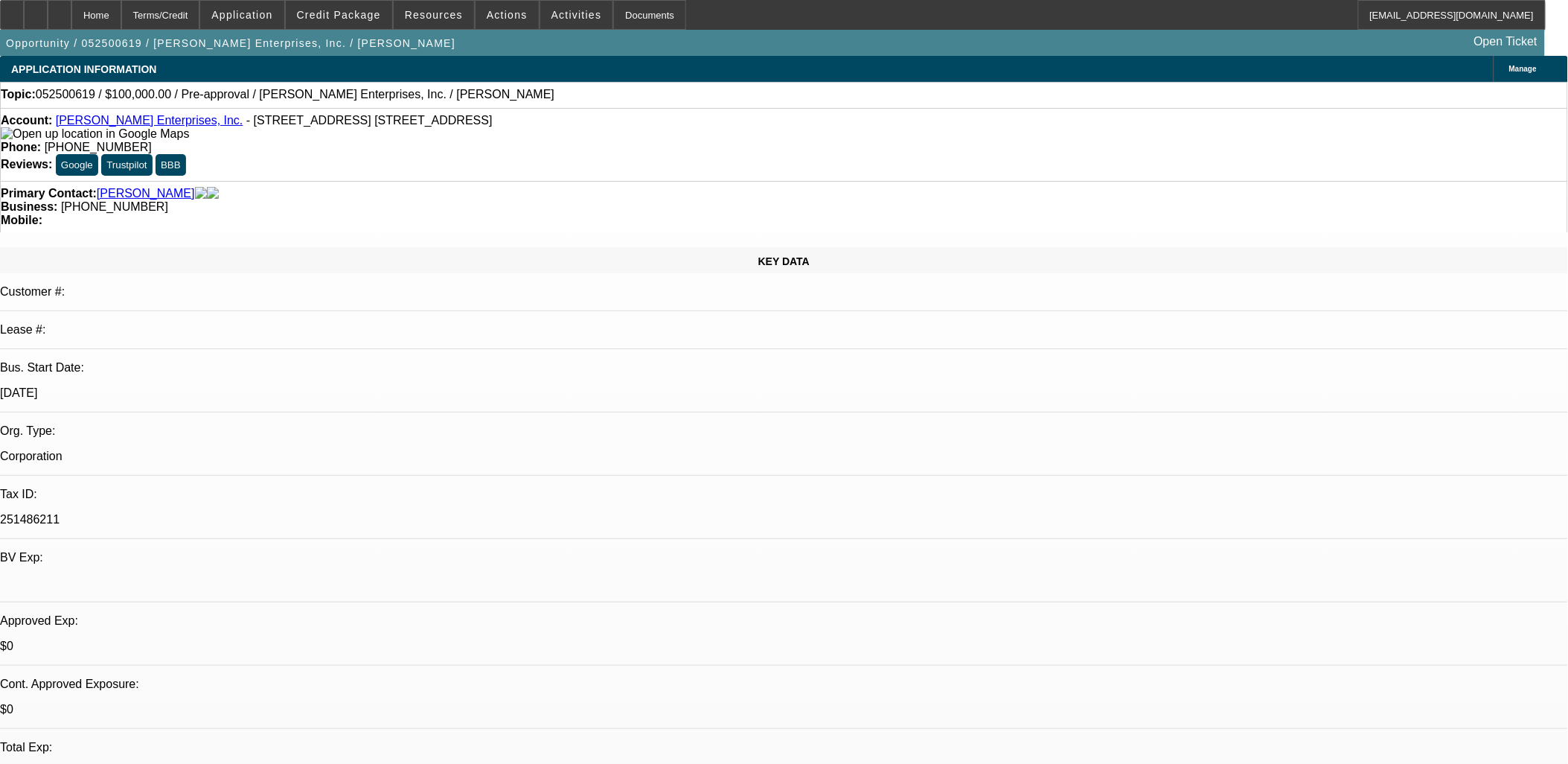
drag, startPoint x: 463, startPoint y: 300, endPoint x: 482, endPoint y: 293, distance: 20.2
drag, startPoint x: 675, startPoint y: 387, endPoint x: 865, endPoint y: 250, distance: 234.2
click at [493, 149] on div "Account: T.W. Scott Enterprises, Inc. - 235 Sylvan Dr P.O. Box 705, Rostraver T…" at bounding box center [784, 144] width 1568 height 73
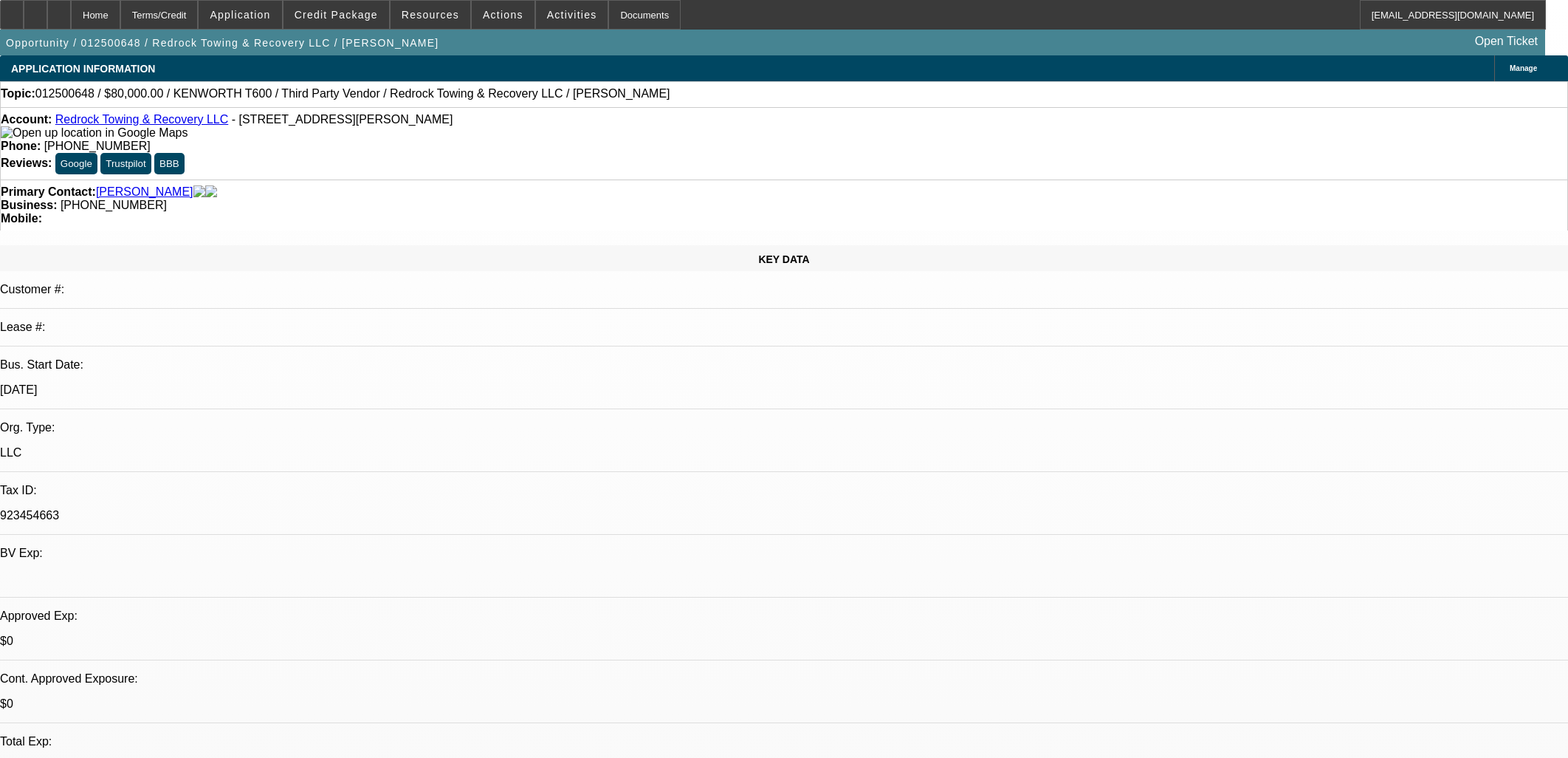
select select "0.2"
select select "2"
select select "0.1"
select select "4"
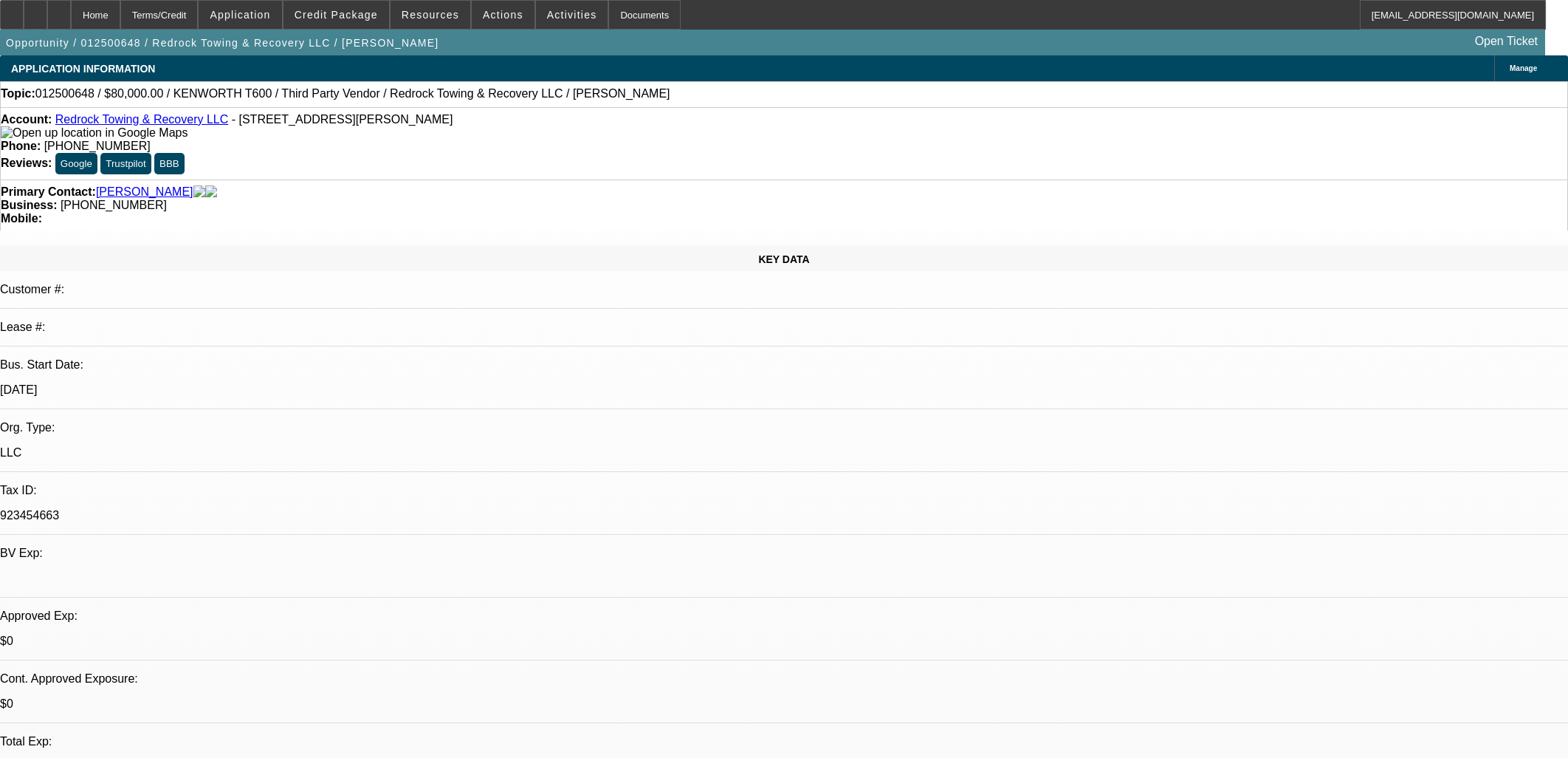
select select "0"
select select "2"
select select "0.1"
select select "4"
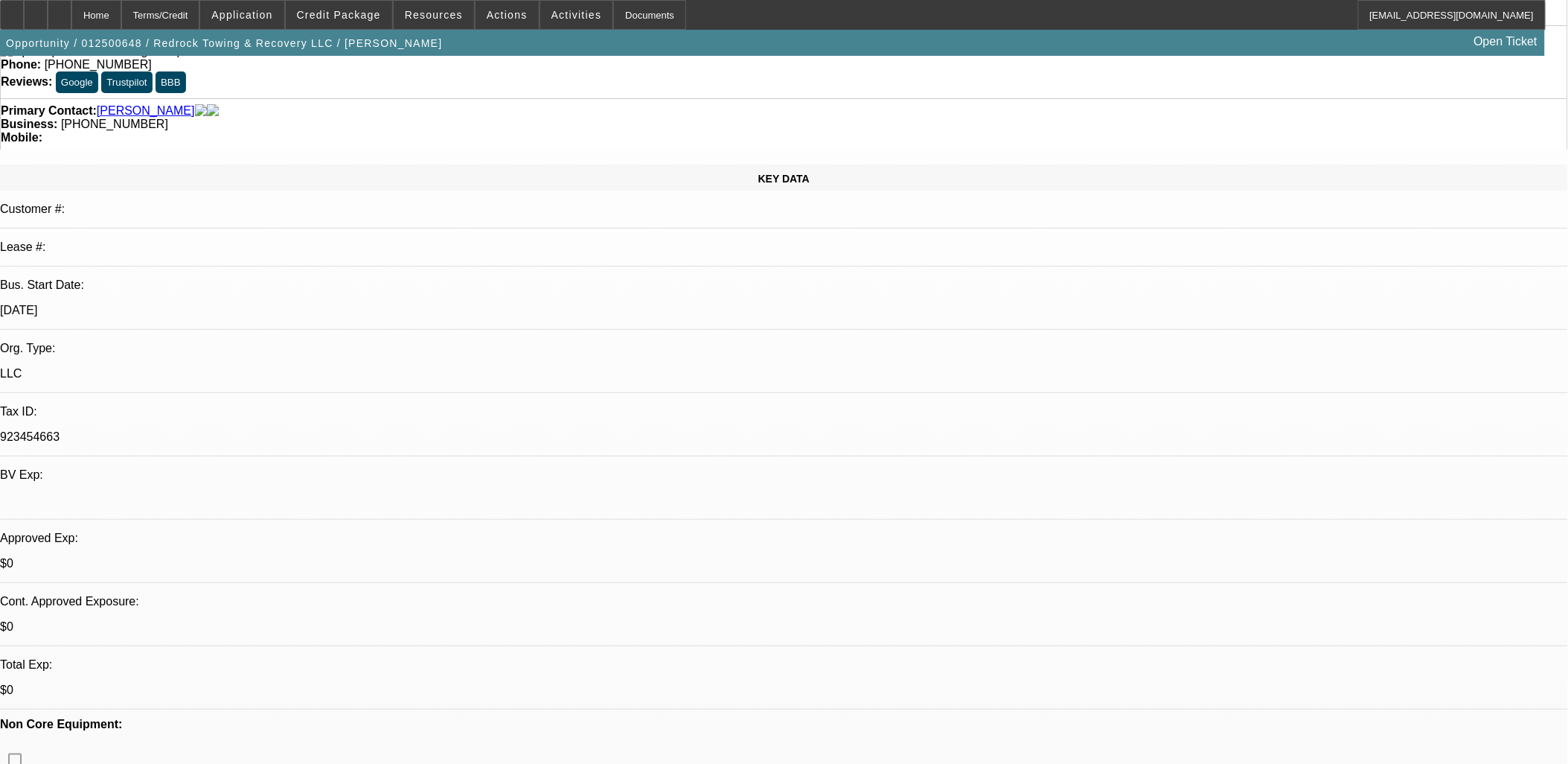
scroll to position [280, 0]
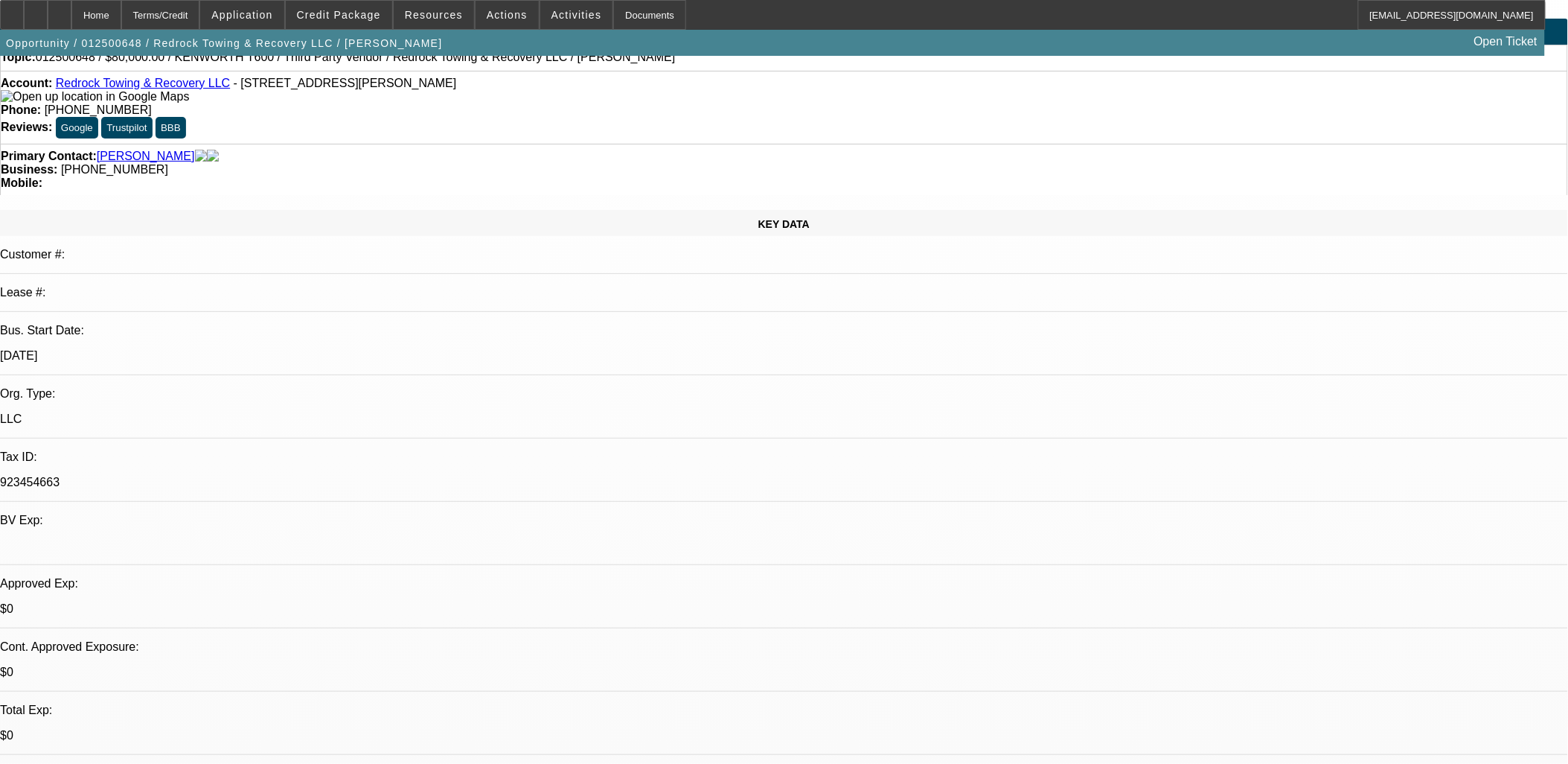
scroll to position [0, 0]
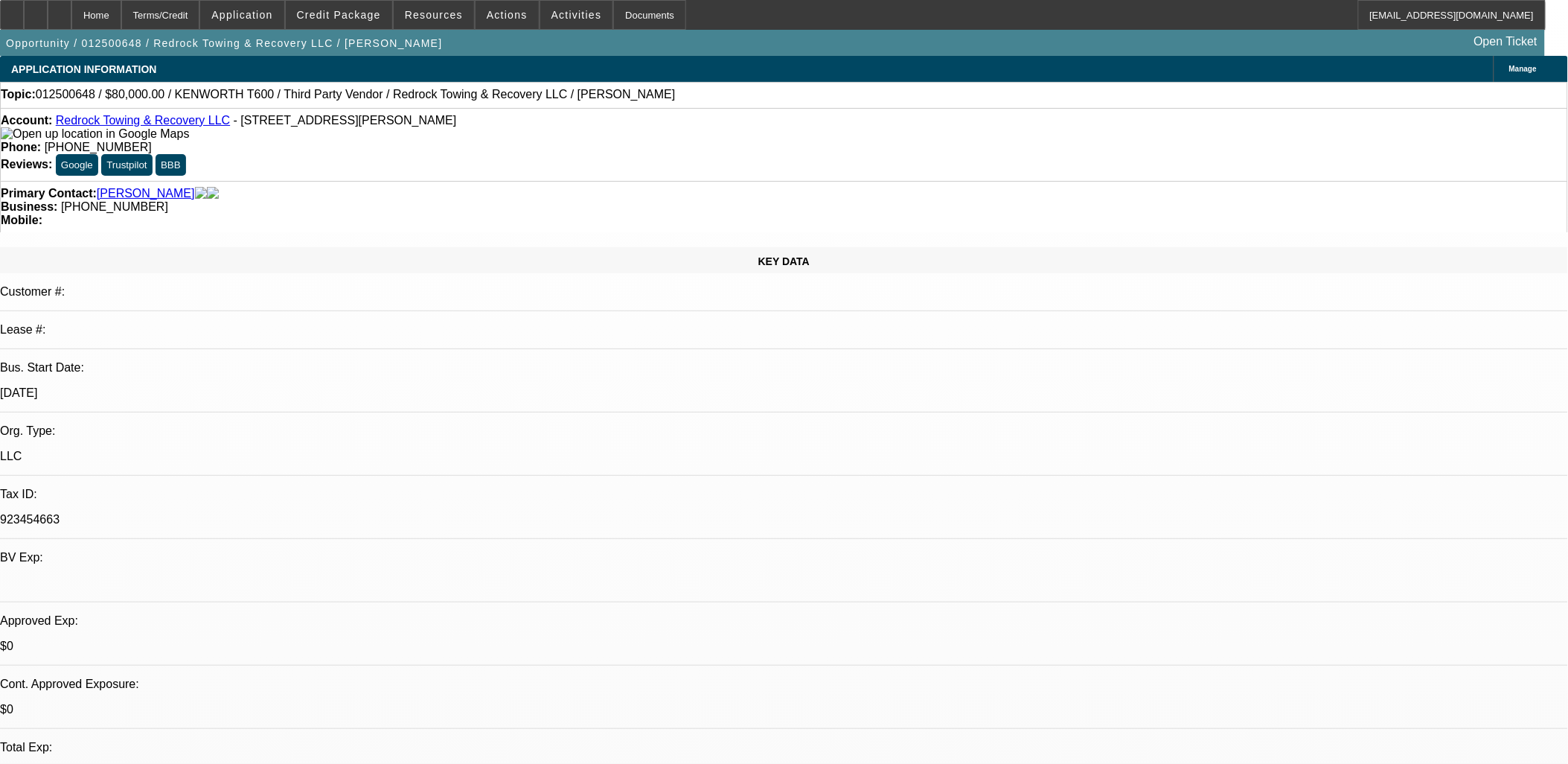
click at [155, 134] on div "Account: Redrock Towing & Recovery LLC - [STREET_ADDRESS][PERSON_NAME]" at bounding box center [784, 127] width 1566 height 27
click at [158, 124] on link "Redrock Towing & Recovery LLC" at bounding box center [143, 120] width 174 height 12
click at [175, 126] on link "Redrock Towing & Recovery LLC" at bounding box center [143, 120] width 174 height 12
click at [501, 23] on span at bounding box center [507, 15] width 63 height 36
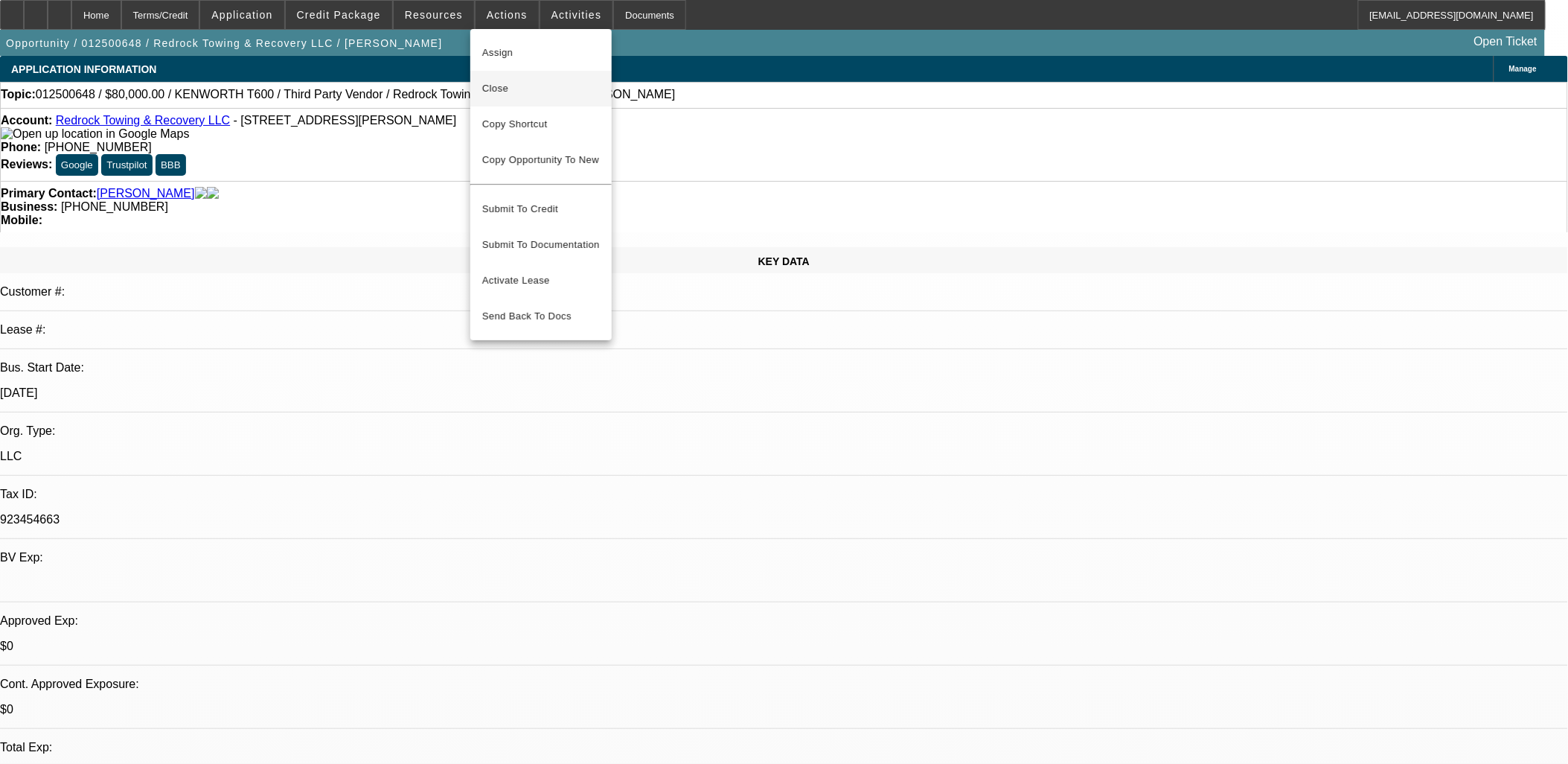
click at [540, 95] on span "Close" at bounding box center [541, 88] width 118 height 18
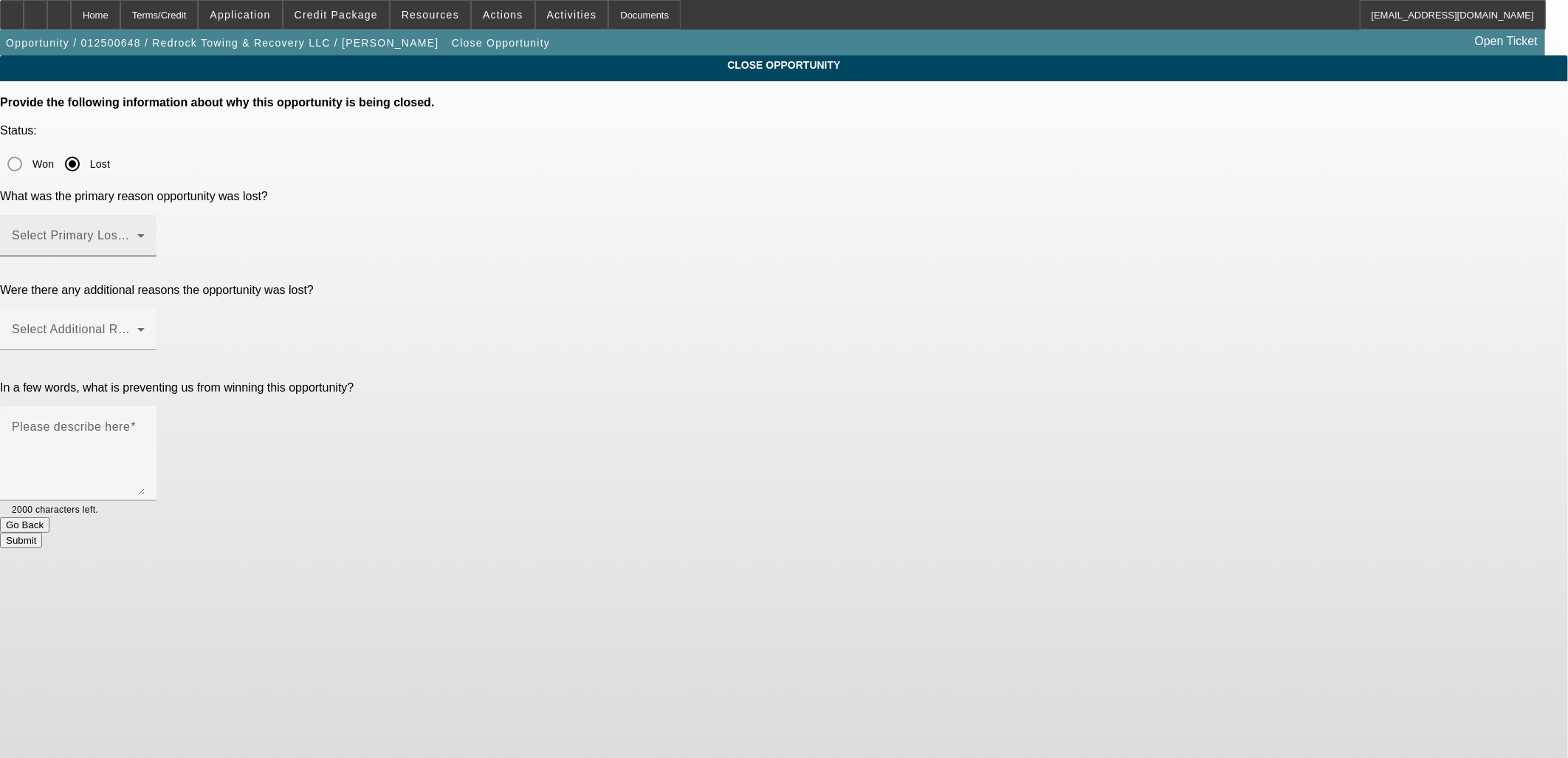
click at [138, 233] on span at bounding box center [74, 241] width 125 height 18
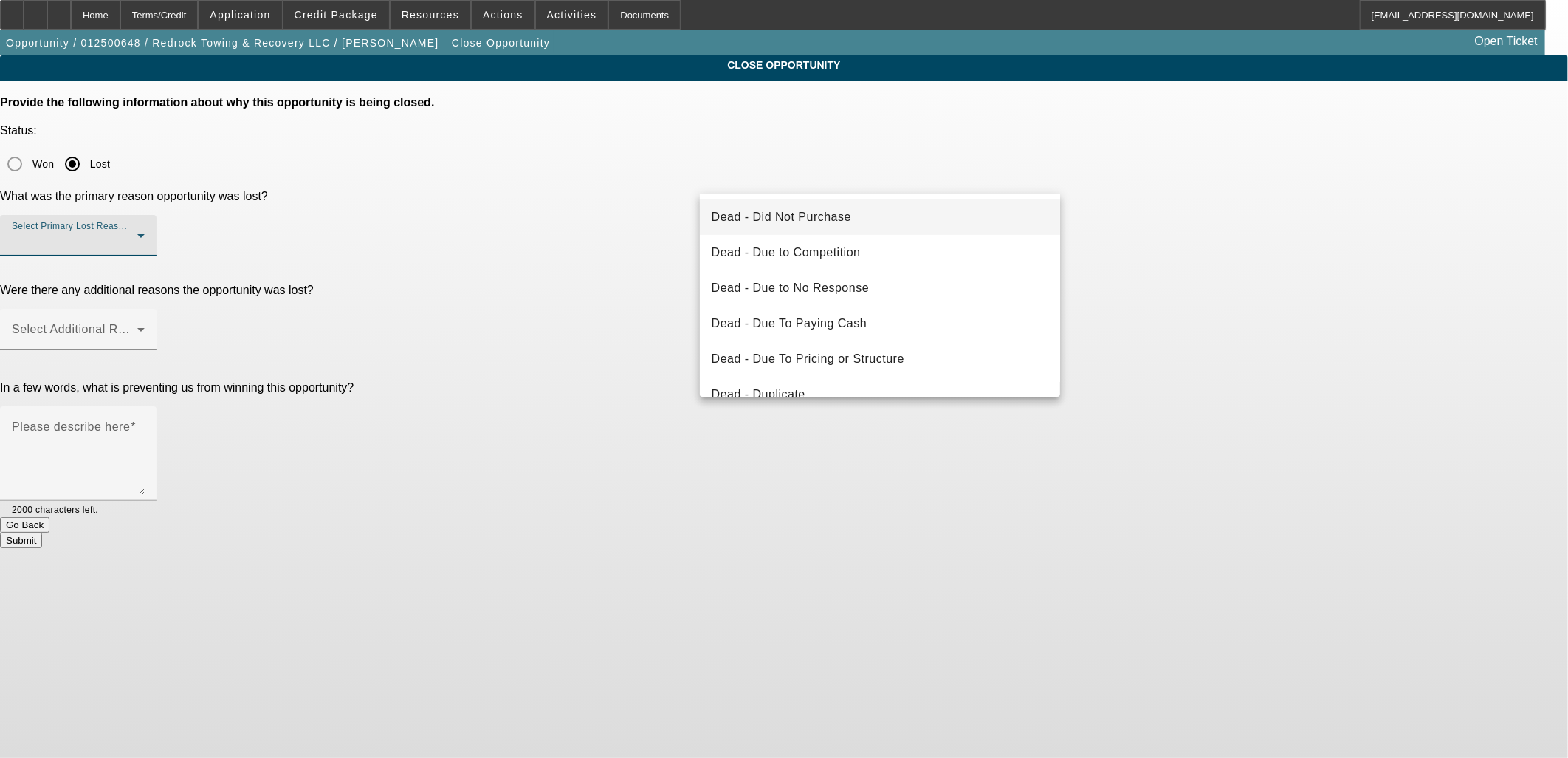
click at [847, 225] on mat-option "Dead - Did Not Purchase" at bounding box center [880, 217] width 361 height 36
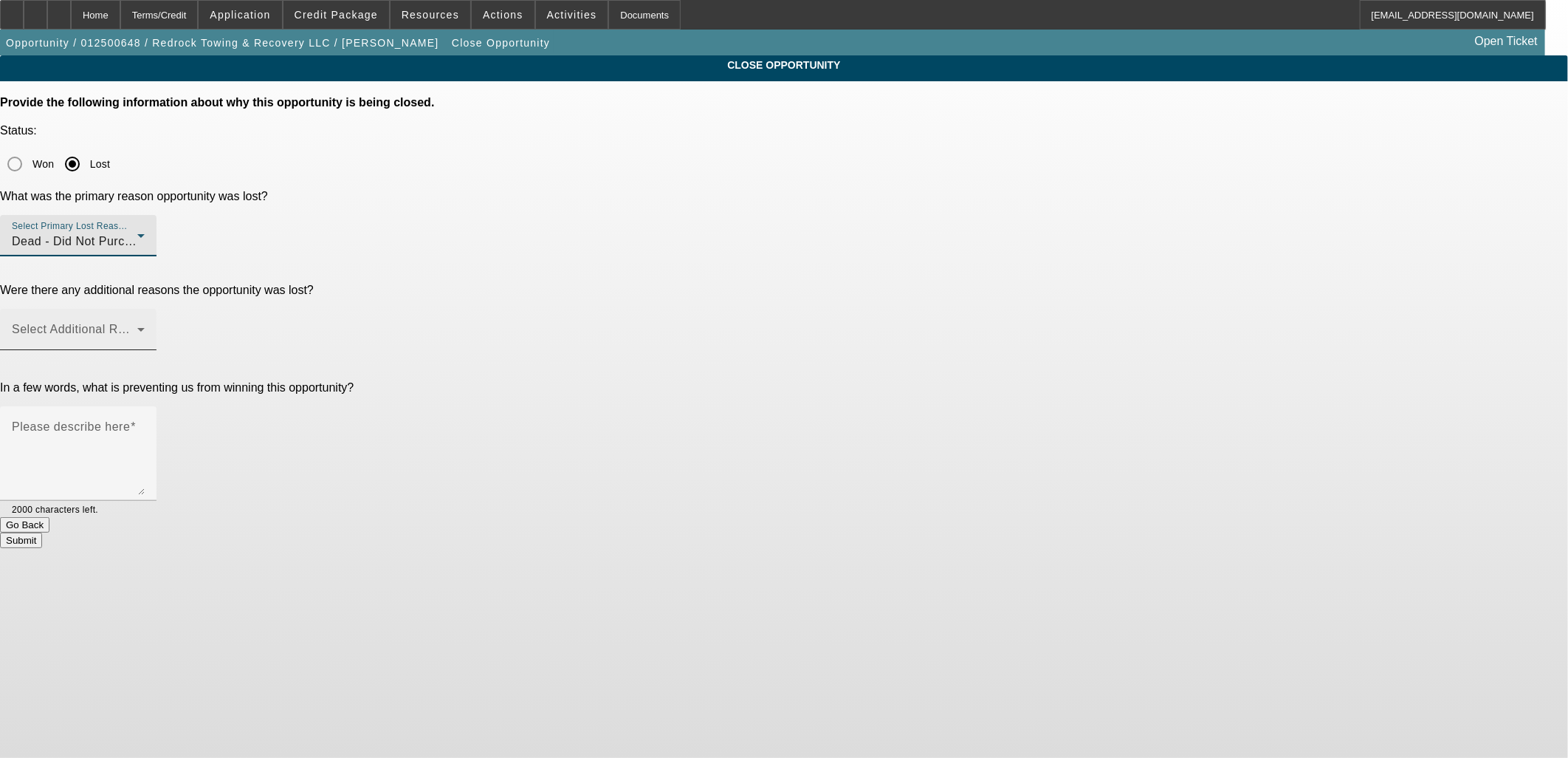
click at [138, 326] on span at bounding box center [74, 335] width 125 height 18
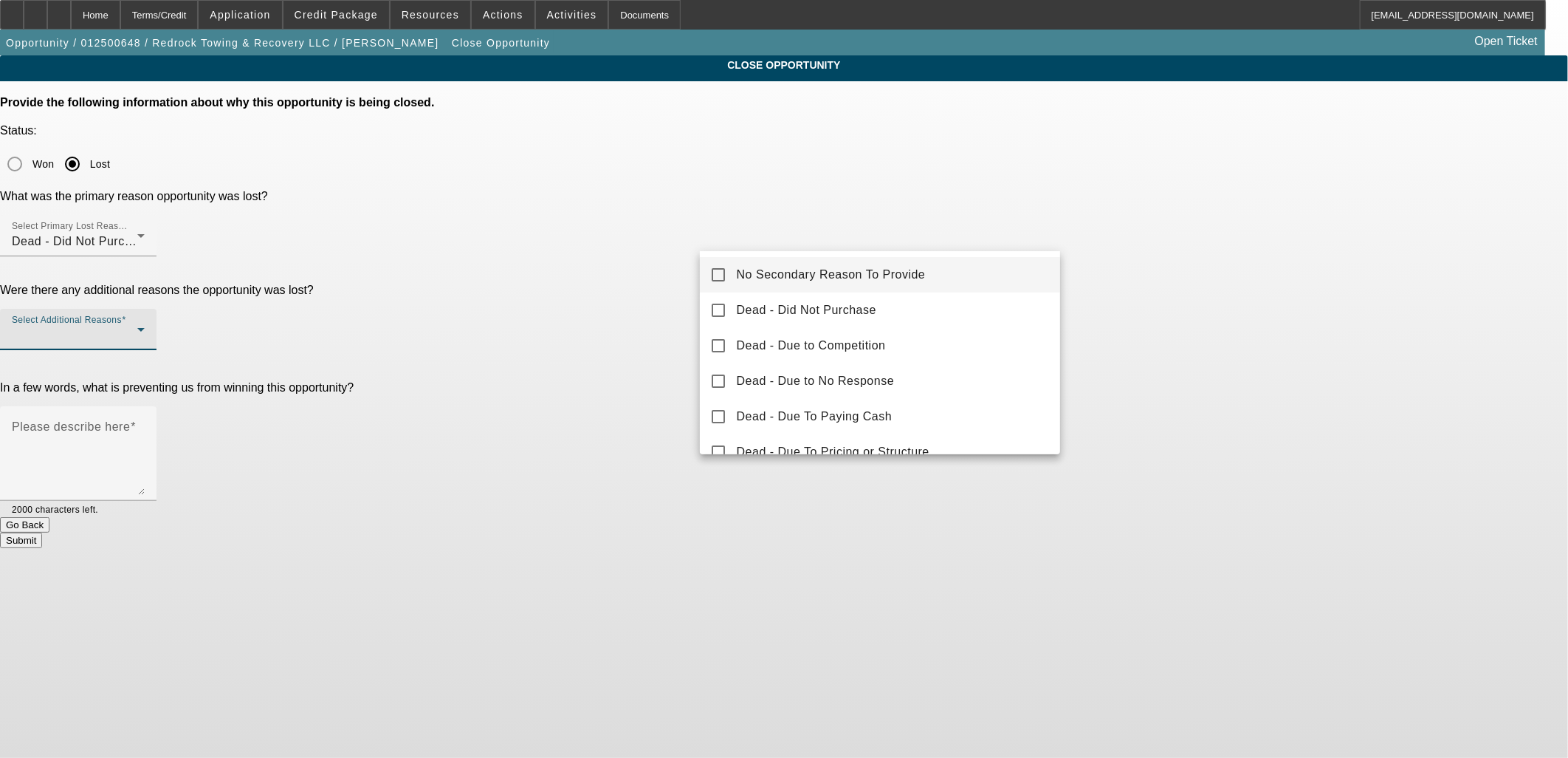
drag, startPoint x: 924, startPoint y: 282, endPoint x: 1046, endPoint y: 282, distance: 122.0
click at [924, 281] on mat-option "No Secondary Reason To Provide" at bounding box center [880, 275] width 361 height 36
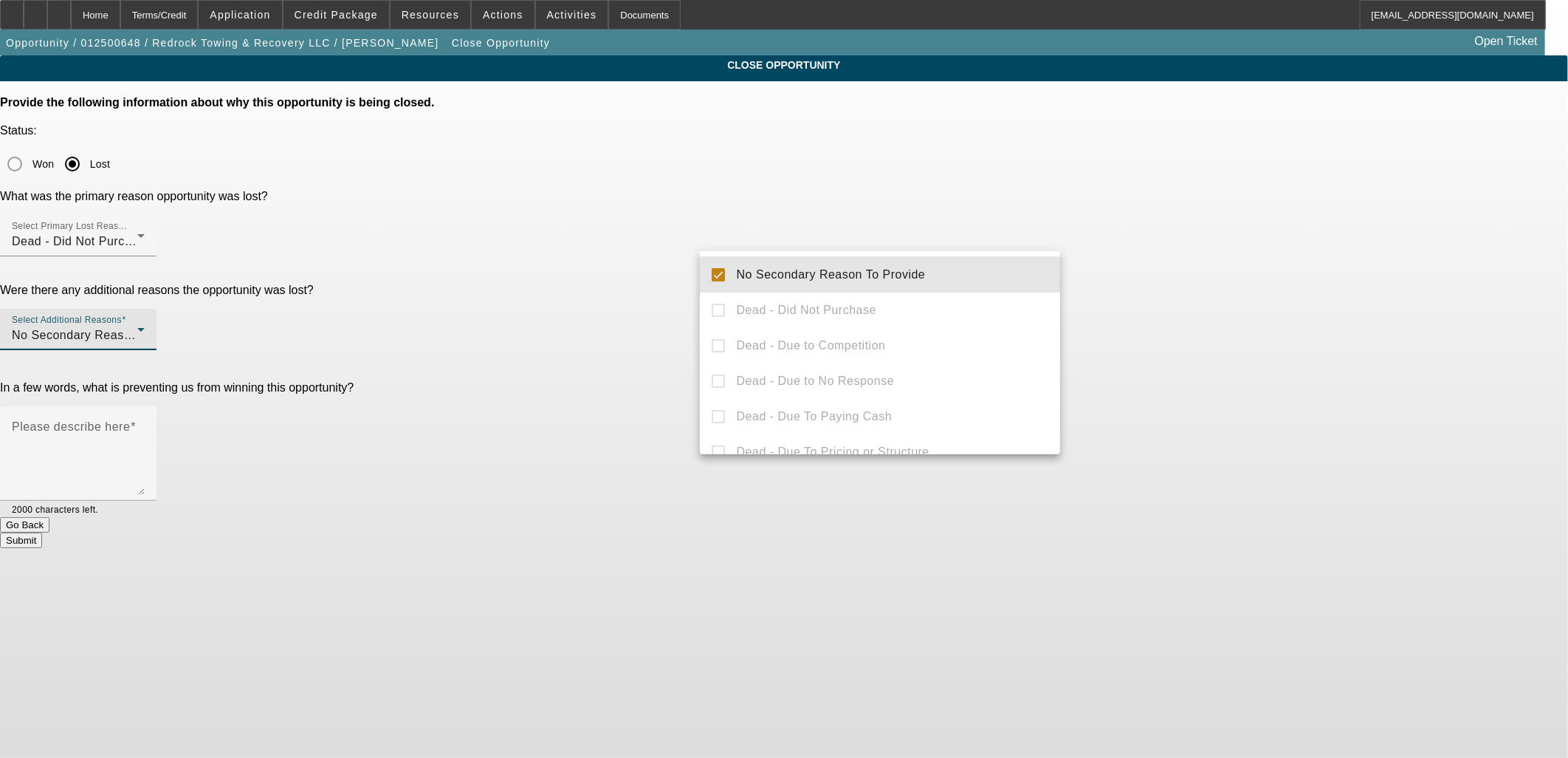
click at [1125, 277] on div at bounding box center [784, 379] width 1568 height 758
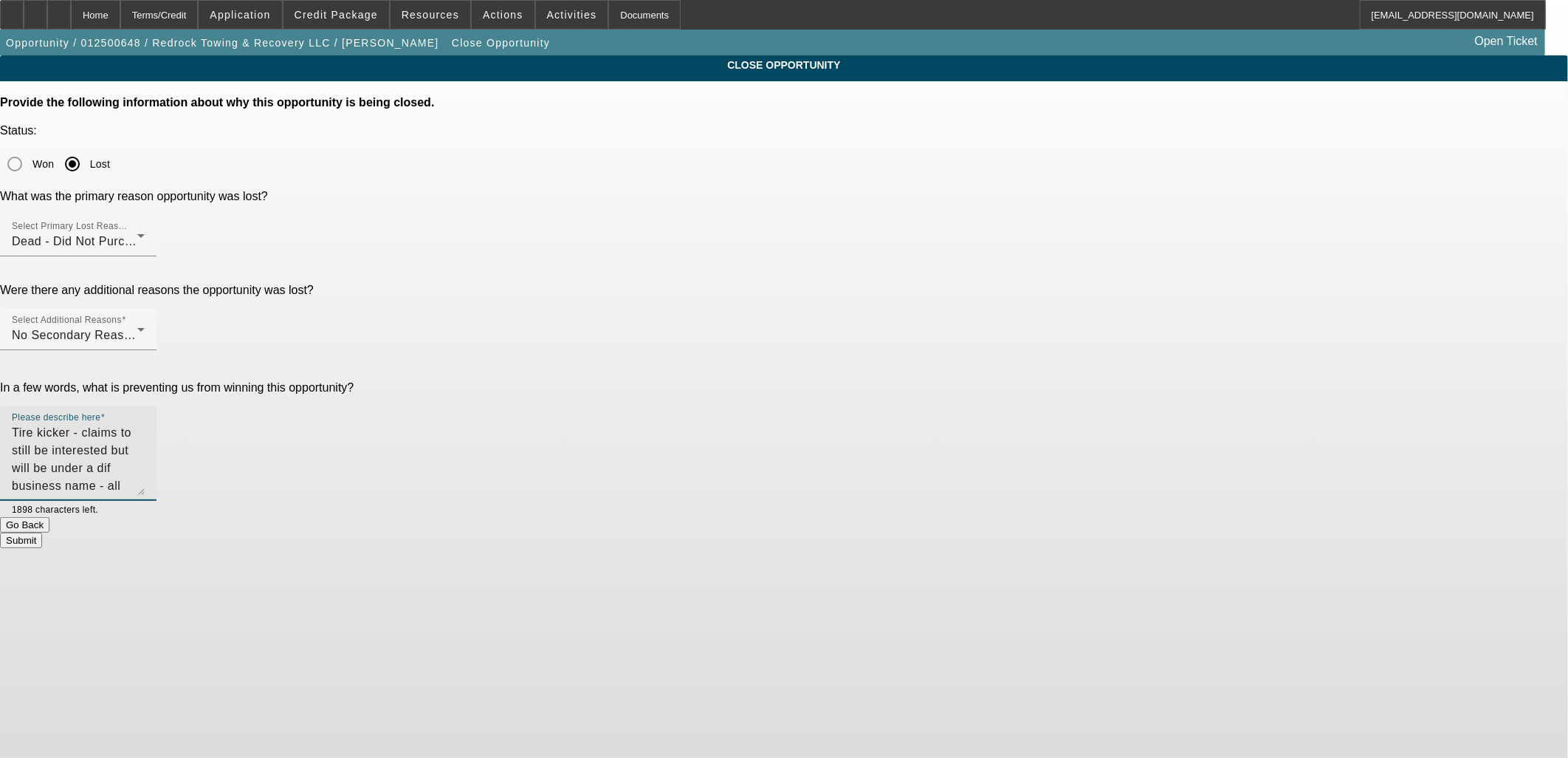
type textarea "Tire kicker - claims to still be interested but will be under a dif business na…"
drag, startPoint x: 956, startPoint y: 368, endPoint x: 957, endPoint y: 385, distance: 17.0
click at [957, 385] on form "Provide the following information about why this opportunity is being closed. S…" at bounding box center [784, 322] width 1568 height 452
drag, startPoint x: 957, startPoint y: 385, endPoint x: 962, endPoint y: 401, distance: 16.8
click at [42, 532] on button "Submit" at bounding box center [21, 540] width 42 height 15
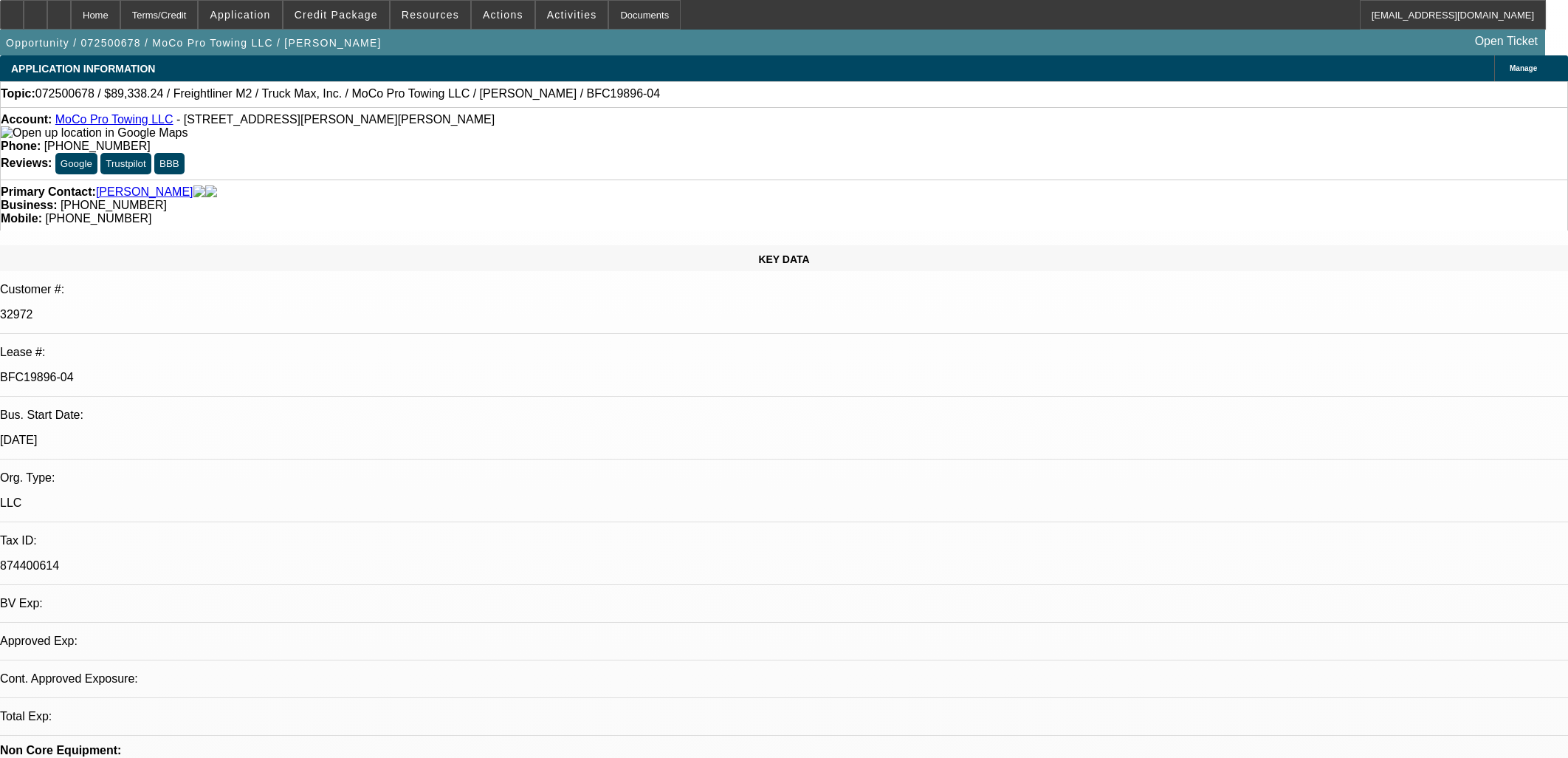
select select "0"
select select "6"
select select "0"
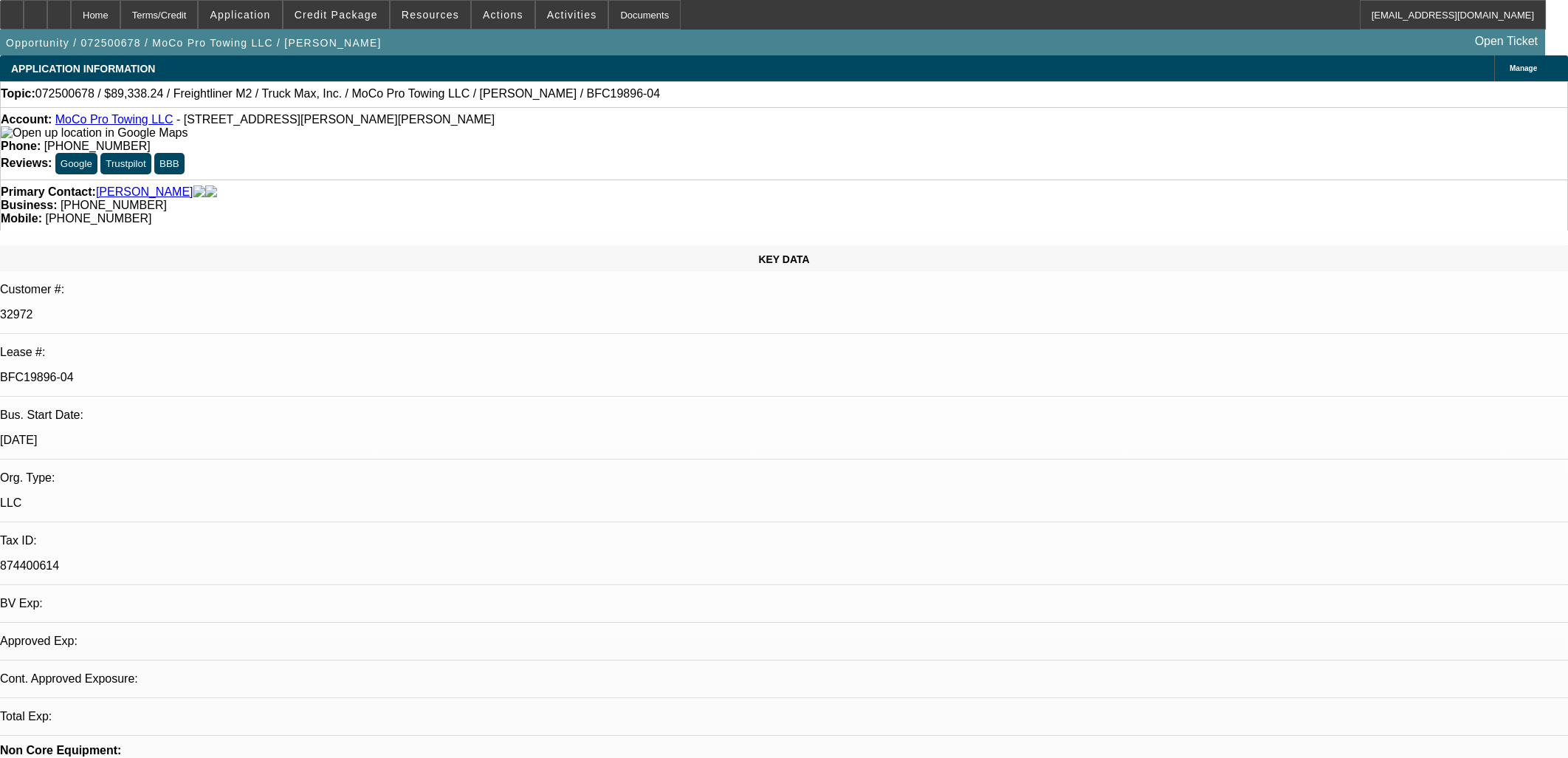
select select "0"
select select "6"
select select "0"
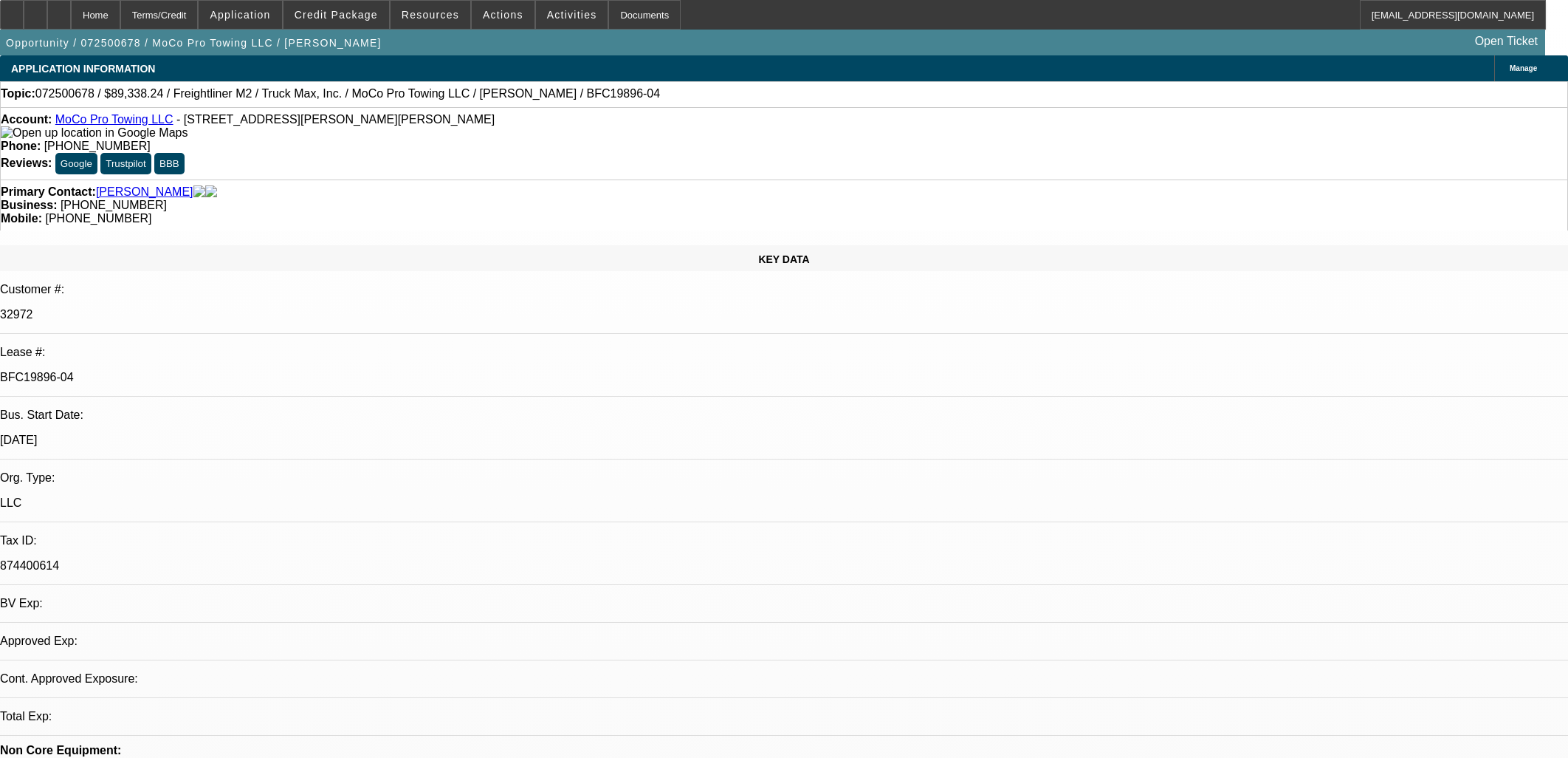
select select "0"
select select "6"
select select "0"
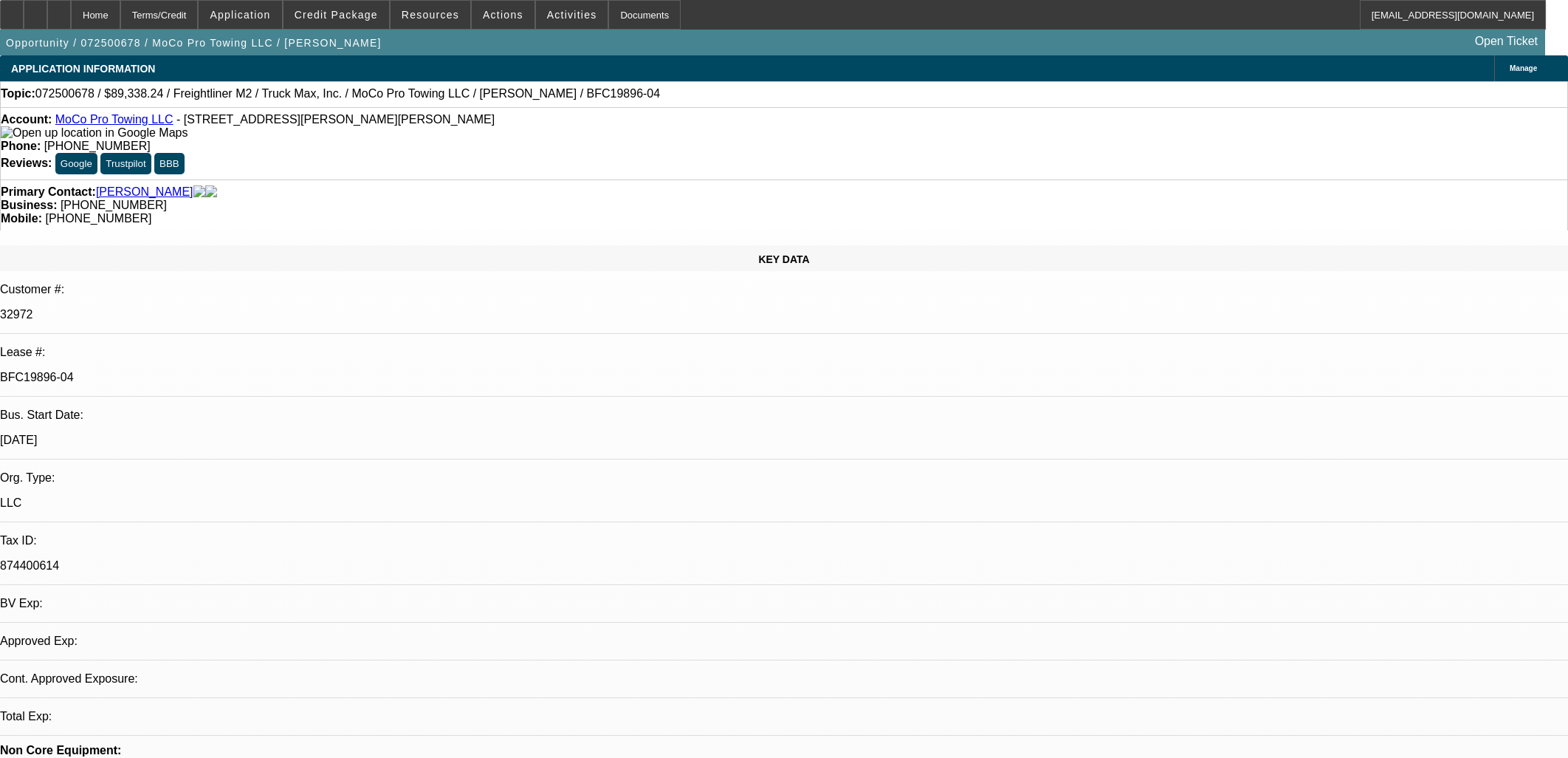
select select "6"
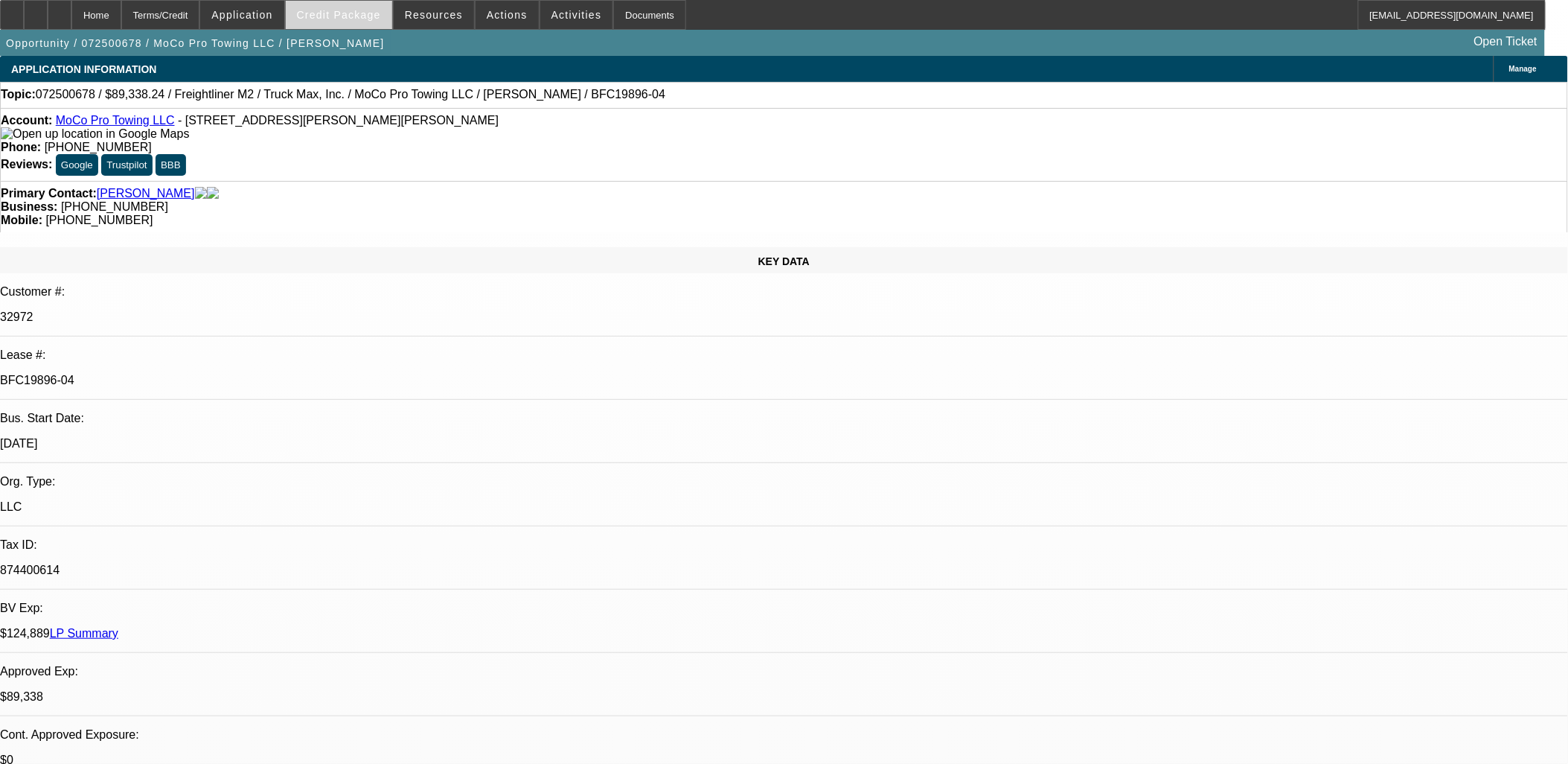
click at [358, 21] on span at bounding box center [339, 15] width 107 height 36
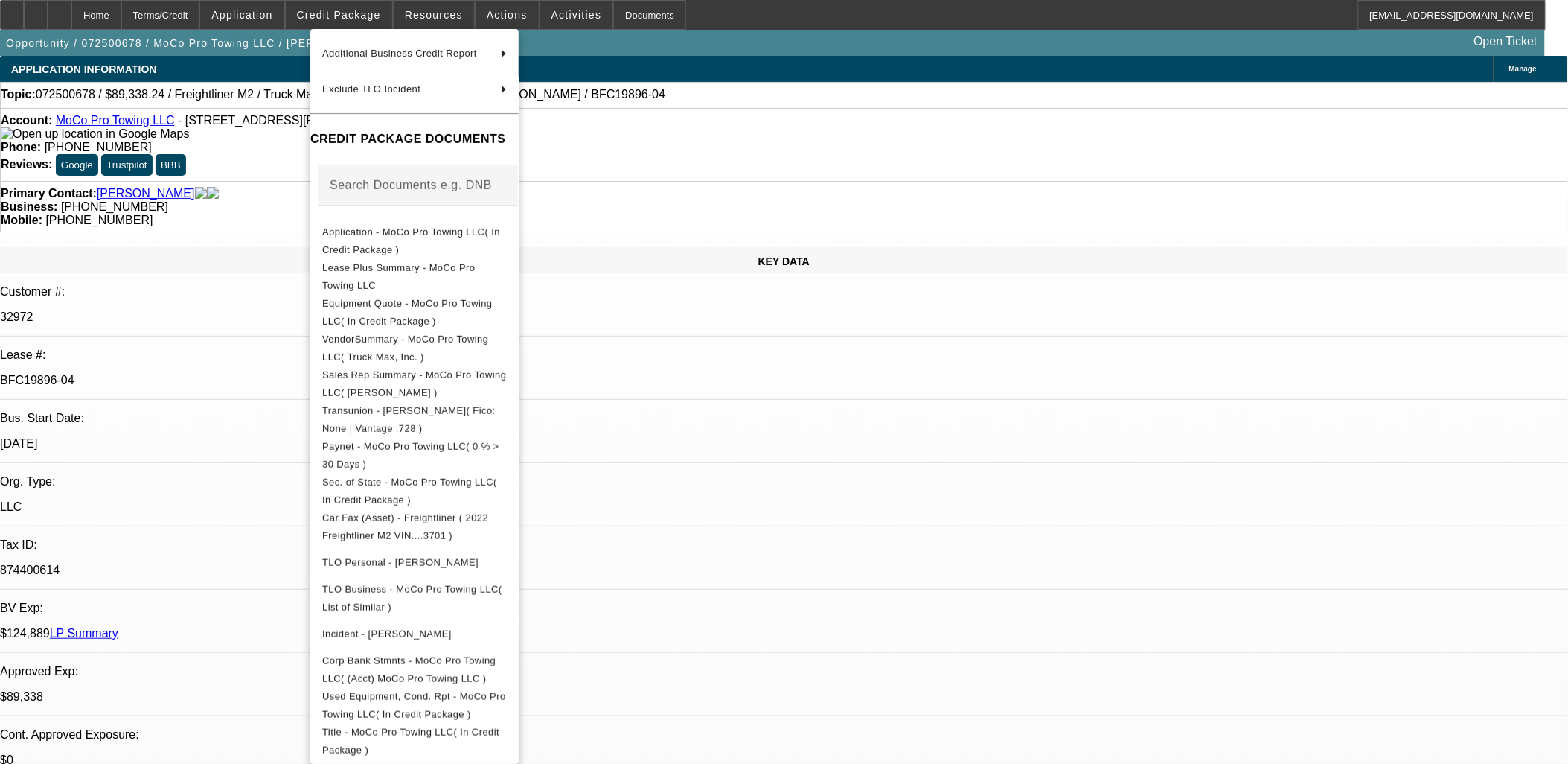
scroll to position [221, 0]
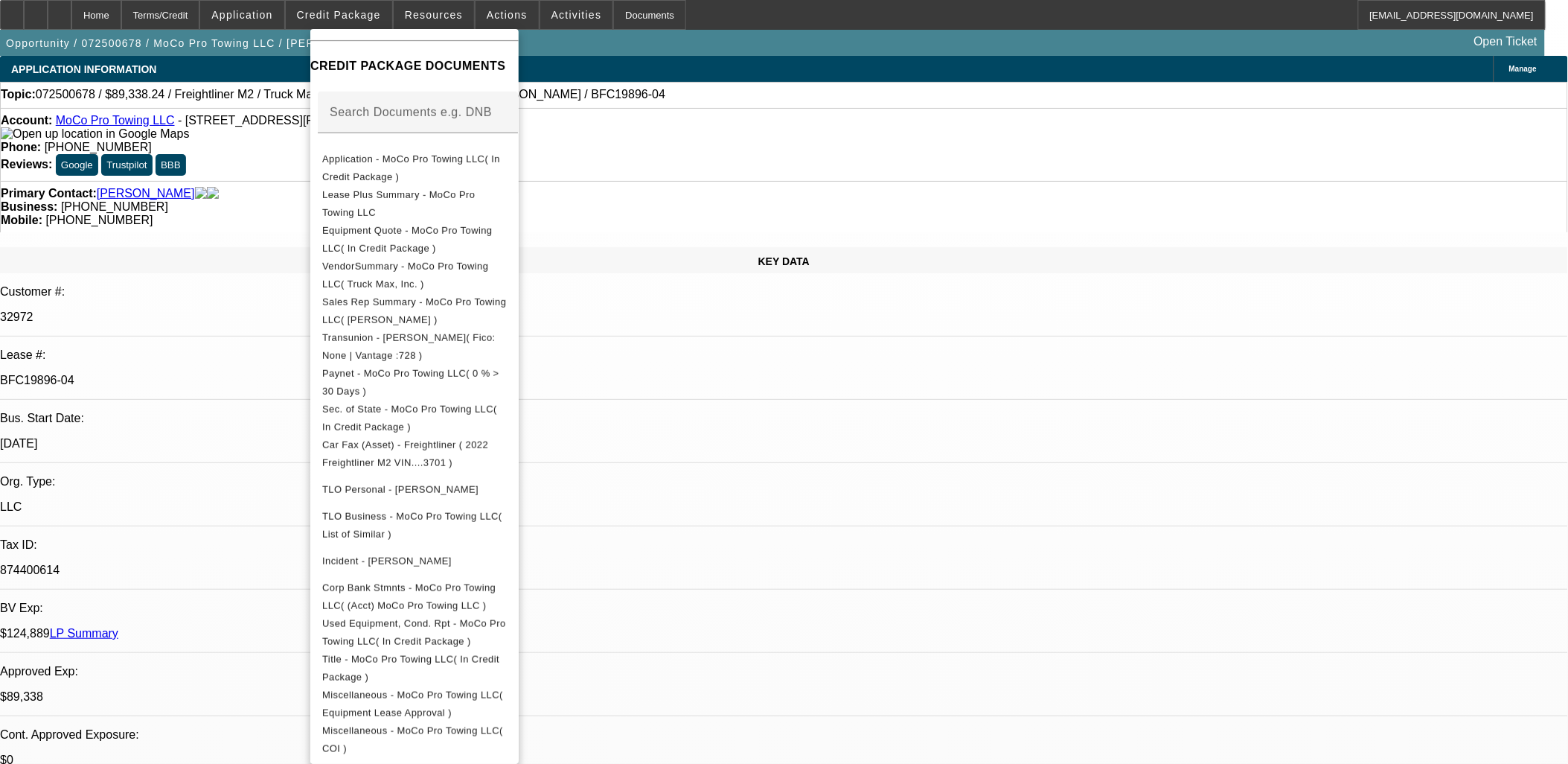
drag, startPoint x: 889, startPoint y: 506, endPoint x: 1238, endPoint y: 201, distance: 463.5
click at [896, 500] on div at bounding box center [784, 382] width 1568 height 764
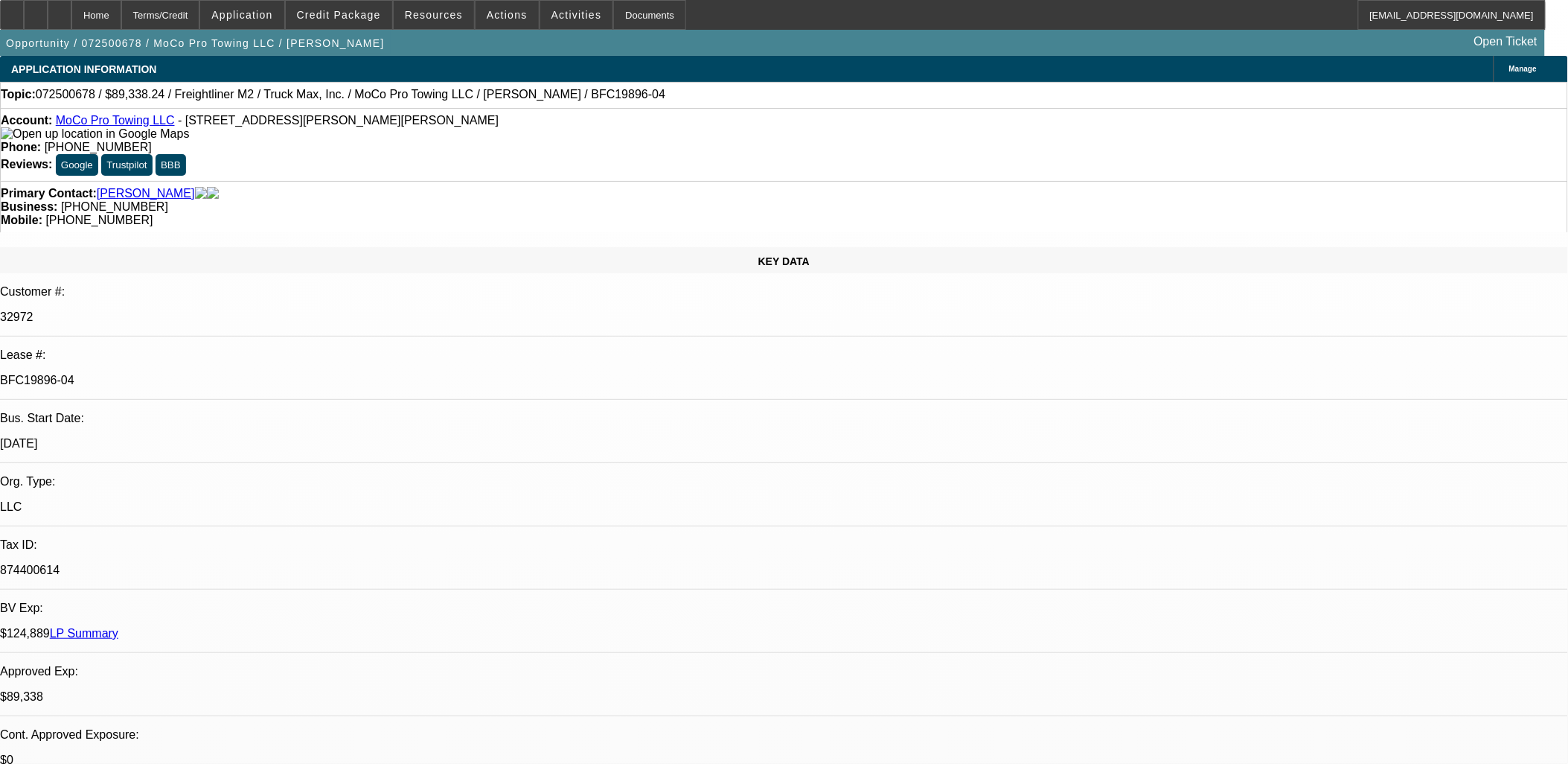
drag, startPoint x: 1217, startPoint y: 140, endPoint x: 1260, endPoint y: 115, distance: 49.7
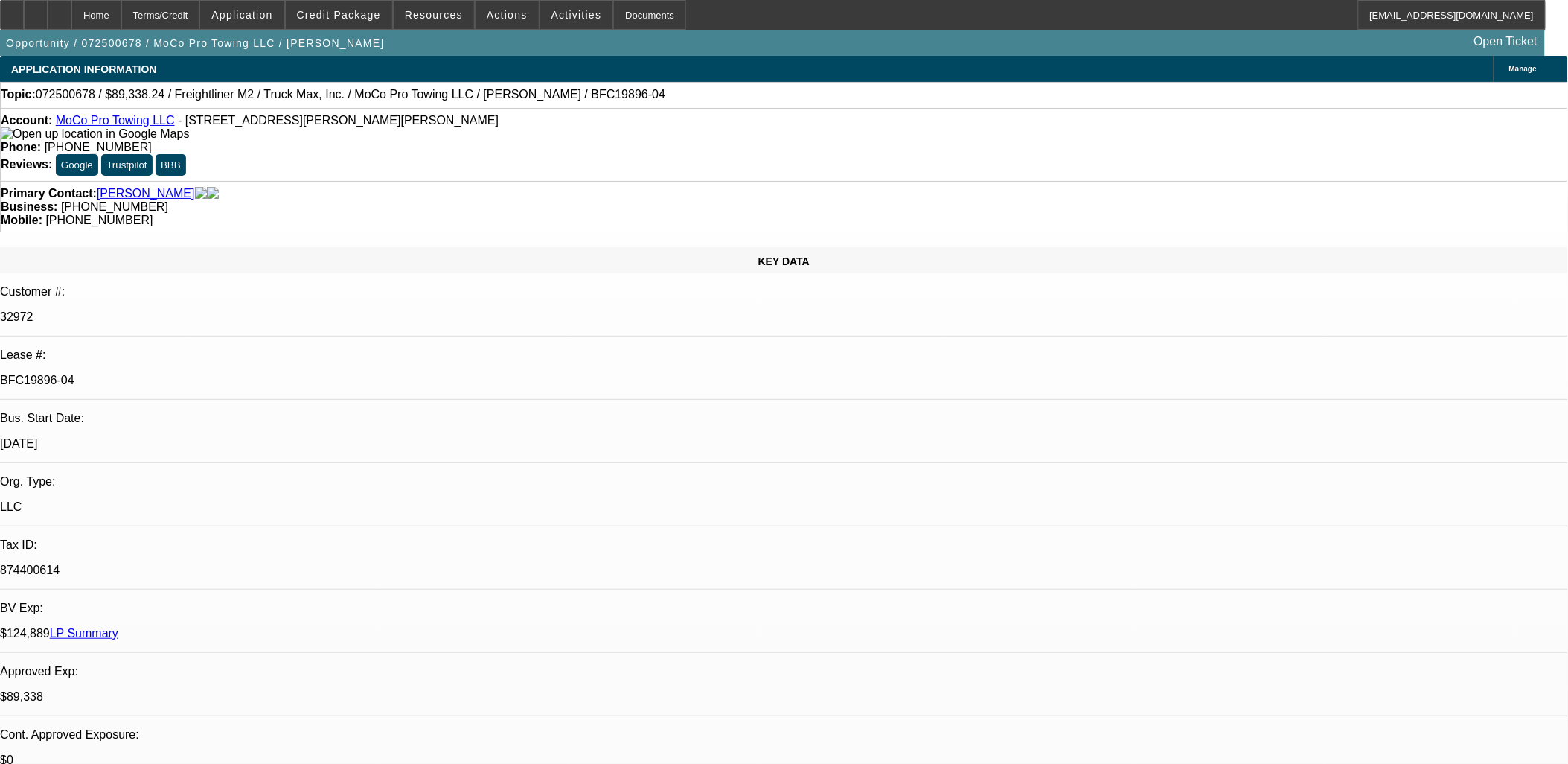
type input "d"
click at [618, 13] on div "Documents" at bounding box center [650, 15] width 73 height 30
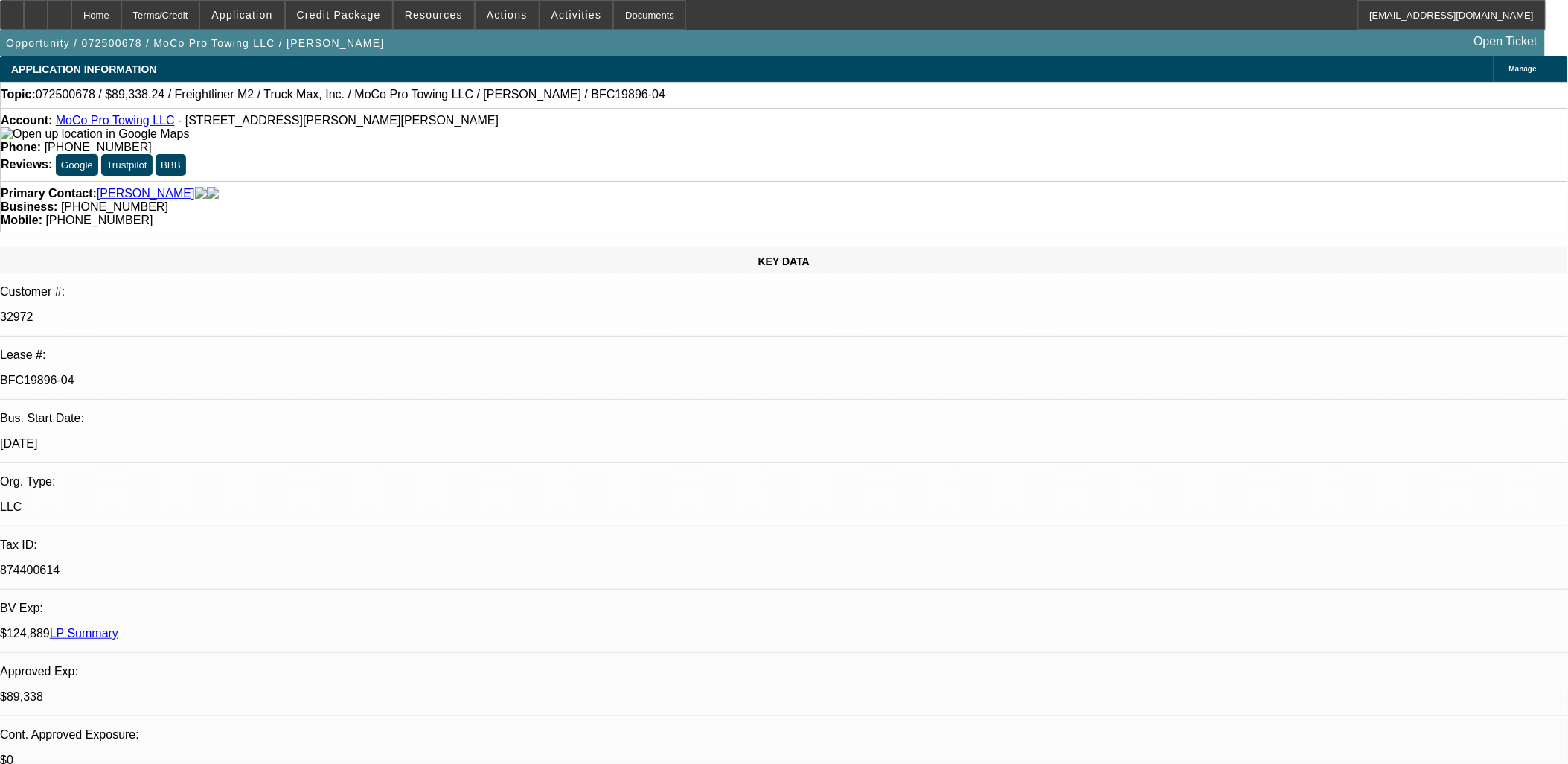
drag, startPoint x: 920, startPoint y: 384, endPoint x: 925, endPoint y: 377, distance: 8.6
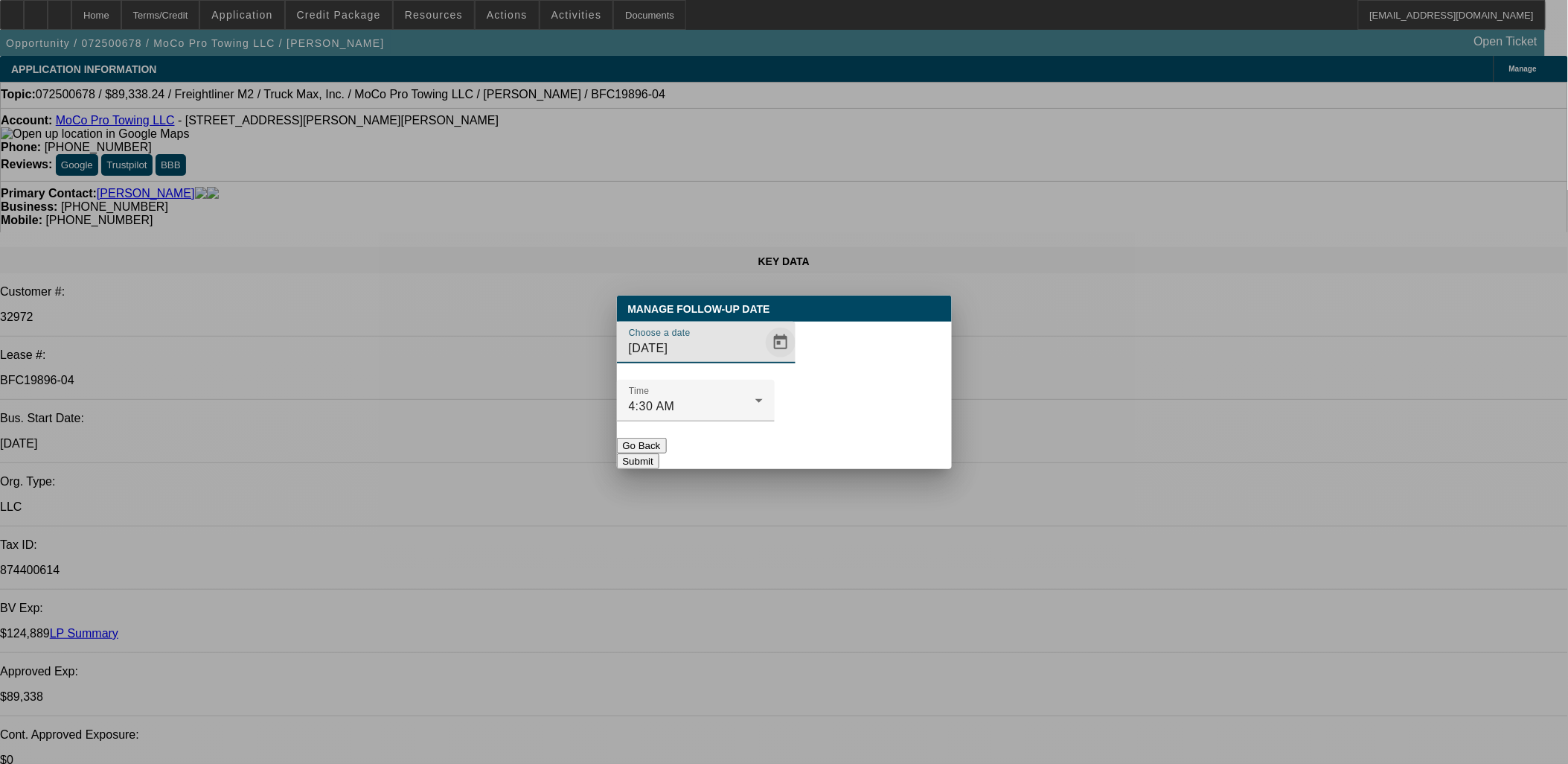
click at [767, 360] on span "Open calendar" at bounding box center [781, 342] width 36 height 36
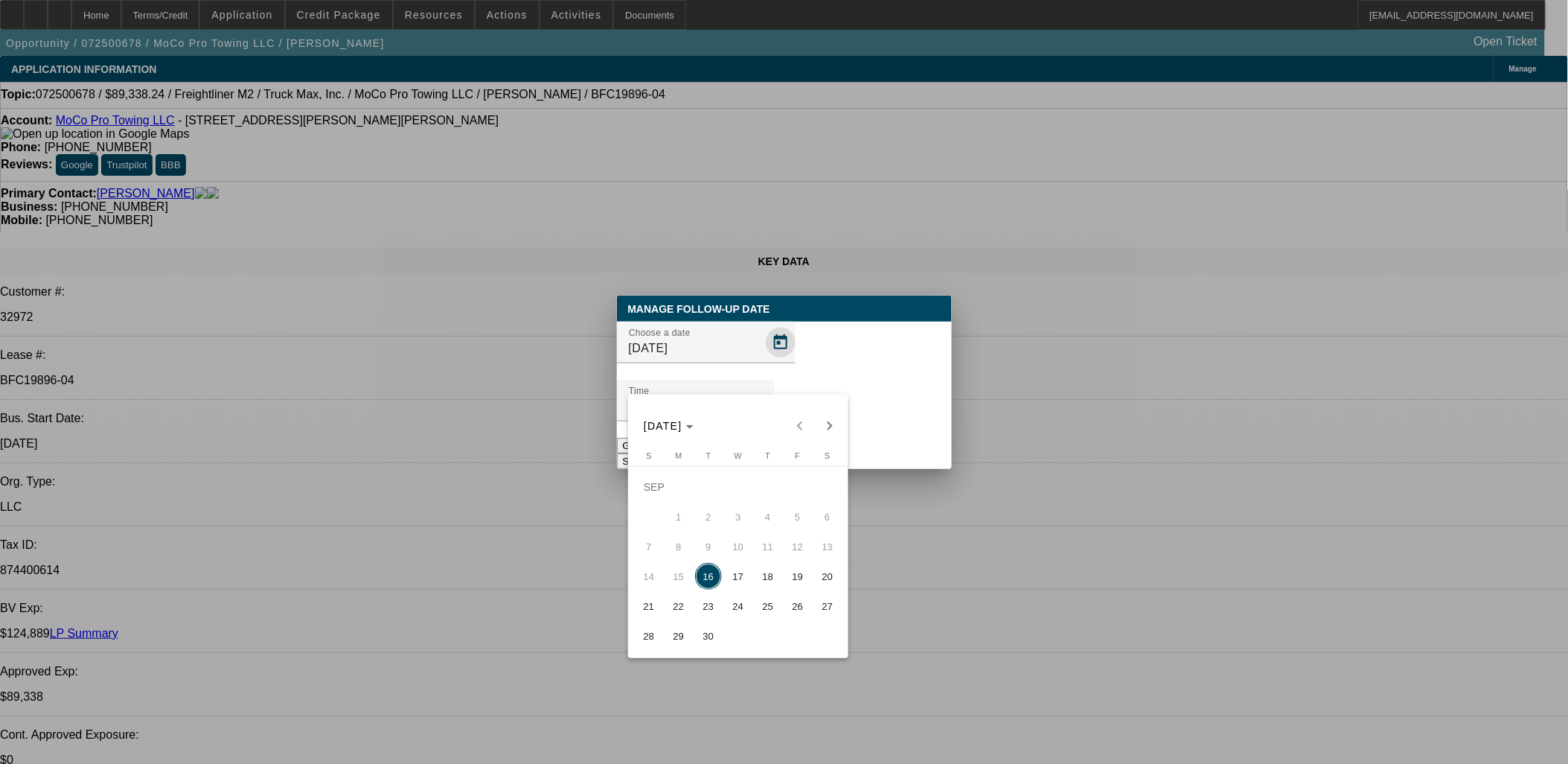
click at [750, 376] on div at bounding box center [784, 382] width 1568 height 764
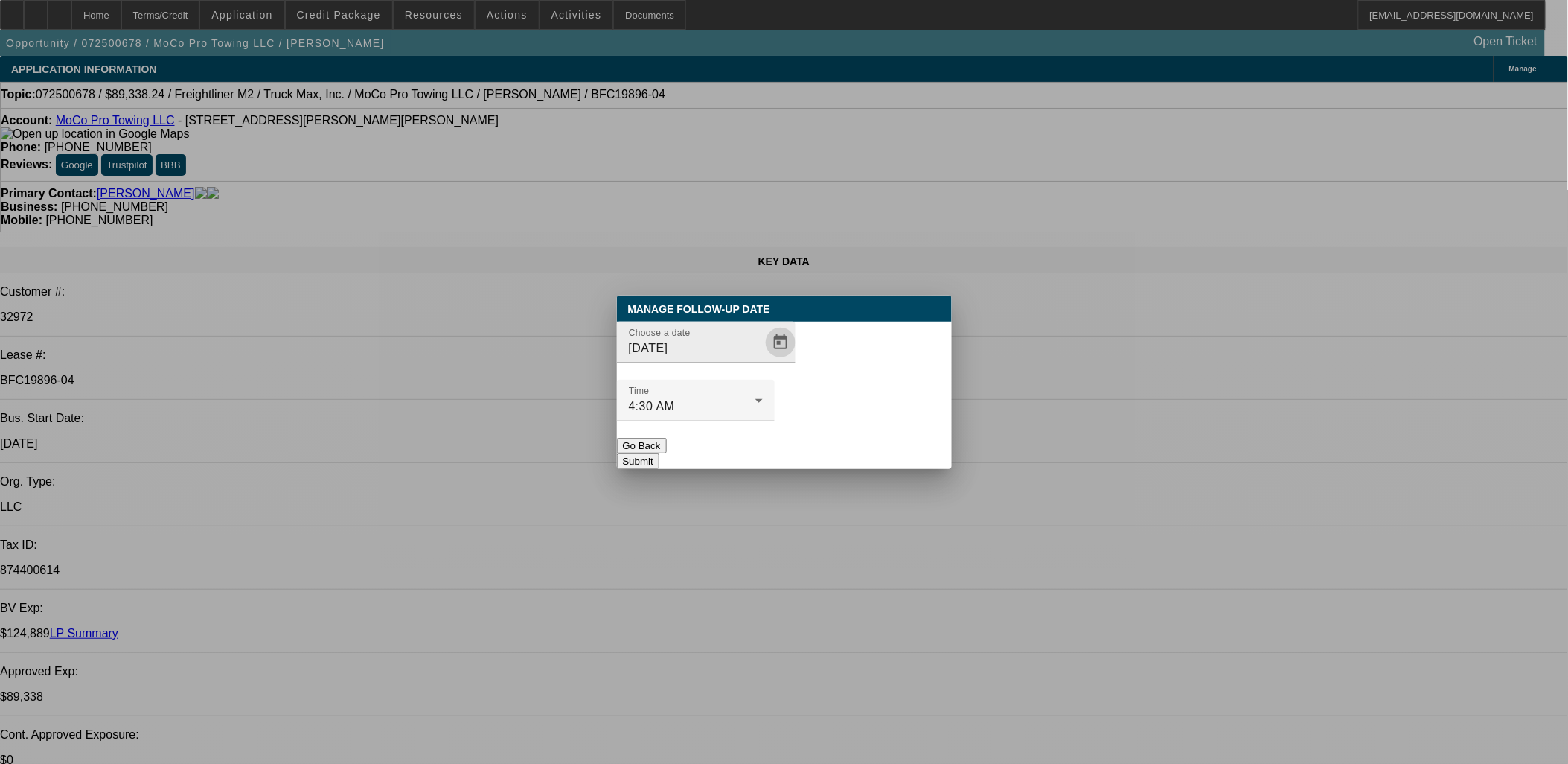
click at [763, 360] on span "Open calendar" at bounding box center [781, 342] width 36 height 36
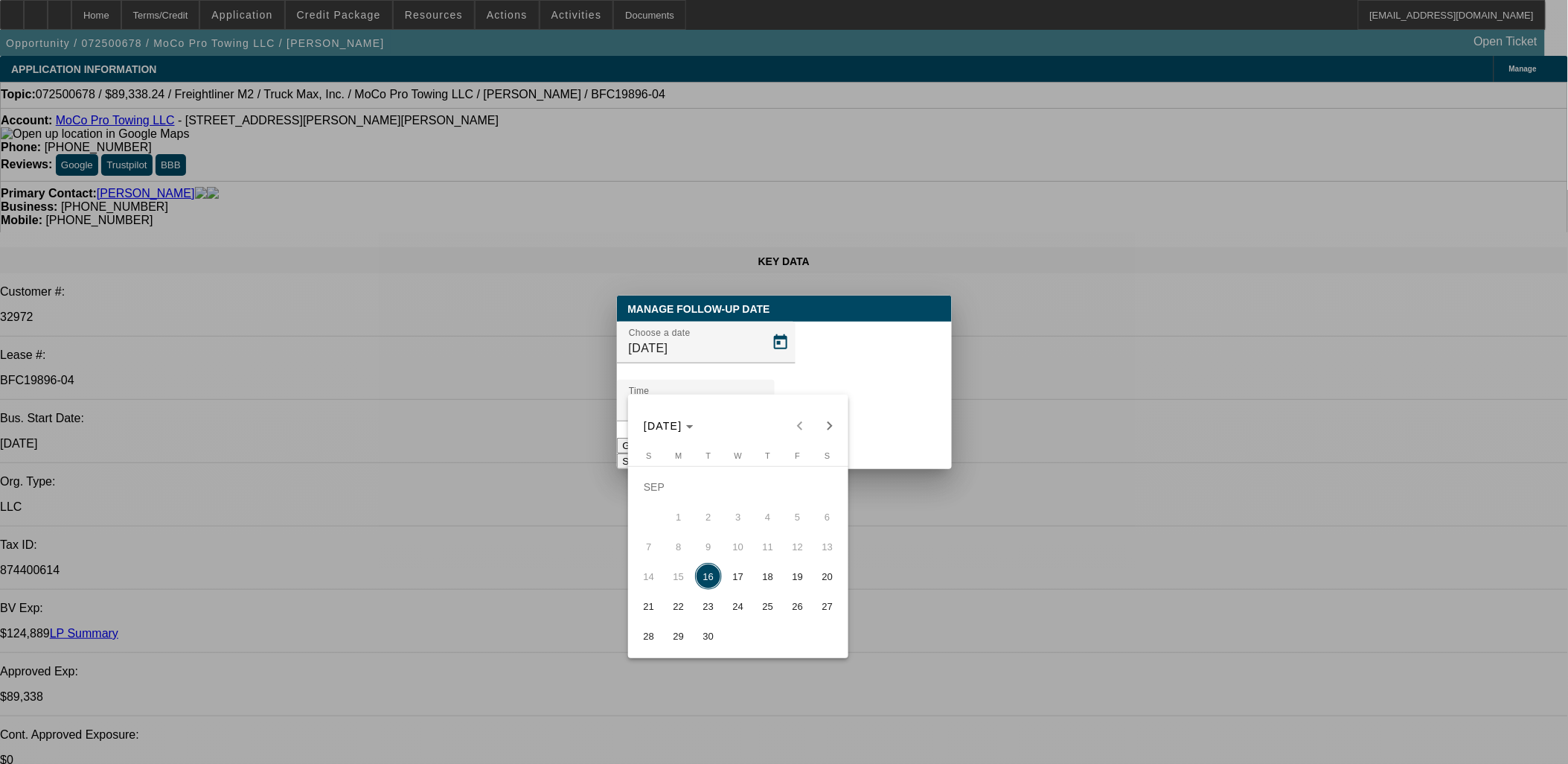
click at [764, 574] on span "18" at bounding box center [768, 576] width 26 height 27
type input "[DATE]"
click at [775, 421] on div at bounding box center [696, 429] width 157 height 16
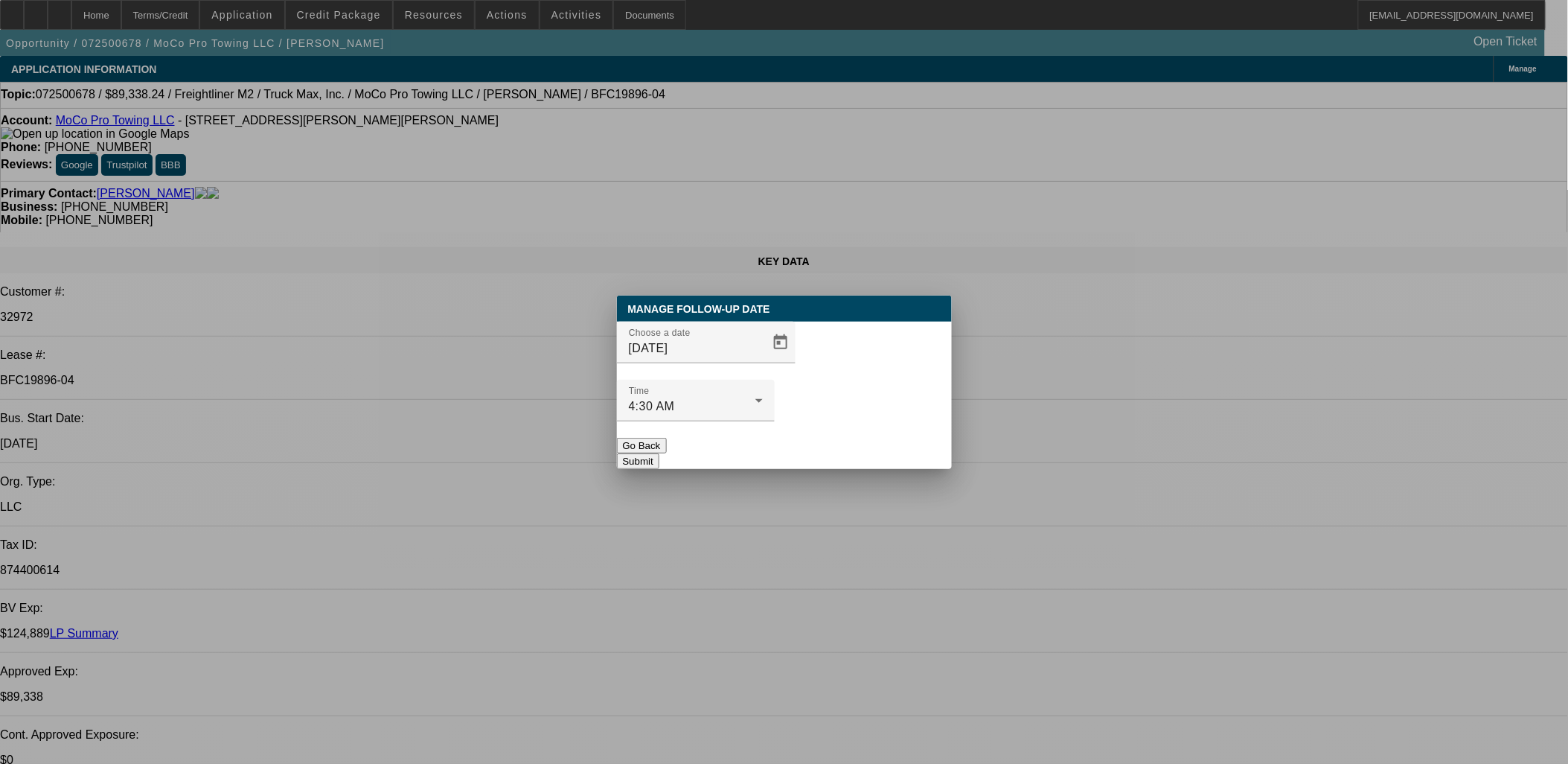
click at [659, 454] on button "Submit" at bounding box center [638, 462] width 42 height 16
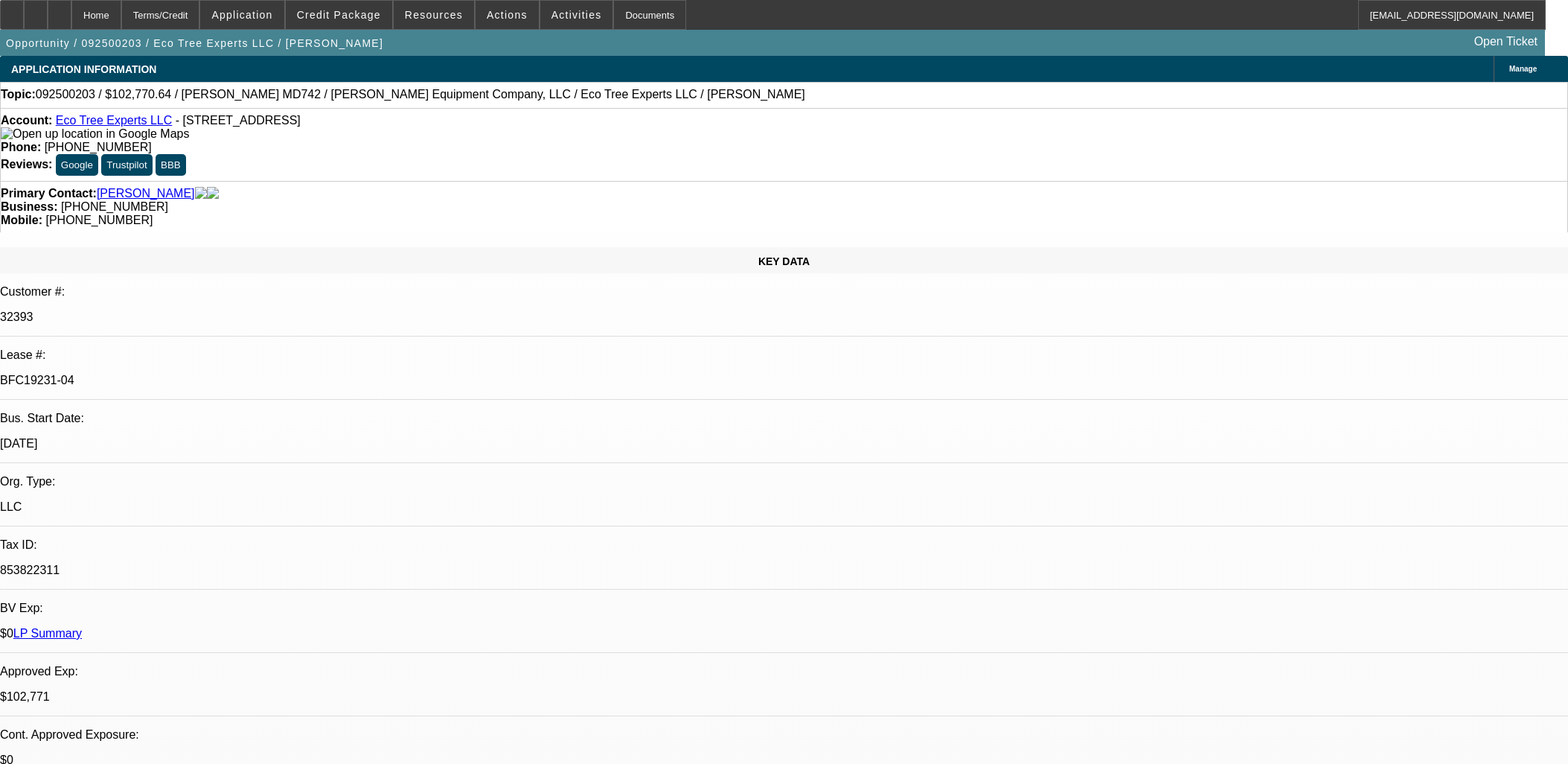
select select "0"
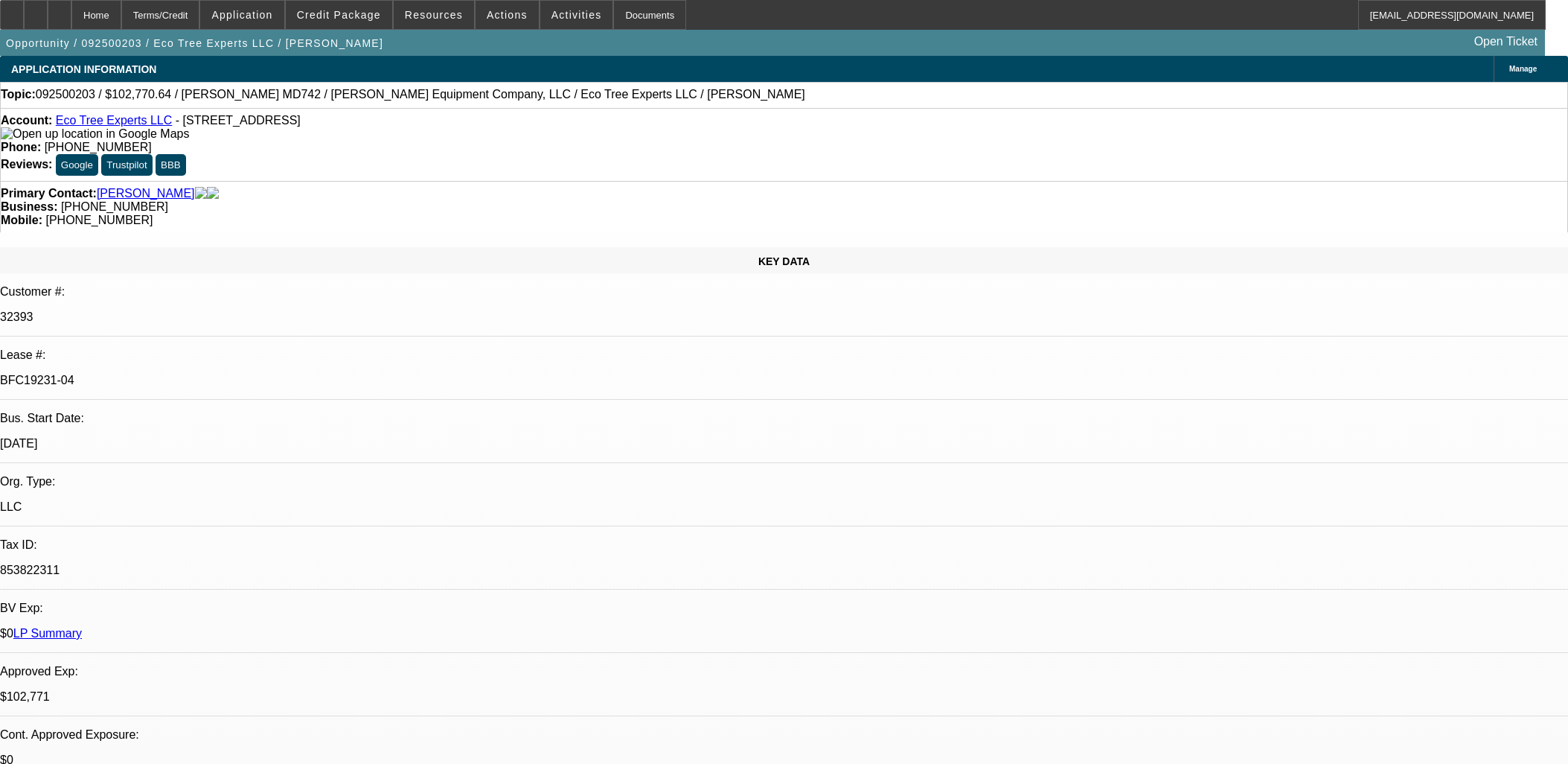
select select "0"
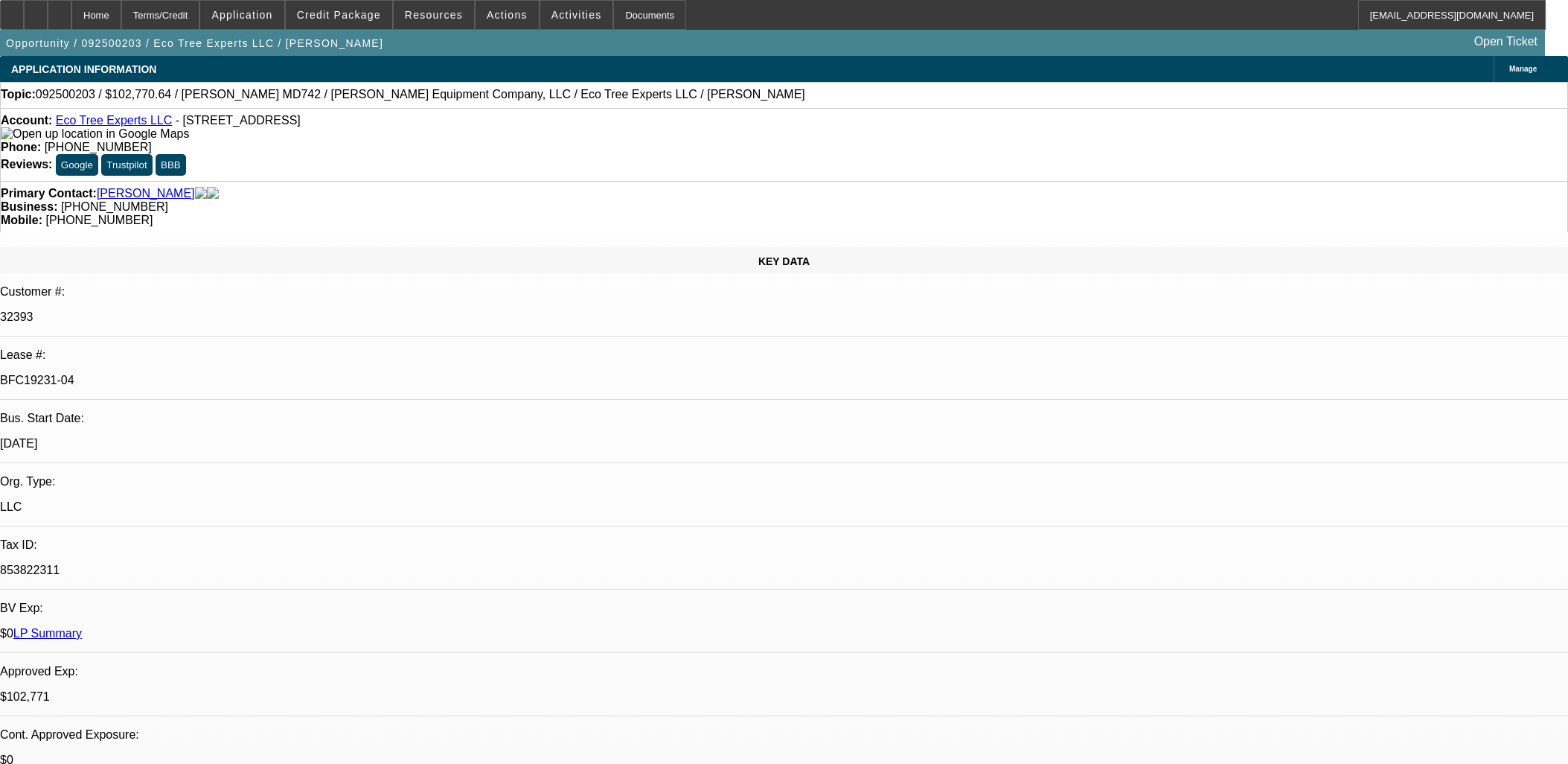
select select "0"
select select "1"
select select "6"
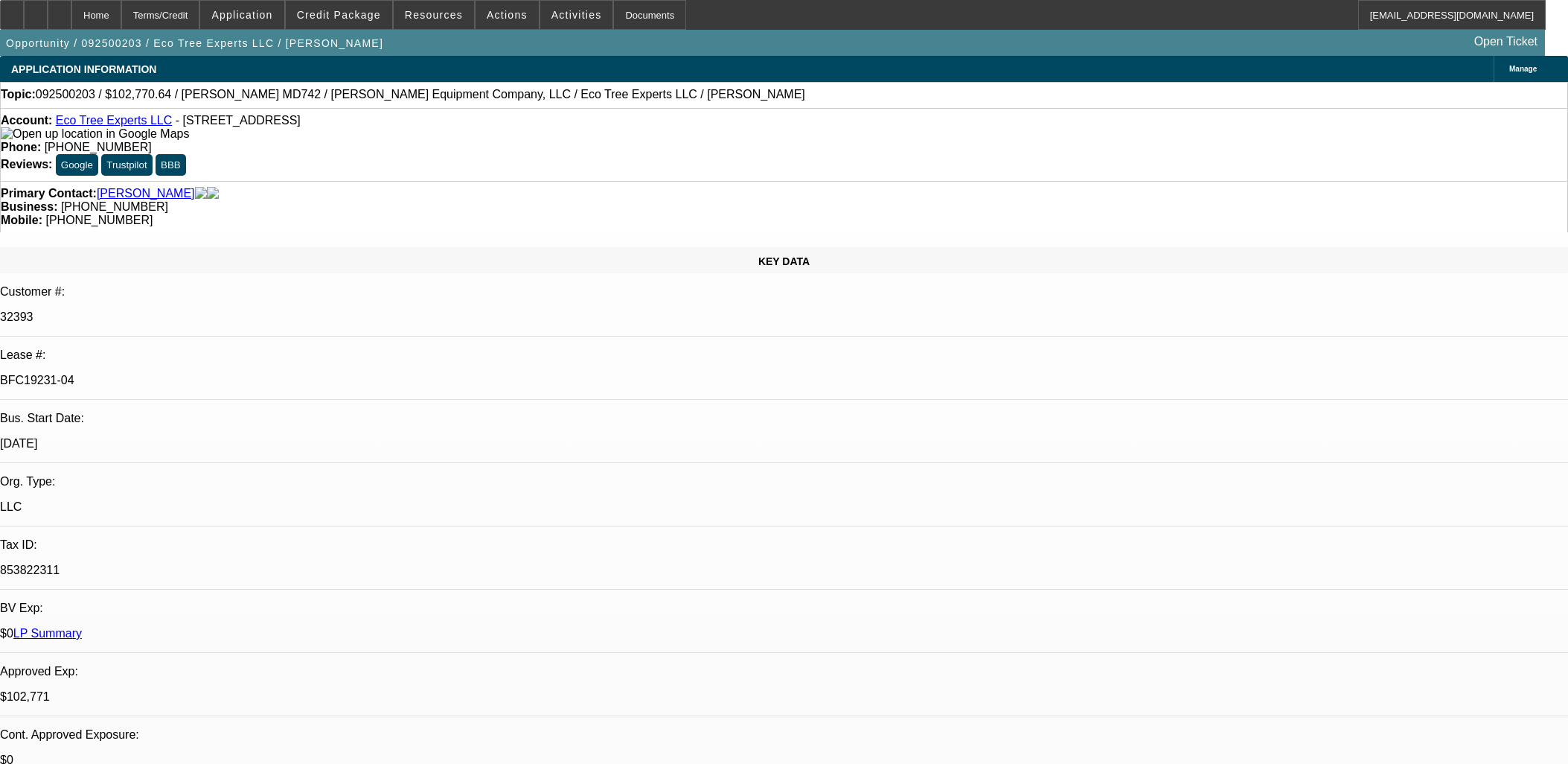
select select "1"
select select "6"
select select "1"
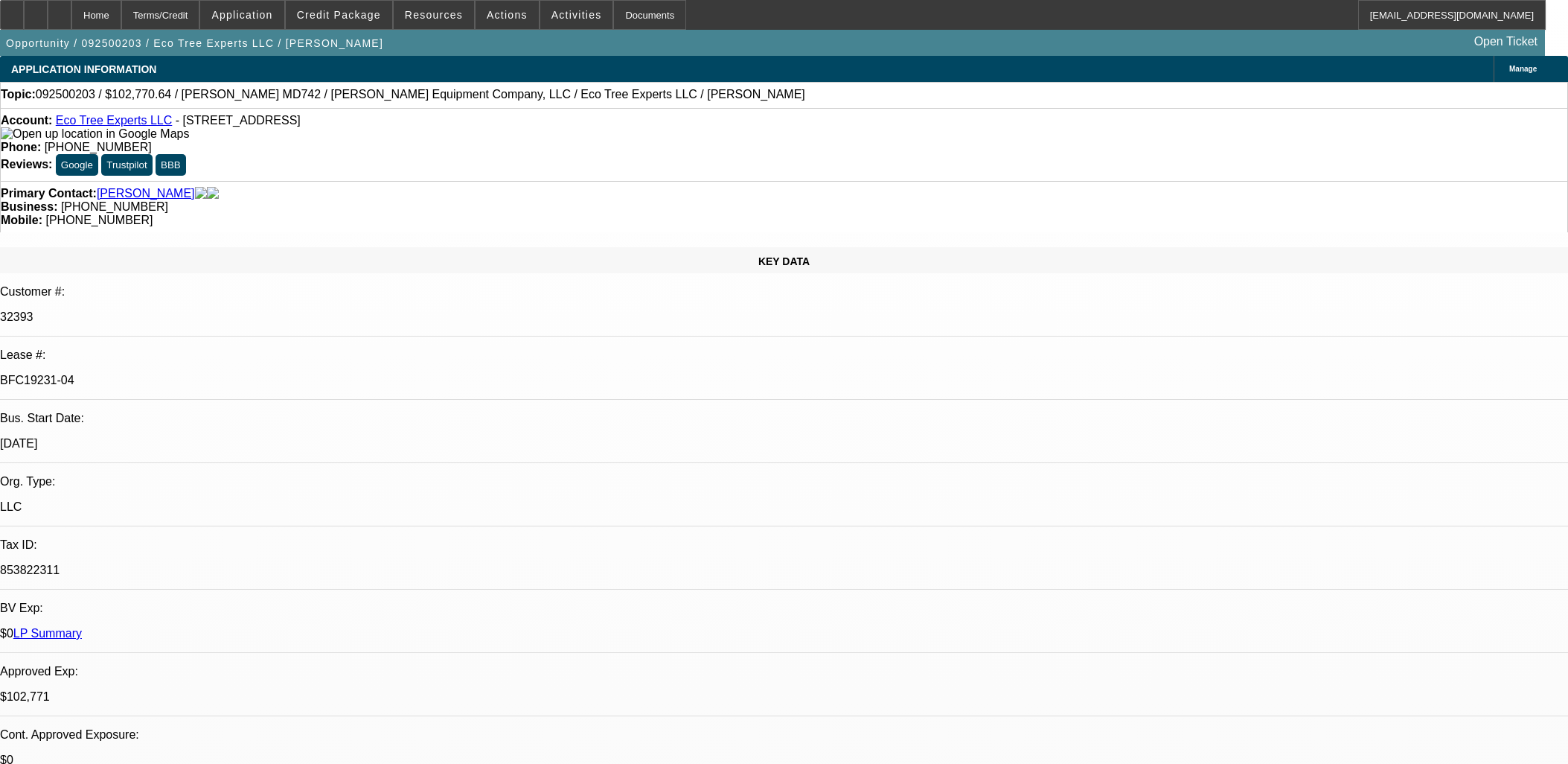
select select "6"
select select "1"
select select "6"
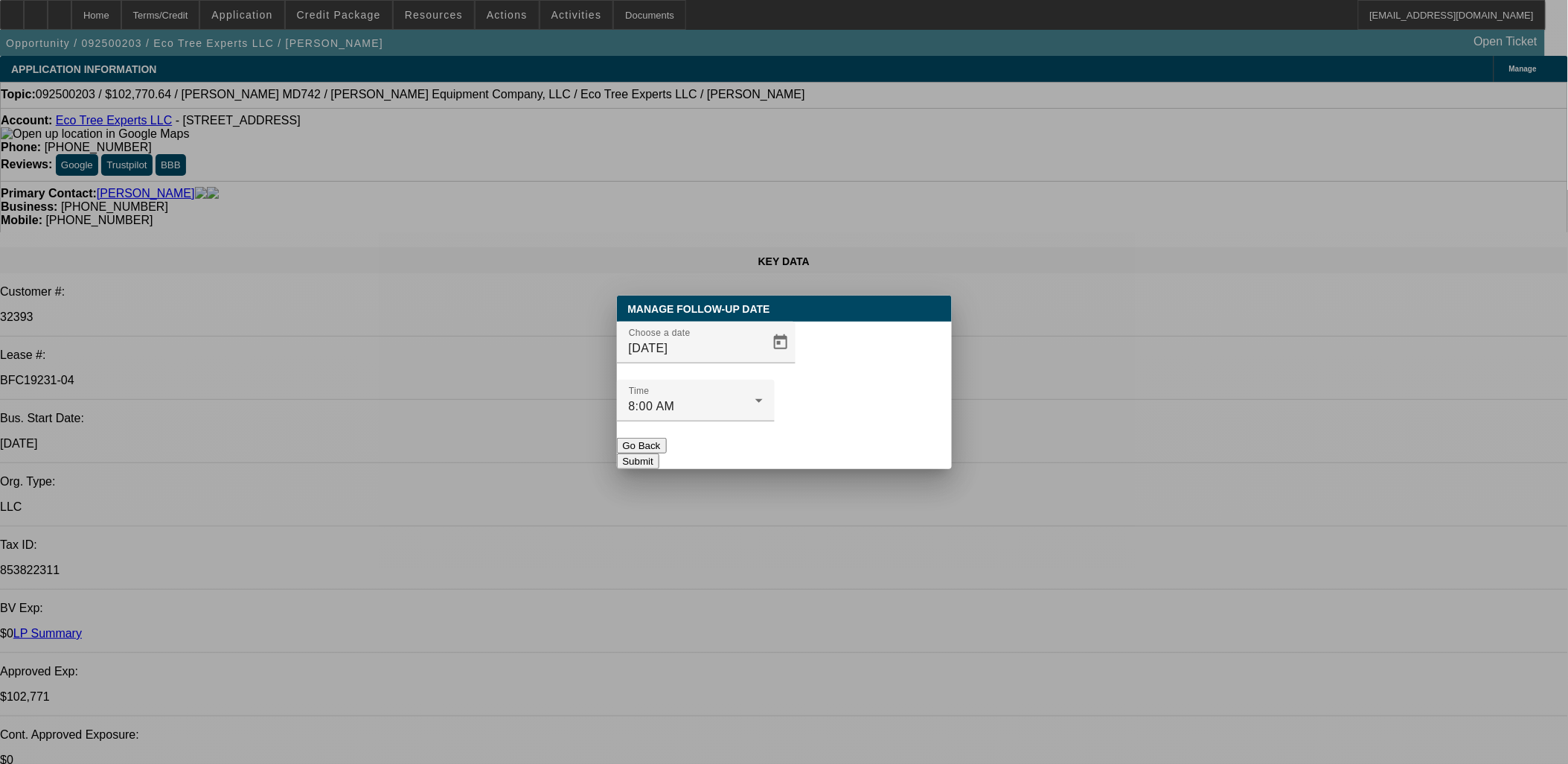
click at [753, 380] on div at bounding box center [706, 371] width 178 height 16
click at [763, 360] on span "Open calendar" at bounding box center [781, 342] width 36 height 36
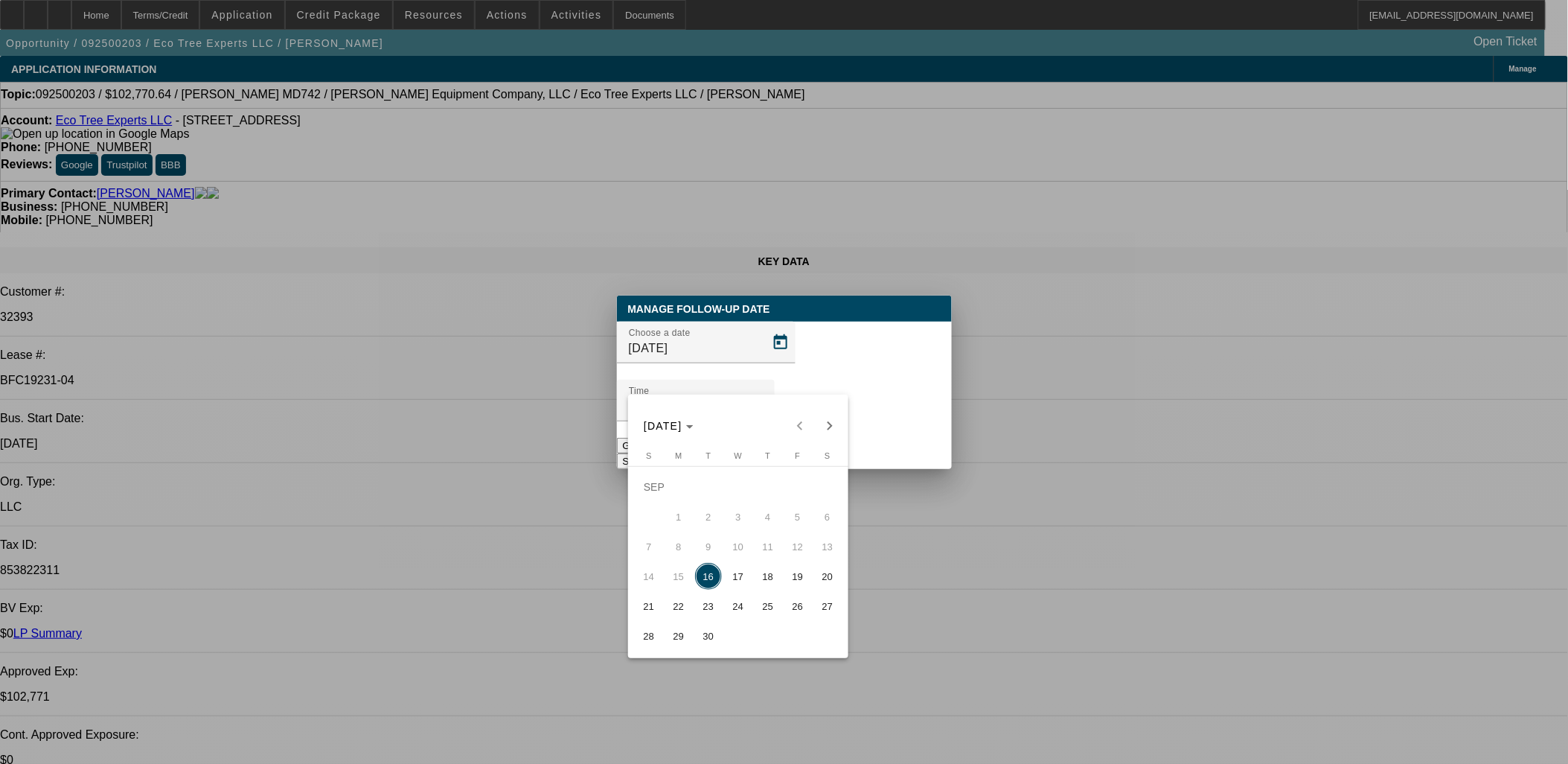
click at [768, 575] on span "18" at bounding box center [768, 576] width 26 height 27
type input "9/18/2025"
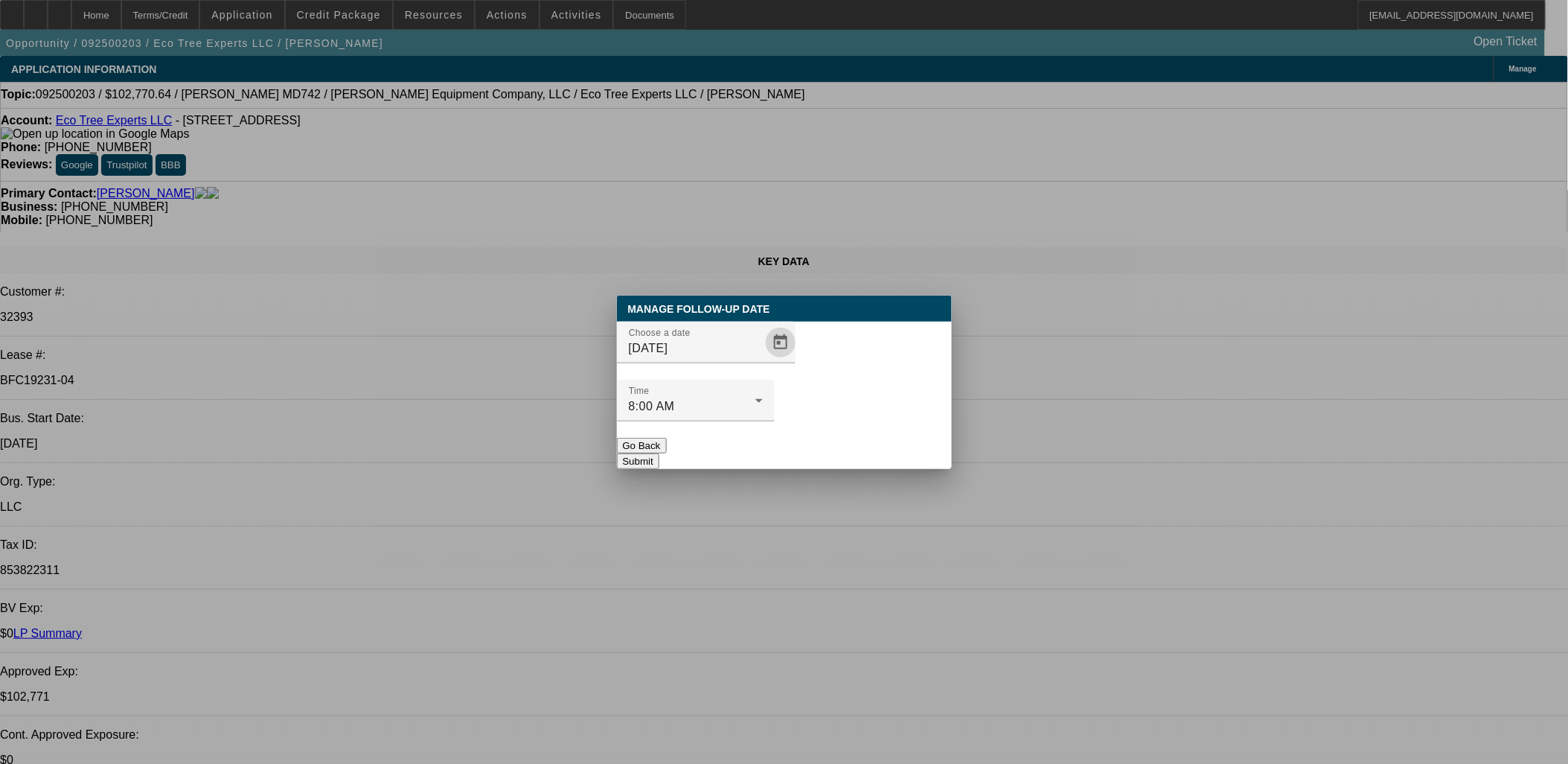
click at [659, 454] on button "Submit" at bounding box center [638, 462] width 42 height 16
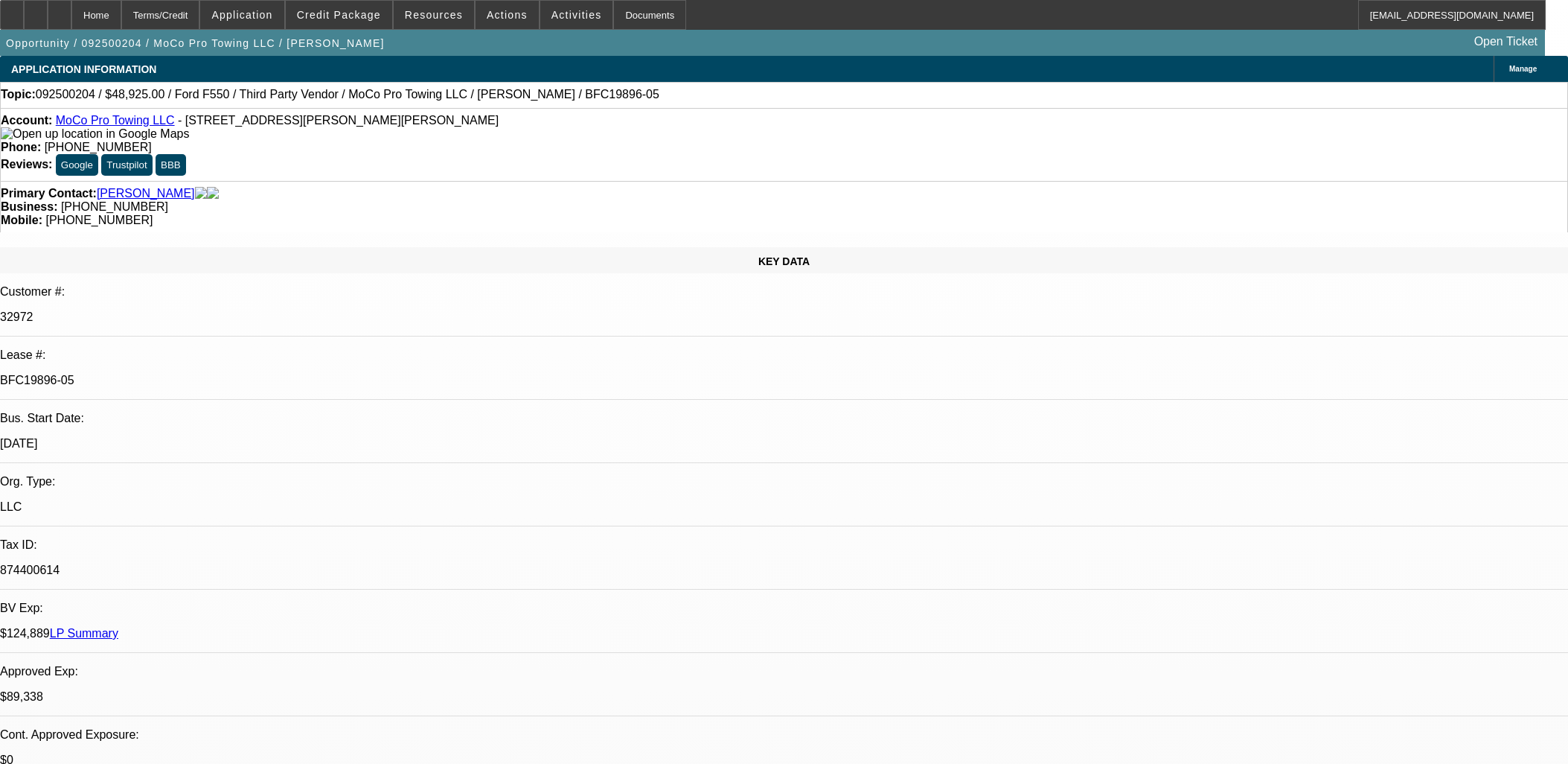
select select "0"
select select "2"
select select "0"
select select "6"
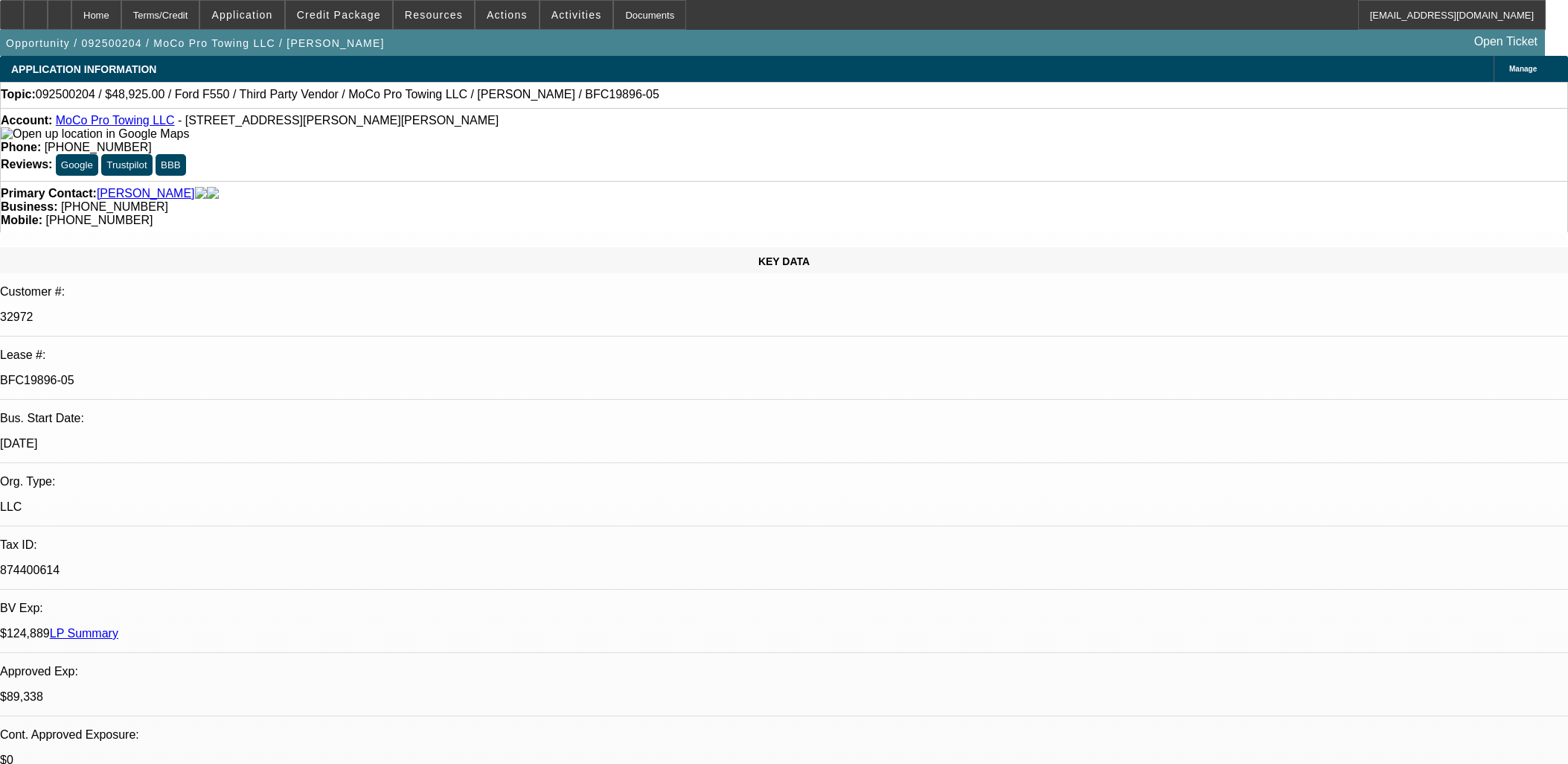
select select "0"
select select "2"
select select "0"
select select "6"
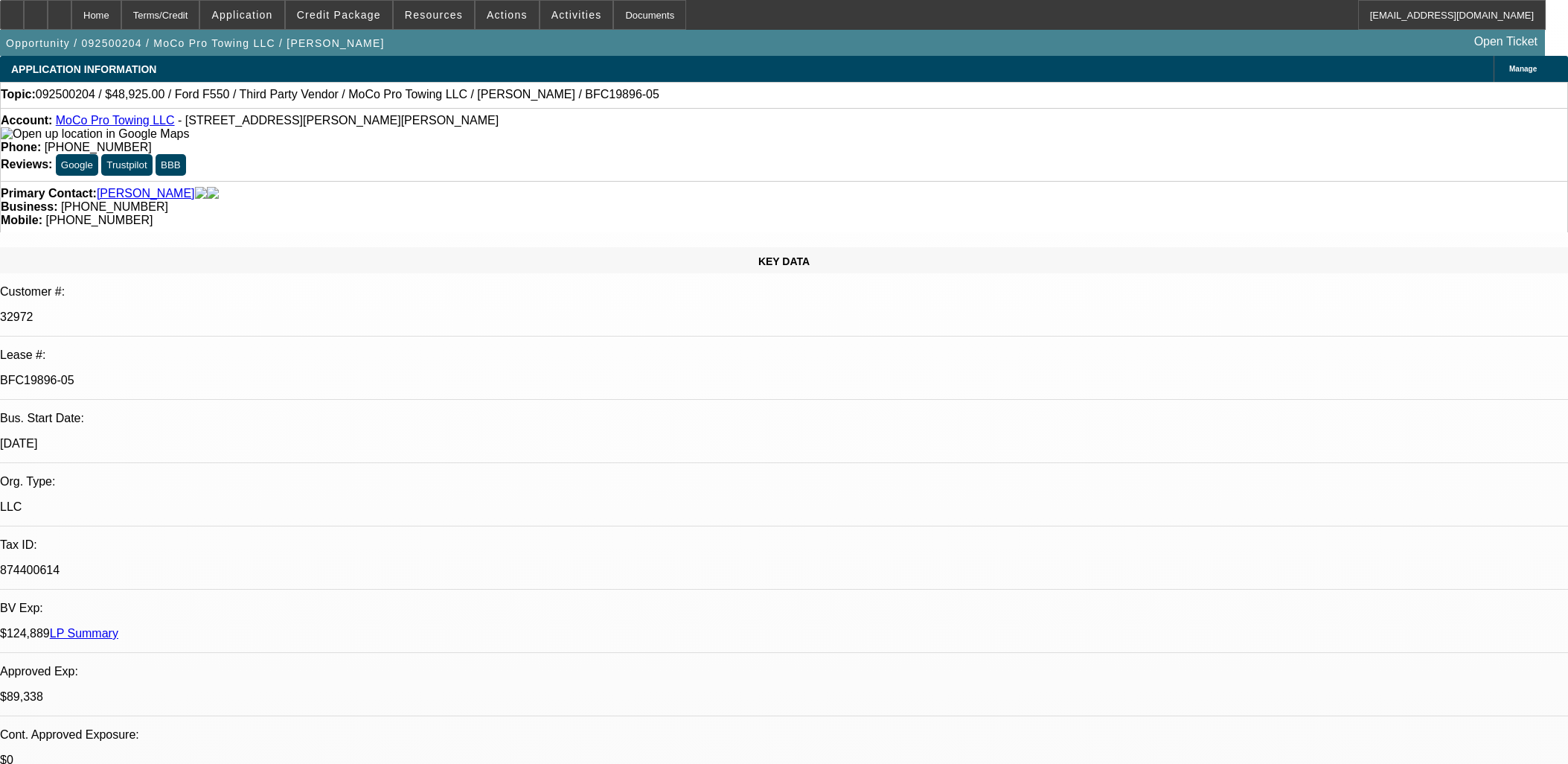
select select "0"
select select "2"
select select "0"
select select "6"
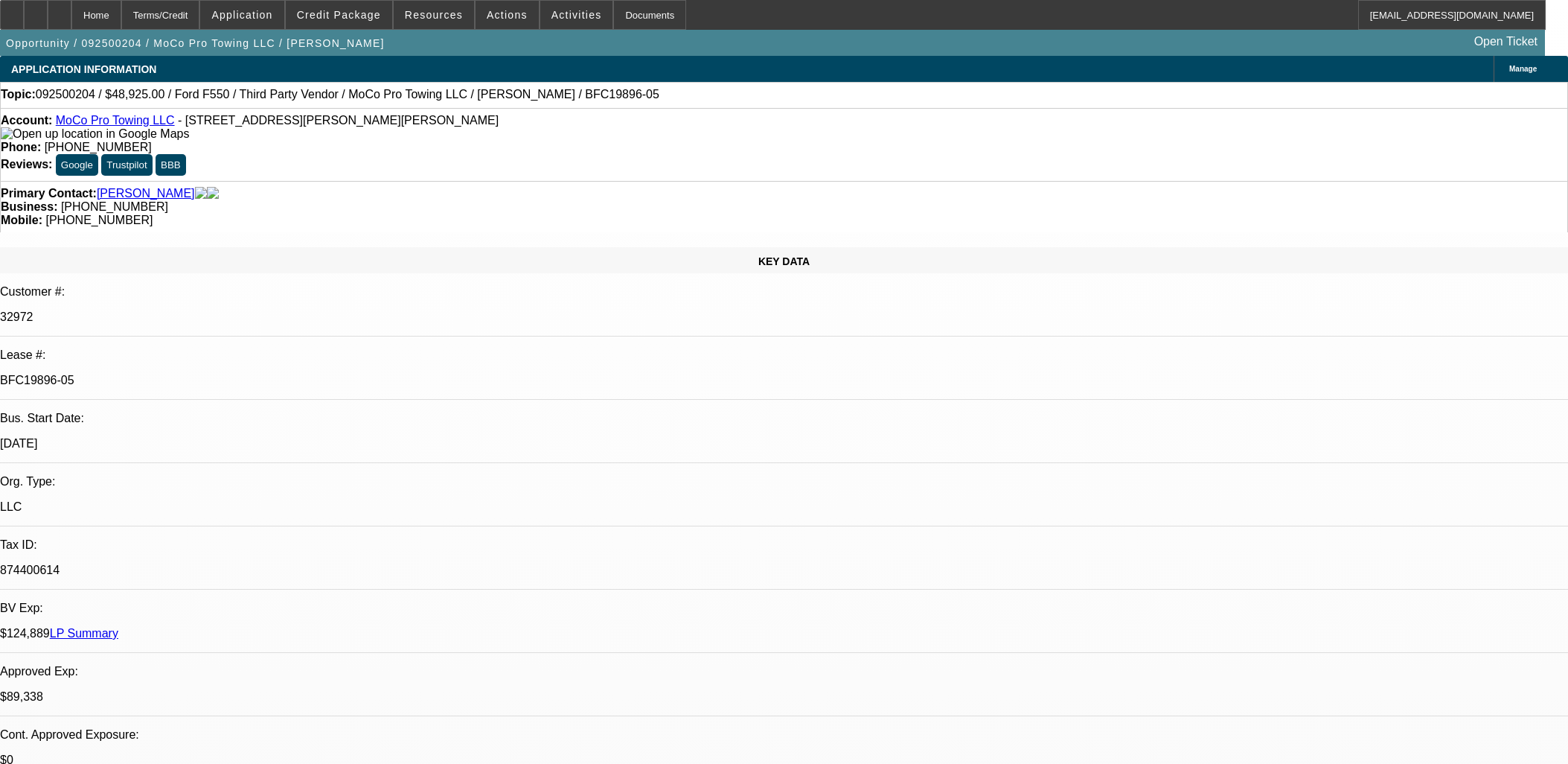
select select "0"
select select "2"
select select "0"
select select "6"
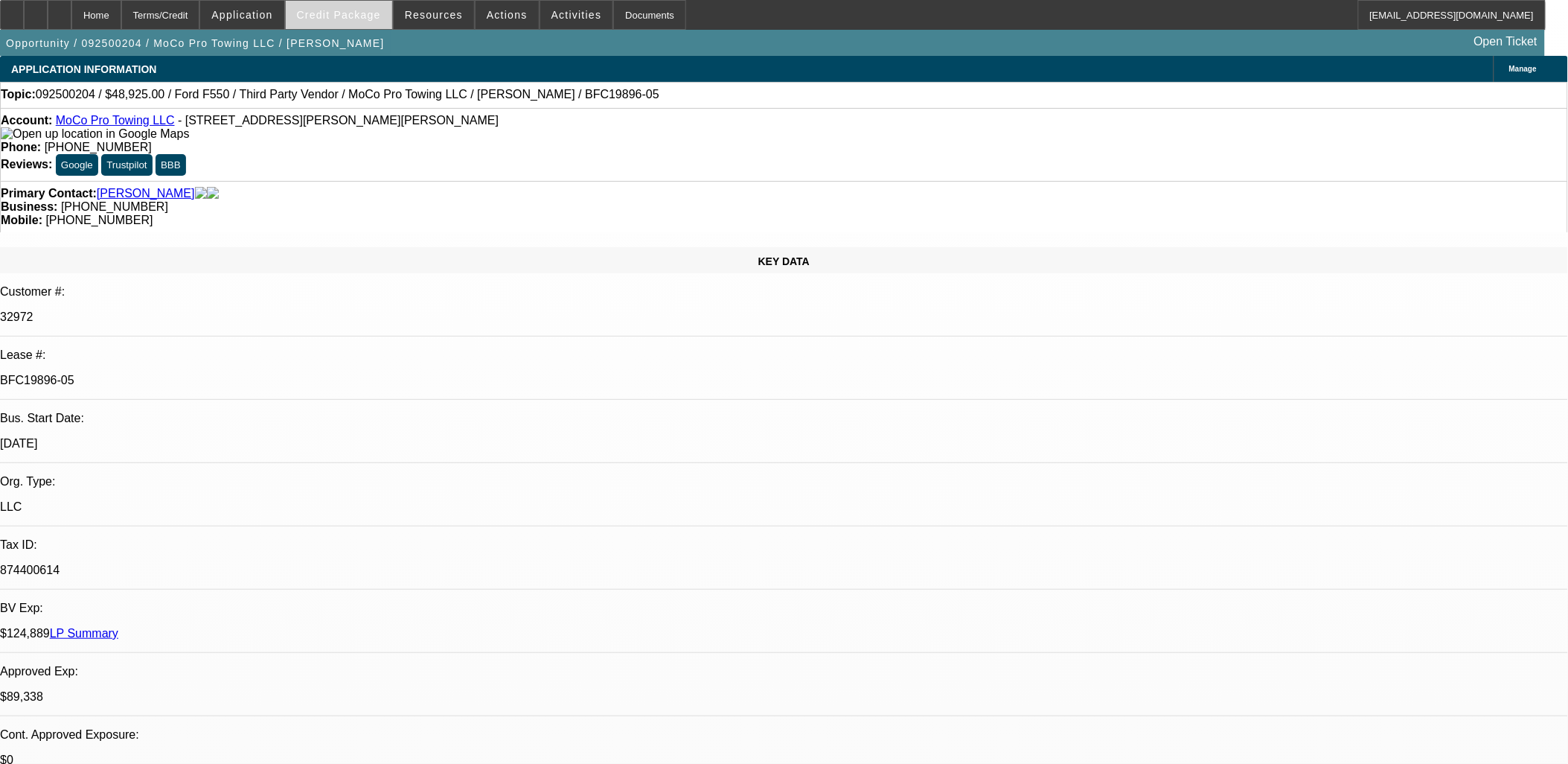
click at [380, 12] on span "Credit Package" at bounding box center [339, 14] width 84 height 12
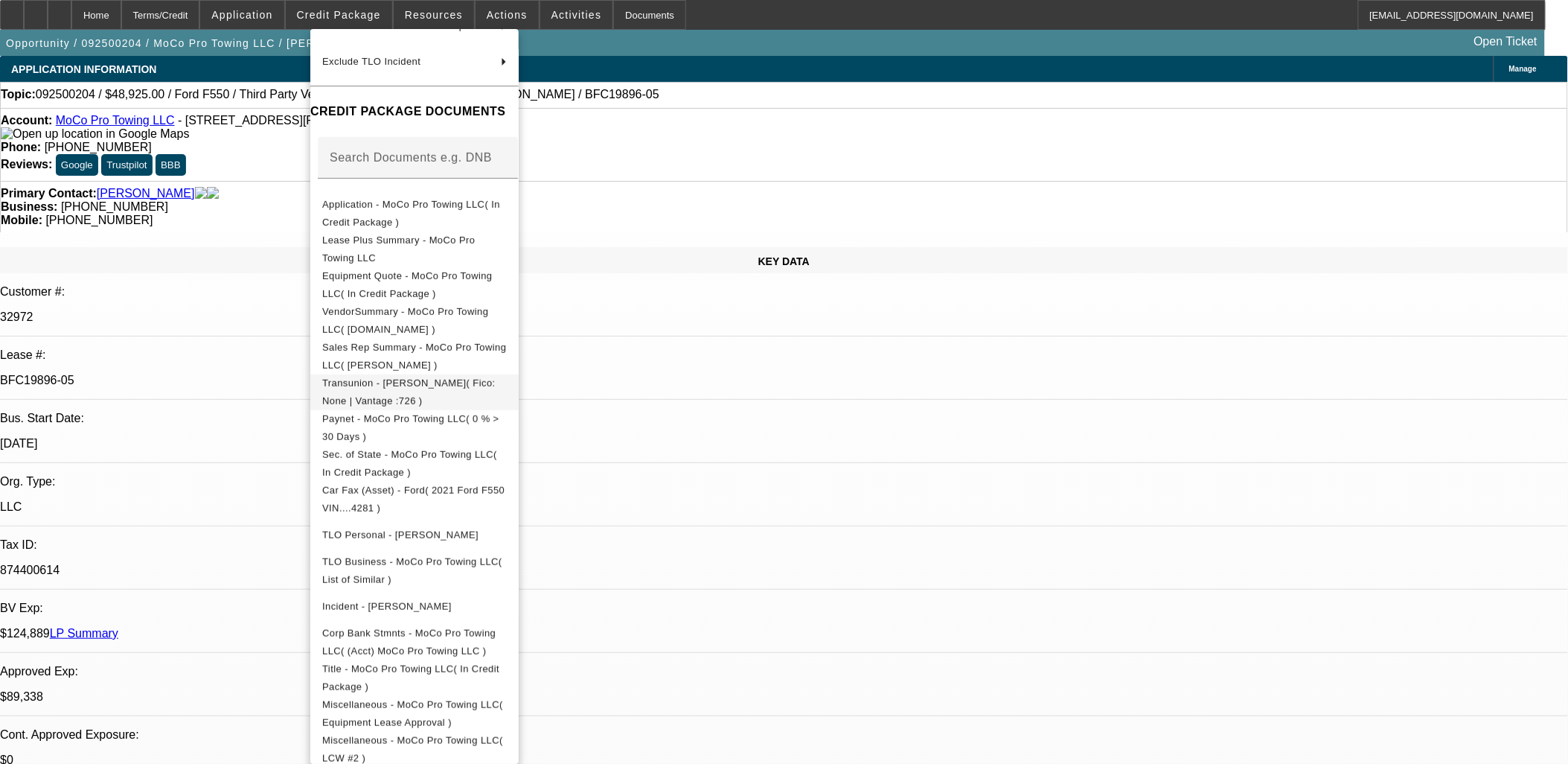
scroll to position [221, 0]
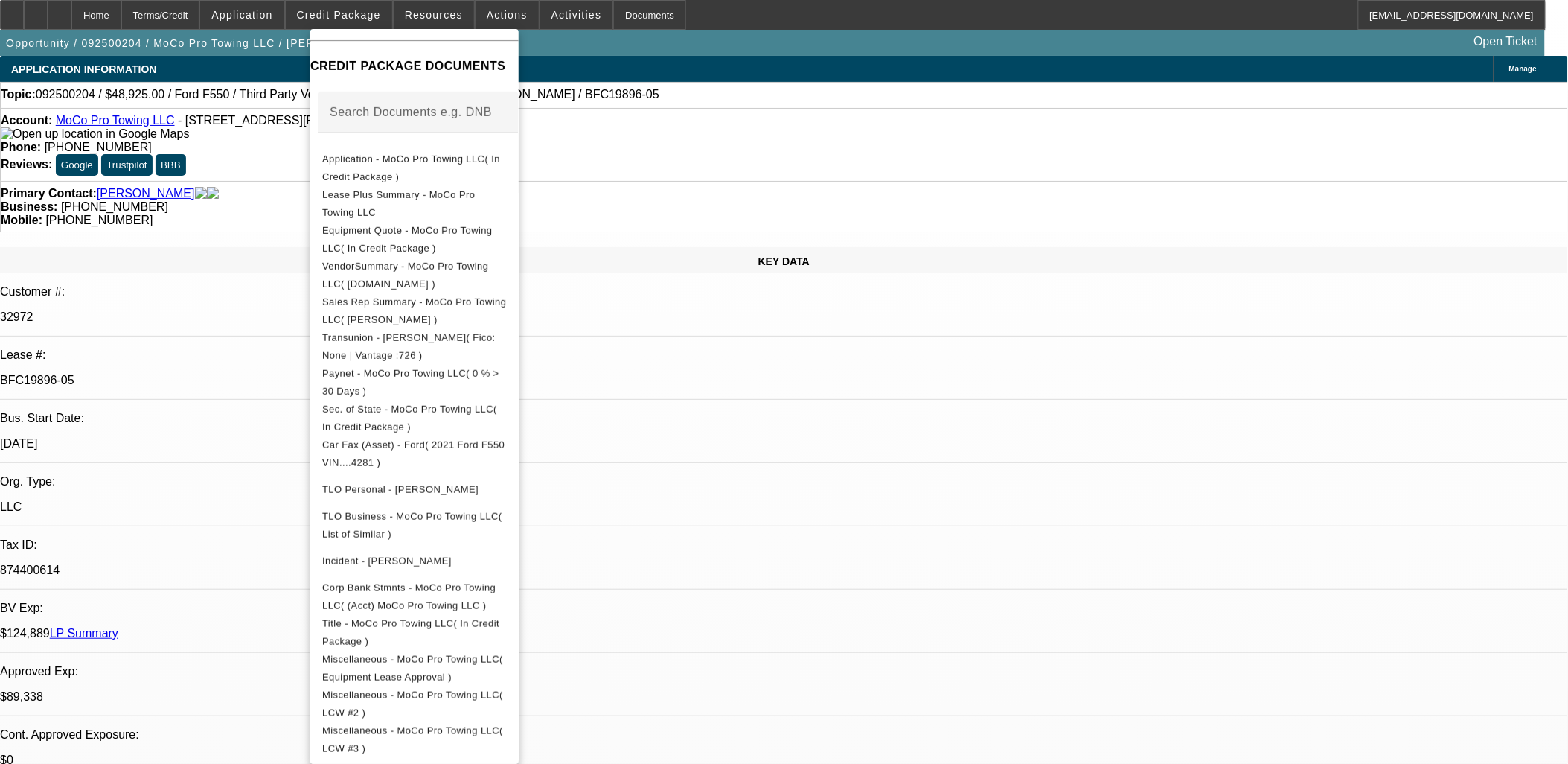
click at [761, 322] on div at bounding box center [784, 382] width 1568 height 764
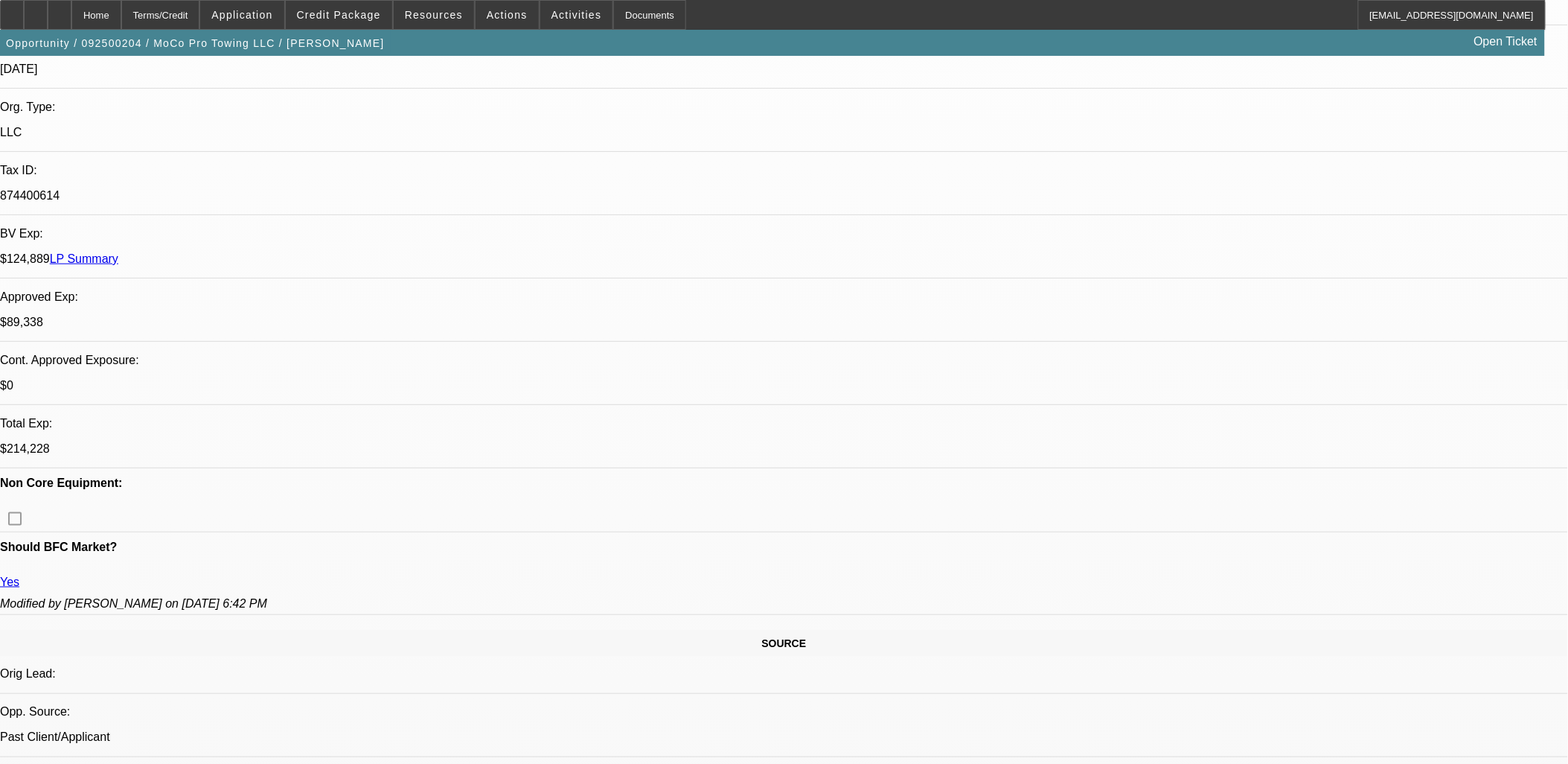
scroll to position [578, 0]
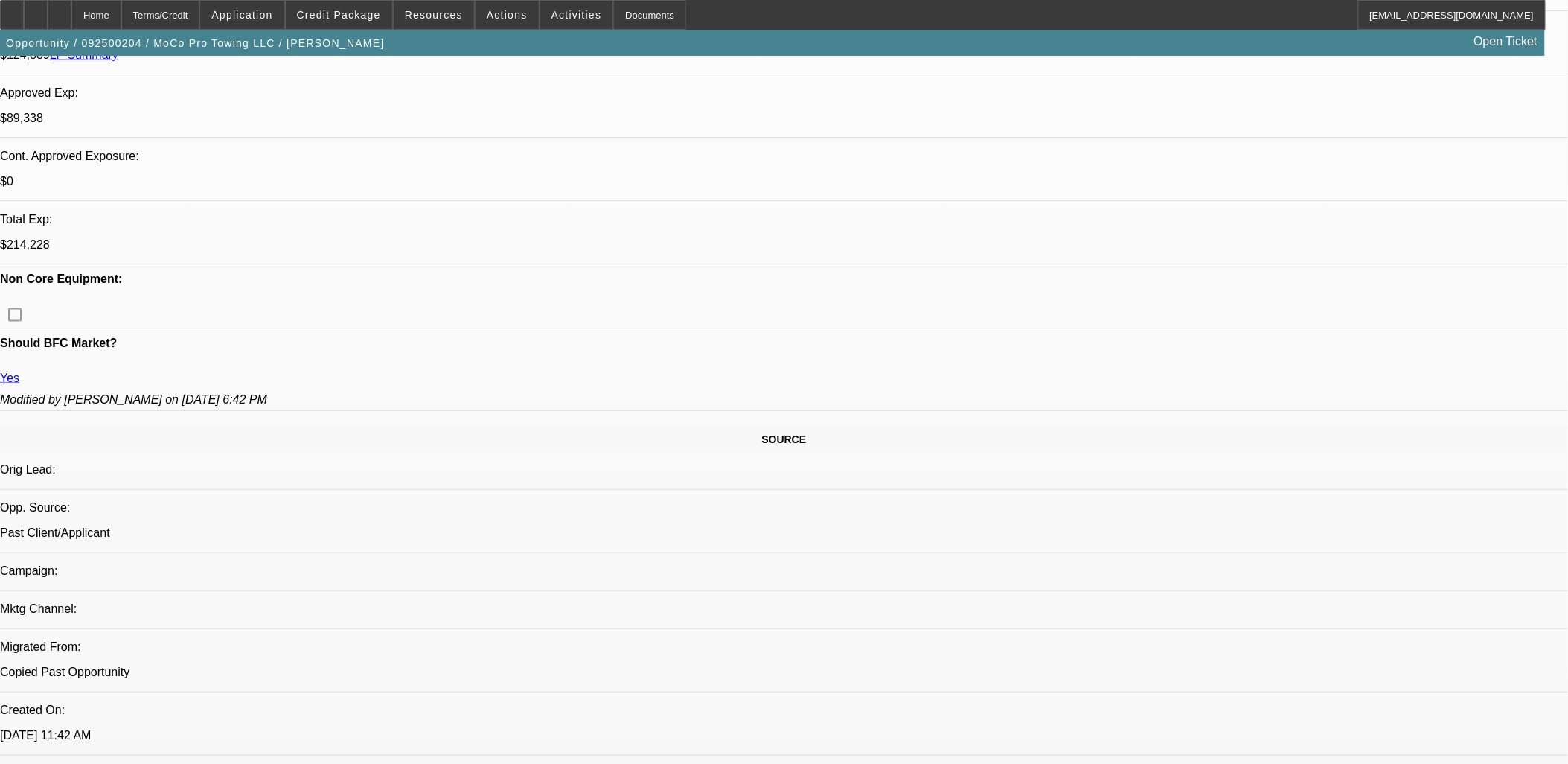
drag, startPoint x: 51, startPoint y: 590, endPoint x: 48, endPoint y: 601, distance: 11.4
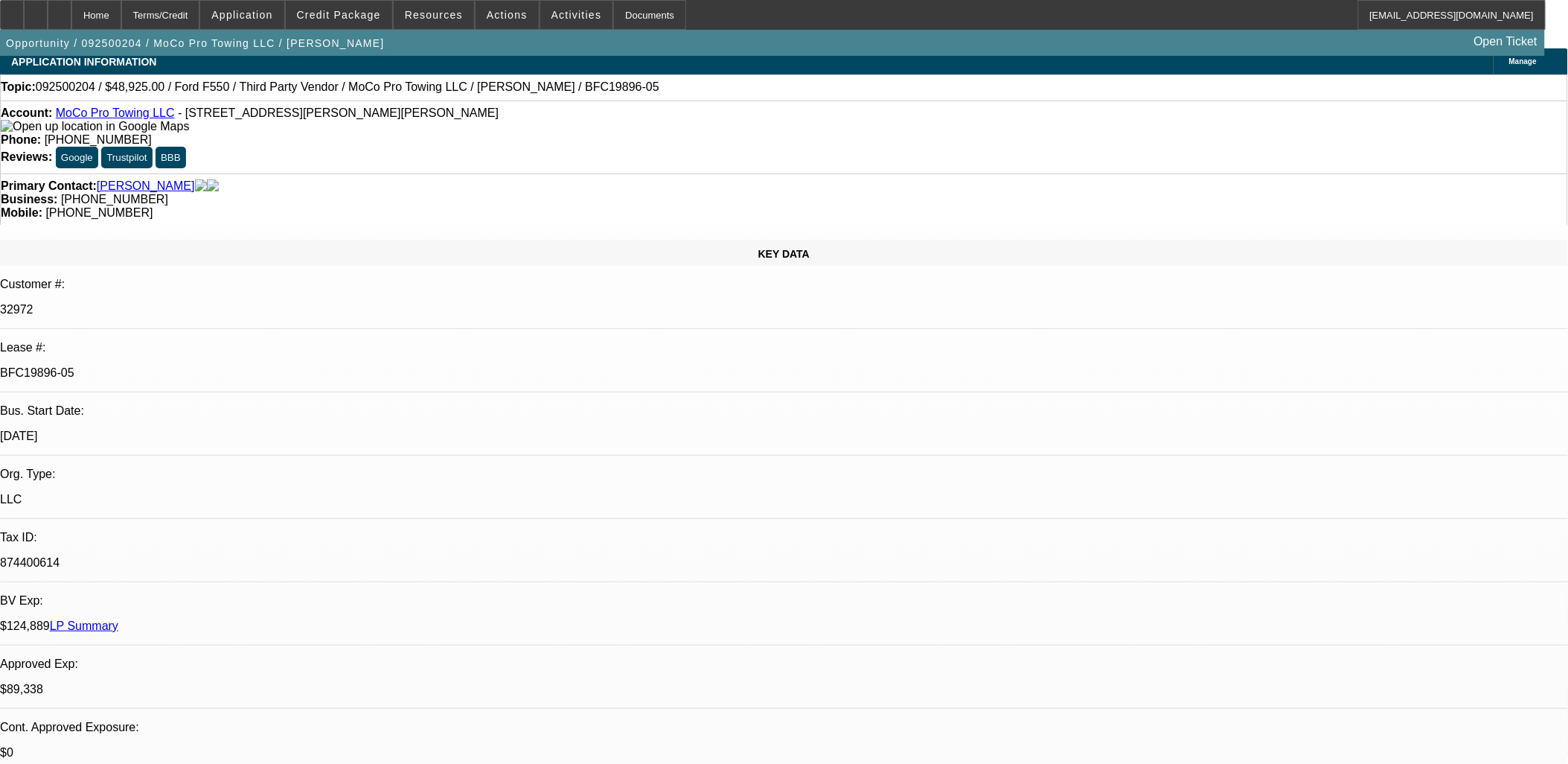
scroll to position [0, 0]
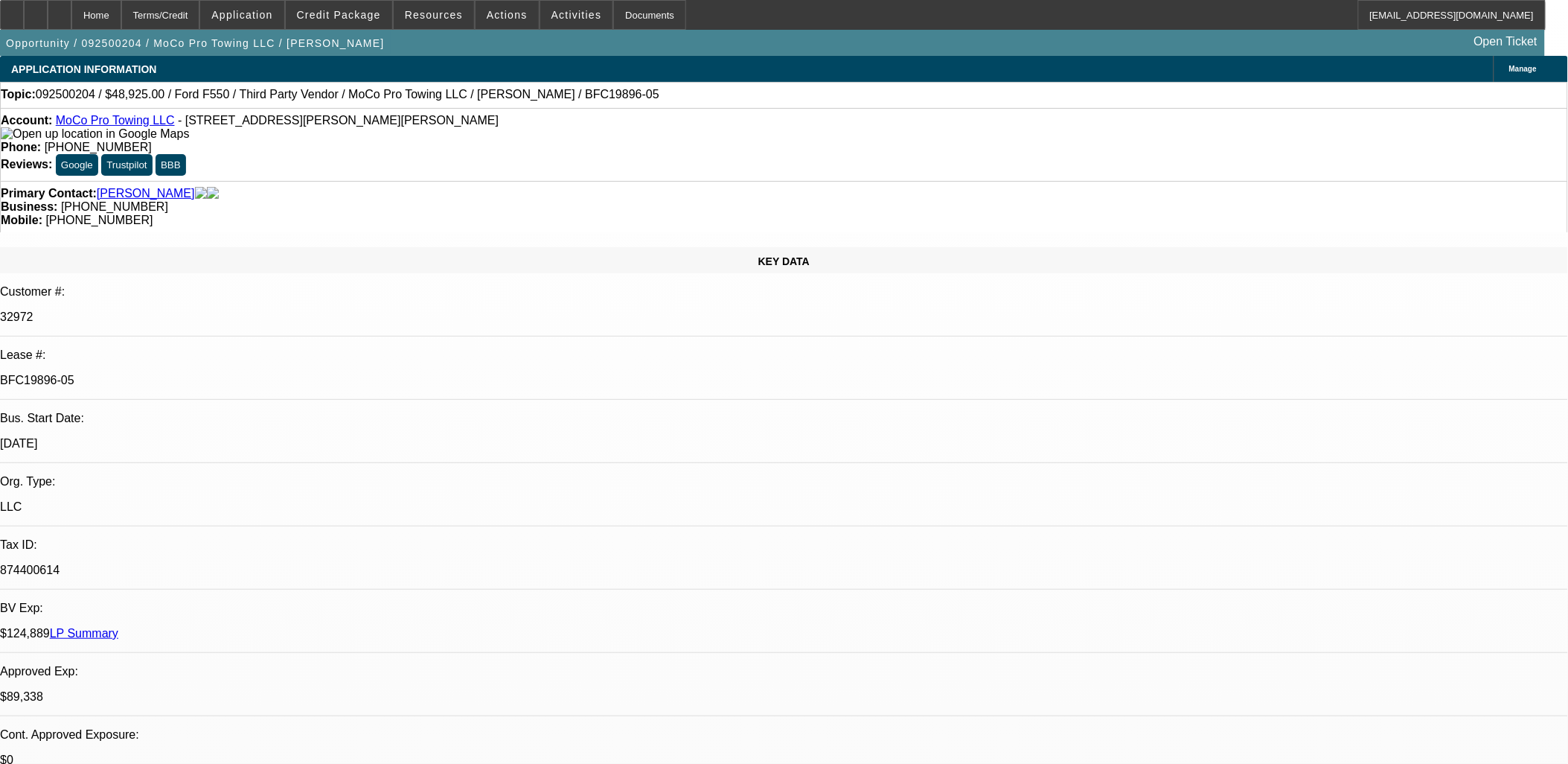
select select "0"
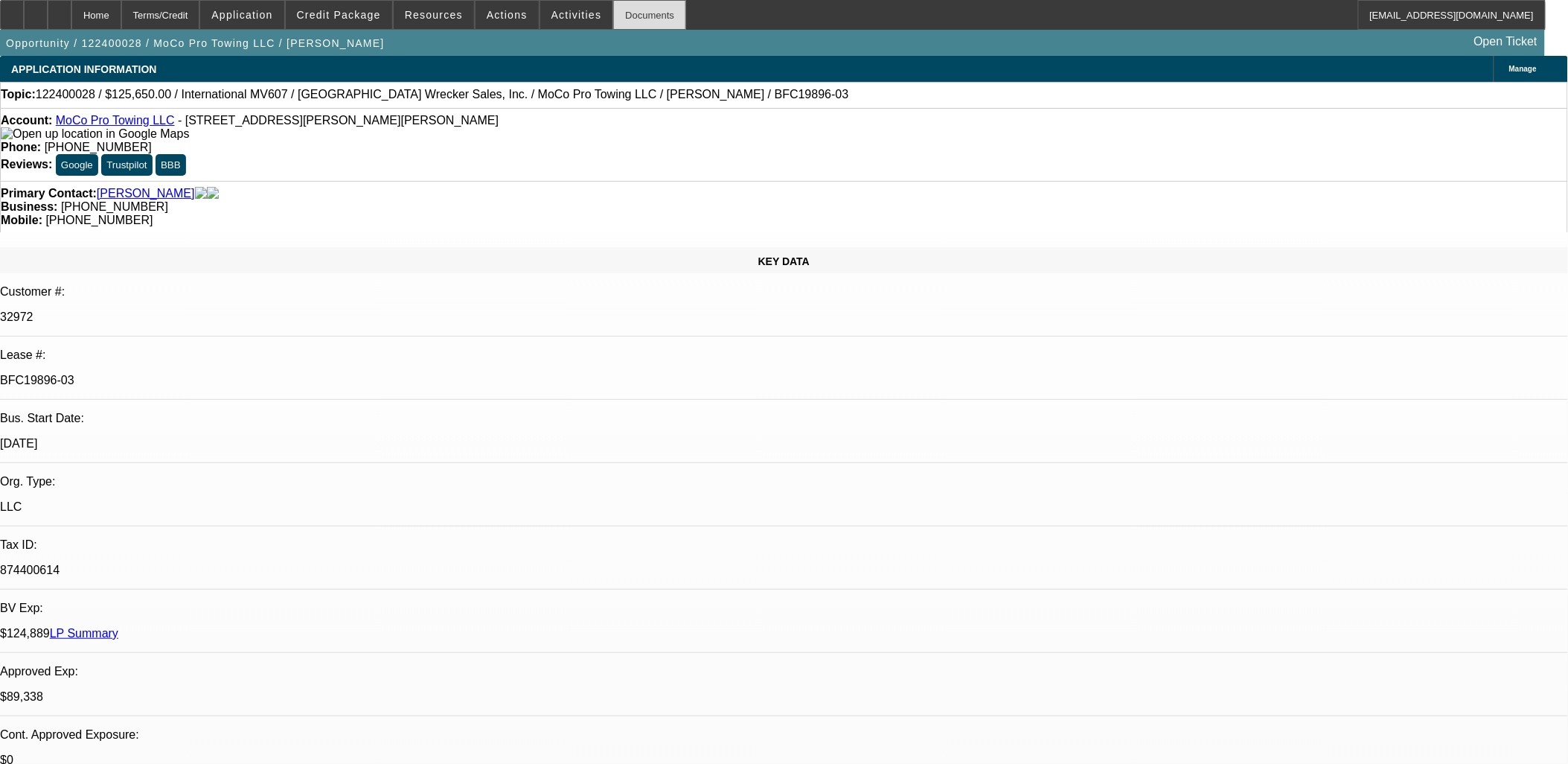
select select "0"
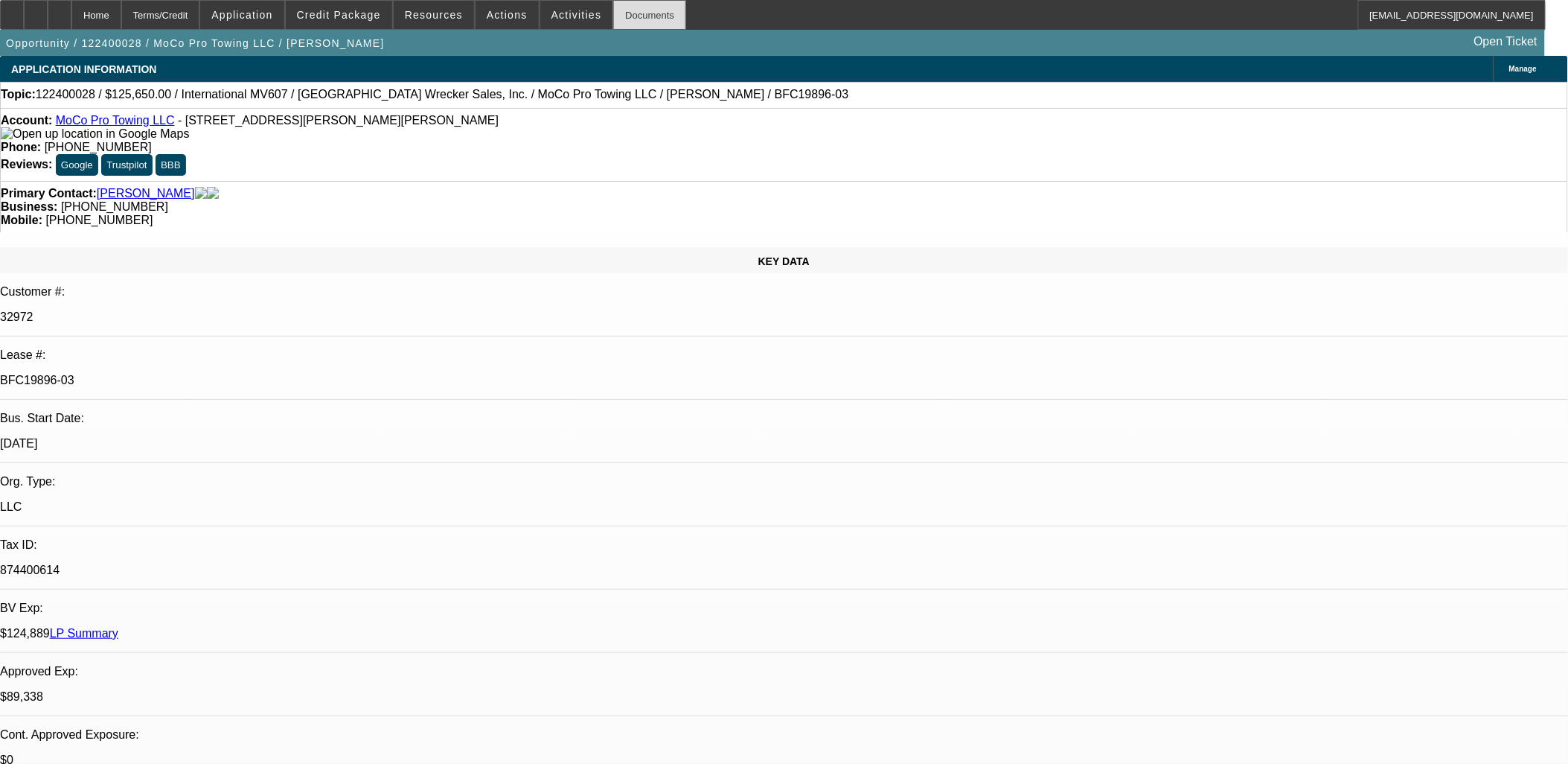
select select "0"
select select "1"
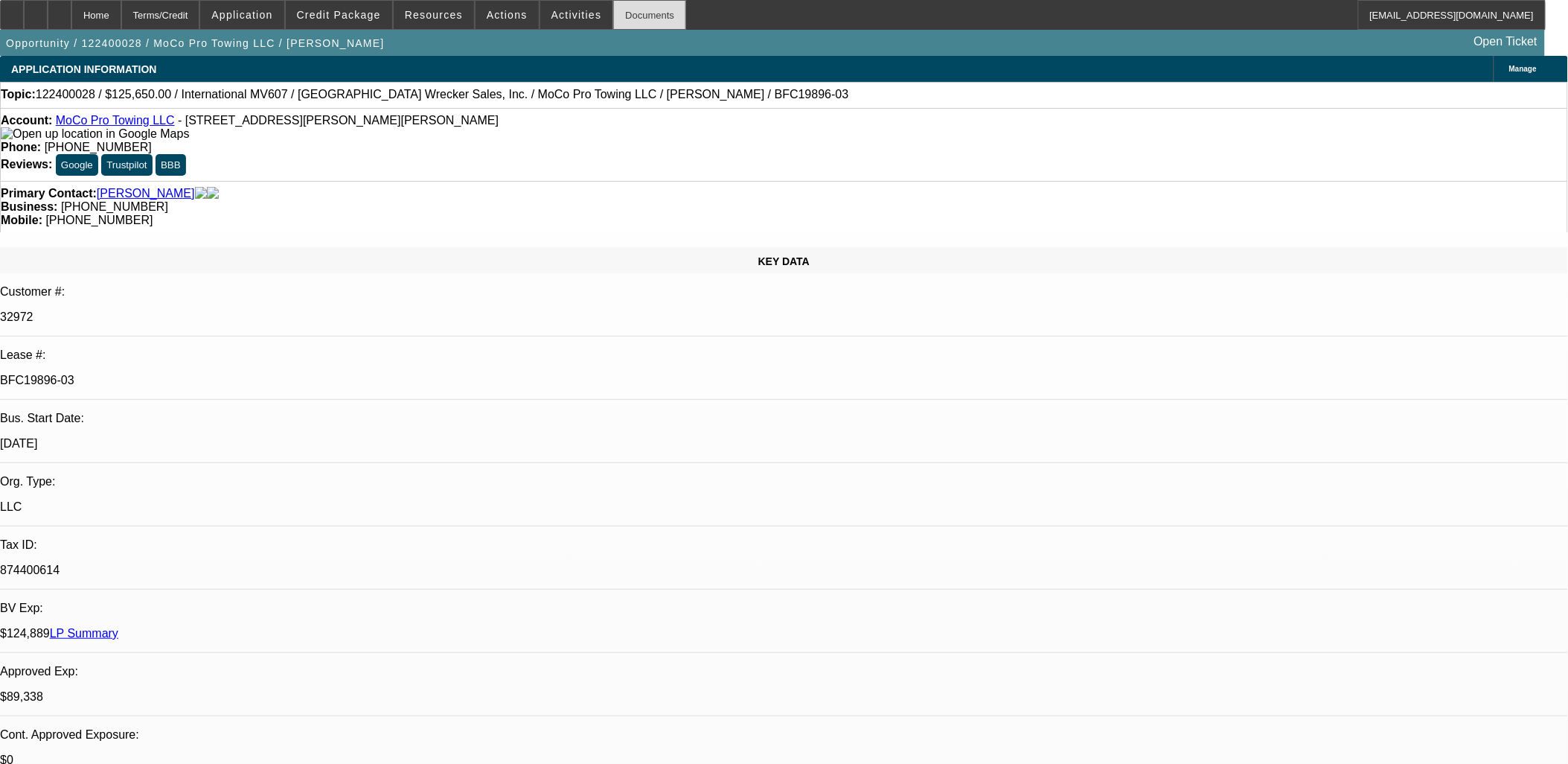
select select "6"
select select "1"
select select "6"
select select "1"
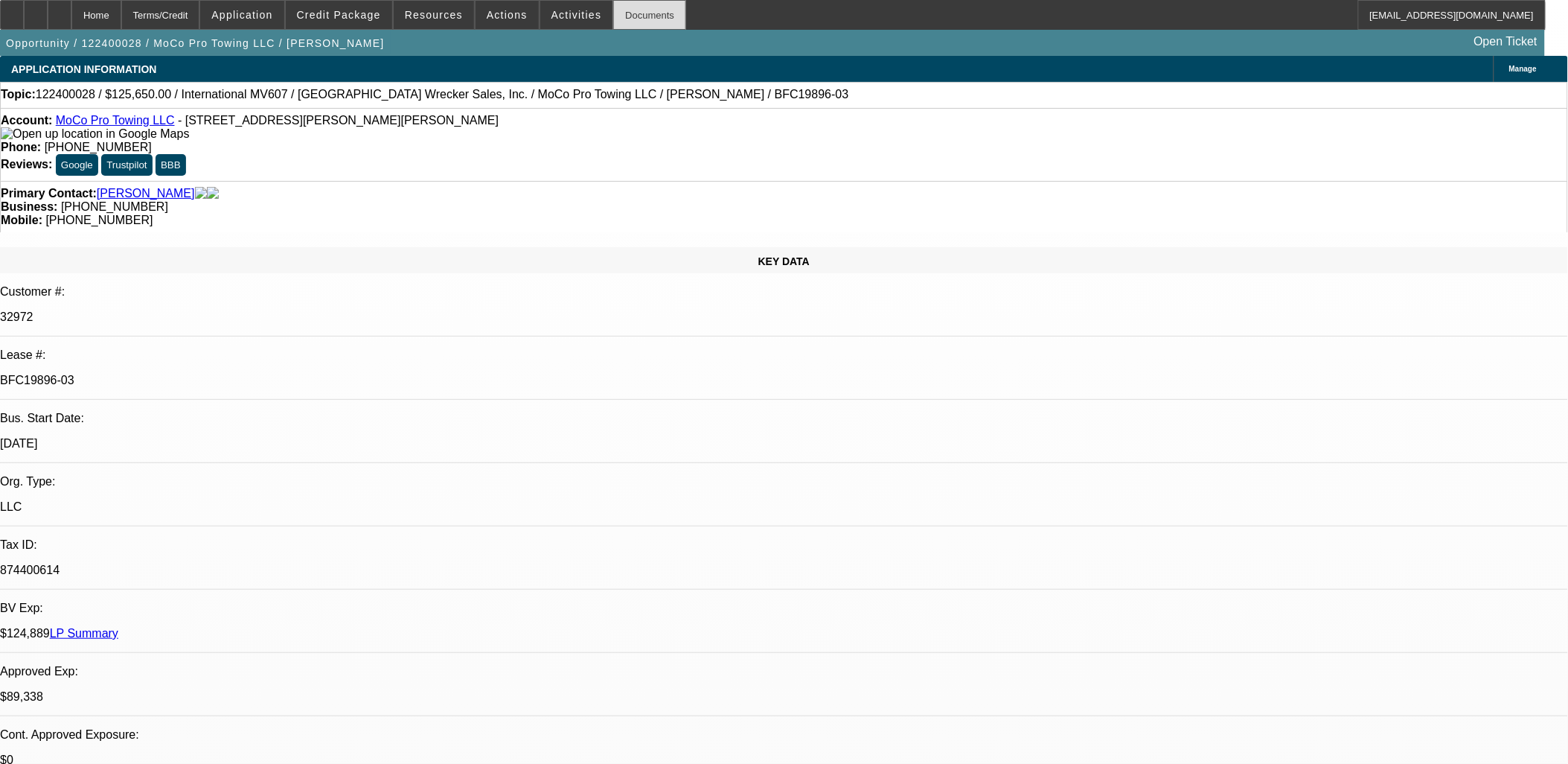
select select "1"
select select "6"
select select "1"
select select "6"
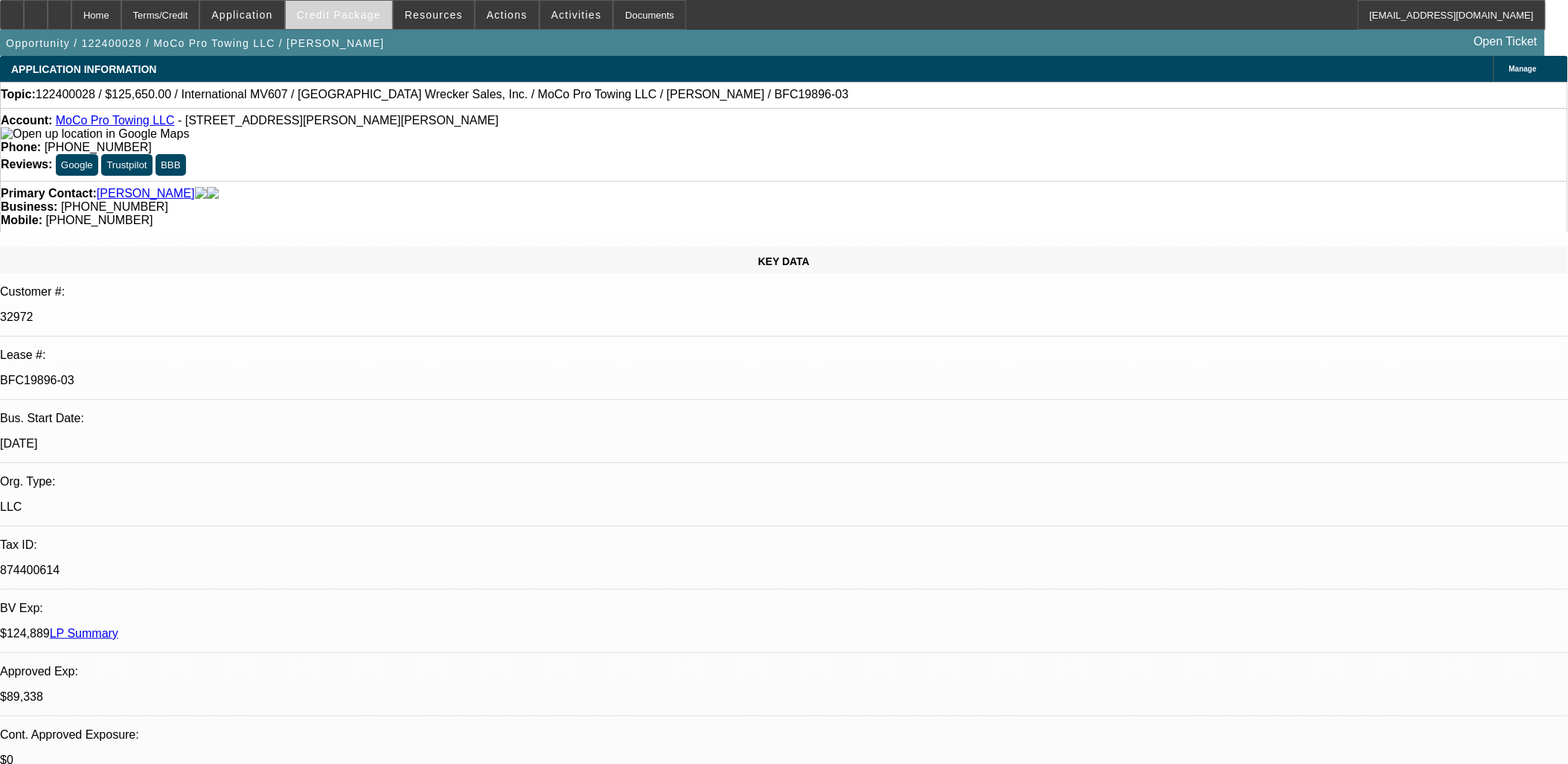
click at [340, 18] on span "Credit Package" at bounding box center [339, 14] width 84 height 12
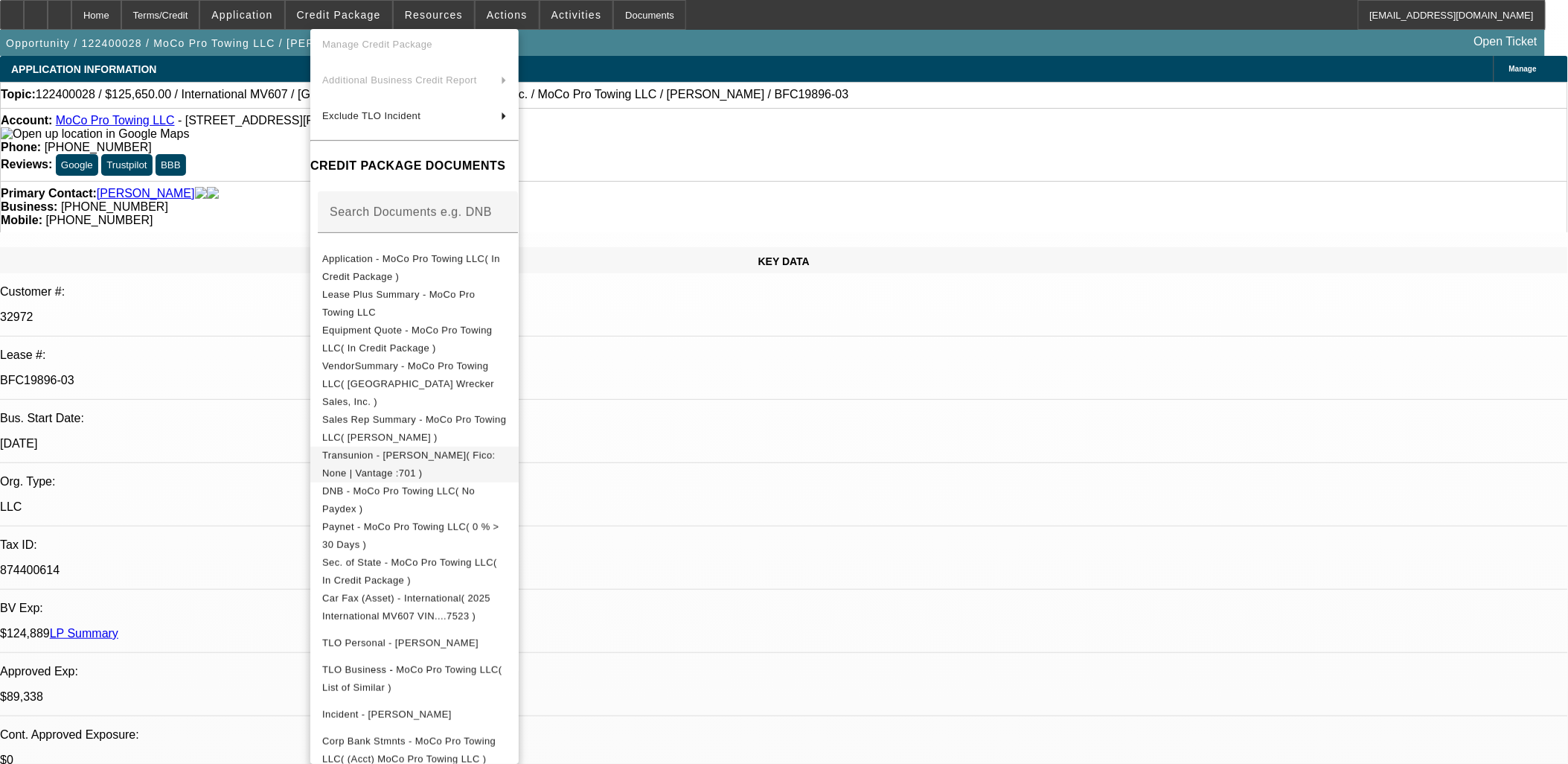
scroll to position [256, 0]
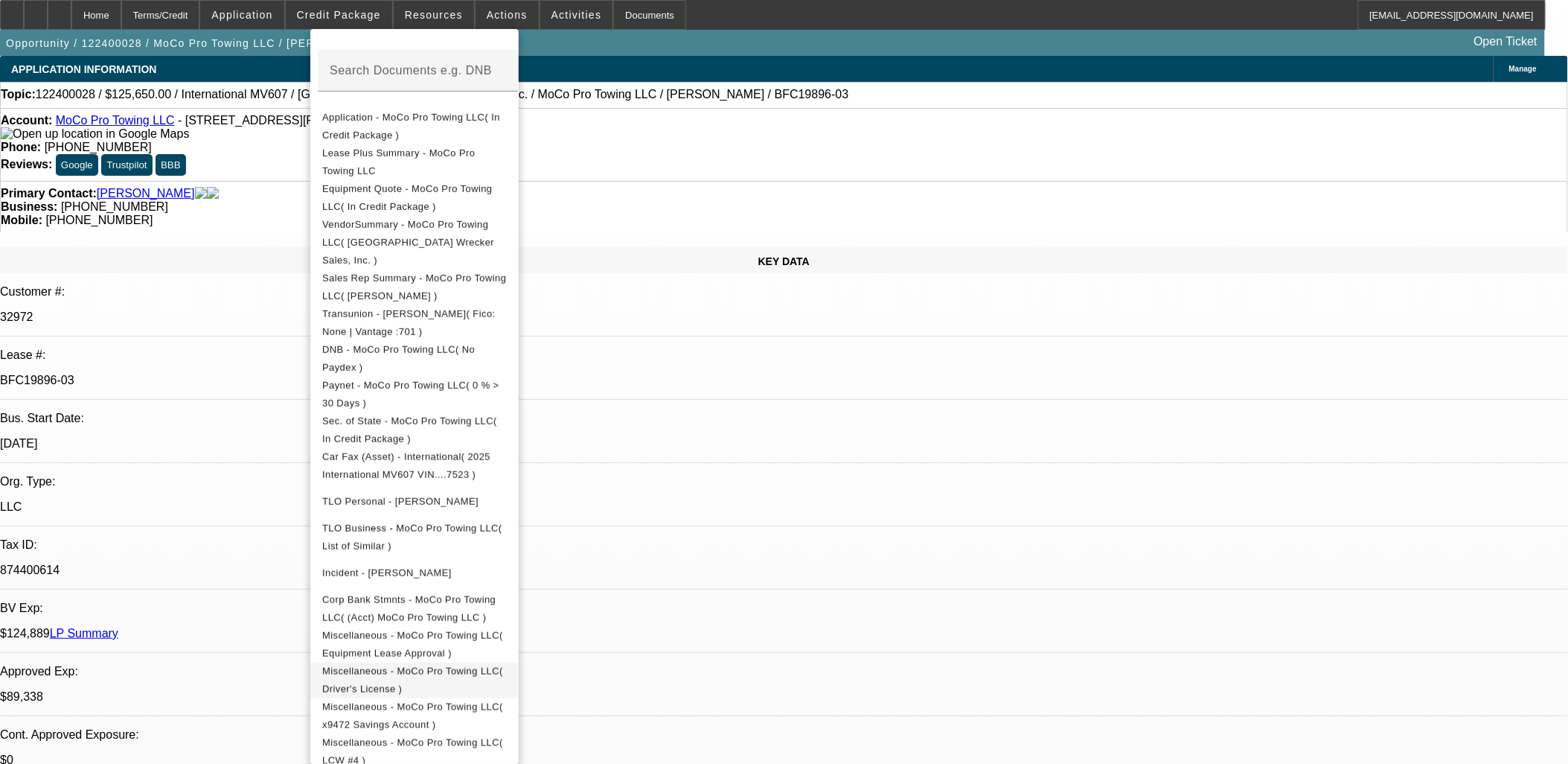
click at [503, 665] on span "Miscellaneous - MoCo Pro Towing LLC( Driver's License )" at bounding box center [412, 679] width 181 height 29
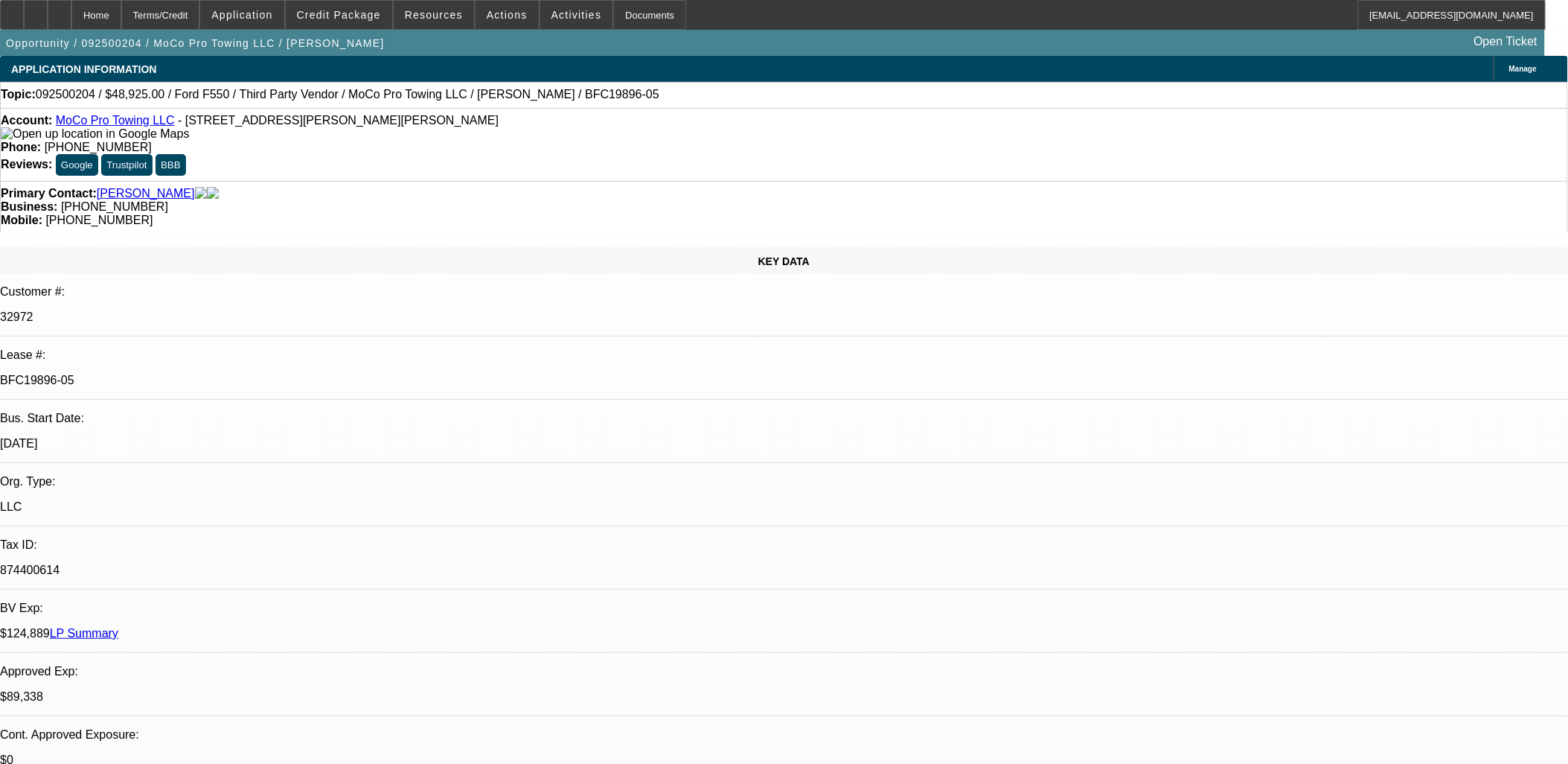
select select "0"
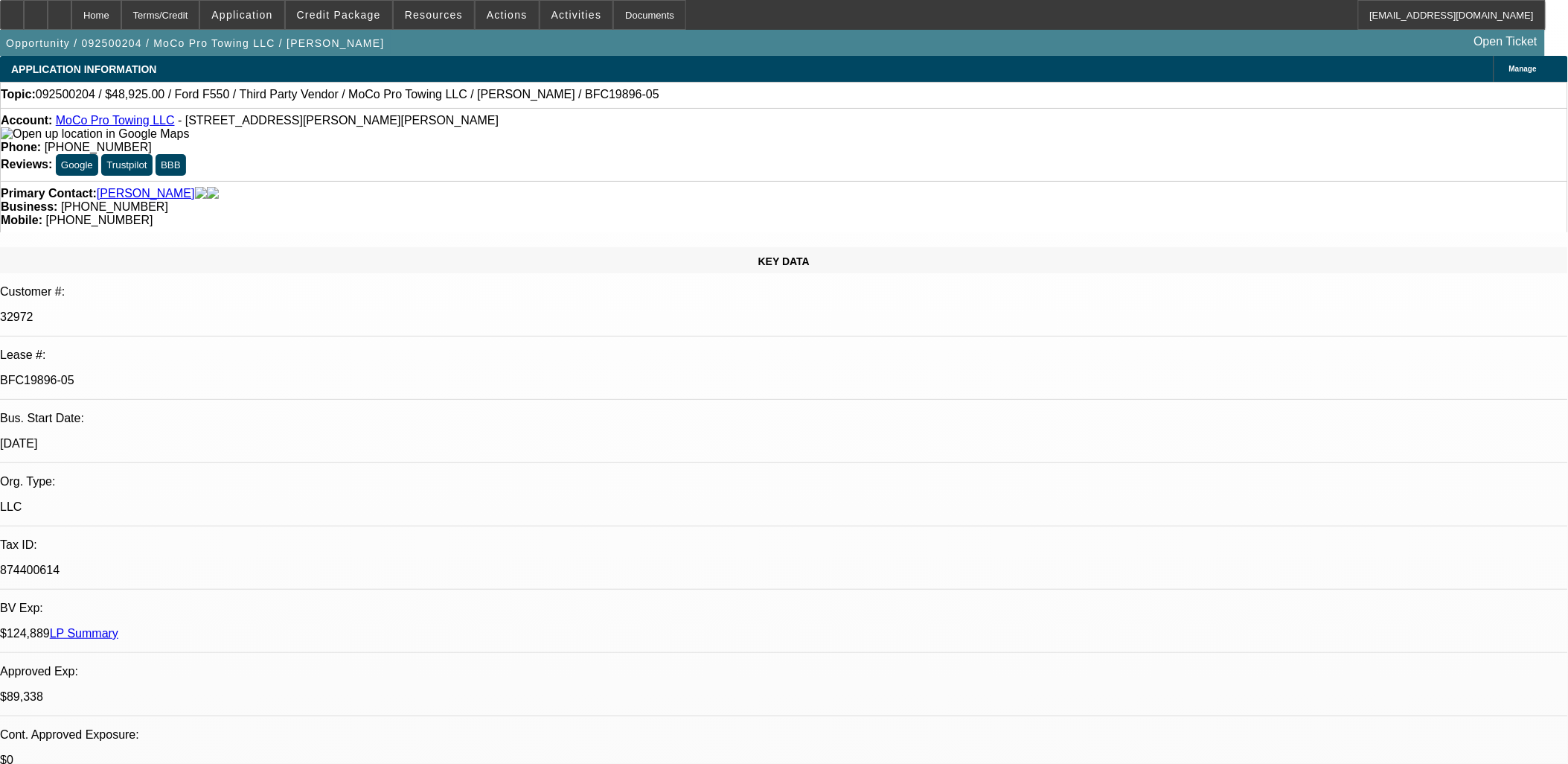
select select "0"
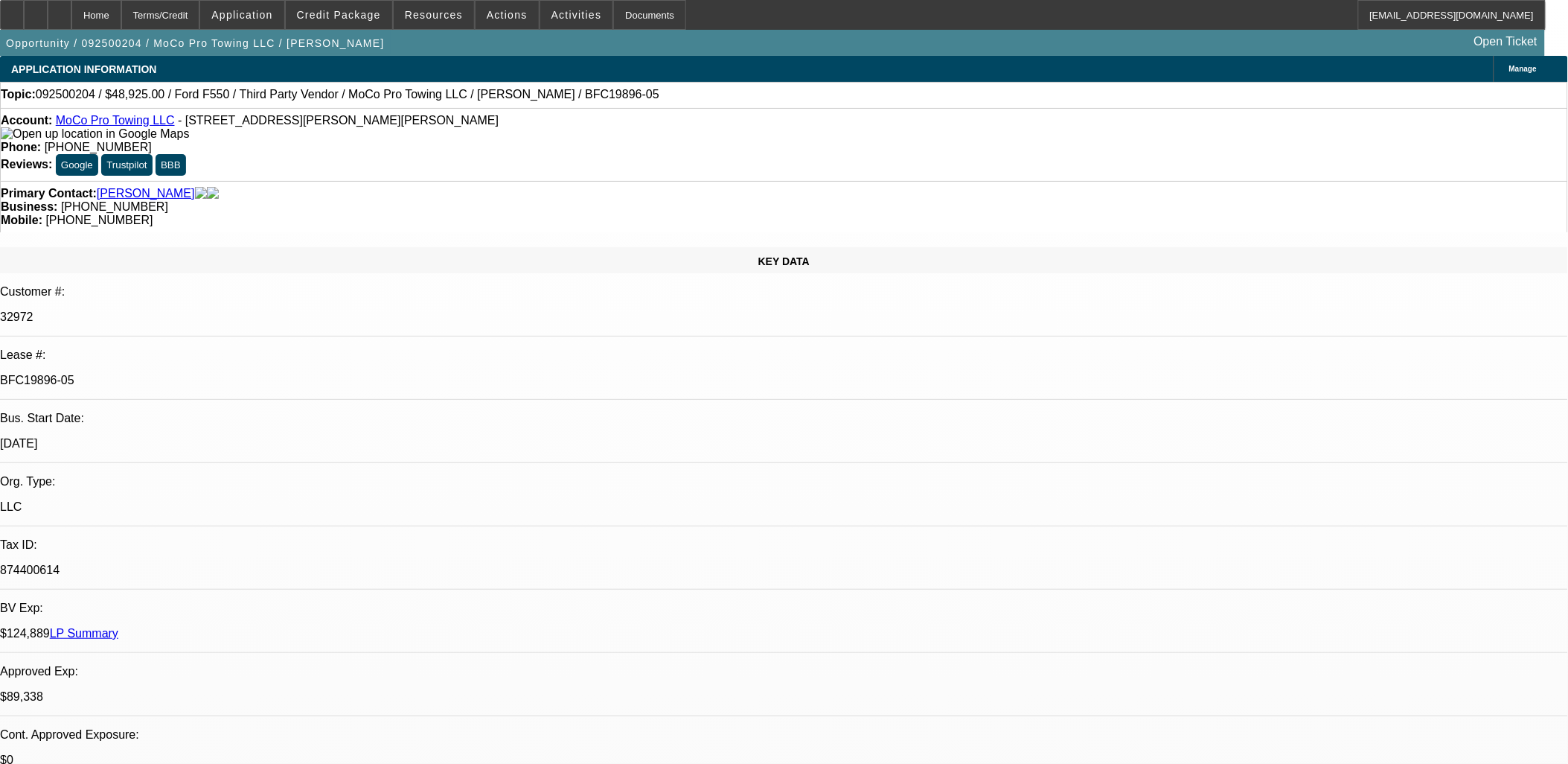
select select "0"
select select "1"
select select "2"
select select "6"
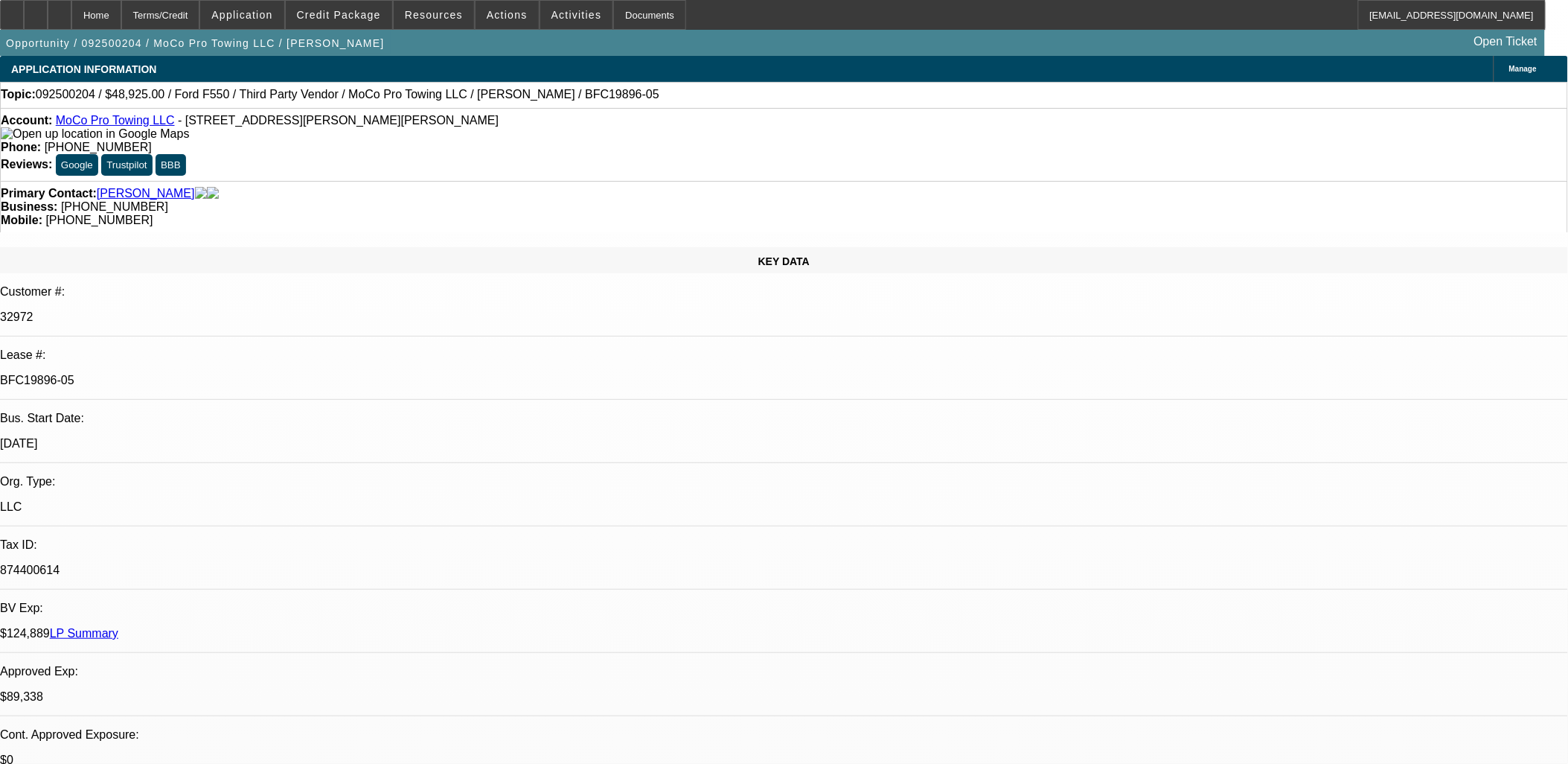
select select "1"
select select "2"
select select "6"
select select "1"
select select "2"
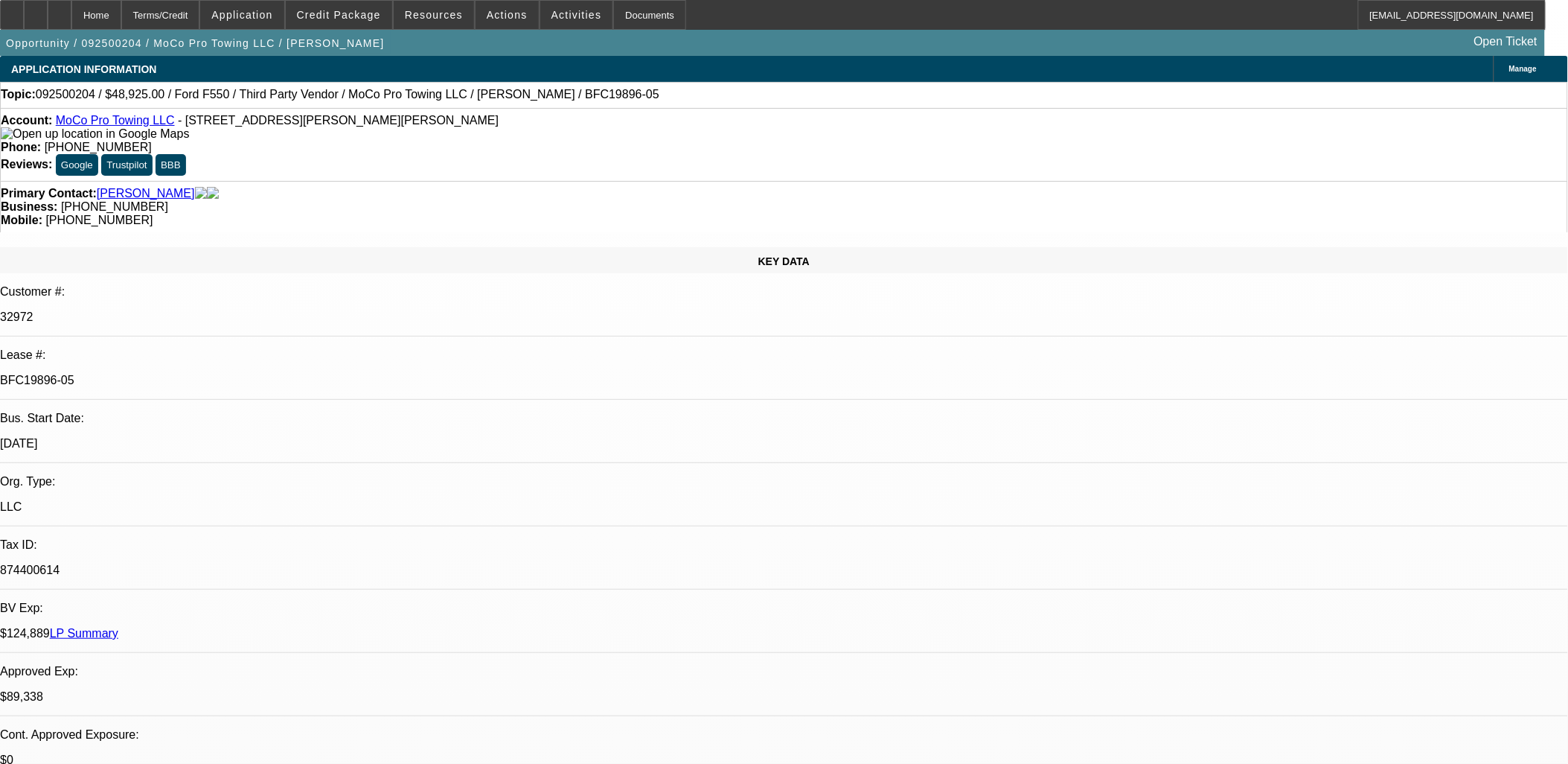
select select "6"
select select "1"
select select "2"
select select "6"
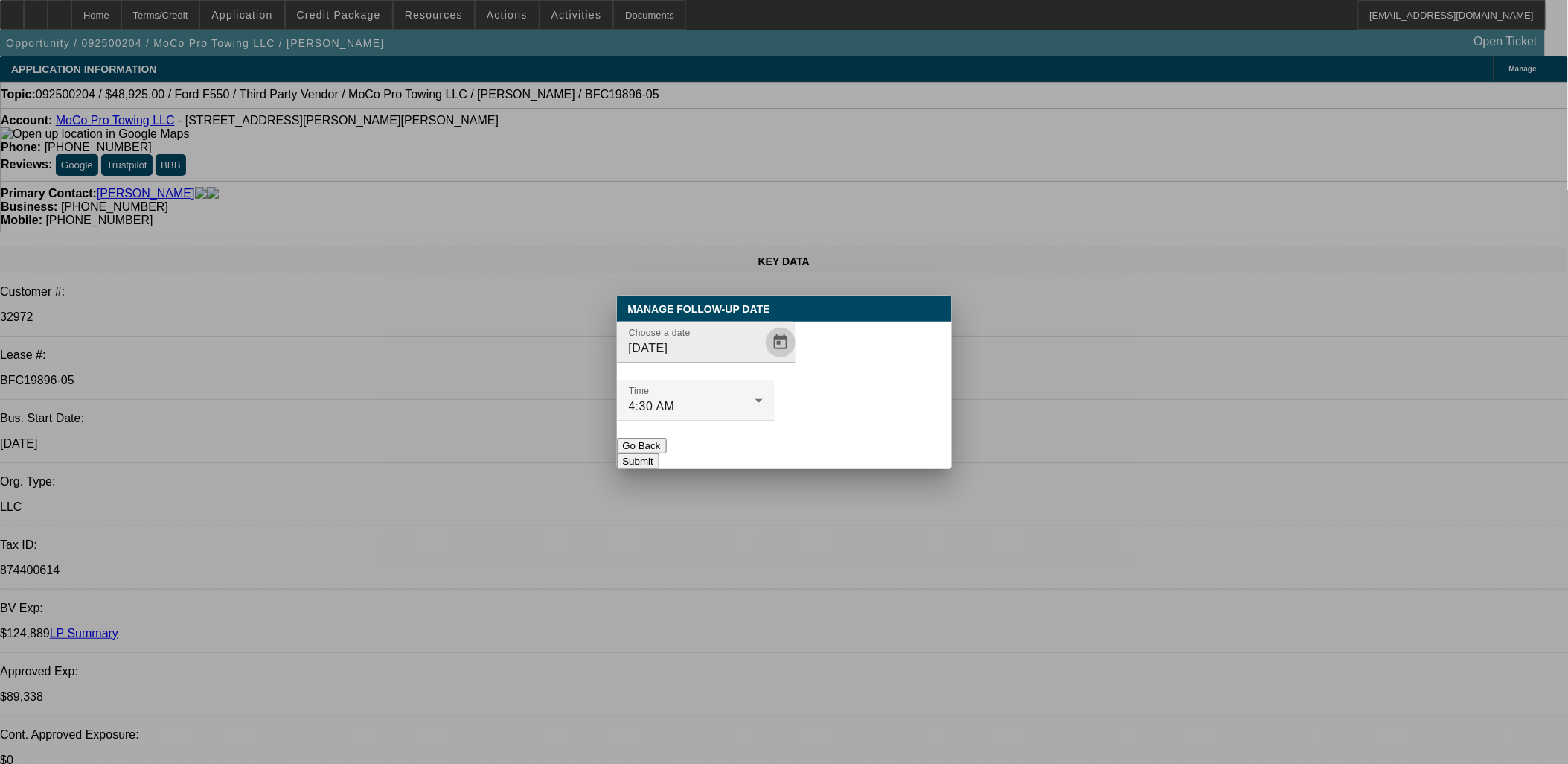
click at [763, 360] on span "Open calendar" at bounding box center [781, 342] width 36 height 36
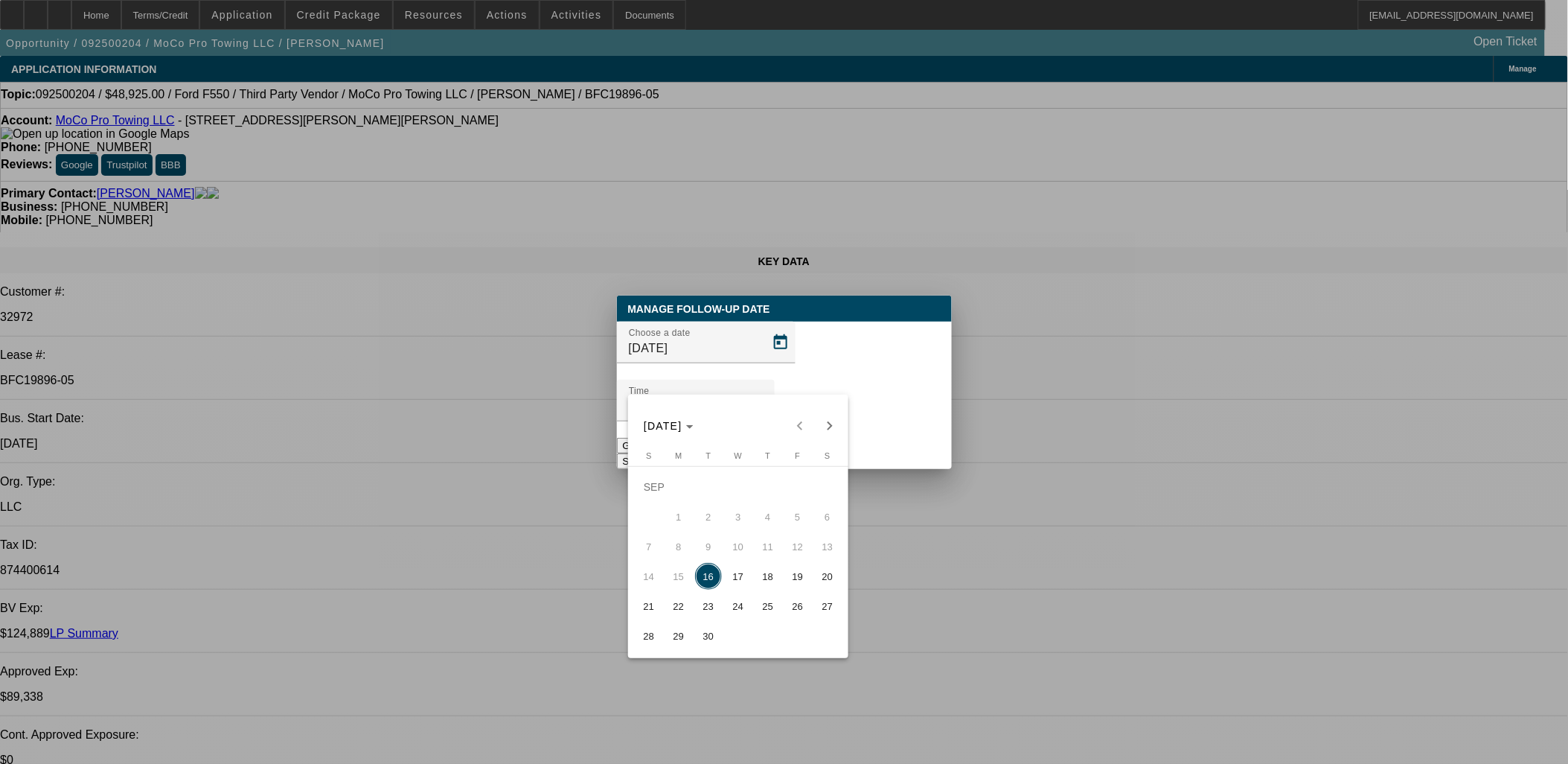
click at [751, 582] on button "17" at bounding box center [738, 576] width 30 height 30
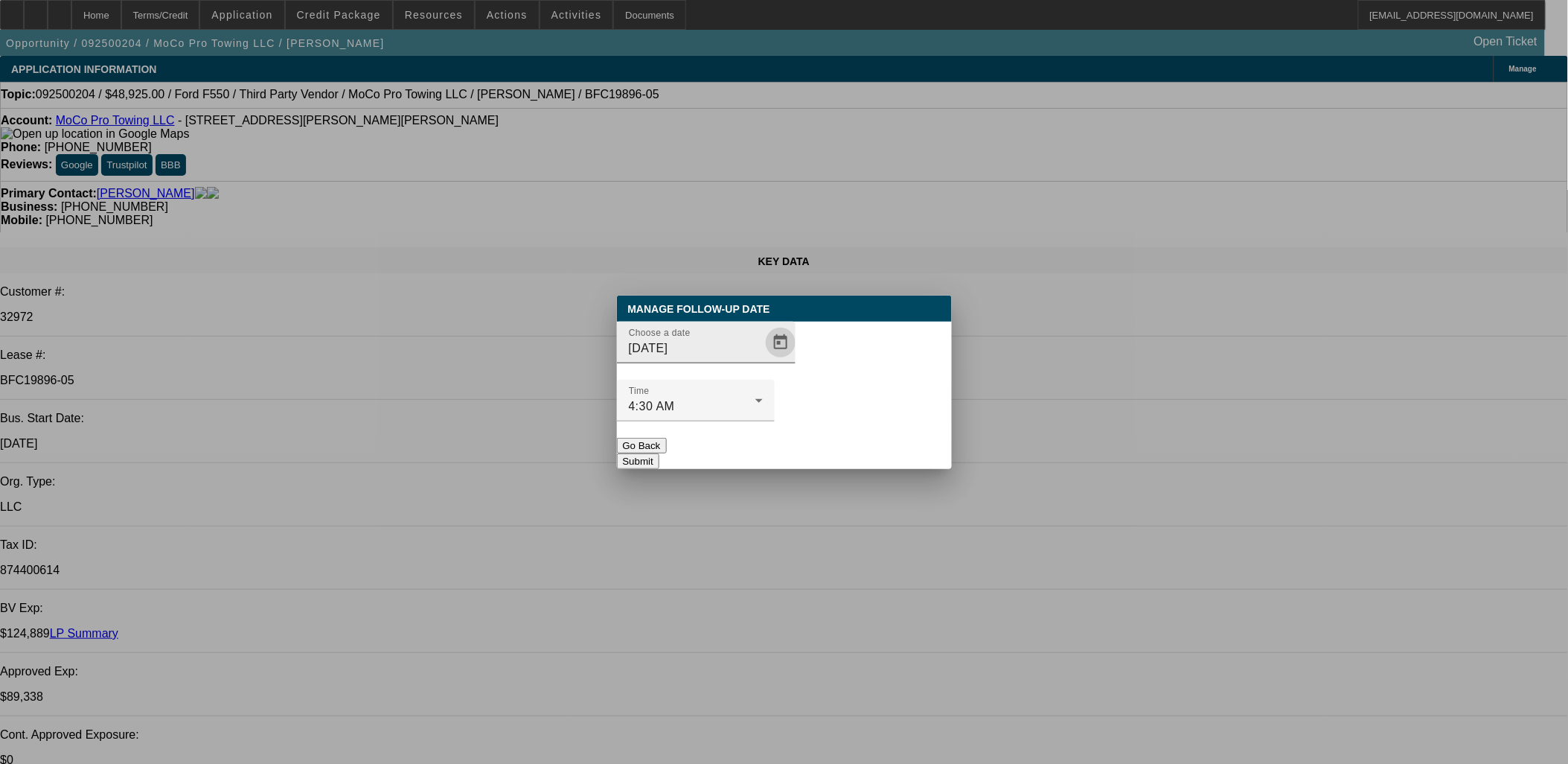
click at [765, 360] on span "Open calendar" at bounding box center [781, 342] width 36 height 36
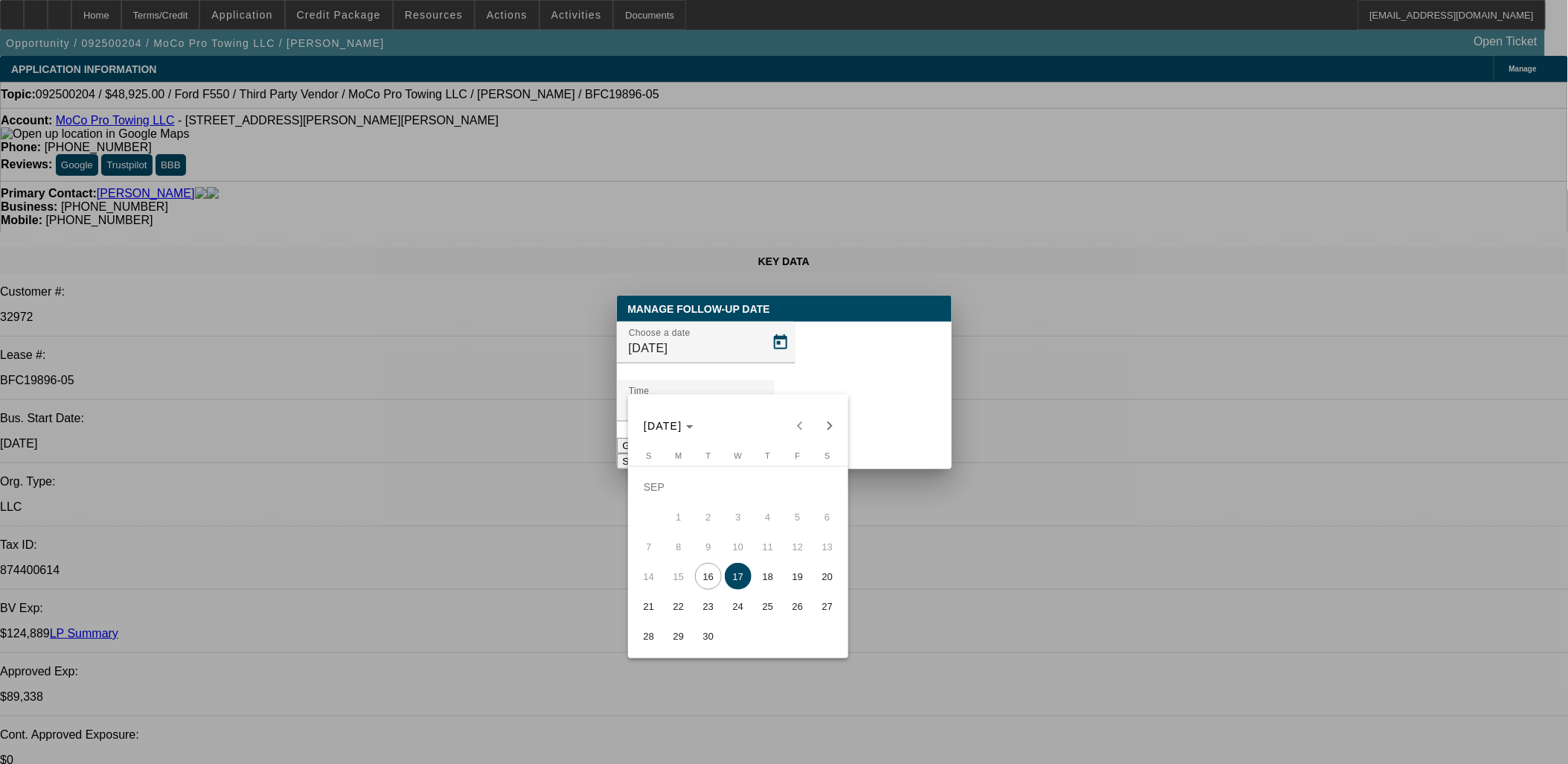
click at [765, 570] on span "18" at bounding box center [768, 576] width 26 height 27
type input "9/18/2025"
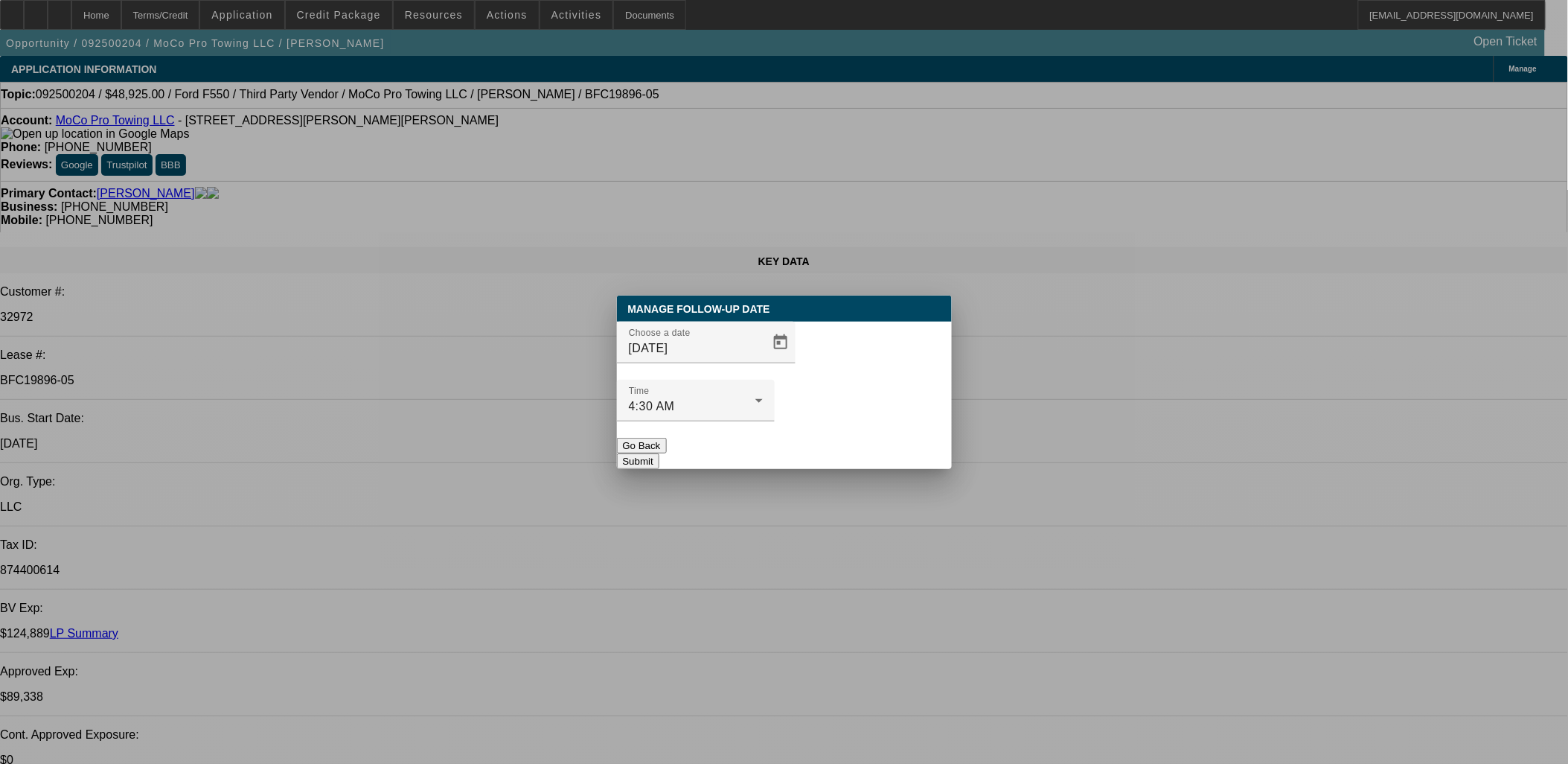
click at [659, 454] on button "Submit" at bounding box center [638, 462] width 42 height 16
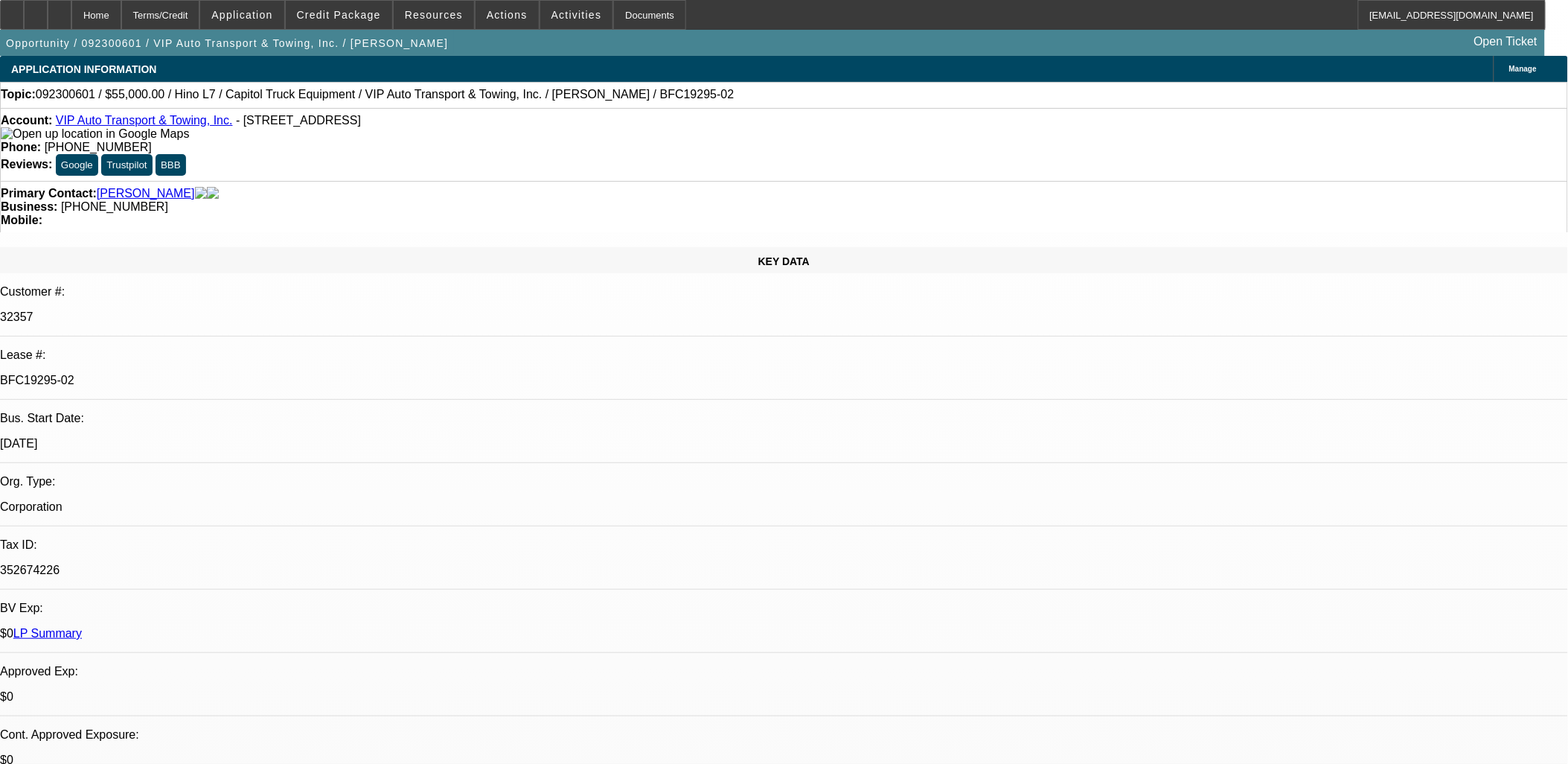
select select "0"
select select "2"
select select "0"
select select "0.15"
select select "2"
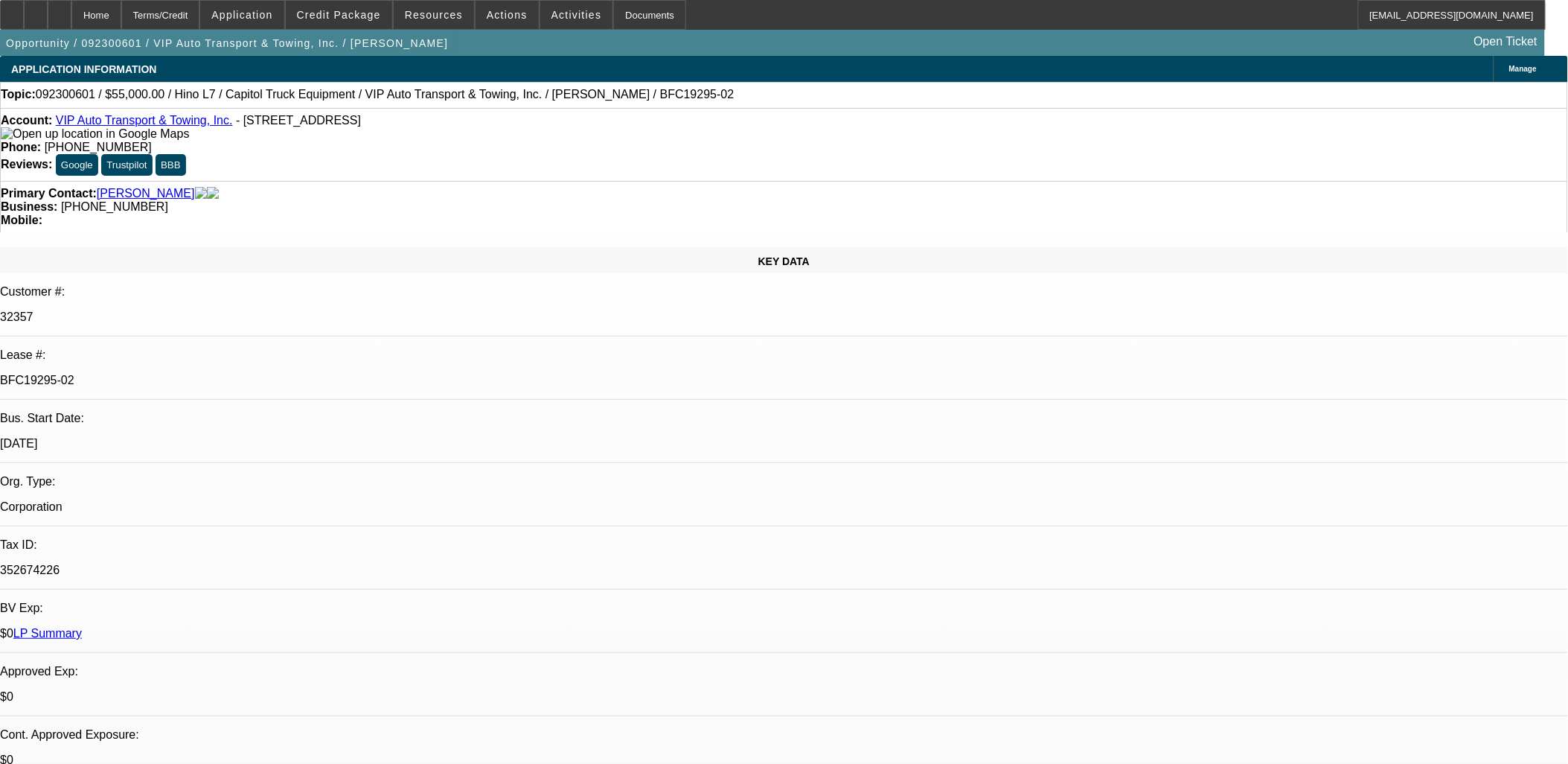
select select "0"
select select "2"
select select "0"
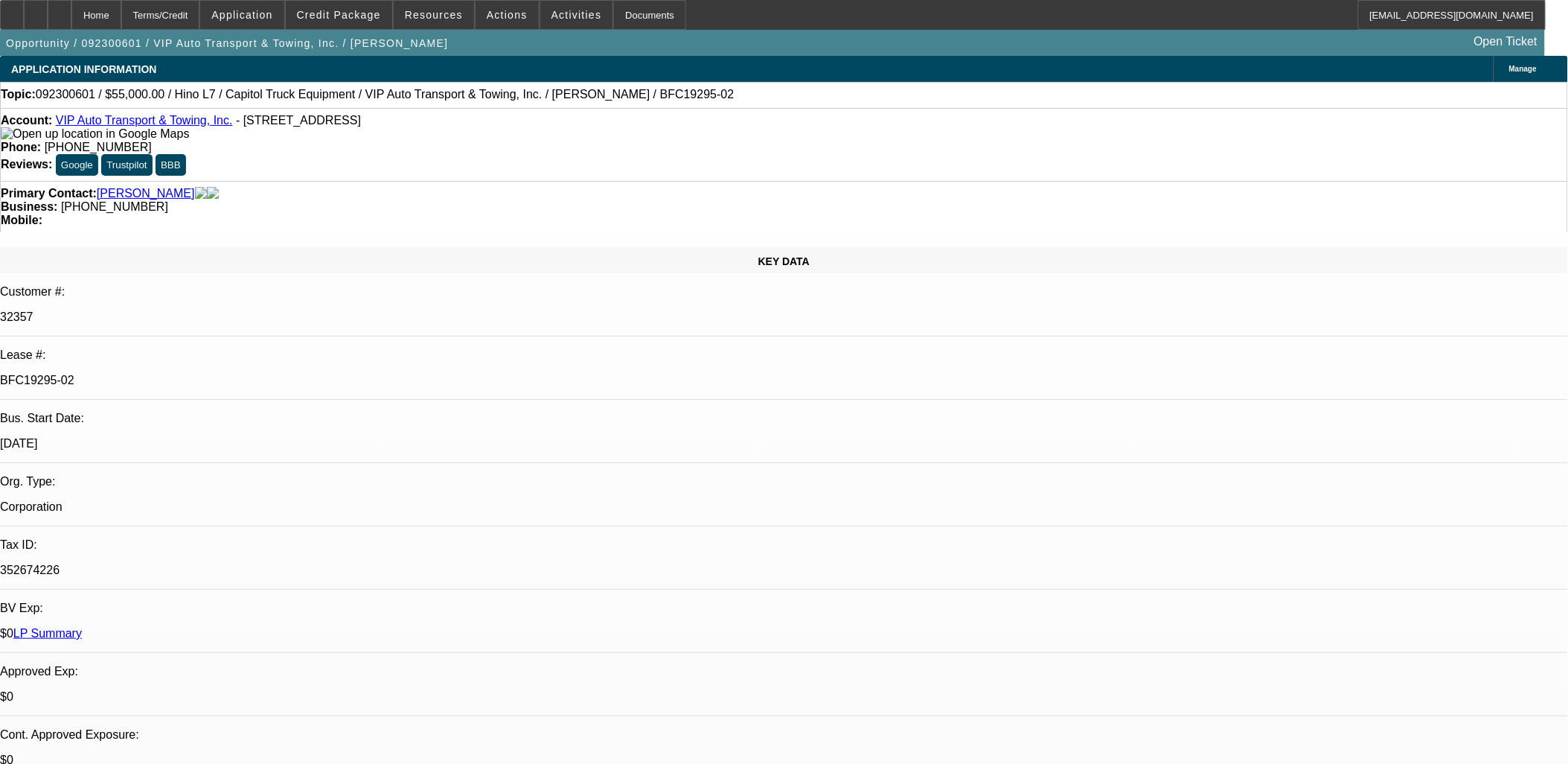
select select "0"
select select "1"
select select "2"
select select "6"
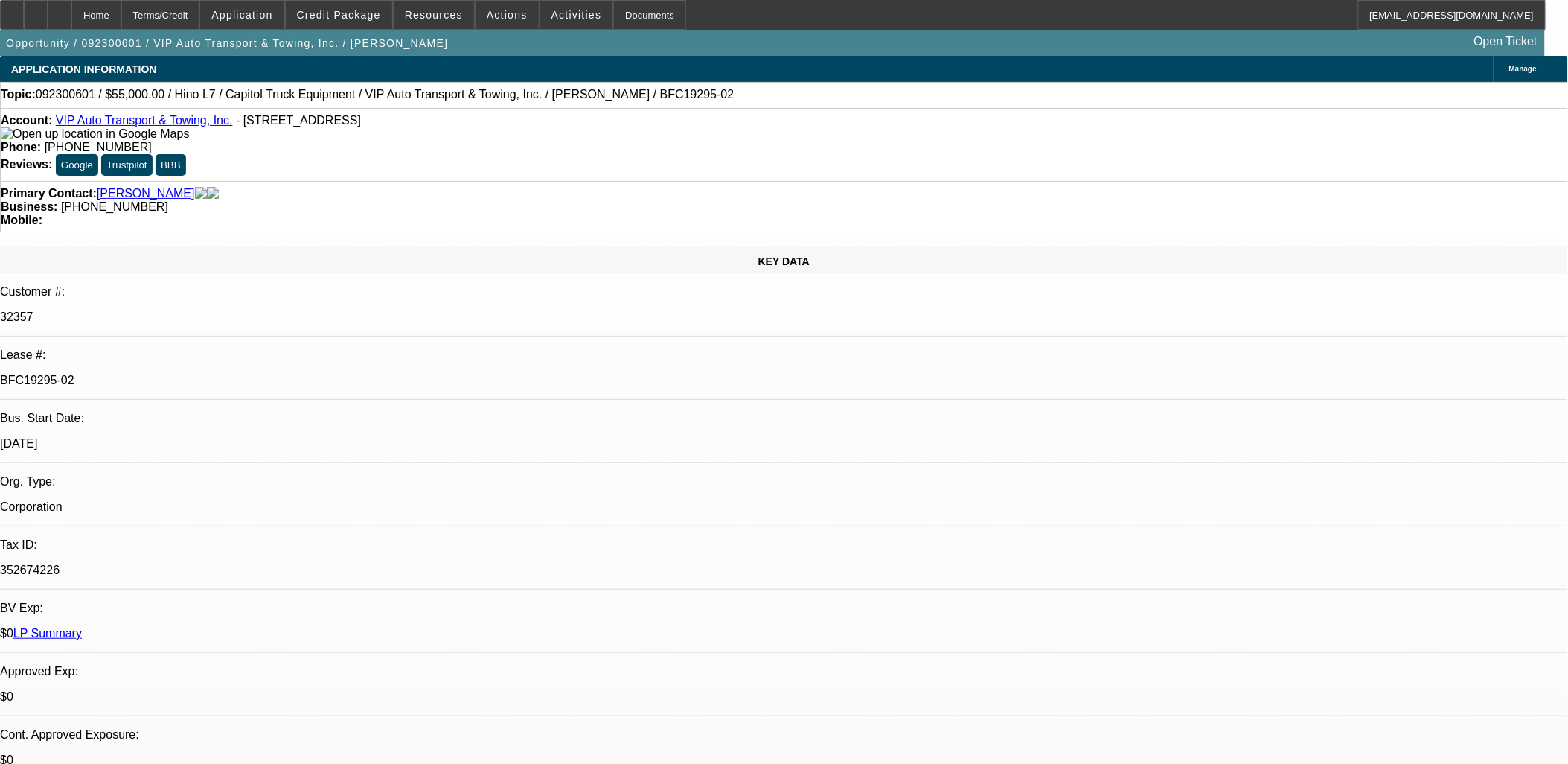
select select "1"
select select "2"
select select "6"
select select "1"
select select "2"
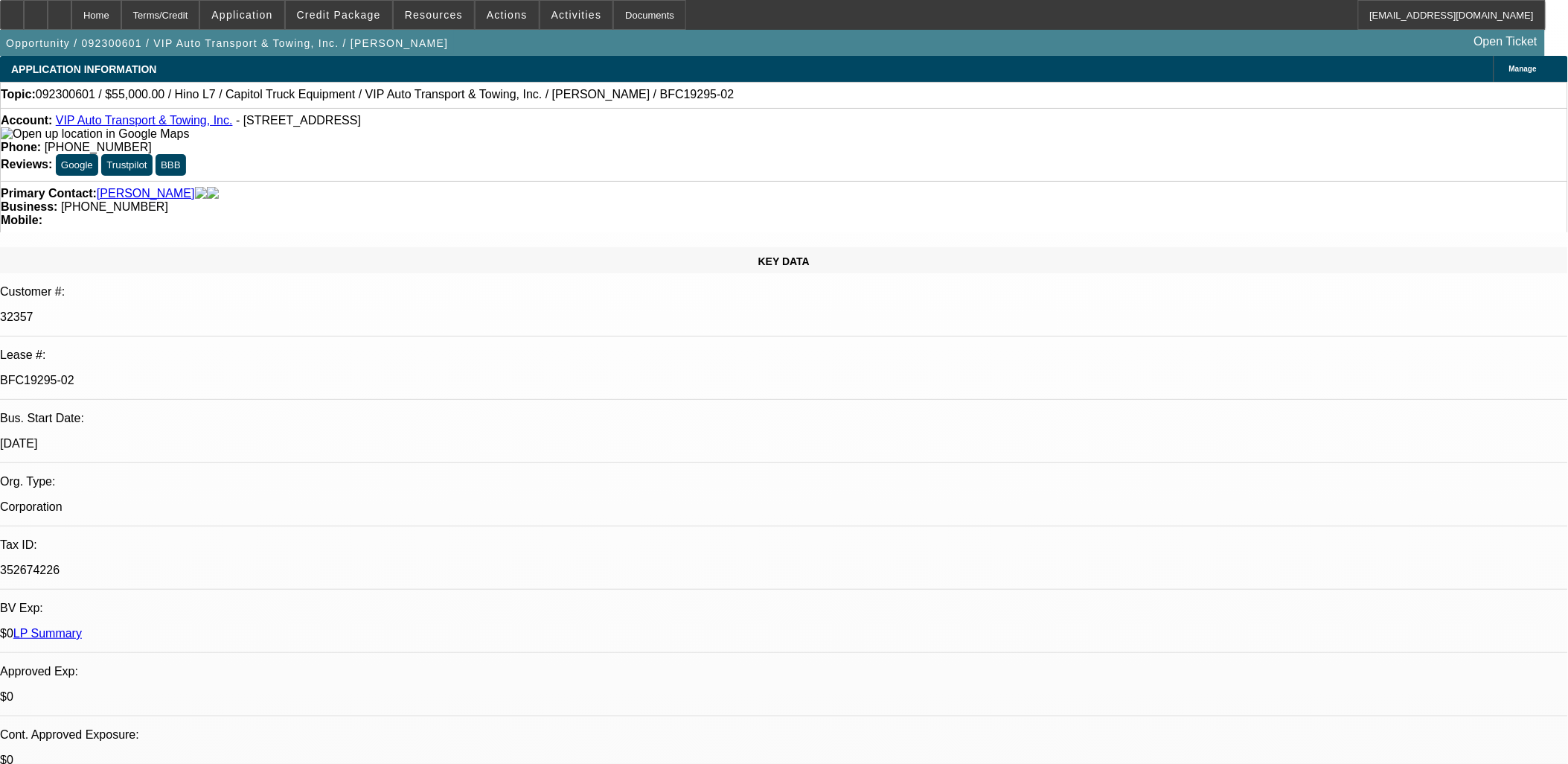
select select "6"
select select "1"
select select "6"
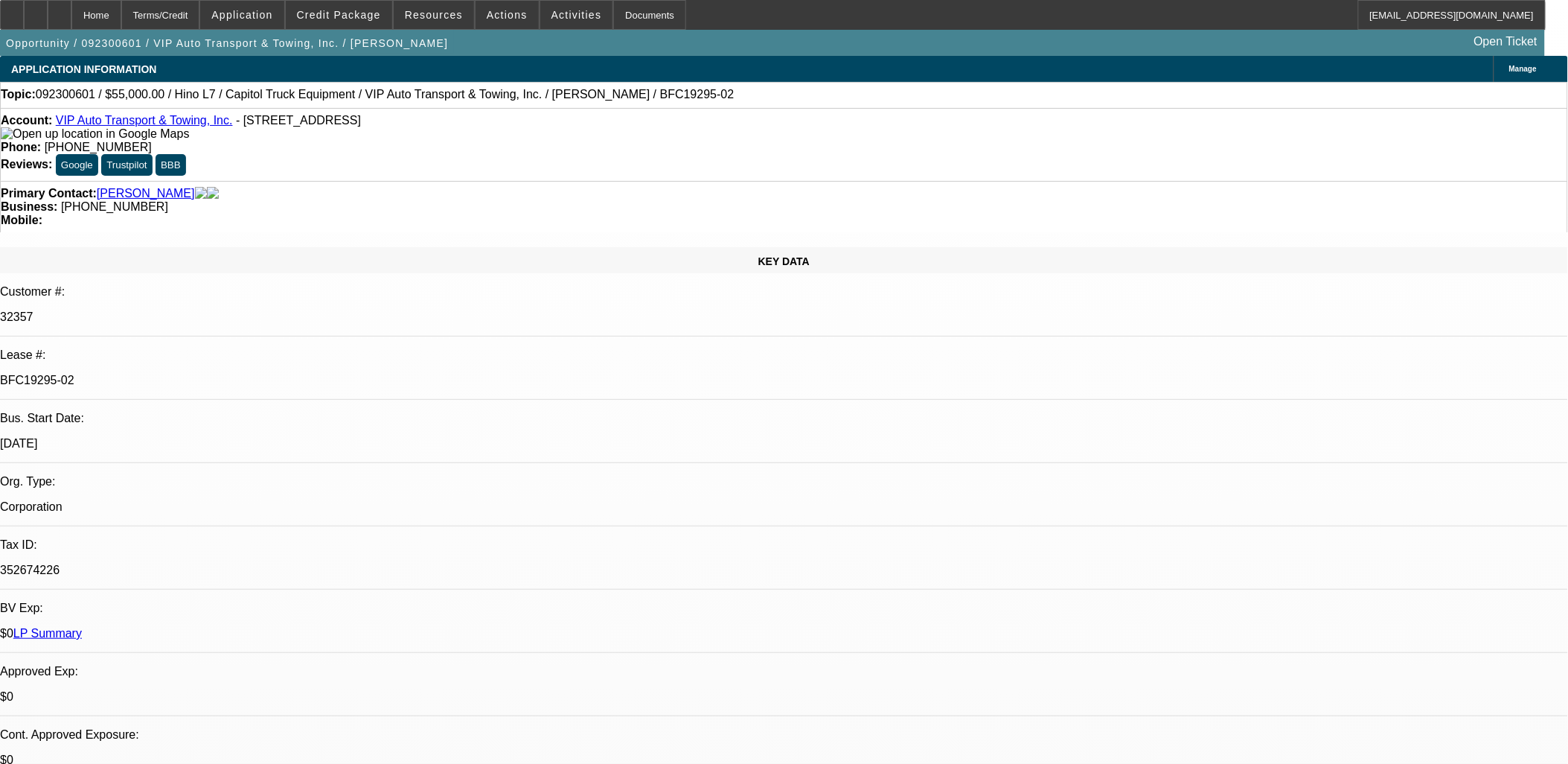
drag, startPoint x: 604, startPoint y: 400, endPoint x: 549, endPoint y: 40, distance: 364.2
drag, startPoint x: 629, startPoint y: 277, endPoint x: 38, endPoint y: 62, distance: 628.9
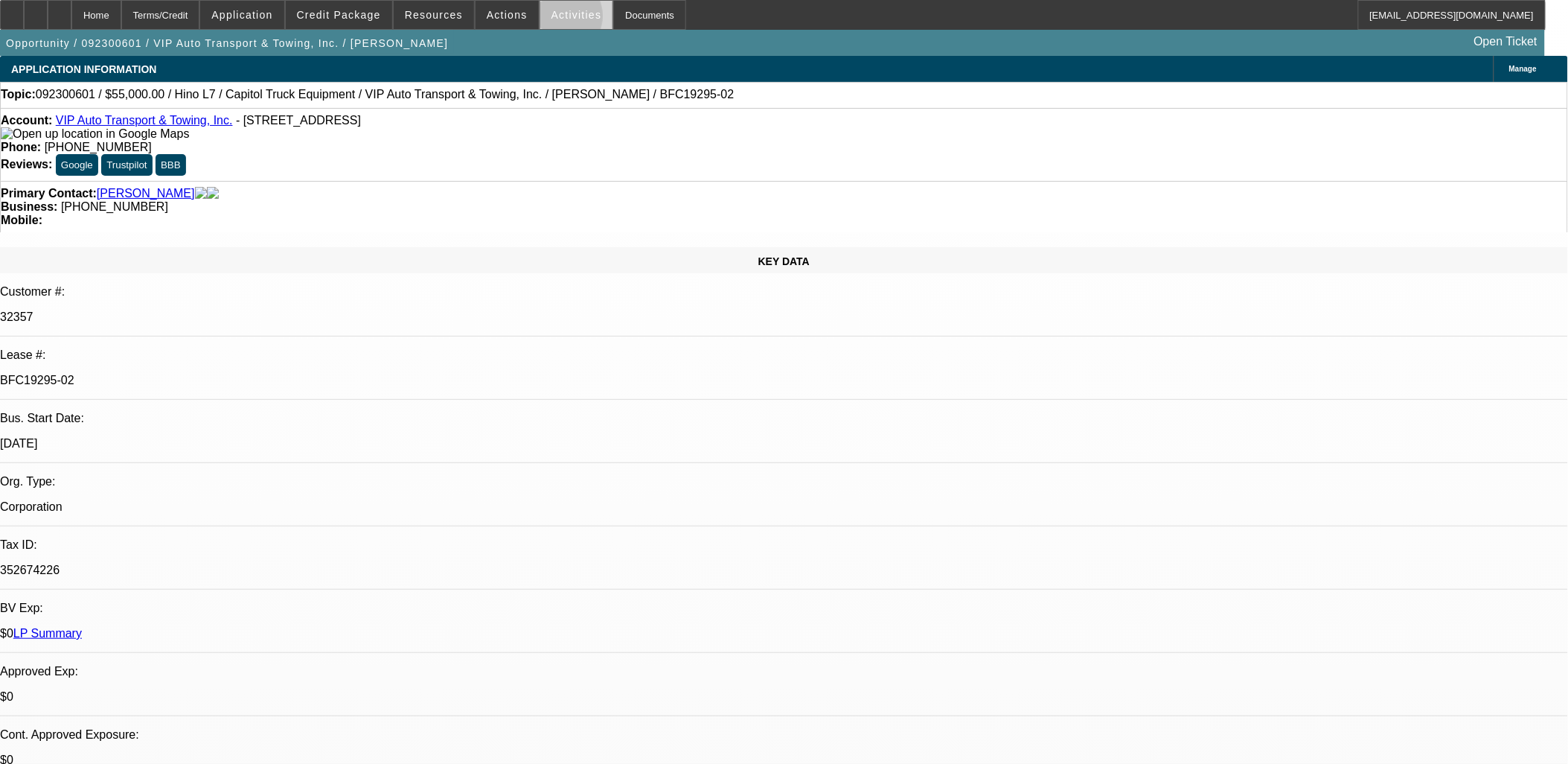
click at [552, 19] on span "Activities" at bounding box center [577, 14] width 51 height 12
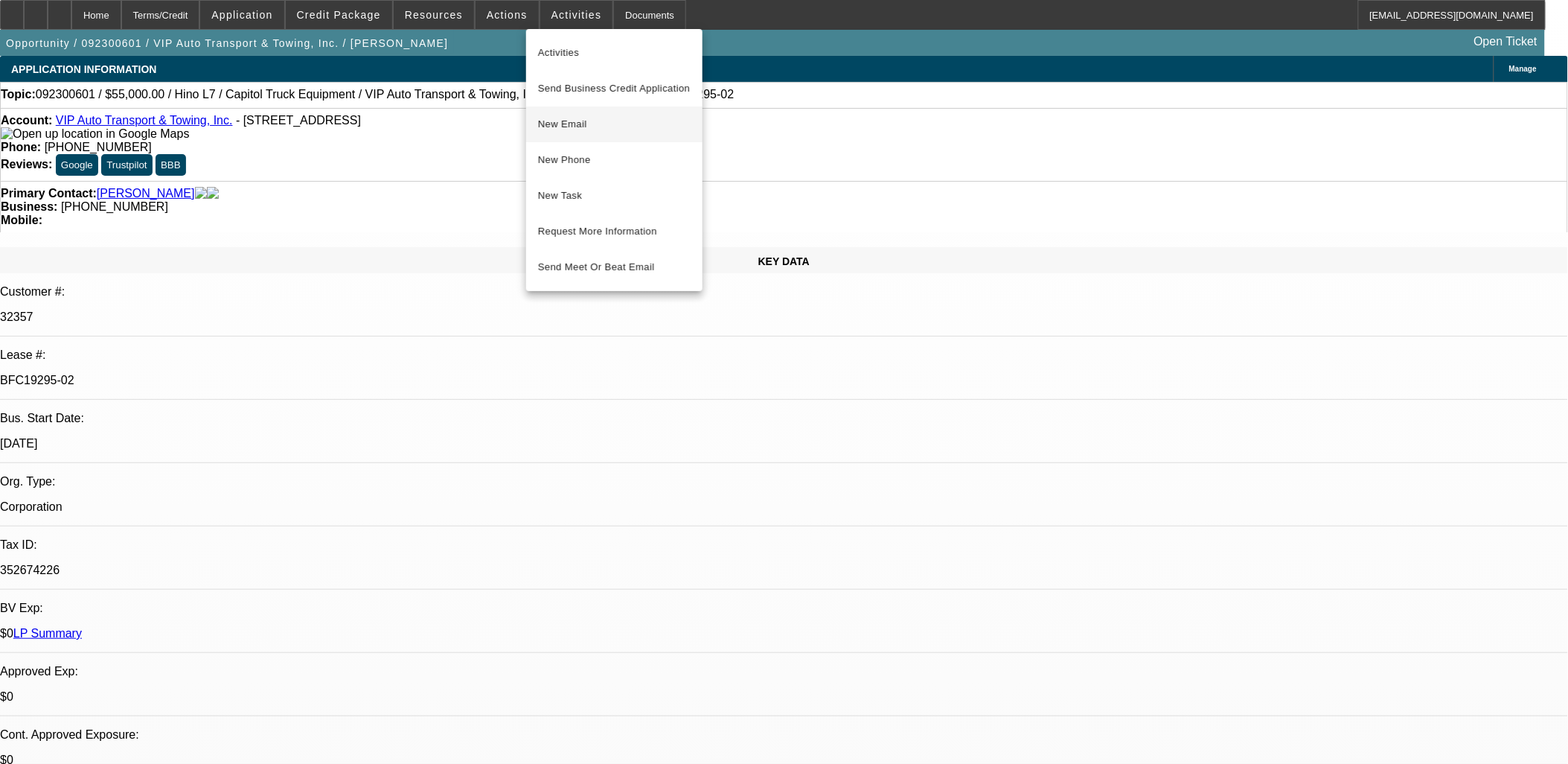
drag, startPoint x: 585, startPoint y: 126, endPoint x: 588, endPoint y: 144, distance: 18.2
click at [586, 128] on span "New Email" at bounding box center [614, 124] width 153 height 18
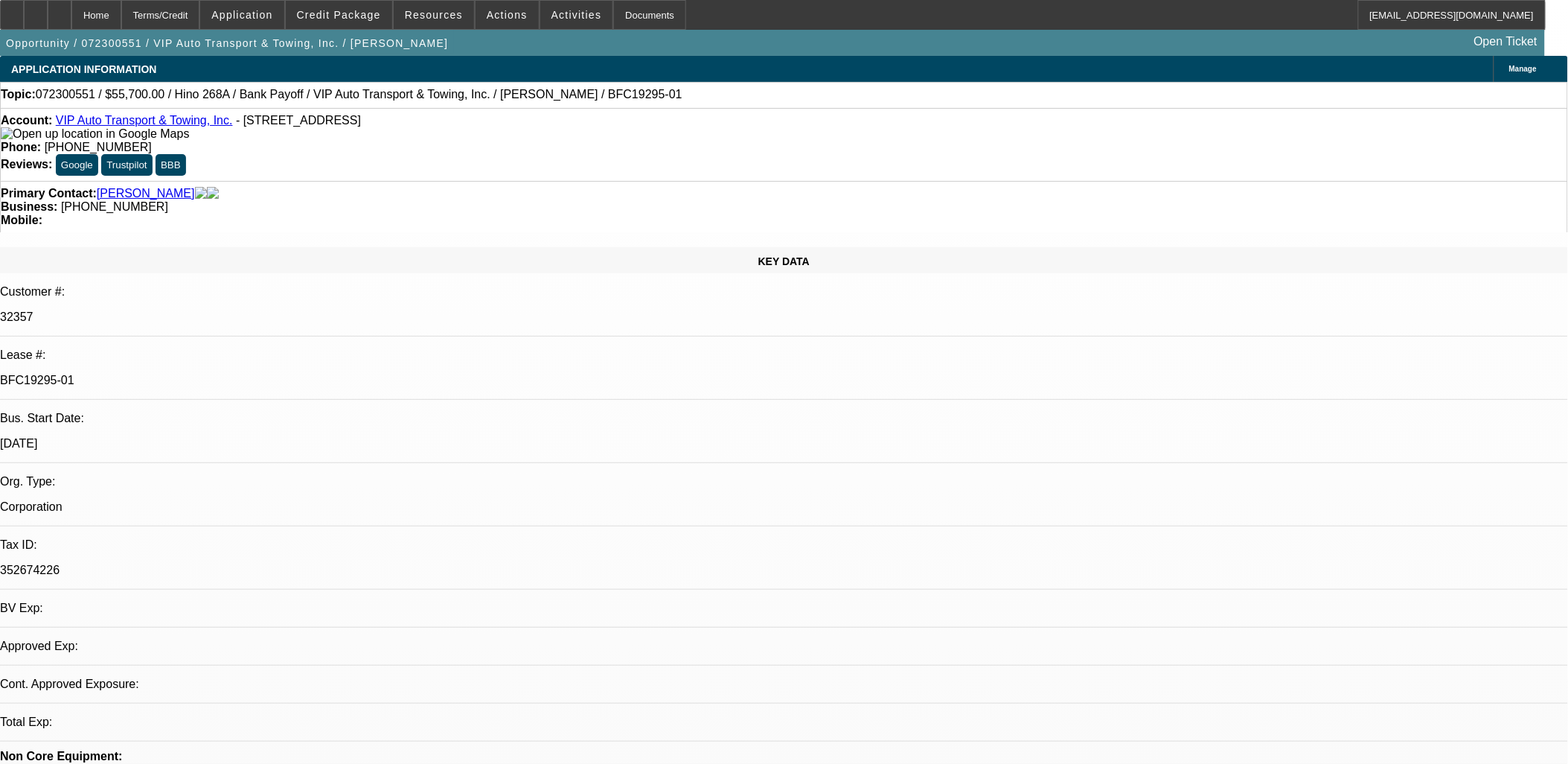
select select "0"
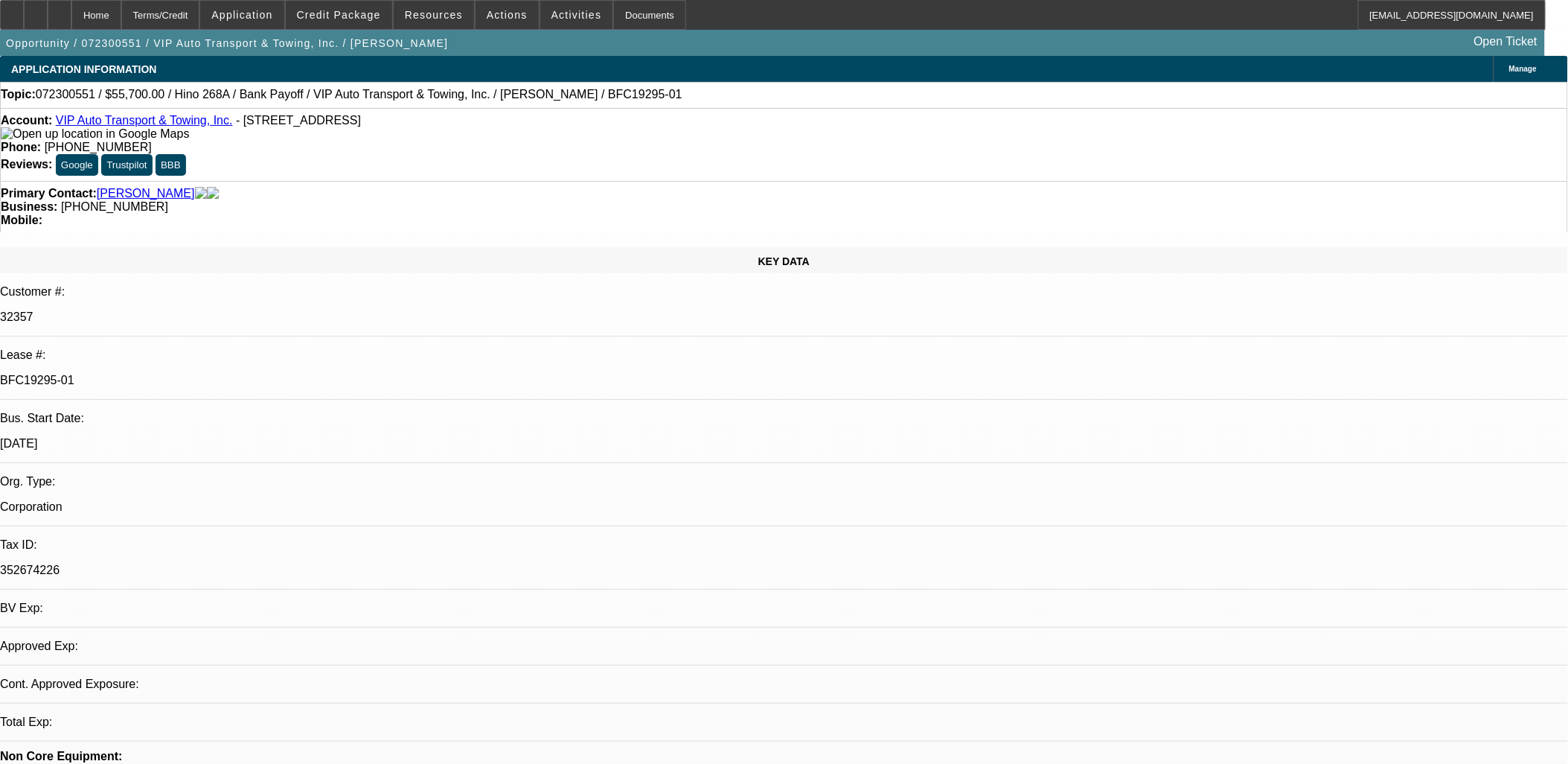
select select "0"
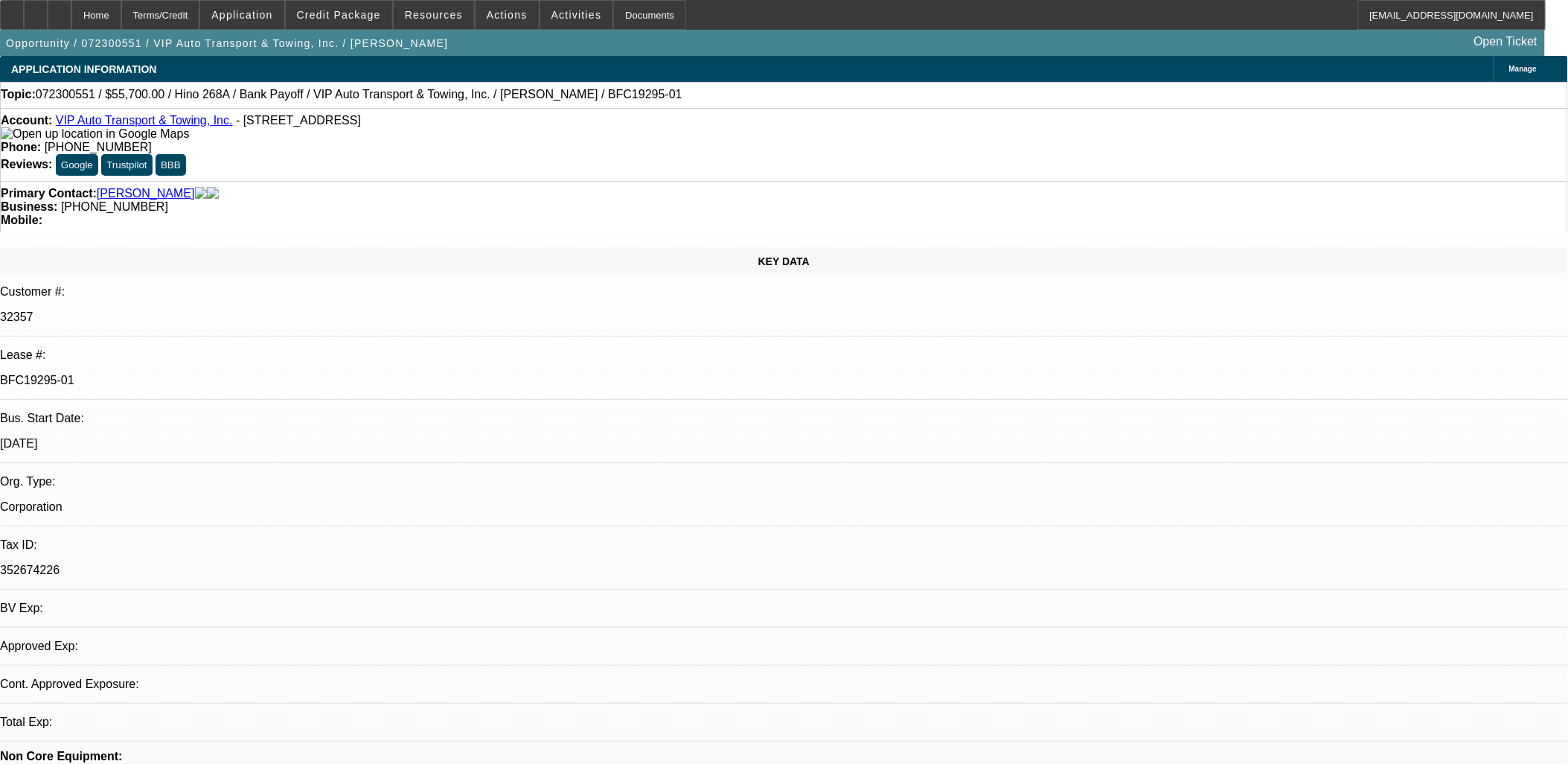
select select "0"
select select "0.1"
select select "1"
select select "6"
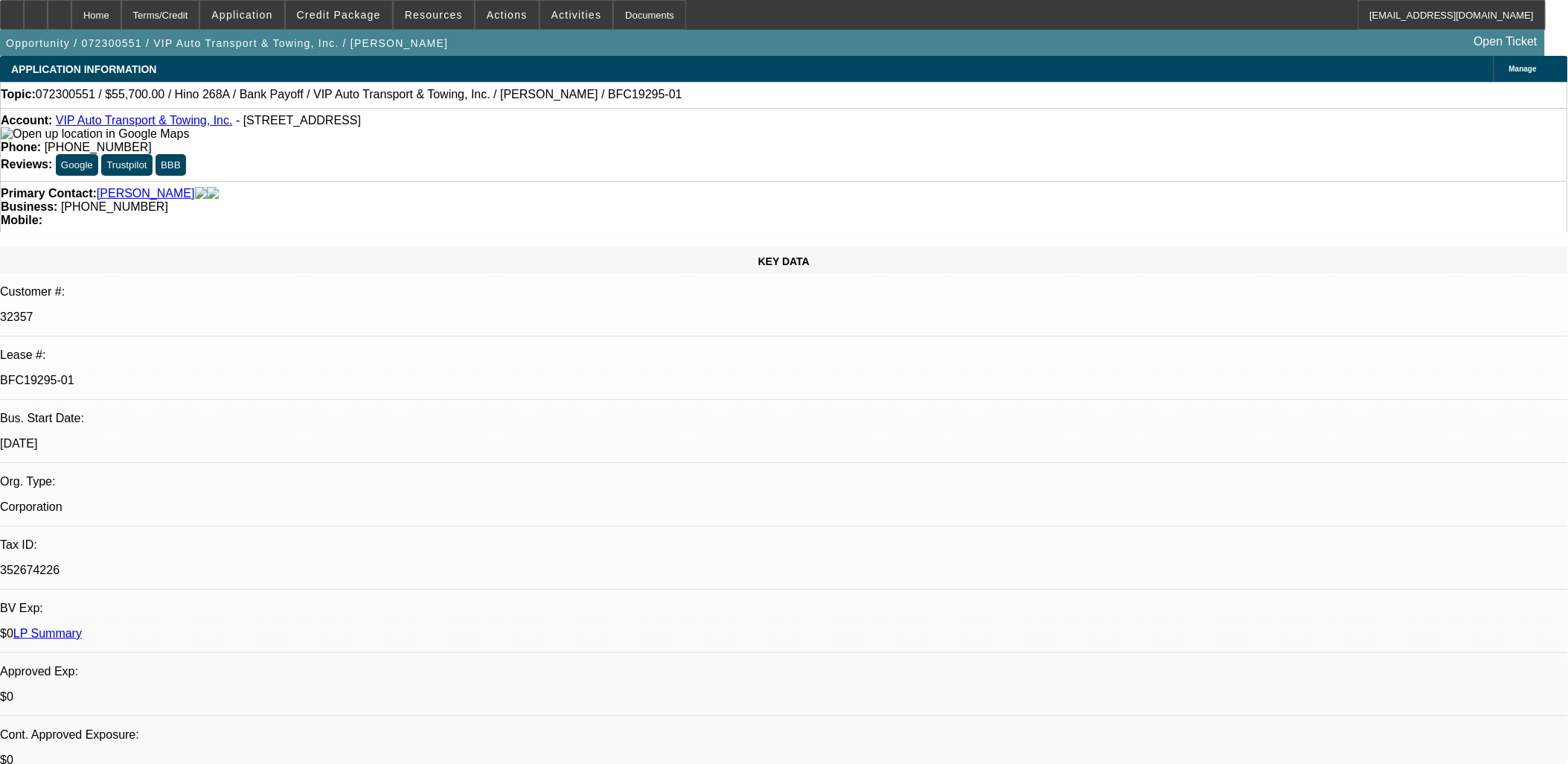
select select "1"
select select "6"
select select "1"
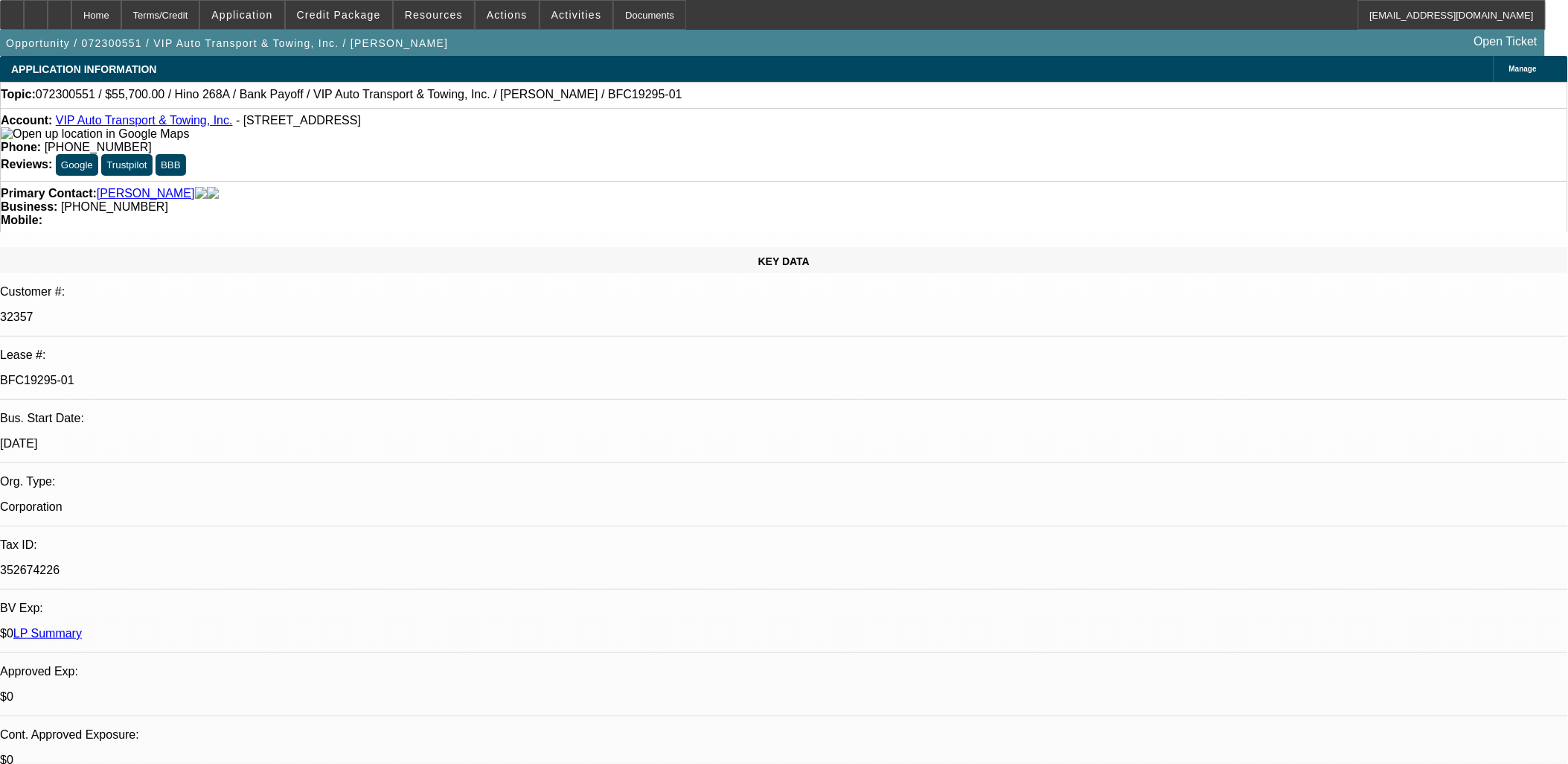
select select "6"
select select "1"
select select "4"
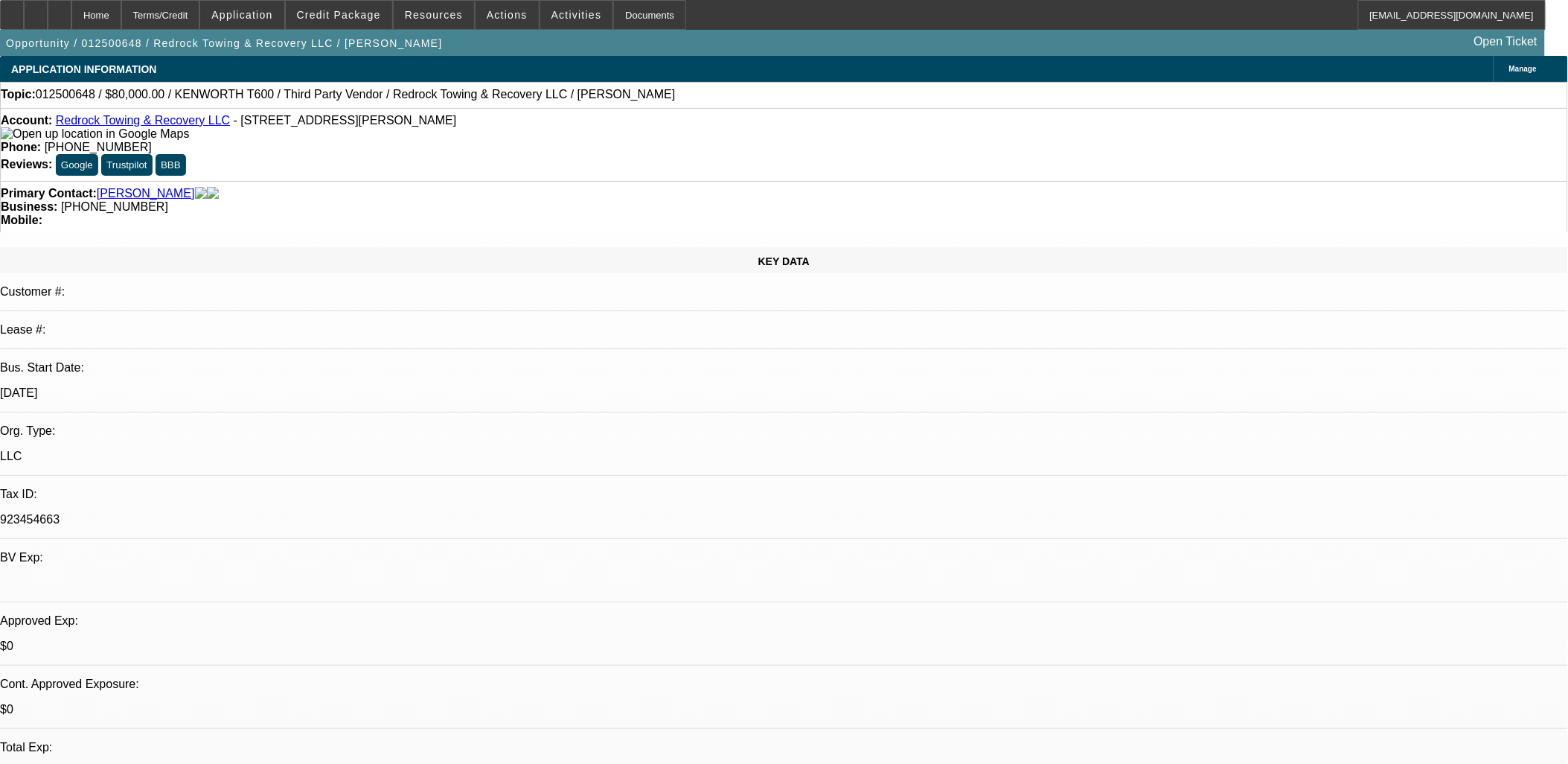
select select "0.2"
select select "2"
select select "0.1"
select select "0"
select select "2"
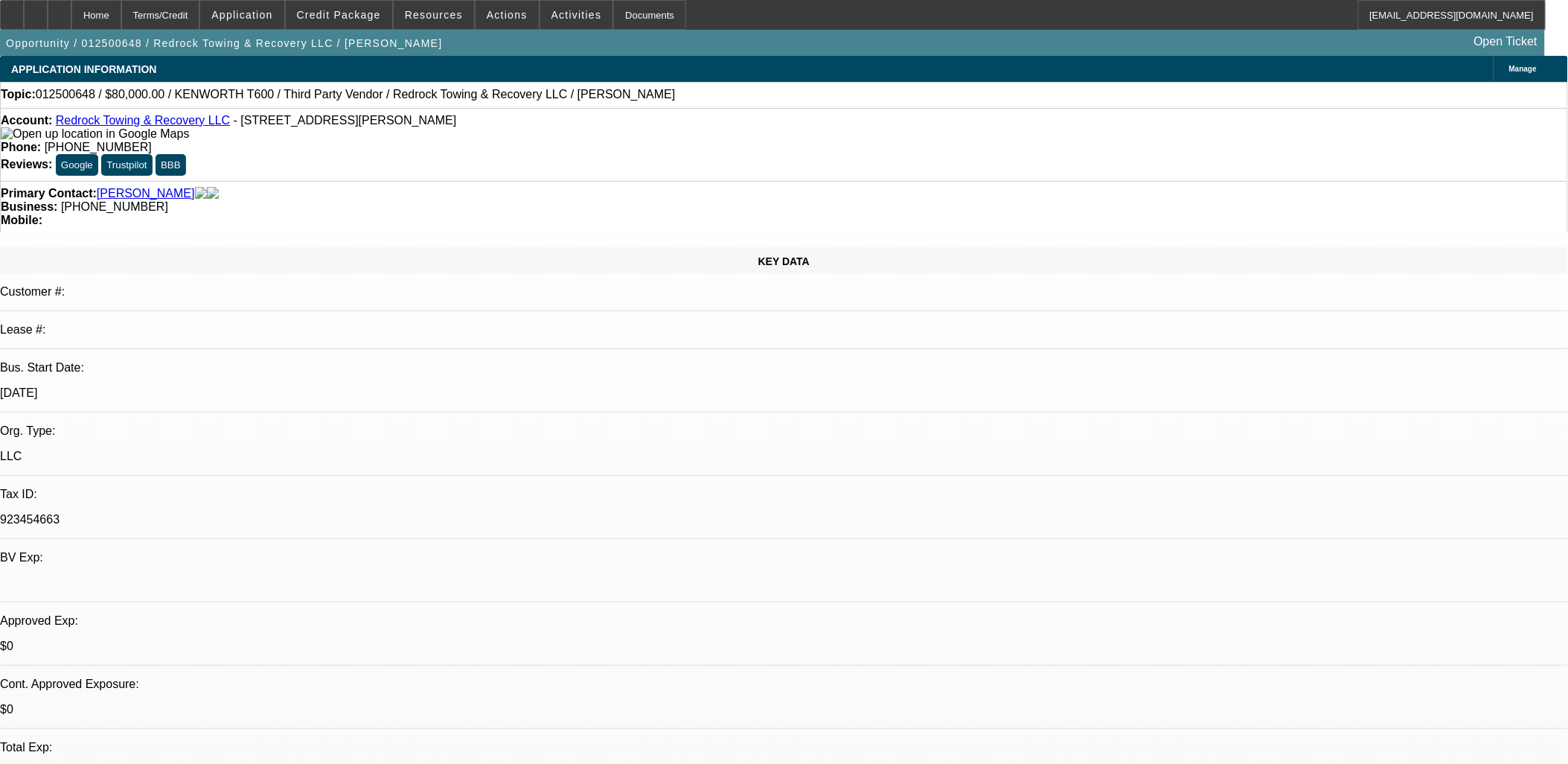
select select "0.1"
select select "1"
select select "2"
select select "4"
select select "1"
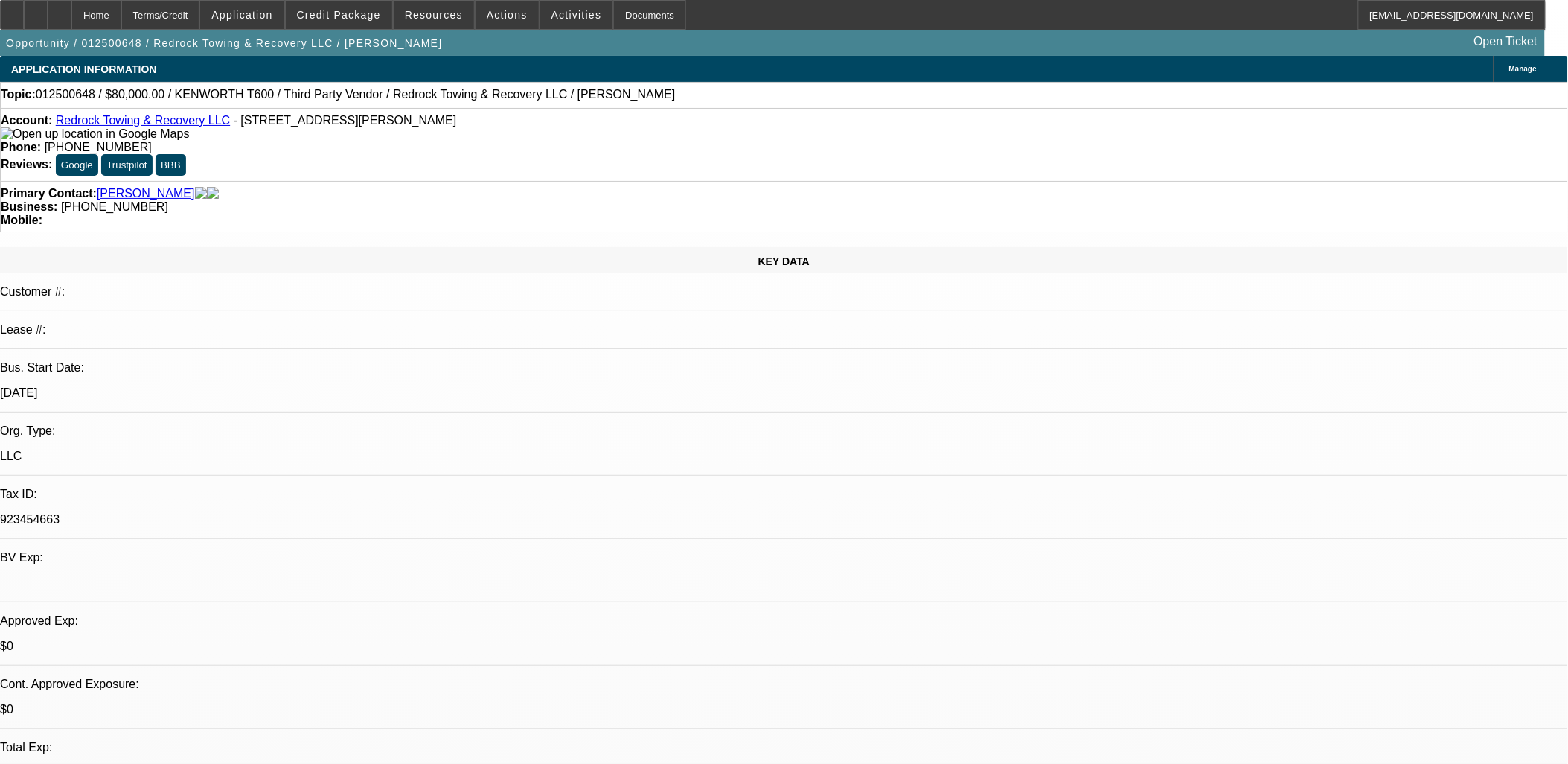
select select "2"
select select "4"
